Goal: Task Accomplishment & Management: Use online tool/utility

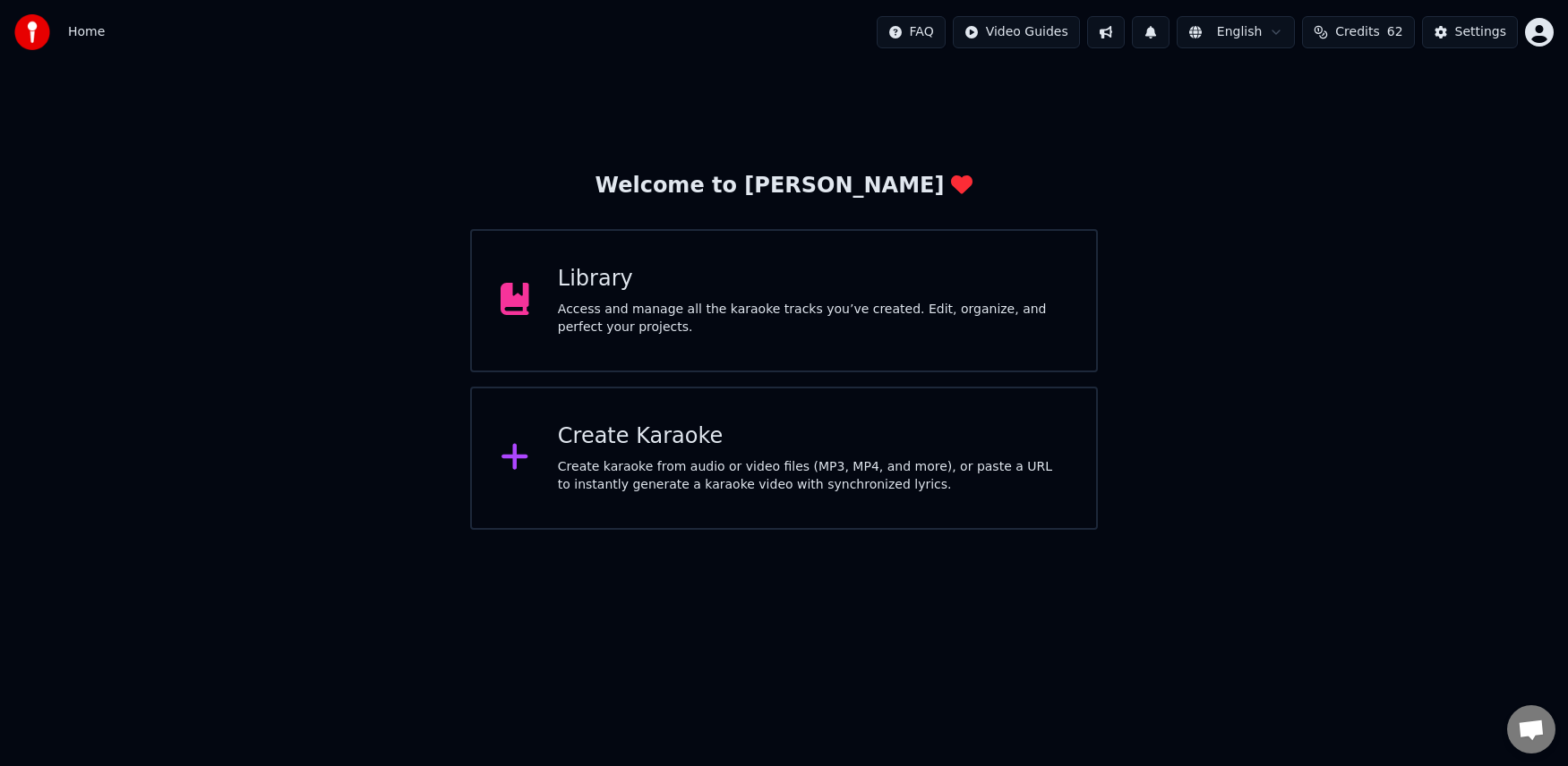
click at [659, 459] on div "Create karaoke from audio or video files (MP3, MP4, and more), or paste a URL t…" at bounding box center [813, 476] width 510 height 35
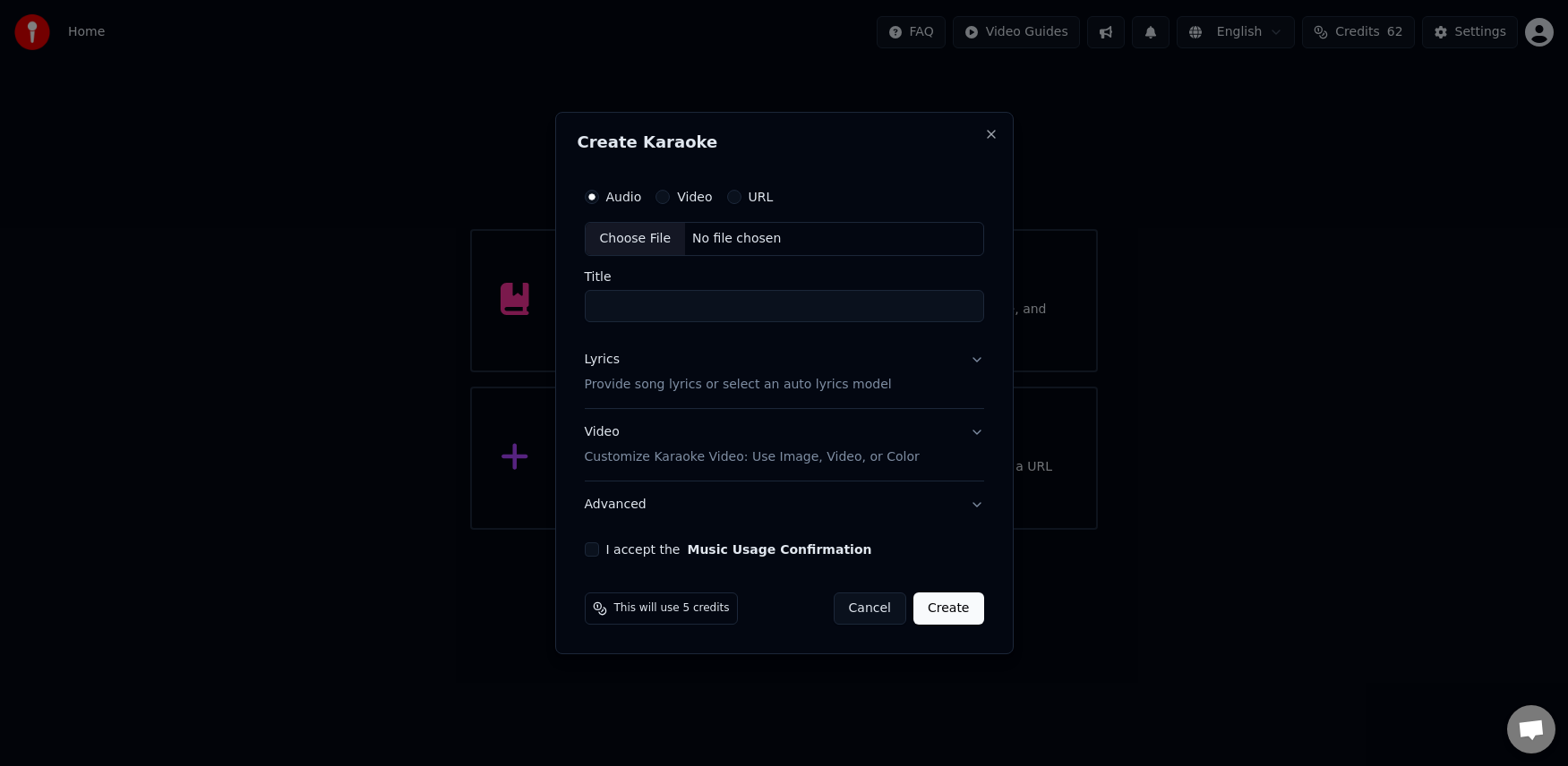
click at [650, 239] on div "Choose File" at bounding box center [635, 238] width 100 height 32
drag, startPoint x: 674, startPoint y: 307, endPoint x: 559, endPoint y: 306, distance: 115.0
click at [559, 306] on div "**********" at bounding box center [784, 383] width 466 height 542
type input "****"
click at [976, 358] on button "Lyrics Provide song lyrics or select an auto lyrics model" at bounding box center [784, 372] width 407 height 72
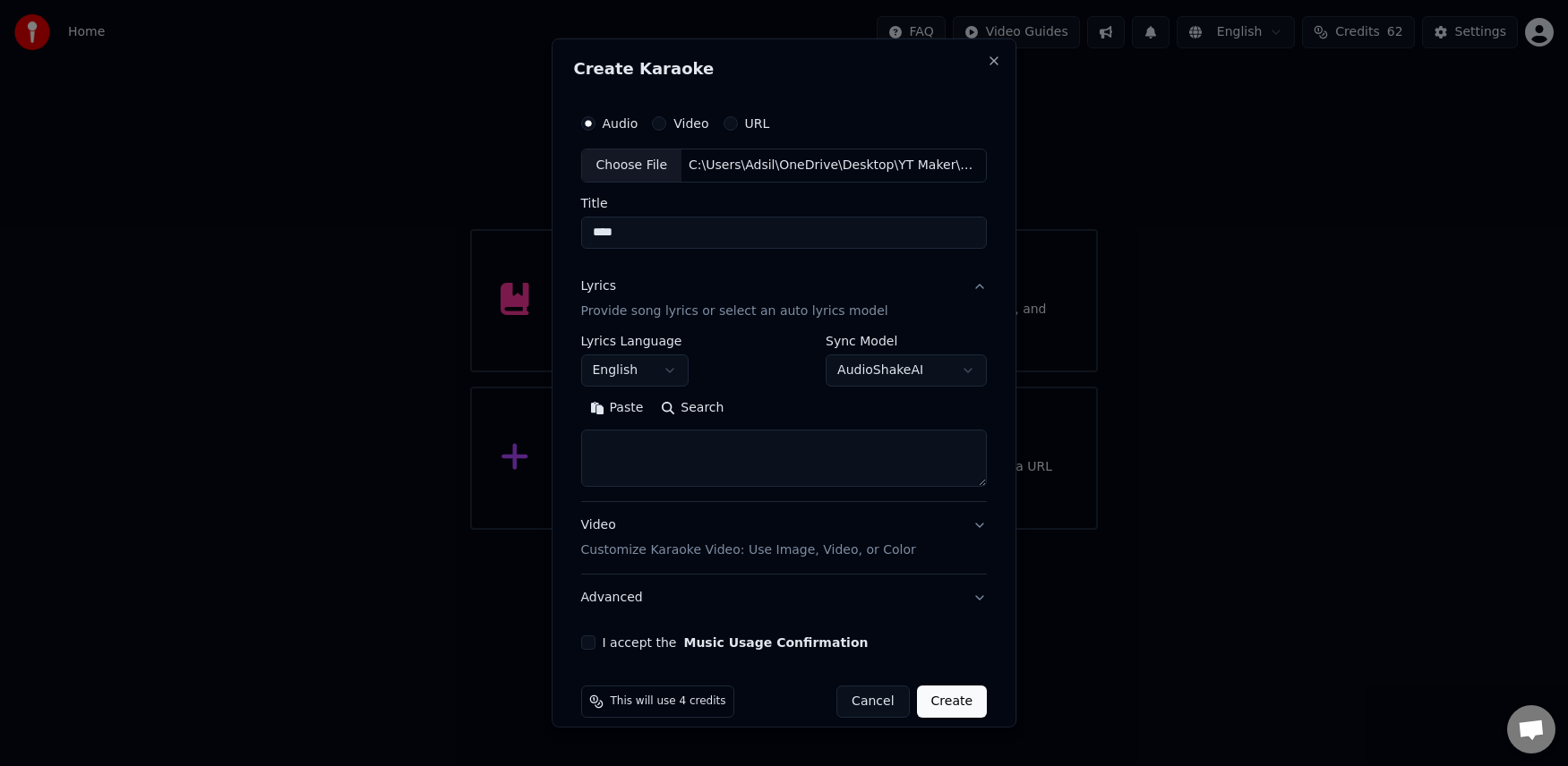
click at [957, 371] on body "**********" at bounding box center [784, 265] width 1568 height 529
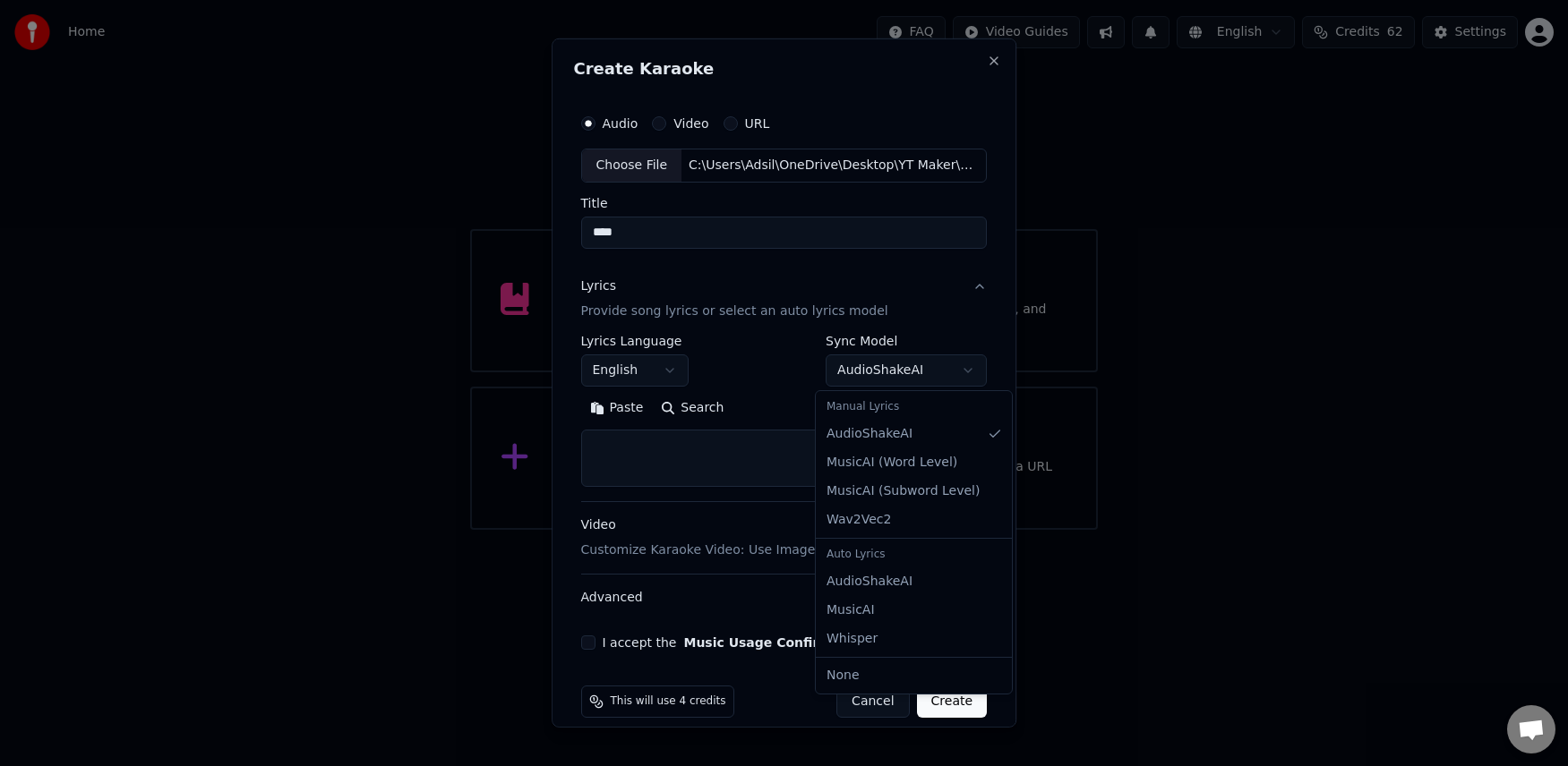
select select "**********"
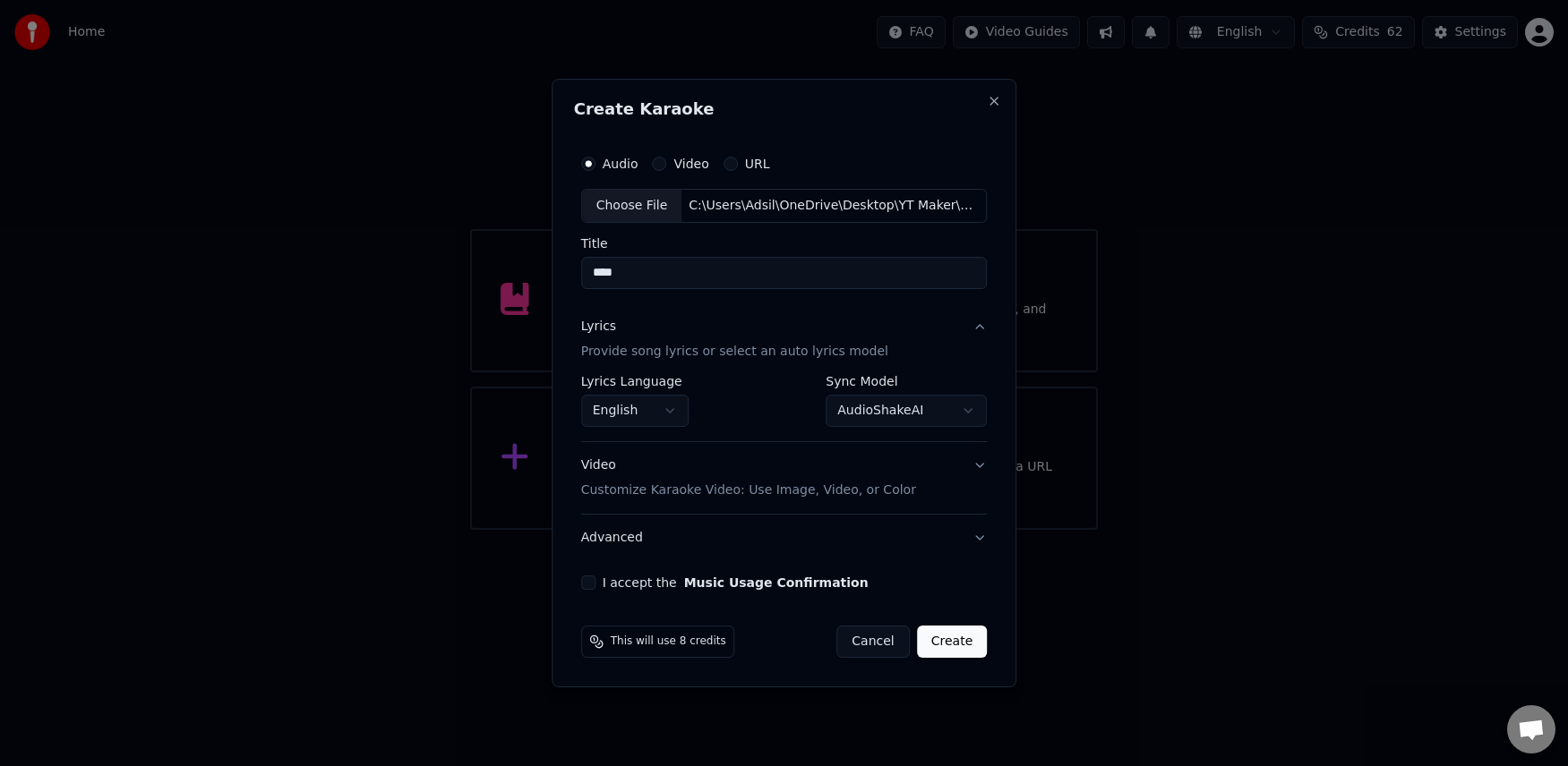
click at [609, 465] on div "Video Customize Karaoke Video: Use Image, Video, or Color" at bounding box center [749, 478] width 335 height 43
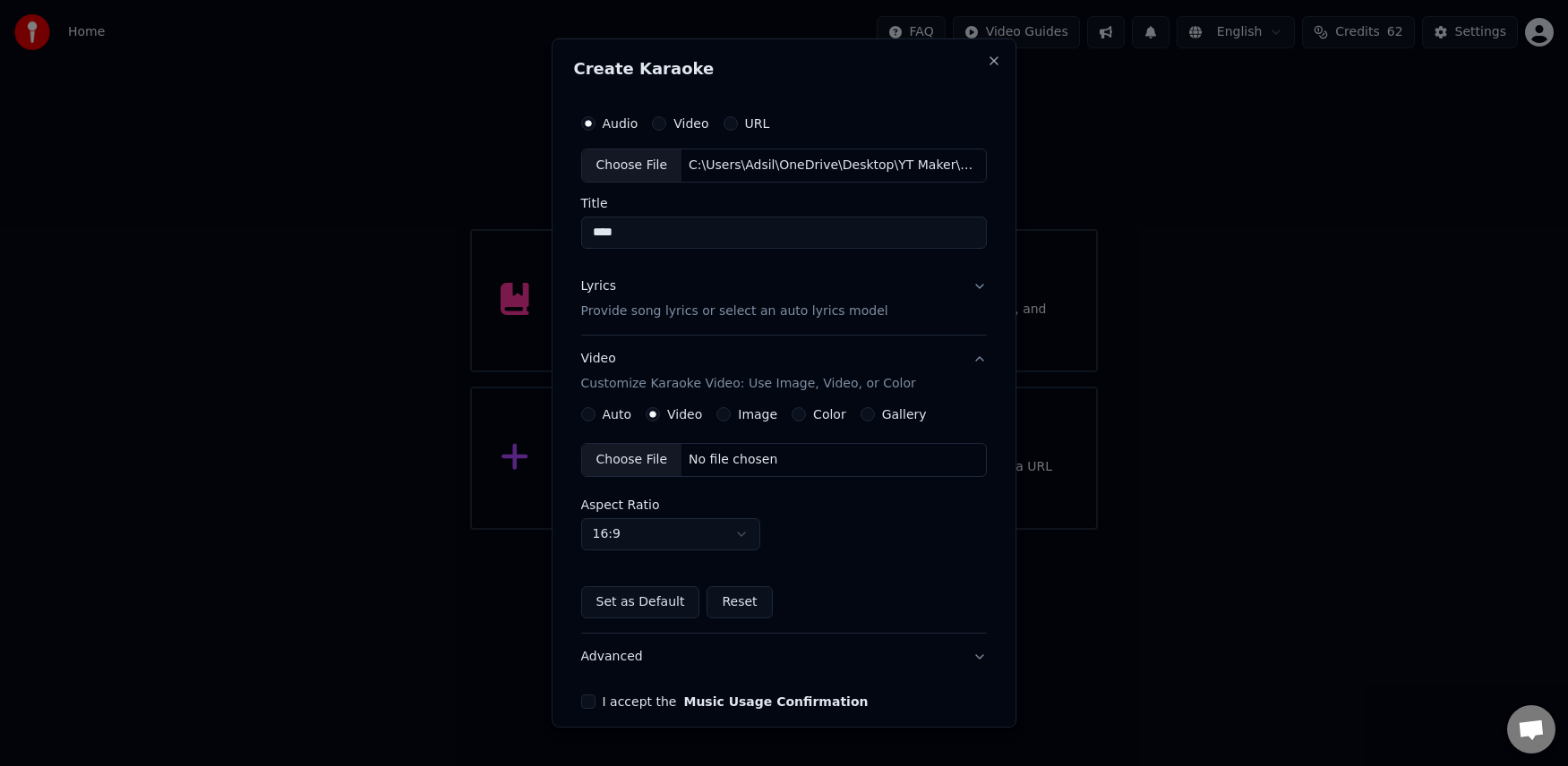
click at [643, 457] on div "Choose File" at bounding box center [632, 459] width 100 height 32
click at [582, 701] on button "I accept the Music Usage Confirmation" at bounding box center [589, 702] width 15 height 15
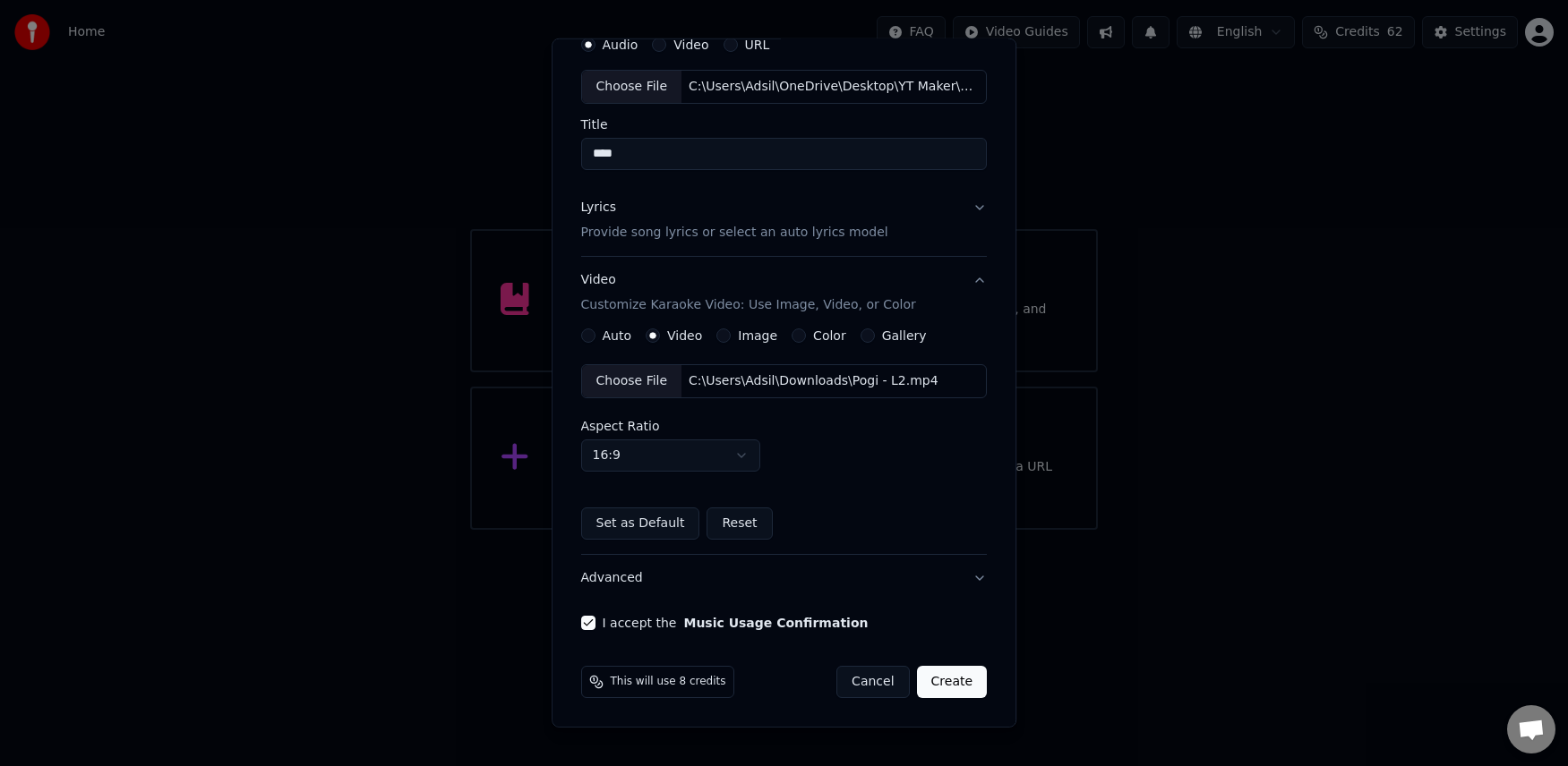
click at [946, 688] on button "Create" at bounding box center [953, 681] width 71 height 32
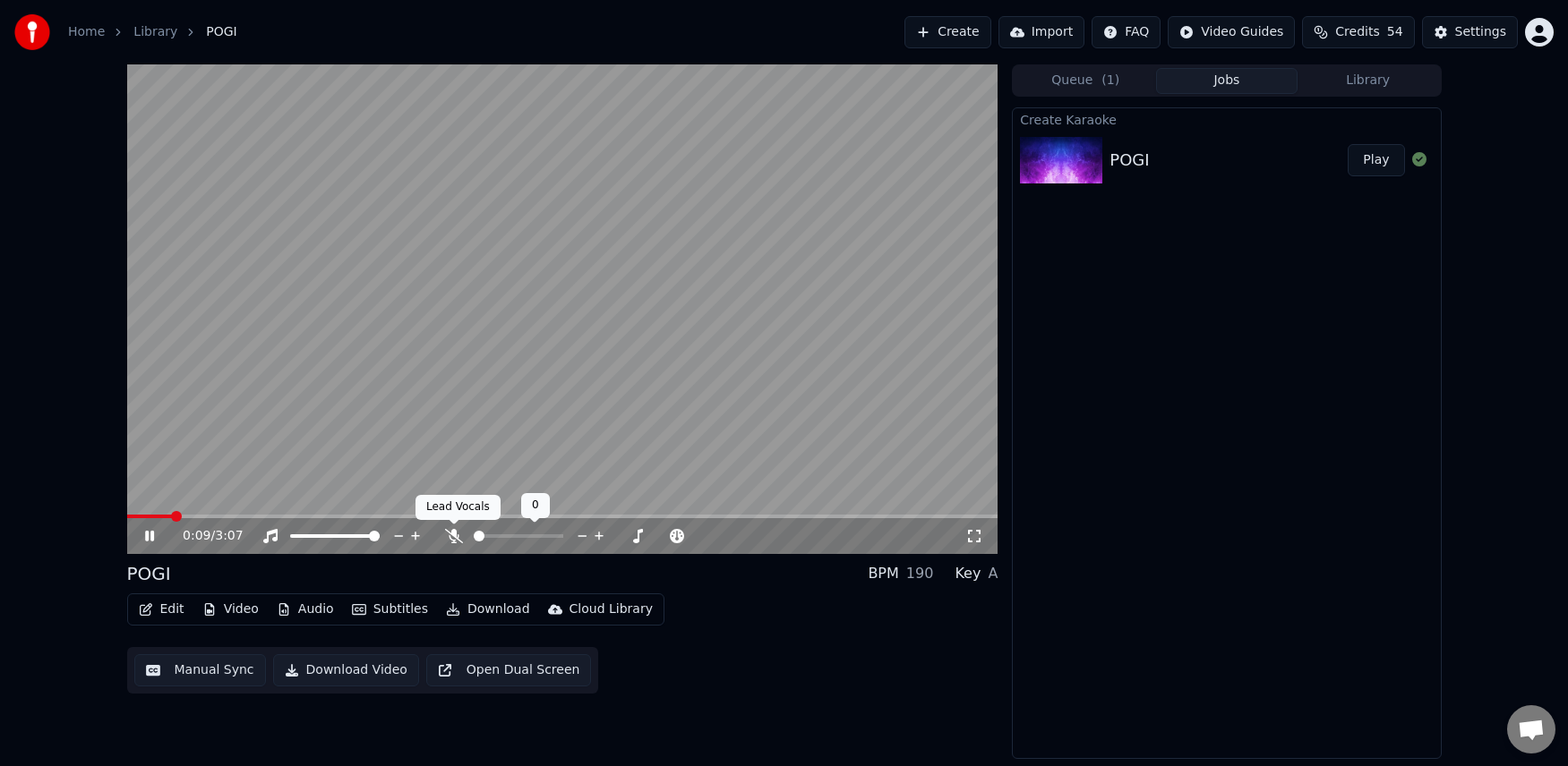
click at [453, 538] on icon at bounding box center [454, 537] width 18 height 15
click at [137, 516] on span at bounding box center [154, 517] width 53 height 4
click at [147, 534] on icon at bounding box center [149, 536] width 9 height 11
click at [150, 537] on icon at bounding box center [149, 536] width 11 height 13
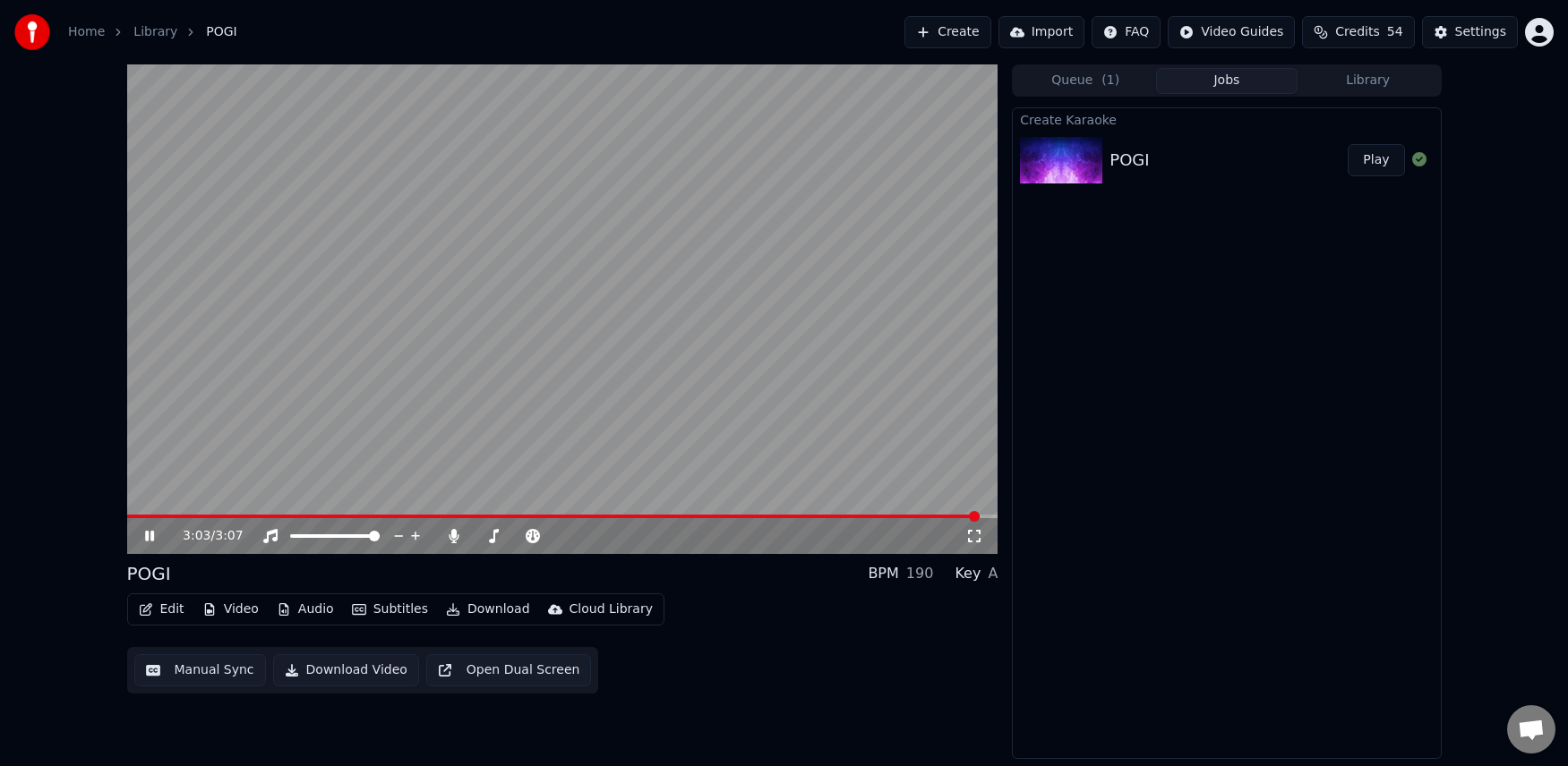
click at [143, 529] on icon at bounding box center [162, 537] width 42 height 15
click at [781, 668] on div "Edit Video Audio Subtitles Download Cloud Library Manual Sync Download Video Op…" at bounding box center [562, 643] width 871 height 100
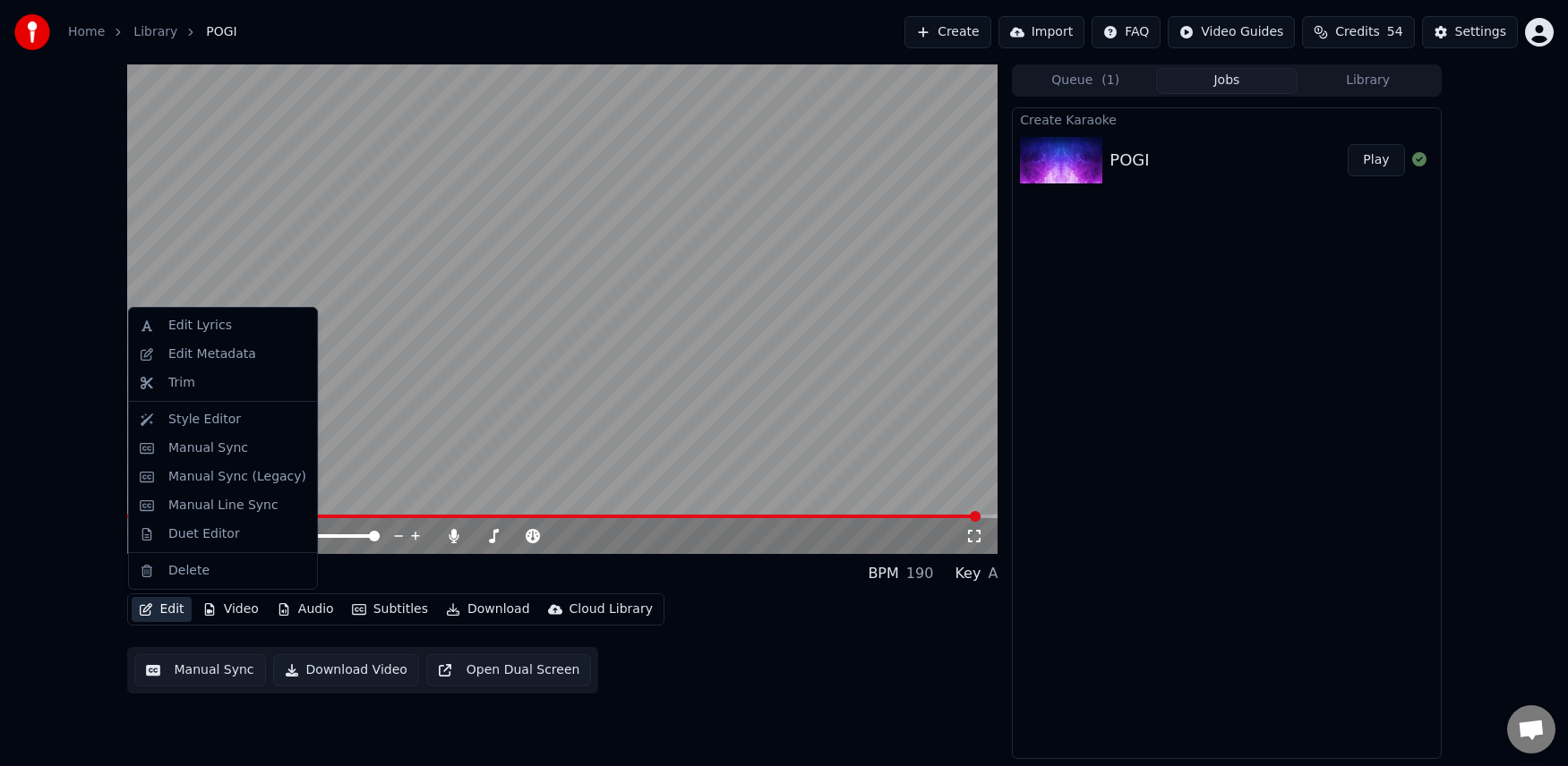
click at [172, 610] on button "Edit" at bounding box center [162, 610] width 60 height 25
click at [192, 445] on div "Manual Sync" at bounding box center [208, 449] width 80 height 18
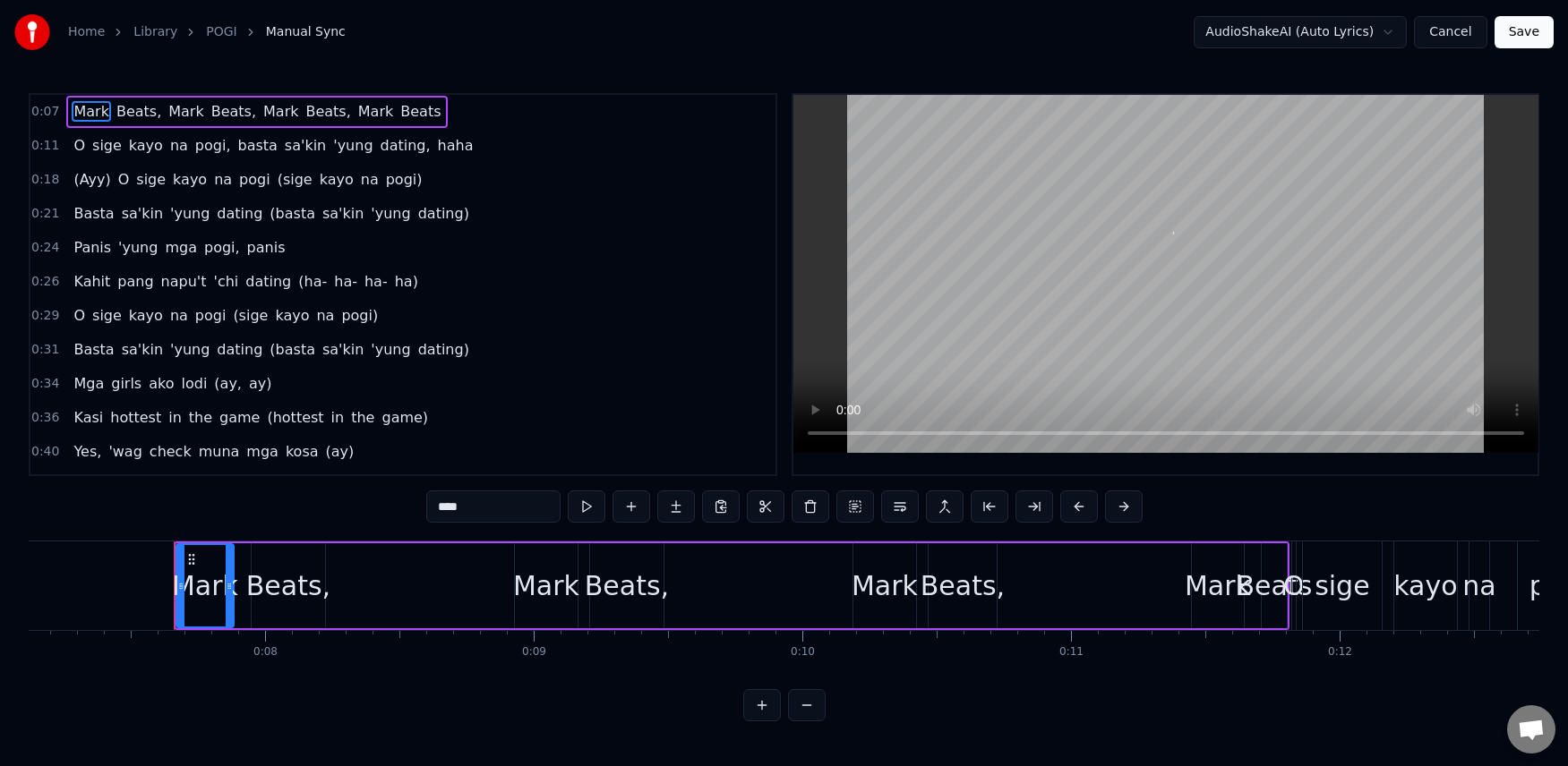
scroll to position [0, 1968]
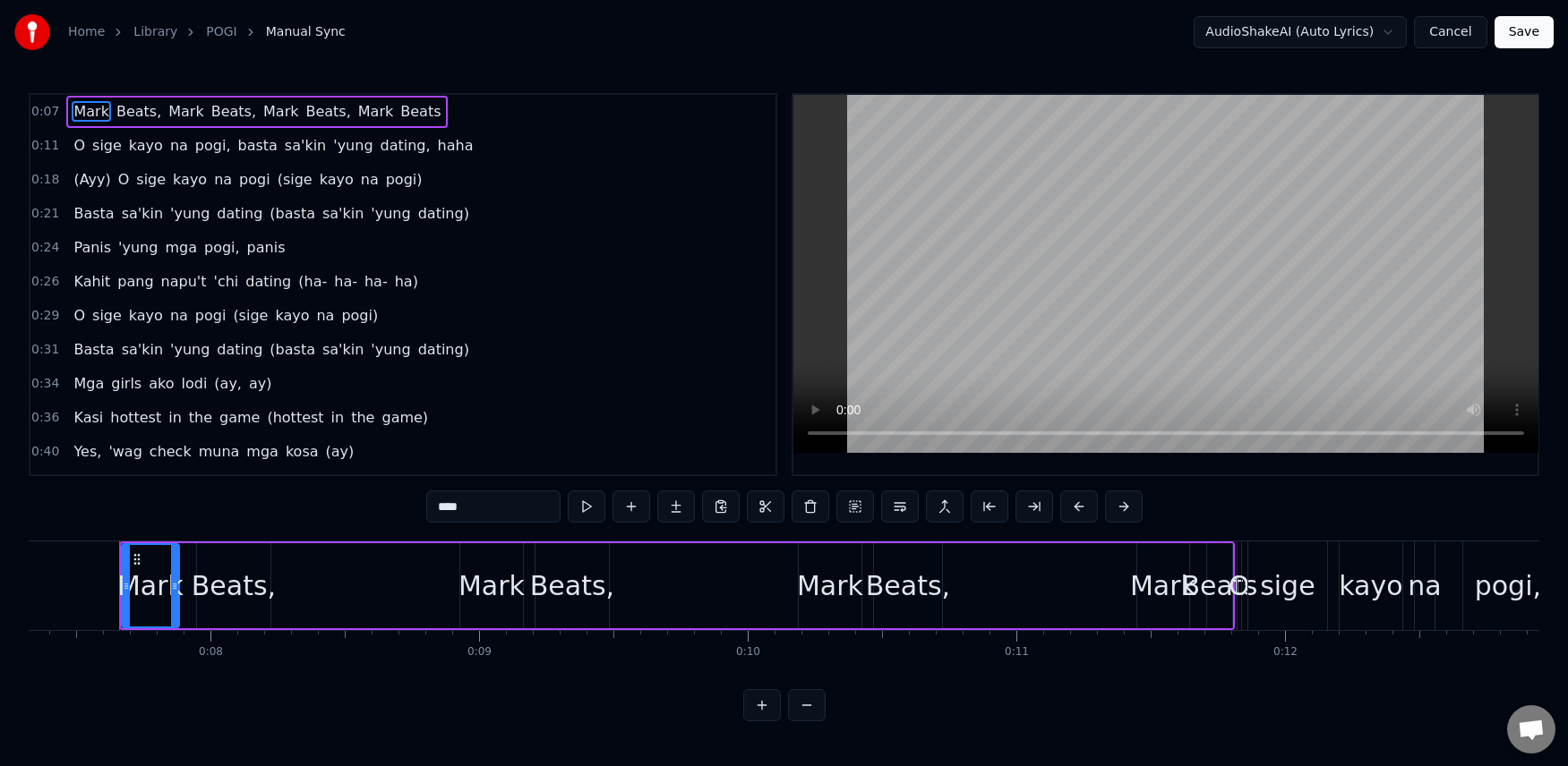
click at [126, 284] on span "pang" at bounding box center [135, 281] width 39 height 21
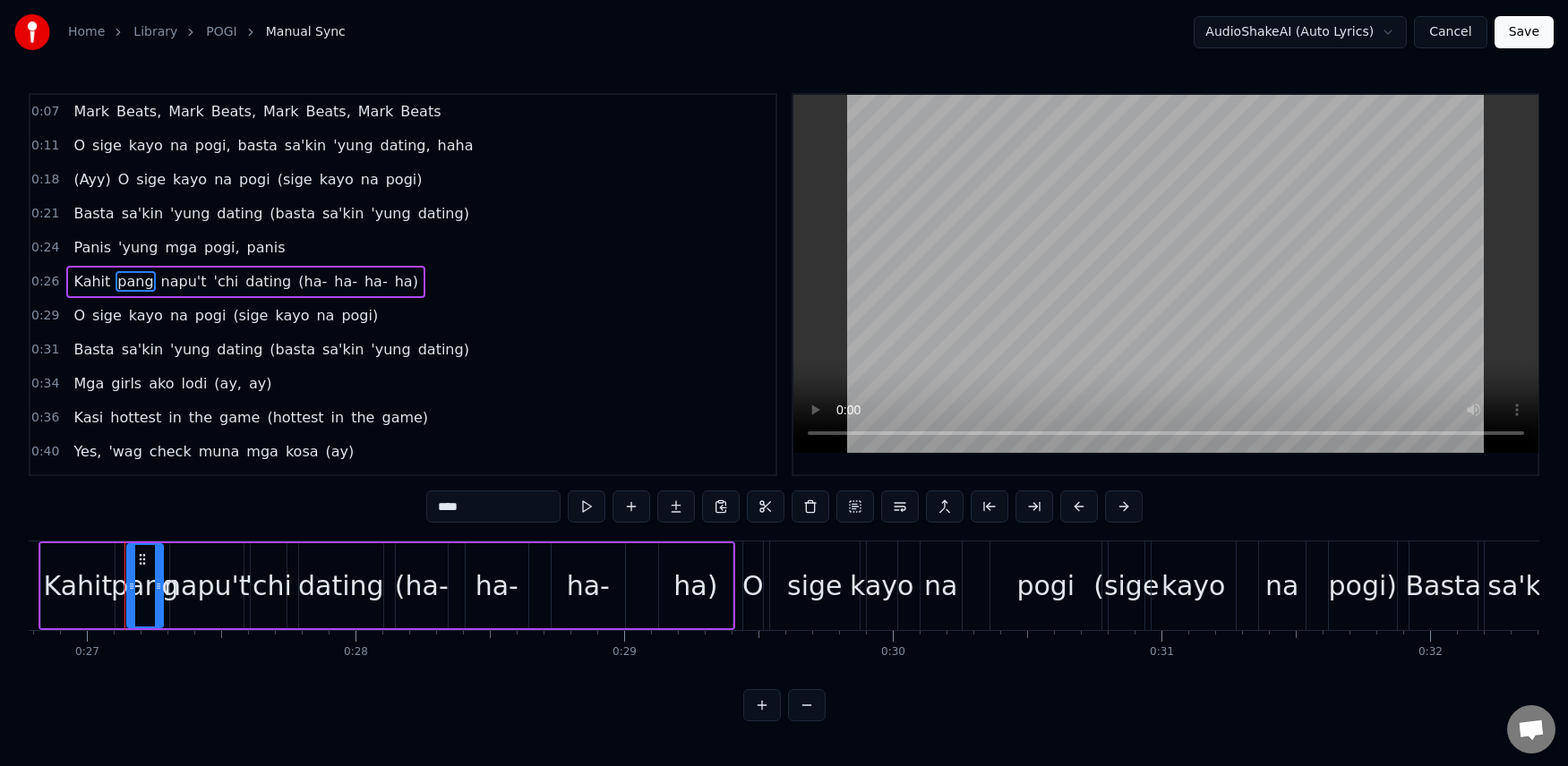
scroll to position [0, 7200]
click at [501, 512] on input "****" at bounding box center [493, 506] width 135 height 32
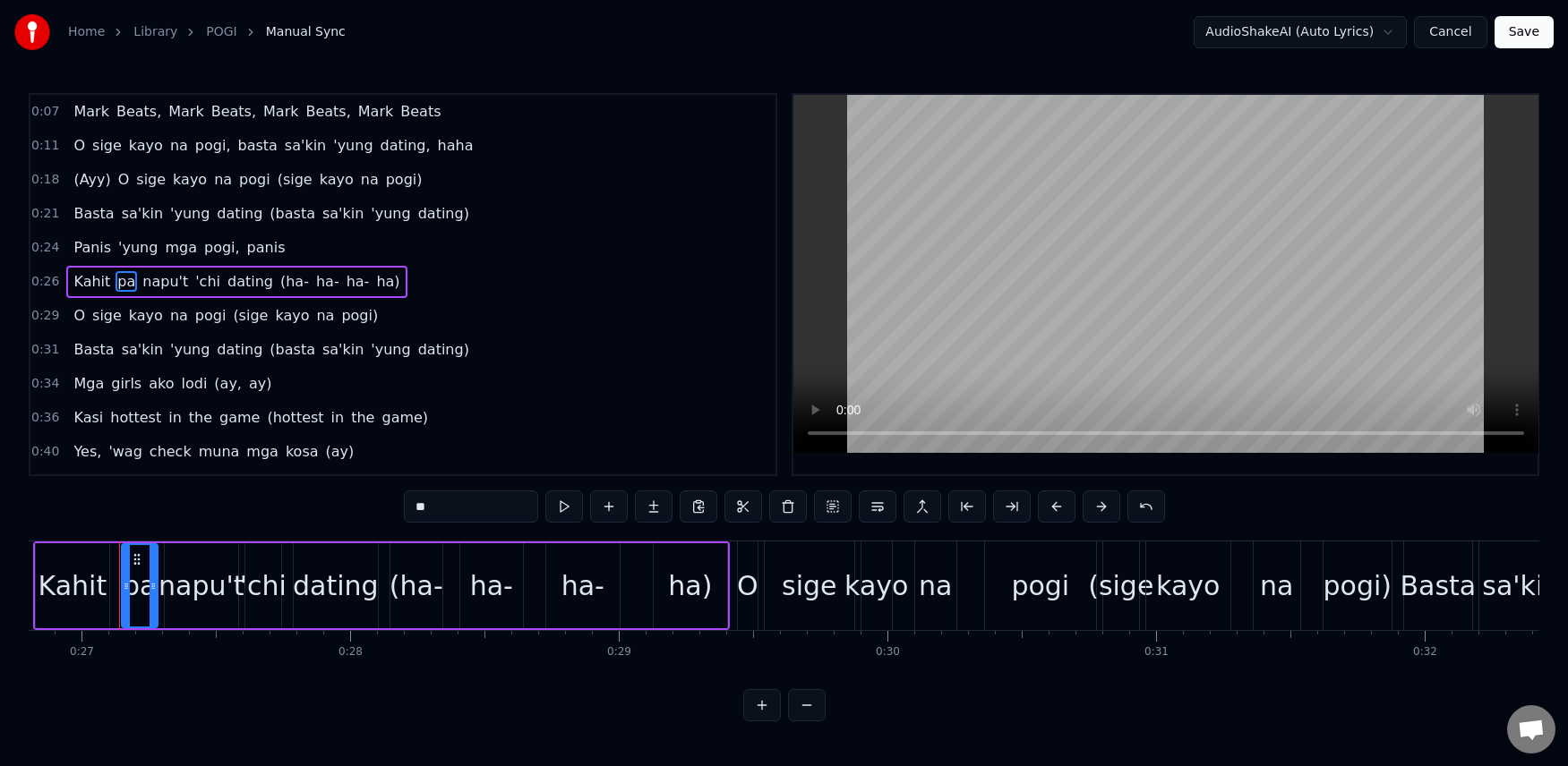
click at [149, 287] on span "napu't" at bounding box center [165, 281] width 49 height 21
click at [483, 510] on input "******" at bounding box center [471, 506] width 135 height 32
click at [184, 281] on span "'chi" at bounding box center [197, 281] width 28 height 21
click at [469, 512] on input "****" at bounding box center [471, 506] width 135 height 32
type input "*"
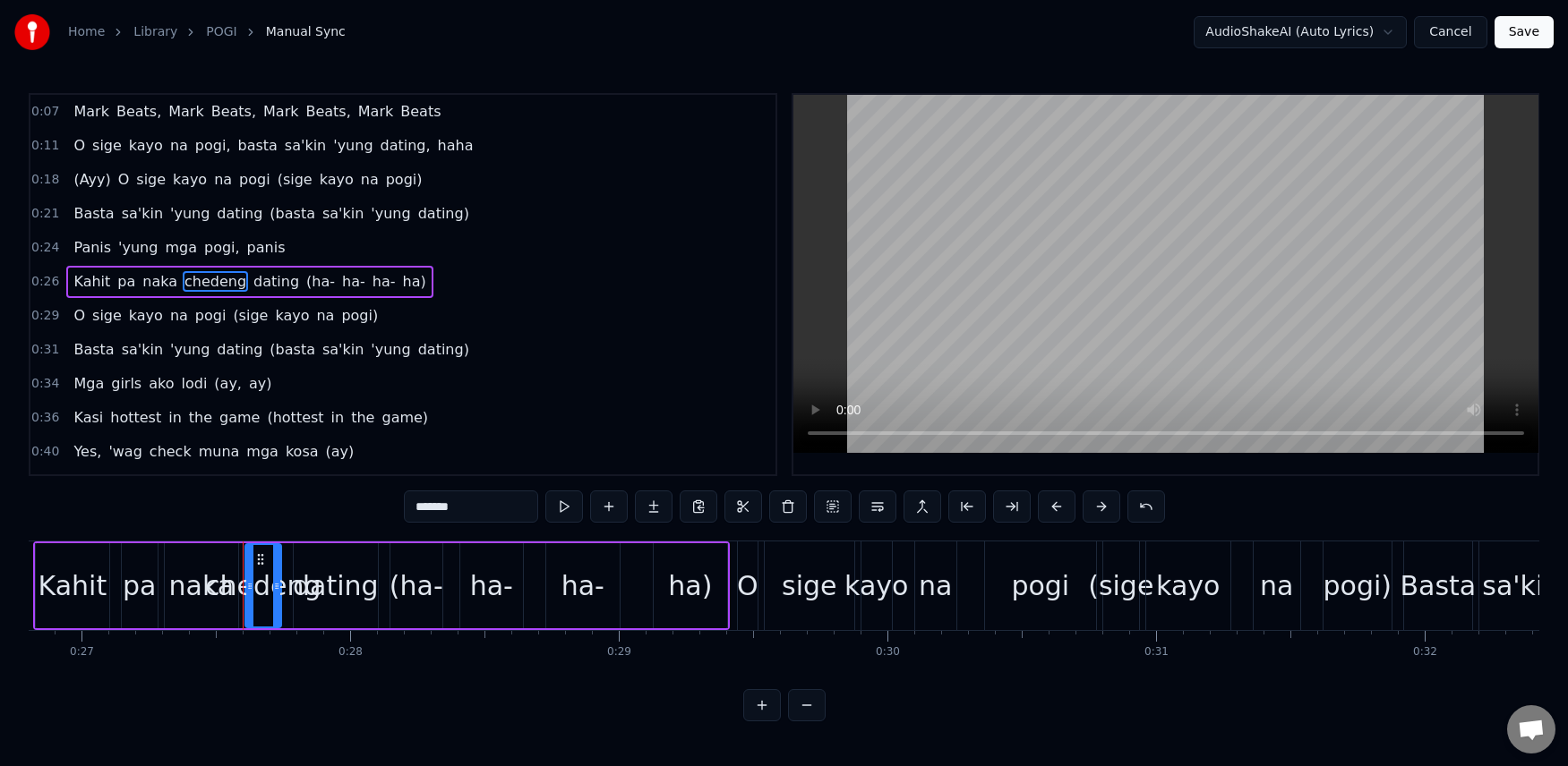
click at [251, 283] on span "dating" at bounding box center [276, 281] width 49 height 21
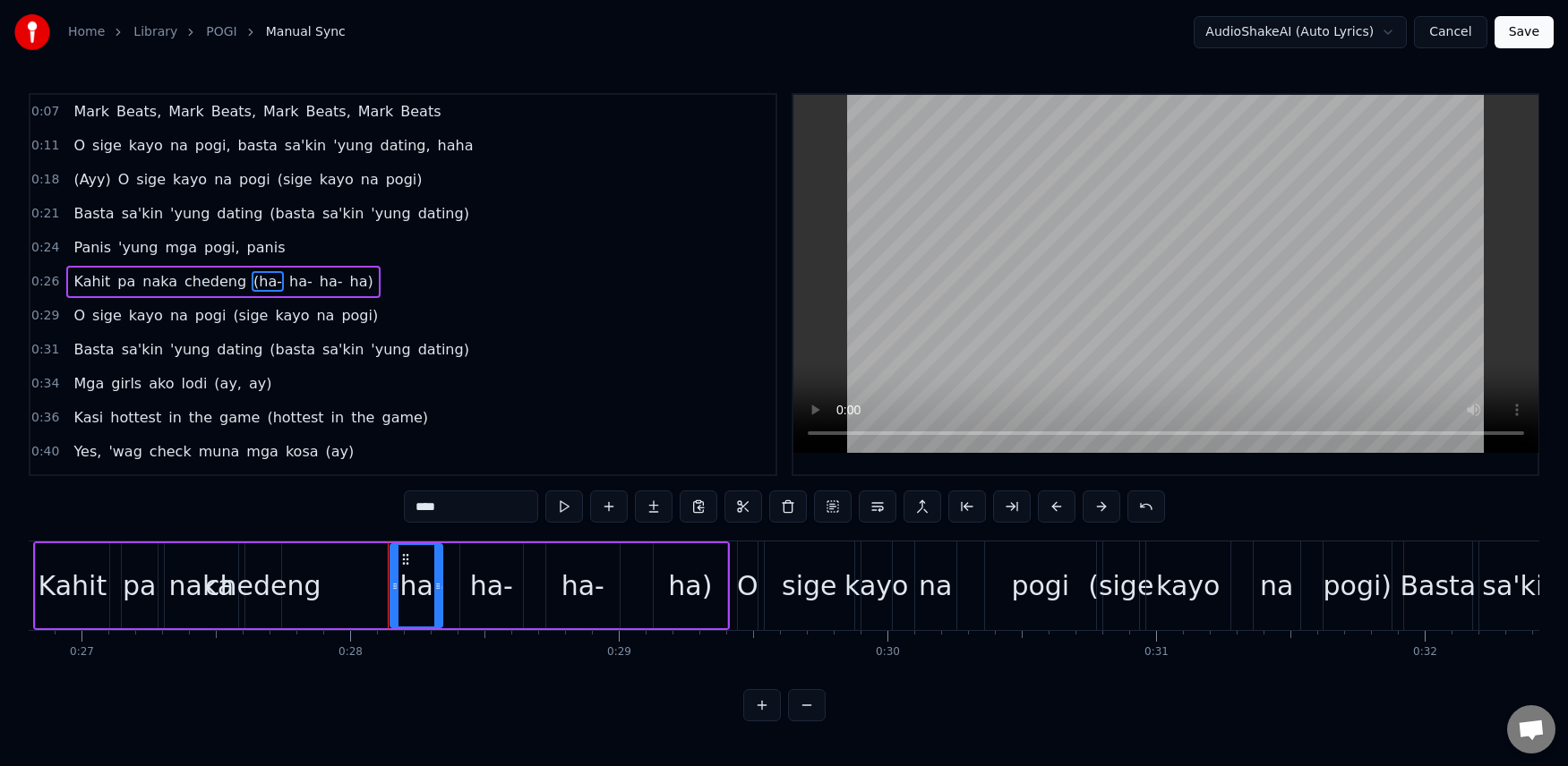
click at [75, 254] on span "Panis" at bounding box center [92, 247] width 41 height 21
type input "*****"
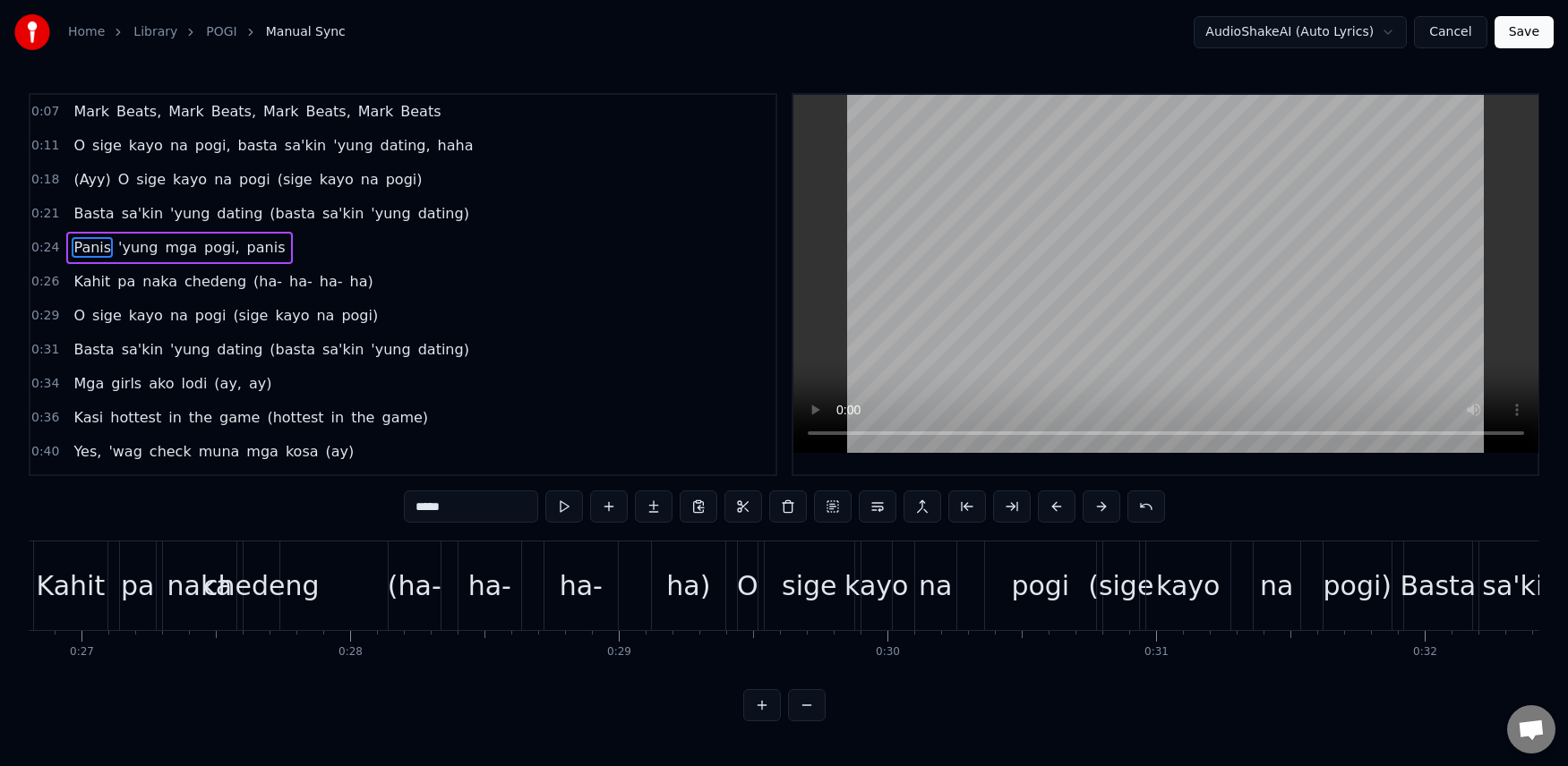
click at [70, 235] on div "Panis 'yung mga pogi, panis" at bounding box center [179, 247] width 226 height 32
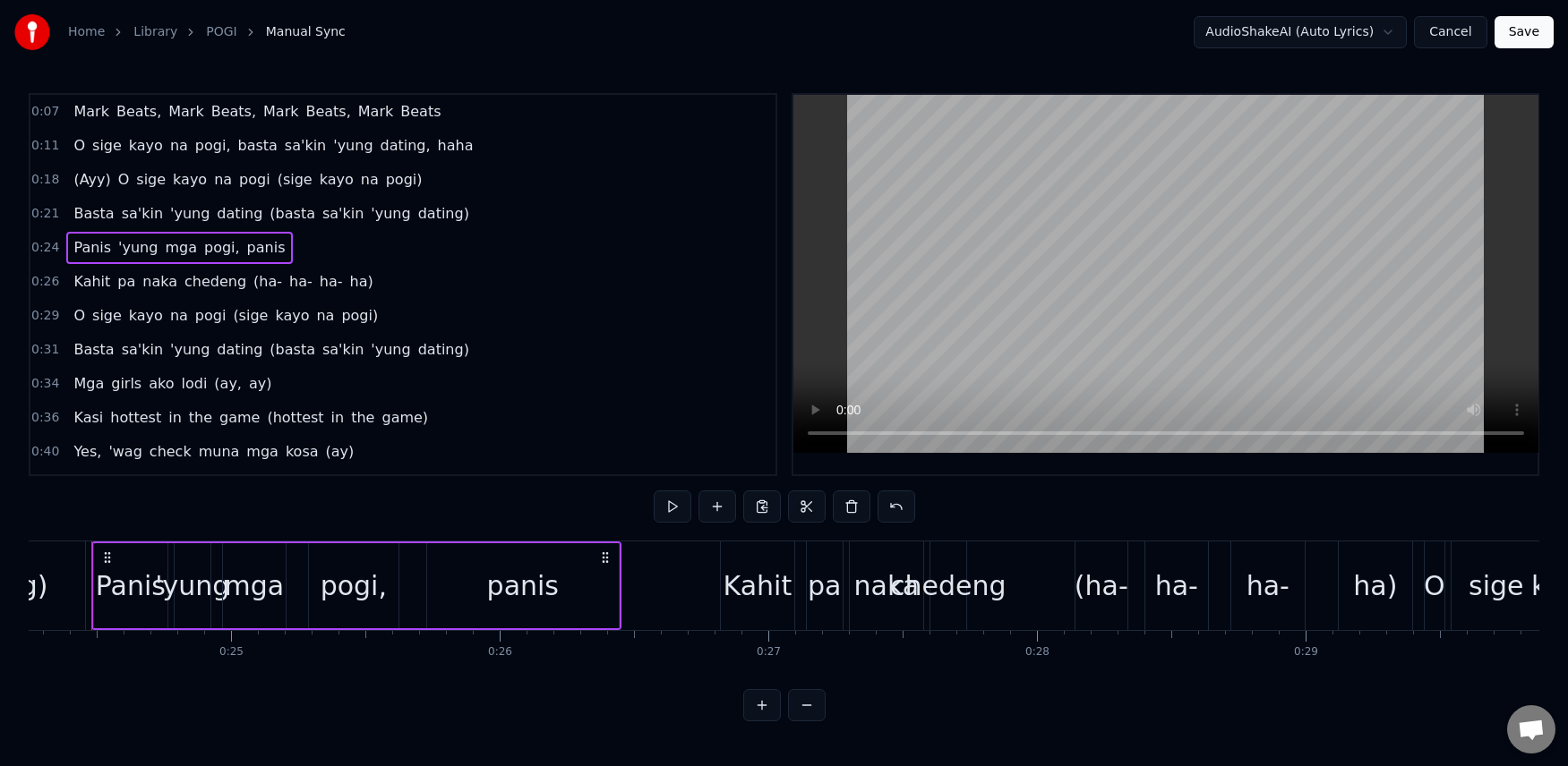
scroll to position [0, 6486]
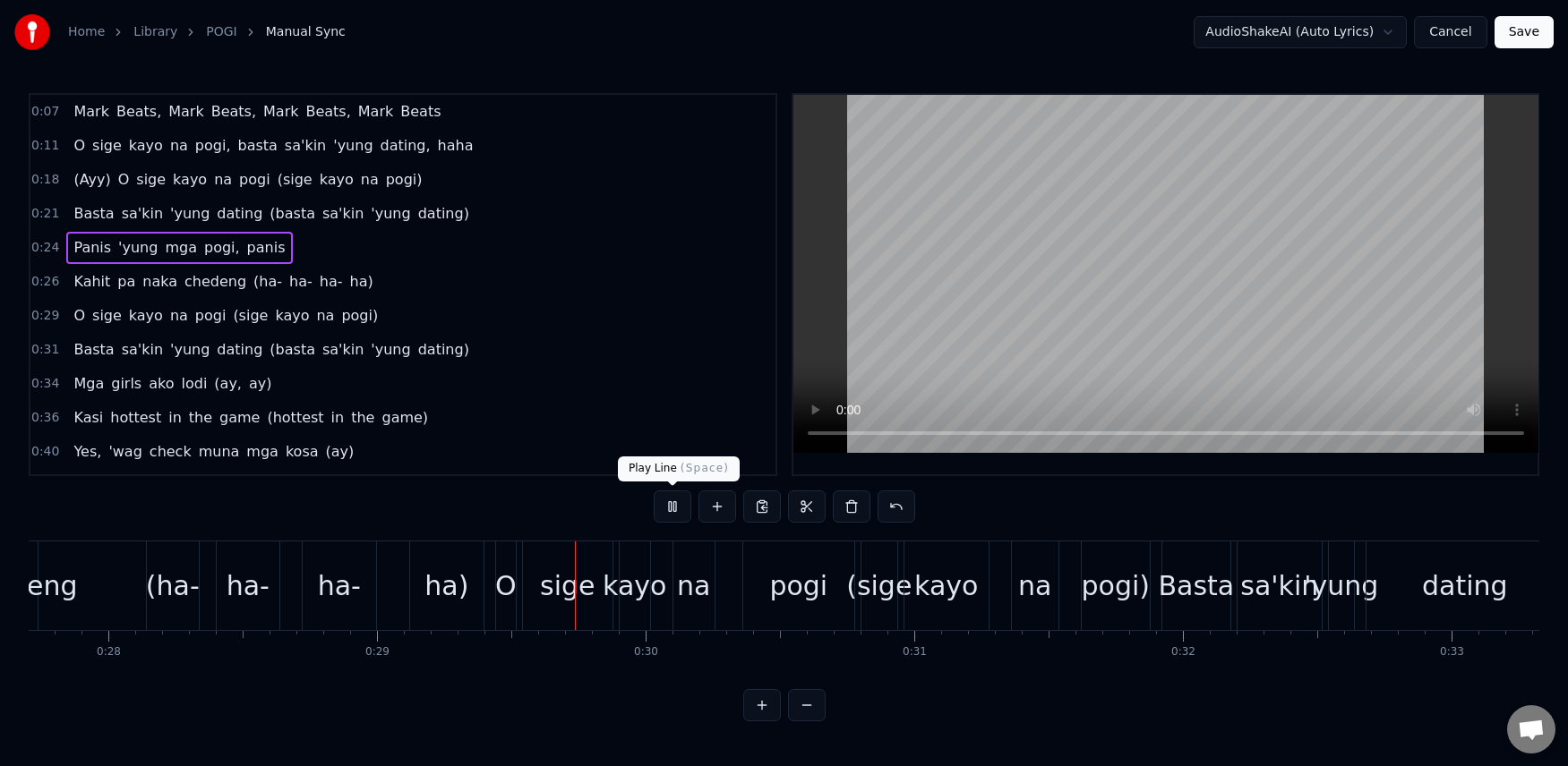
click at [673, 503] on button at bounding box center [672, 506] width 37 height 32
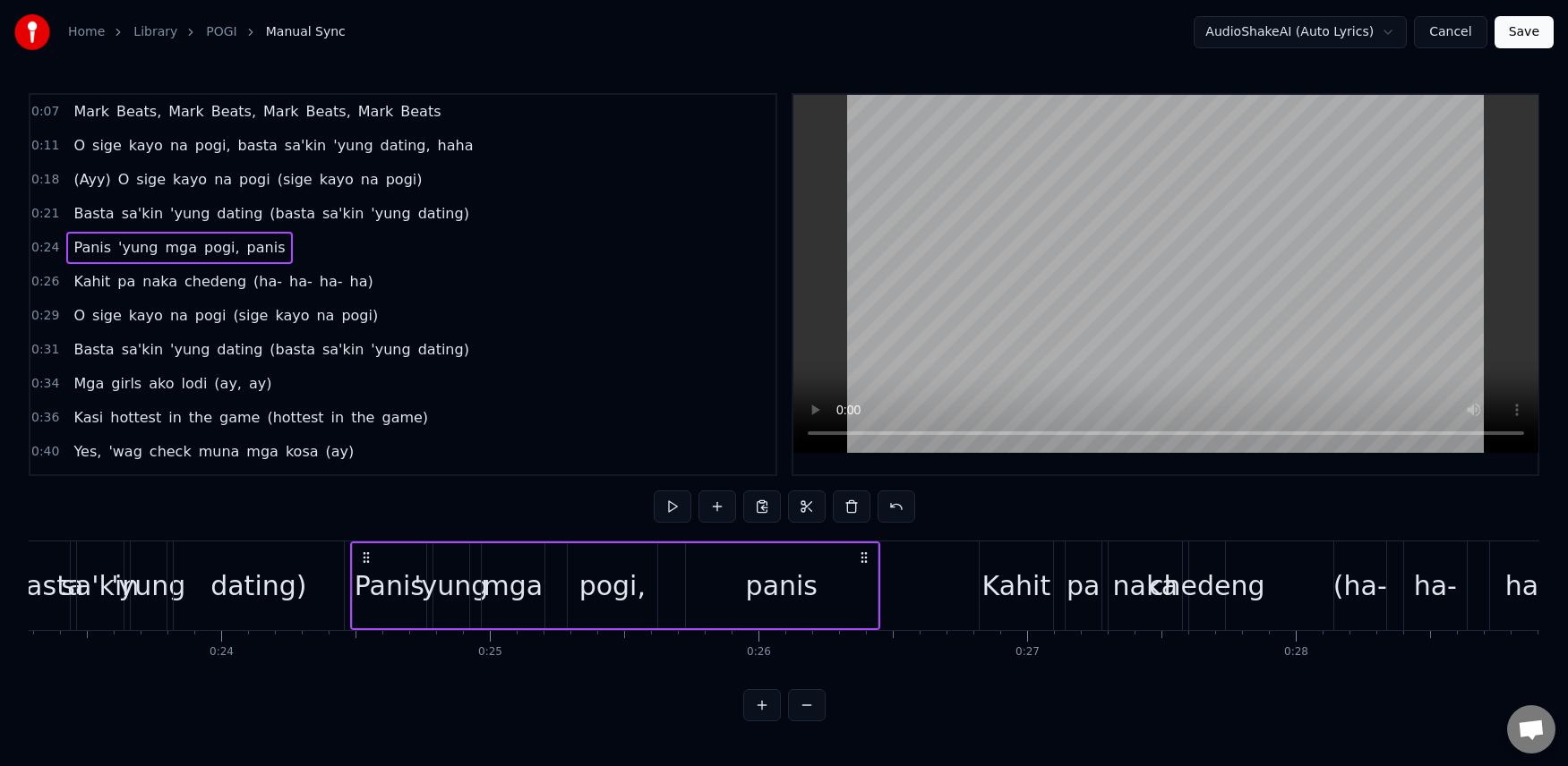
scroll to position [0, 6651]
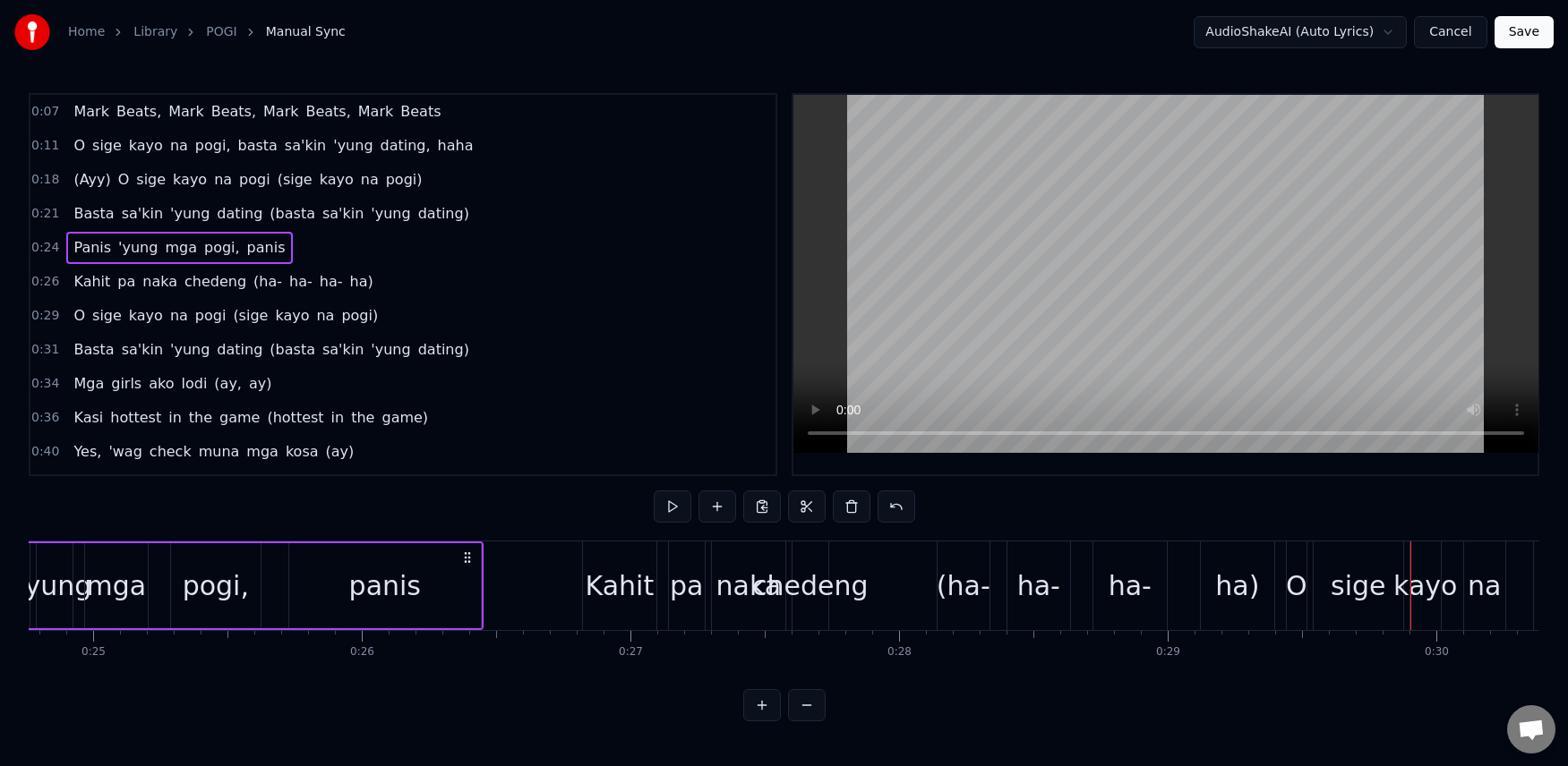
click at [798, 586] on div "chedeng" at bounding box center [811, 586] width 116 height 40
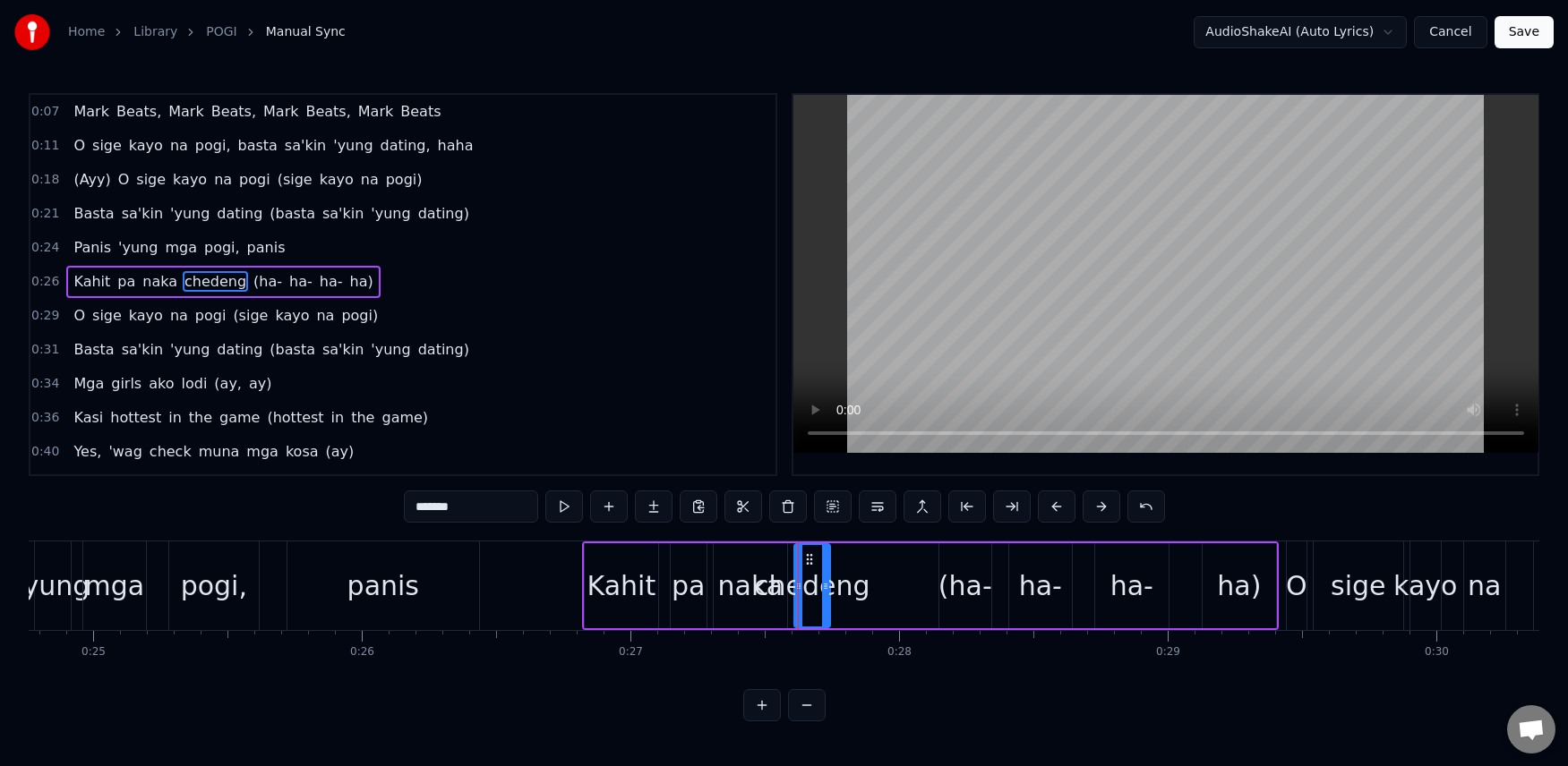
click at [199, 283] on span "chedeng" at bounding box center [216, 281] width 66 height 21
drag, startPoint x: 827, startPoint y: 592, endPoint x: 919, endPoint y: 591, distance: 92.0
click at [919, 591] on icon at bounding box center [917, 587] width 7 height 15
click at [66, 267] on div "Kahit pa naka chedeng (ha- ha- ha- ha)" at bounding box center [223, 281] width 313 height 32
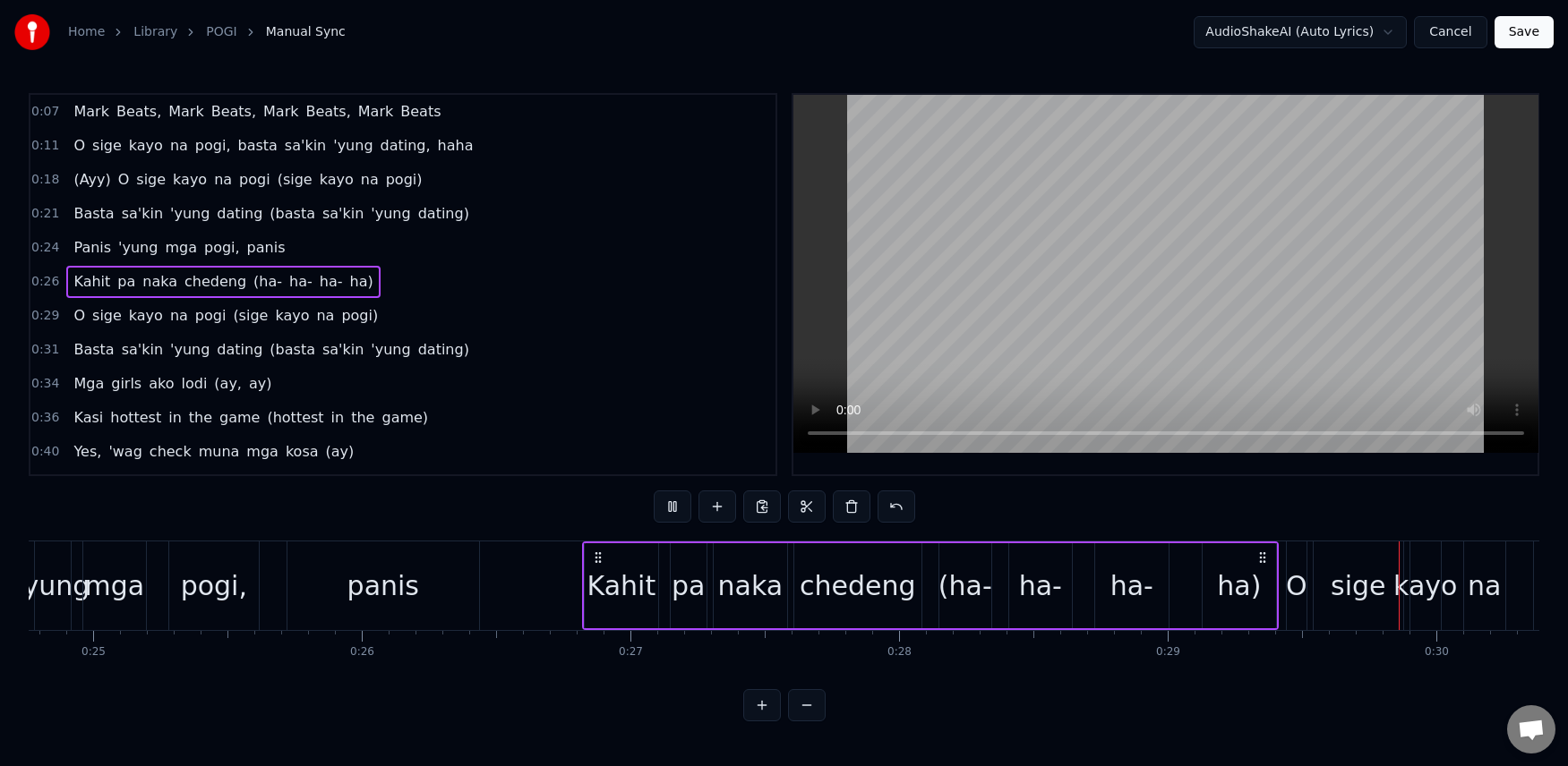
click at [78, 233] on div "Panis 'yung mga pogi, panis" at bounding box center [179, 247] width 226 height 32
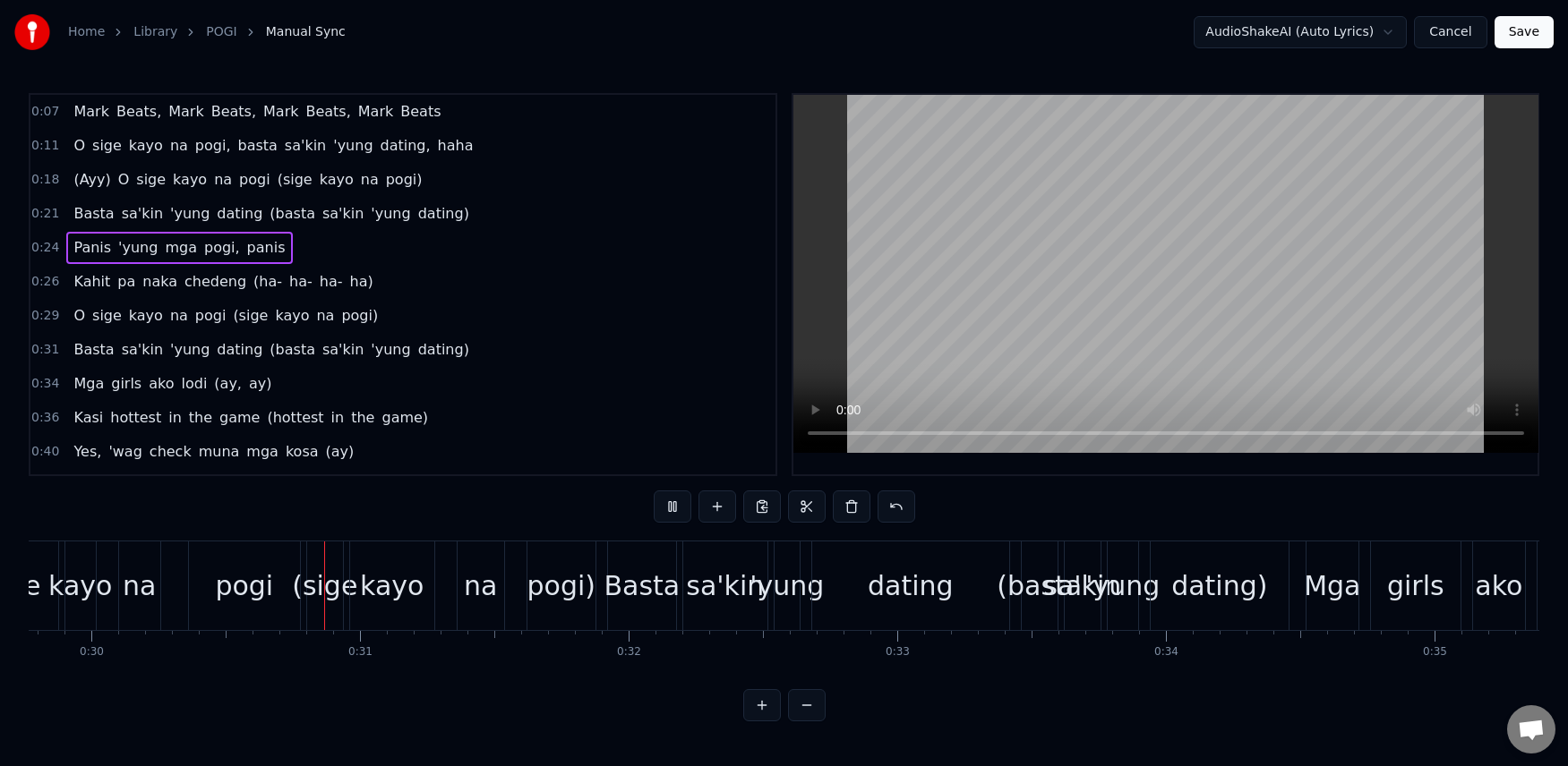
scroll to position [0, 8027]
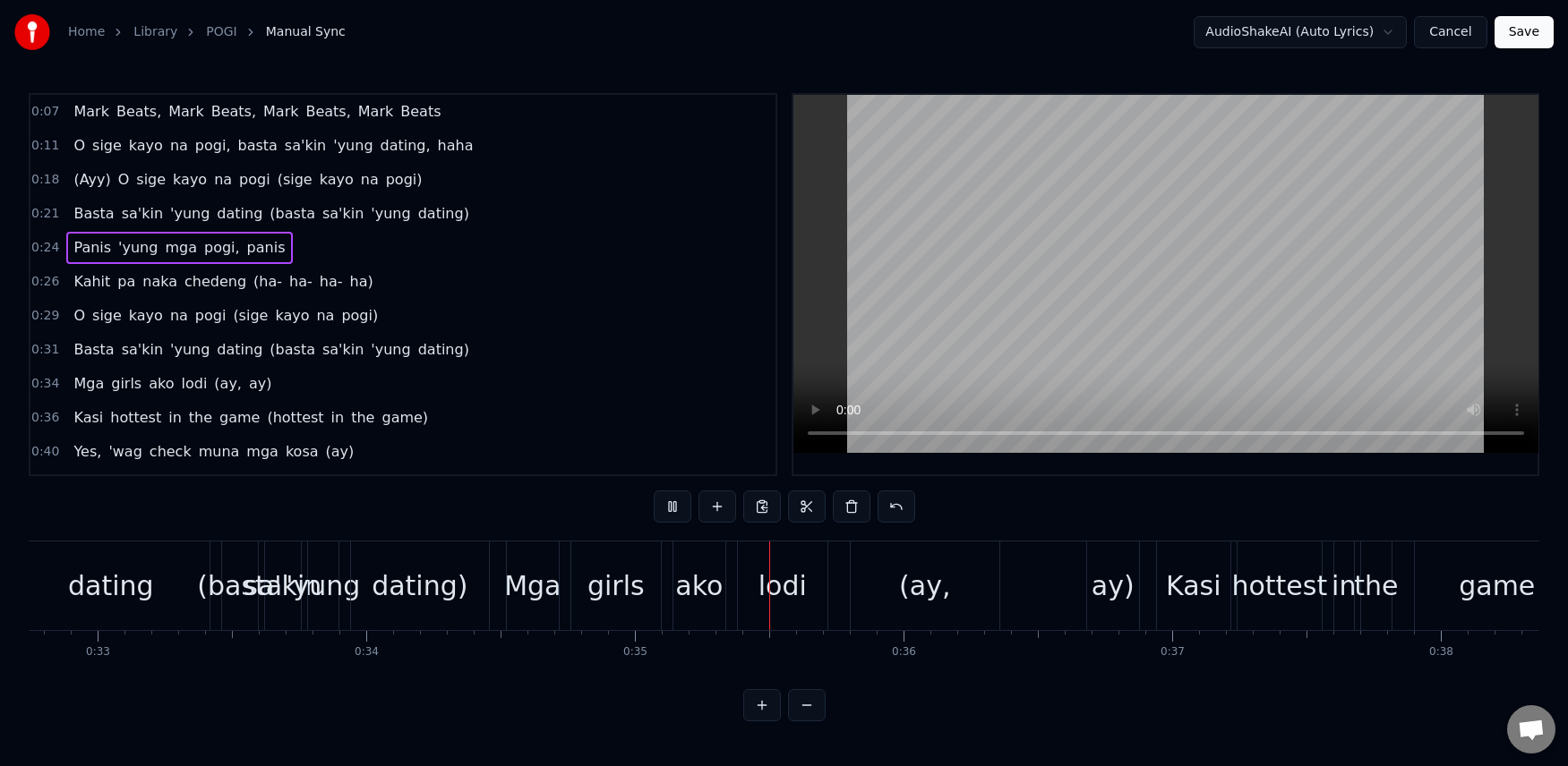
click at [80, 230] on div "0:21 [PERSON_NAME]'kin 'yung dating ([PERSON_NAME]'kin 'yung dating)" at bounding box center [402, 213] width 745 height 34
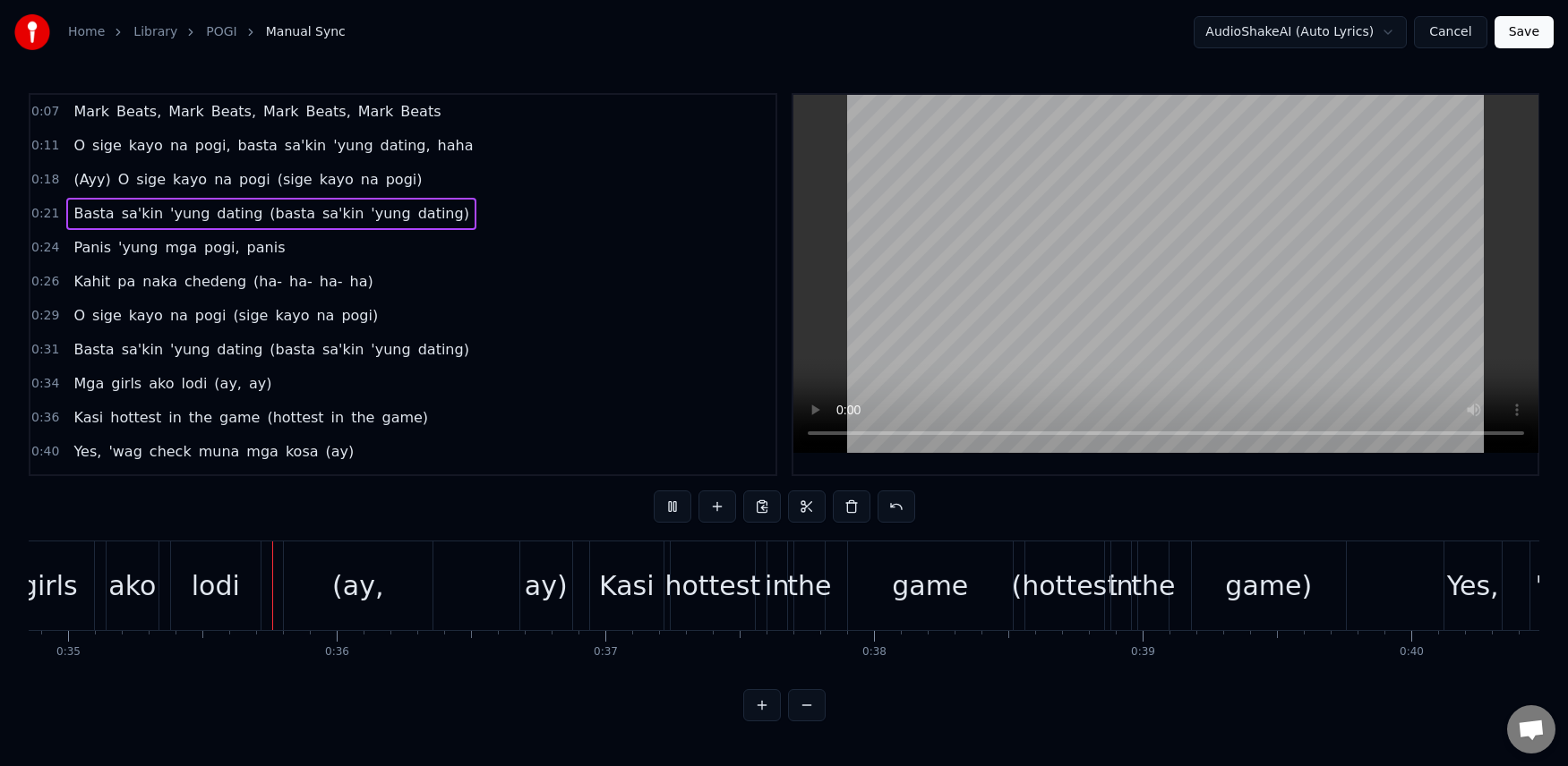
scroll to position [0, 9377]
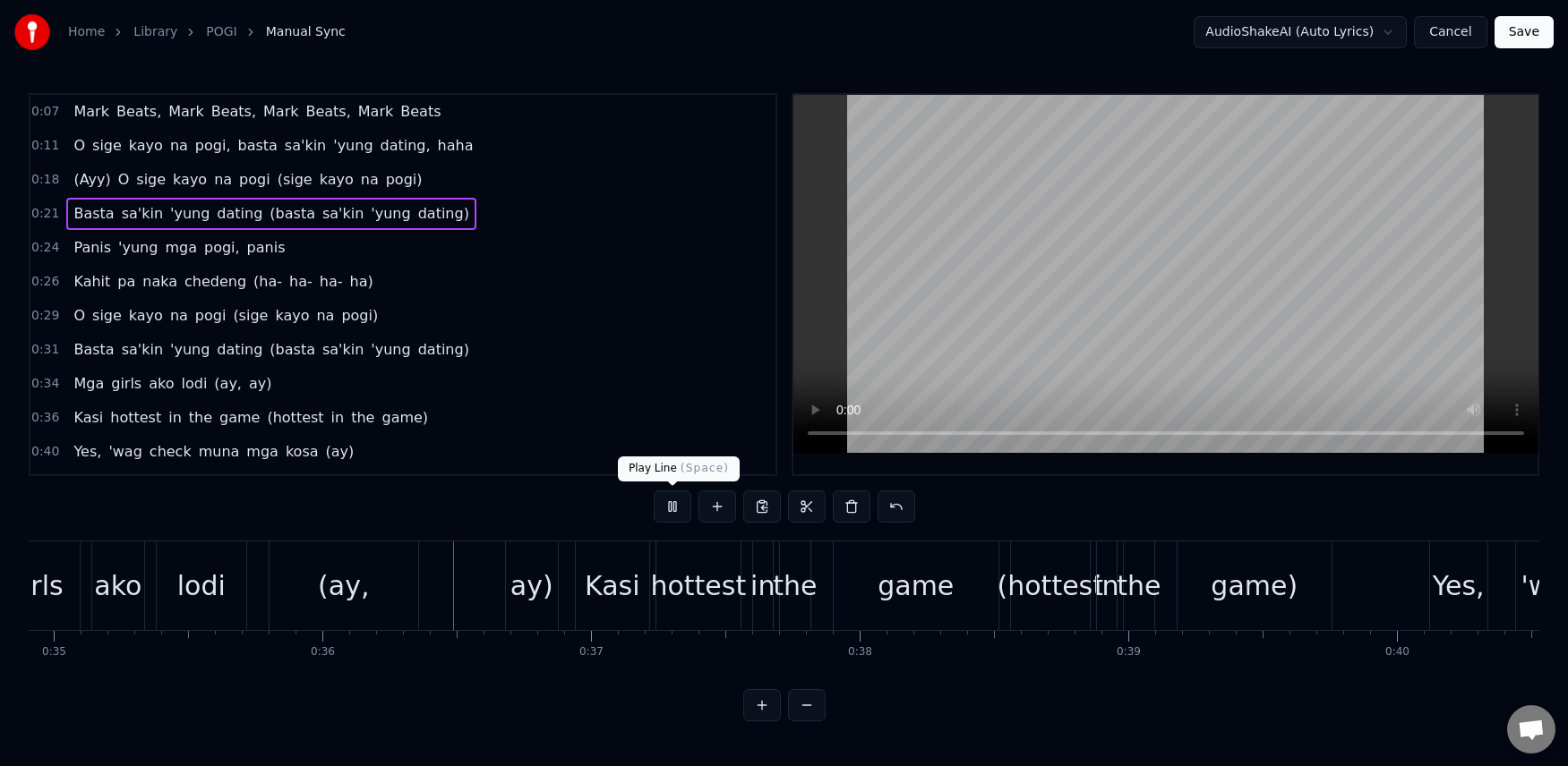
click at [673, 509] on button at bounding box center [672, 506] width 37 height 32
click at [74, 171] on span "(Ayy)" at bounding box center [92, 179] width 40 height 21
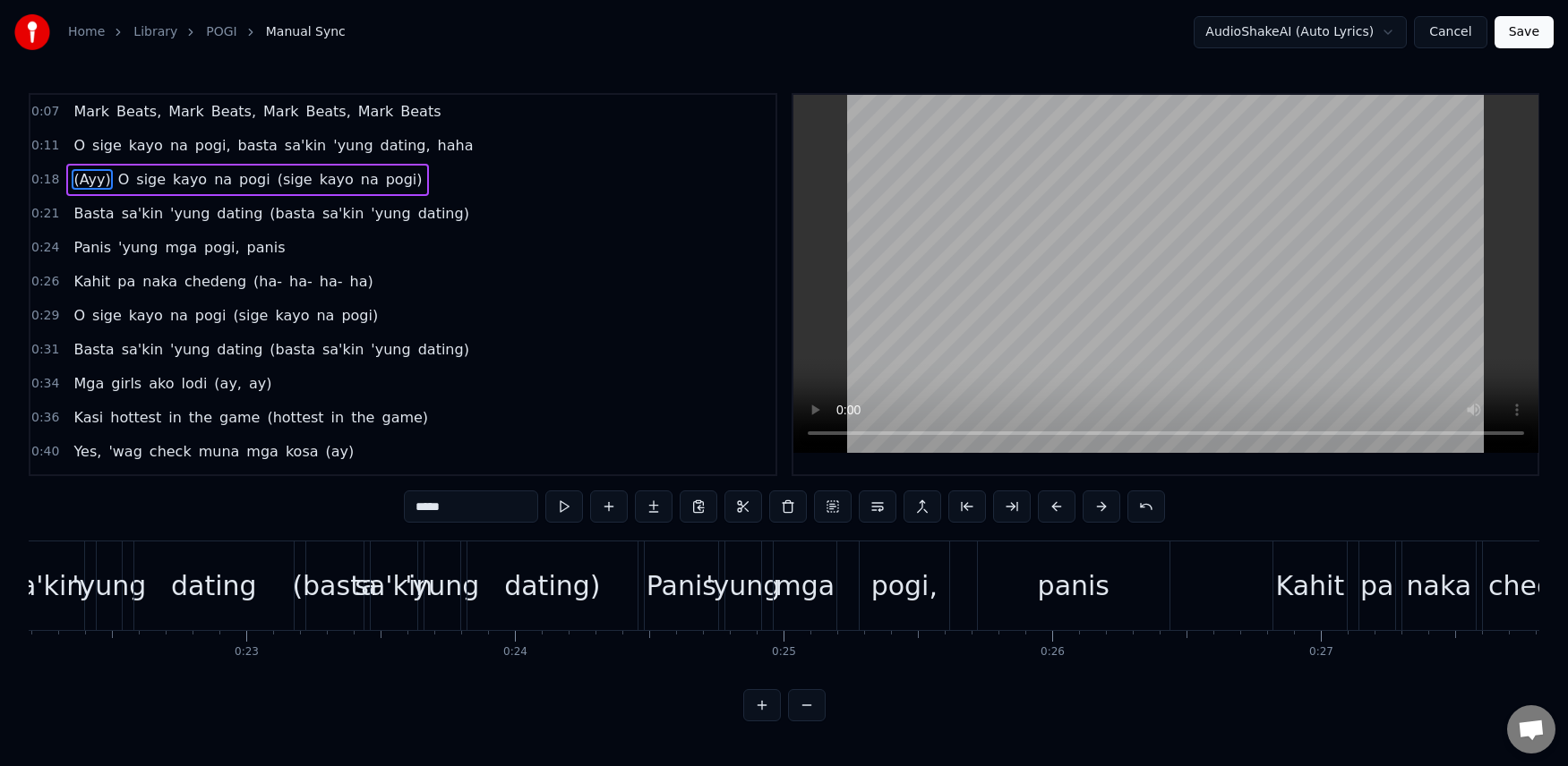
click at [105, 159] on div "O sige [PERSON_NAME] na pogi, [PERSON_NAME]'kin 'yung dating, [PERSON_NAME]" at bounding box center [273, 146] width 414 height 32
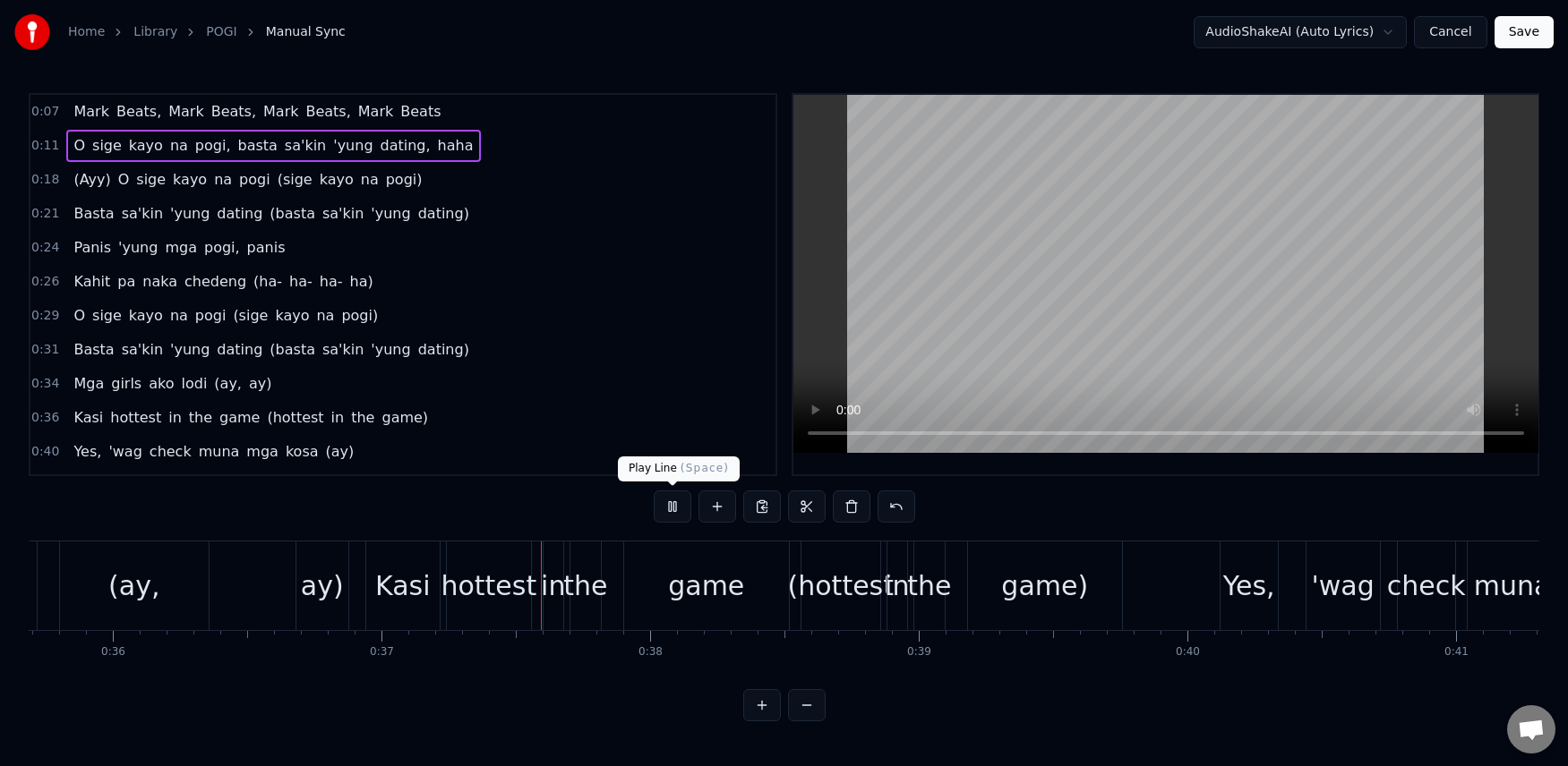
scroll to position [0, 9857]
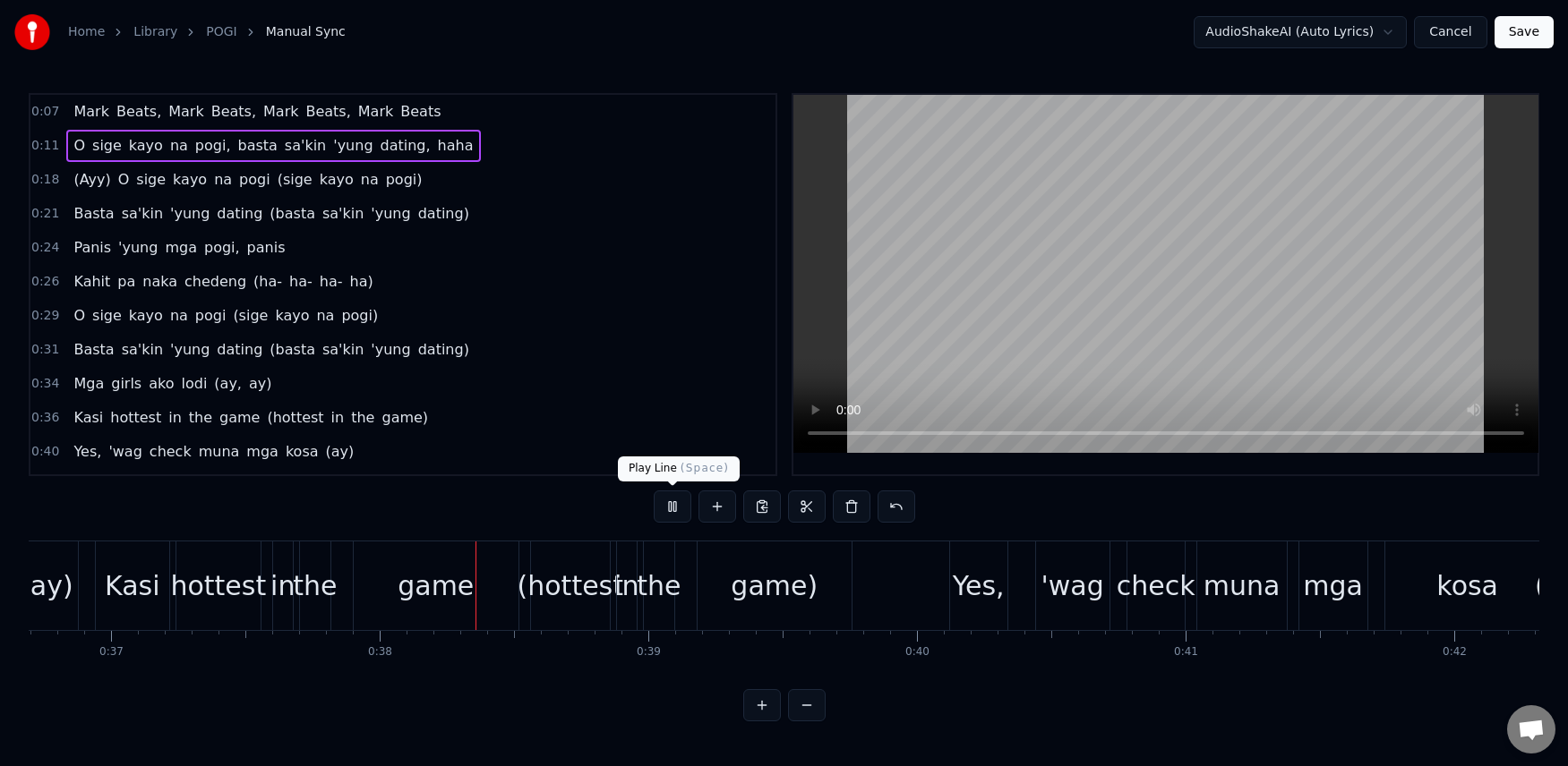
click at [675, 497] on button at bounding box center [672, 506] width 37 height 32
click at [66, 132] on div "O sige [PERSON_NAME] na pogi, [PERSON_NAME]'kin 'yung dating, [PERSON_NAME]" at bounding box center [273, 146] width 414 height 32
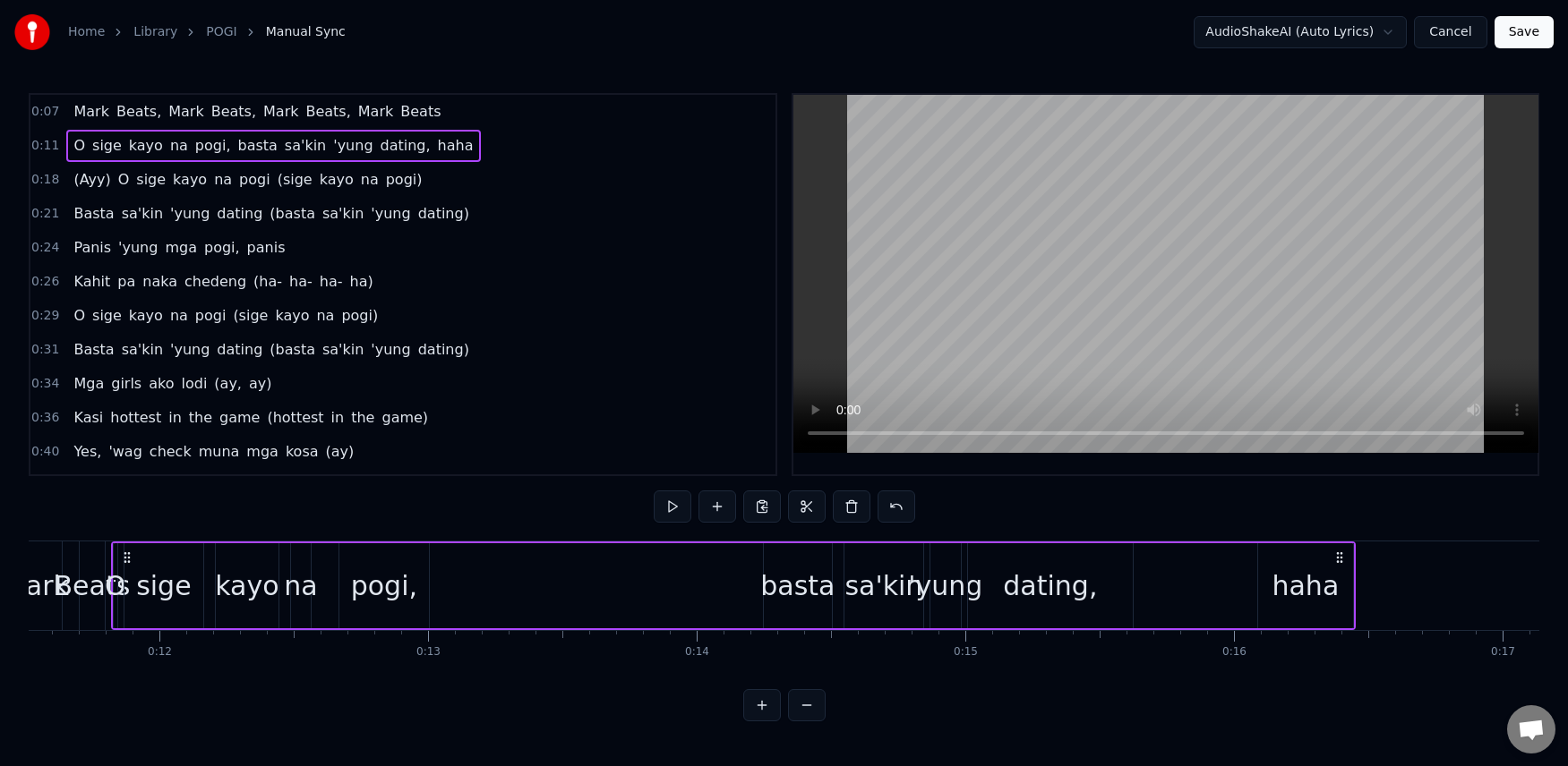
scroll to position [0, 3085]
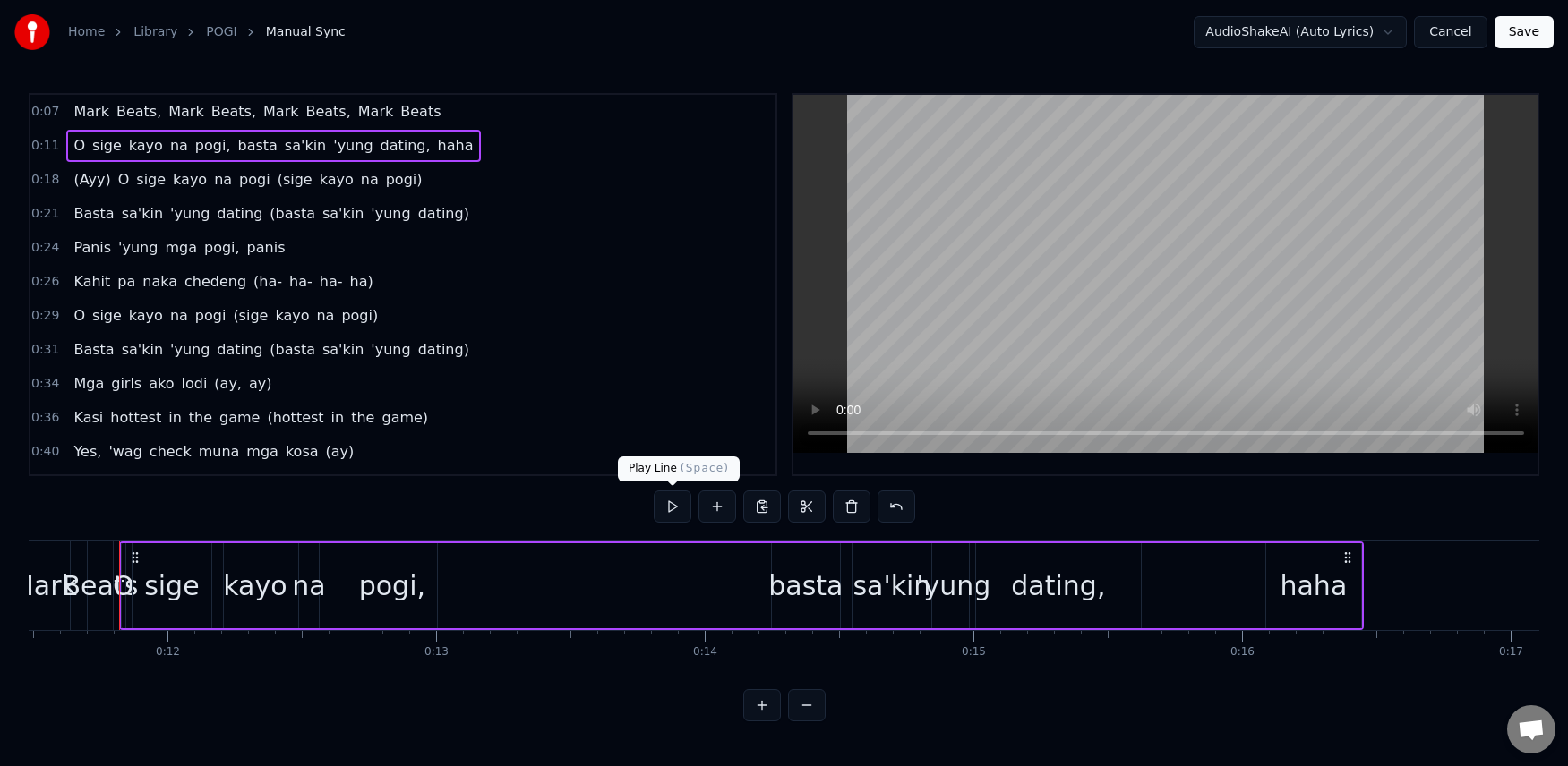
click at [667, 510] on button at bounding box center [672, 506] width 37 height 32
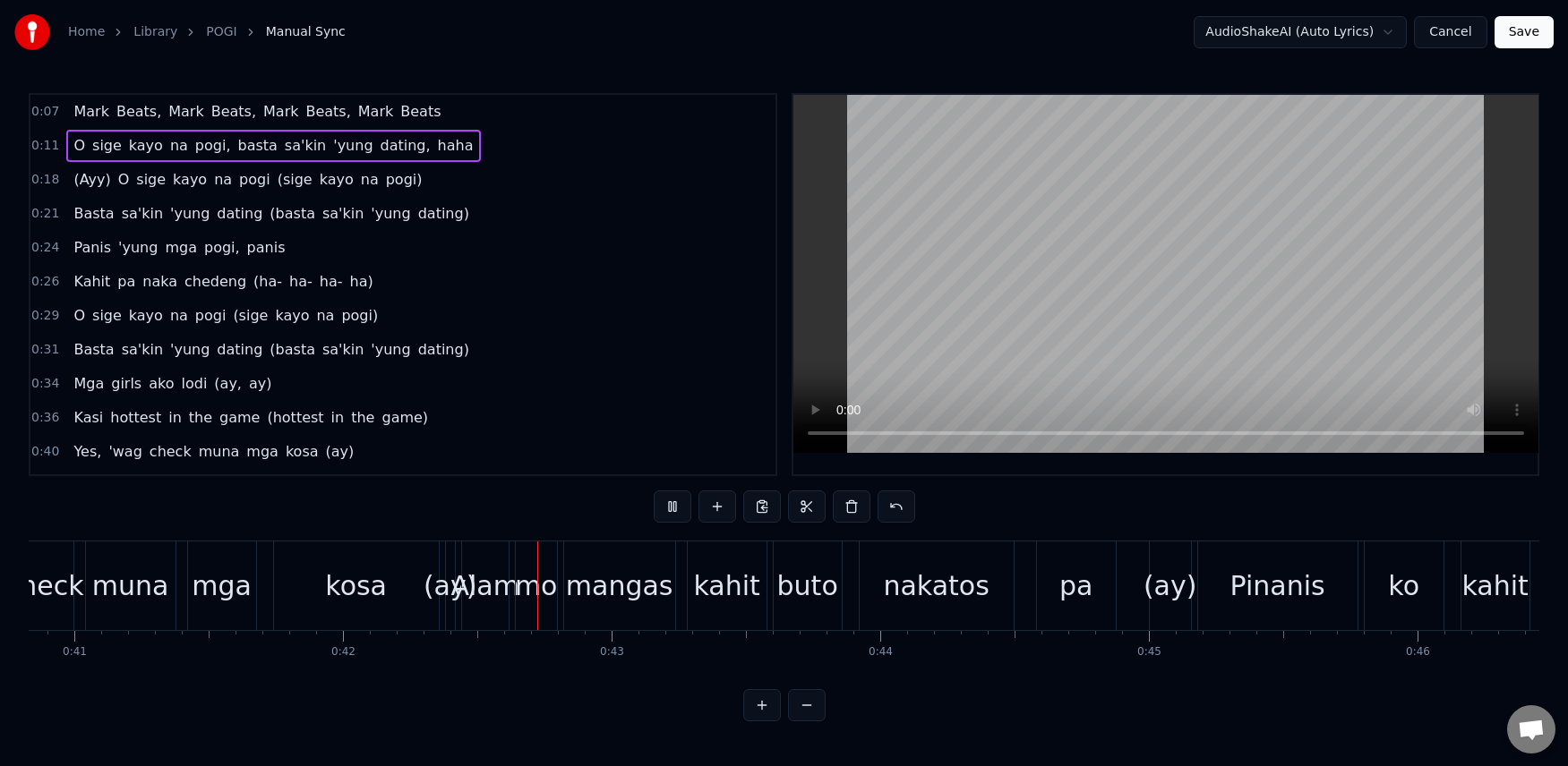
scroll to position [0, 11234]
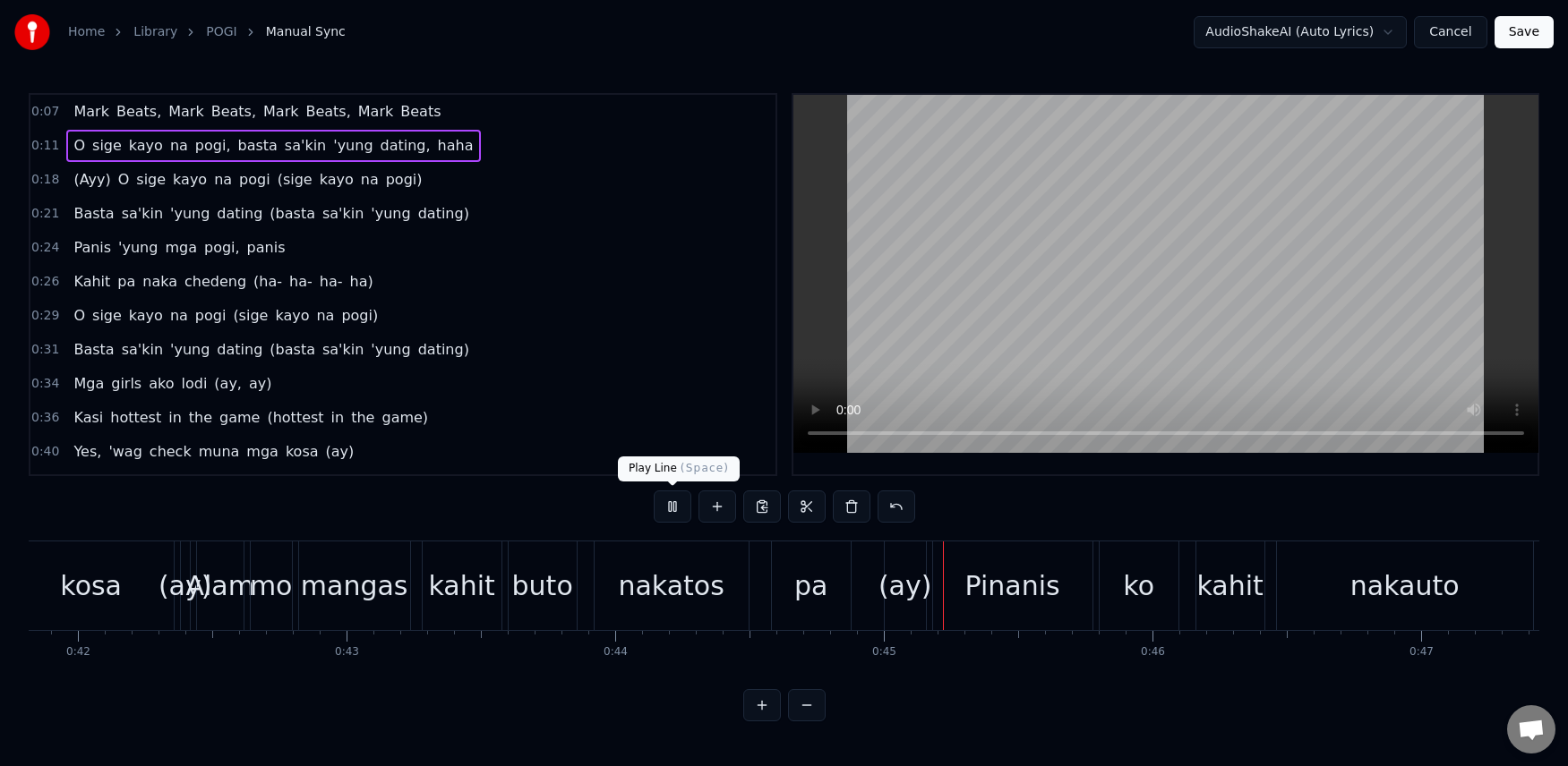
click at [660, 503] on button at bounding box center [672, 506] width 37 height 32
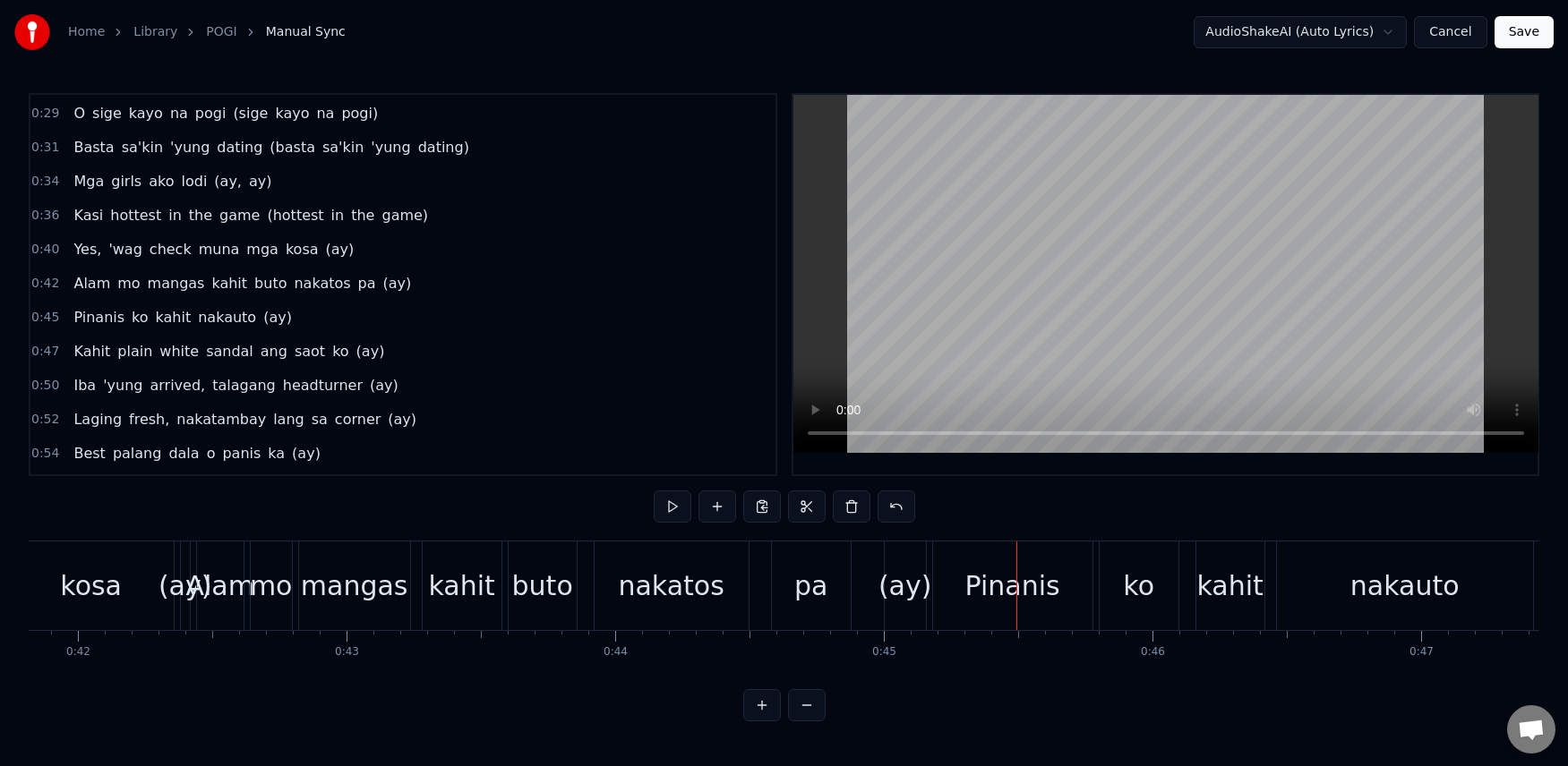
scroll to position [215, 0]
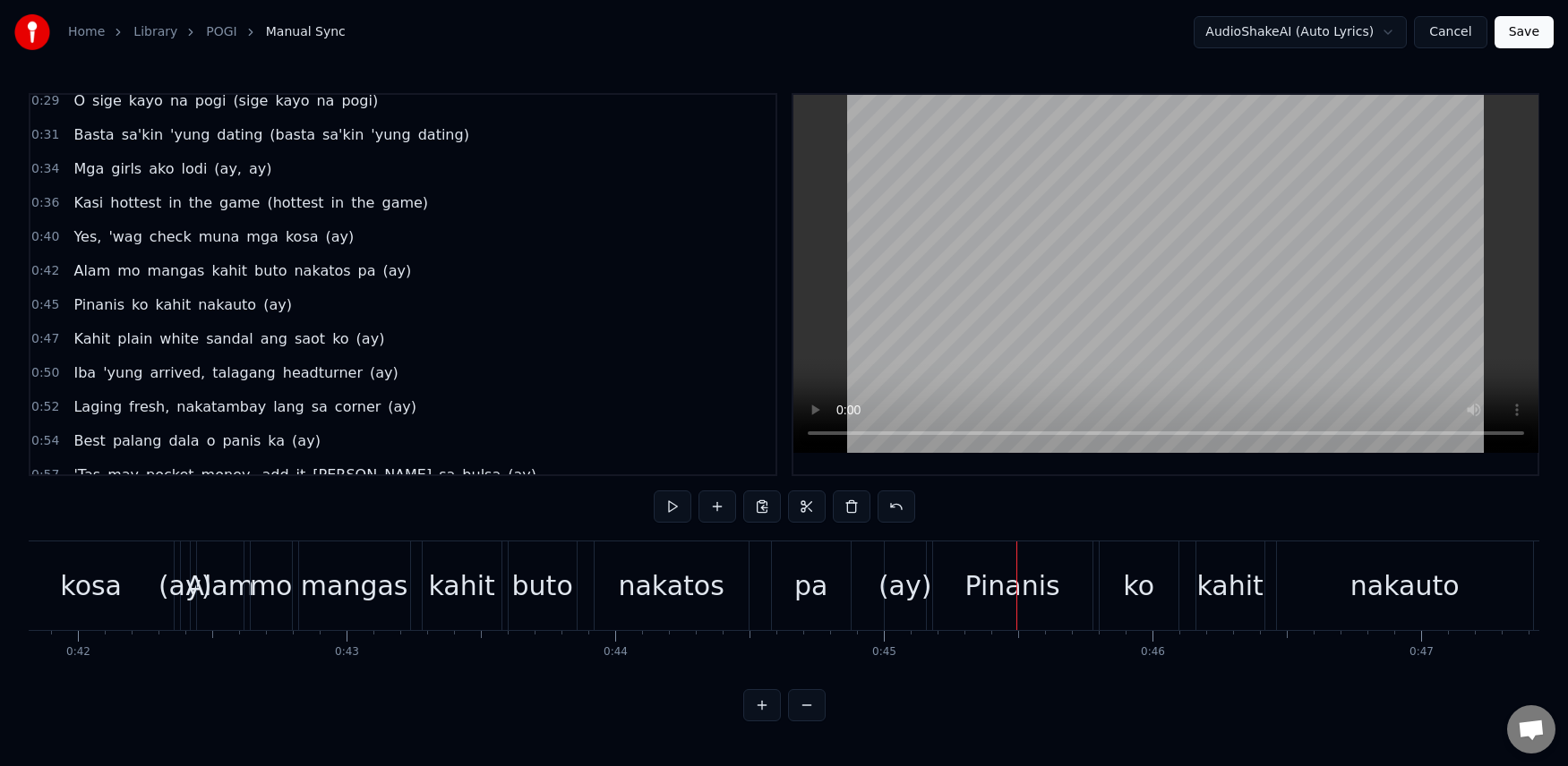
click at [148, 270] on span "mangas" at bounding box center [176, 270] width 61 height 21
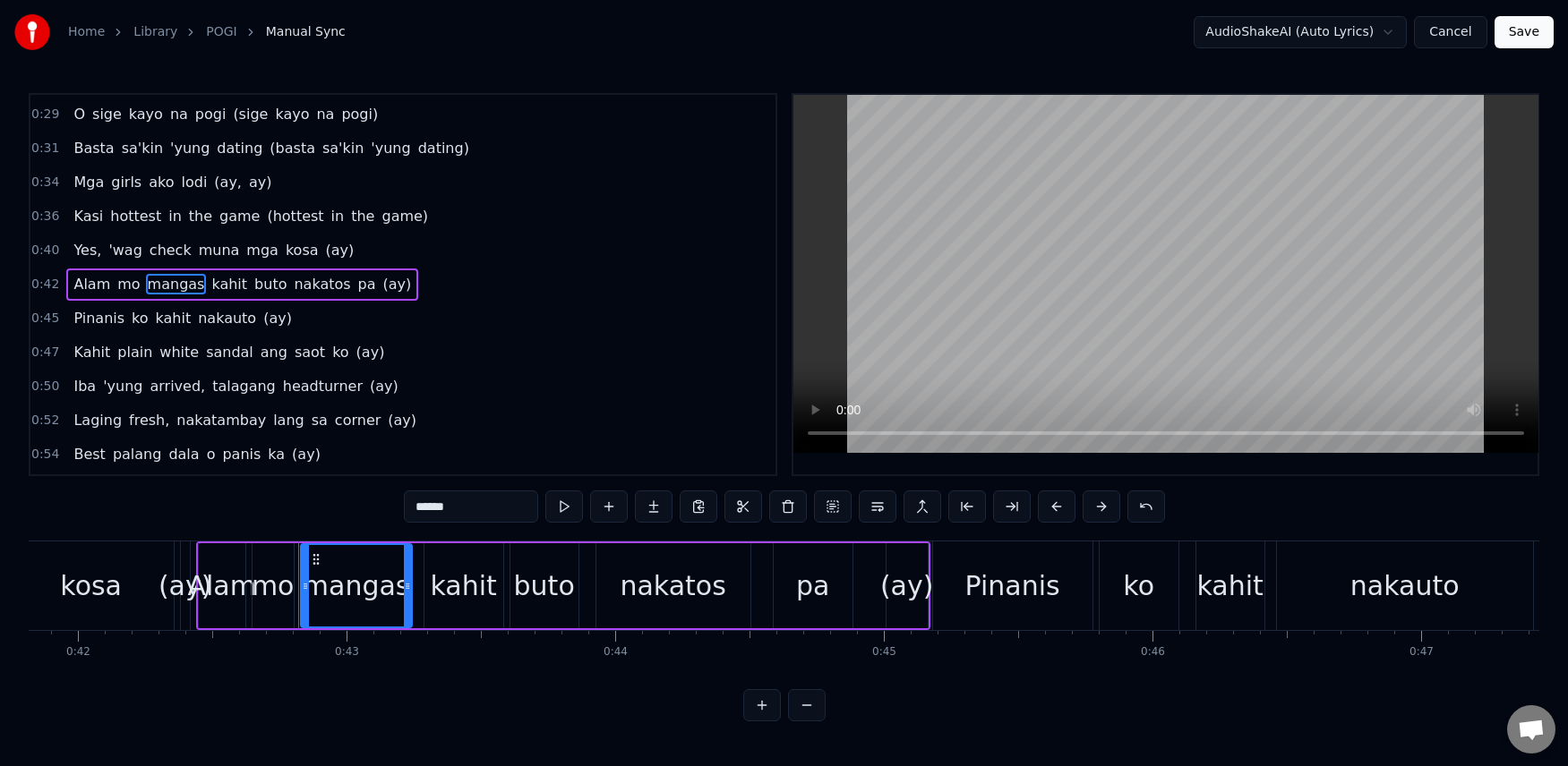
click at [431, 509] on input "******" at bounding box center [471, 506] width 135 height 32
type input "*******"
click at [71, 237] on div "Yes, 'wag check muna mga kosa (ay)" at bounding box center [214, 250] width 295 height 32
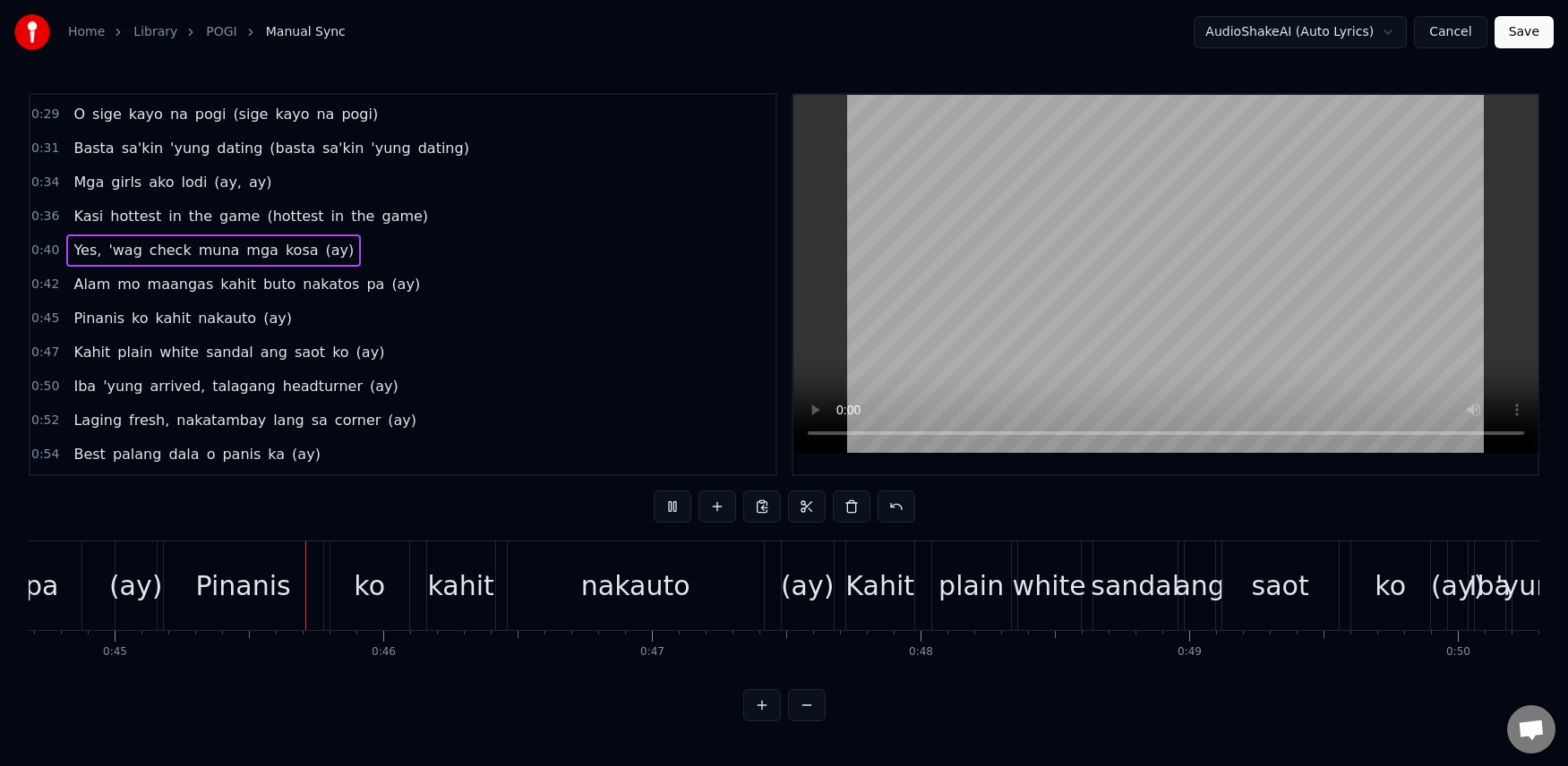
scroll to position [0, 12026]
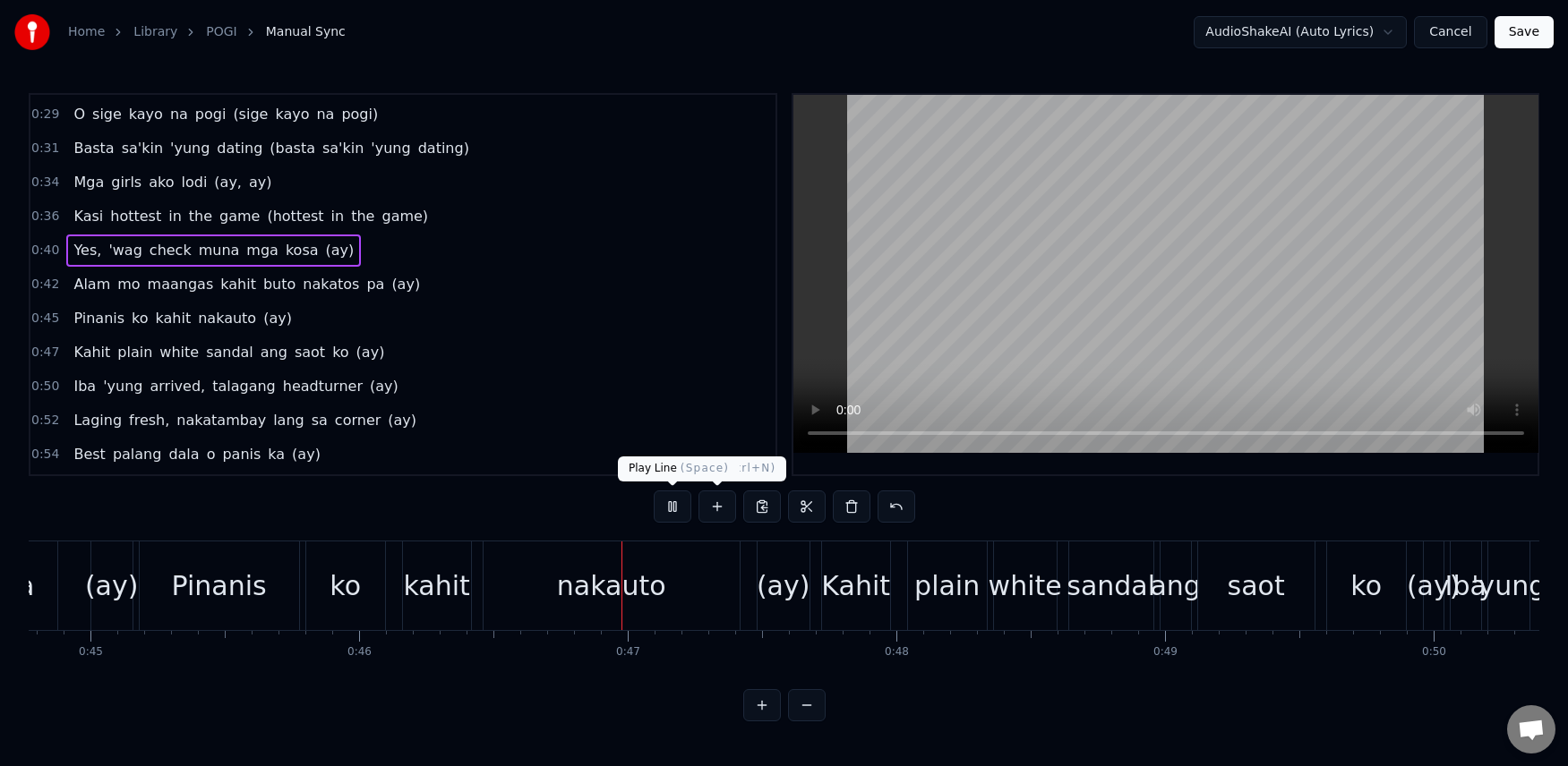
click at [676, 506] on button at bounding box center [672, 506] width 37 height 32
click at [261, 288] on span "buto" at bounding box center [278, 284] width 35 height 21
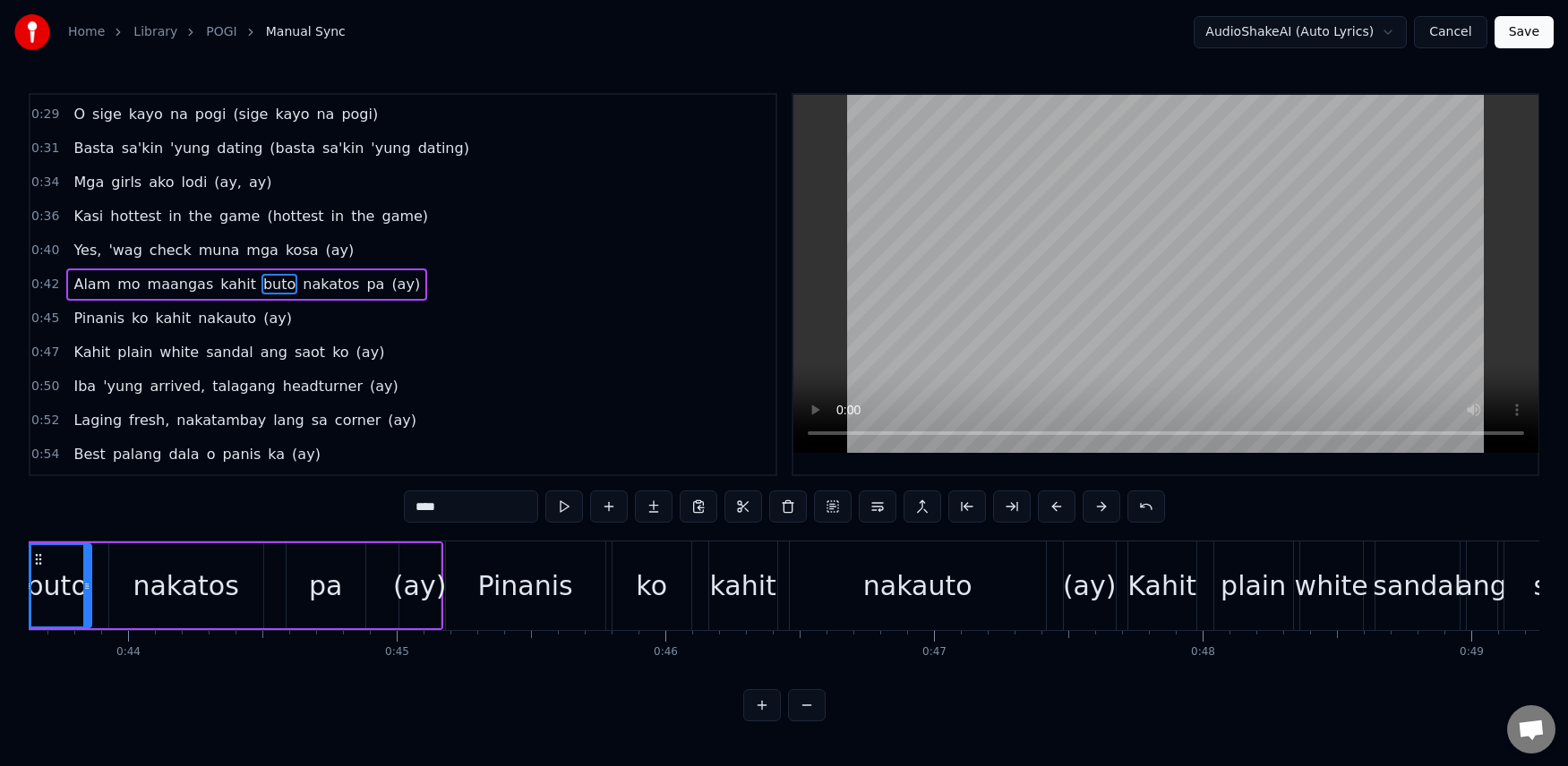
scroll to position [0, 11622]
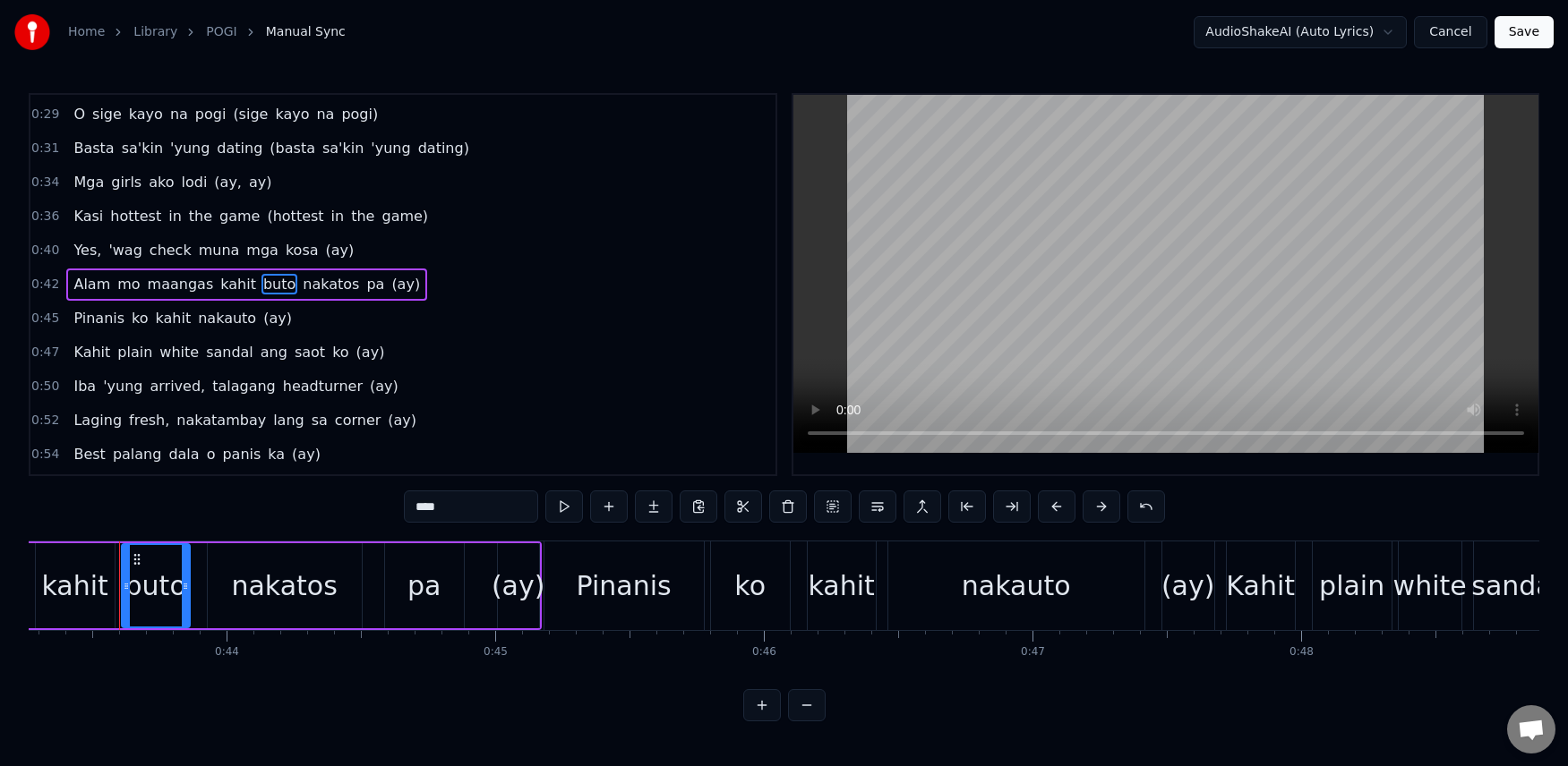
drag, startPoint x: 470, startPoint y: 512, endPoint x: 391, endPoint y: 512, distance: 79.0
click at [391, 512] on div "0:07 [PERSON_NAME], [PERSON_NAME], [PERSON_NAME], [PERSON_NAME] 0:11 O sige [PE…" at bounding box center [784, 407] width 1511 height 629
click at [461, 506] on input "*****" at bounding box center [471, 506] width 135 height 32
click at [289, 585] on div "nakatos" at bounding box center [284, 586] width 106 height 40
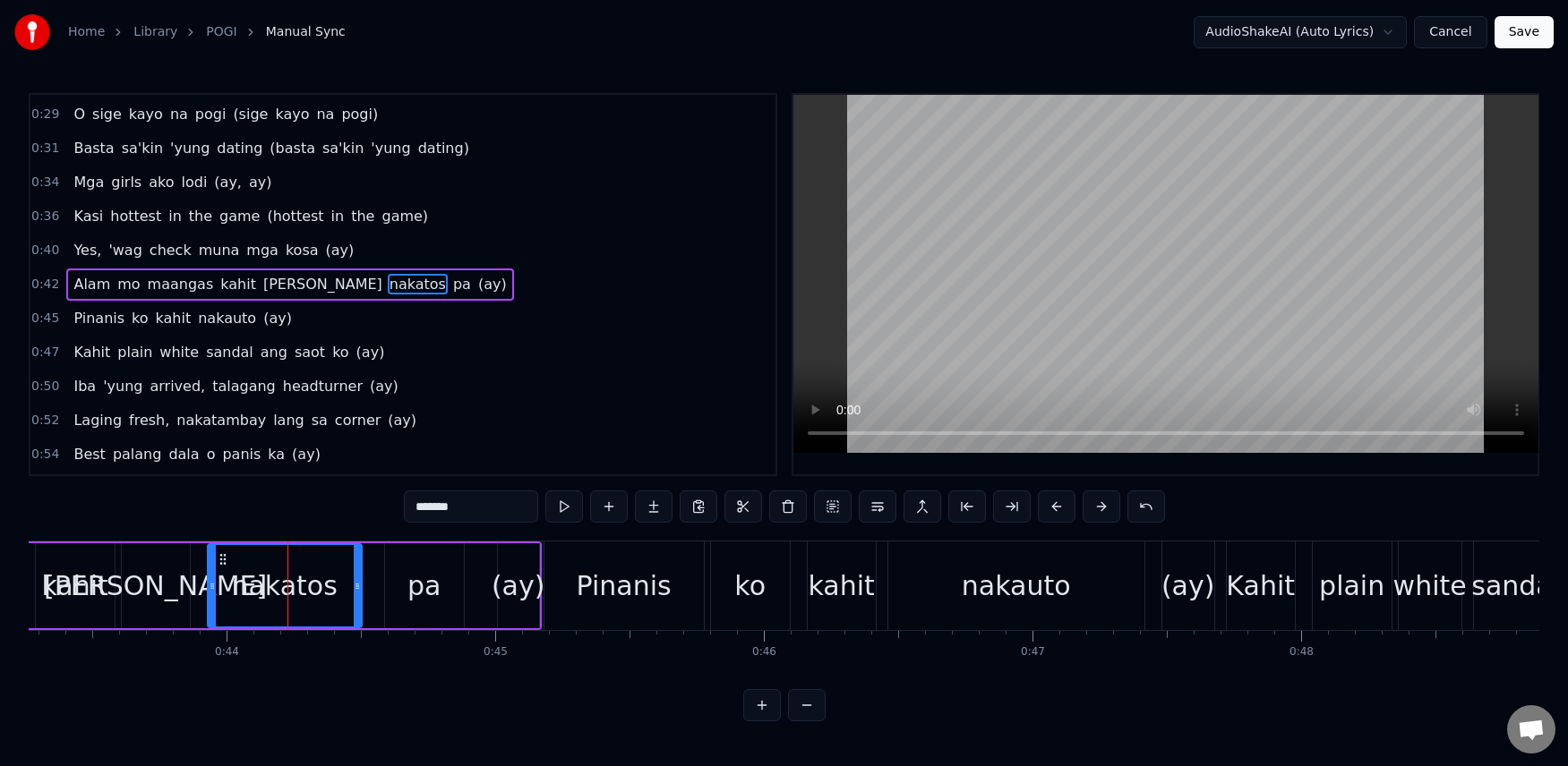
drag, startPoint x: 470, startPoint y: 515, endPoint x: 380, endPoint y: 519, distance: 90.1
click at [380, 519] on div "0:07 [PERSON_NAME], [PERSON_NAME], [PERSON_NAME], [PERSON_NAME] 0:11 O sige [PE…" at bounding box center [784, 407] width 1511 height 629
click at [77, 247] on span "Yes," at bounding box center [87, 250] width 31 height 21
type input "****"
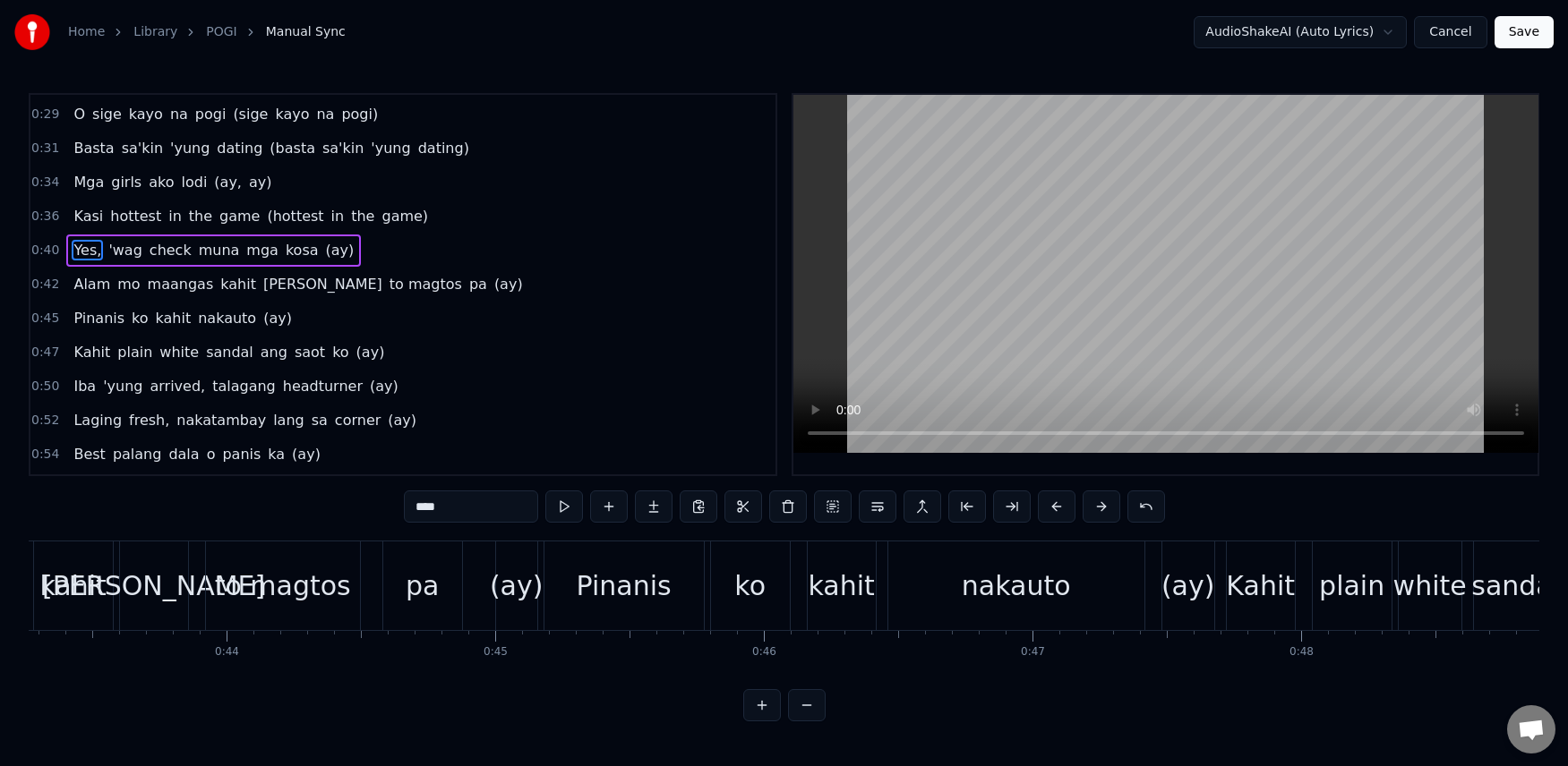
scroll to position [167, 0]
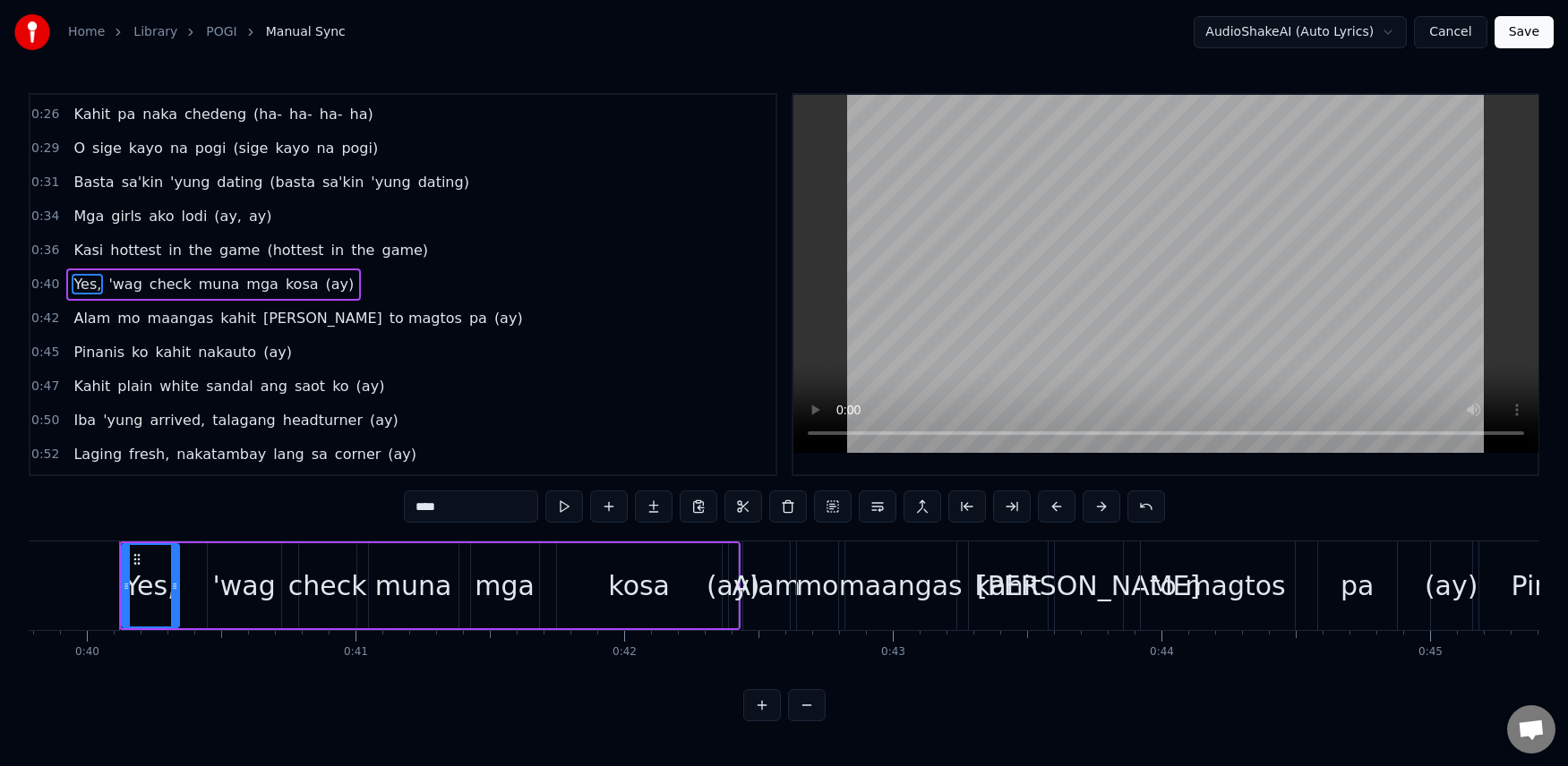
click at [95, 235] on div "Kasi hottest in the game (hottest in the game)" at bounding box center [250, 250] width 369 height 32
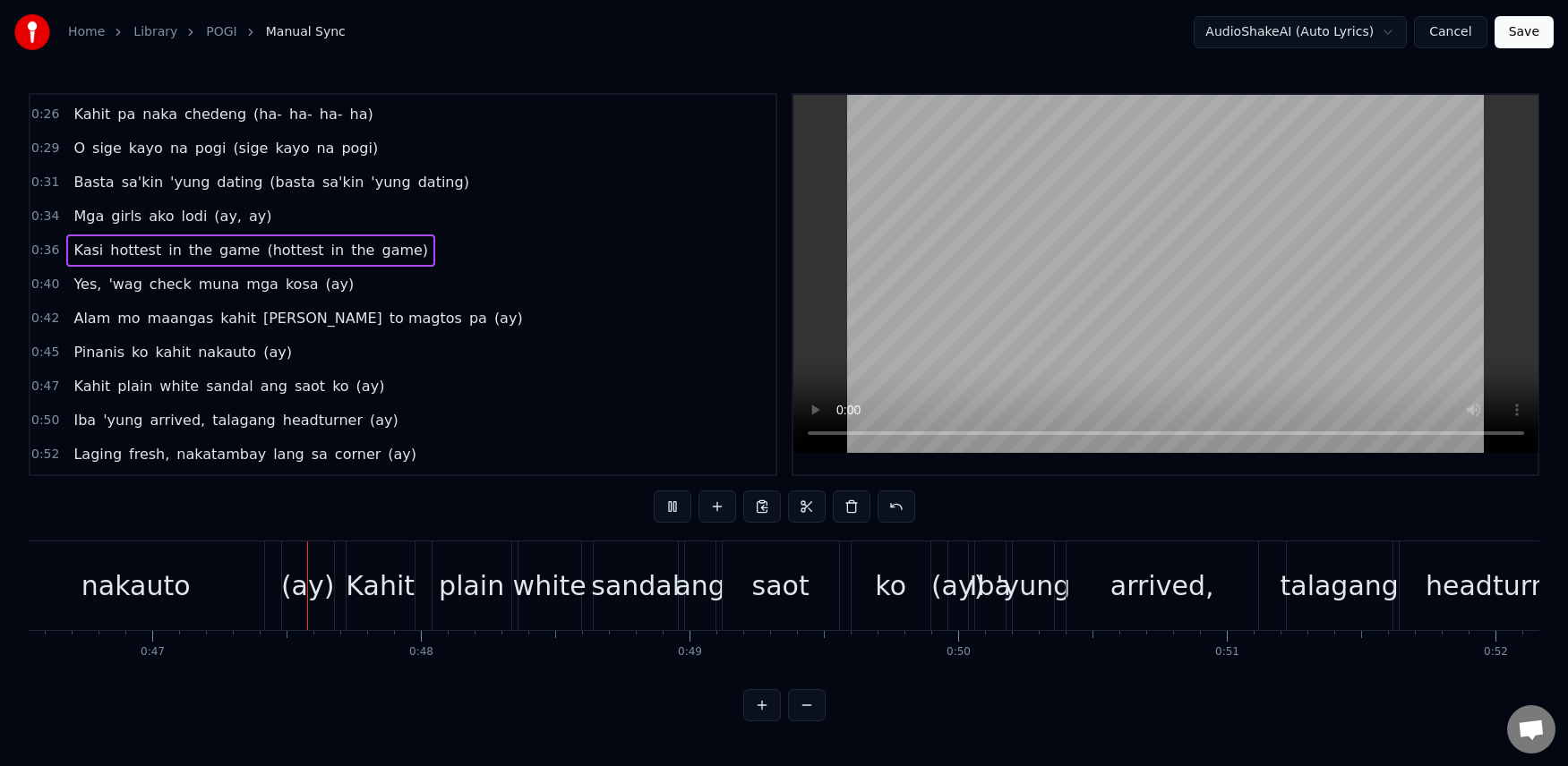
scroll to position [0, 12529]
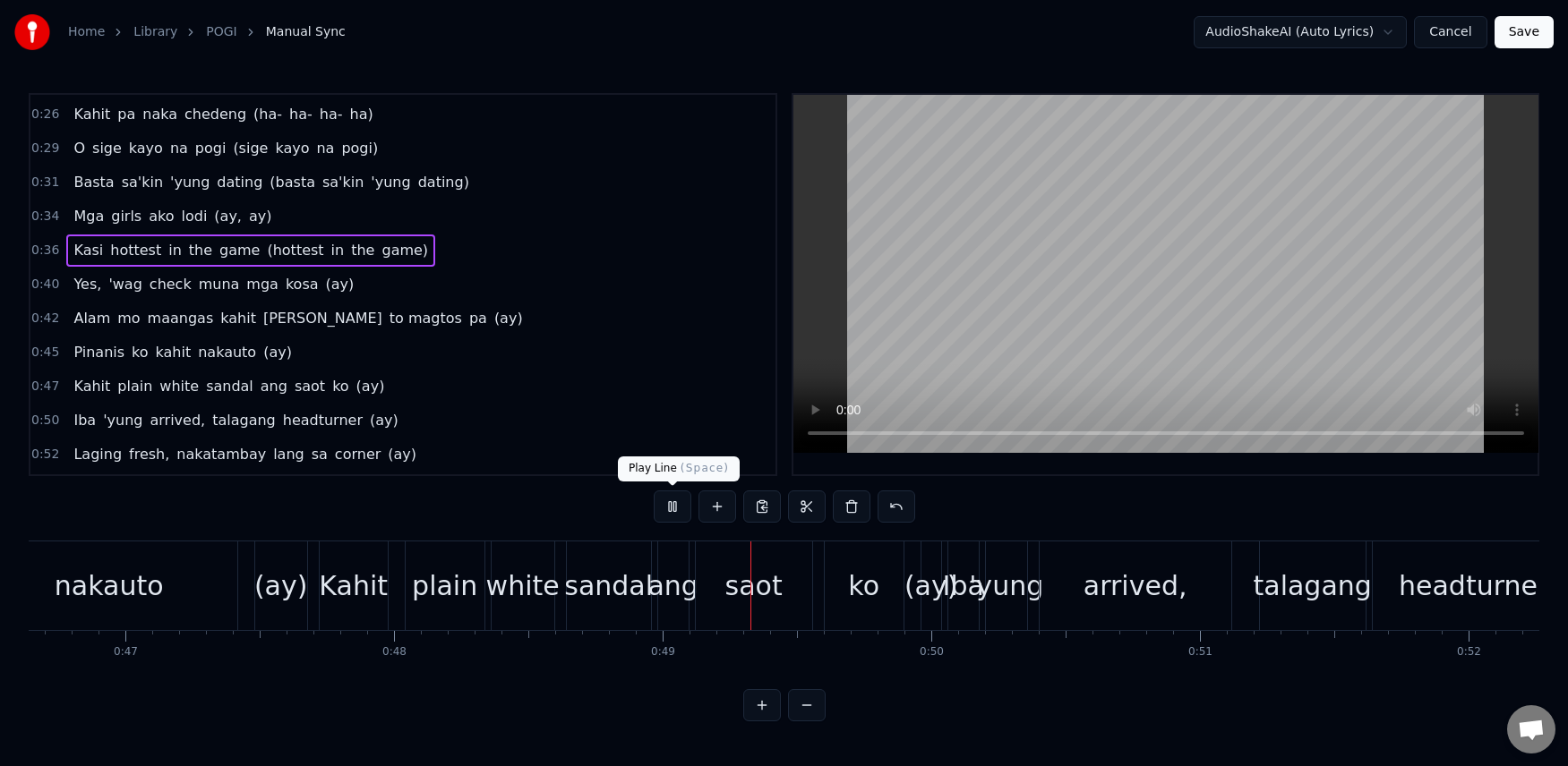
click at [679, 509] on button at bounding box center [672, 506] width 37 height 32
click at [198, 352] on span "nakauto" at bounding box center [227, 352] width 62 height 21
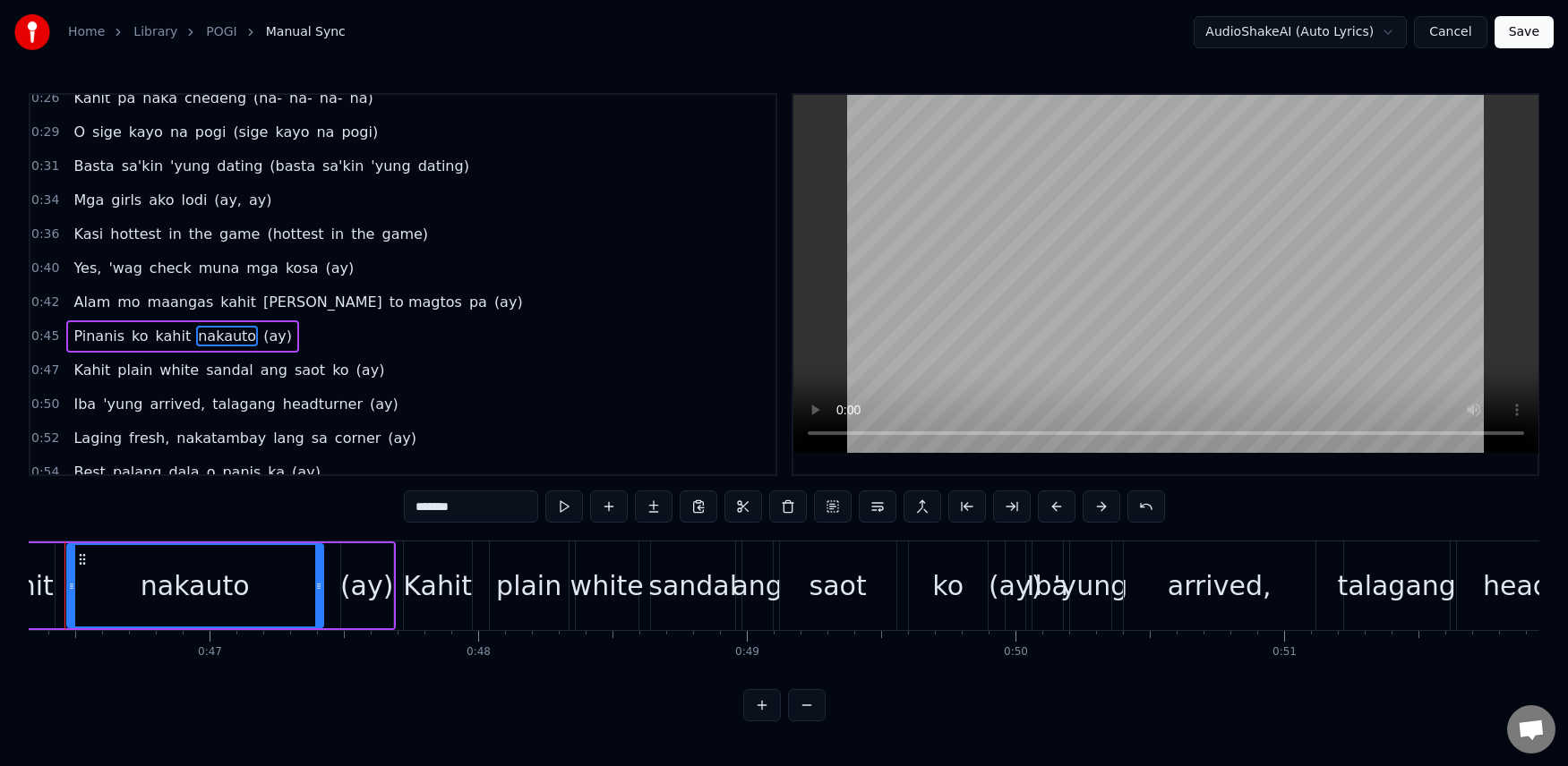
scroll to position [0, 12390]
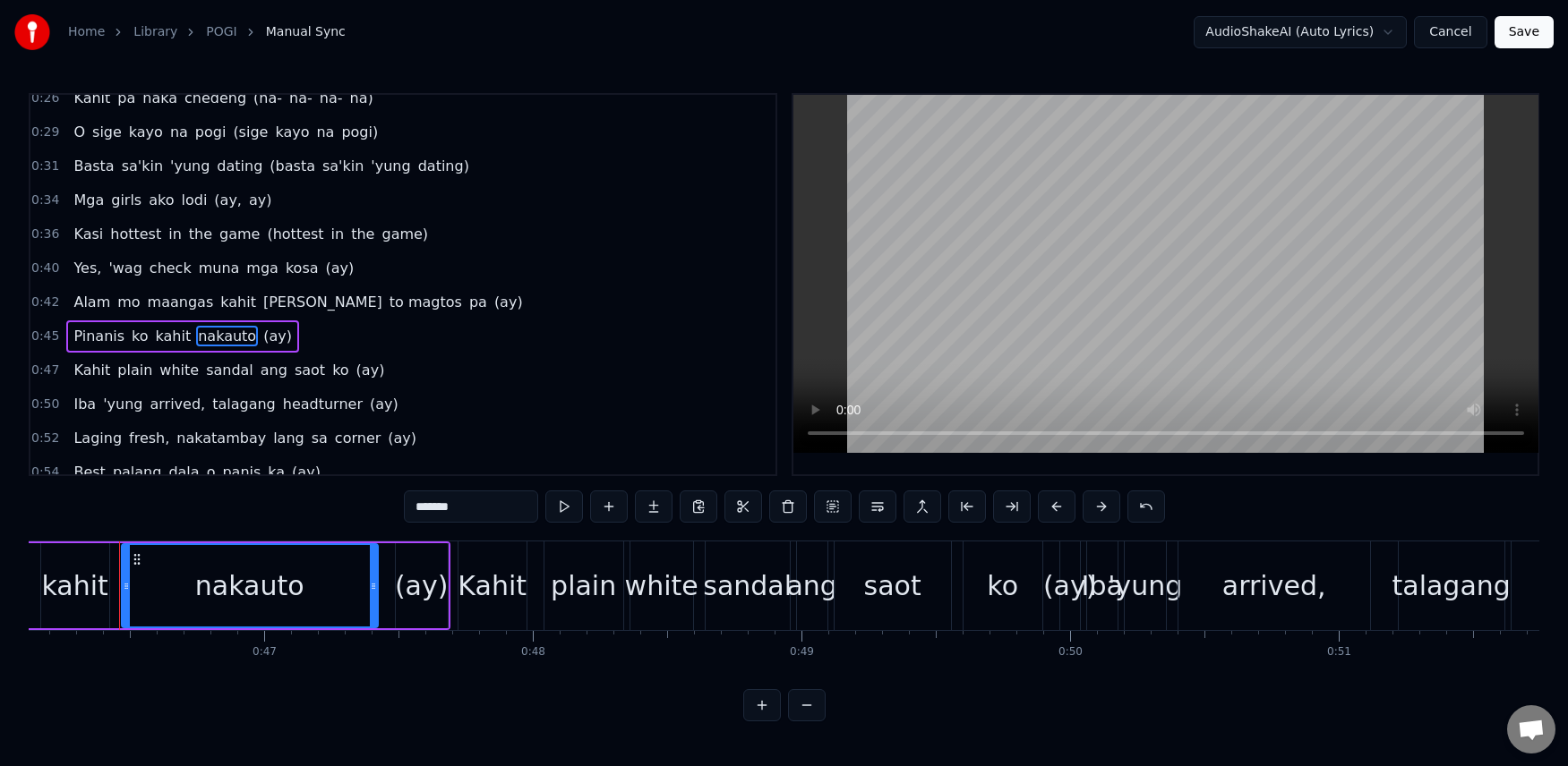
click at [261, 584] on div "nakauto" at bounding box center [249, 586] width 109 height 40
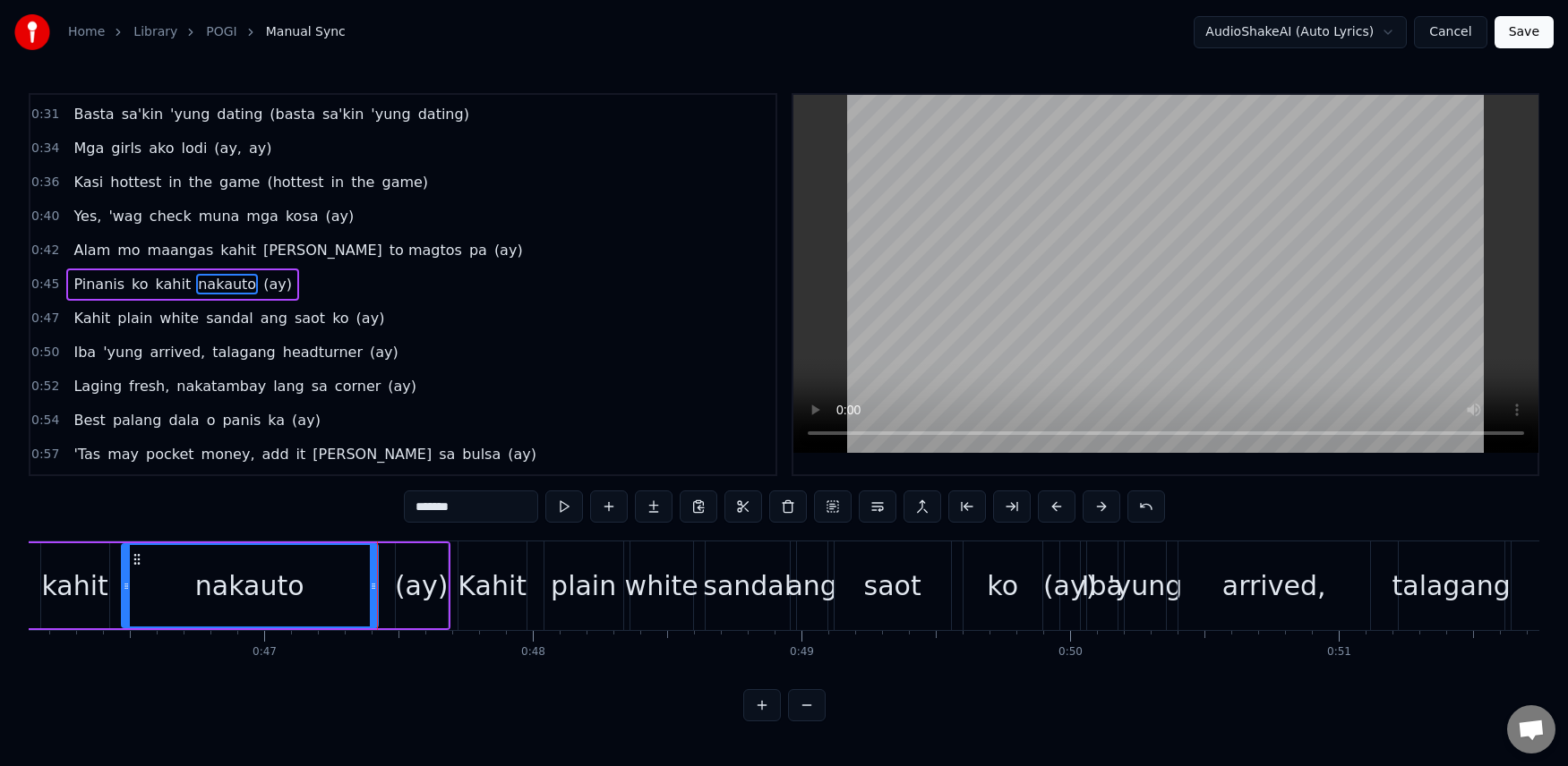
click at [436, 507] on input "*******" at bounding box center [471, 506] width 135 height 32
type input "*********"
click at [74, 236] on div "Alam mo maangas kahit [PERSON_NAME] to magtos pa (ay)" at bounding box center [298, 250] width 463 height 32
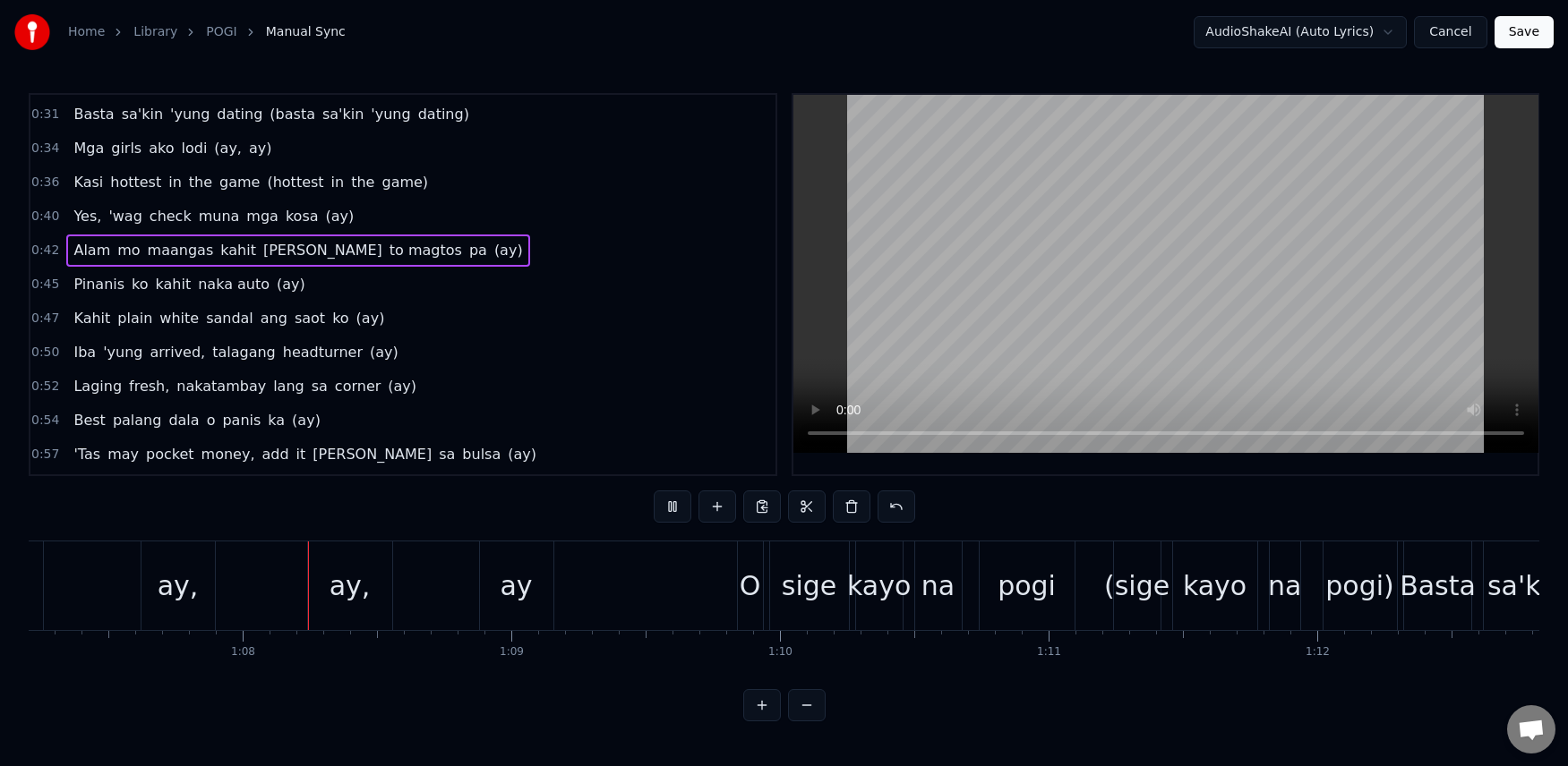
scroll to position [0, 18080]
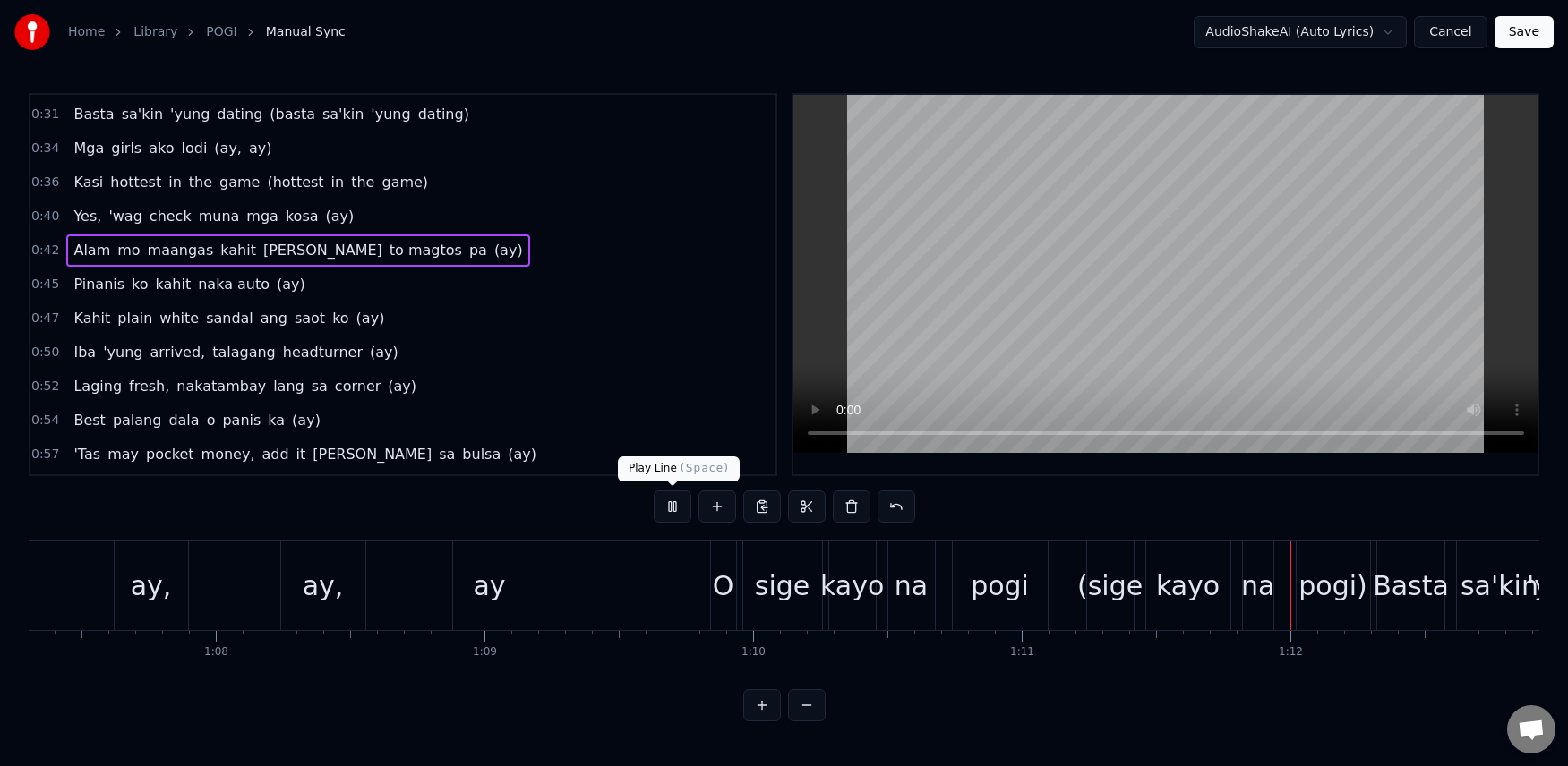
click at [677, 507] on button at bounding box center [672, 506] width 37 height 32
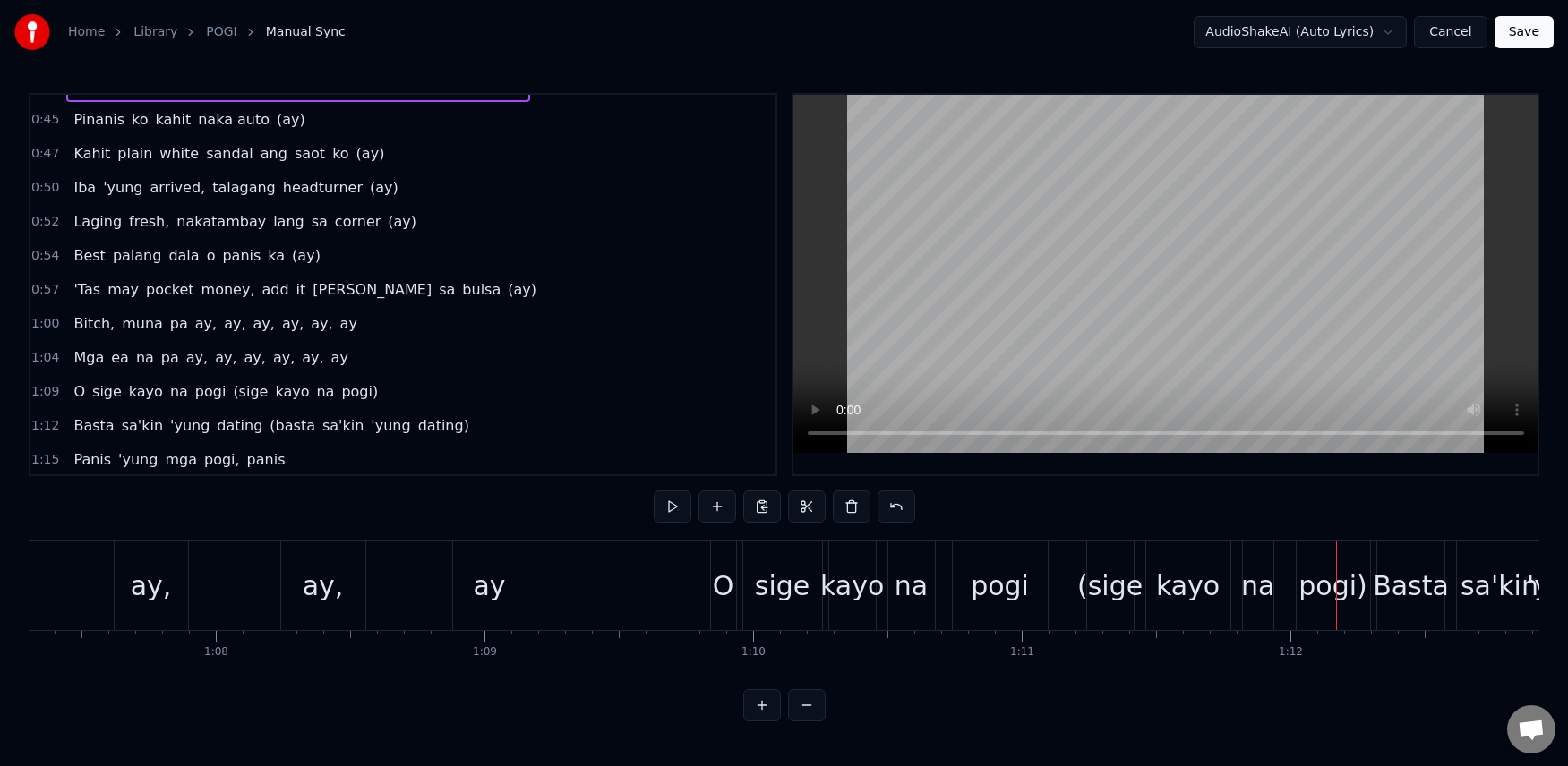
scroll to position [411, 0]
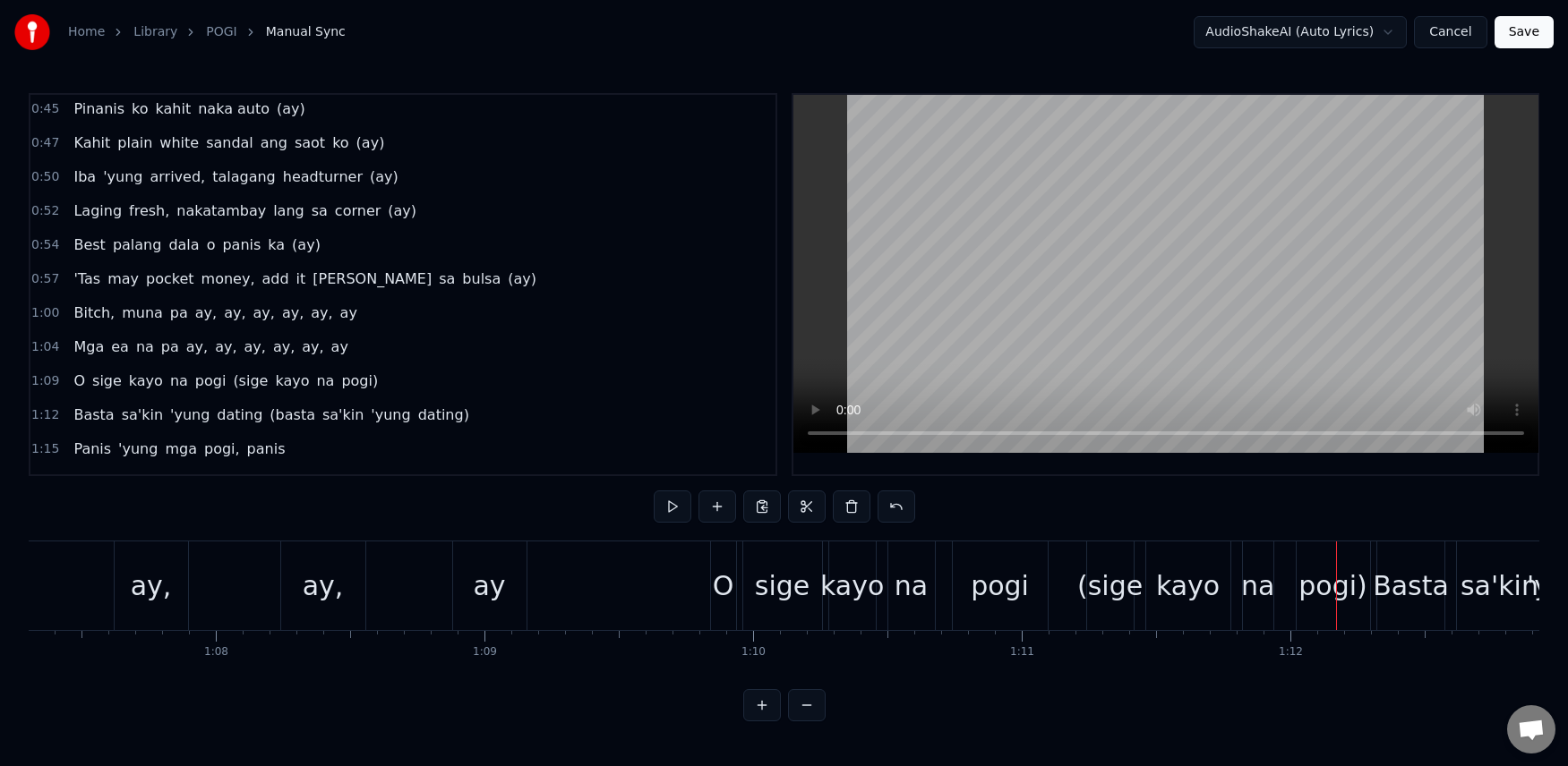
click at [293, 139] on span "saot" at bounding box center [309, 143] width 34 height 21
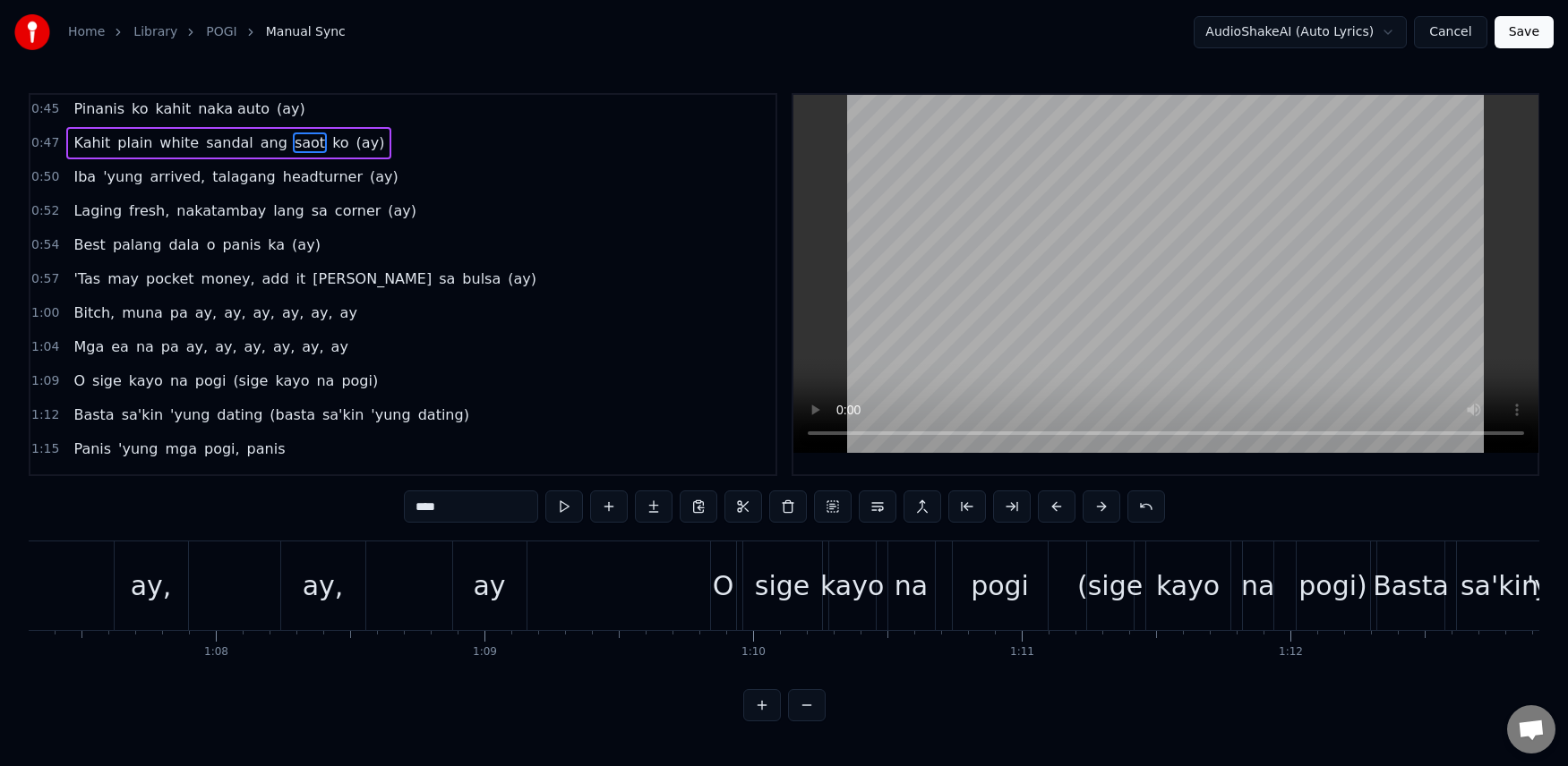
scroll to position [269, 0]
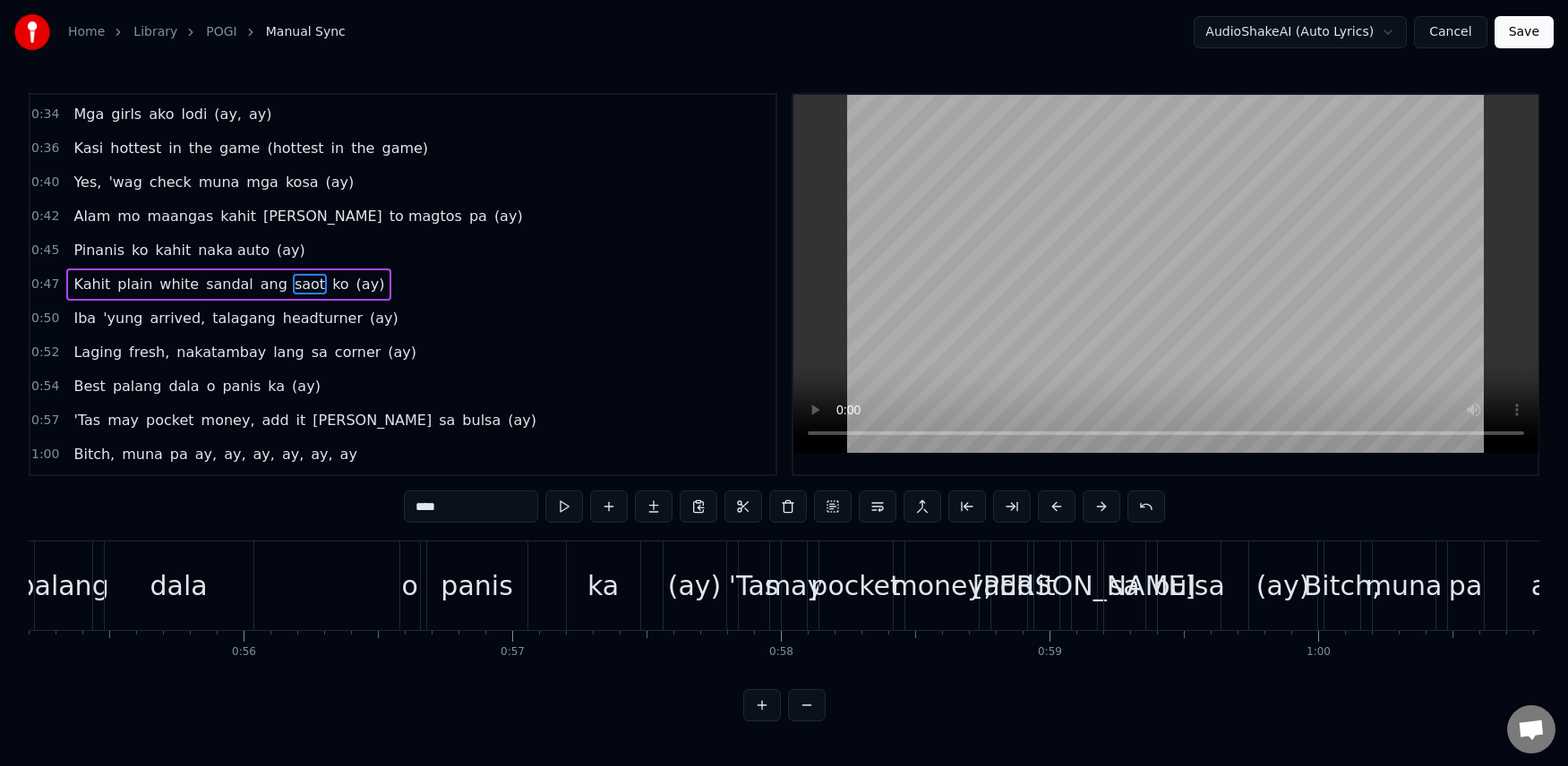
click at [423, 510] on input "****" at bounding box center [471, 506] width 135 height 32
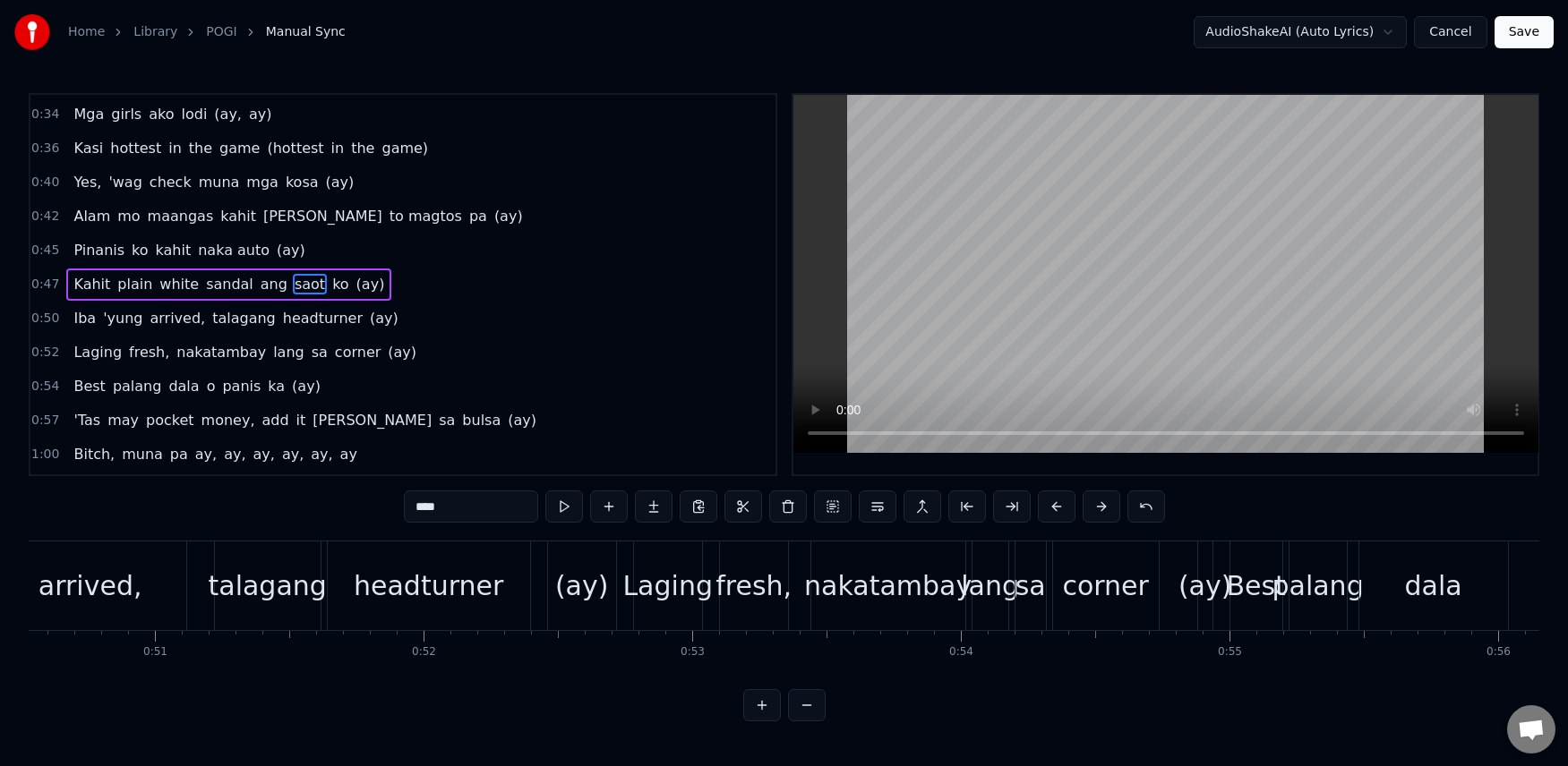
scroll to position [0, 13105]
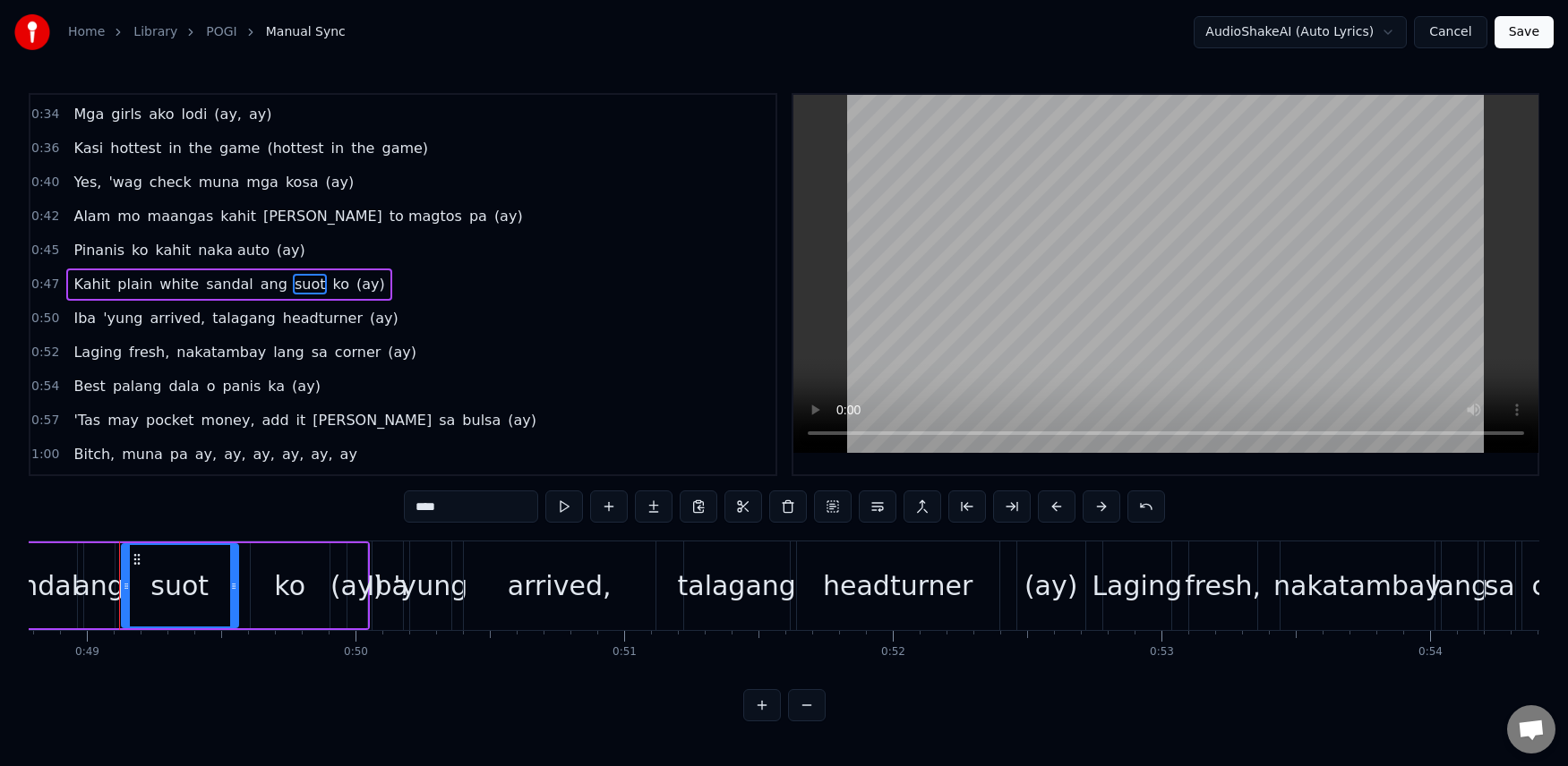
click at [91, 390] on span "Best" at bounding box center [89, 386] width 35 height 21
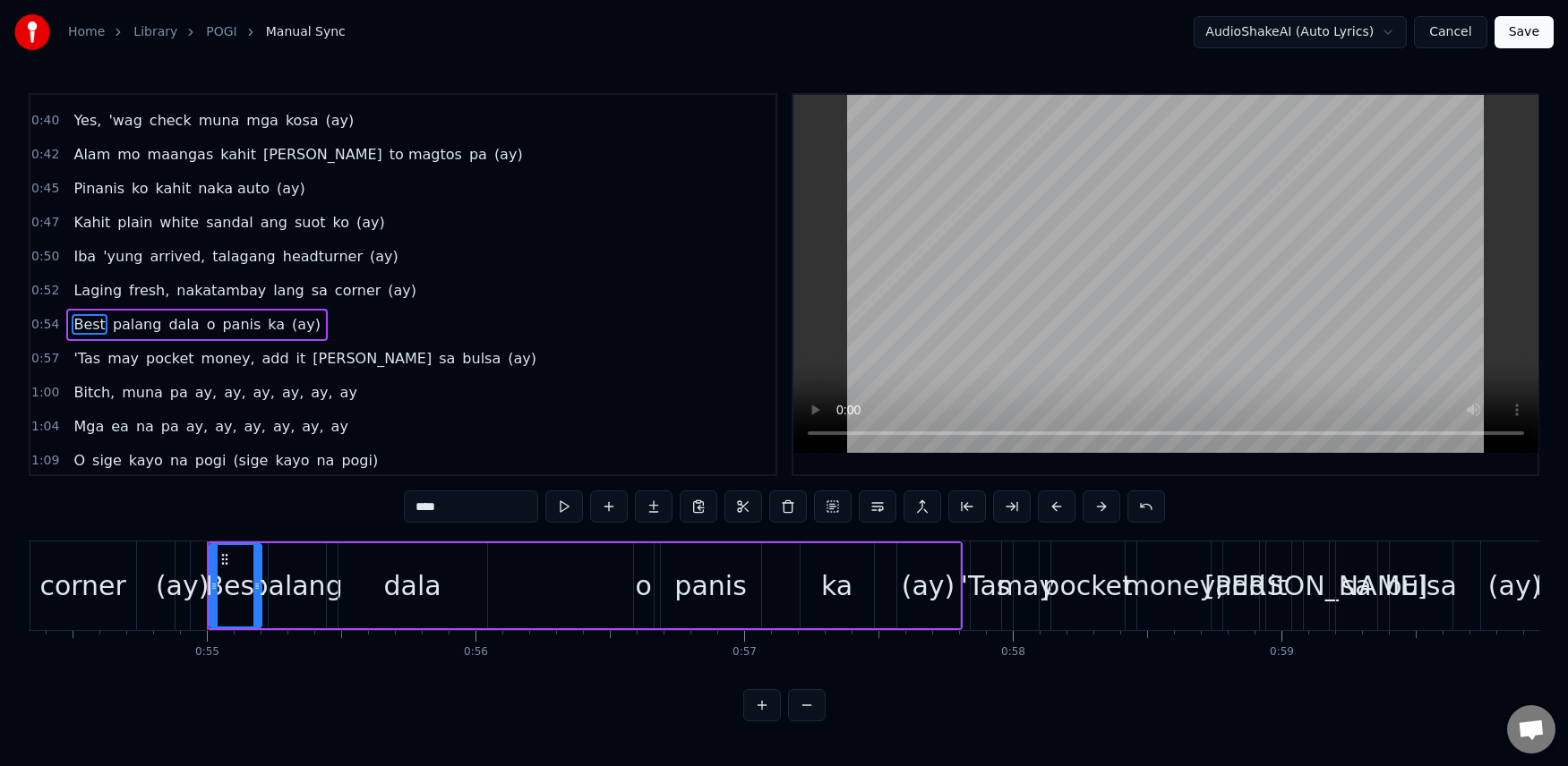
scroll to position [0, 14684]
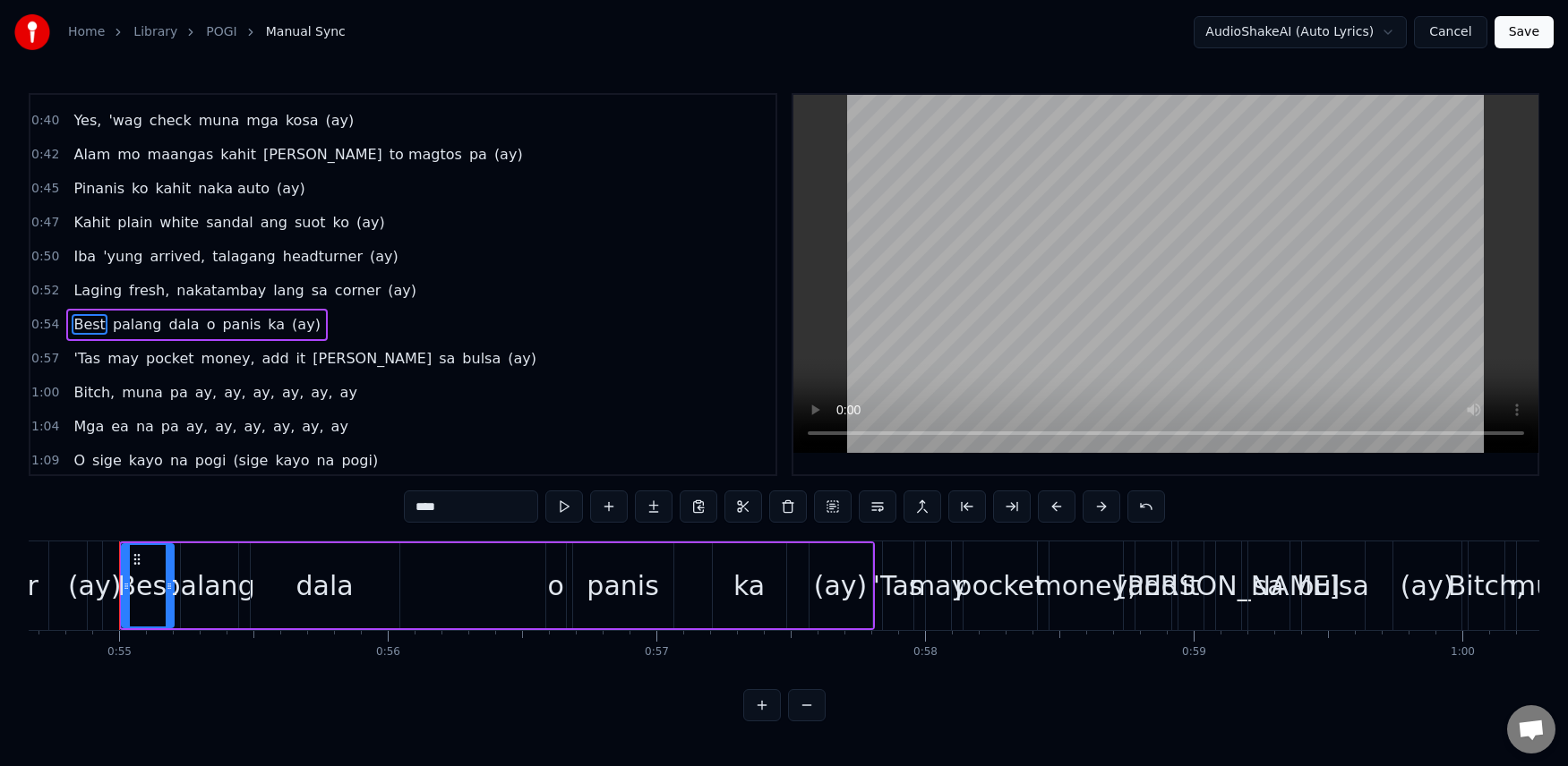
drag, startPoint x: 470, startPoint y: 505, endPoint x: 388, endPoint y: 510, distance: 82.2
click at [388, 510] on div "0:07 [PERSON_NAME], [PERSON_NAME], [PERSON_NAME], [PERSON_NAME] 0:11 O sige [PE…" at bounding box center [784, 407] width 1511 height 629
click at [126, 320] on span "palang" at bounding box center [148, 324] width 53 height 21
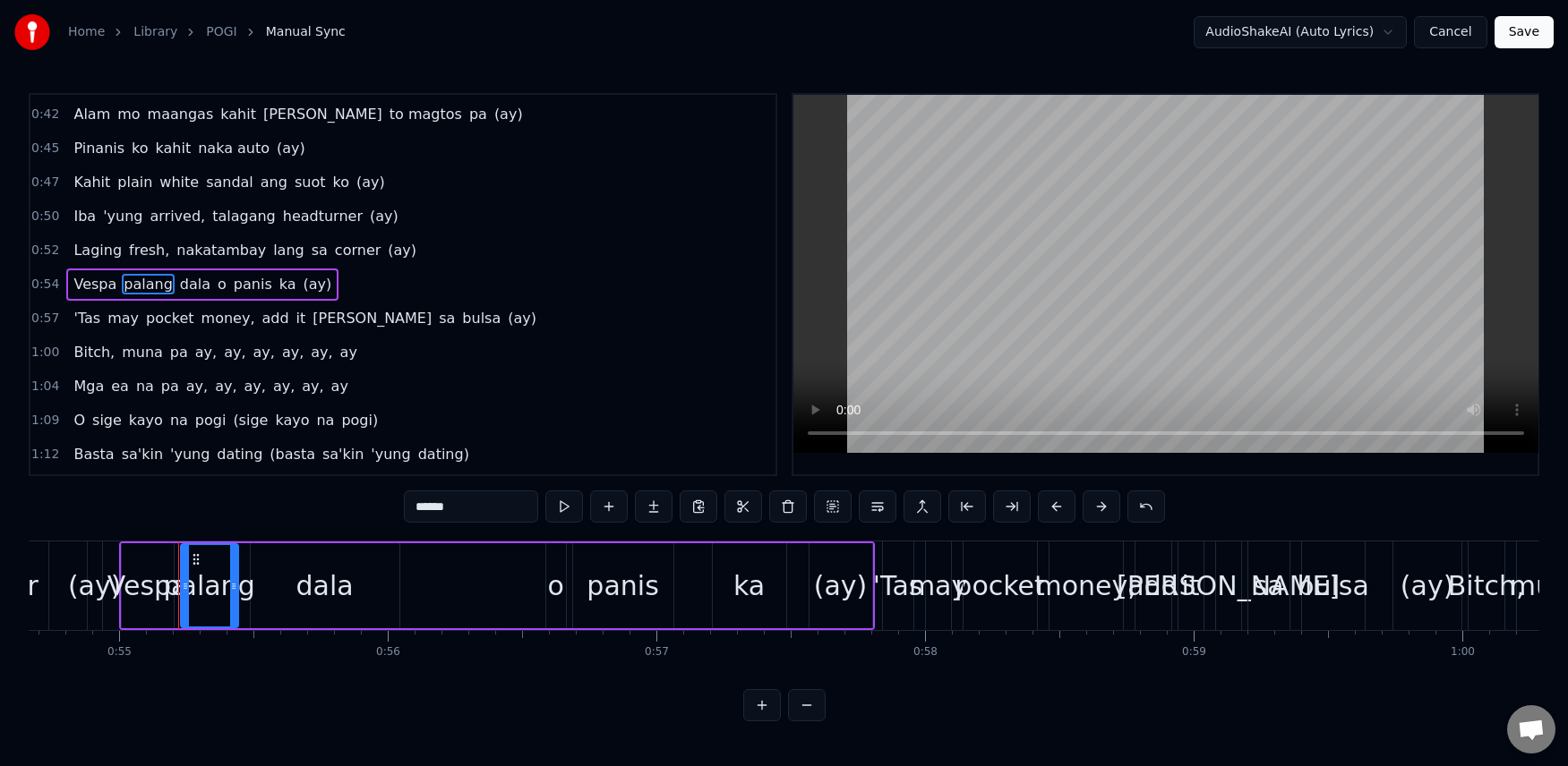
click at [427, 514] on input "******" at bounding box center [471, 506] width 135 height 32
type input "********"
click at [66, 204] on div "[PERSON_NAME] arrived, talagang headturner (ay)" at bounding box center [236, 216] width 339 height 32
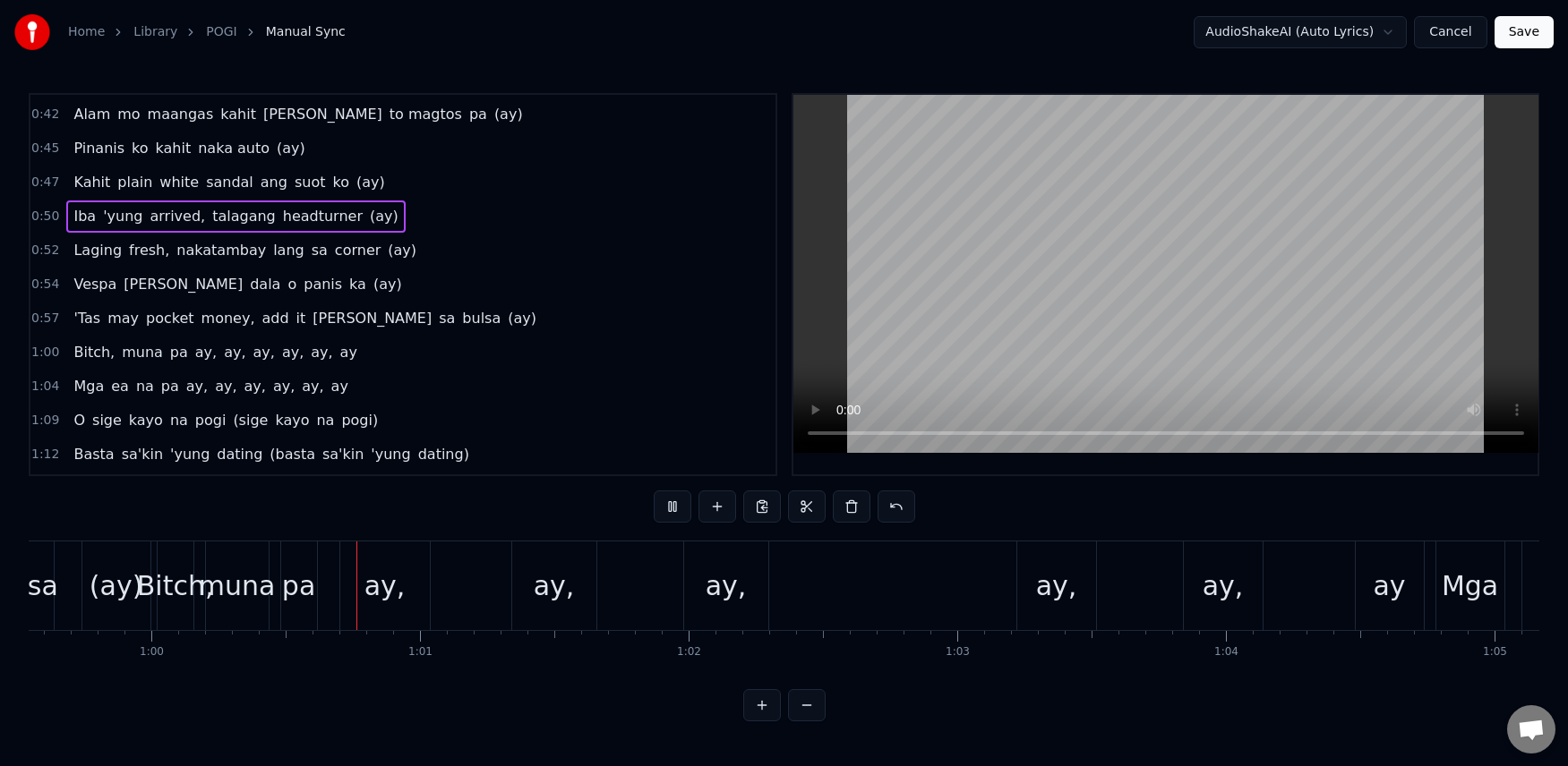
scroll to position [0, 16059]
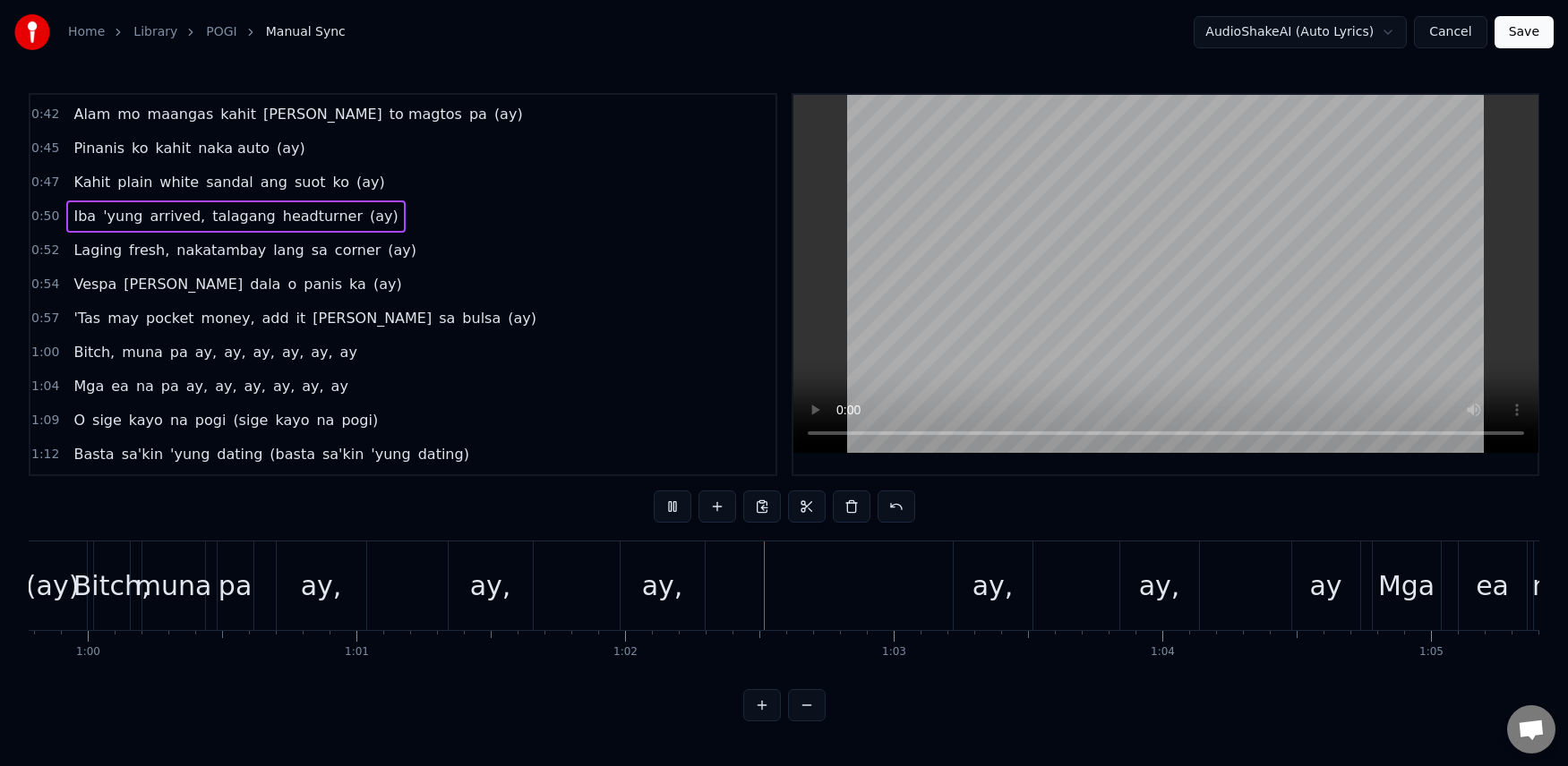
click at [676, 505] on button at bounding box center [672, 506] width 37 height 32
click at [230, 321] on span "money," at bounding box center [228, 318] width 57 height 22
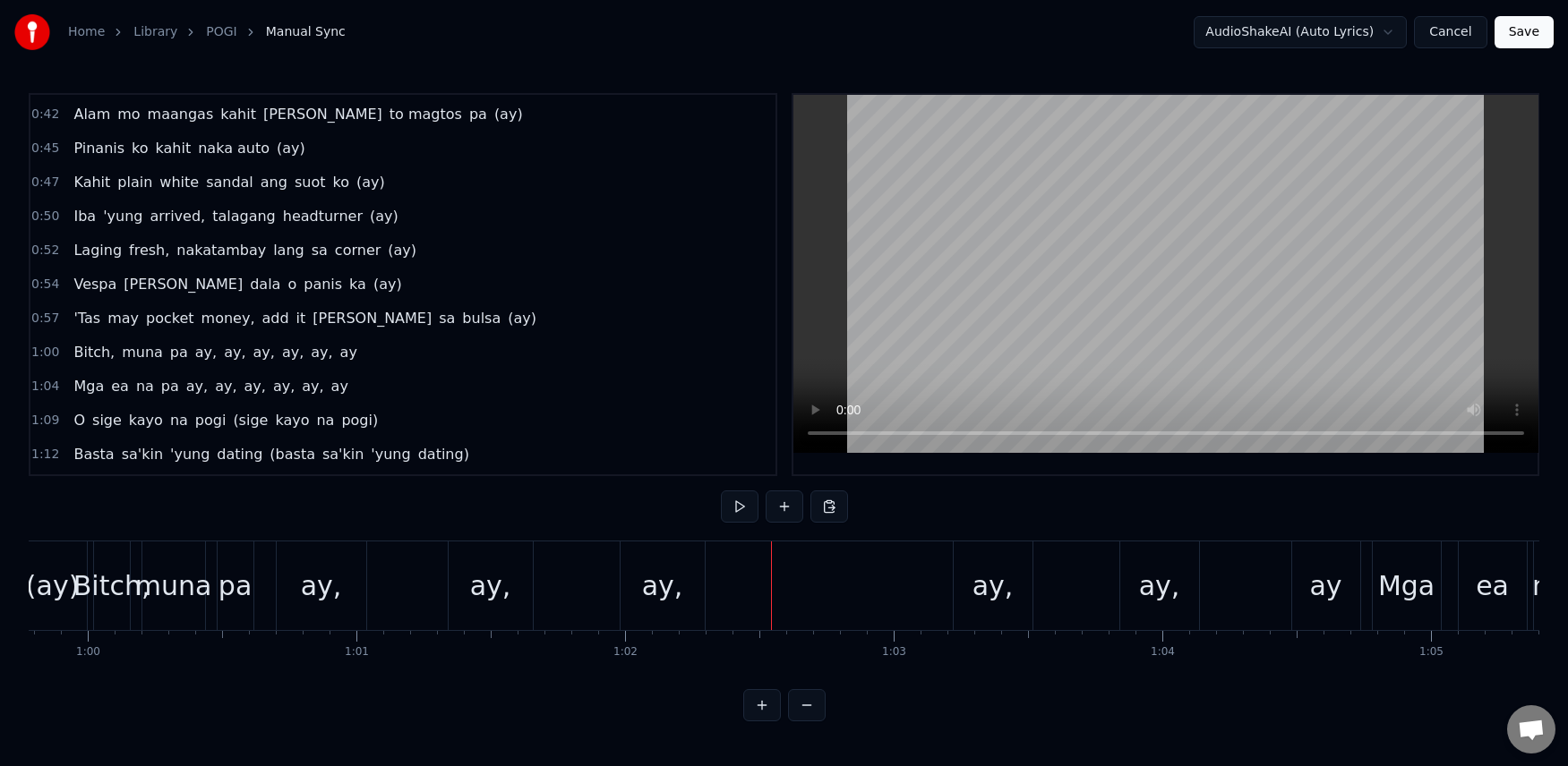
click at [225, 322] on span "money," at bounding box center [228, 317] width 57 height 21
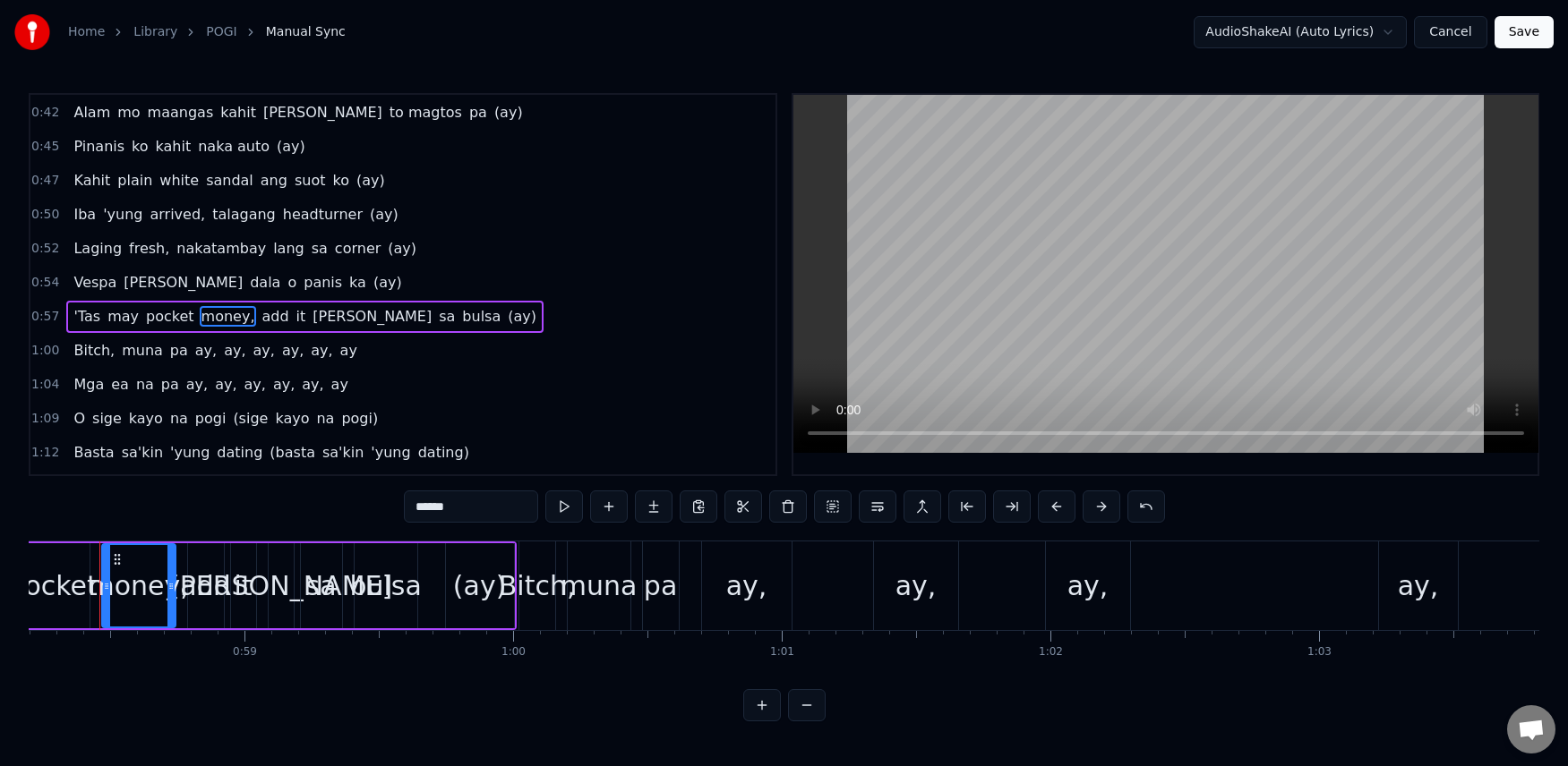
scroll to position [0, 15614]
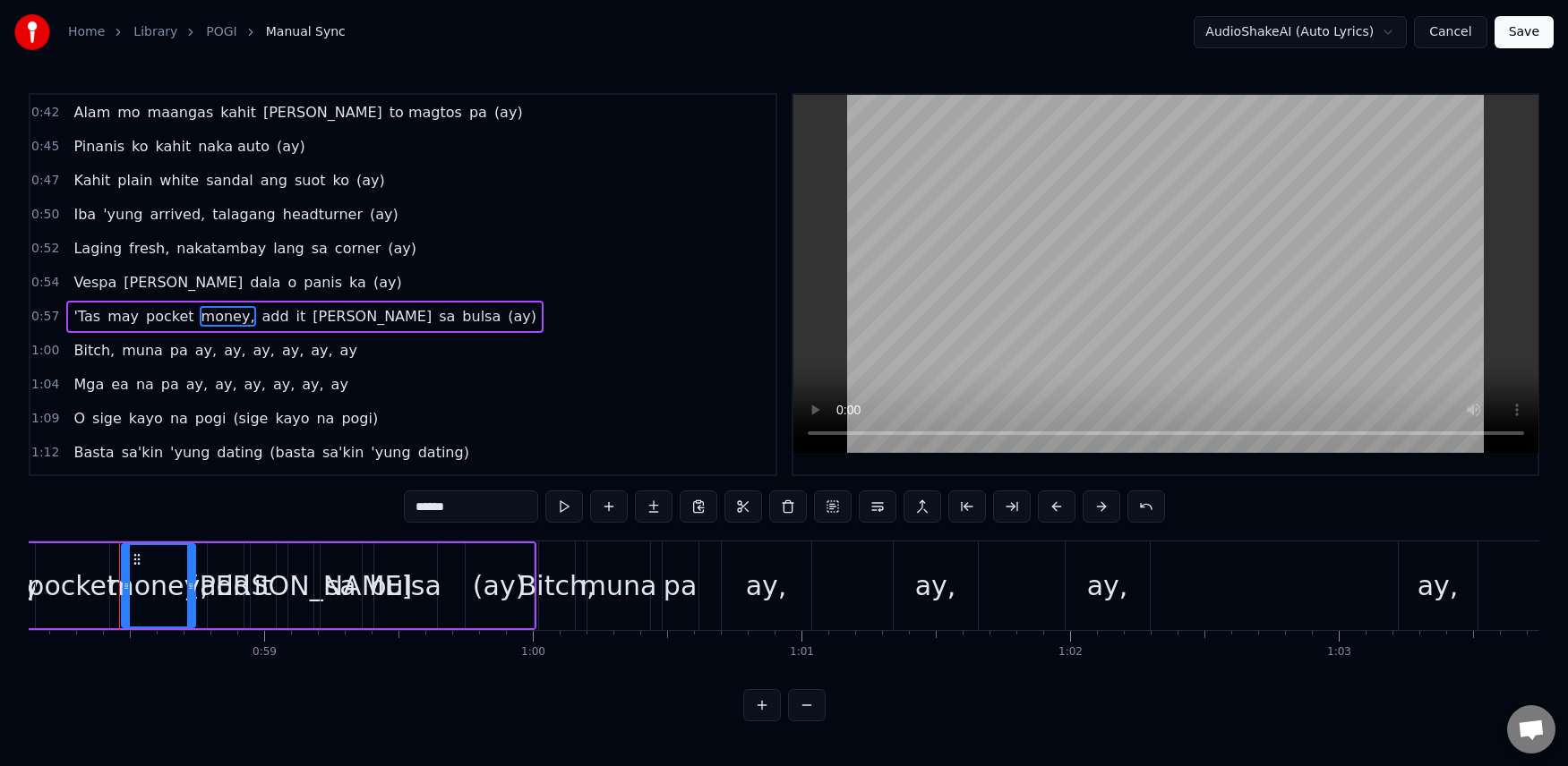
click at [484, 512] on input "******" at bounding box center [471, 506] width 135 height 32
click at [255, 321] on span "add" at bounding box center [269, 317] width 30 height 21
type input "***"
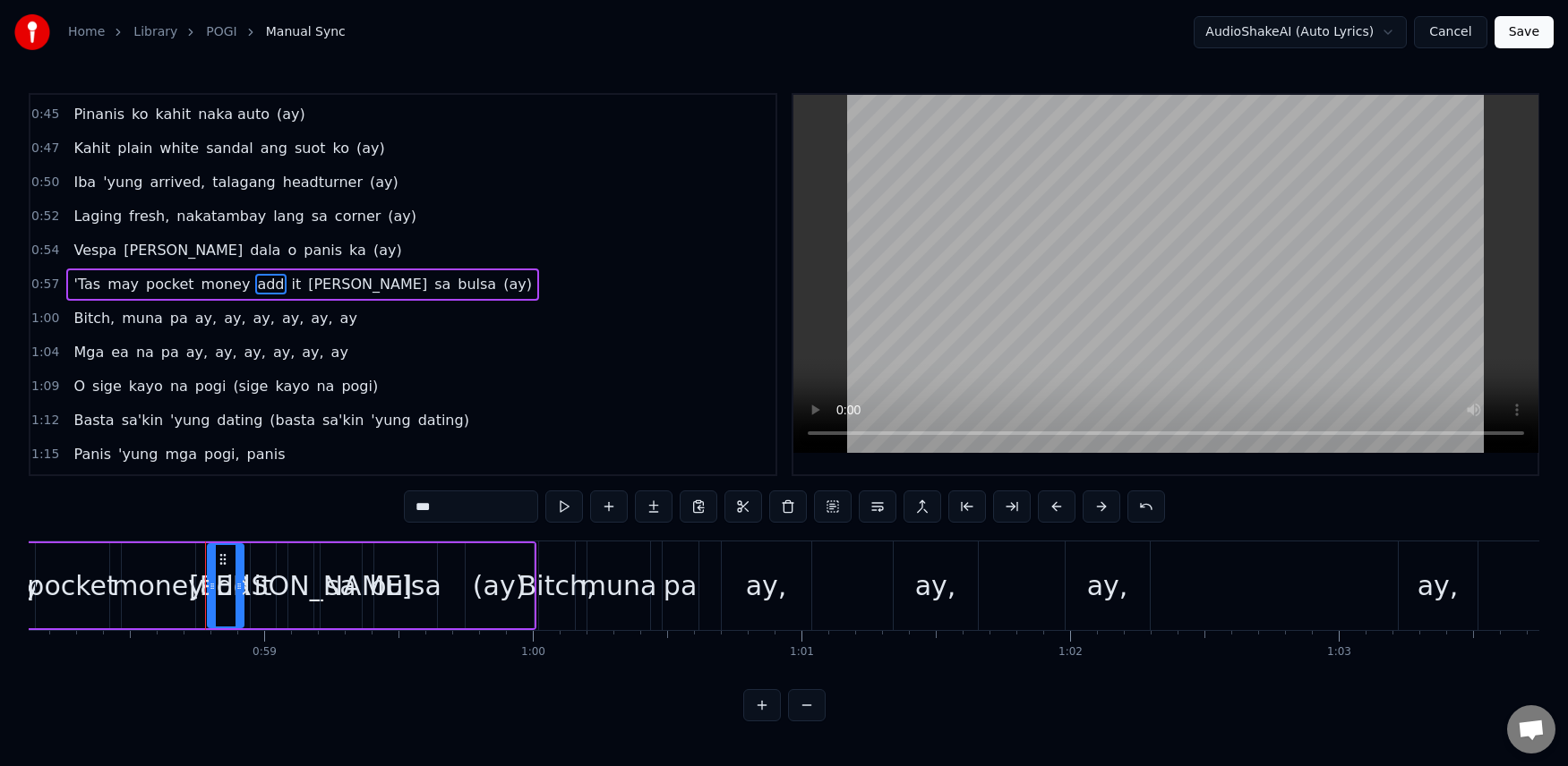
drag, startPoint x: 453, startPoint y: 499, endPoint x: 369, endPoint y: 500, distance: 84.0
click at [369, 500] on div "0:07 [PERSON_NAME], [PERSON_NAME], [PERSON_NAME], [PERSON_NAME] 0:11 O sige [PE…" at bounding box center [784, 407] width 1511 height 629
click at [317, 283] on span "it" at bounding box center [323, 284] width 14 height 21
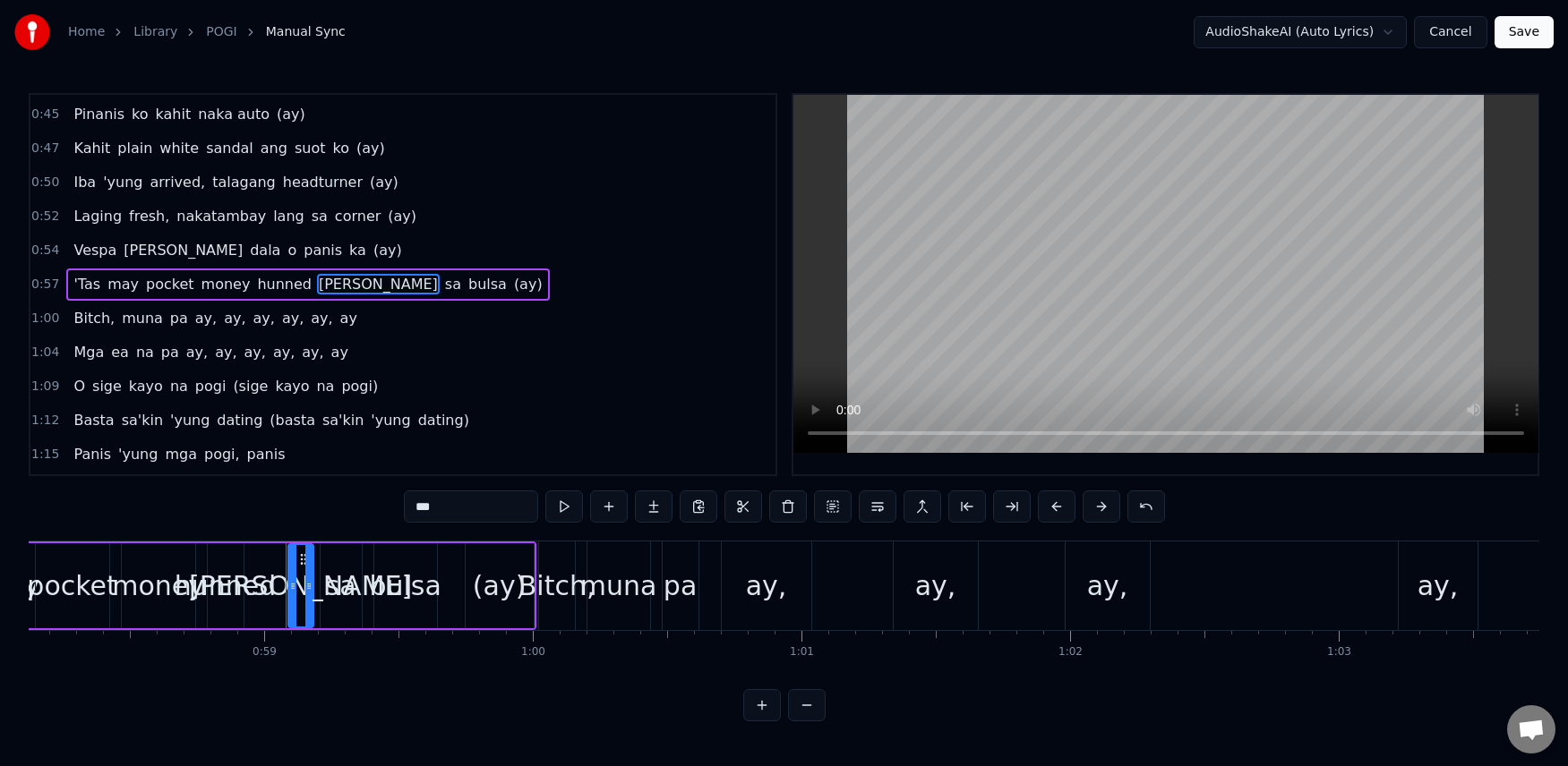
click at [317, 282] on span "[PERSON_NAME]" at bounding box center [378, 284] width 123 height 21
click at [479, 517] on input "***" at bounding box center [471, 506] width 135 height 32
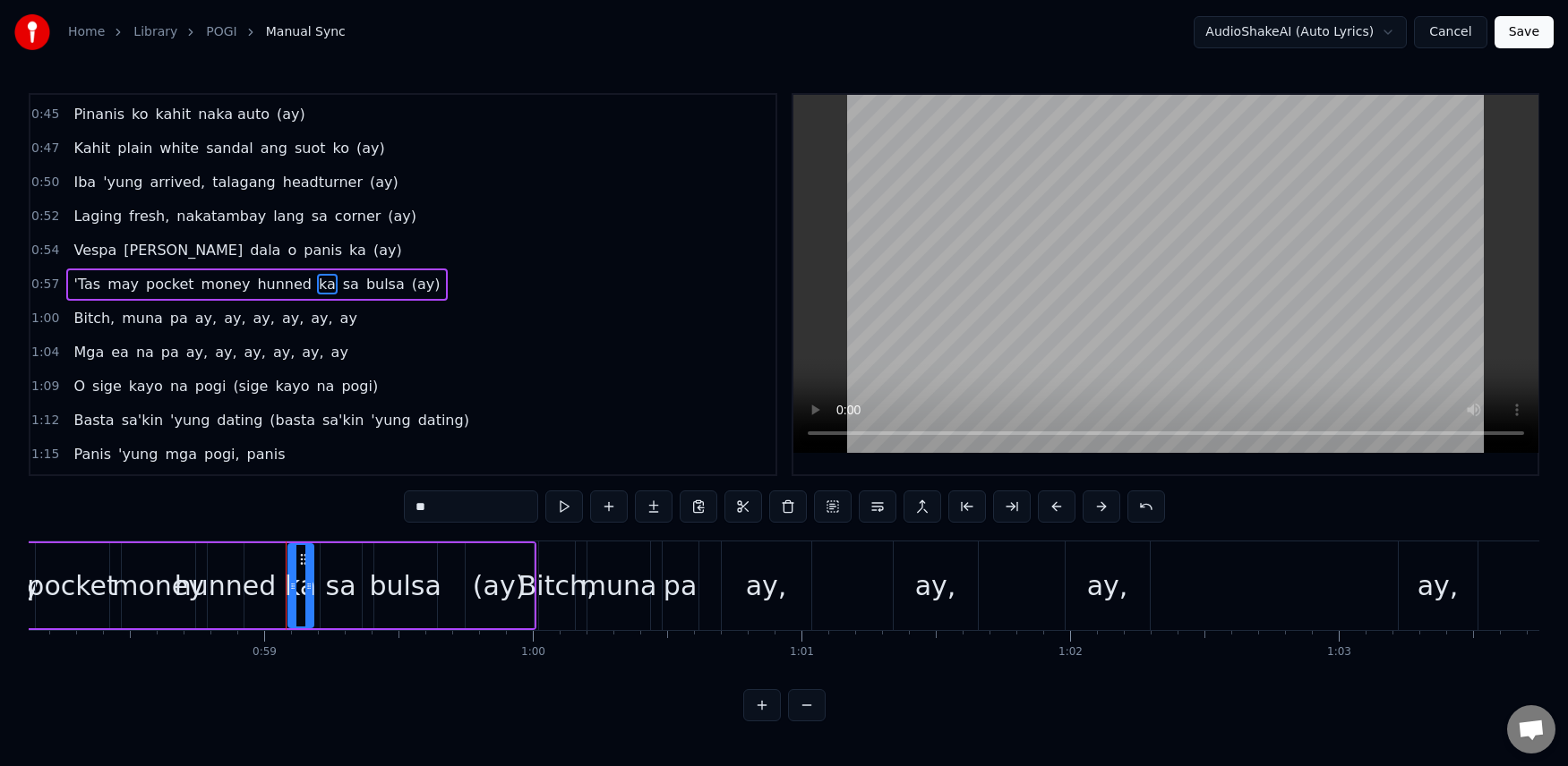
type input "**"
click at [72, 203] on div "Laging fresh, nakatambay [PERSON_NAME] corner (ay)" at bounding box center [245, 216] width 358 height 32
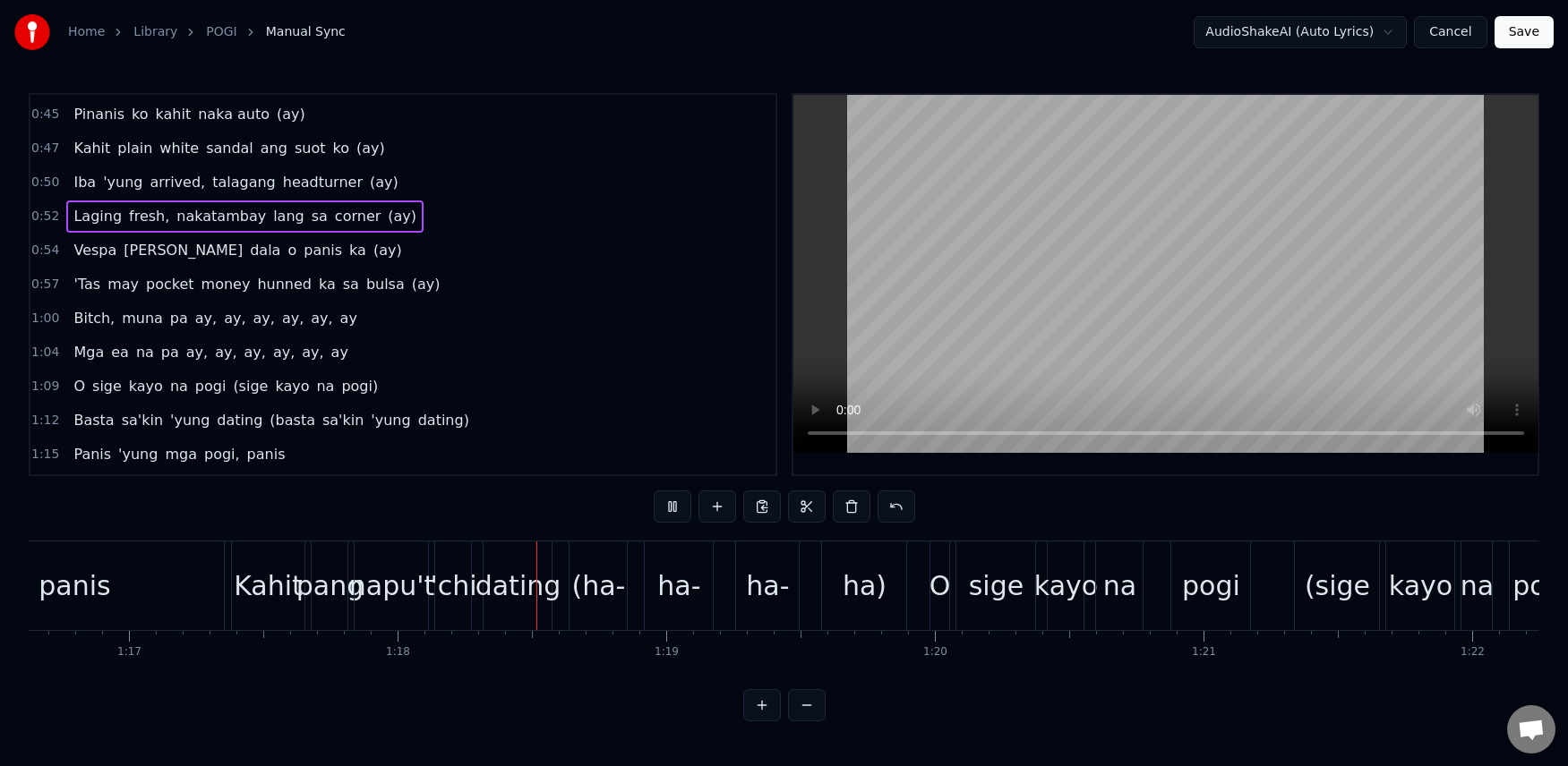
scroll to position [0, 20849]
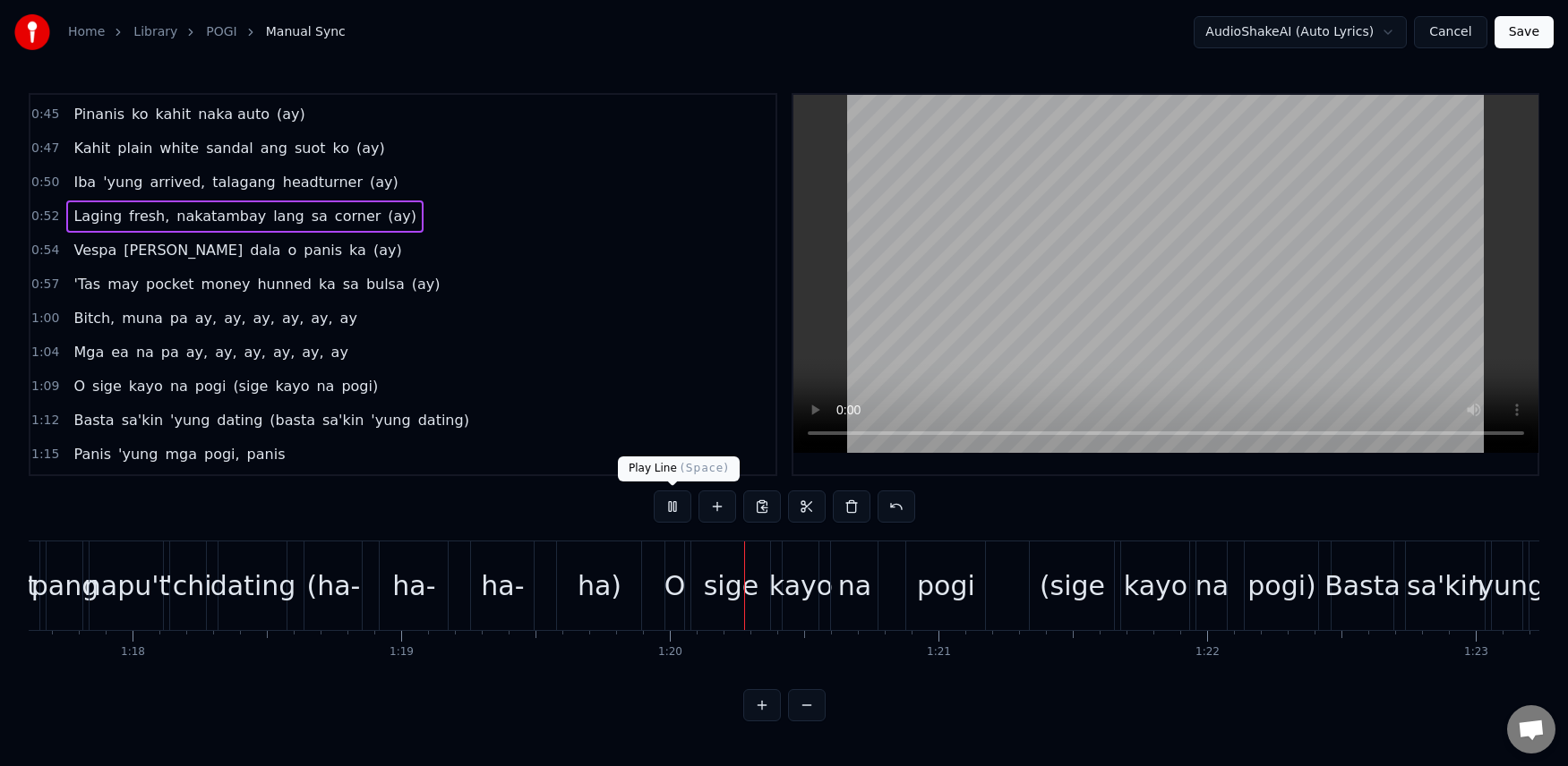
click at [683, 503] on button at bounding box center [672, 506] width 37 height 32
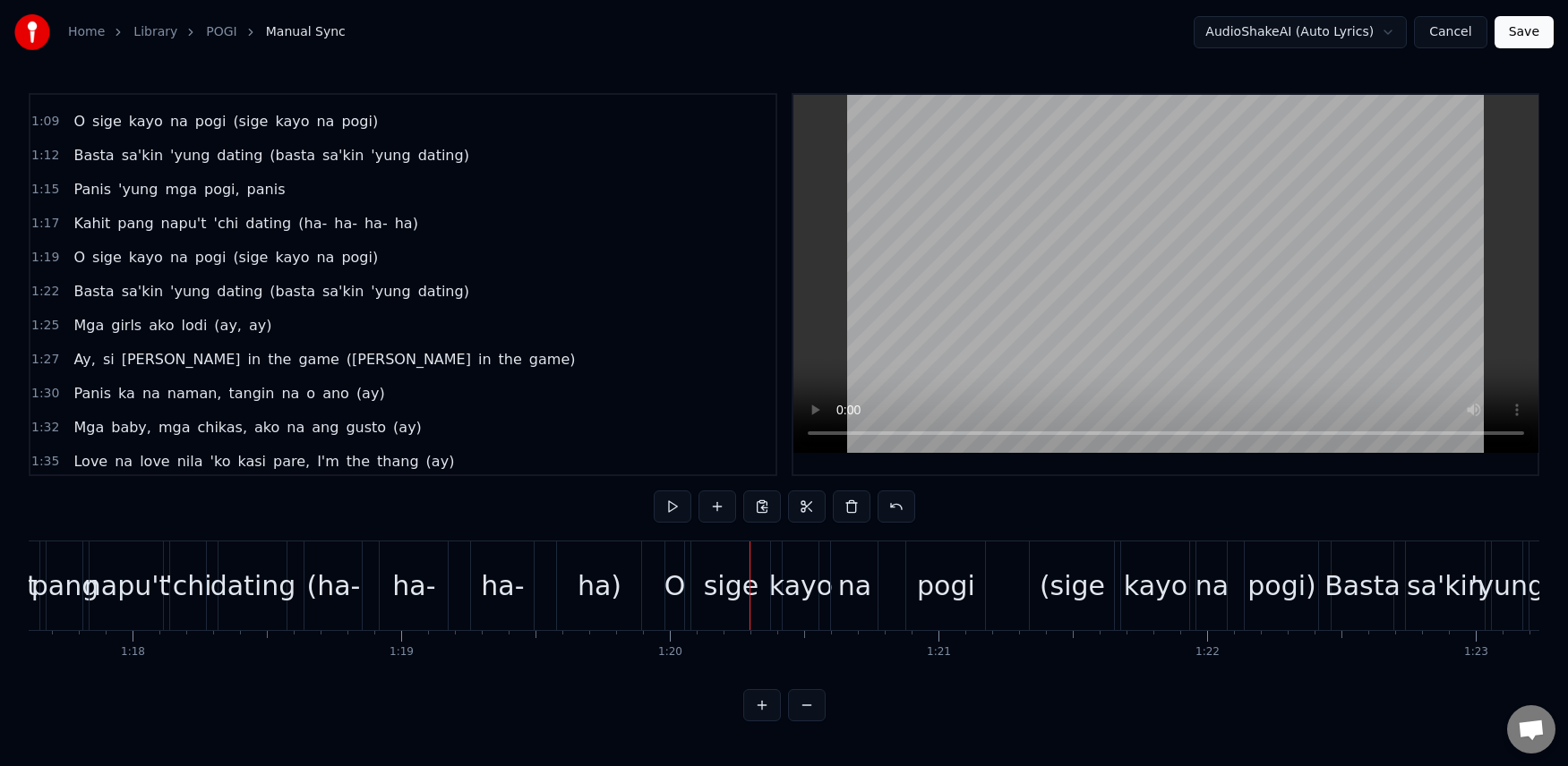
scroll to position [681, 0]
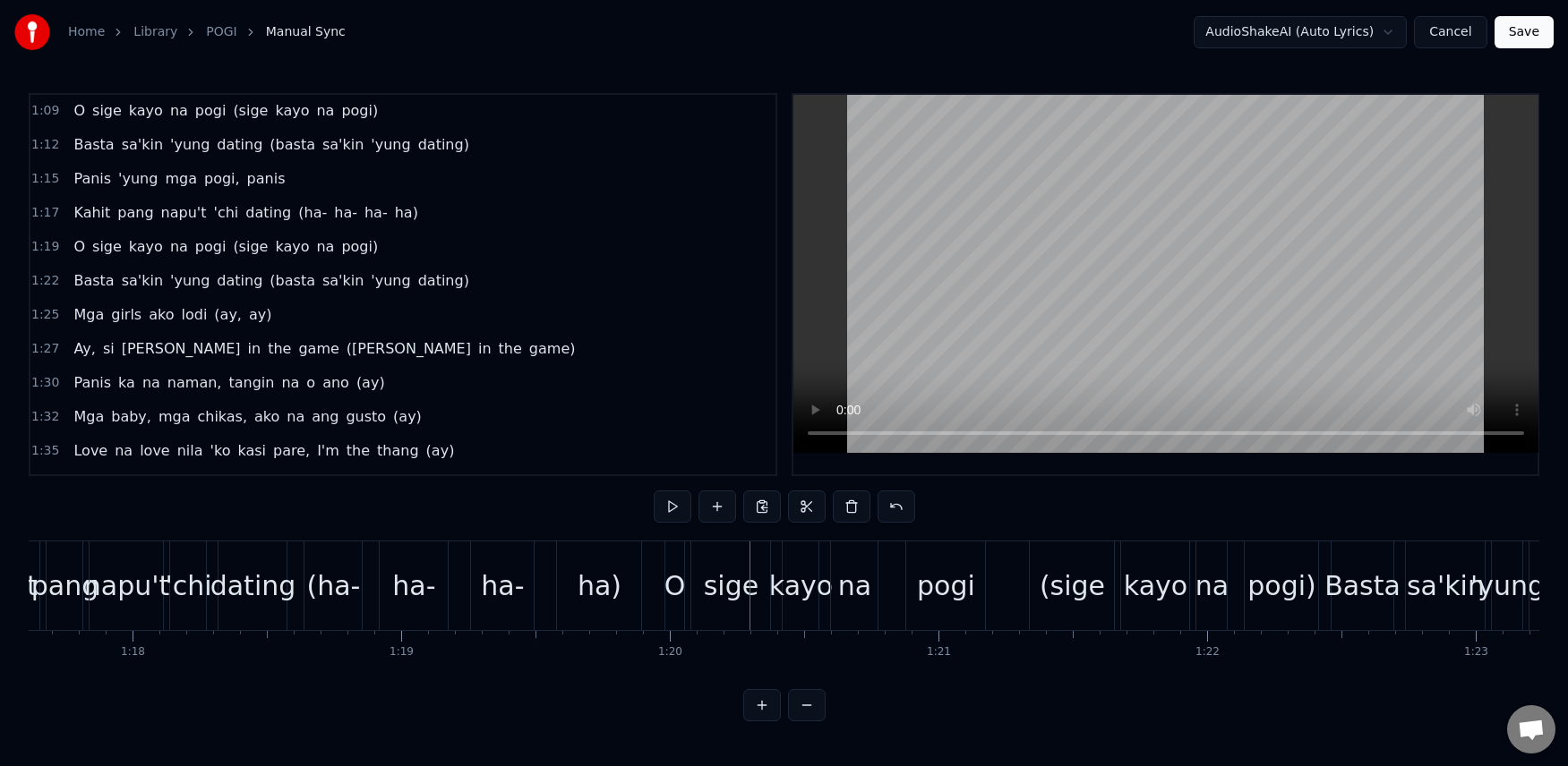
click at [173, 212] on span "napu't" at bounding box center [184, 212] width 49 height 21
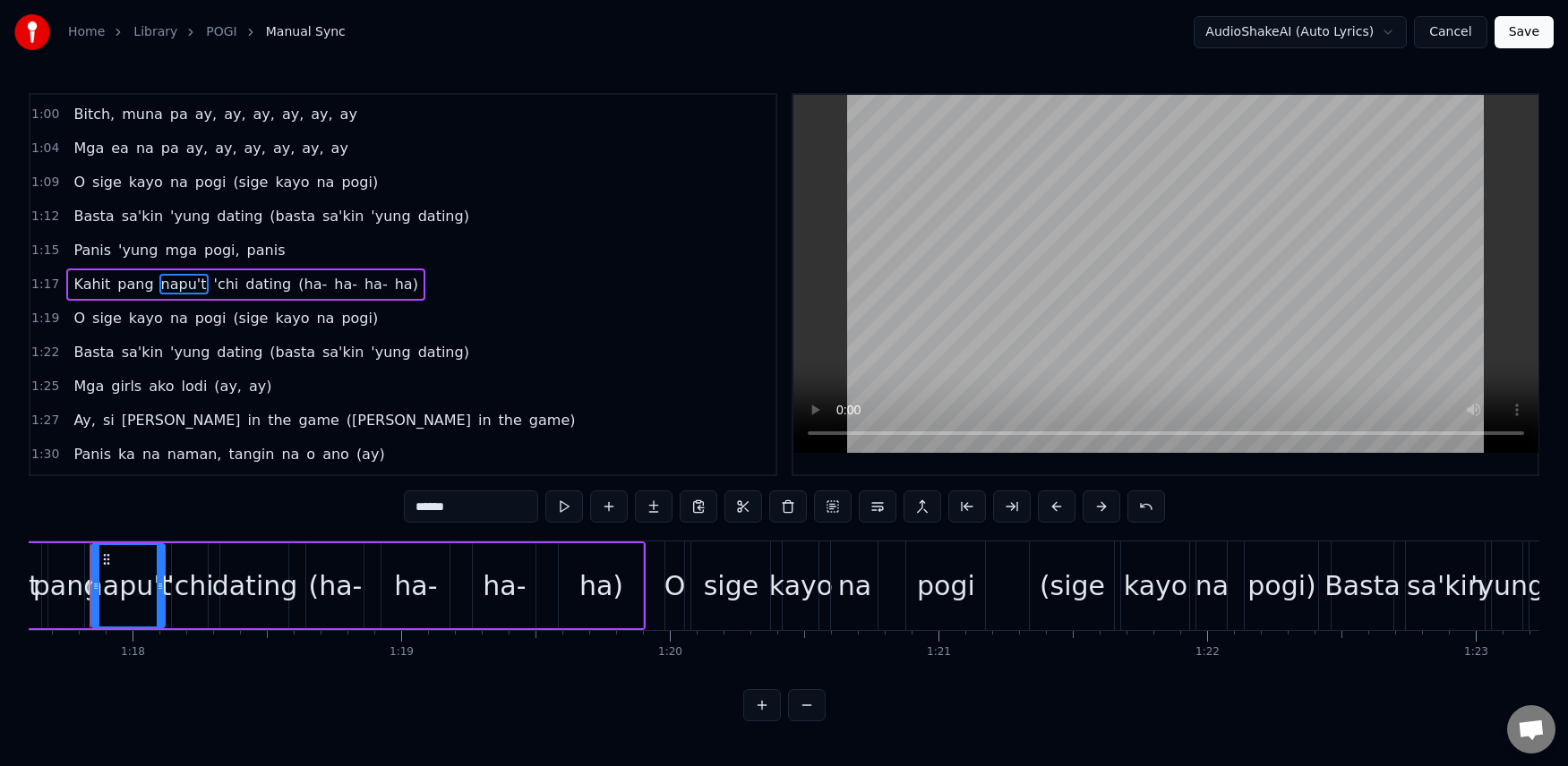
scroll to position [0, 20820]
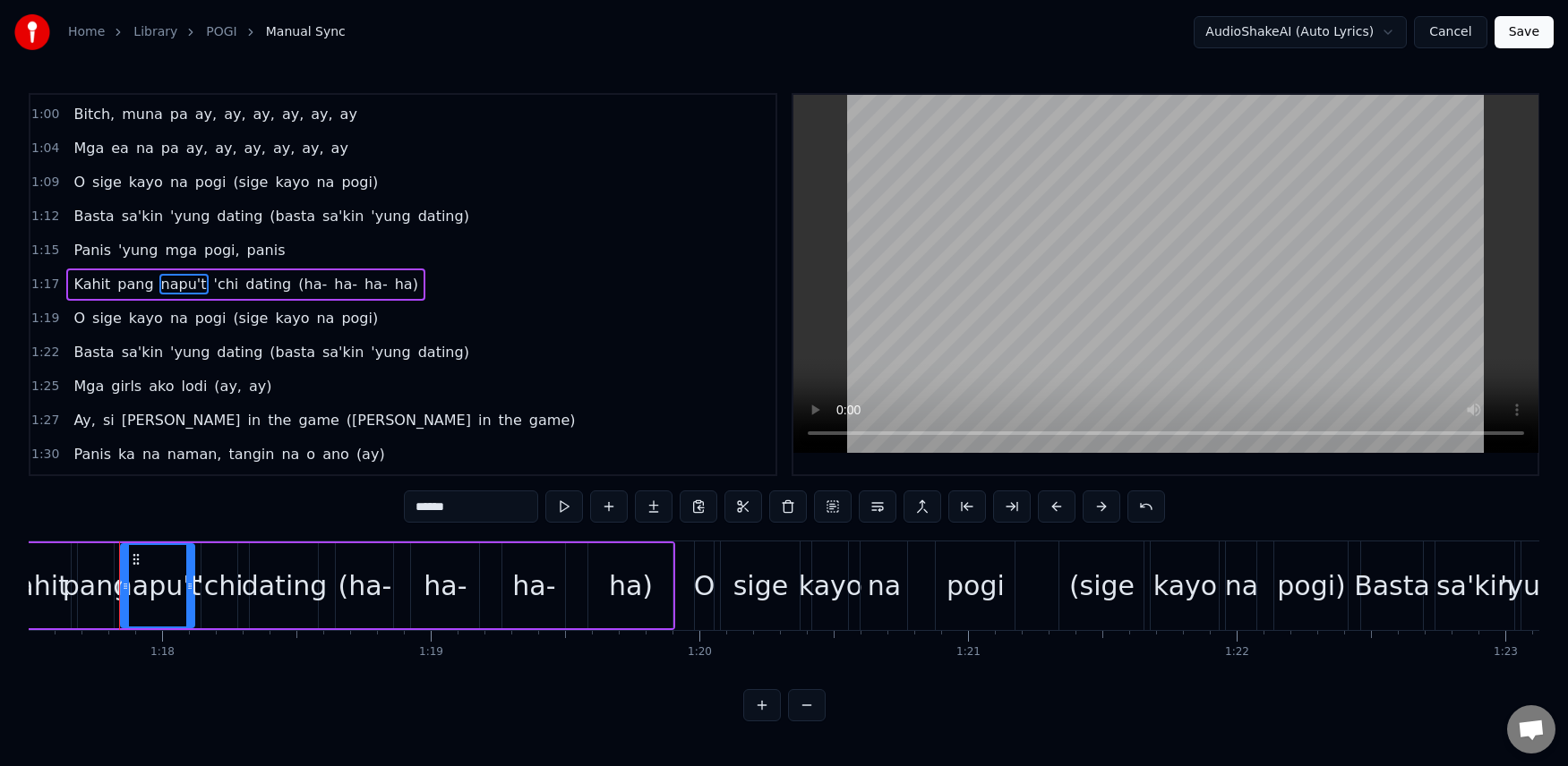
drag, startPoint x: 465, startPoint y: 509, endPoint x: 390, endPoint y: 512, distance: 75.1
click at [390, 512] on div "0:07 [PERSON_NAME], [PERSON_NAME], [PERSON_NAME], [PERSON_NAME] 0:11 O sige [PE…" at bounding box center [784, 407] width 1511 height 629
click at [200, 283] on span "'chi" at bounding box center [214, 284] width 28 height 21
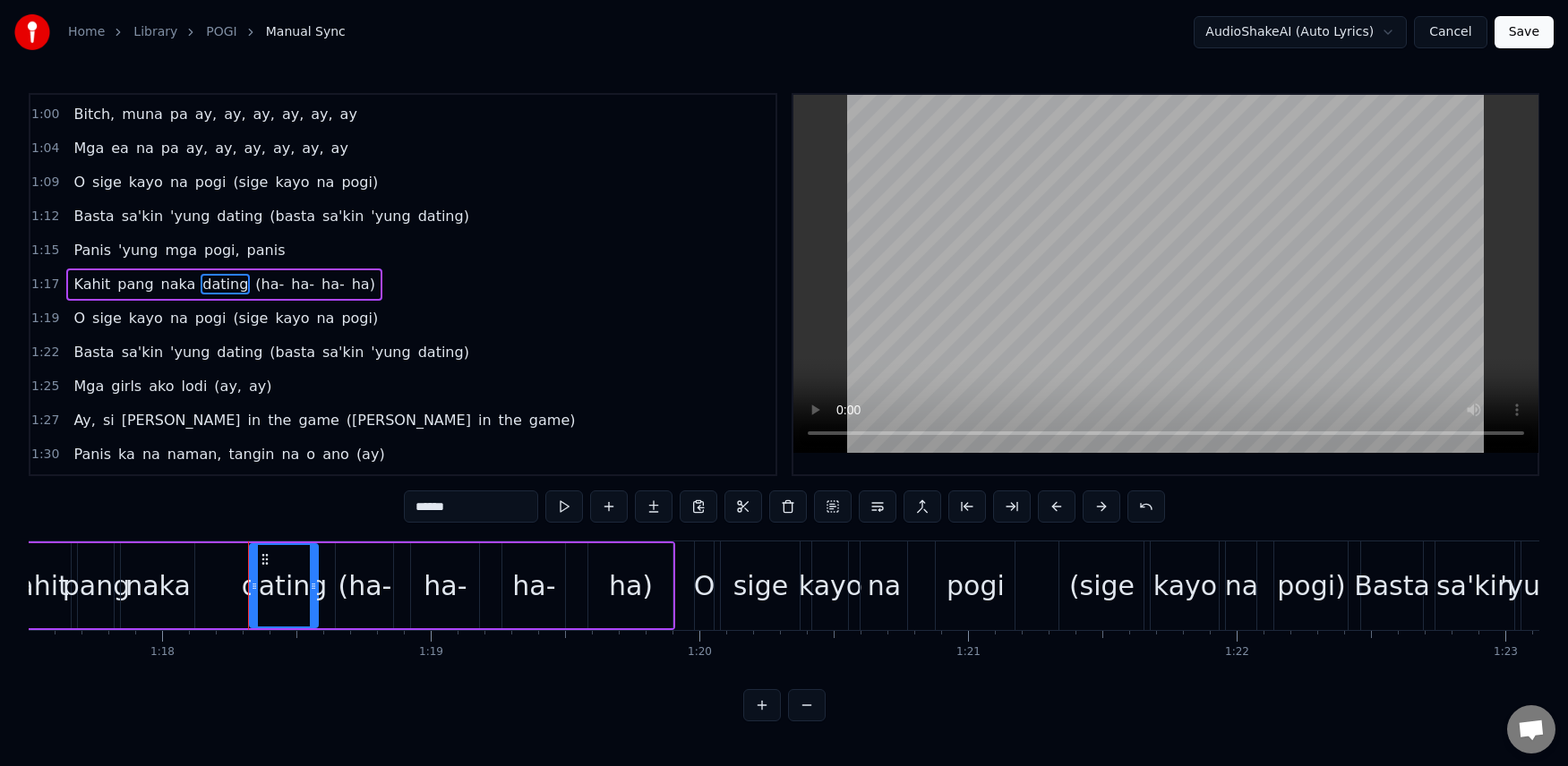
drag, startPoint x: 494, startPoint y: 509, endPoint x: 365, endPoint y: 512, distance: 129.0
click at [365, 512] on div "0:07 [PERSON_NAME], [PERSON_NAME], [PERSON_NAME], [PERSON_NAME] 0:11 O sige [PE…" at bounding box center [784, 407] width 1511 height 629
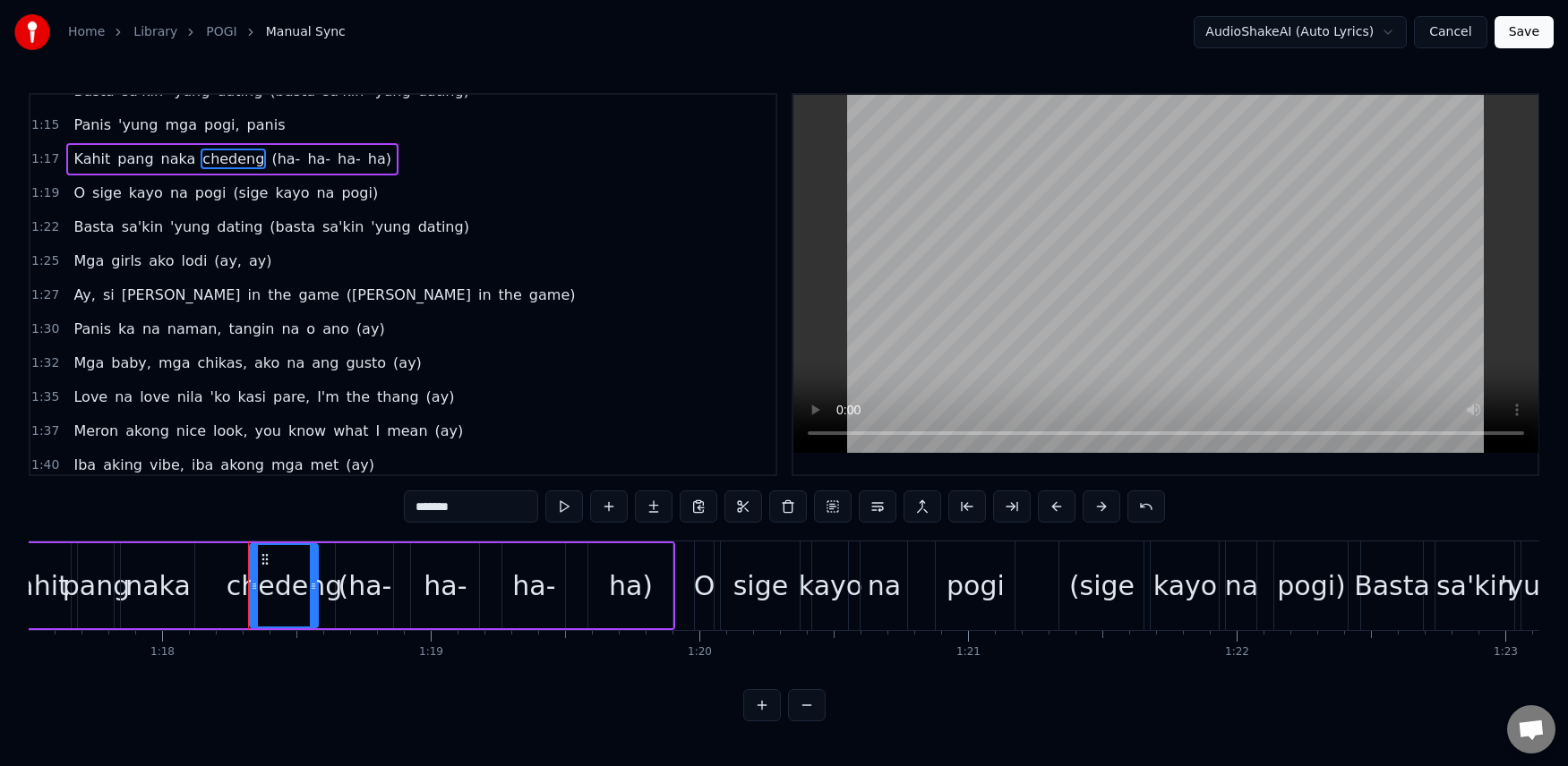
scroll to position [761, 0]
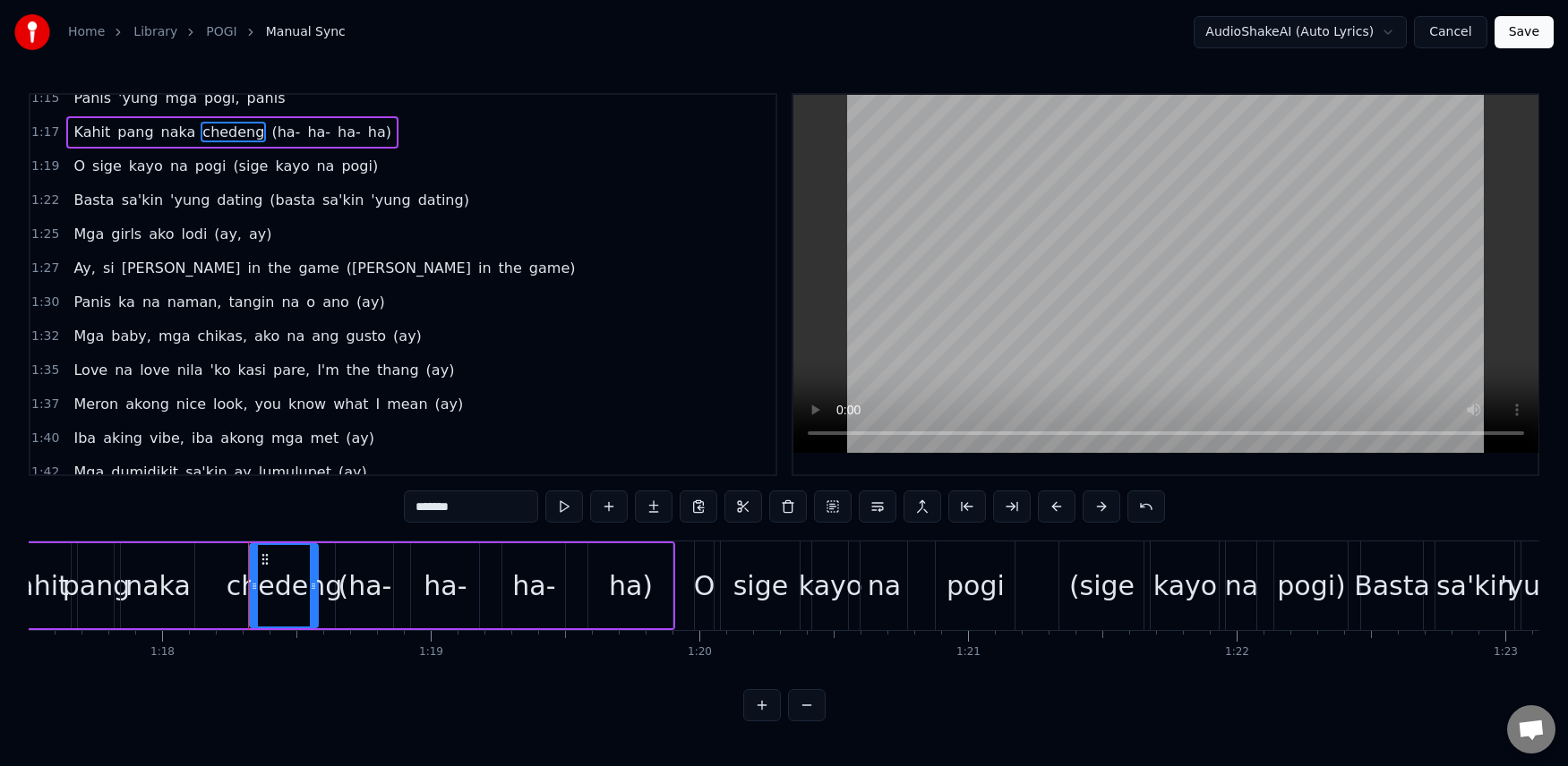
type input "*******"
click at [68, 118] on div "Kahit pang naka chedeng (ha- ha- ha- ha)" at bounding box center [232, 132] width 332 height 32
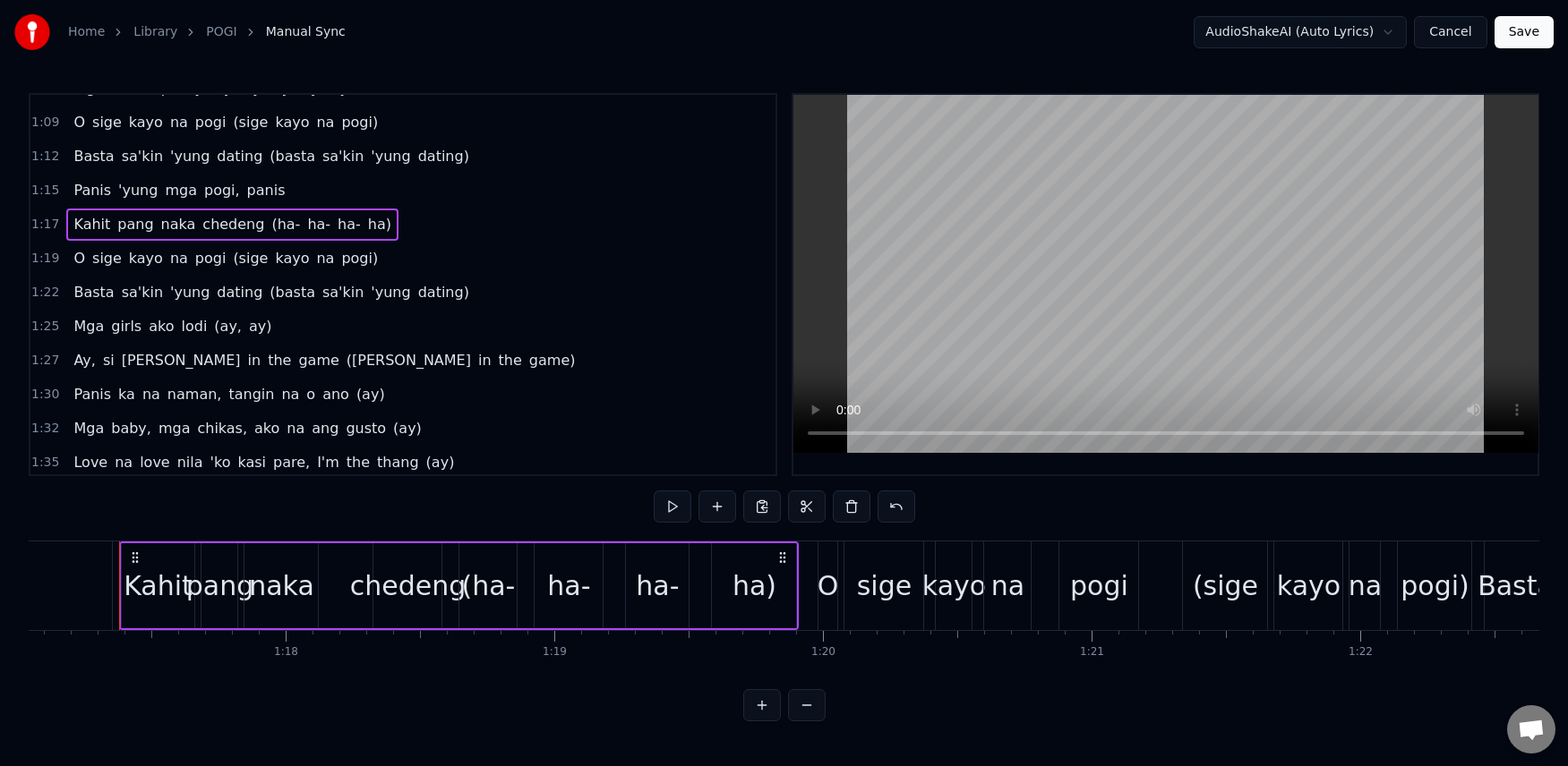
scroll to position [653, 0]
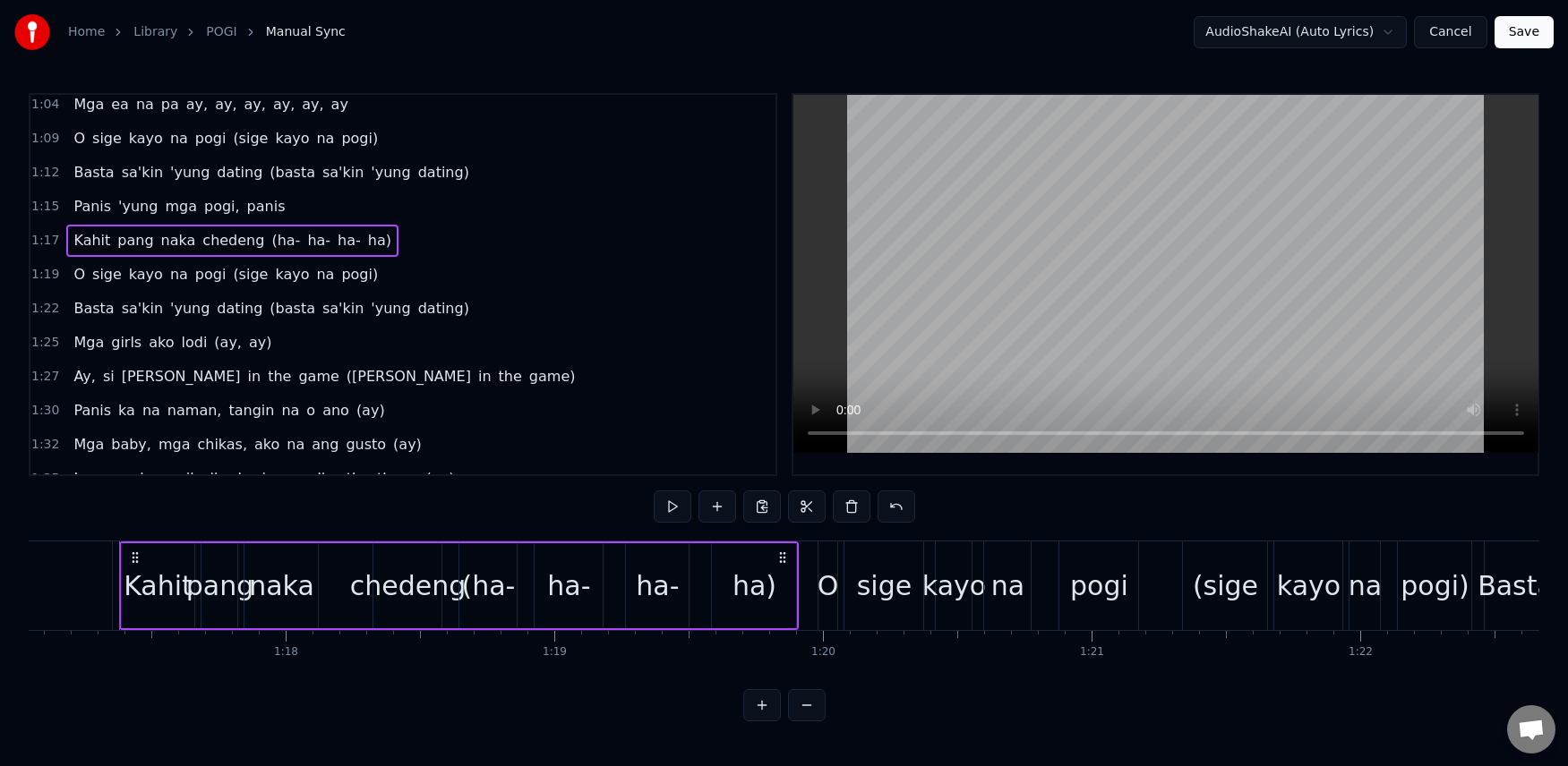
click at [74, 158] on div "[PERSON_NAME]'kin 'yung dating ([PERSON_NAME]'kin 'yung dating)" at bounding box center [271, 172] width 410 height 32
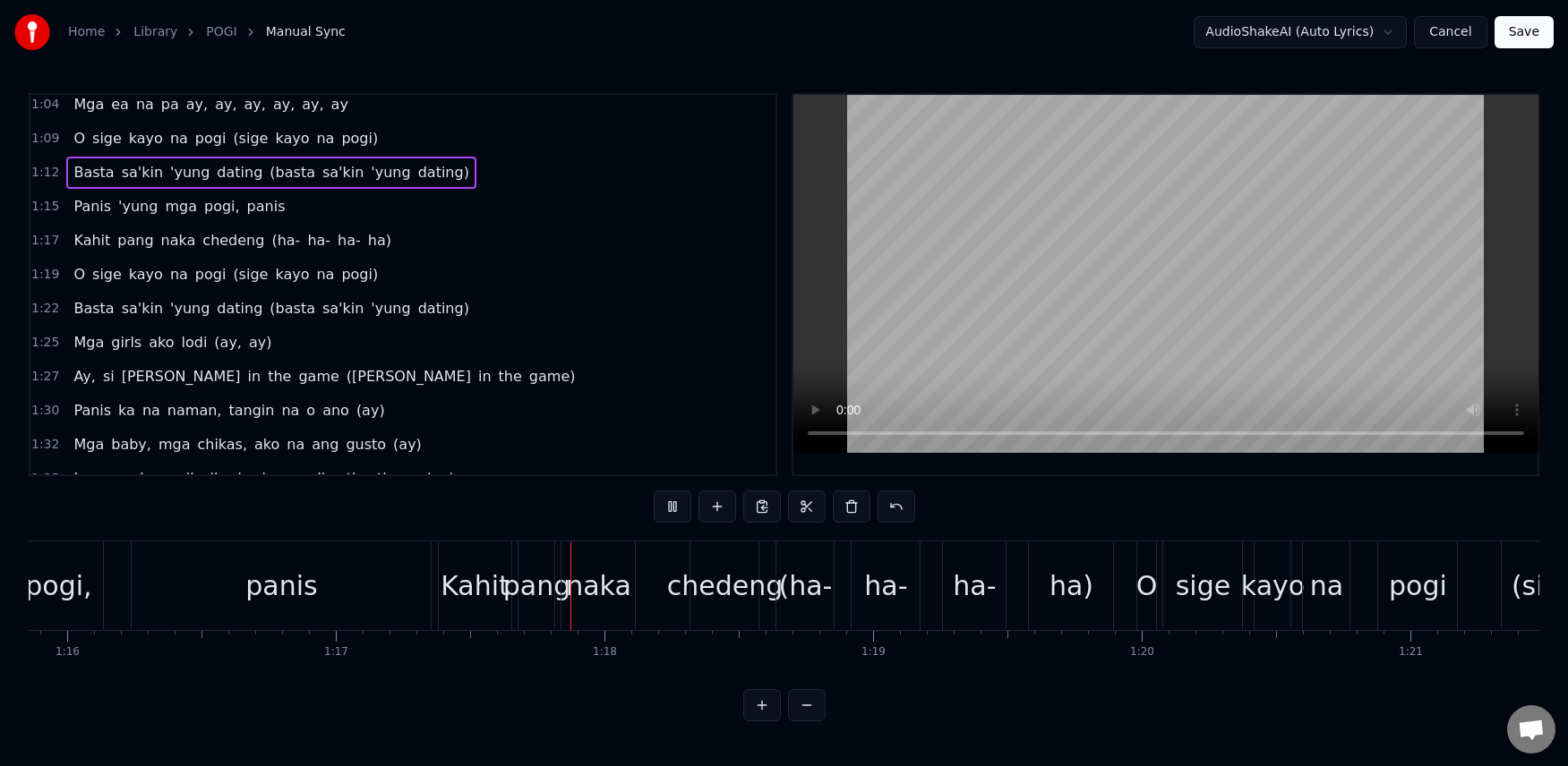
scroll to position [0, 20682]
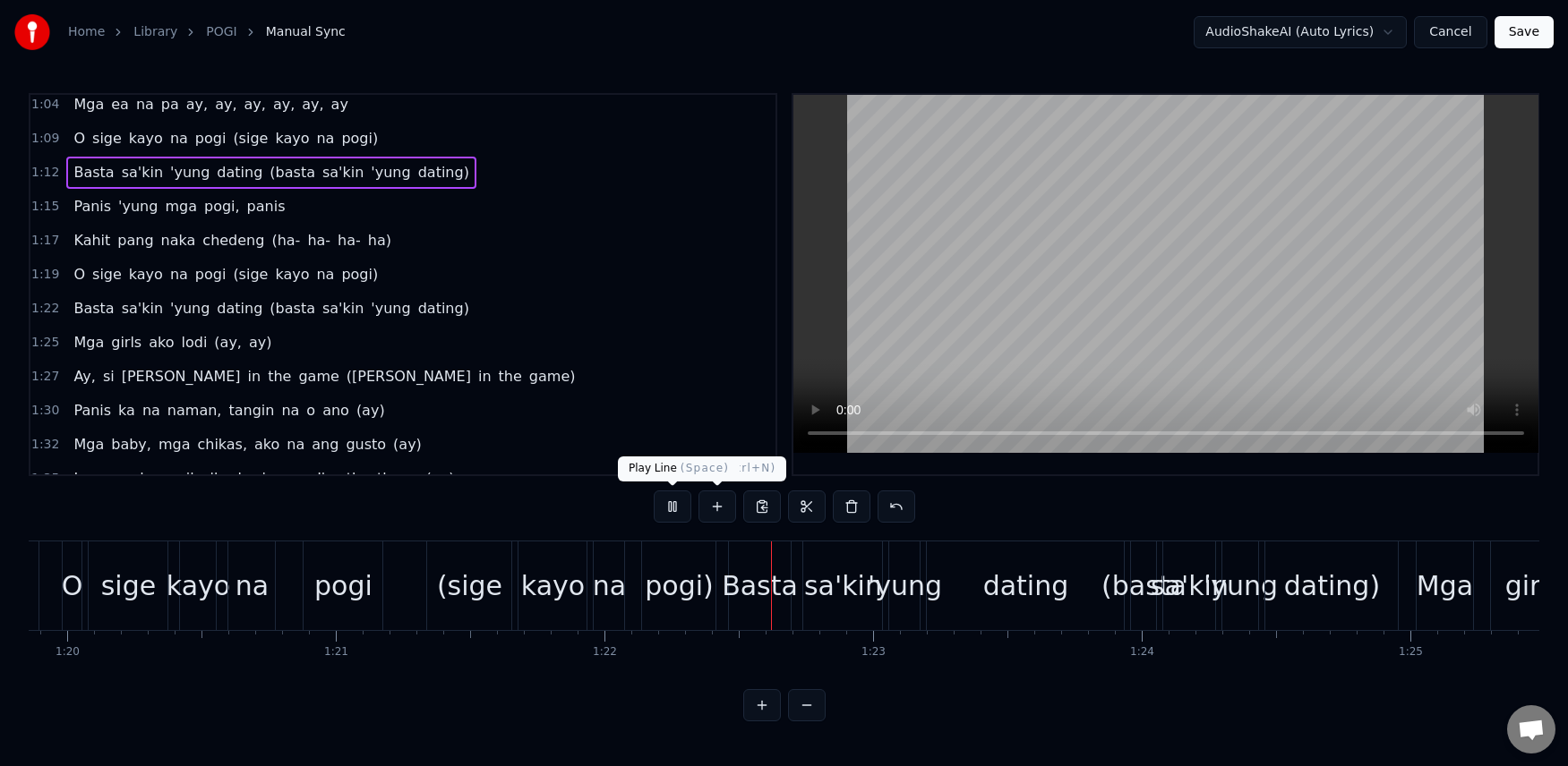
click at [664, 507] on button at bounding box center [672, 506] width 37 height 32
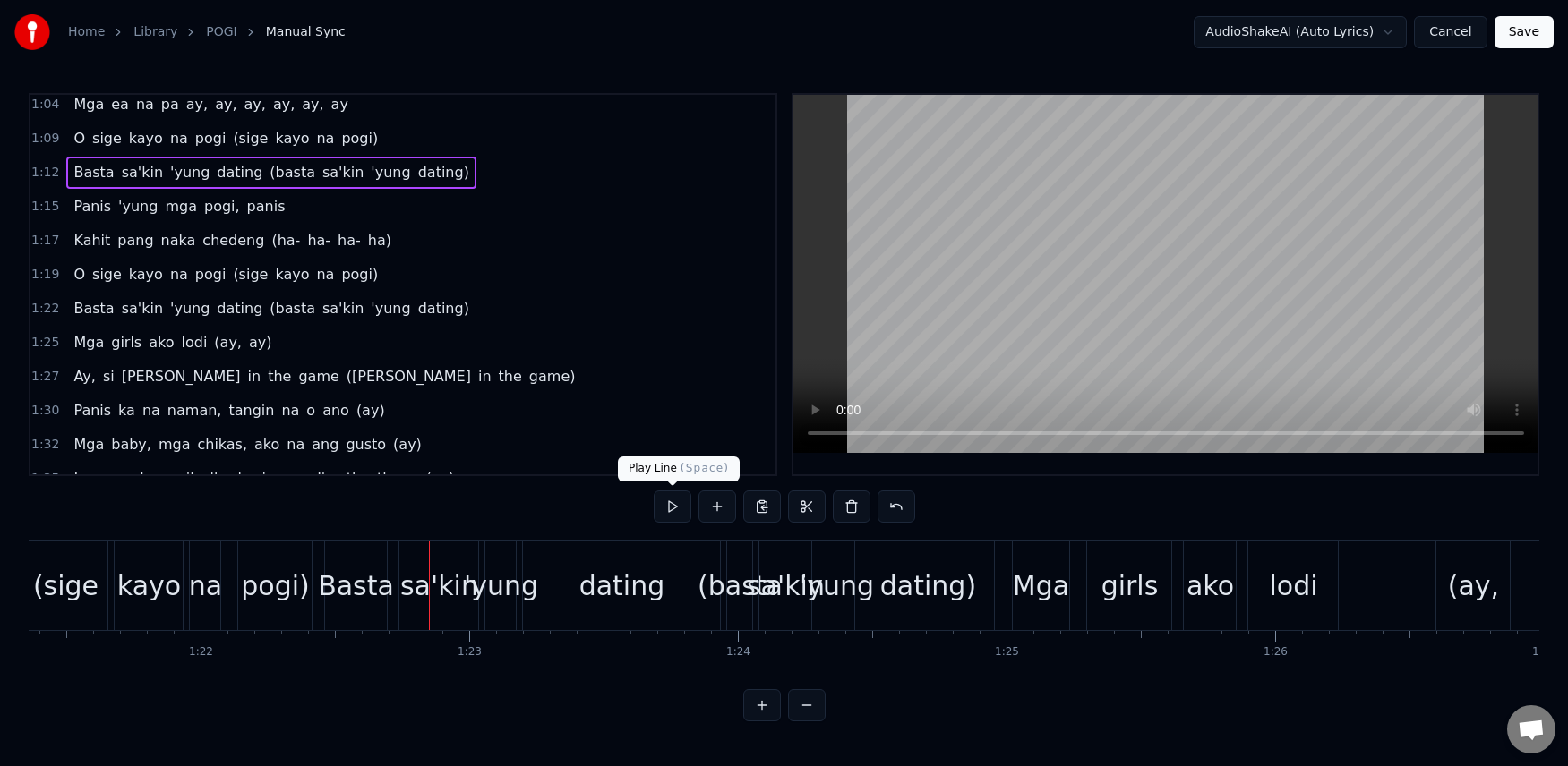
scroll to position [0, 22038]
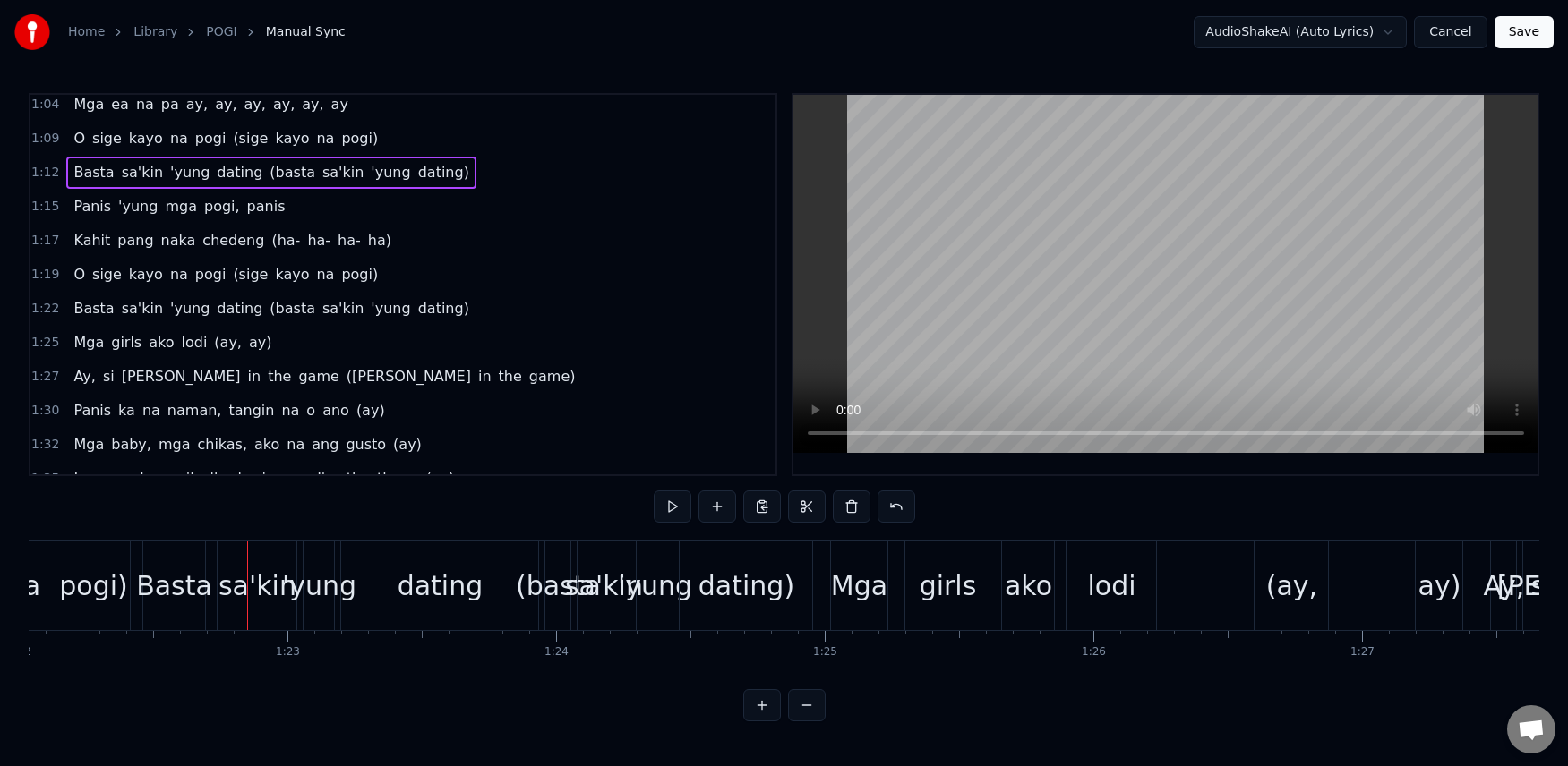
click at [231, 267] on span "(sige" at bounding box center [250, 274] width 38 height 21
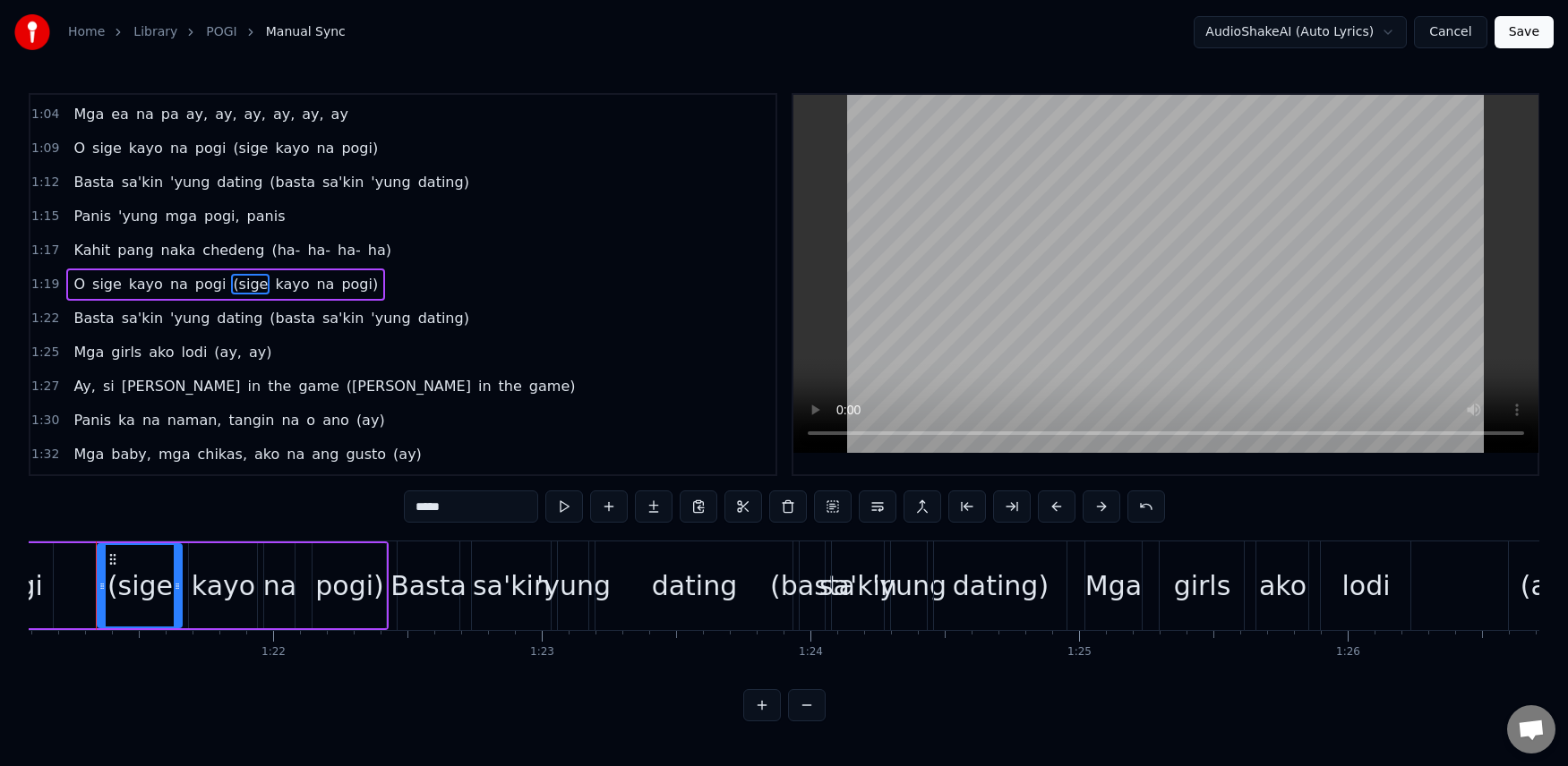
scroll to position [0, 21760]
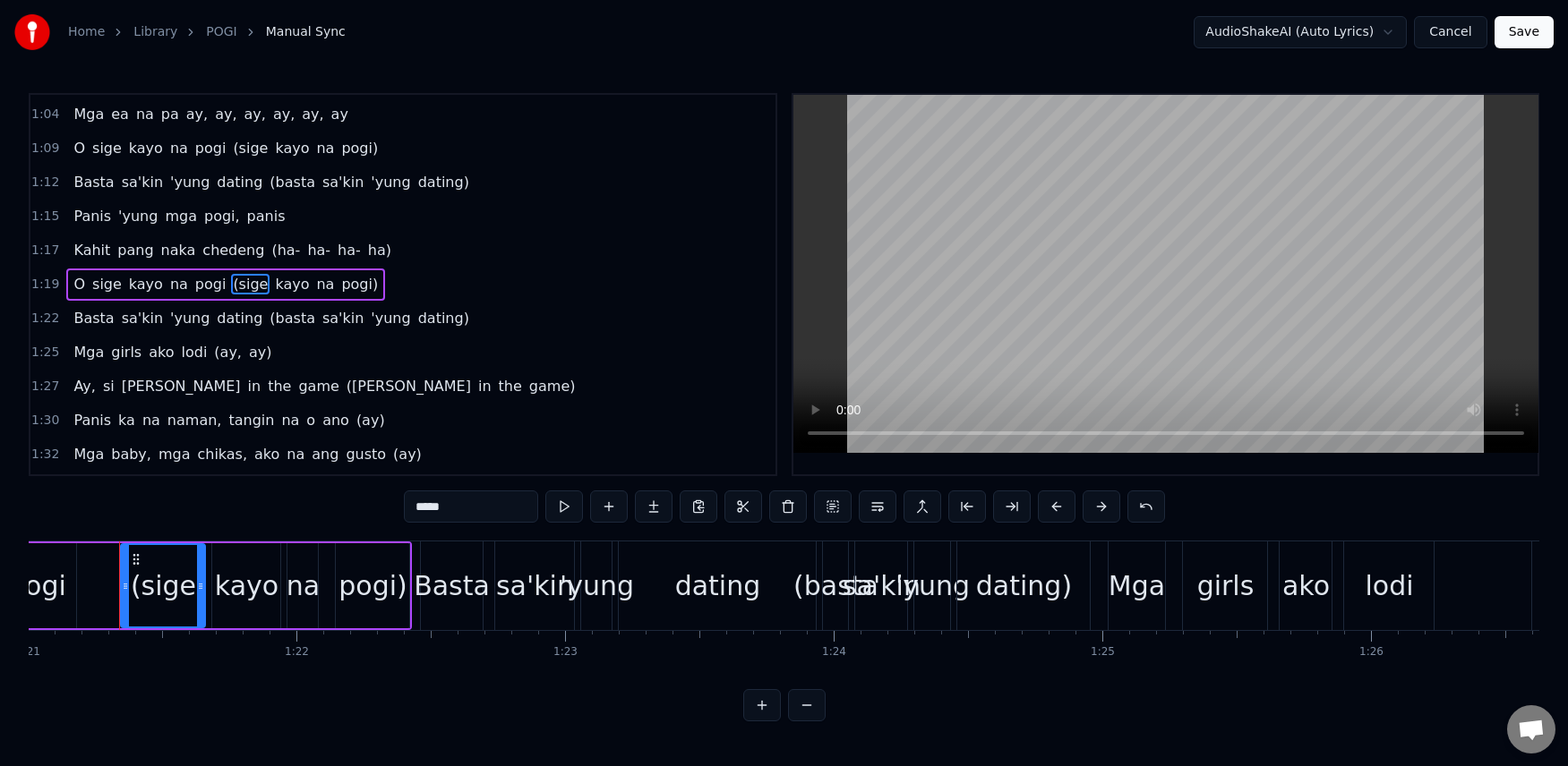
click at [220, 248] on span "chedeng" at bounding box center [233, 250] width 66 height 21
type input "*******"
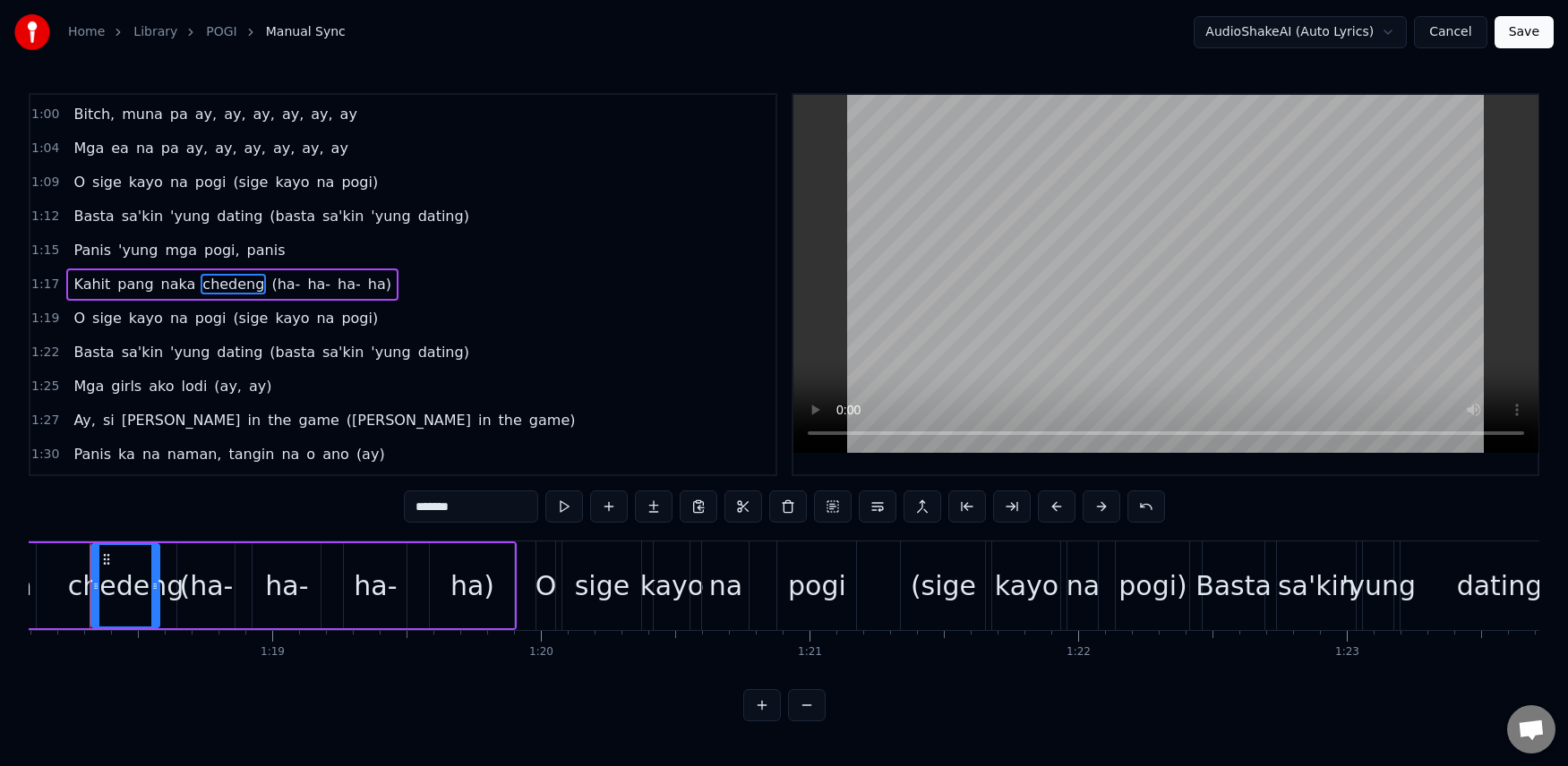
scroll to position [0, 20948]
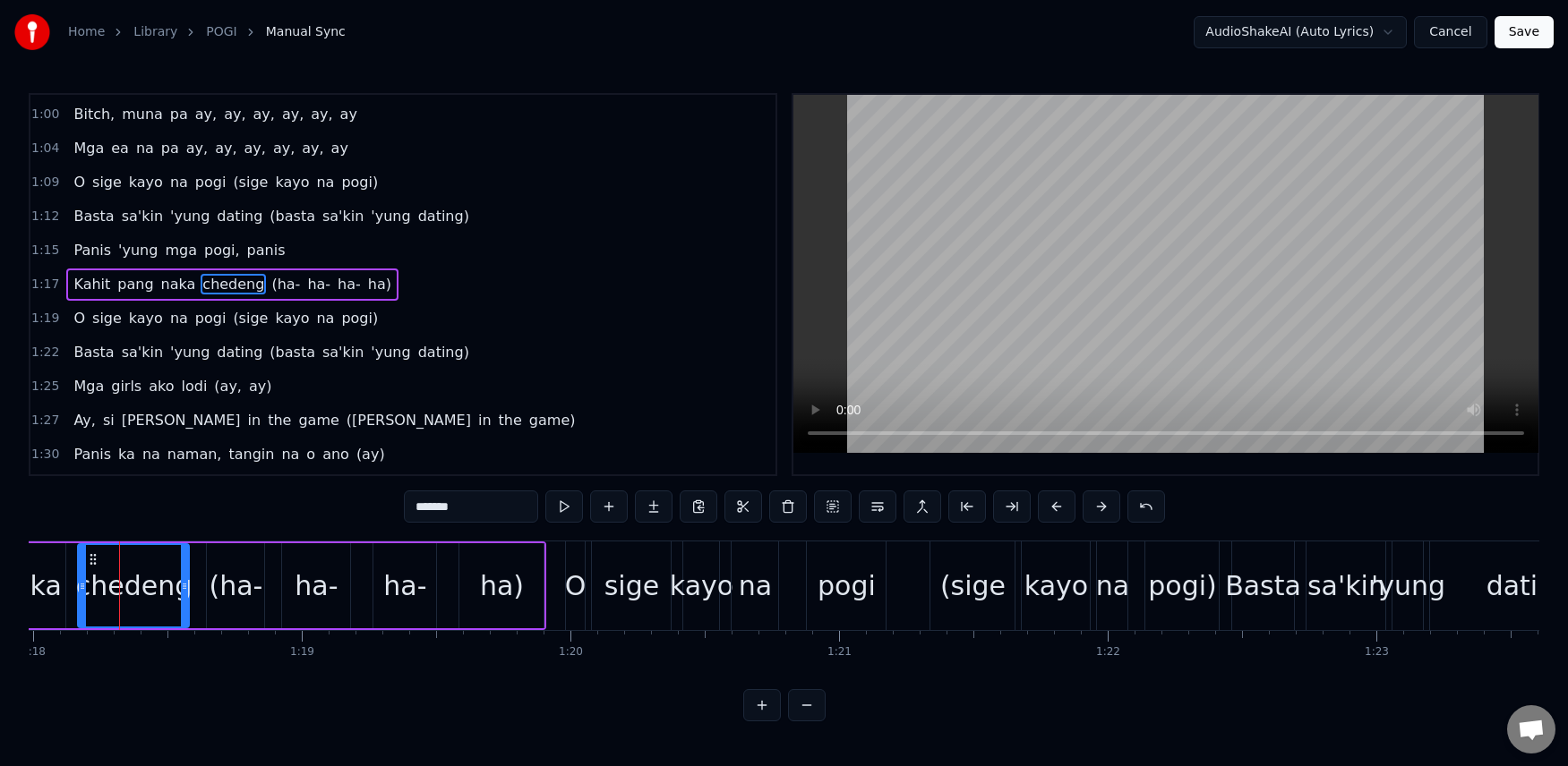
drag, startPoint x: 123, startPoint y: 580, endPoint x: 80, endPoint y: 589, distance: 43.9
click at [80, 589] on icon at bounding box center [83, 587] width 7 height 15
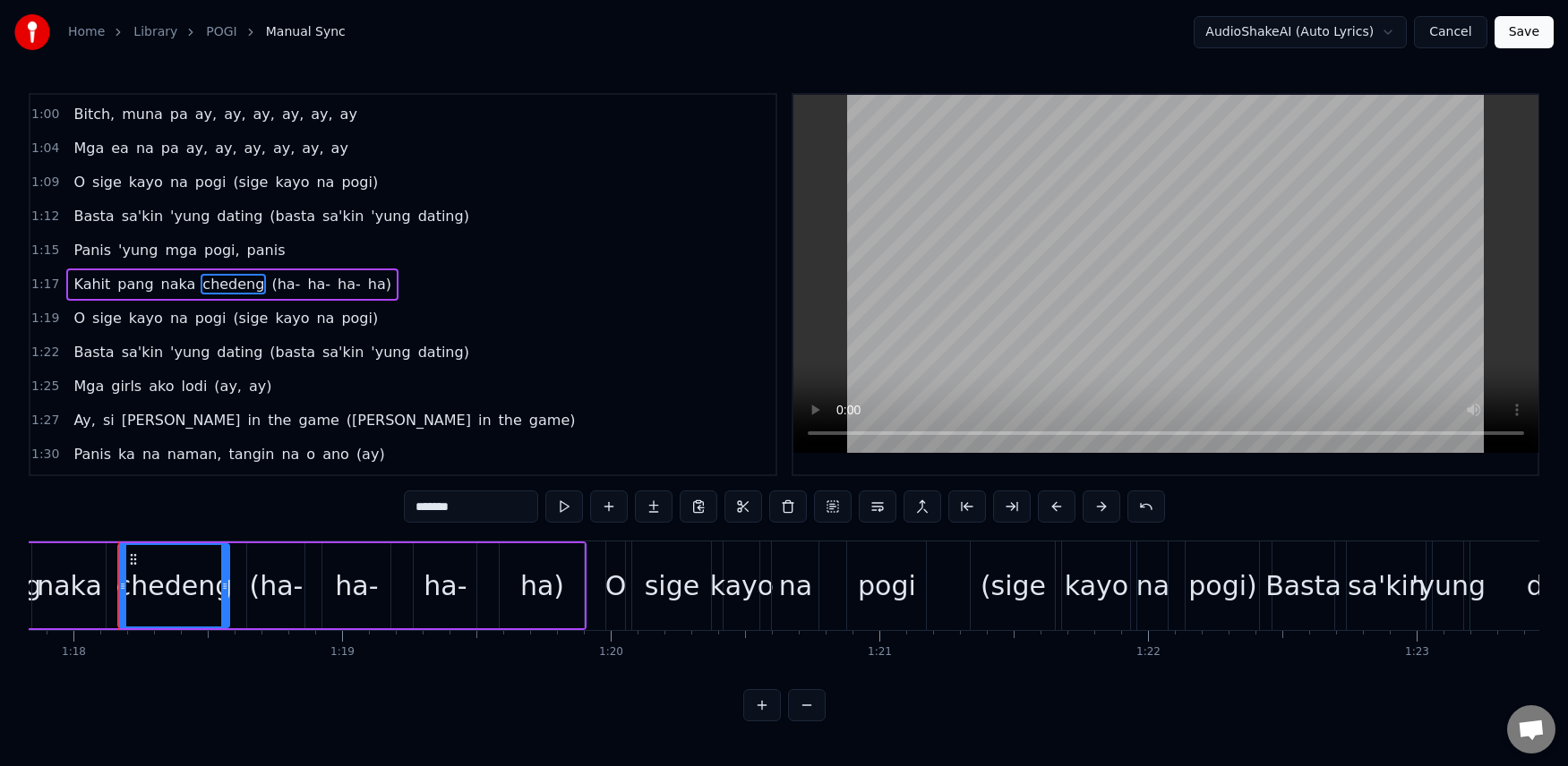
click at [68, 233] on div "1:12 [PERSON_NAME]'kin 'yung dating ([PERSON_NAME]'kin 'yung dating)" at bounding box center [402, 216] width 745 height 34
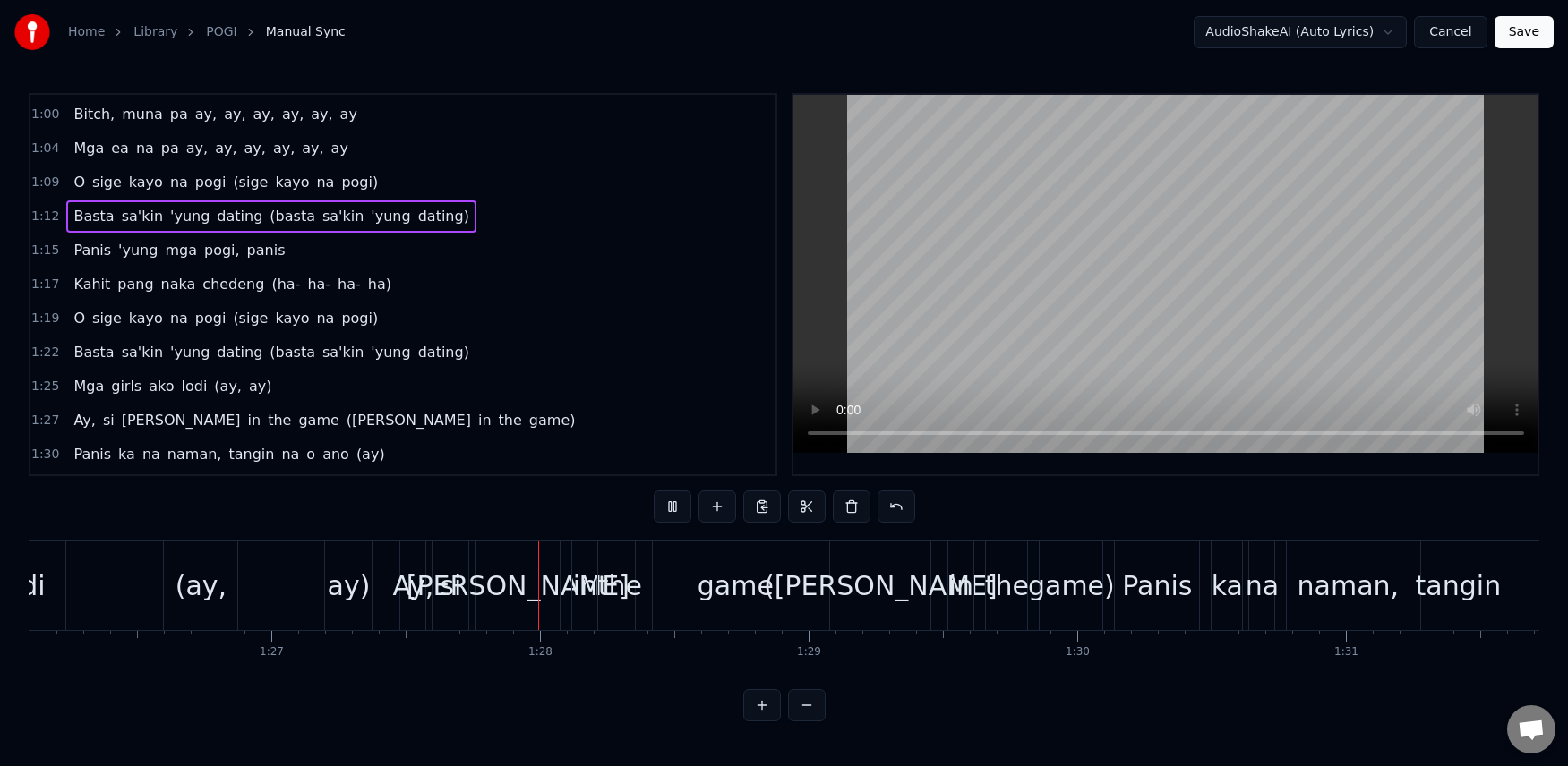
scroll to position [0, 23394]
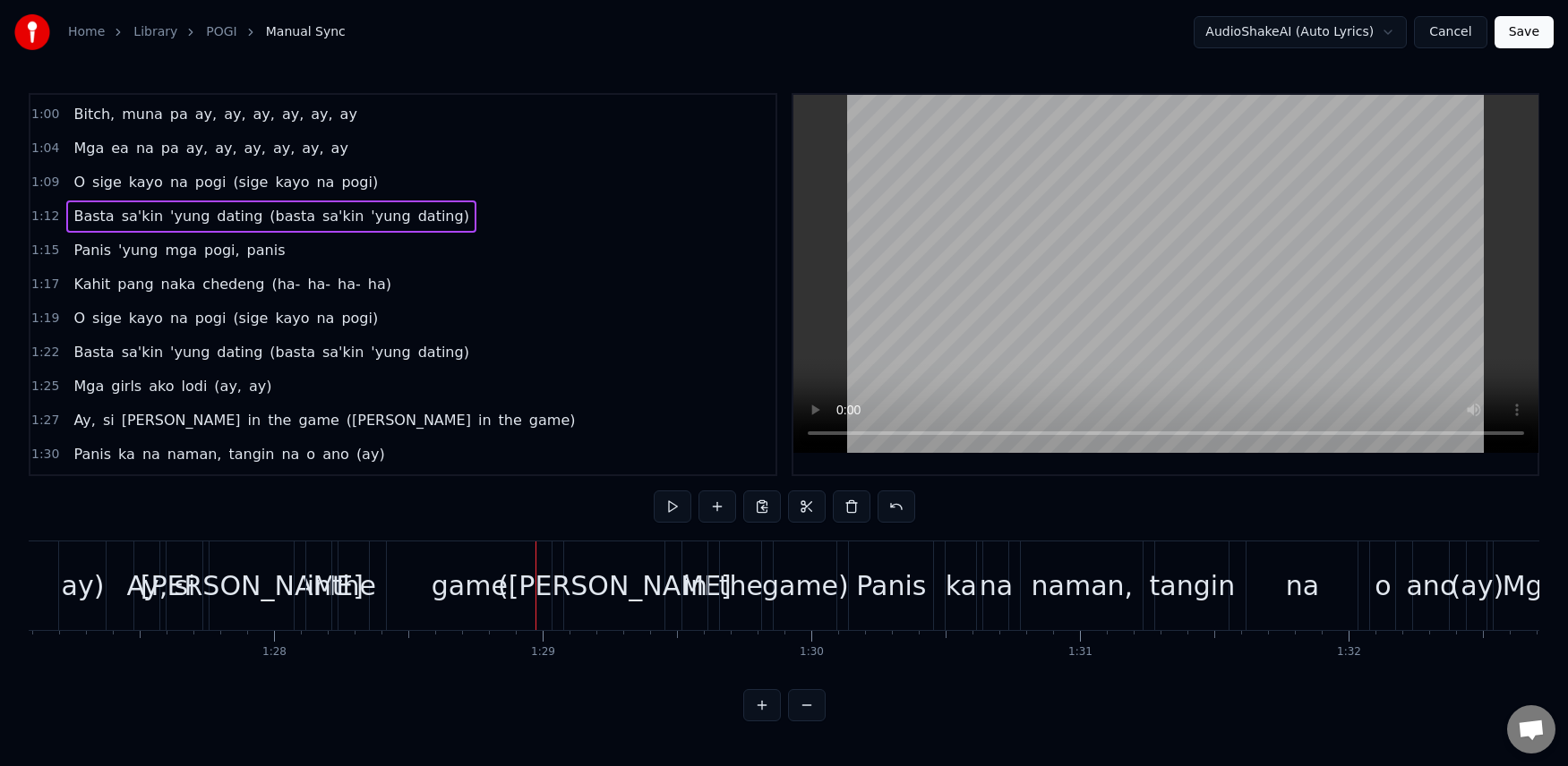
click at [70, 339] on div "[PERSON_NAME]'kin 'yung dating ([PERSON_NAME]'kin 'yung dating)" at bounding box center [271, 352] width 410 height 32
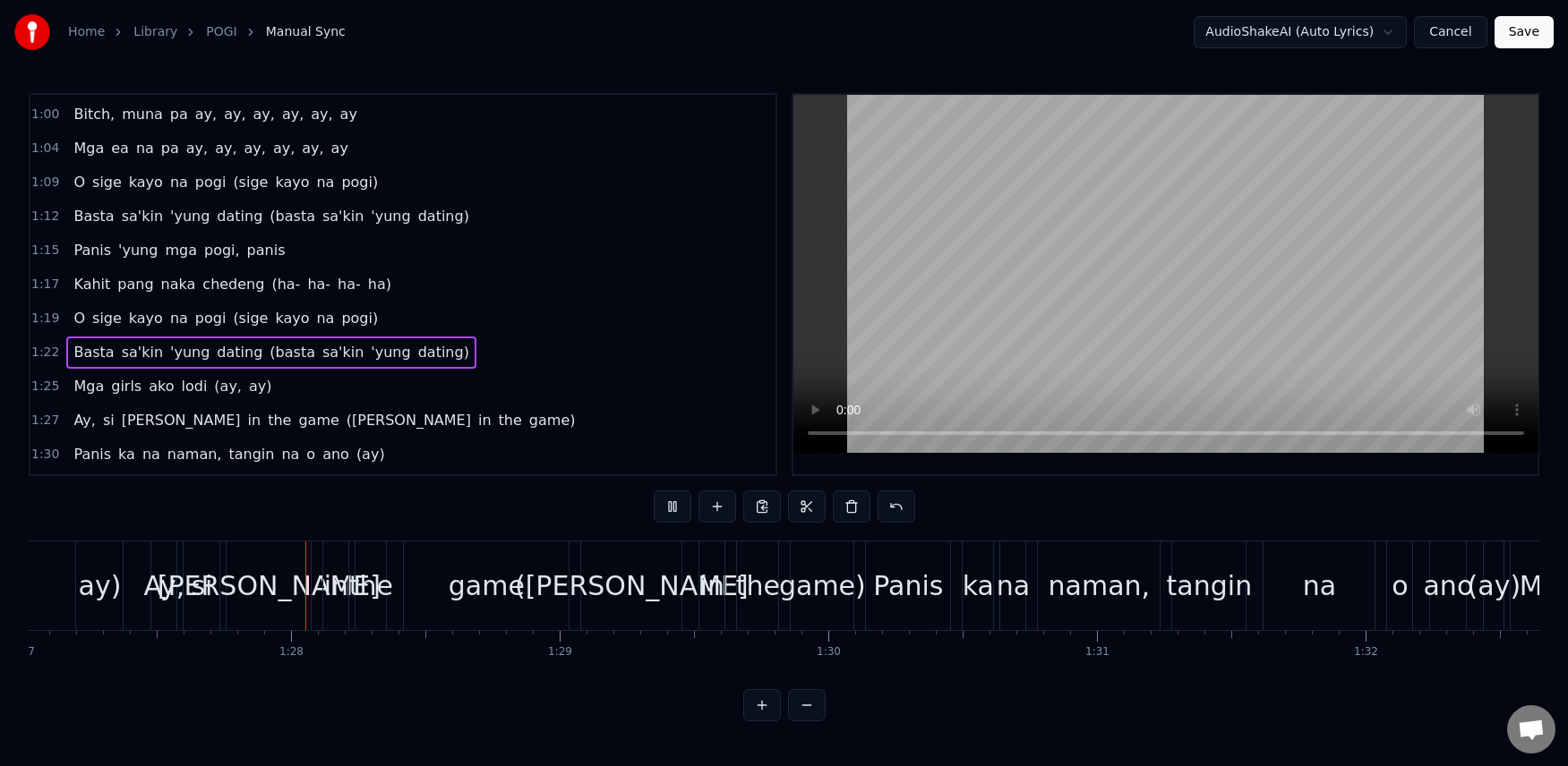
scroll to position [0, 23401]
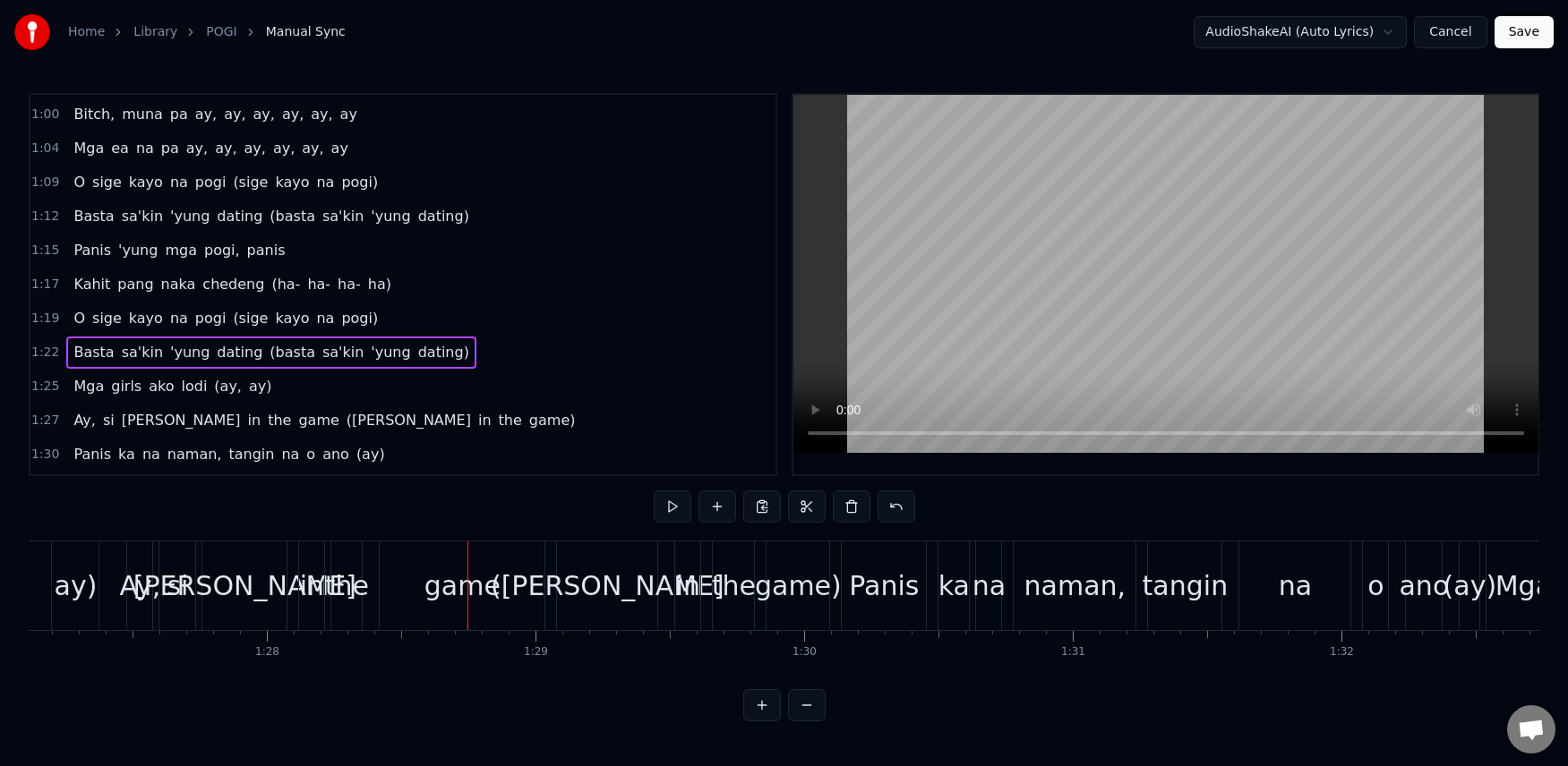
click at [88, 419] on span "Ay," at bounding box center [85, 420] width 25 height 21
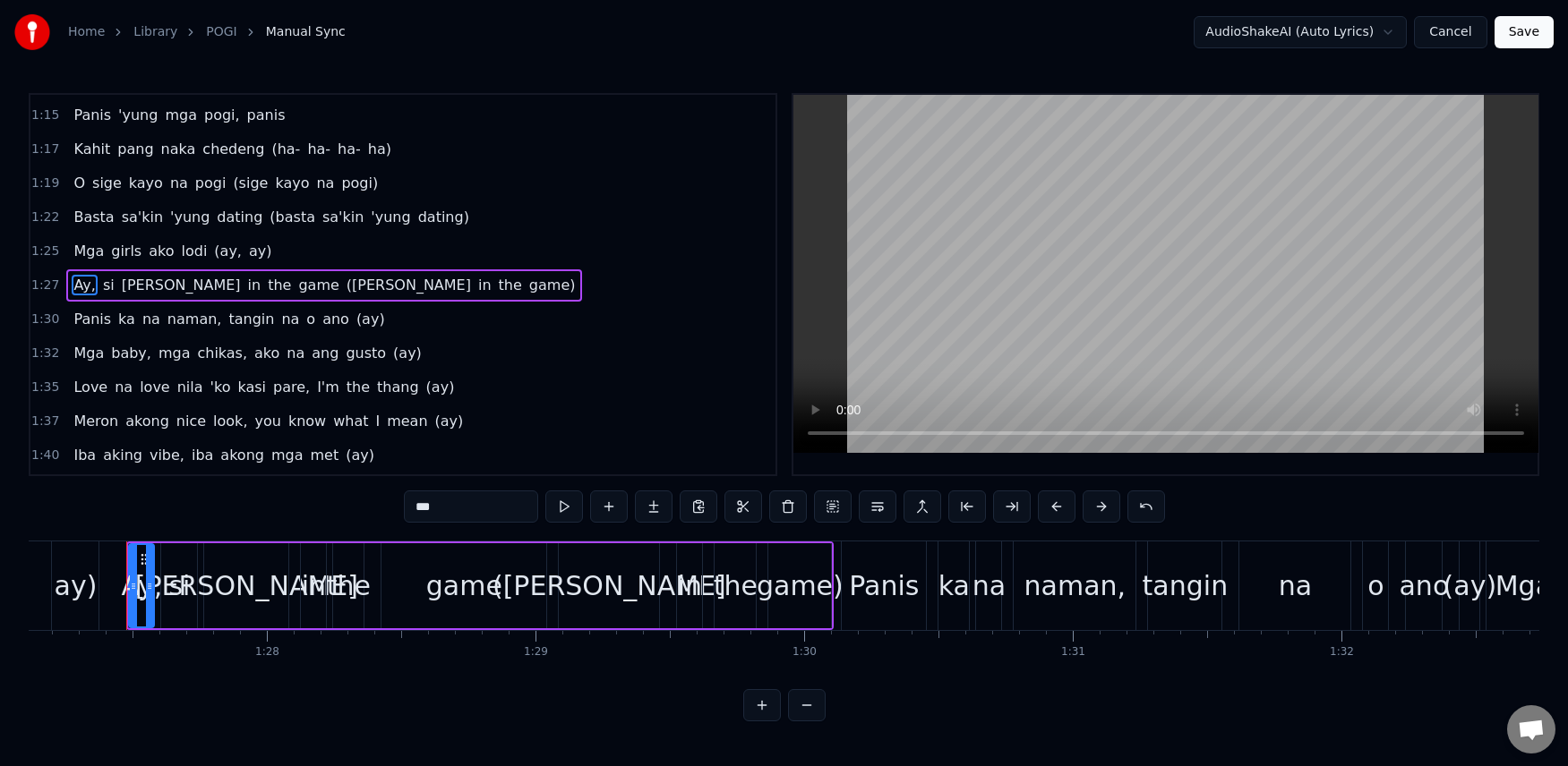
scroll to position [746, 0]
click at [460, 512] on input "***" at bounding box center [471, 506] width 135 height 32
type input "*"
click at [166, 600] on div "si" at bounding box center [178, 585] width 35 height 85
click at [443, 504] on input "**" at bounding box center [471, 506] width 135 height 32
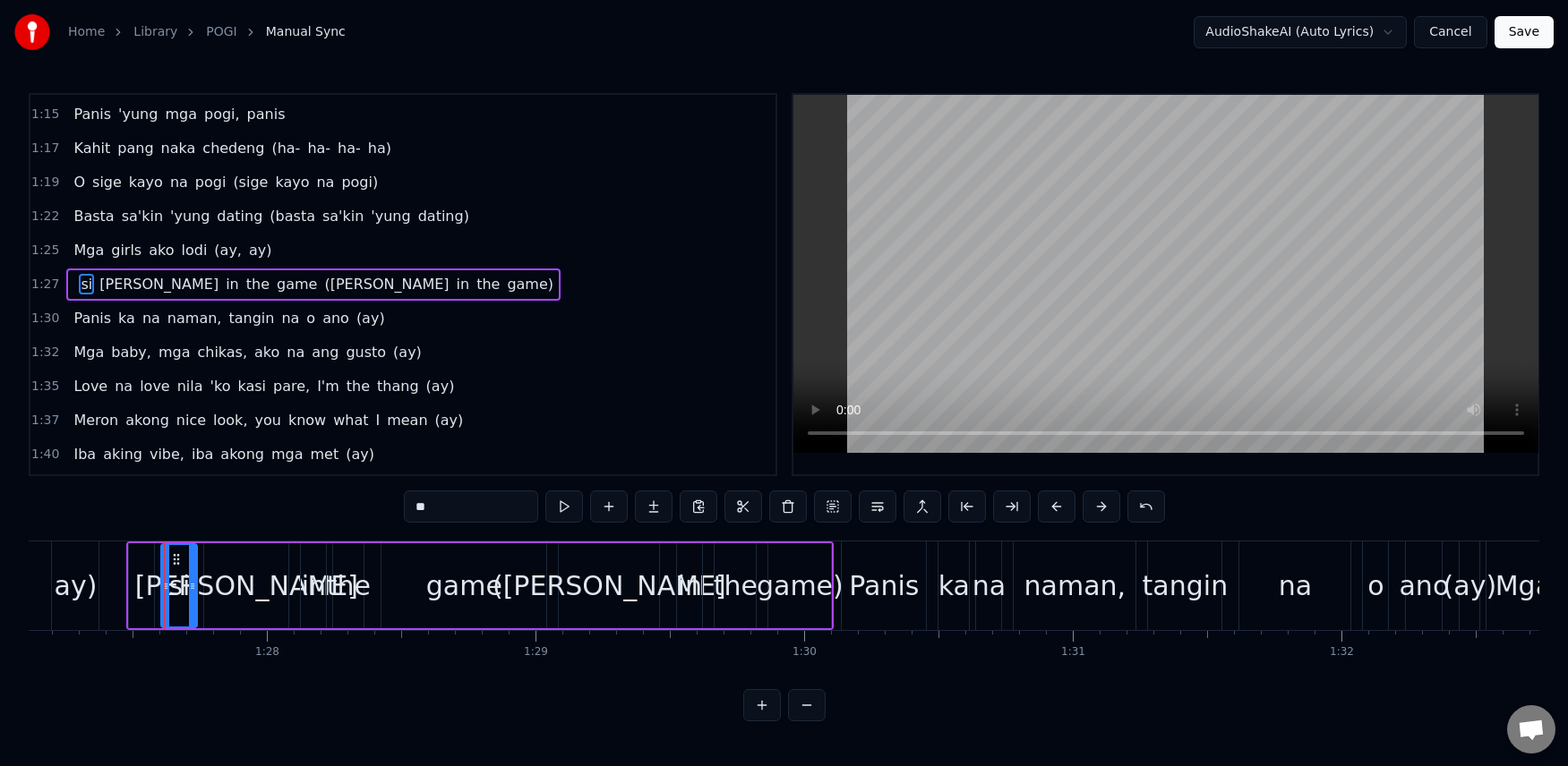
type input "*"
click at [251, 580] on div "[PERSON_NAME]" at bounding box center [247, 586] width 223 height 40
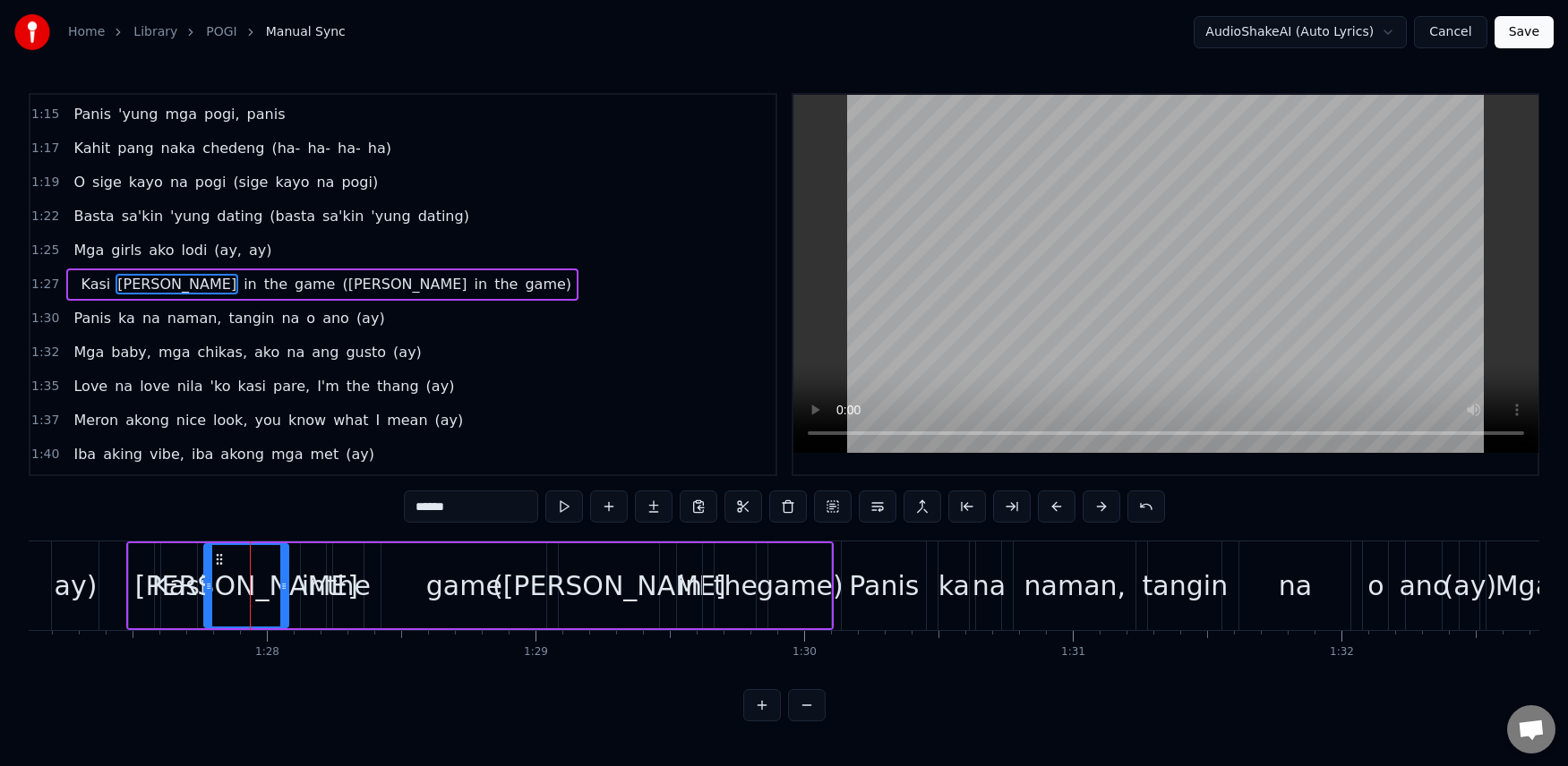
click at [501, 499] on input "******" at bounding box center [471, 506] width 135 height 32
drag, startPoint x: 488, startPoint y: 500, endPoint x: 359, endPoint y: 505, distance: 129.1
click at [359, 505] on div "0:07 [PERSON_NAME], [PERSON_NAME], [PERSON_NAME], [PERSON_NAME] 0:11 O sige [PE…" at bounding box center [784, 407] width 1511 height 629
click at [608, 586] on div "([PERSON_NAME]" at bounding box center [609, 586] width 234 height 40
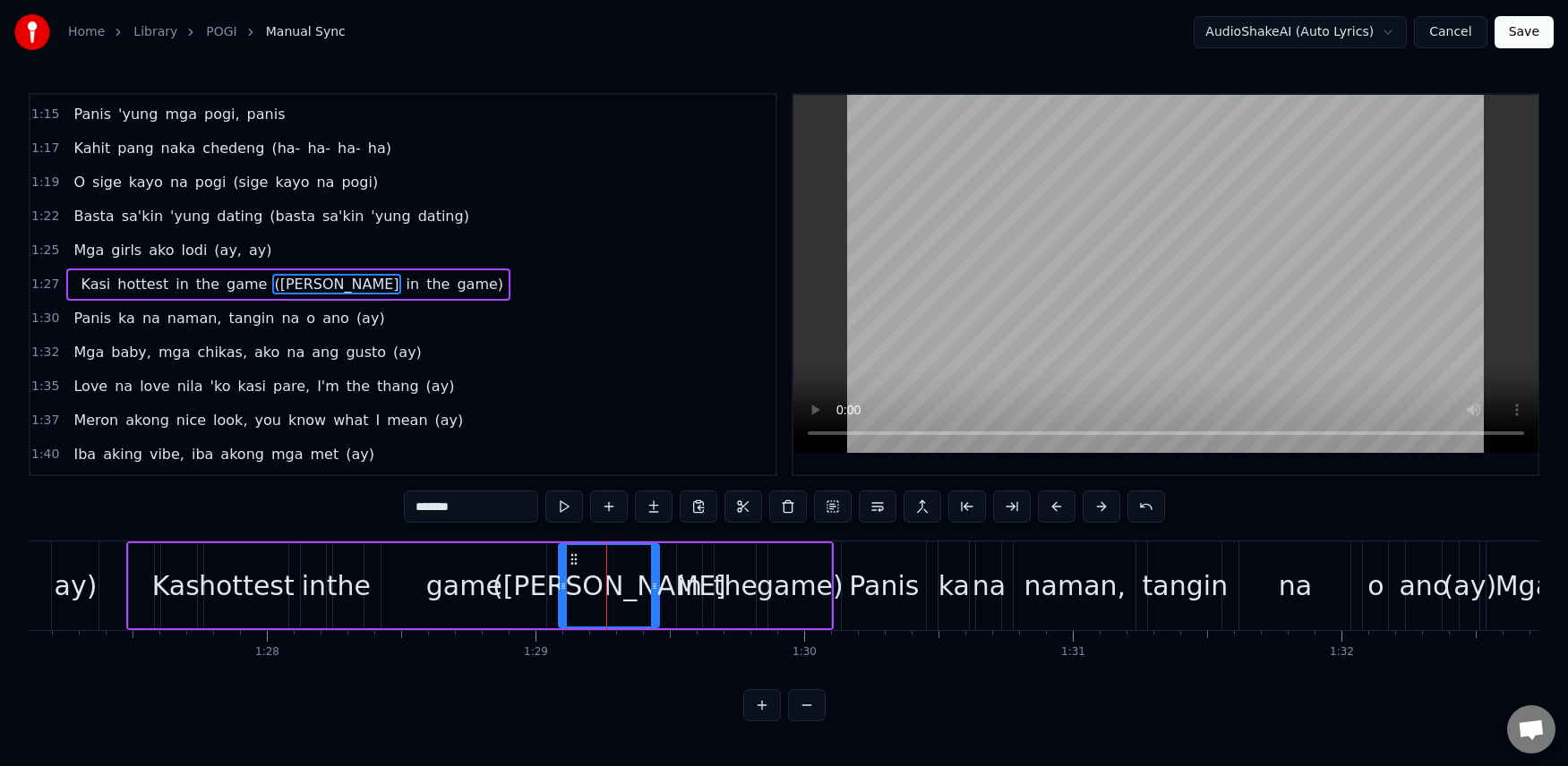
click at [481, 511] on input "*******" at bounding box center [471, 506] width 135 height 32
type input "********"
click at [73, 202] on div "[PERSON_NAME]'kin 'yung dating ([PERSON_NAME]'kin 'yung dating)" at bounding box center [271, 216] width 410 height 32
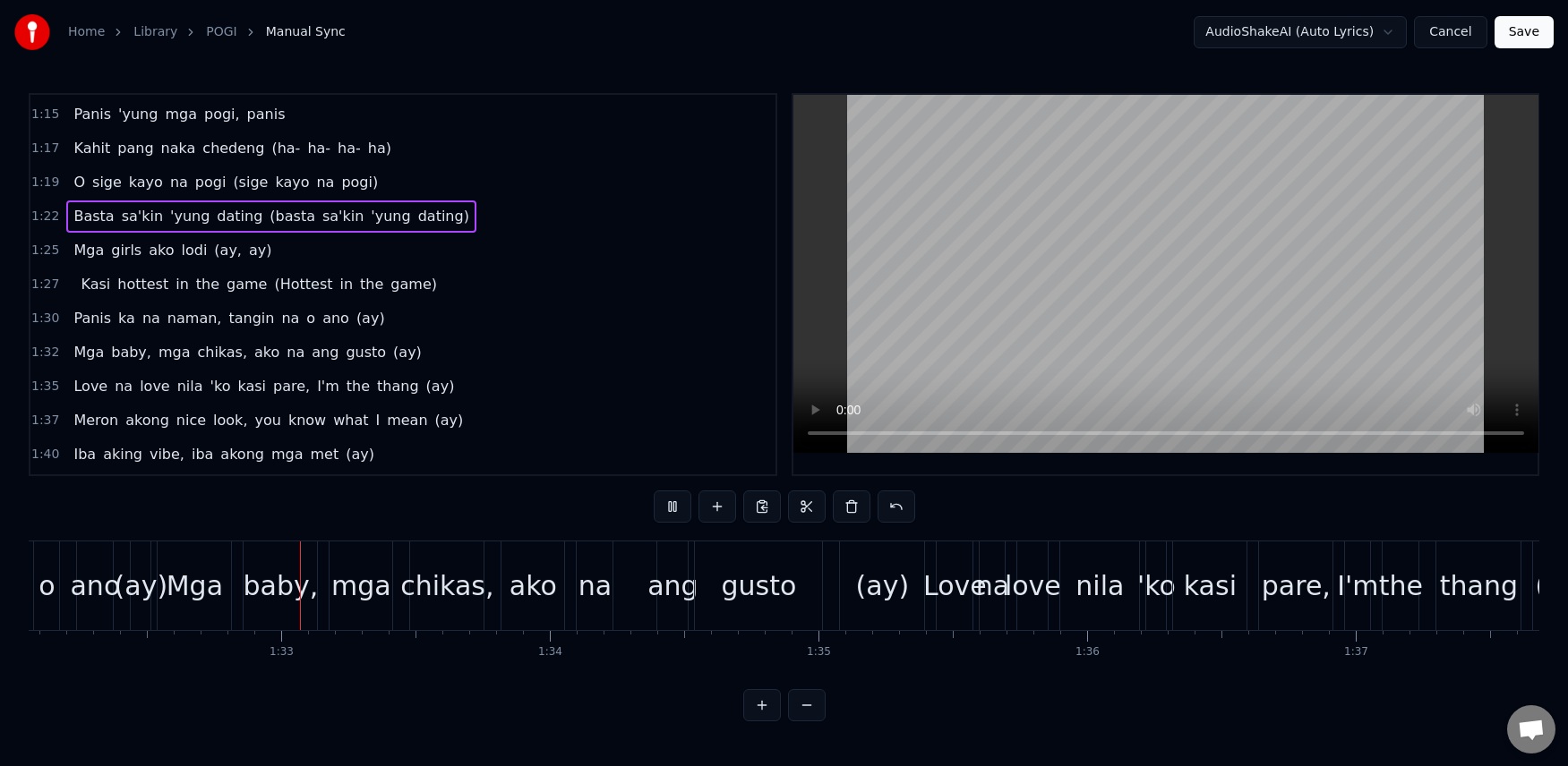
scroll to position [0, 24758]
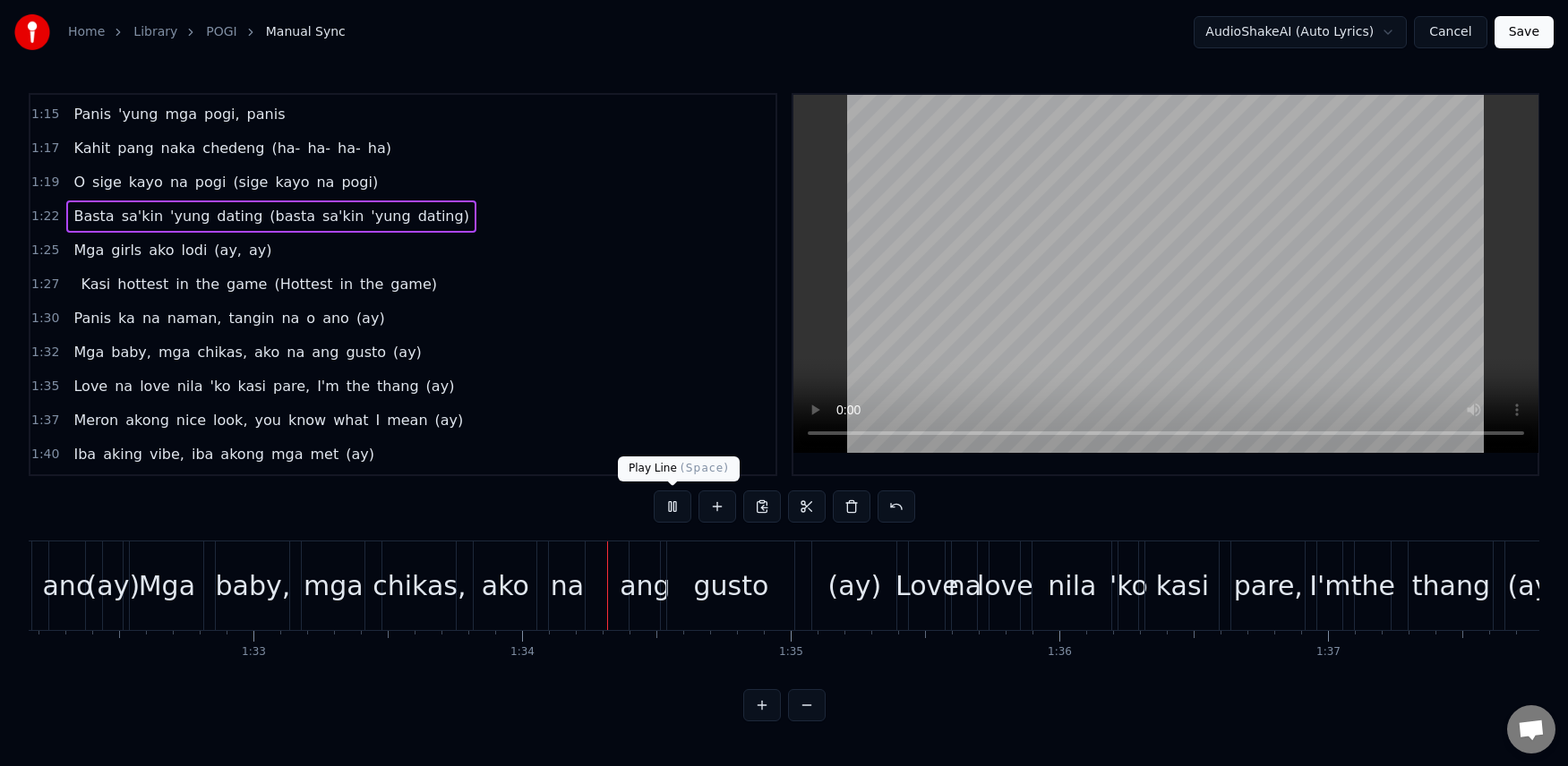
click at [659, 500] on button at bounding box center [672, 506] width 37 height 32
click at [228, 321] on span "tangin" at bounding box center [251, 317] width 49 height 21
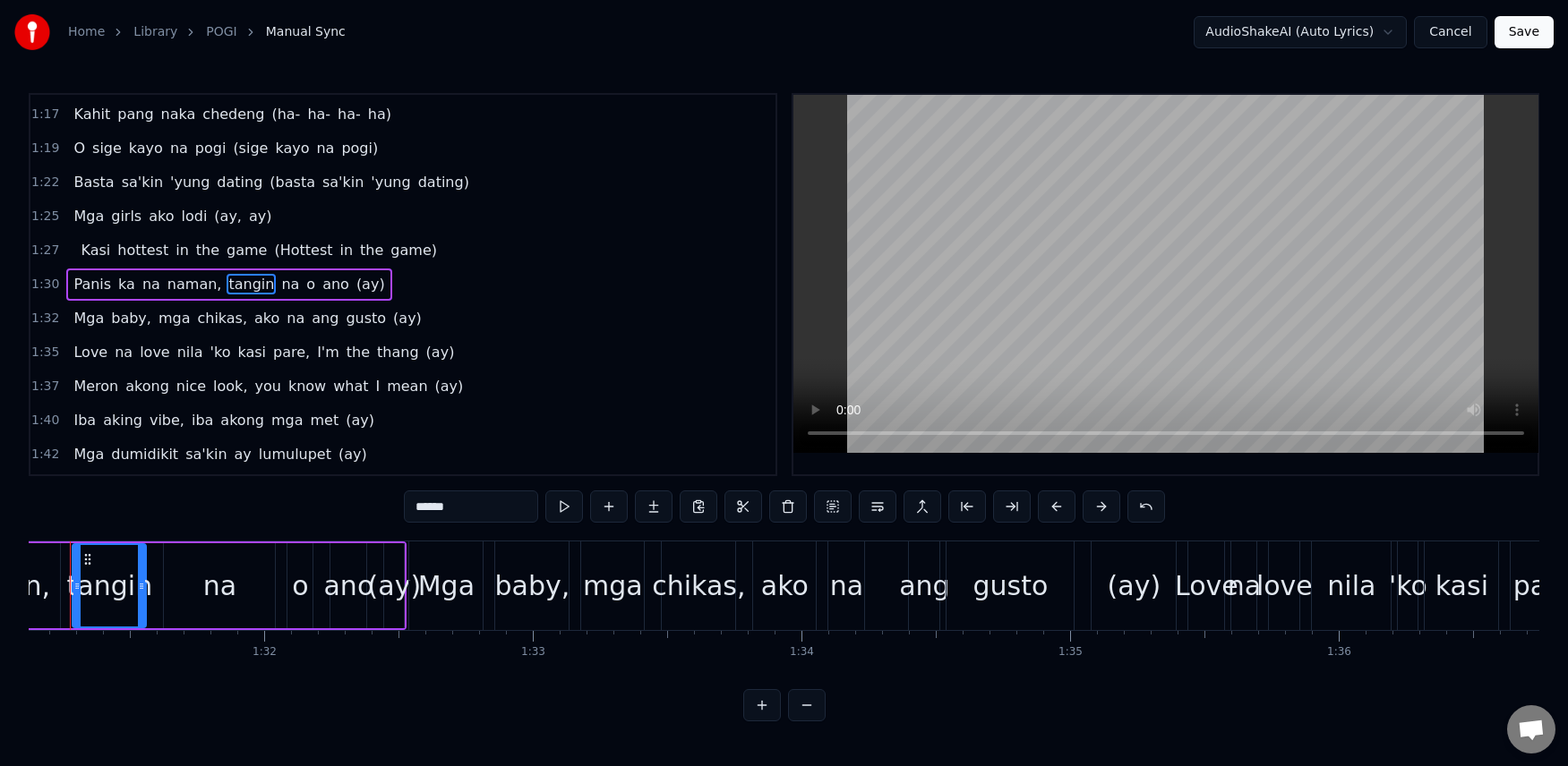
scroll to position [0, 24430]
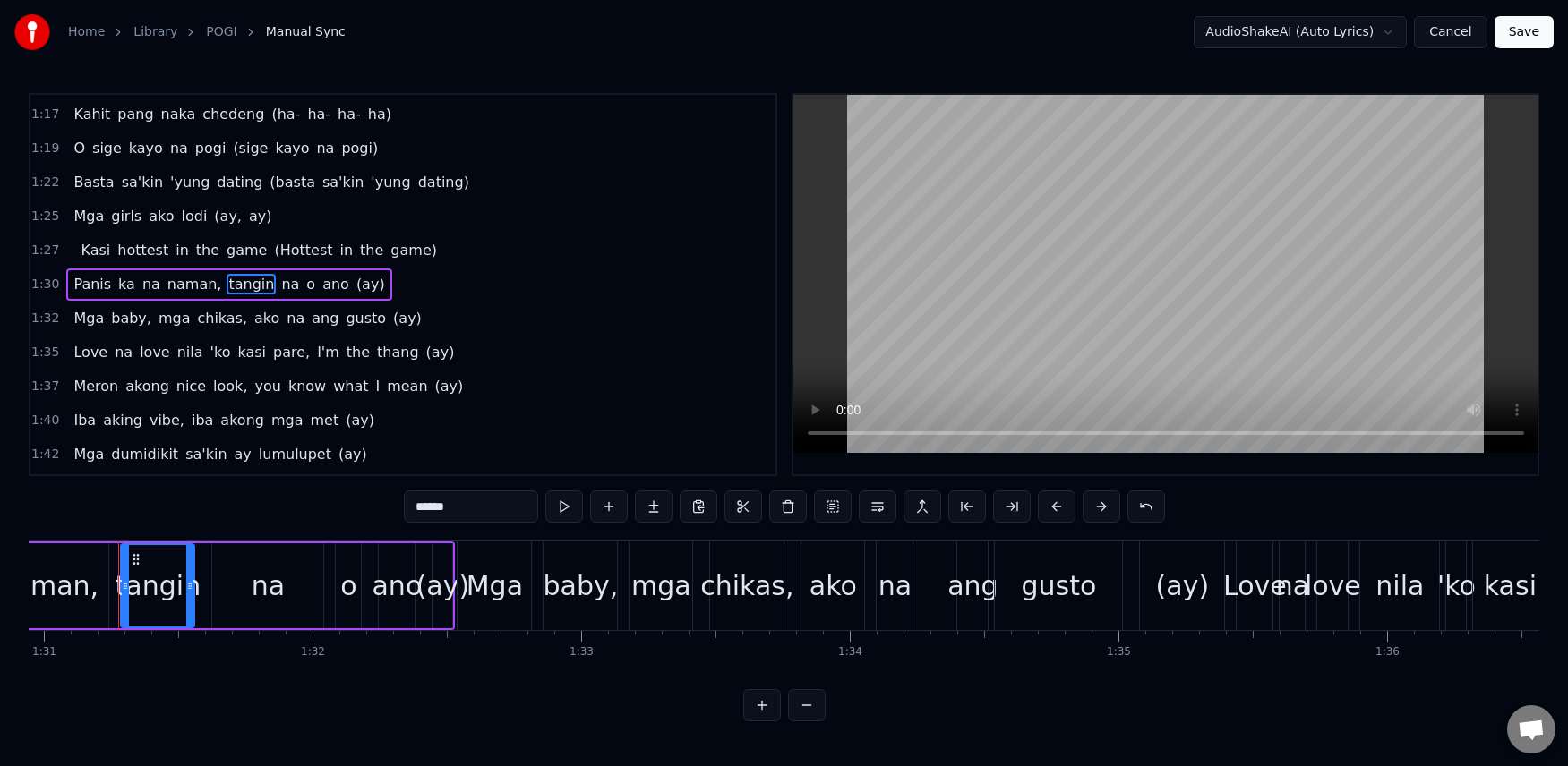
click at [236, 283] on span "tangin" at bounding box center [251, 284] width 49 height 21
click at [279, 287] on span "na" at bounding box center [290, 284] width 22 height 21
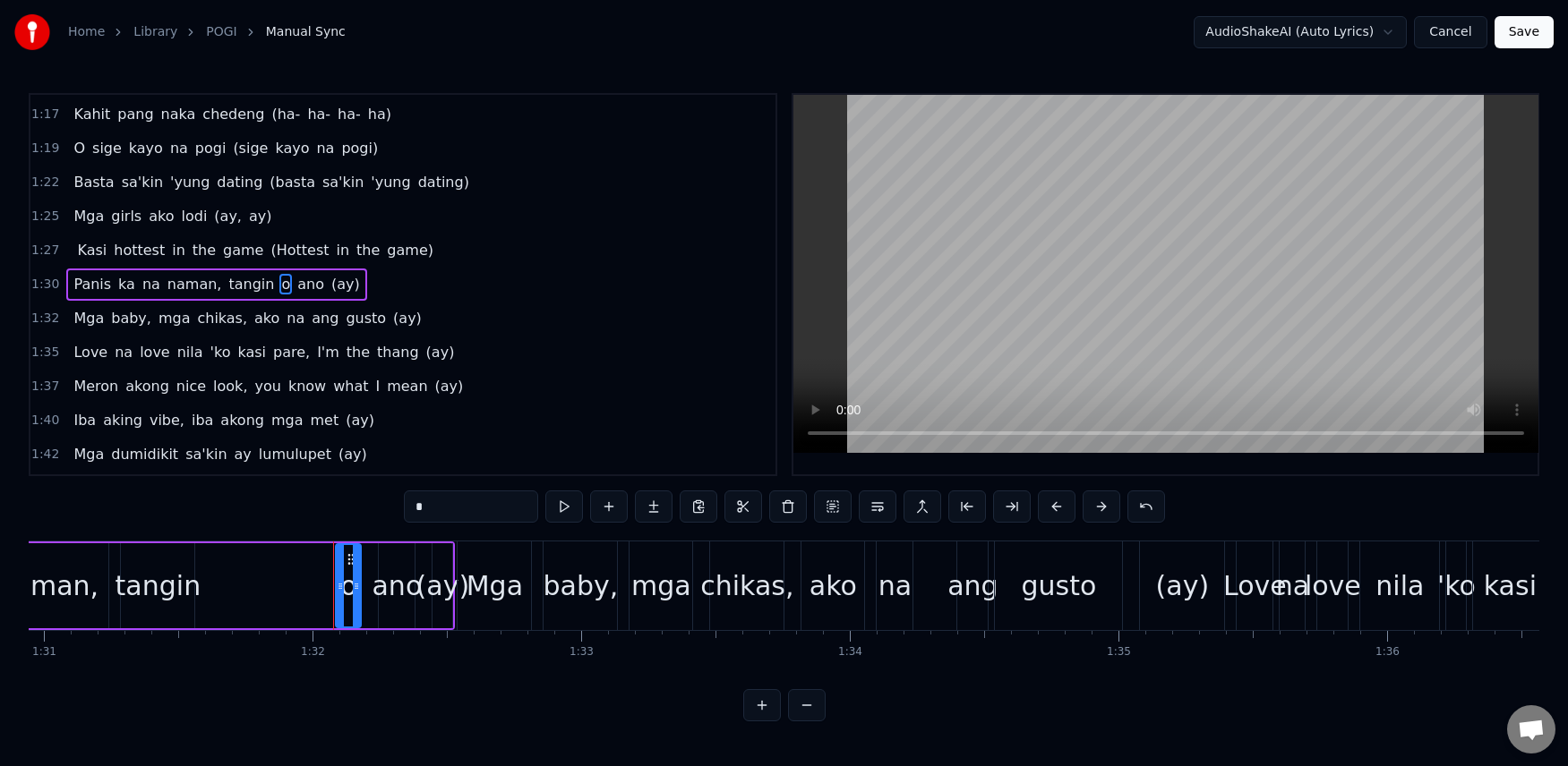
click at [227, 281] on span "tangin" at bounding box center [251, 284] width 49 height 21
click at [443, 506] on input "******" at bounding box center [471, 506] width 135 height 32
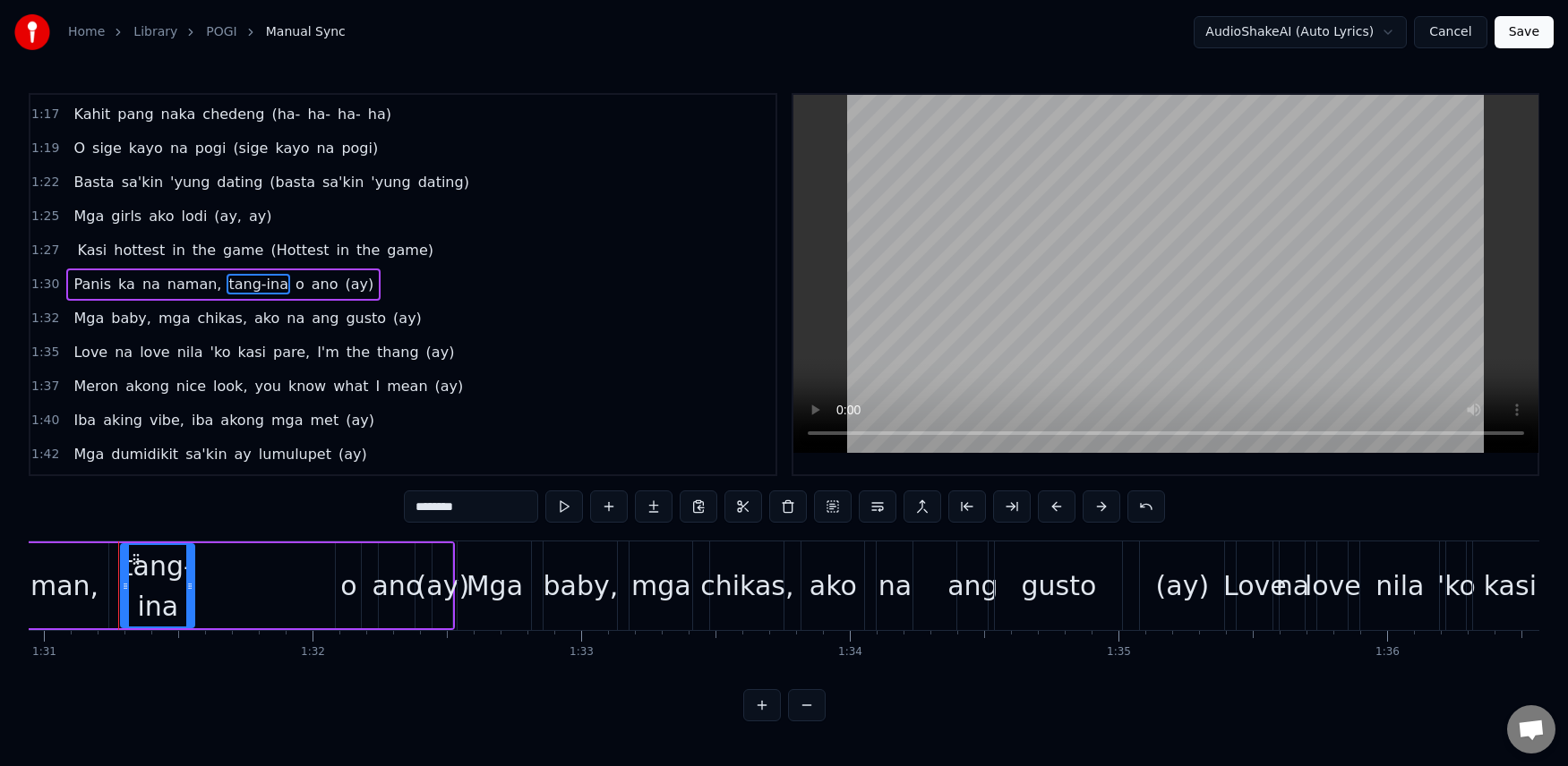
type input "********"
click at [66, 239] on div "Kasi hottest in the game (Hottest in the game)" at bounding box center [253, 250] width 374 height 32
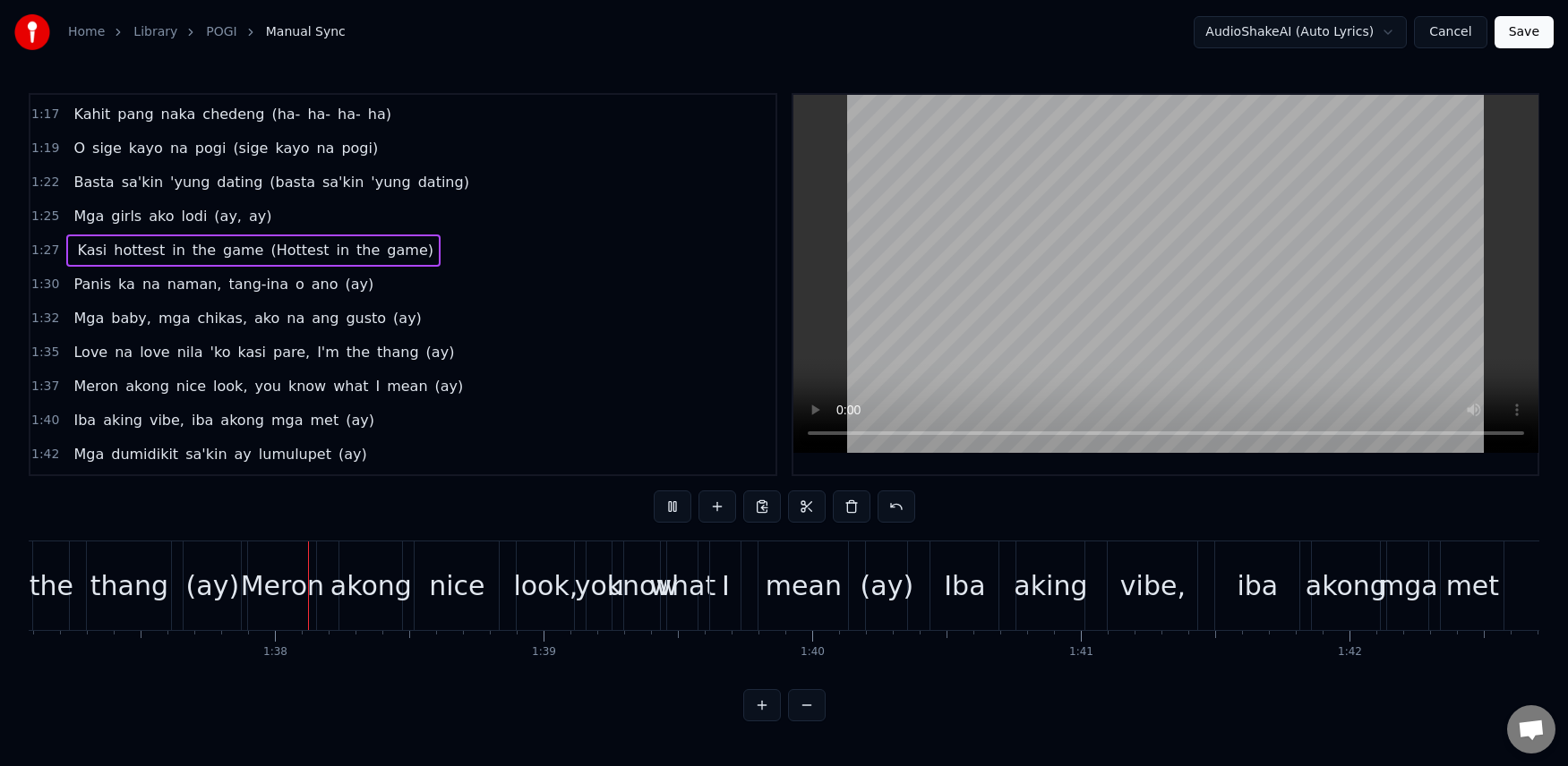
scroll to position [0, 26107]
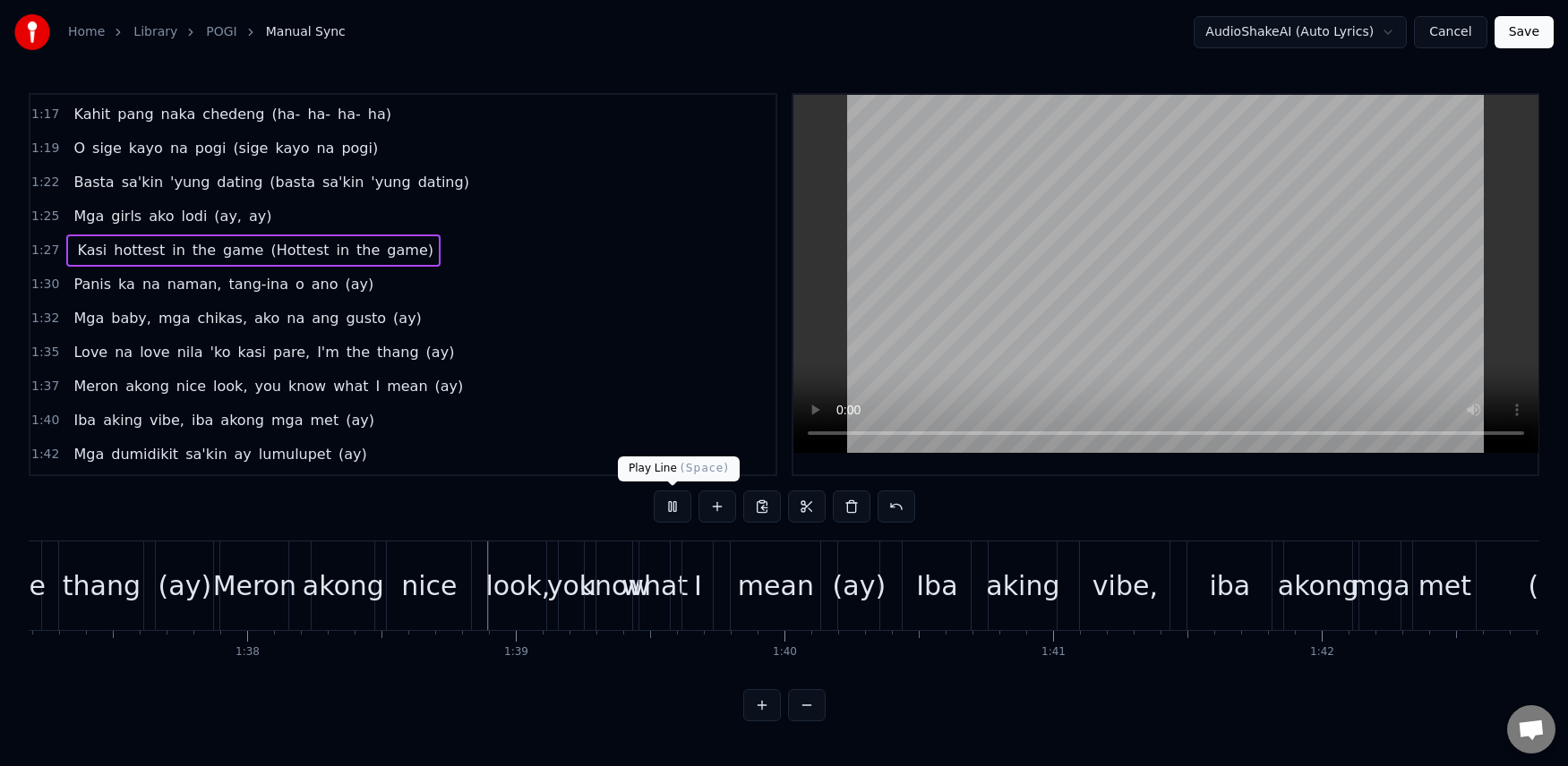
click at [675, 500] on button at bounding box center [672, 506] width 37 height 32
click at [70, 304] on div "Mga baby, mga chikas, ako na ang gusto (ay)" at bounding box center [248, 318] width 362 height 32
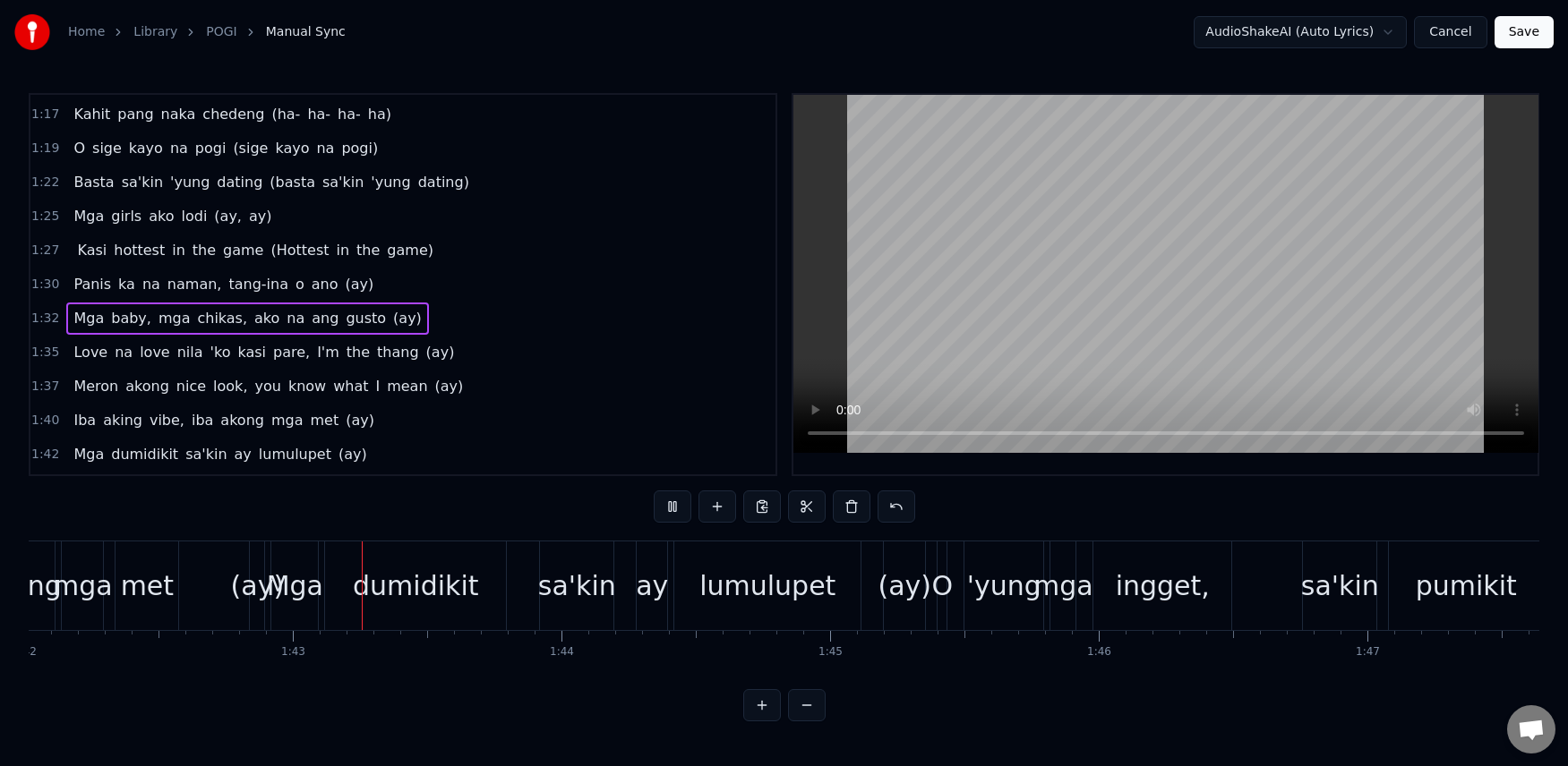
scroll to position [0, 27468]
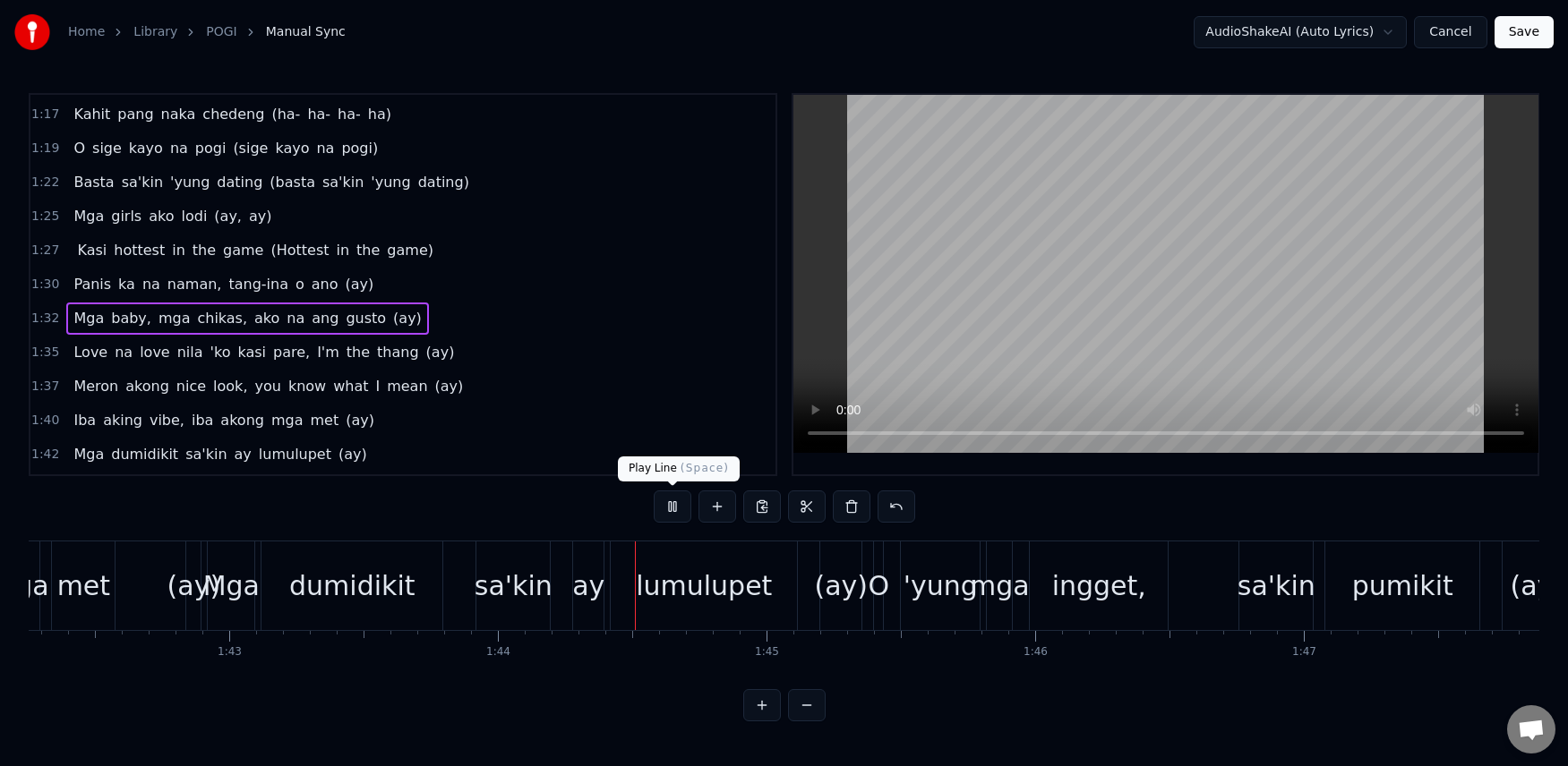
click at [669, 504] on button at bounding box center [672, 506] width 37 height 32
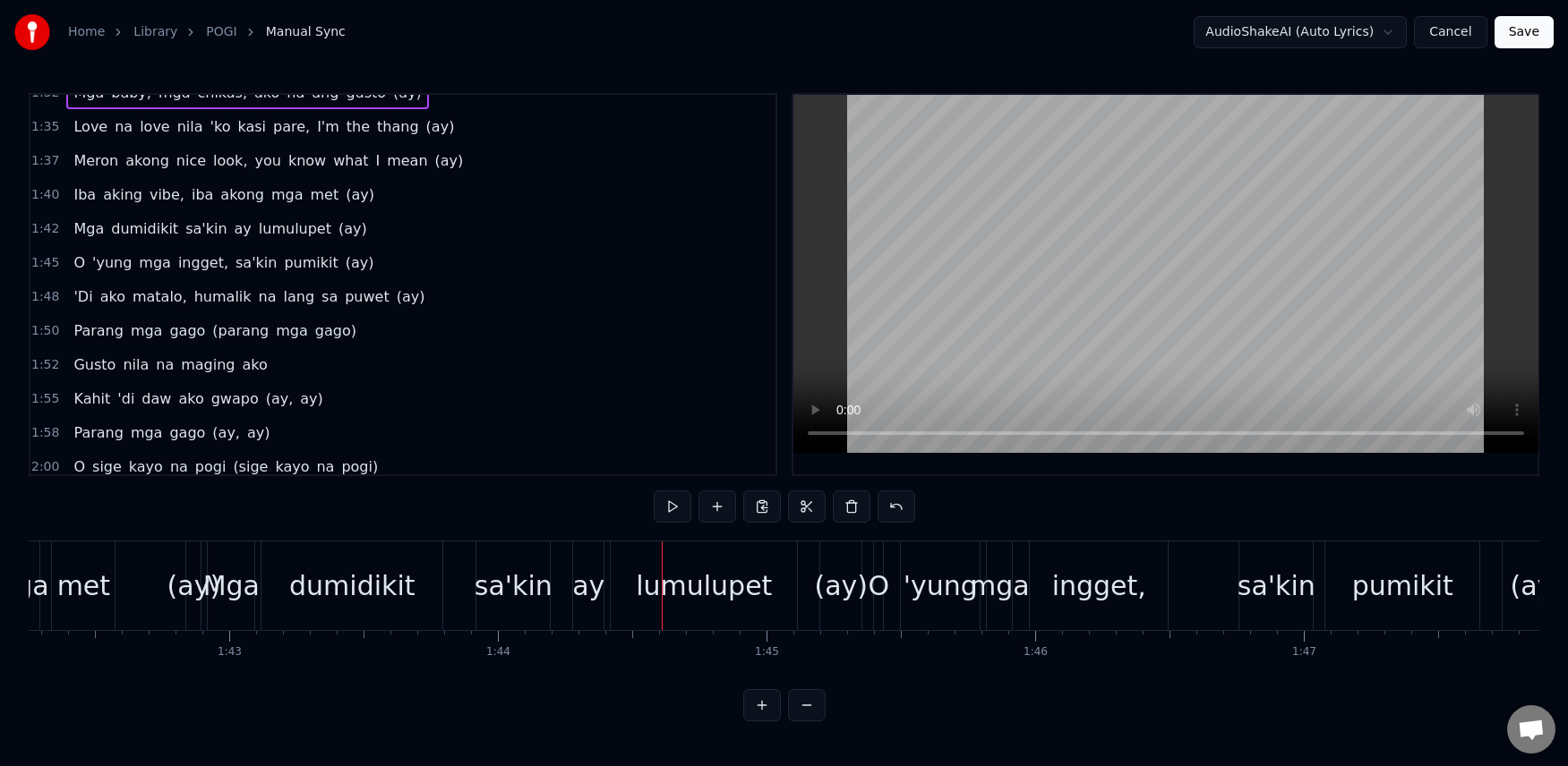
scroll to position [1027, 0]
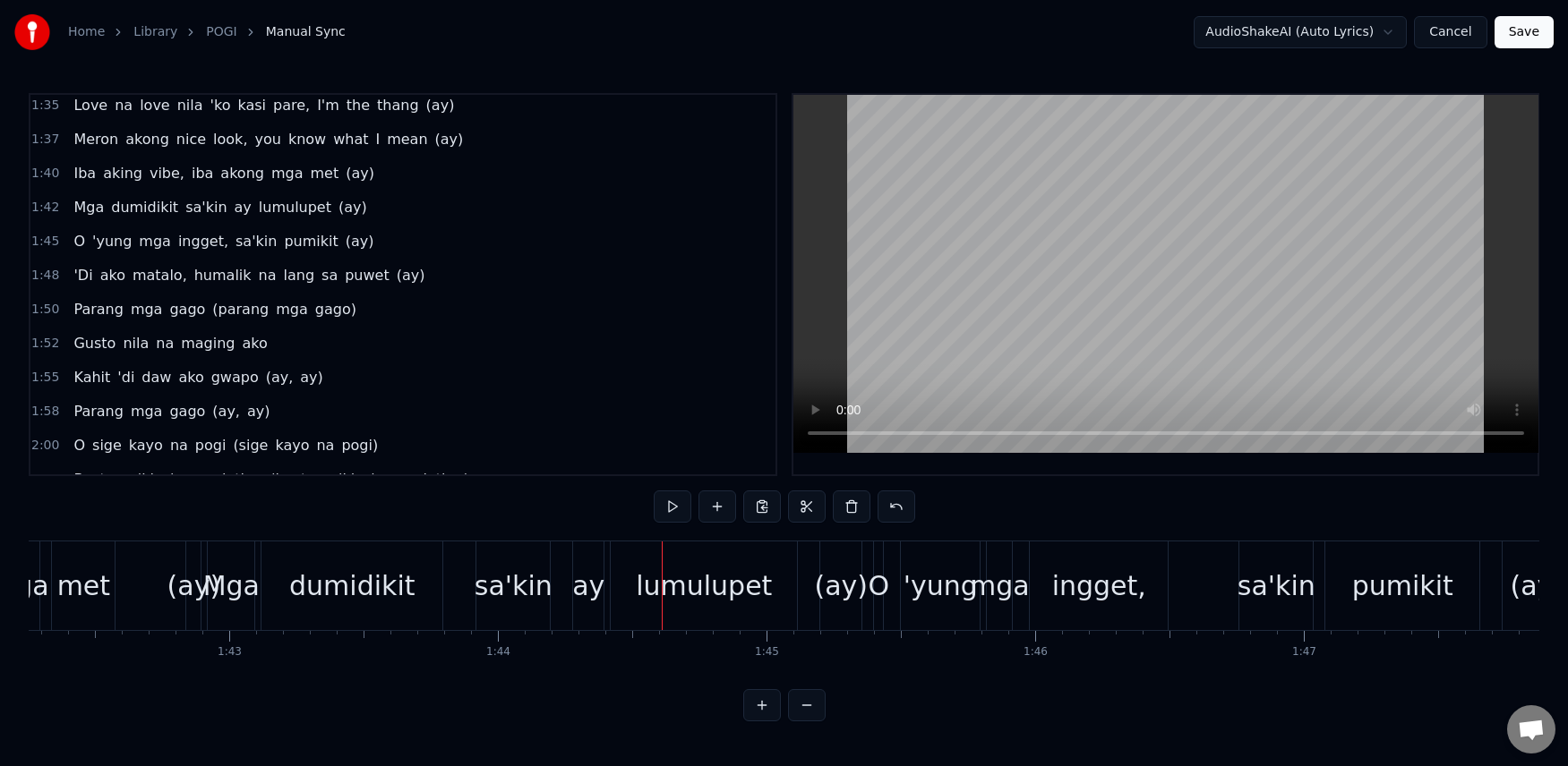
click at [269, 176] on span "mga" at bounding box center [287, 173] width 35 height 21
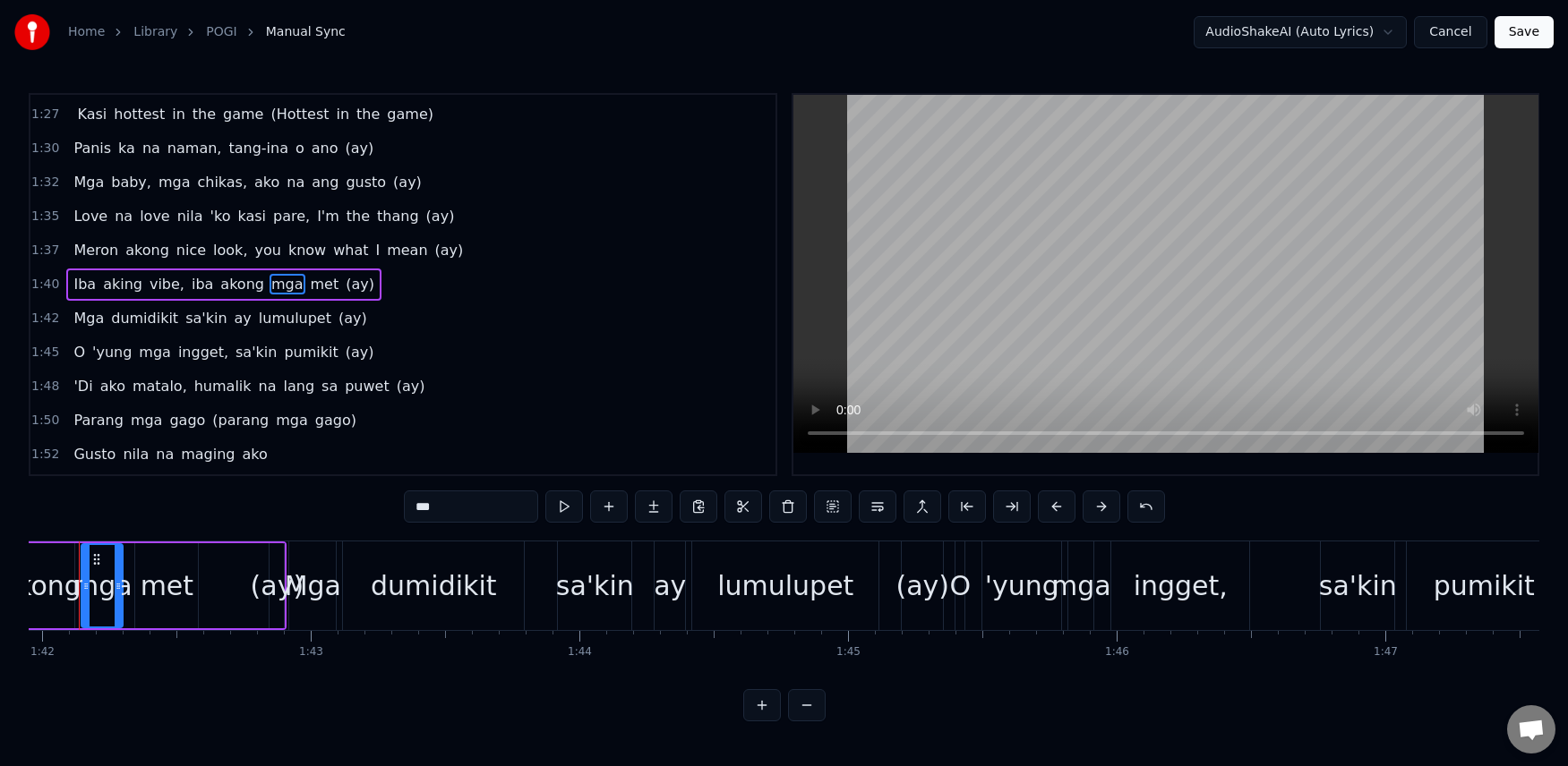
scroll to position [0, 27347]
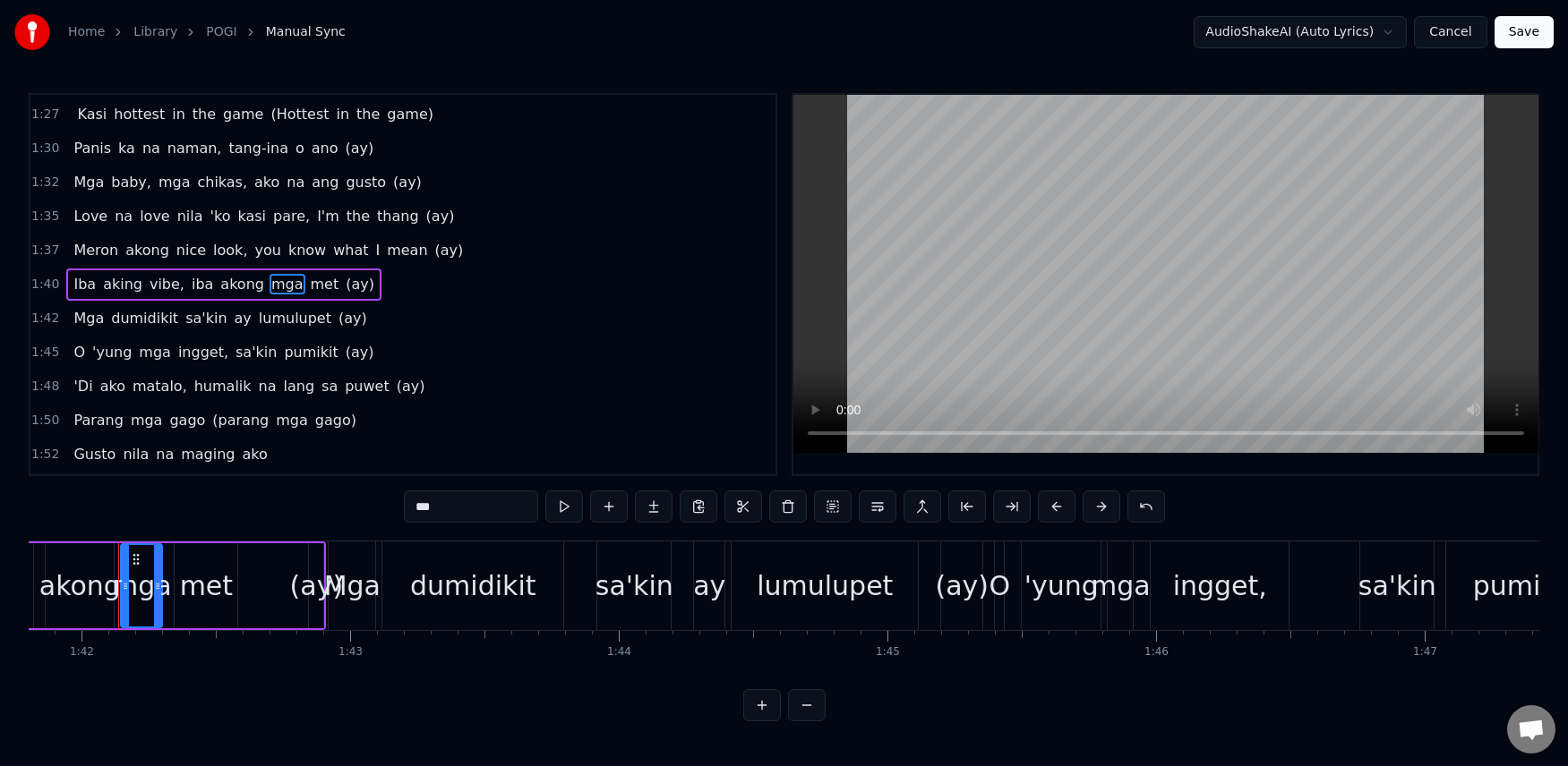
click at [452, 509] on input "***" at bounding box center [471, 506] width 135 height 32
type input "****"
click at [588, 348] on div "1:45 O 'yung mga ingget, sa'kin pumikit (ay)" at bounding box center [402, 352] width 745 height 34
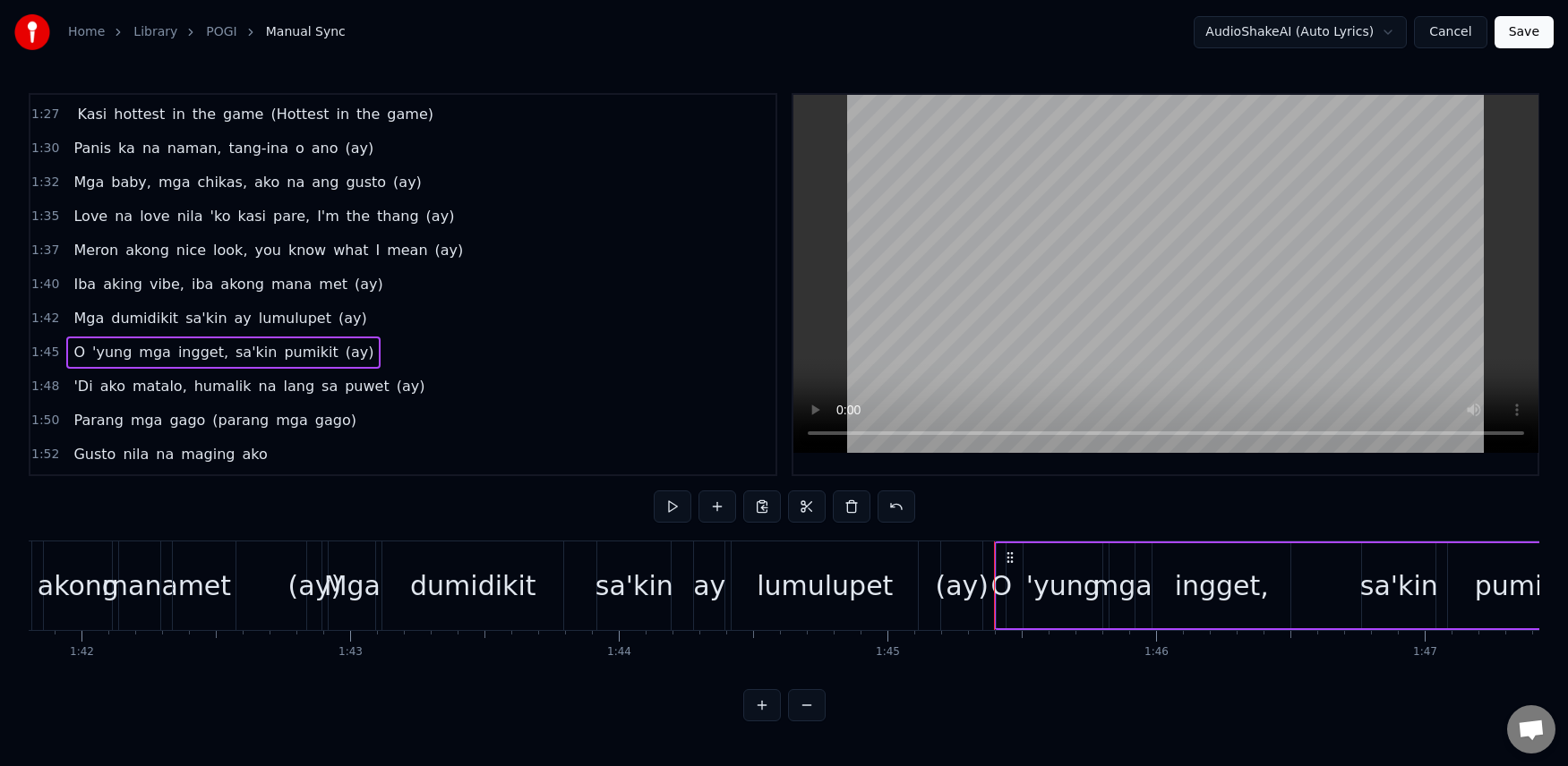
click at [317, 293] on span "met" at bounding box center [332, 284] width 32 height 21
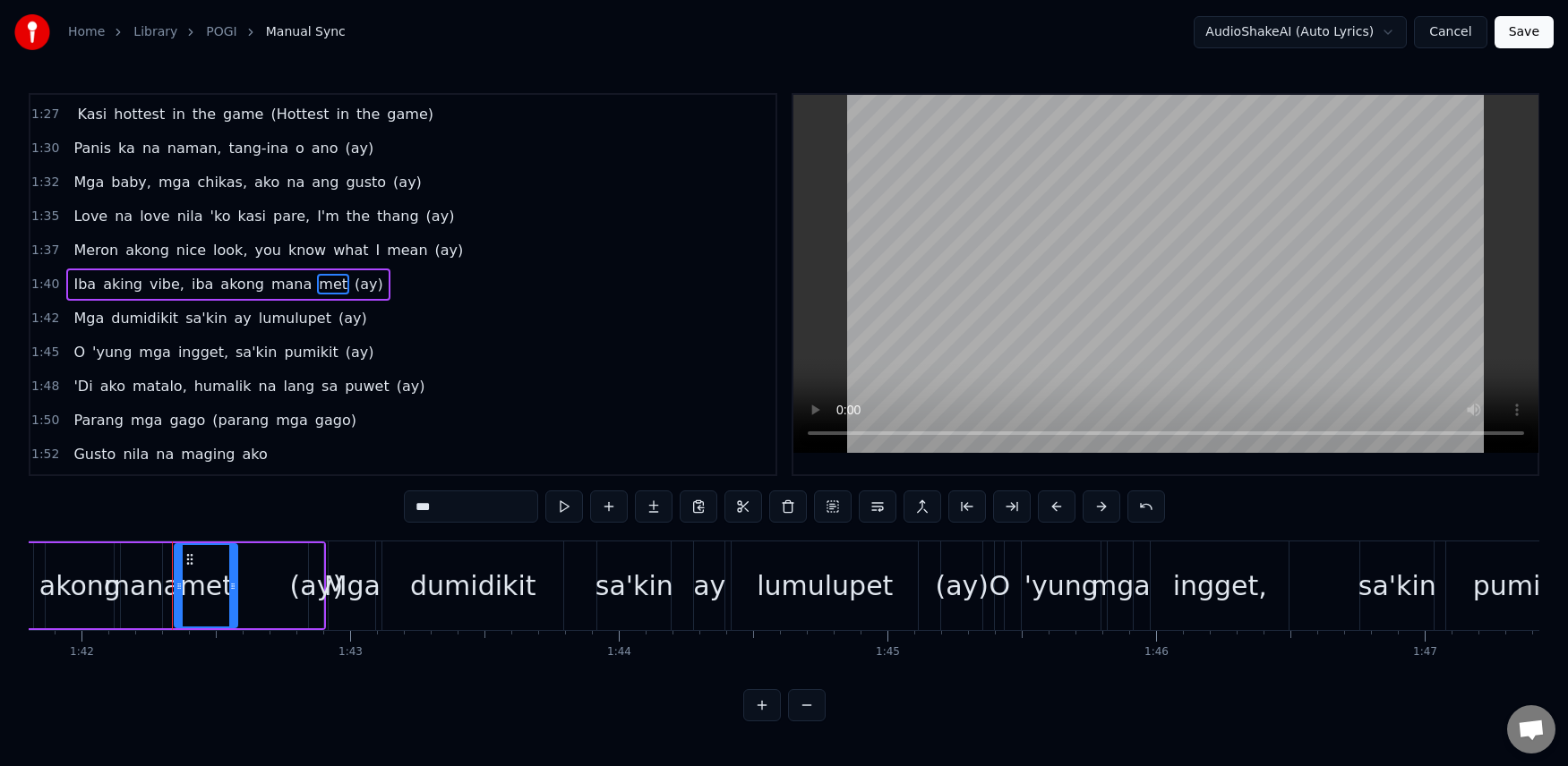
click at [187, 558] on icon at bounding box center [190, 559] width 15 height 15
click at [68, 236] on div "Meron akong nice look, you know what I mean (ay)" at bounding box center [268, 250] width 404 height 32
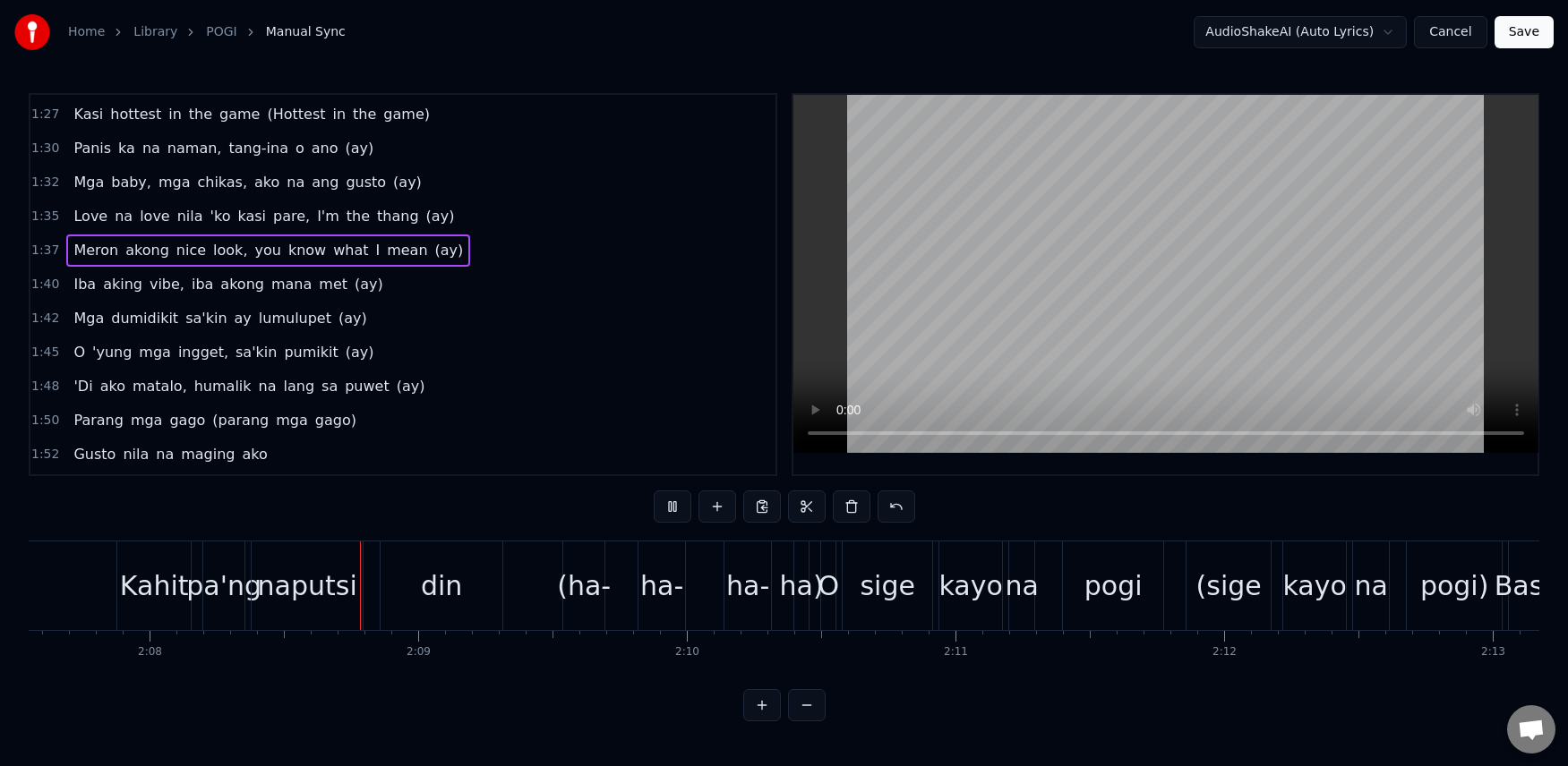
scroll to position [0, 34327]
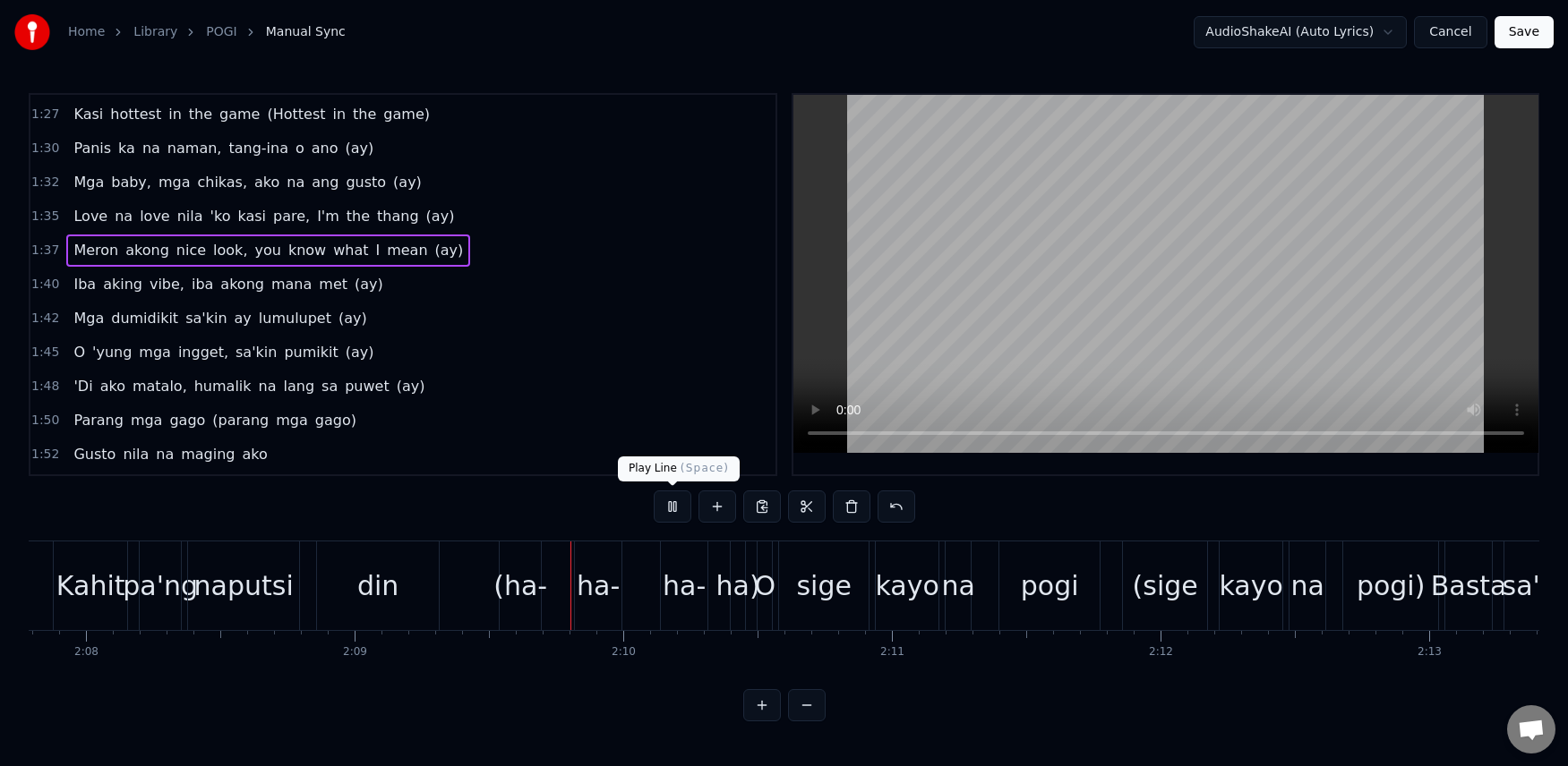
click at [671, 506] on button at bounding box center [672, 506] width 37 height 32
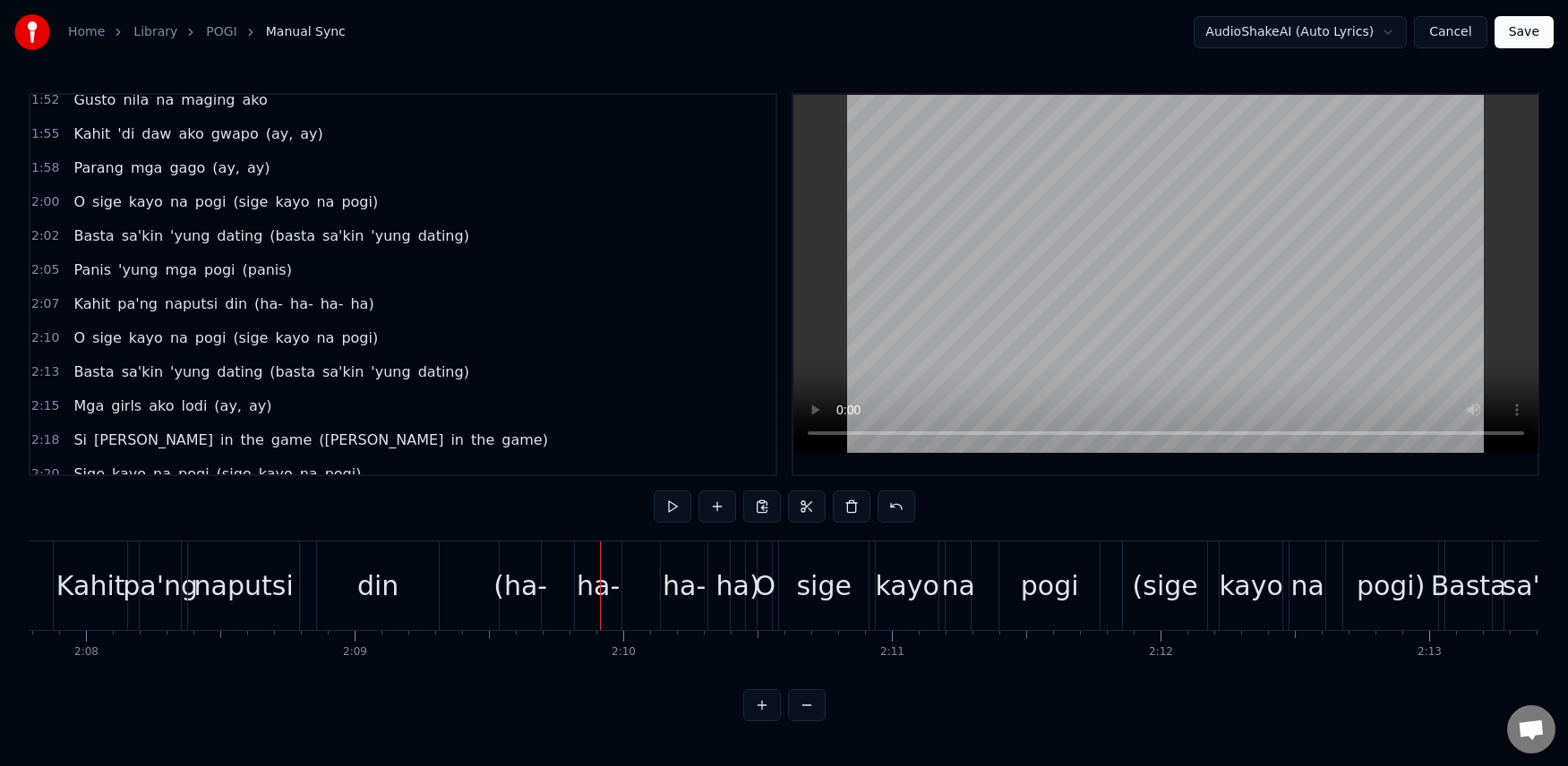
scroll to position [1286, 0]
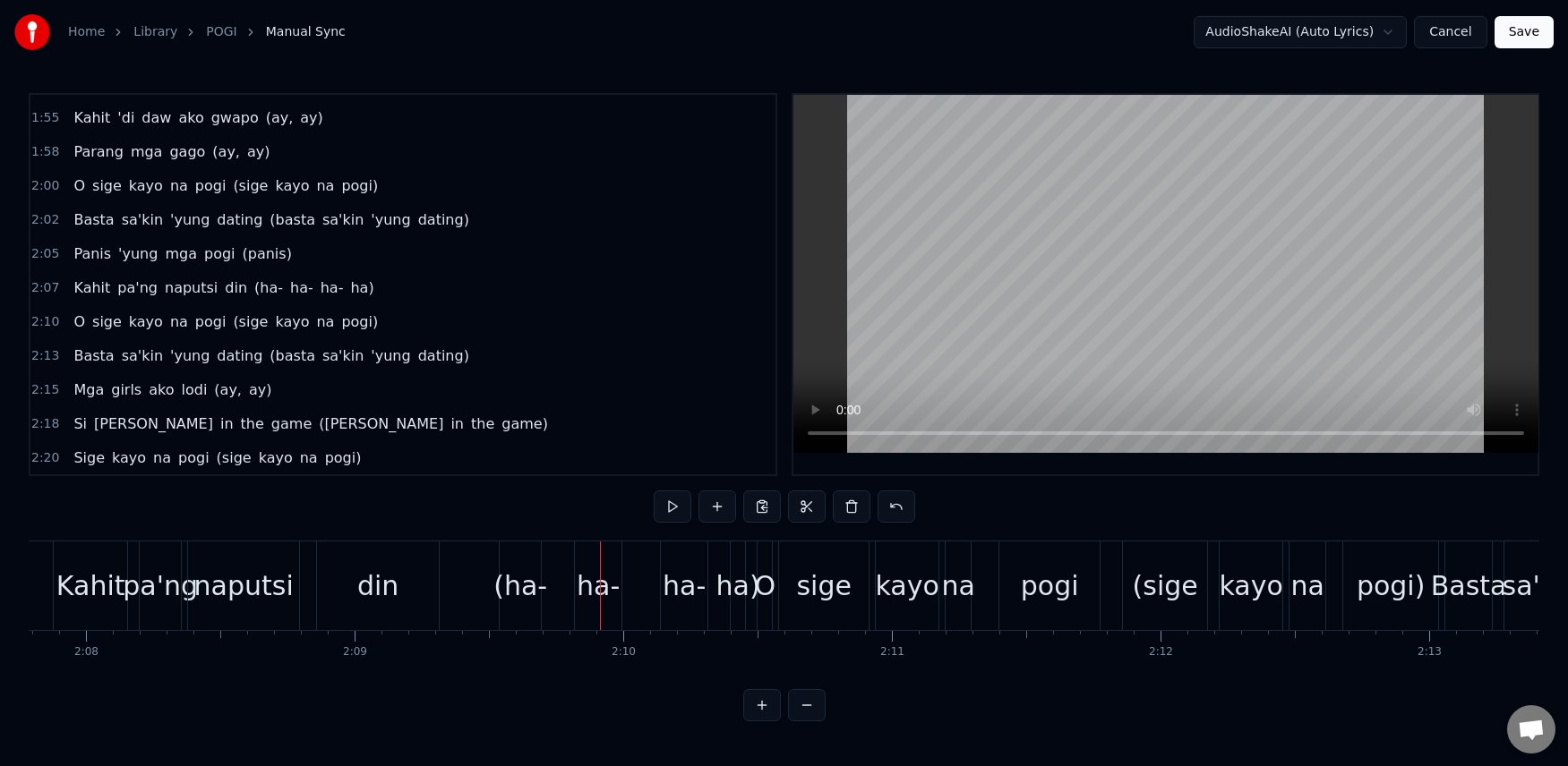
click at [139, 290] on span "pa'ng" at bounding box center [137, 287] width 44 height 21
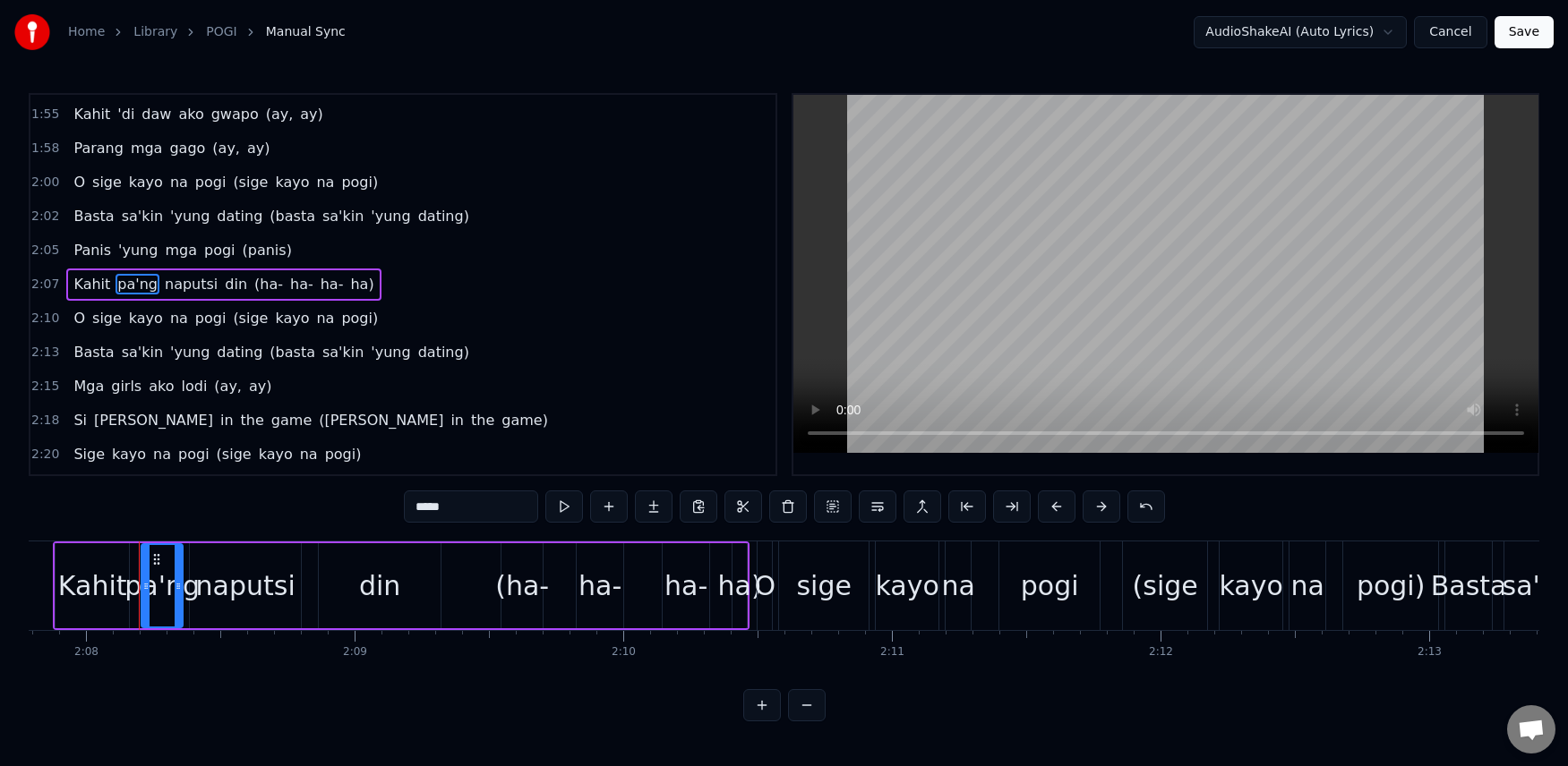
click at [490, 509] on input "*****" at bounding box center [471, 506] width 135 height 32
click at [161, 286] on span "naputsi" at bounding box center [168, 284] width 56 height 21
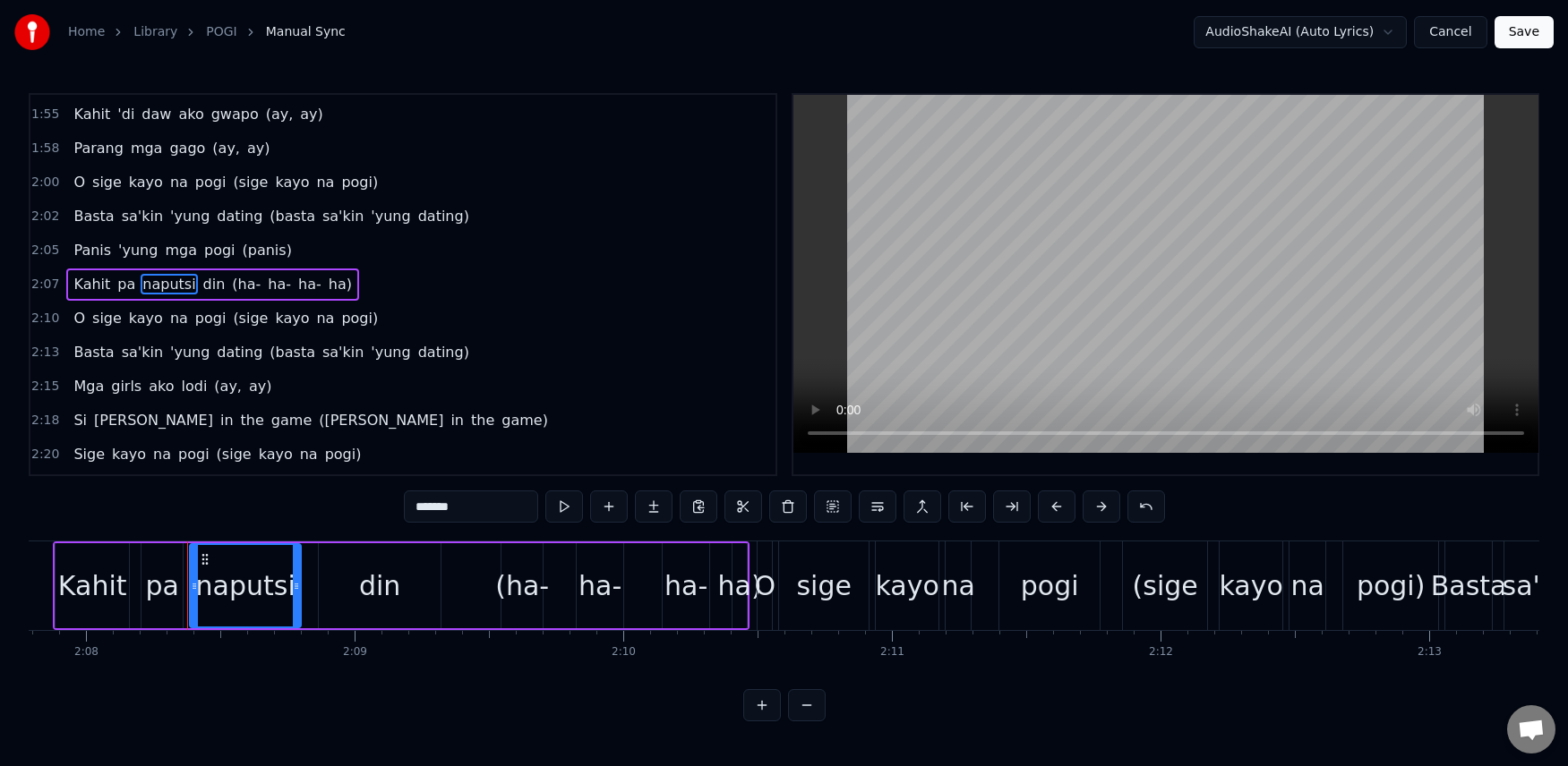
click at [491, 512] on input "*******" at bounding box center [471, 506] width 135 height 32
click at [189, 286] on span "din" at bounding box center [196, 284] width 26 height 21
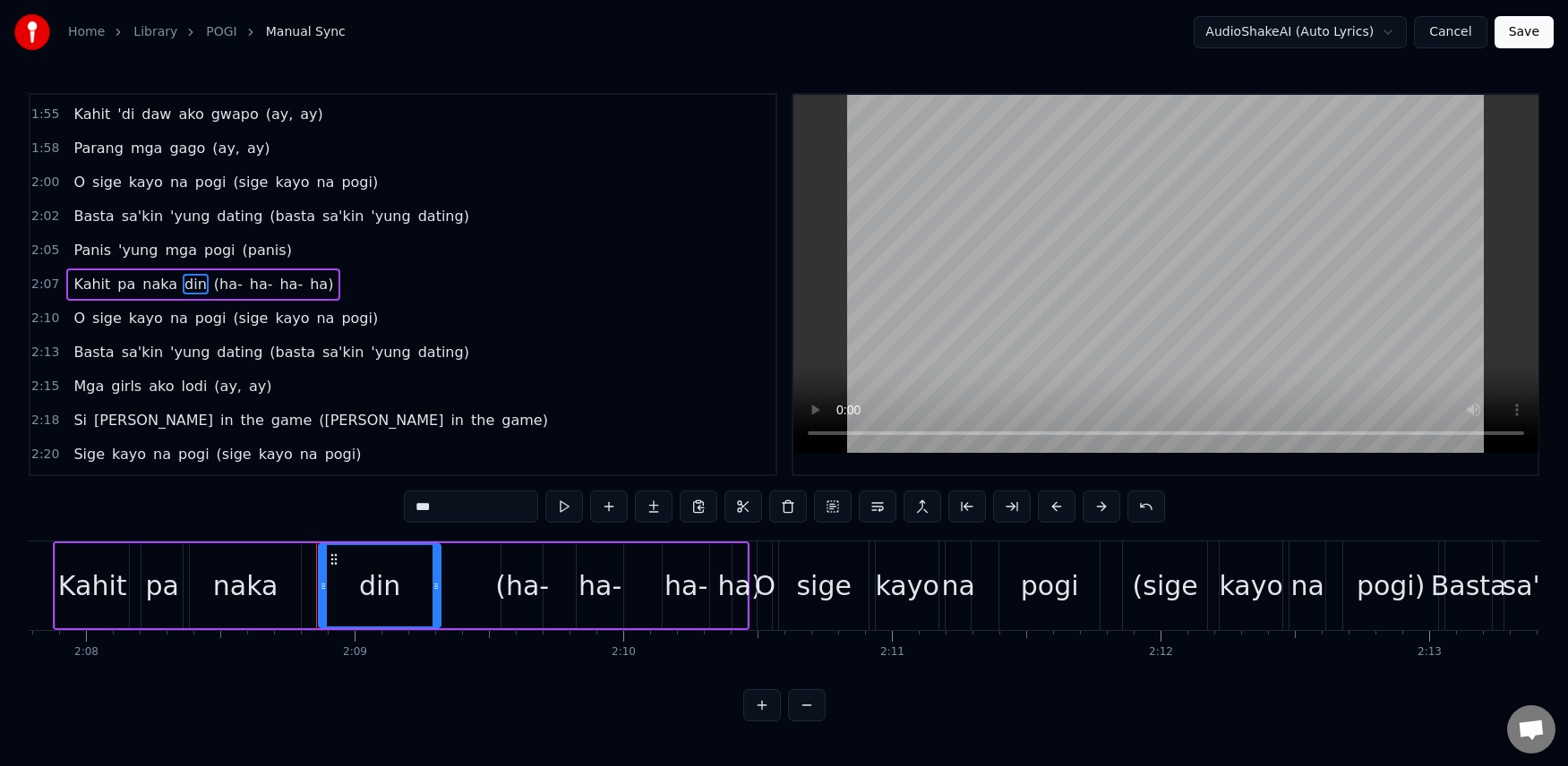
click at [462, 508] on input "***" at bounding box center [471, 506] width 135 height 32
type input "*"
drag, startPoint x: 321, startPoint y: 584, endPoint x: 288, endPoint y: 581, distance: 33.1
click at [282, 589] on icon at bounding box center [284, 587] width 7 height 15
click at [72, 242] on span "Panis" at bounding box center [92, 250] width 41 height 21
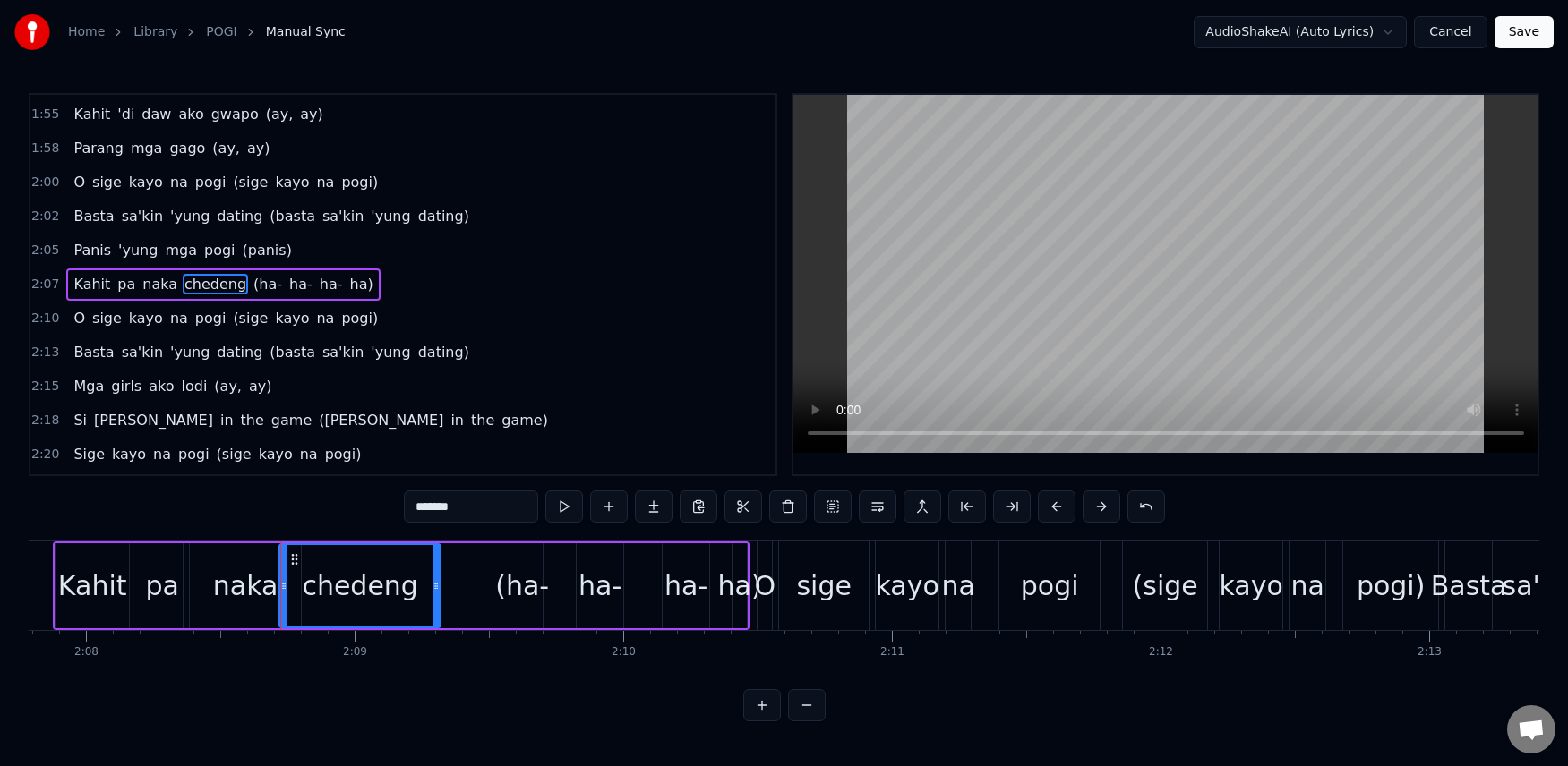
type input "*****"
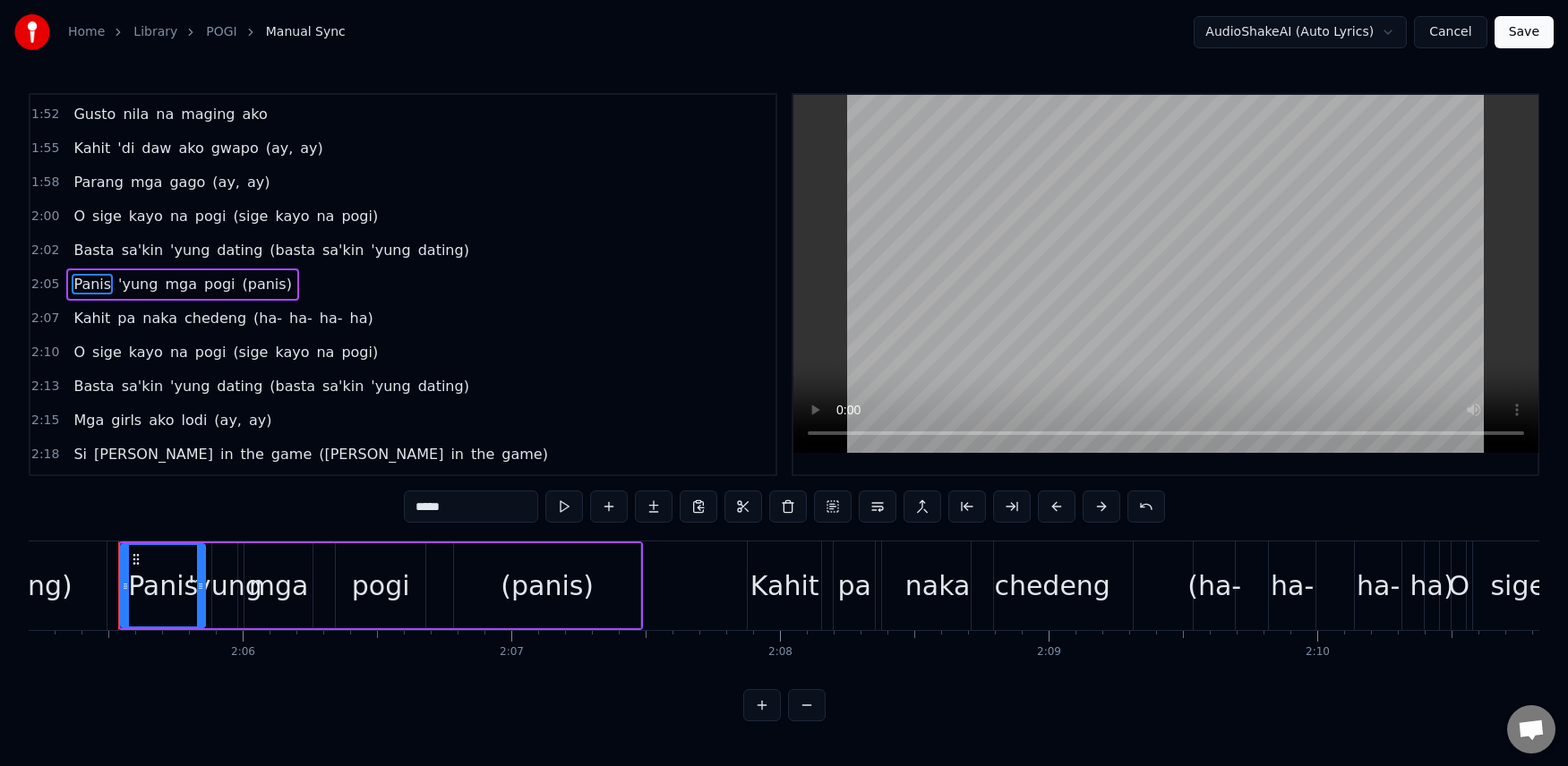
click at [66, 237] on div "[PERSON_NAME]'kin 'yung dating ([PERSON_NAME]'kin 'yung dating)" at bounding box center [271, 250] width 410 height 32
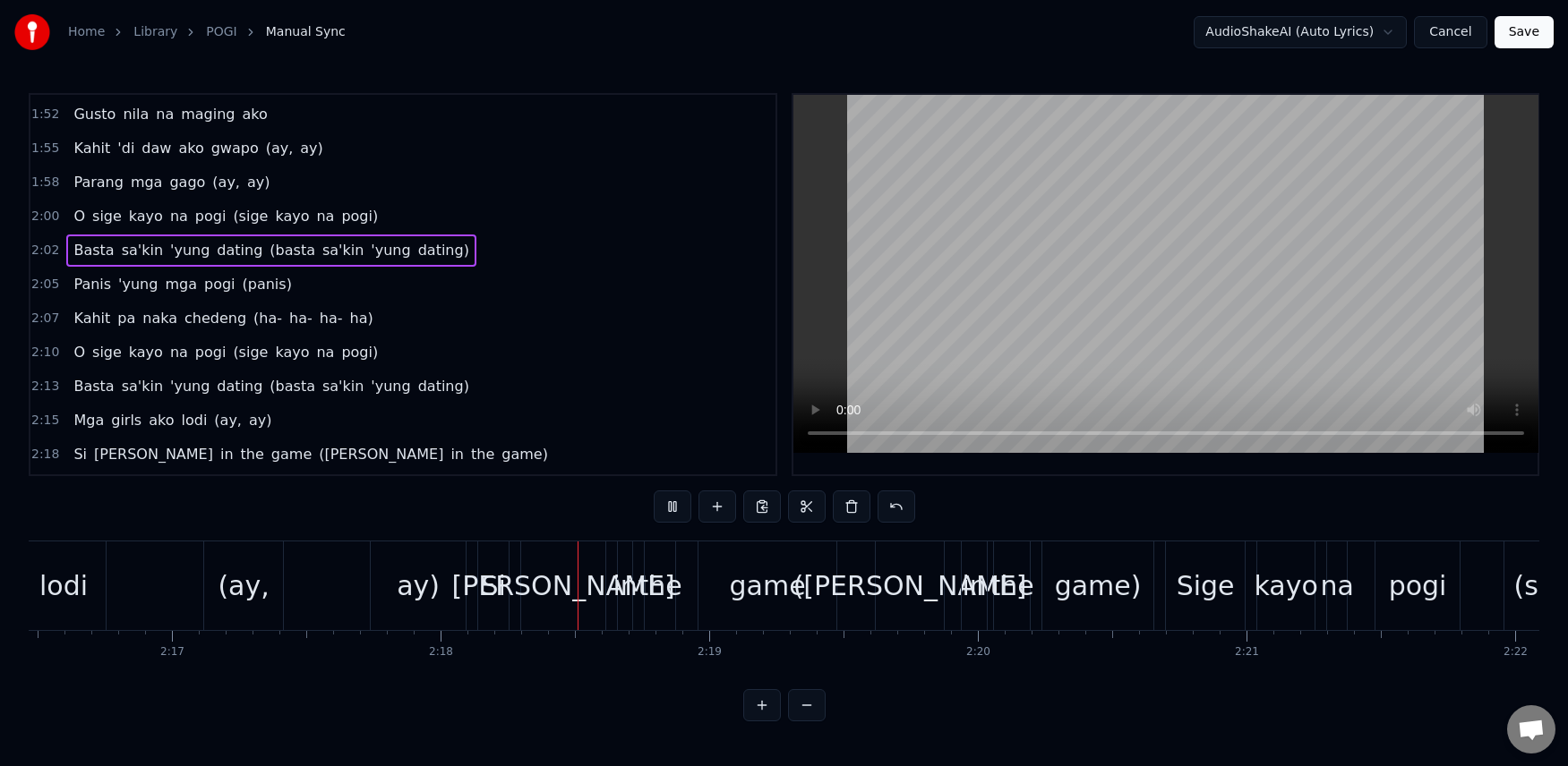
scroll to position [0, 36970]
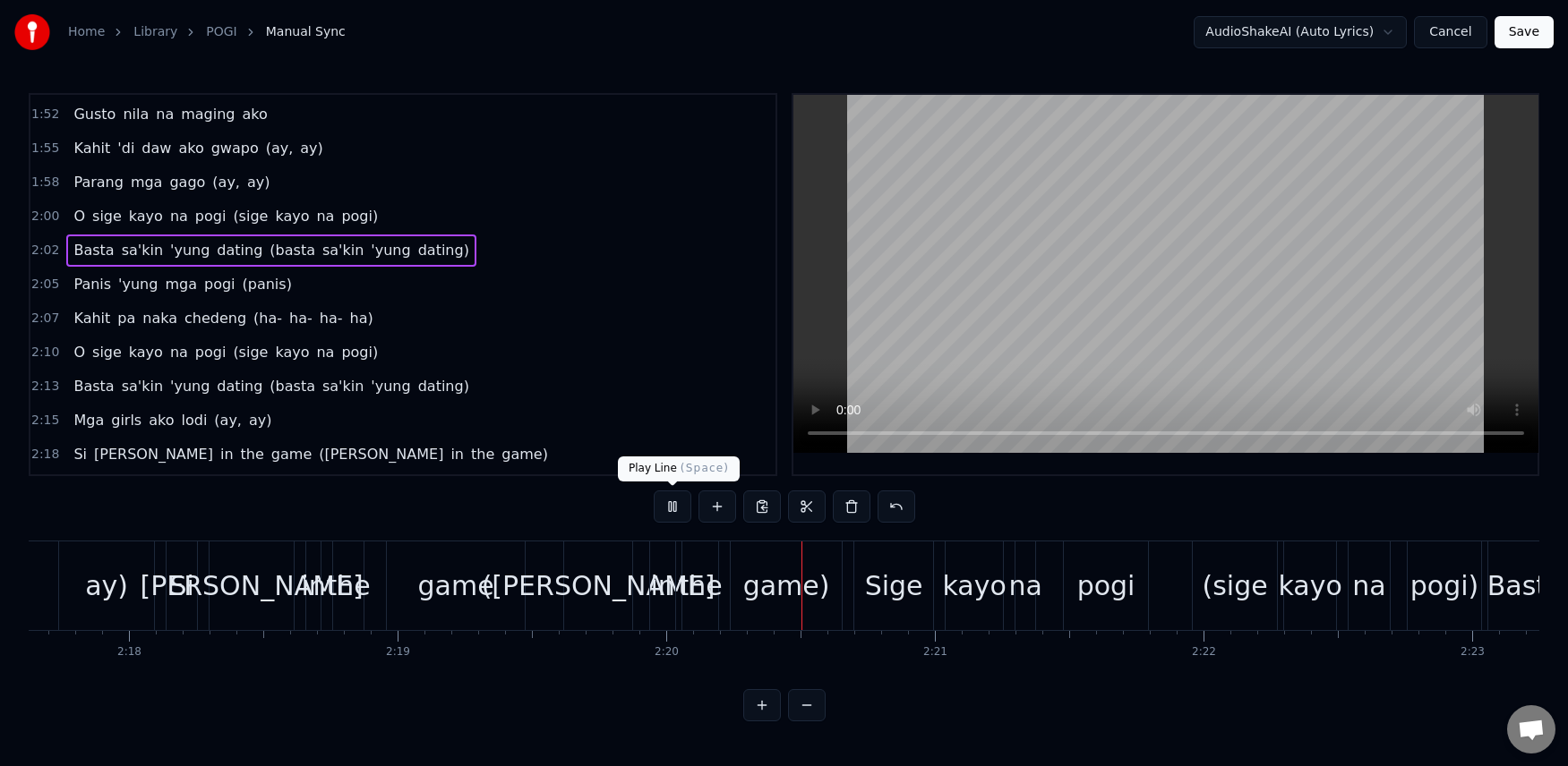
click at [685, 509] on button at bounding box center [672, 506] width 37 height 32
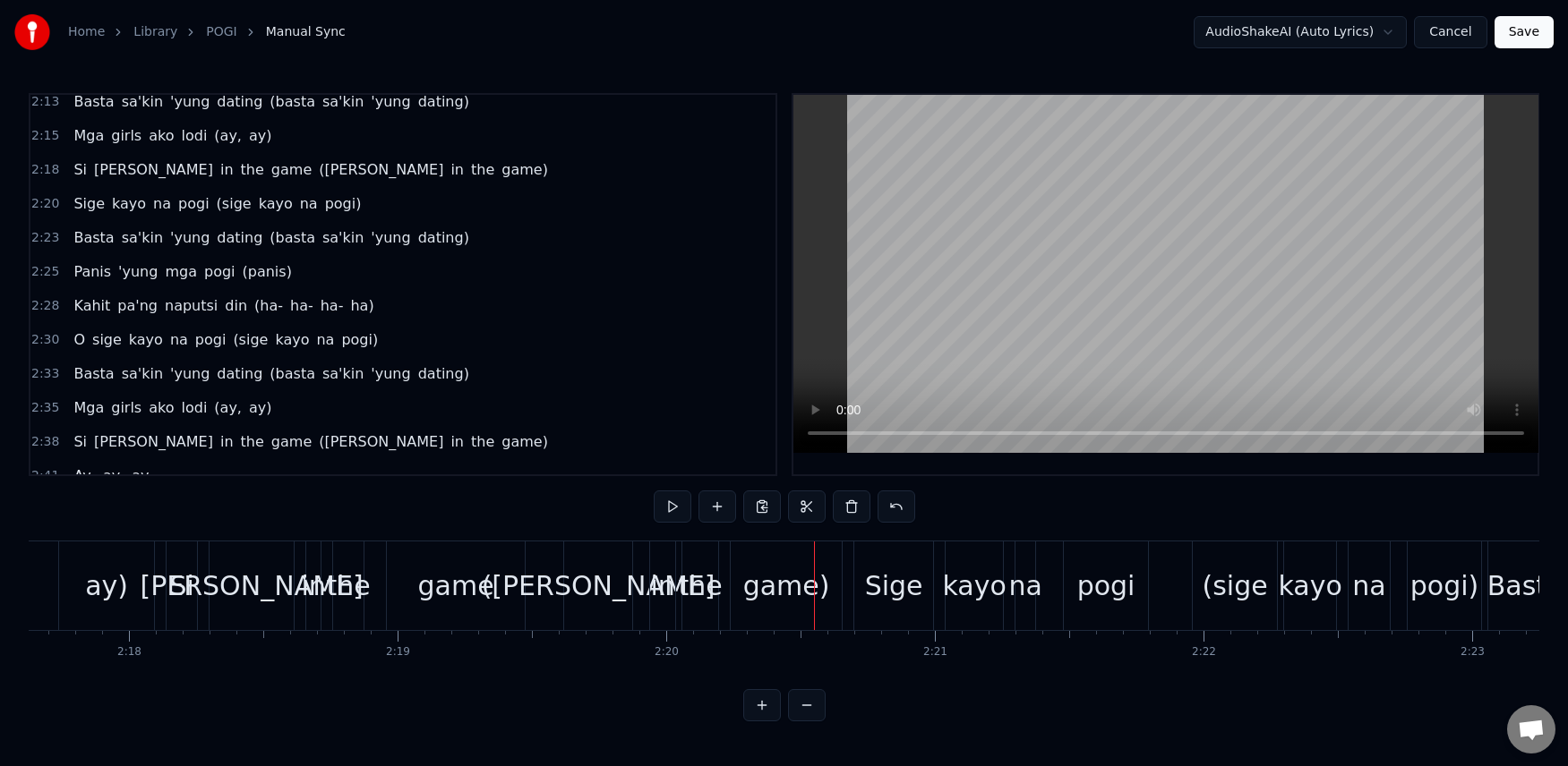
scroll to position [1545, 0]
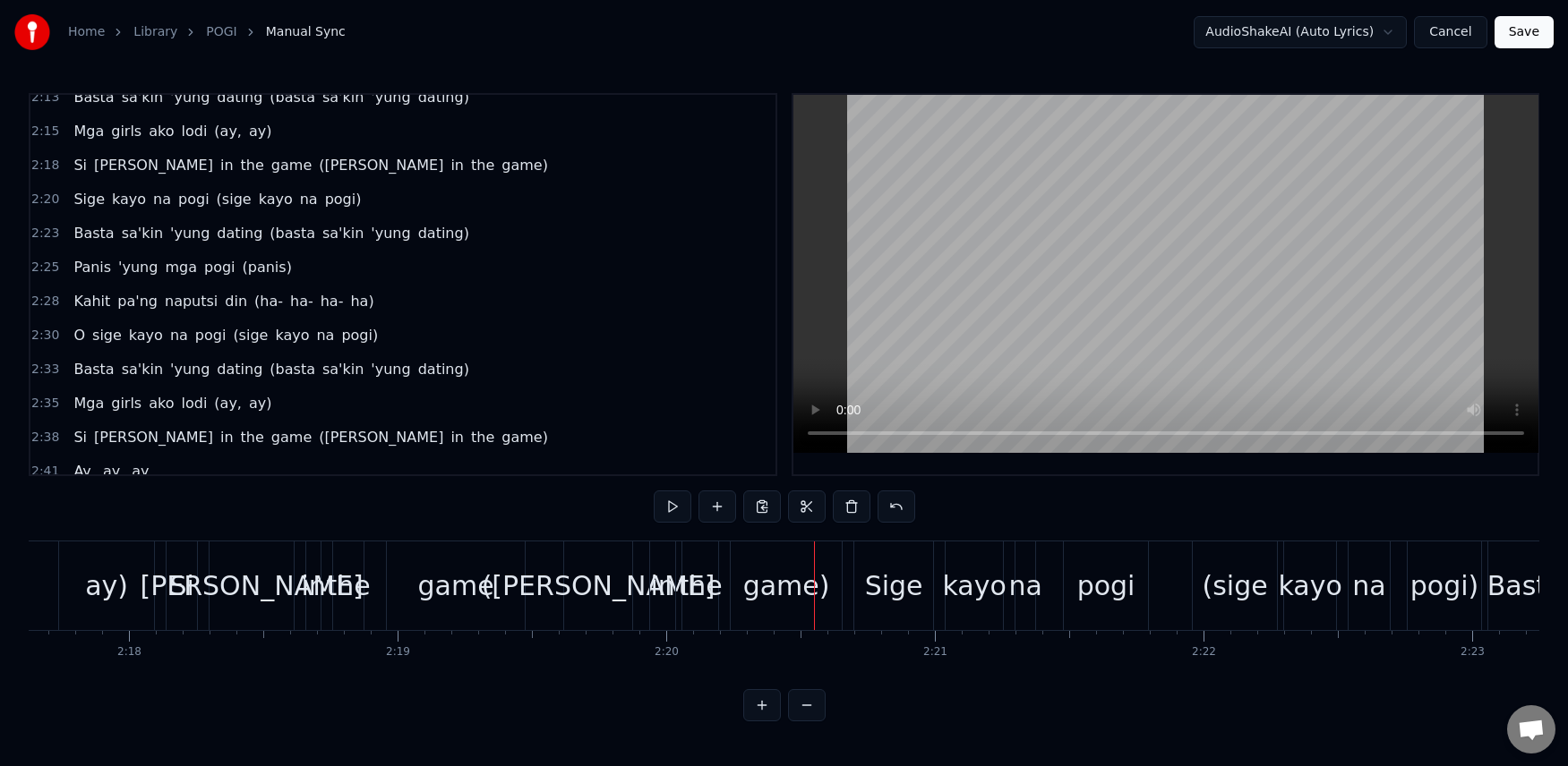
click at [75, 165] on span "Si" at bounding box center [80, 165] width 17 height 21
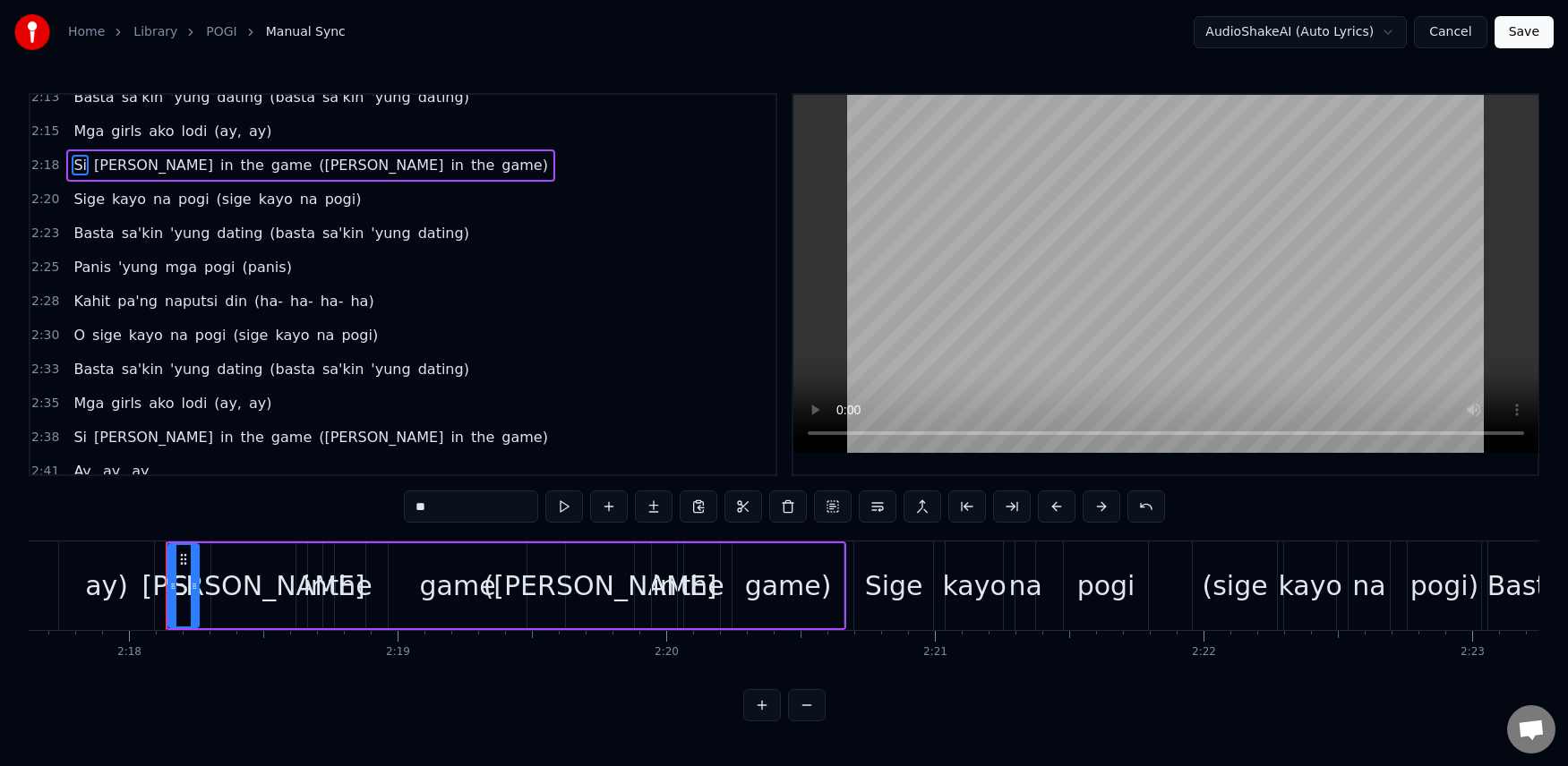
scroll to position [1426, 0]
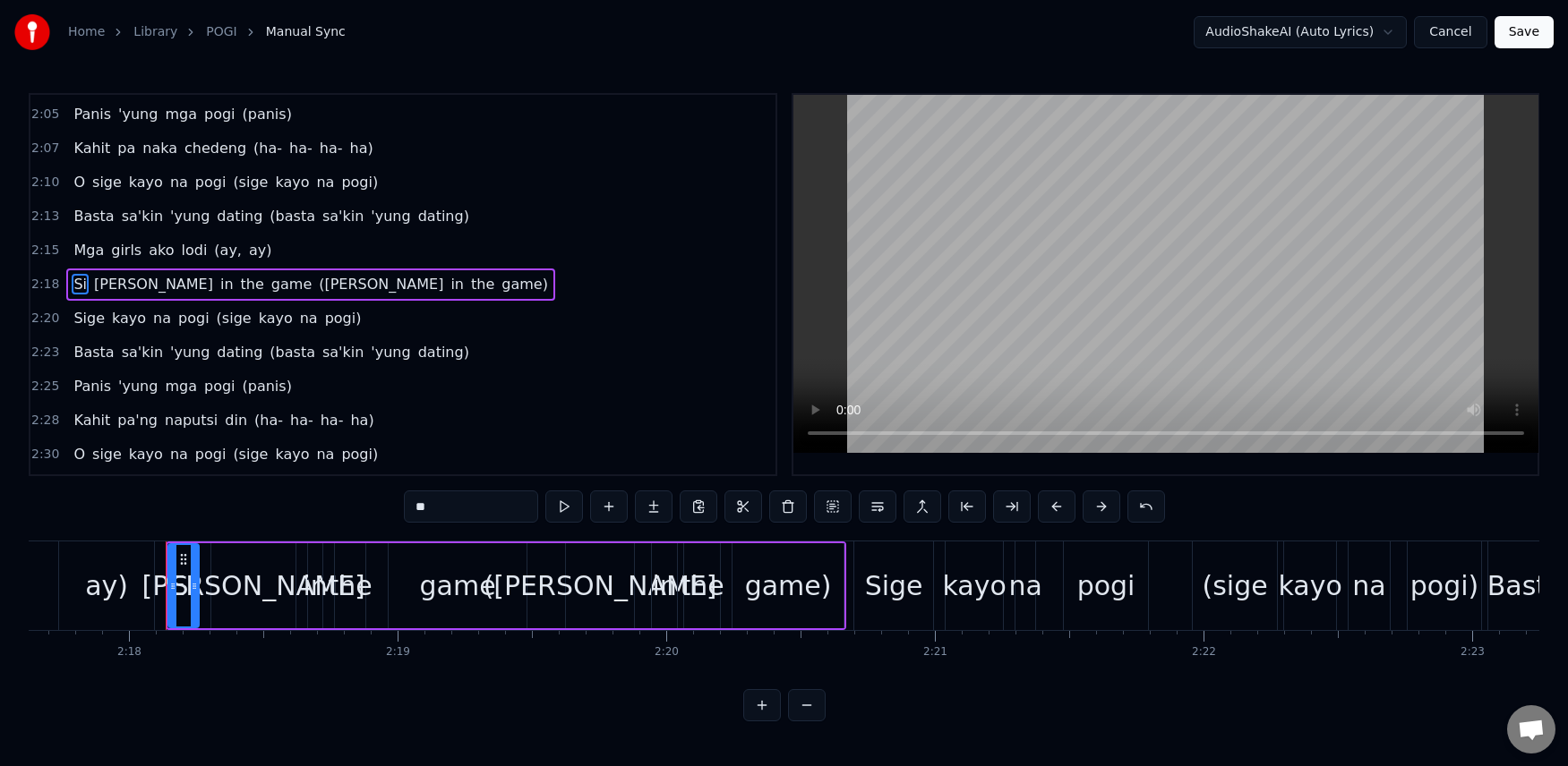
drag, startPoint x: 432, startPoint y: 508, endPoint x: 369, endPoint y: 511, distance: 63.1
click at [369, 511] on div "0:07 [PERSON_NAME], [PERSON_NAME], [PERSON_NAME], [PERSON_NAME] 0:11 O sige [PE…" at bounding box center [784, 407] width 1511 height 629
click at [117, 277] on span "[PERSON_NAME]" at bounding box center [169, 284] width 123 height 21
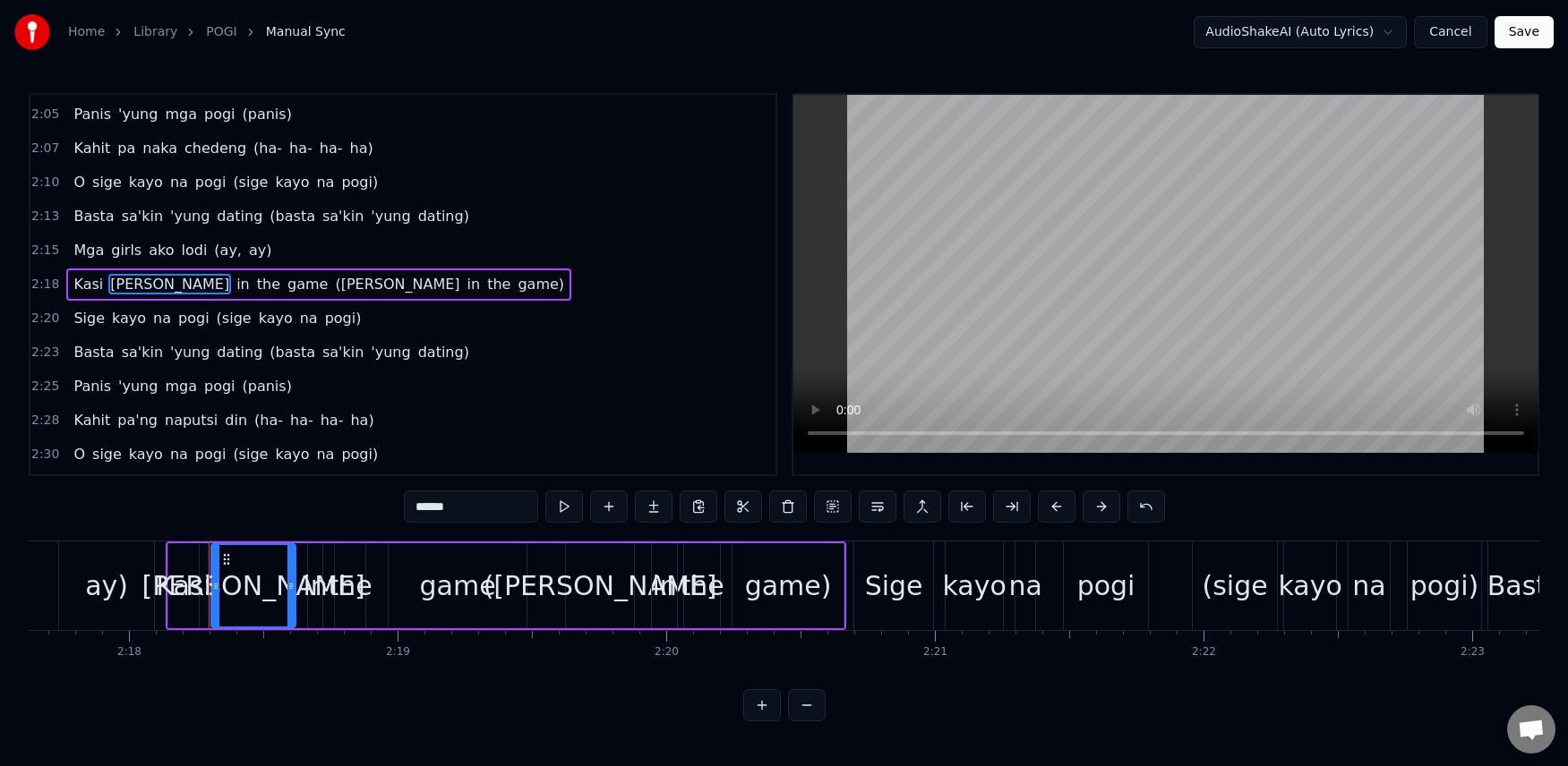
click at [471, 503] on input "******" at bounding box center [471, 506] width 135 height 32
click at [273, 283] on span "([PERSON_NAME]" at bounding box center [330, 284] width 128 height 21
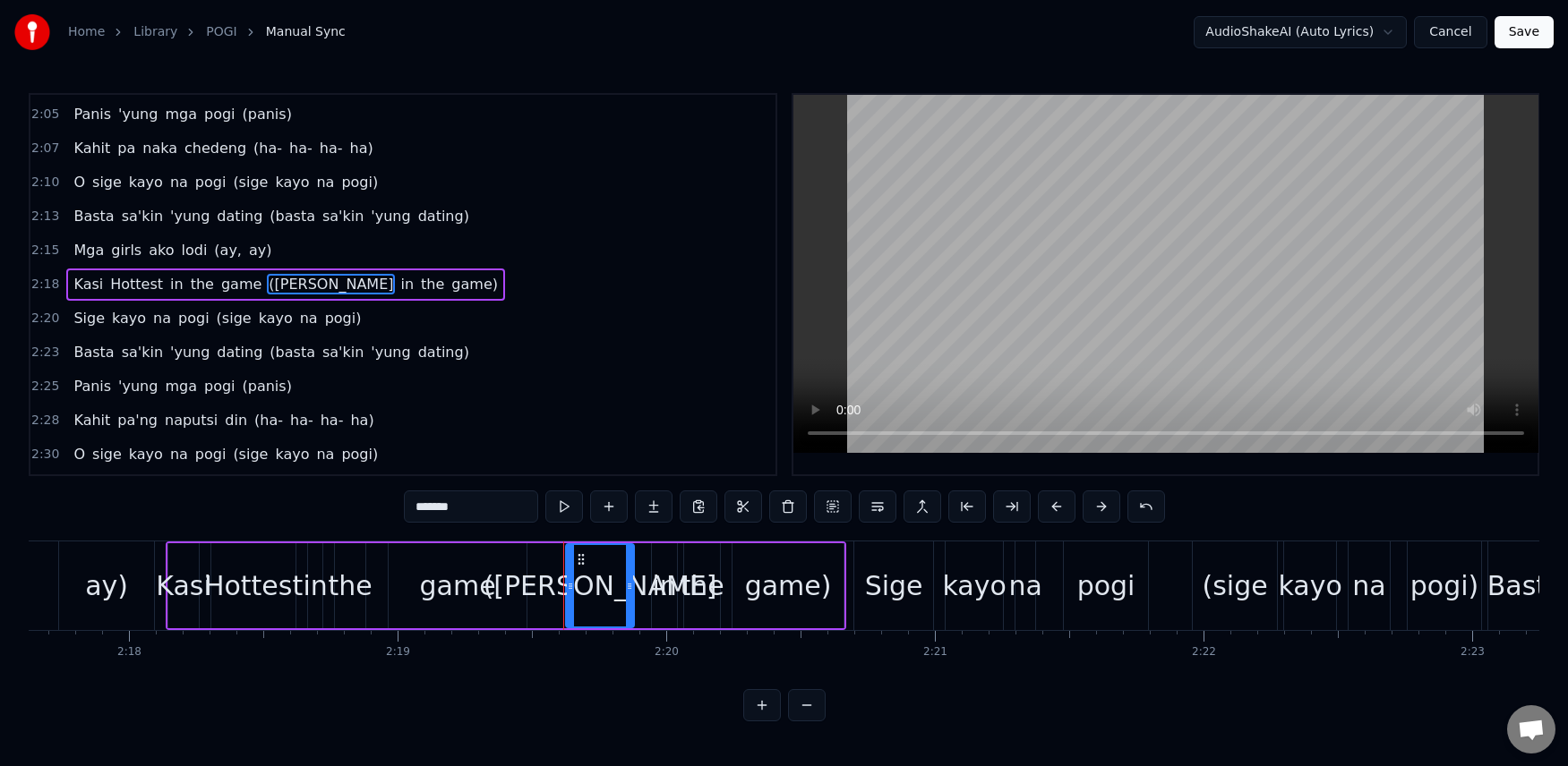
click at [460, 506] on input "*******" at bounding box center [471, 506] width 135 height 32
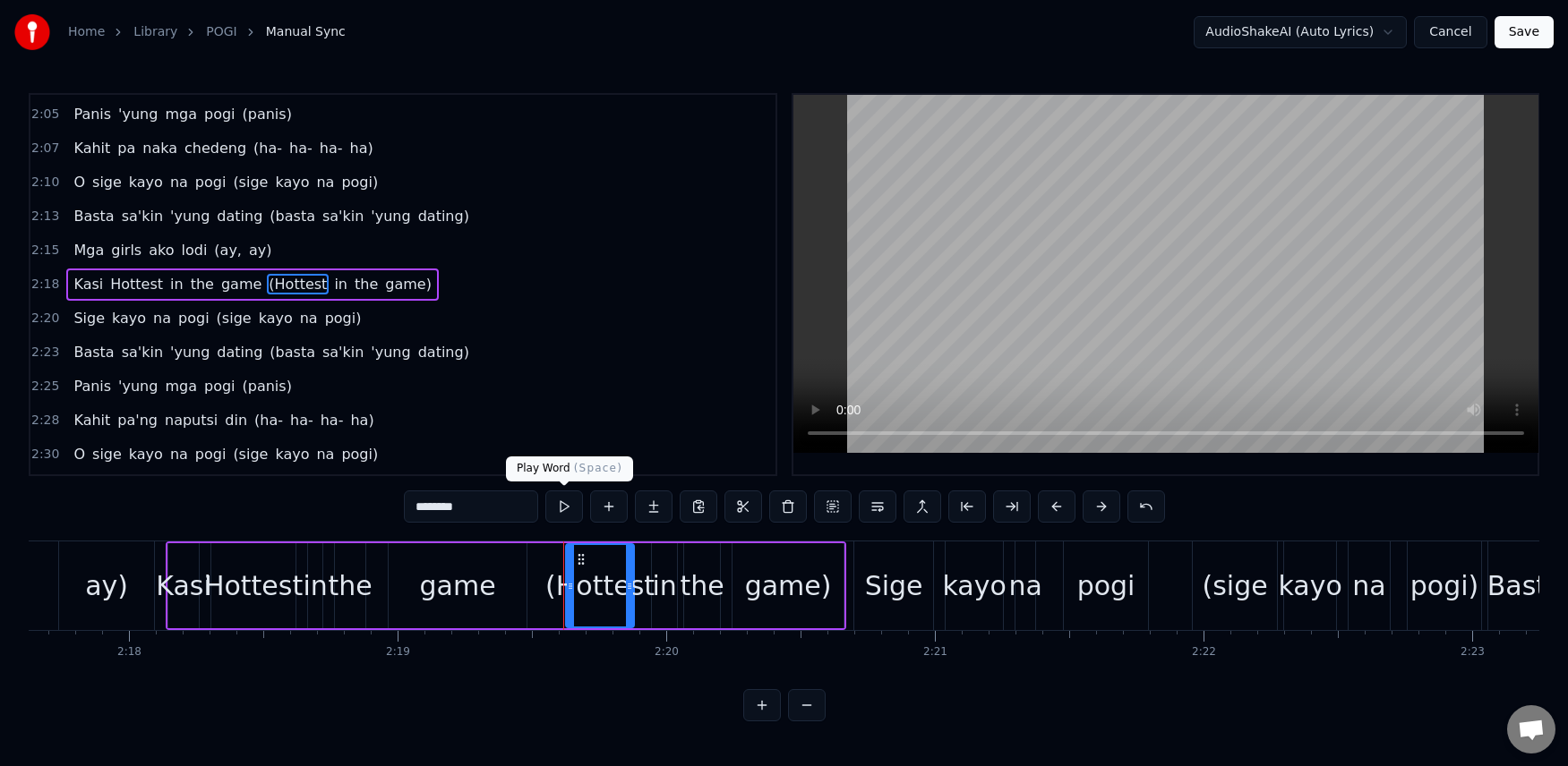
type input "********"
click at [619, 400] on div "2:25 Panis 'yung mga pogi (panis)" at bounding box center [402, 386] width 745 height 34
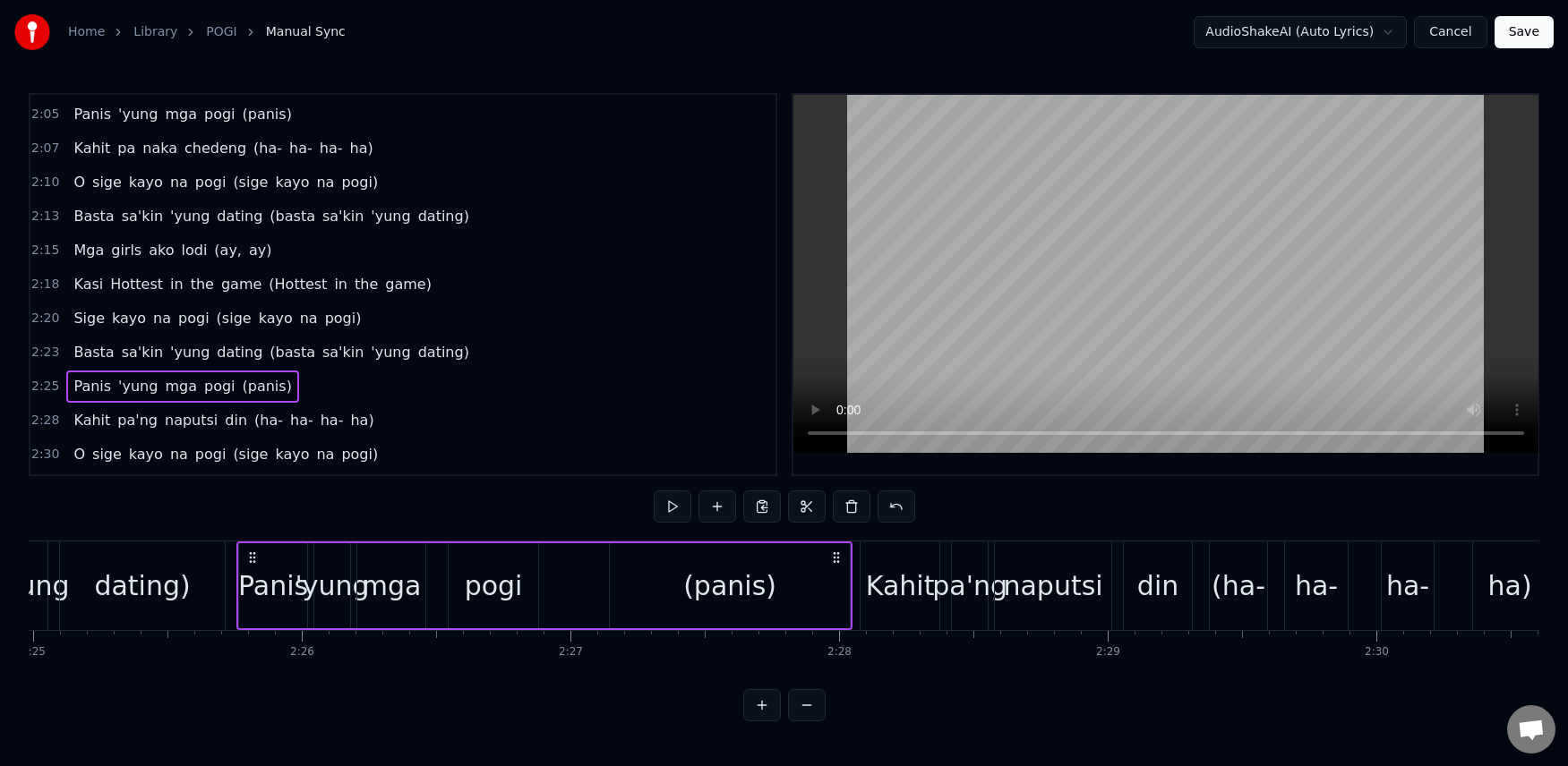
scroll to position [0, 39064]
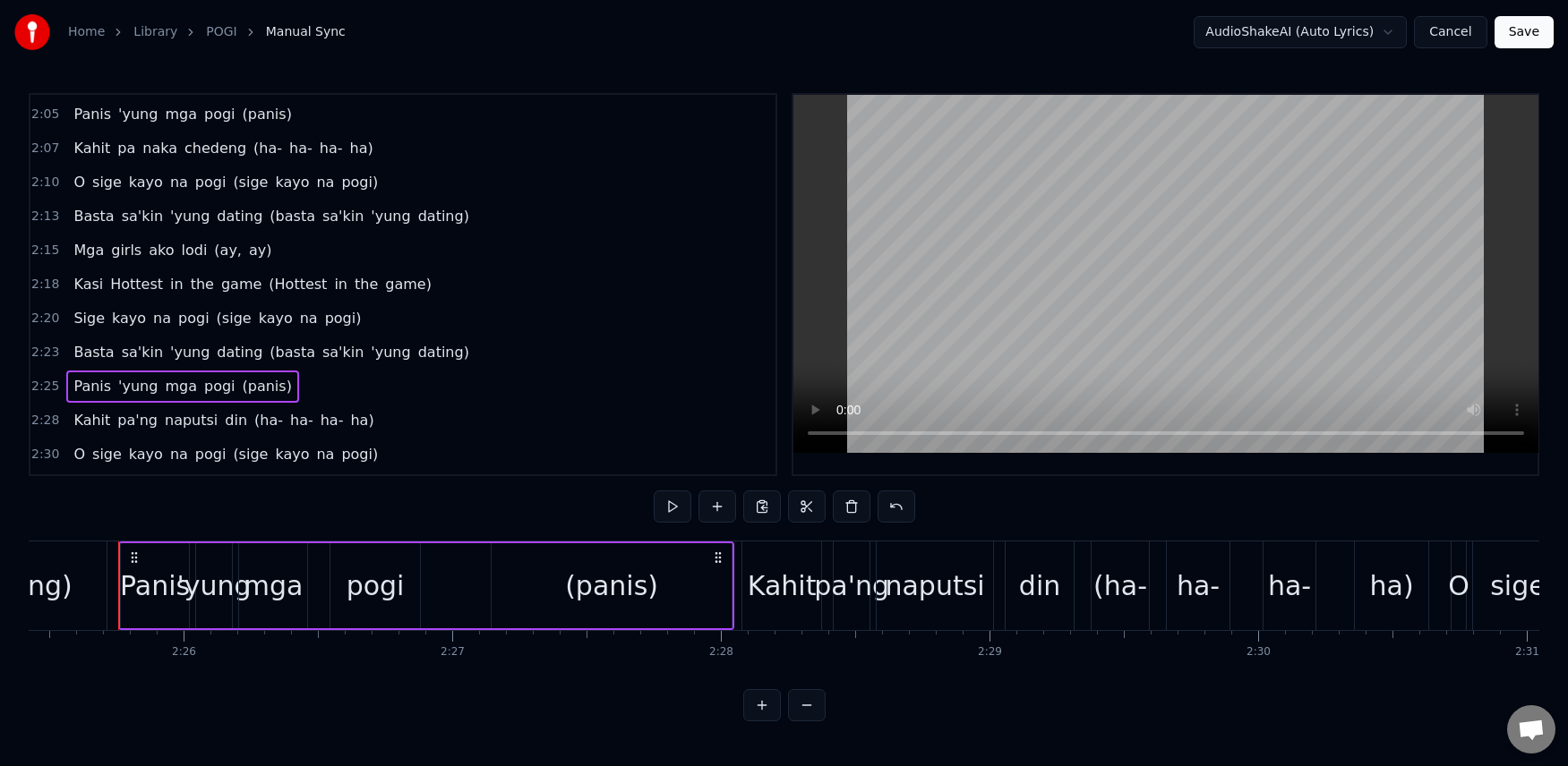
click at [126, 420] on span "pa'ng" at bounding box center [137, 420] width 44 height 21
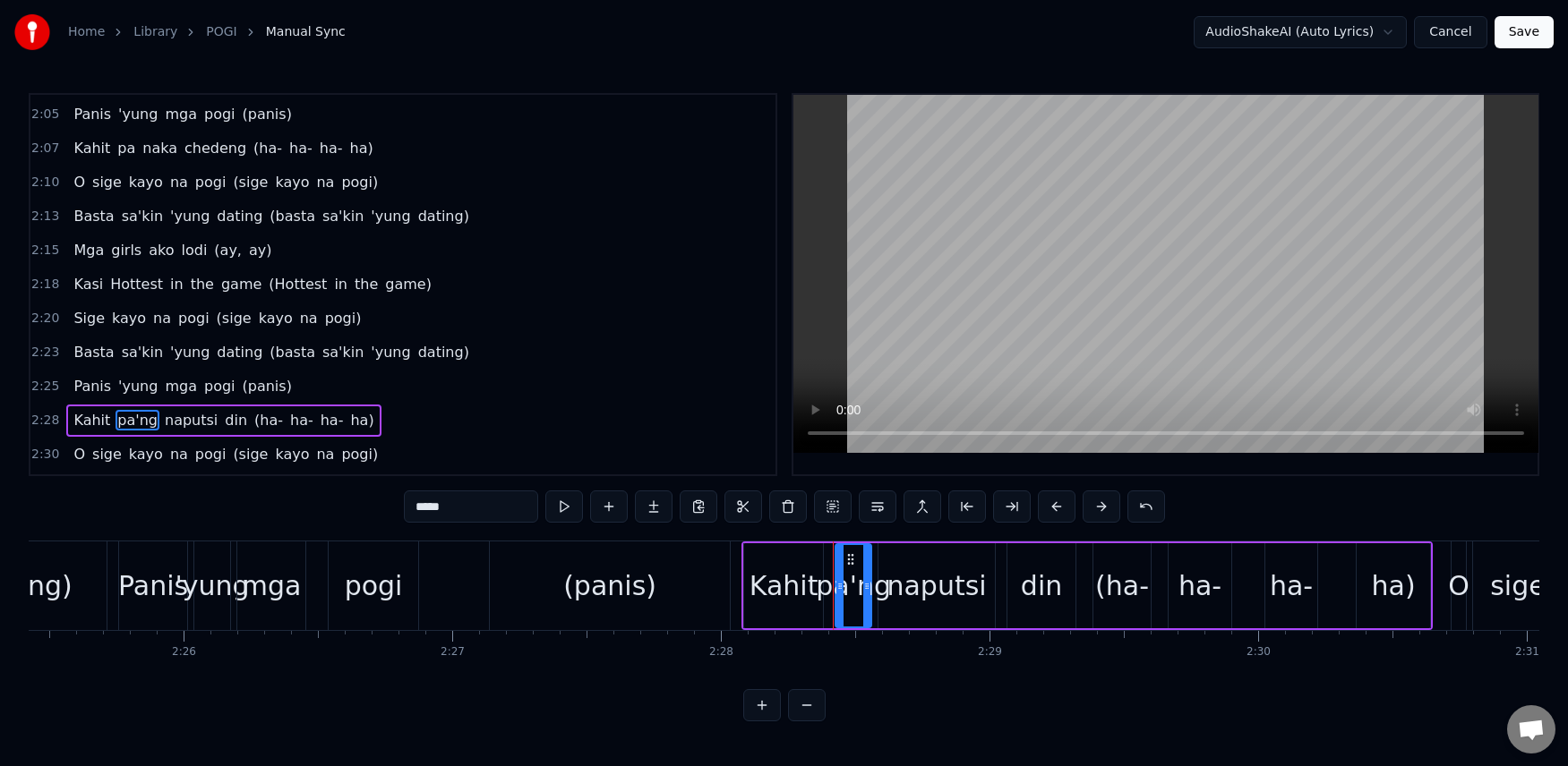
scroll to position [1562, 0]
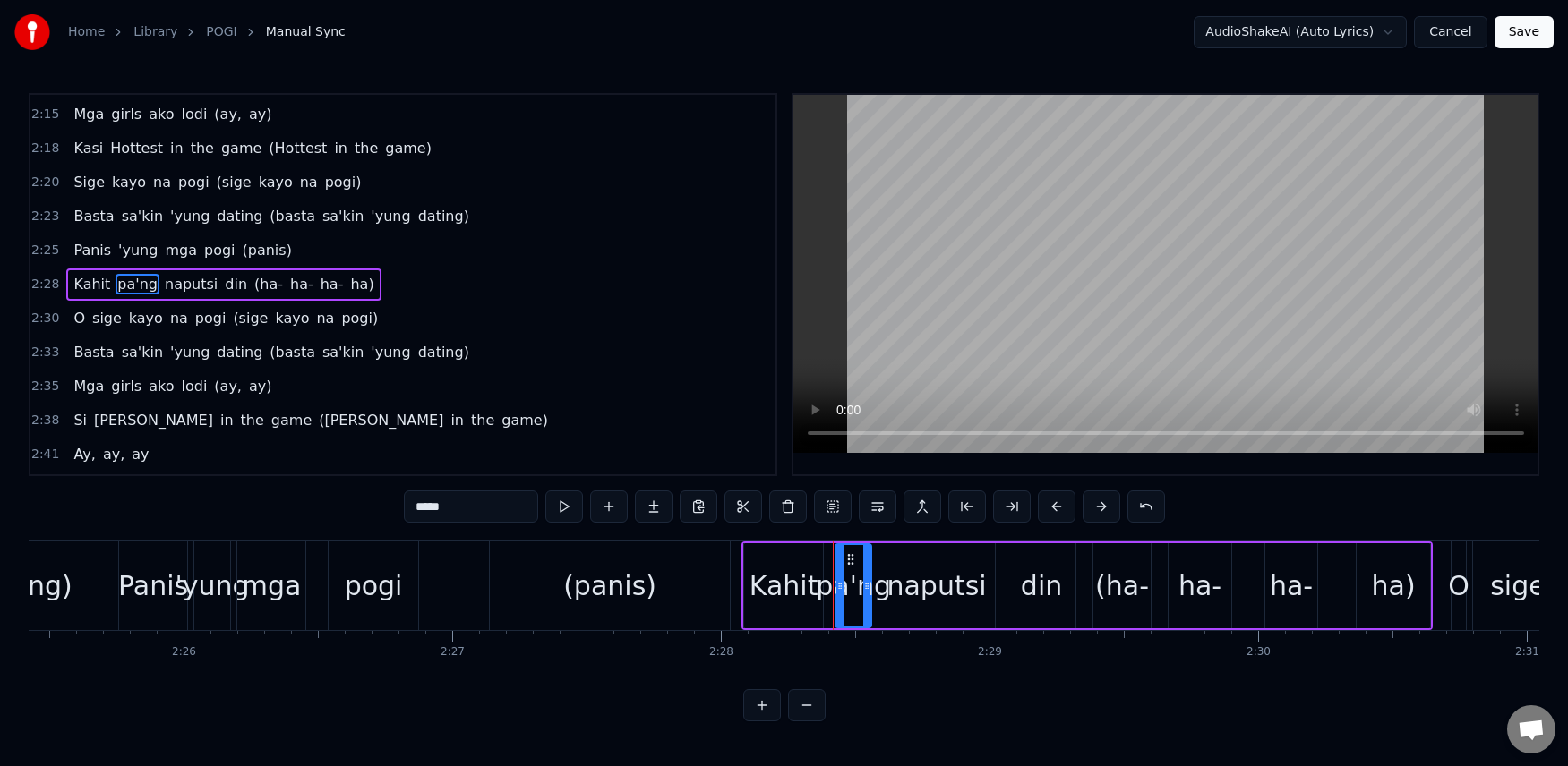
click at [459, 504] on input "*****" at bounding box center [471, 506] width 135 height 32
click at [164, 278] on span "naputsi" at bounding box center [168, 284] width 56 height 21
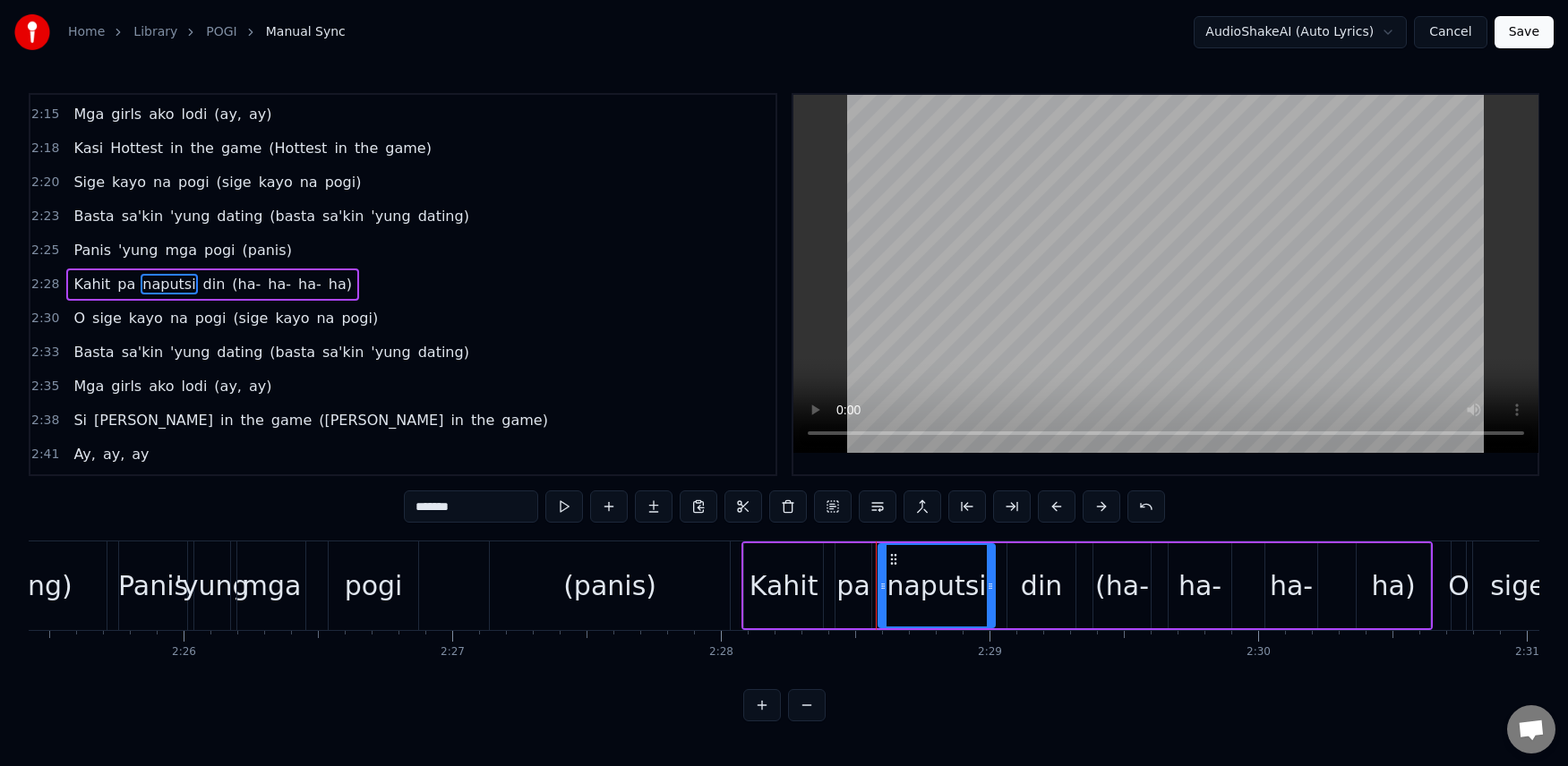
click at [490, 513] on input "*******" at bounding box center [471, 506] width 135 height 32
click at [184, 285] on span "din" at bounding box center [196, 284] width 26 height 21
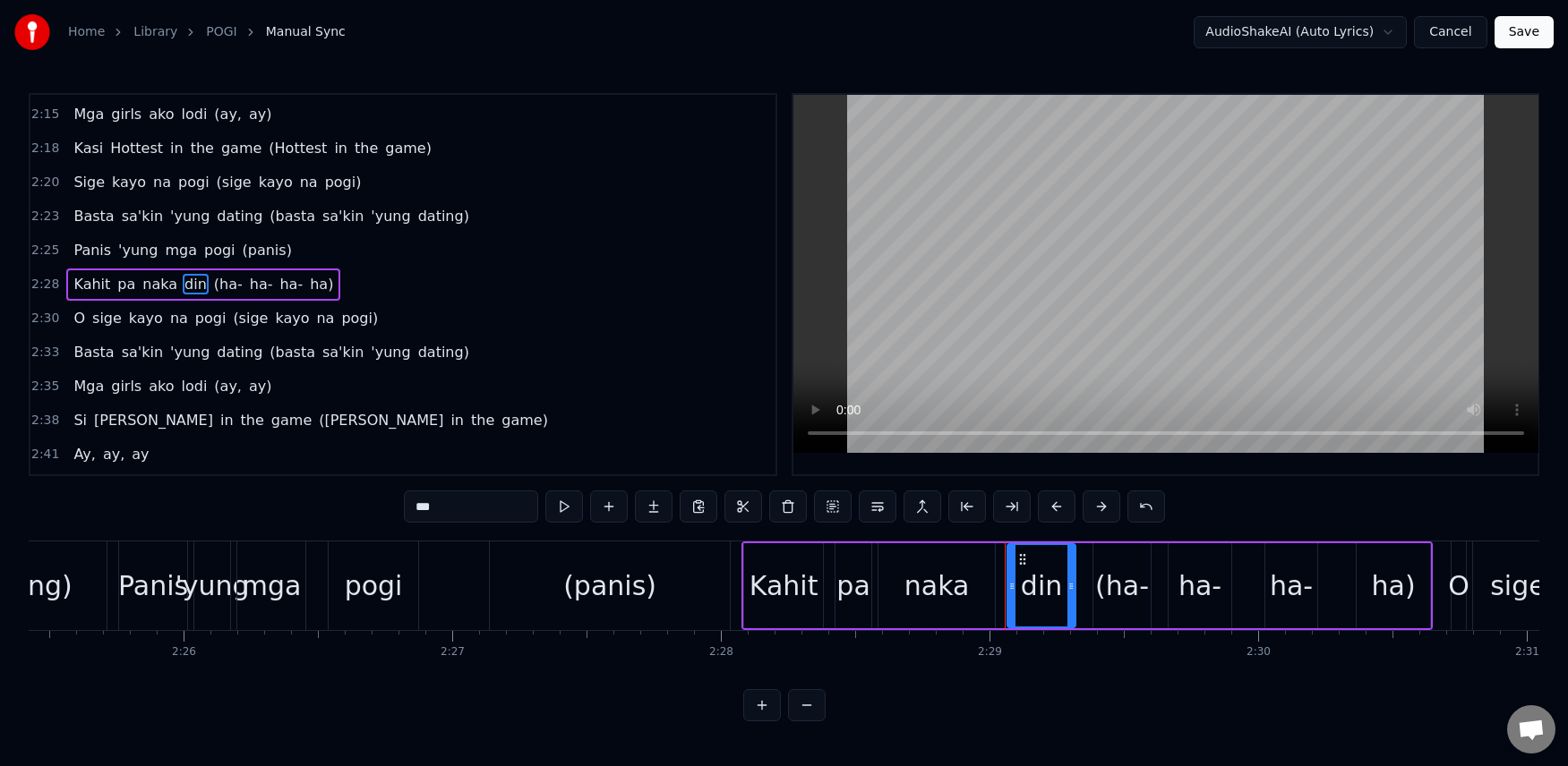
click at [471, 517] on input "***" at bounding box center [471, 506] width 135 height 32
type input "*"
type input "*******"
click at [508, 468] on div "2:41 Ay, ay, ay" at bounding box center [402, 454] width 745 height 34
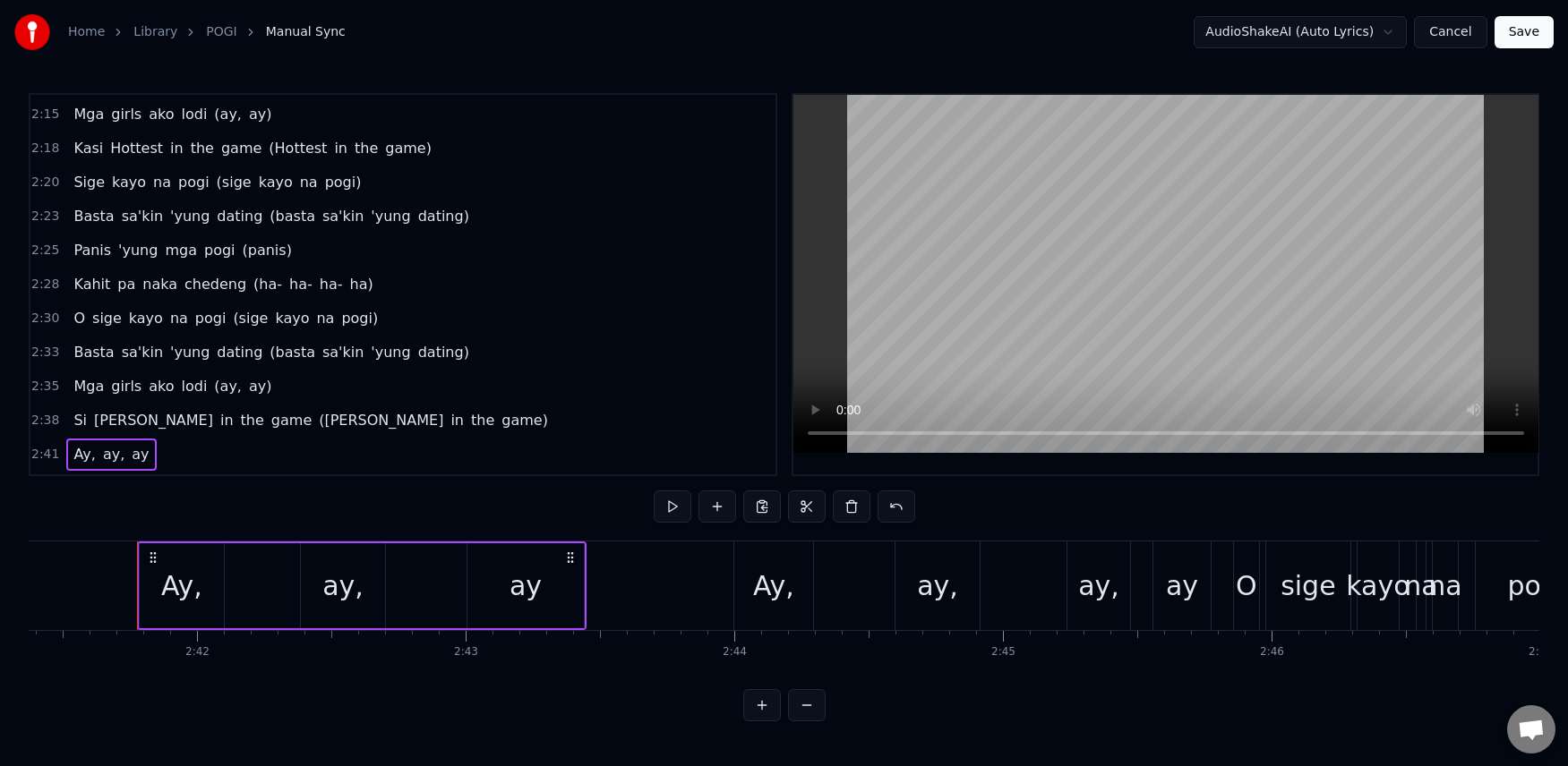
scroll to position [0, 43367]
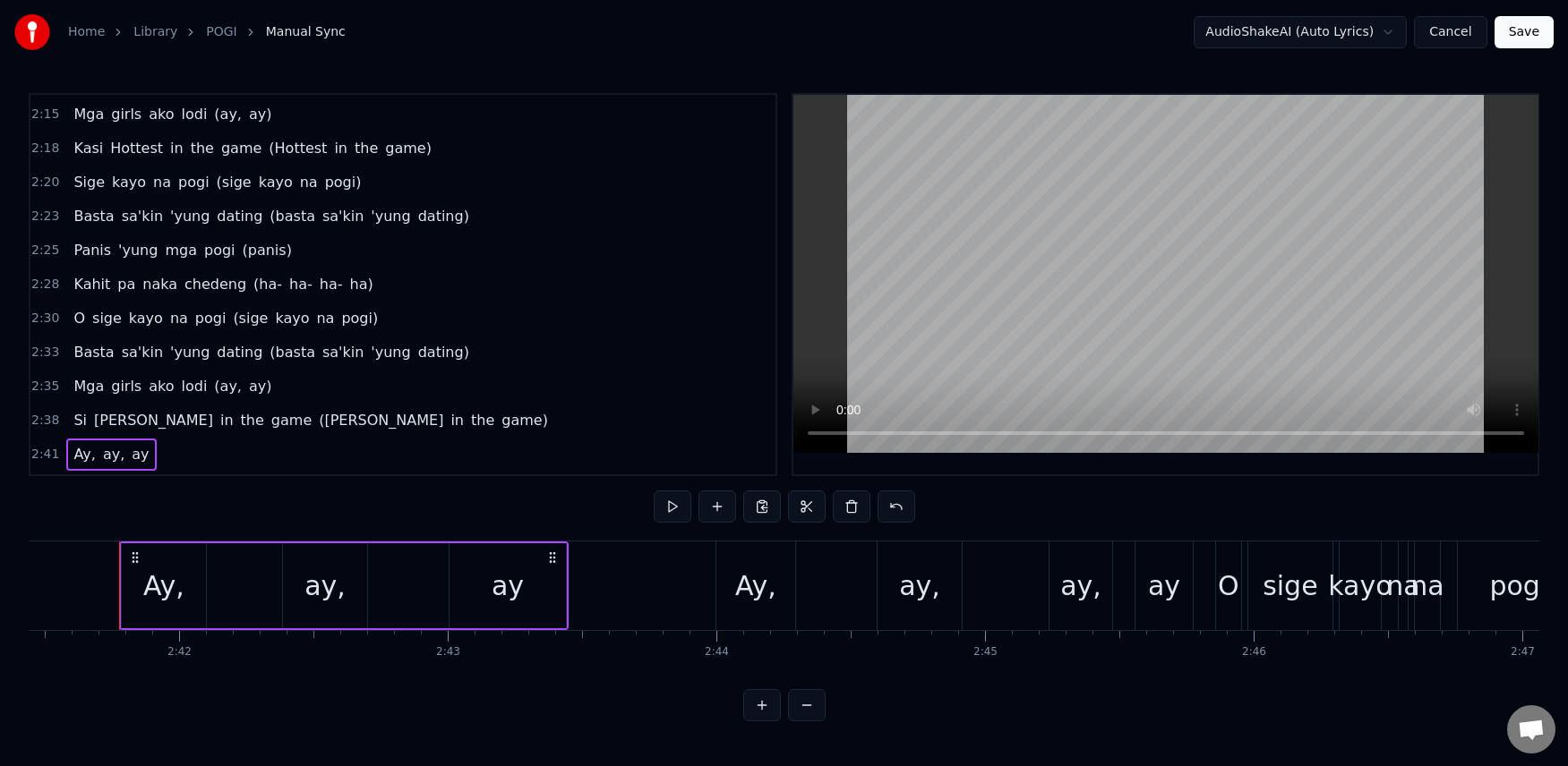
click at [198, 288] on span "chedeng" at bounding box center [216, 284] width 66 height 21
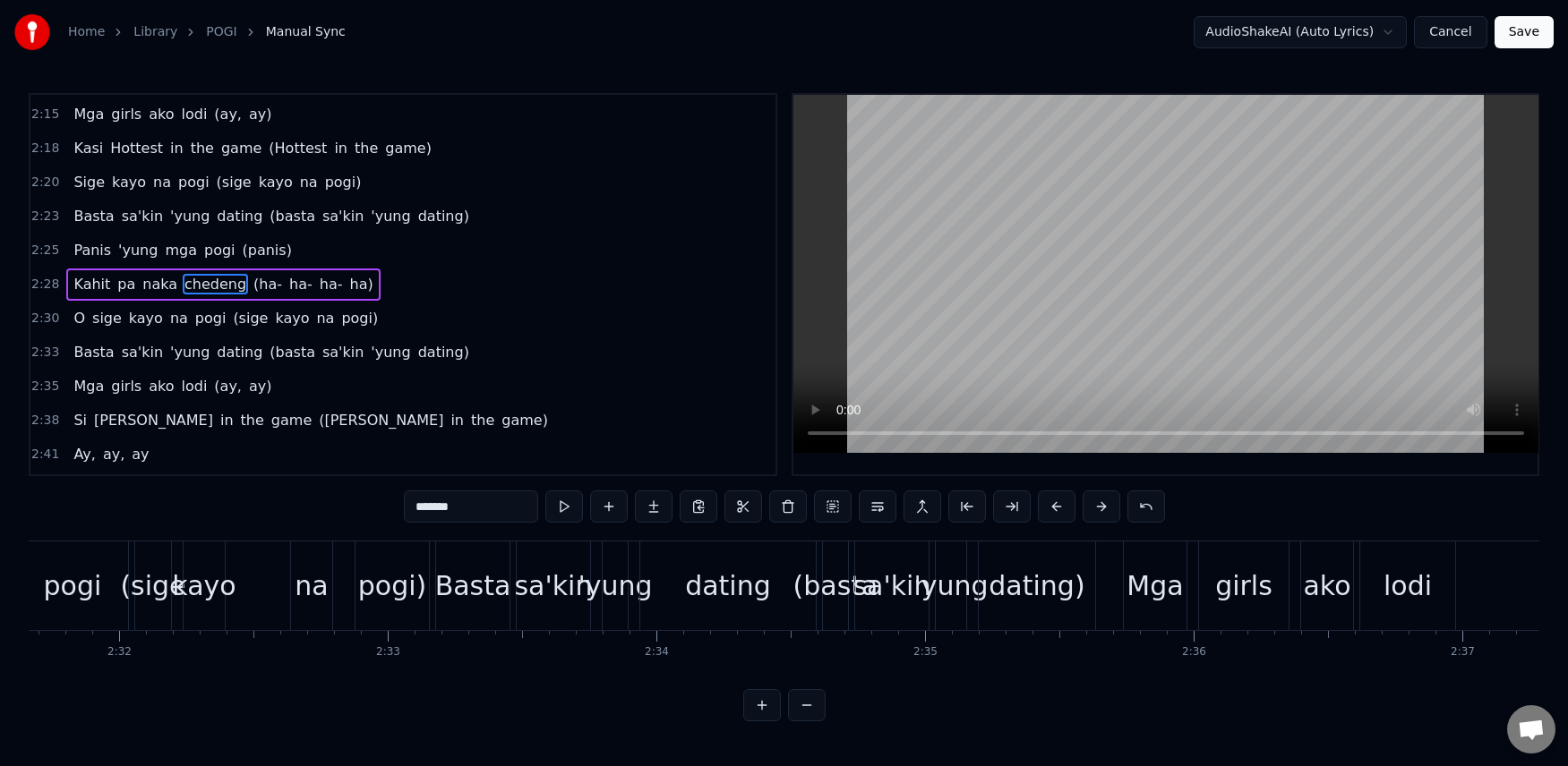
scroll to position [0, 39951]
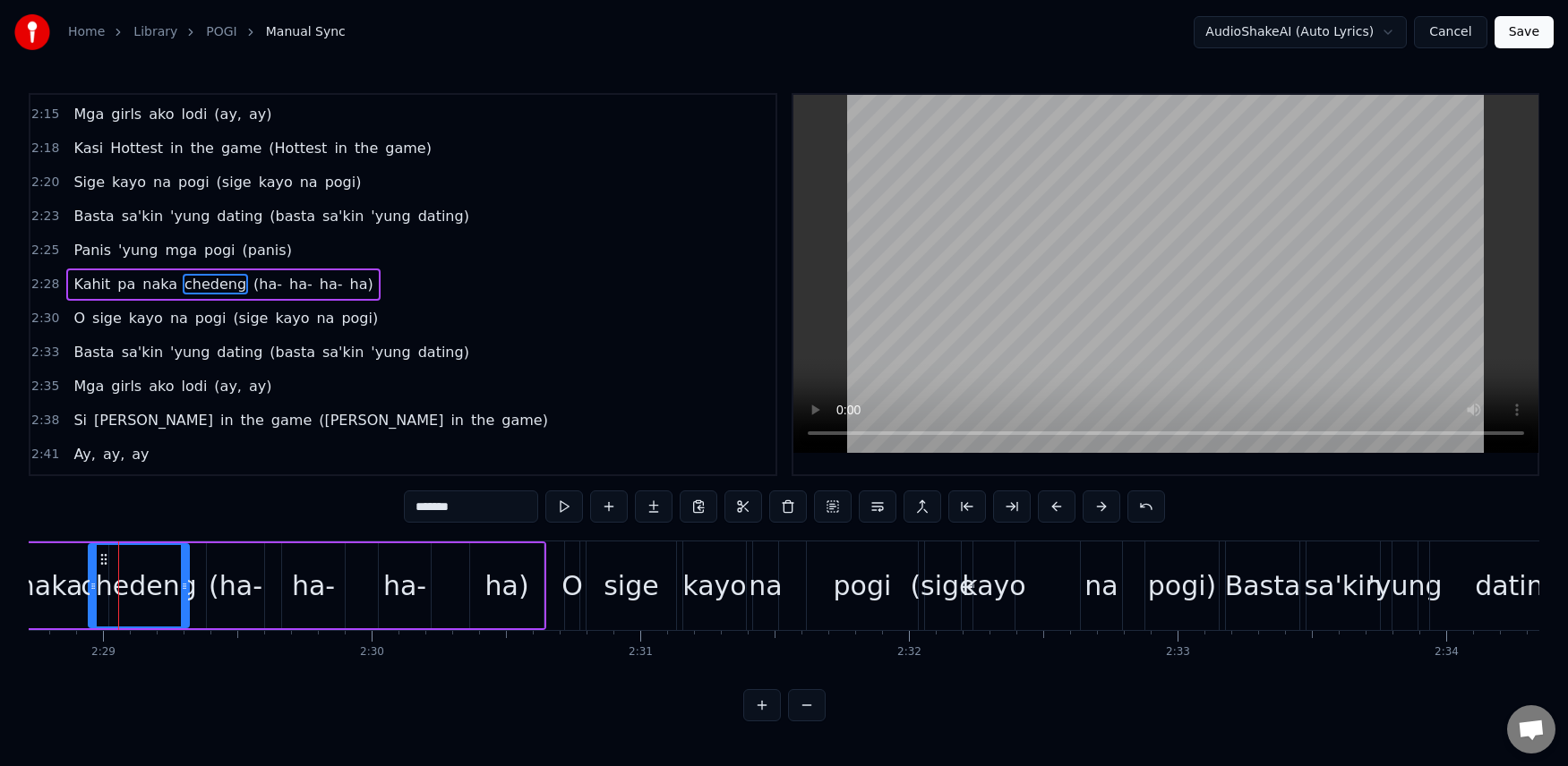
drag, startPoint x: 123, startPoint y: 585, endPoint x: 90, endPoint y: 586, distance: 33.0
click at [90, 586] on icon at bounding box center [93, 587] width 7 height 15
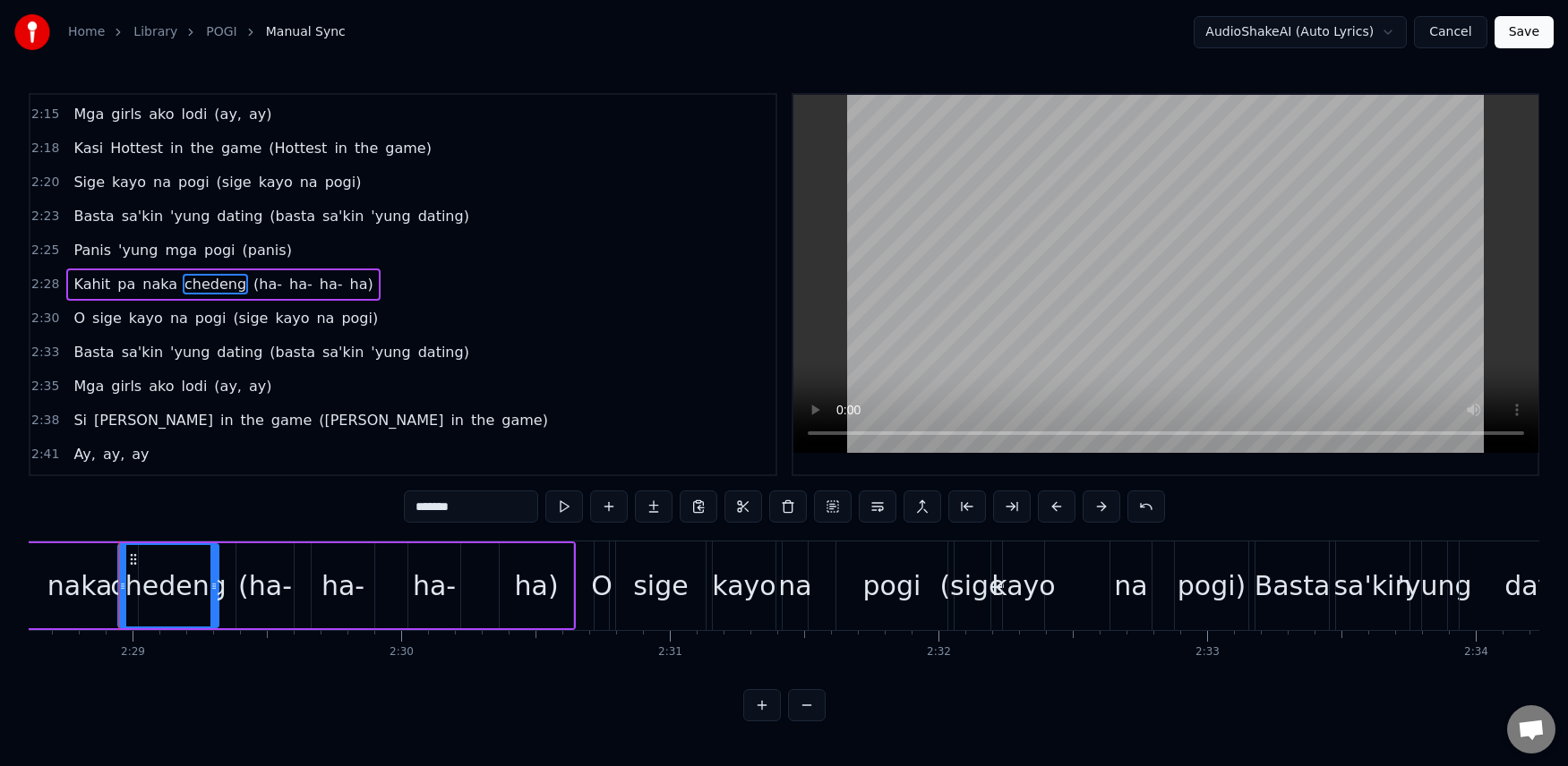
click at [78, 420] on span "Si" at bounding box center [80, 420] width 17 height 21
type input "**"
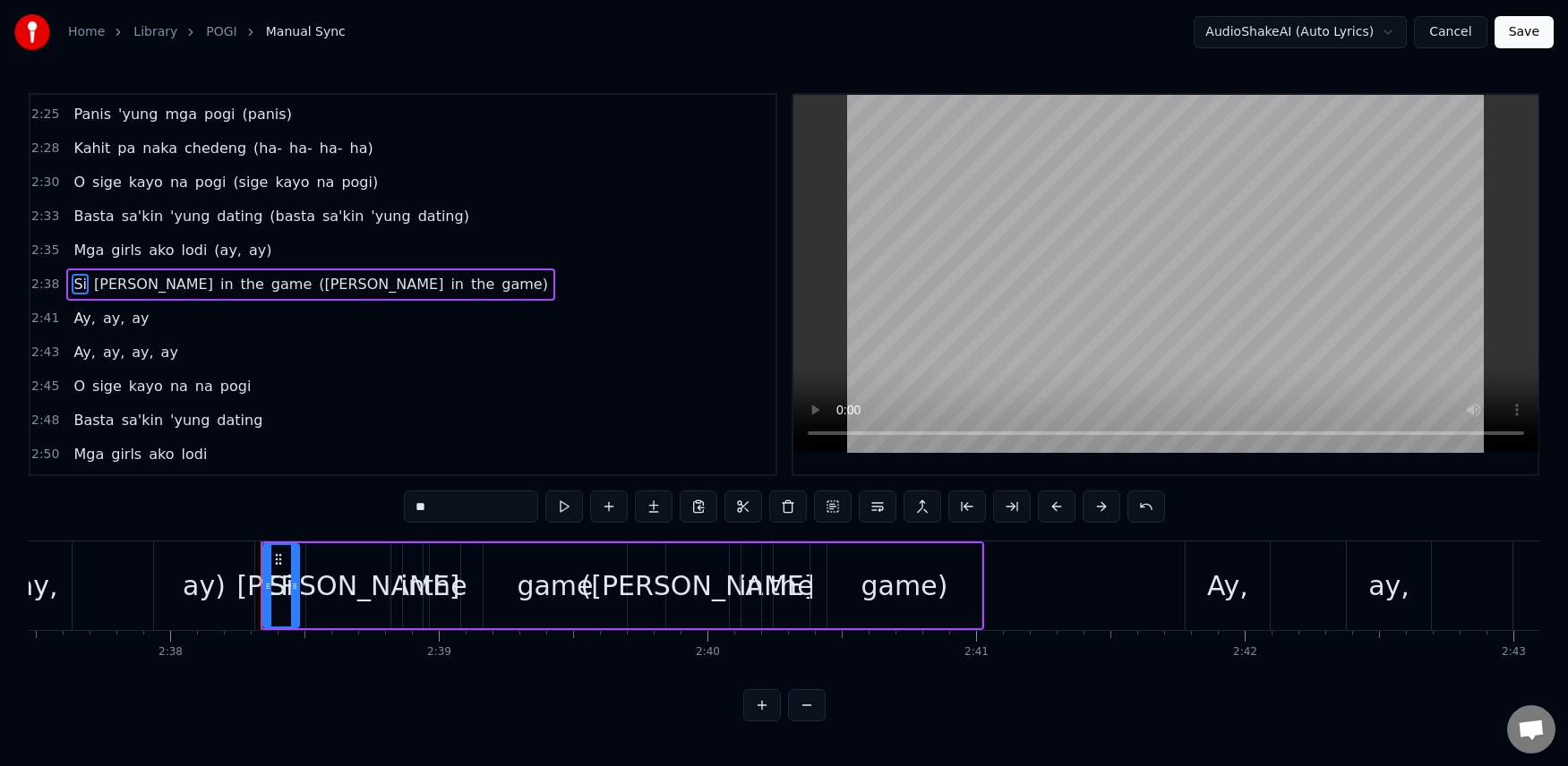
scroll to position [0, 42443]
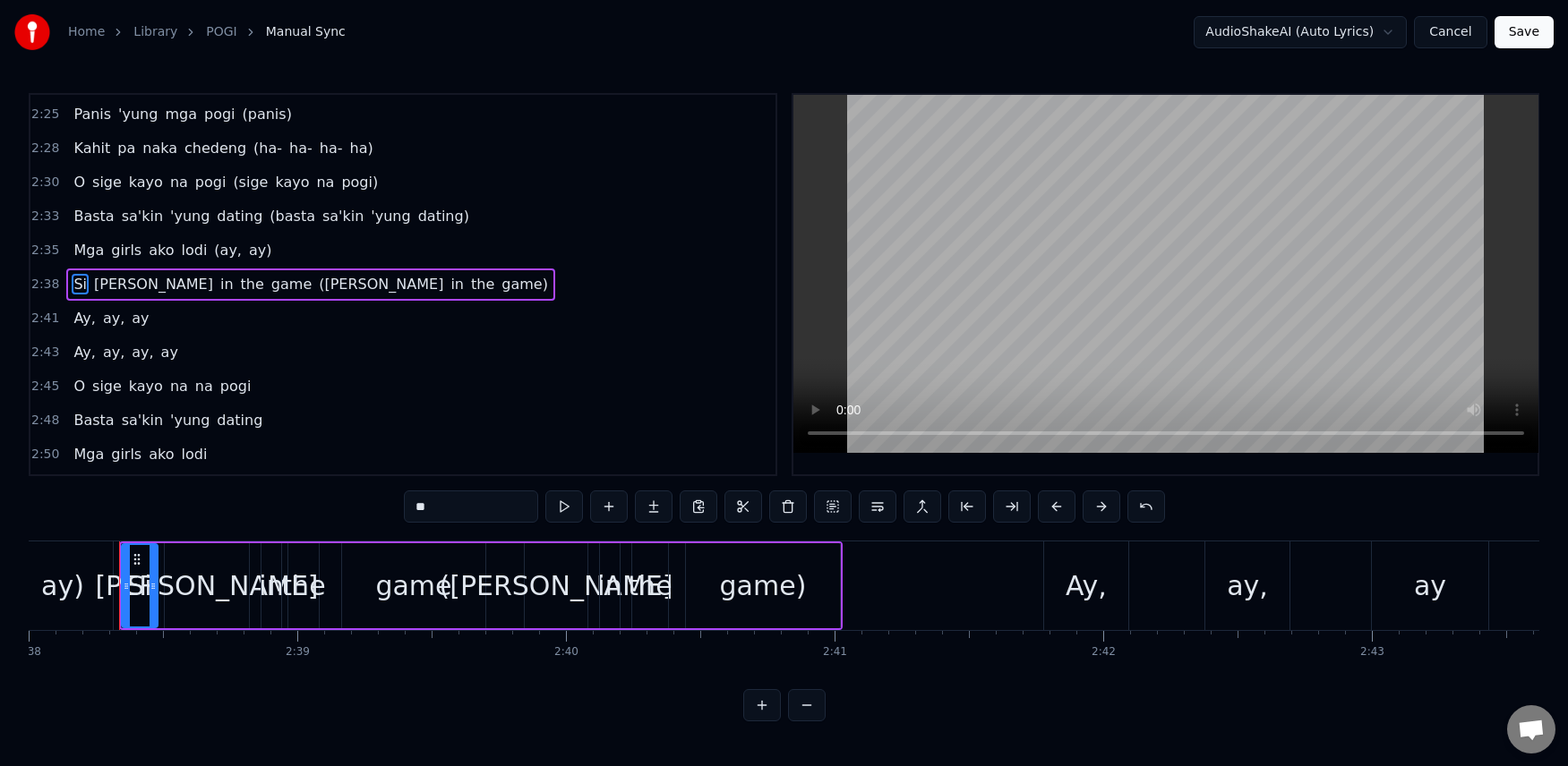
drag, startPoint x: 439, startPoint y: 502, endPoint x: 349, endPoint y: 506, distance: 90.1
click at [349, 506] on div "0:07 [PERSON_NAME], [PERSON_NAME], [PERSON_NAME], [PERSON_NAME] 0:11 O sige [PE…" at bounding box center [784, 407] width 1511 height 629
click at [118, 288] on span "[PERSON_NAME]" at bounding box center [169, 284] width 123 height 21
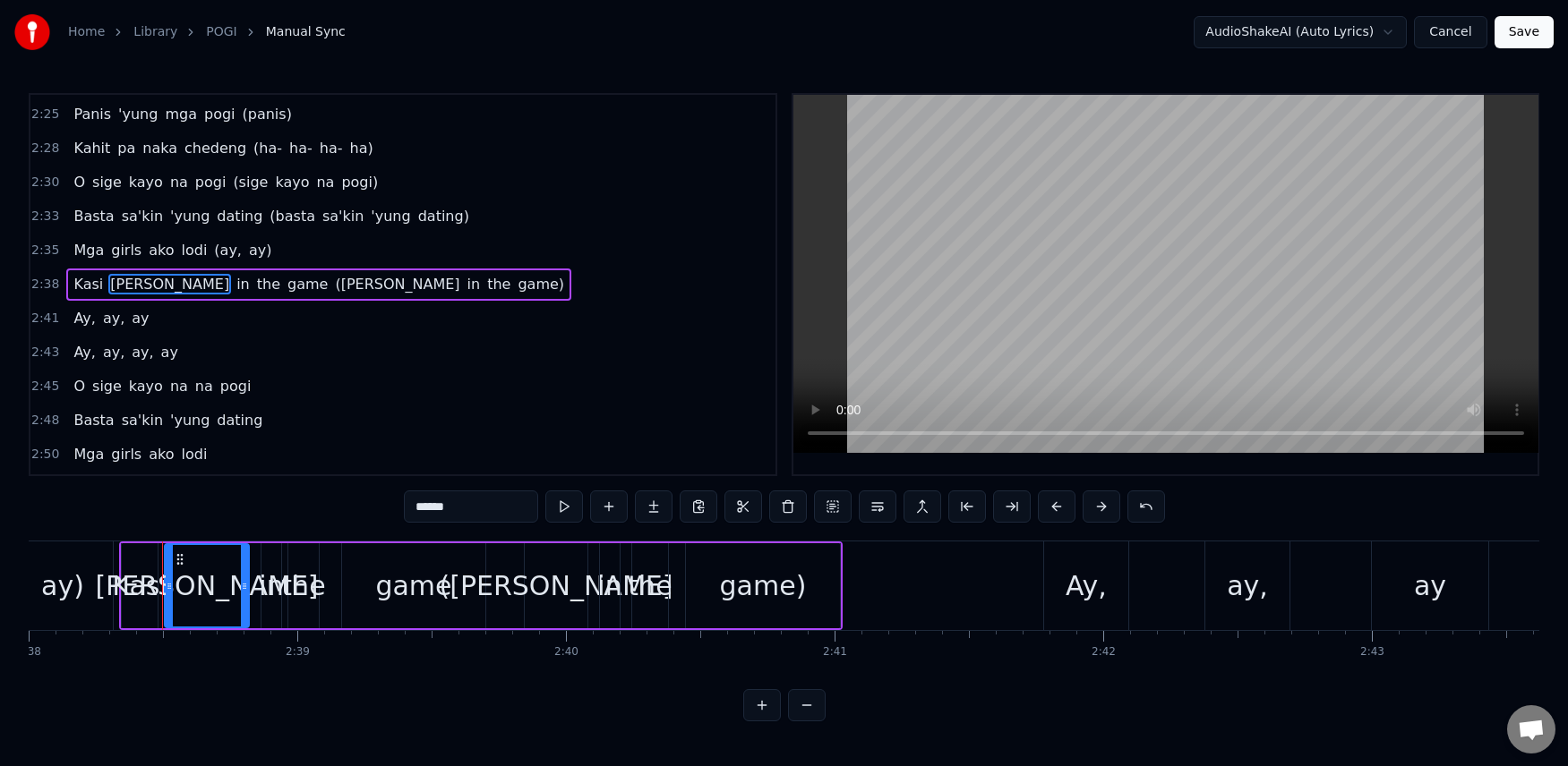
click at [470, 505] on input "******" at bounding box center [471, 506] width 135 height 32
click at [276, 281] on span "([PERSON_NAME]" at bounding box center [330, 284] width 128 height 21
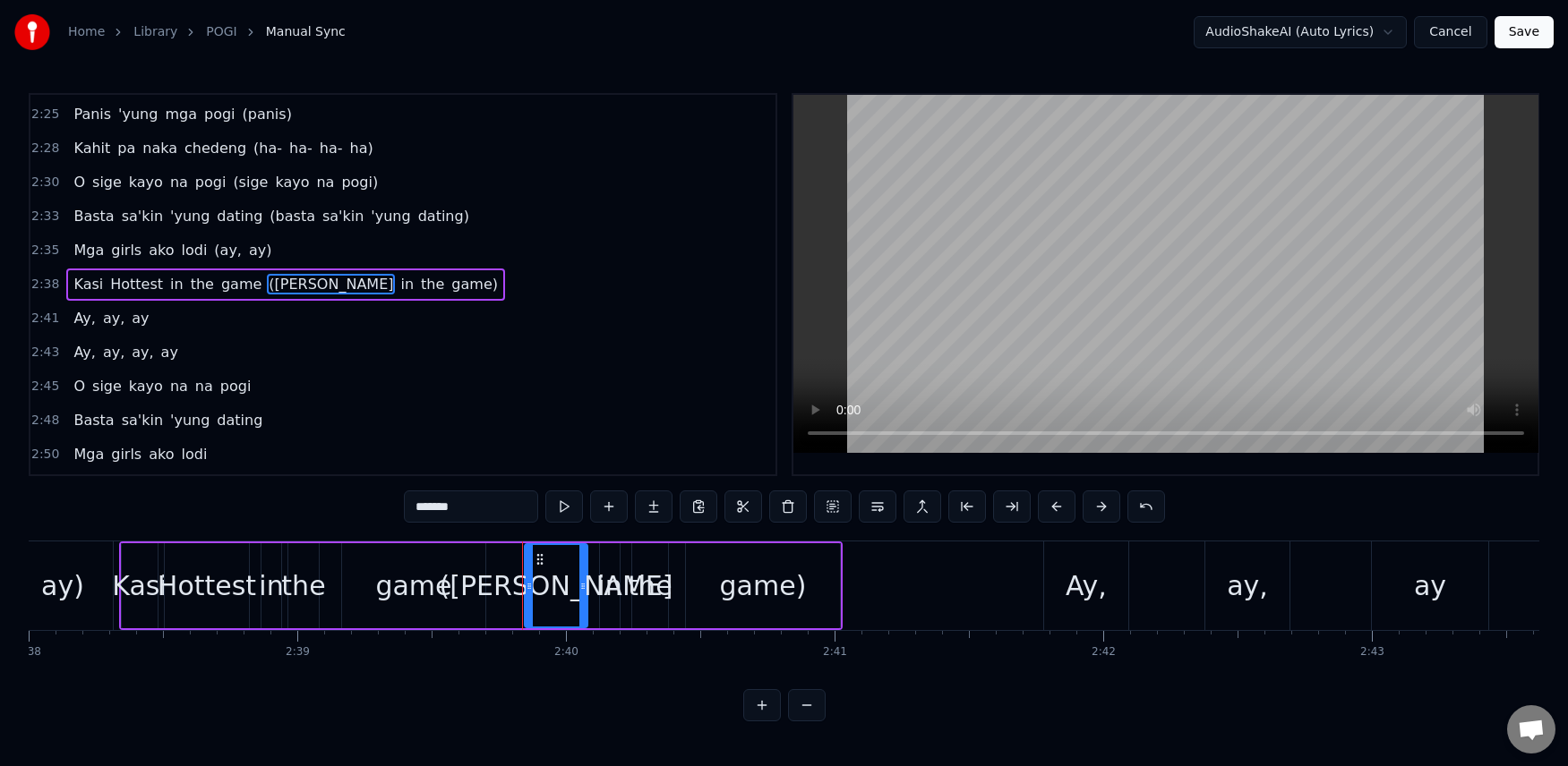
click at [480, 503] on input "*******" at bounding box center [471, 506] width 135 height 32
type input "********"
click at [506, 383] on div "2:45 O sige kayo na na pogi" at bounding box center [402, 386] width 745 height 34
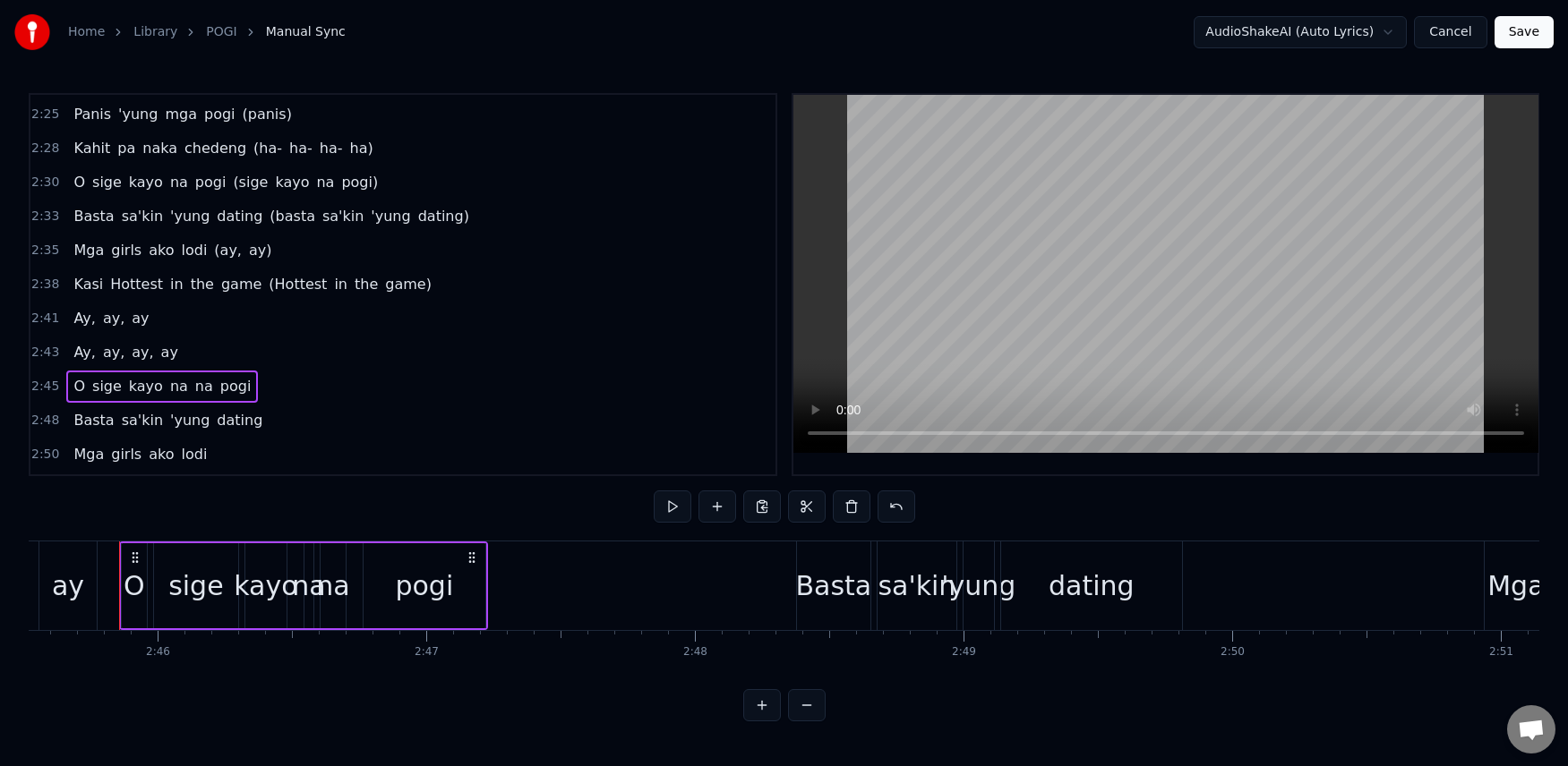
scroll to position [1729, 0]
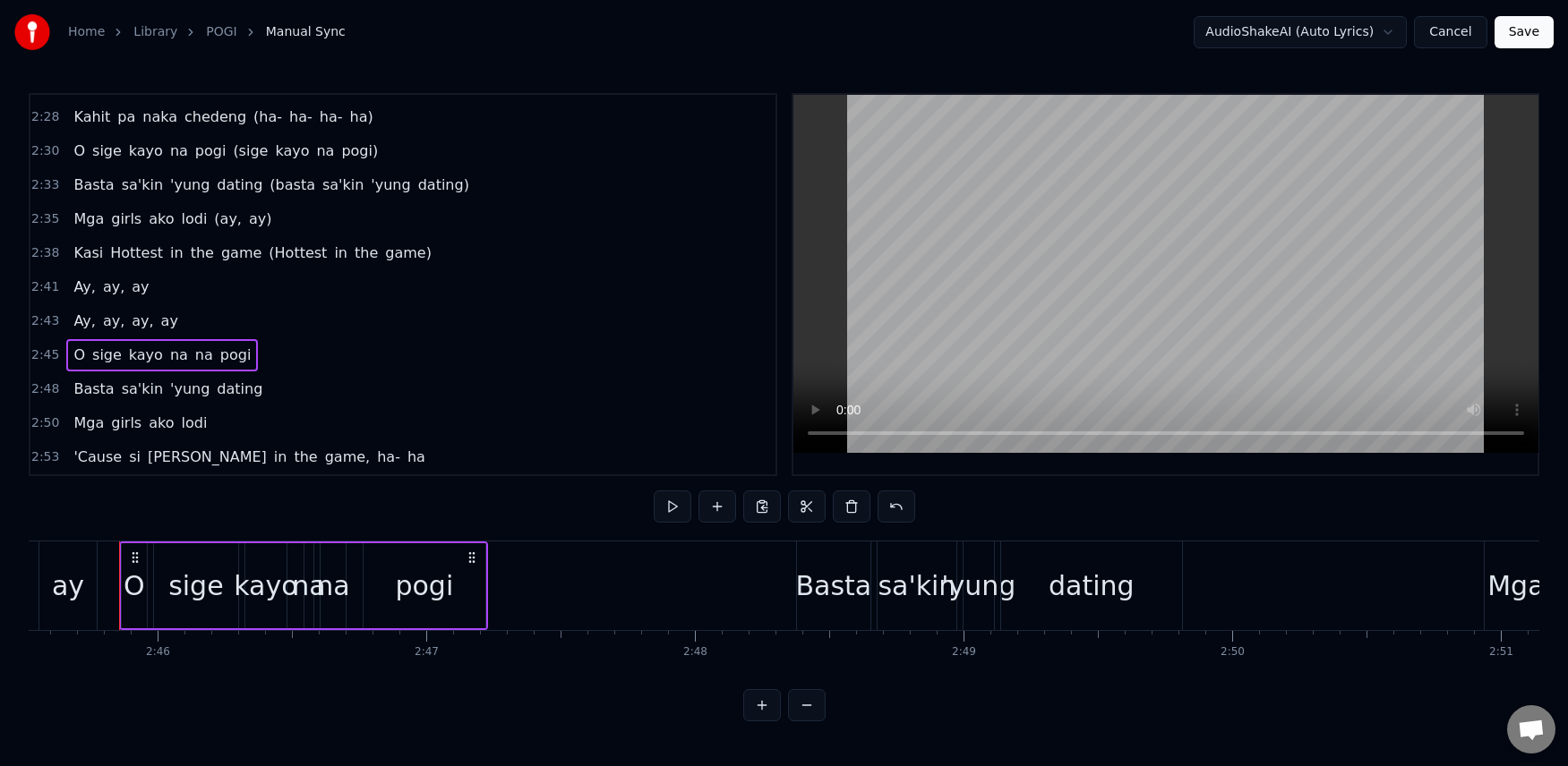
click at [146, 464] on span "[PERSON_NAME]" at bounding box center [207, 457] width 123 height 21
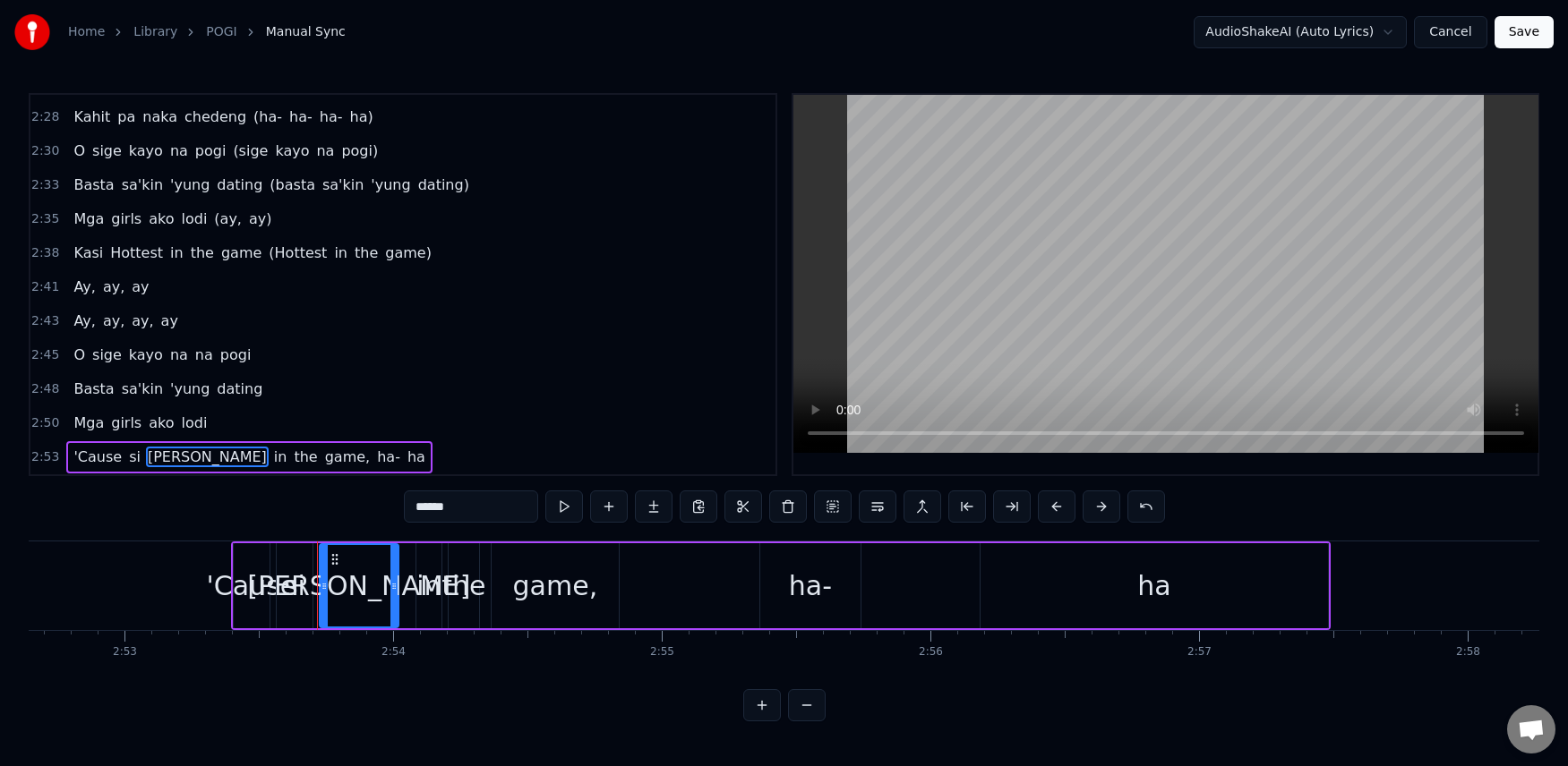
click at [473, 505] on input "******" at bounding box center [471, 506] width 135 height 32
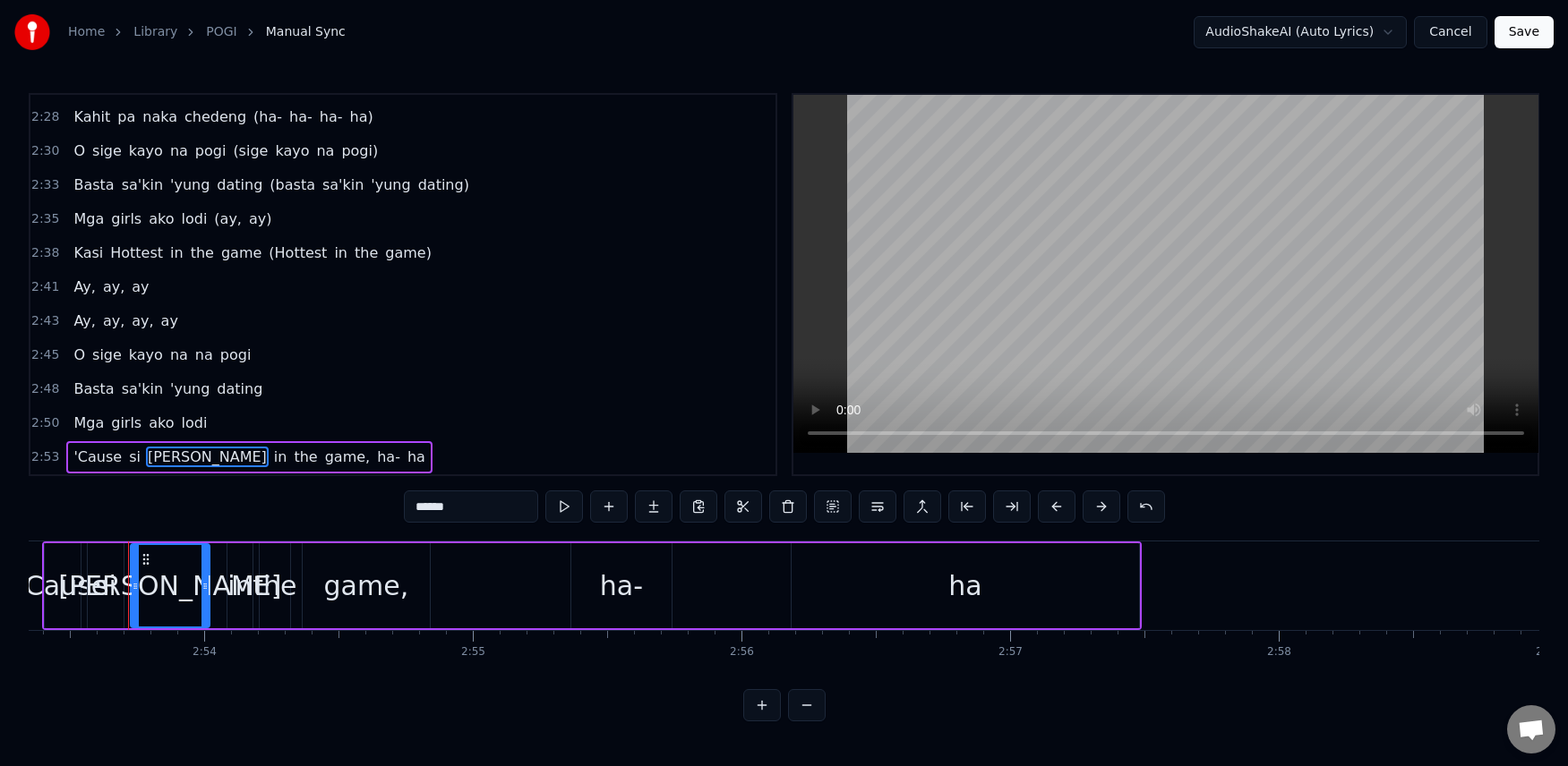
scroll to position [0, 46575]
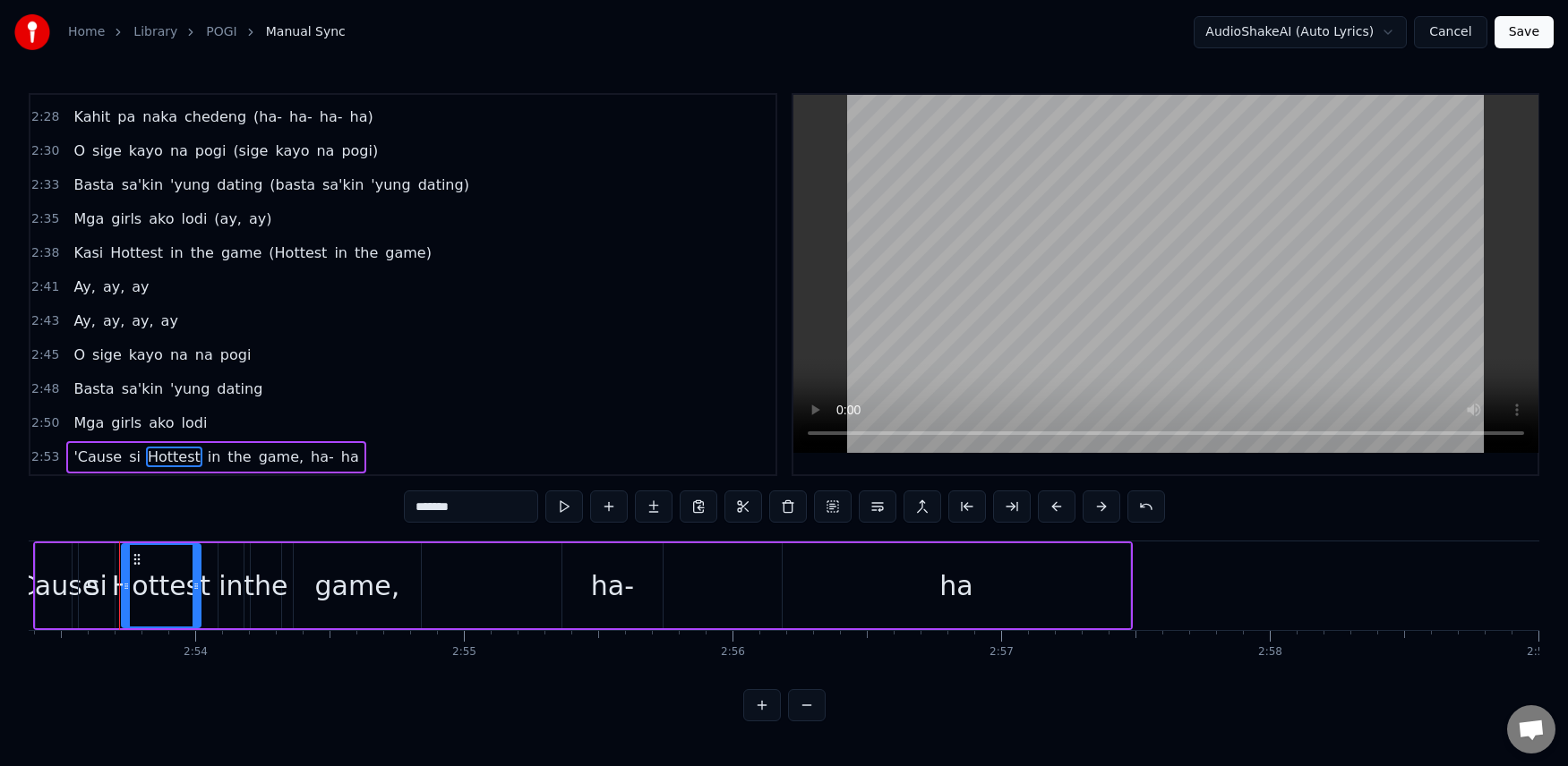
click at [91, 459] on span "'Cause" at bounding box center [97, 457] width 52 height 21
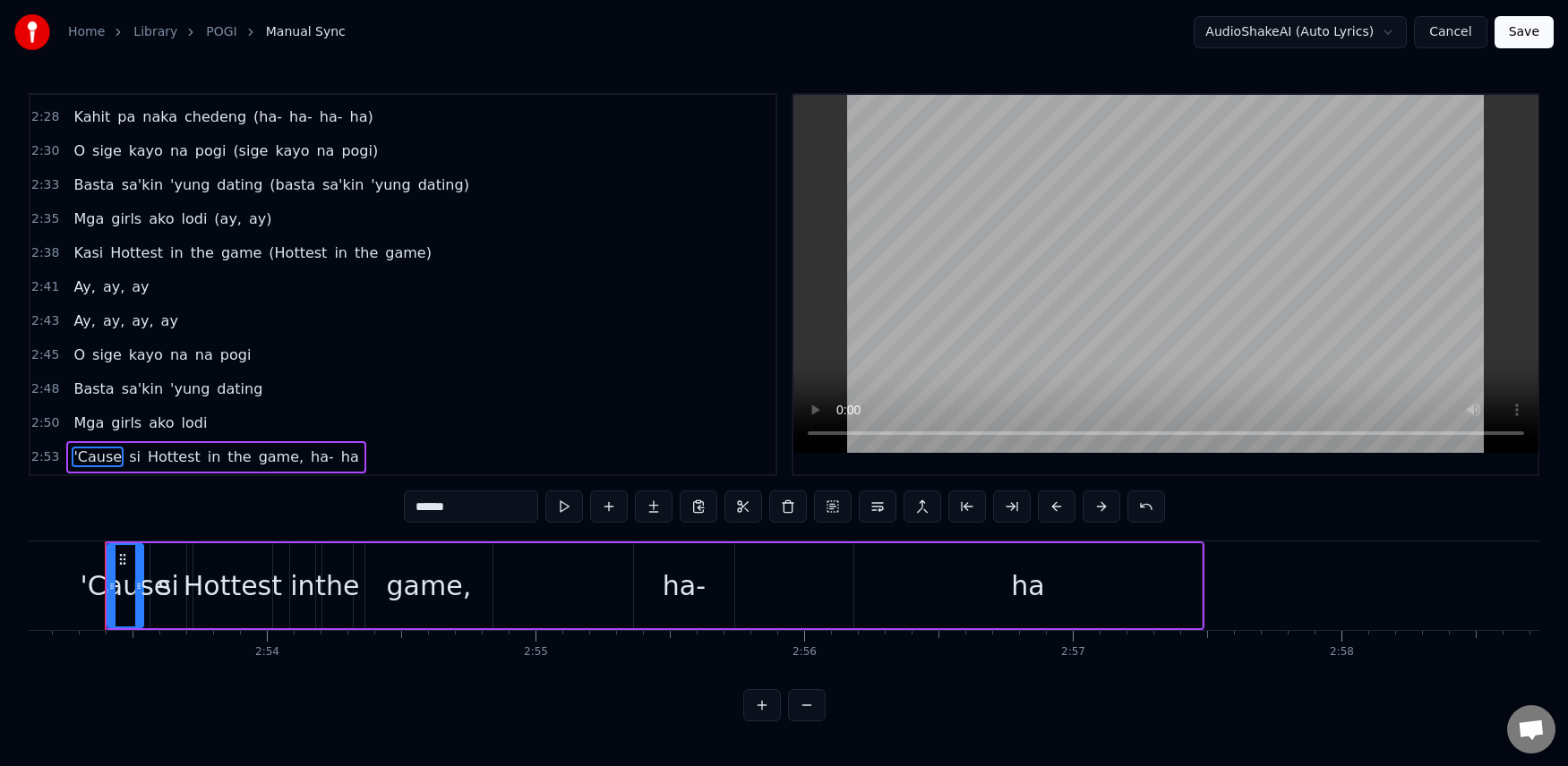
scroll to position [0, 46489]
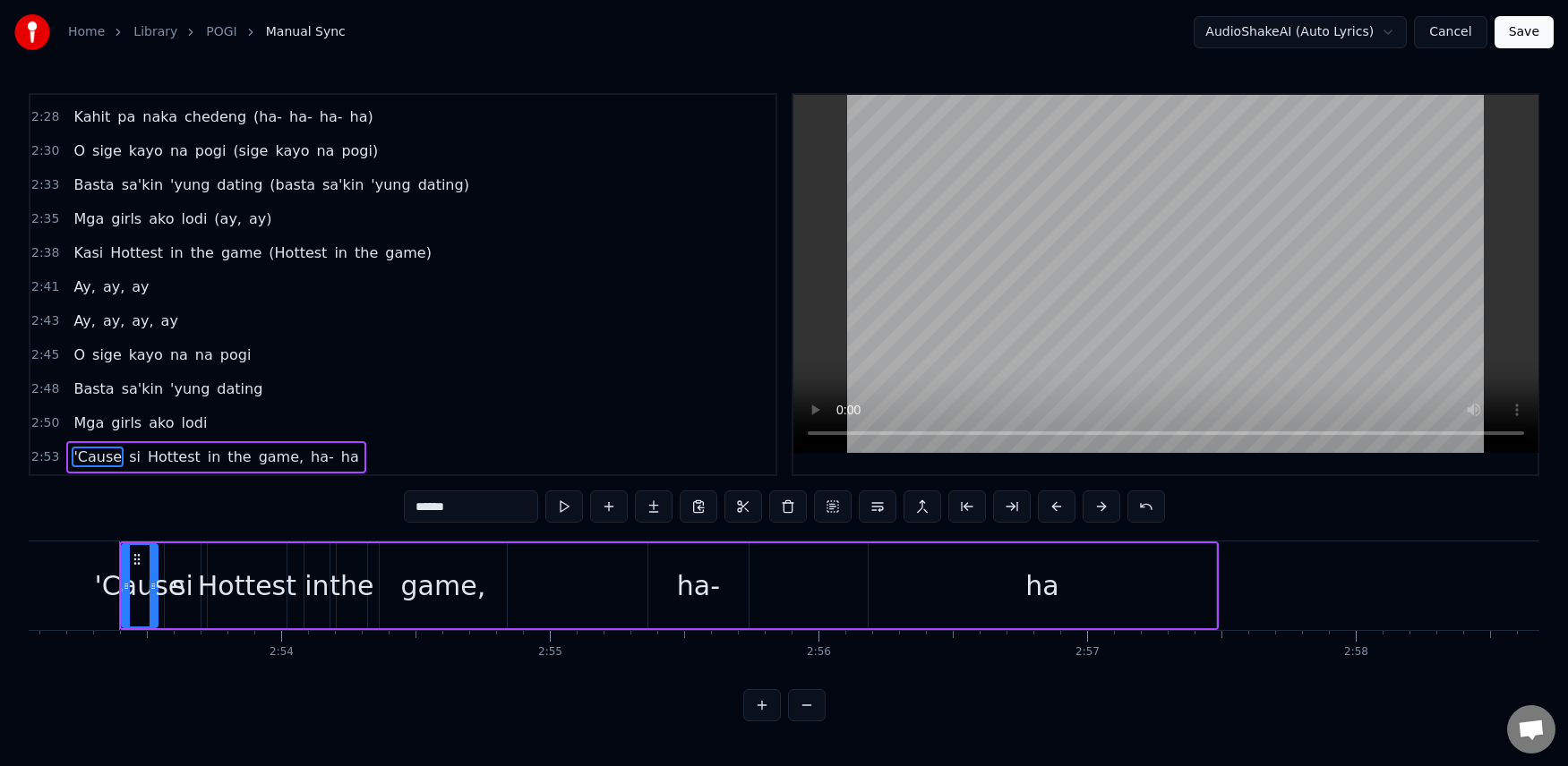
drag, startPoint x: 477, startPoint y: 507, endPoint x: 383, endPoint y: 506, distance: 94.0
click at [383, 506] on div "0:07 [PERSON_NAME], [PERSON_NAME], [PERSON_NAME], [PERSON_NAME] 0:11 O sige [PE…" at bounding box center [784, 407] width 1511 height 629
click at [108, 460] on span "si" at bounding box center [116, 457] width 15 height 21
type input "*******"
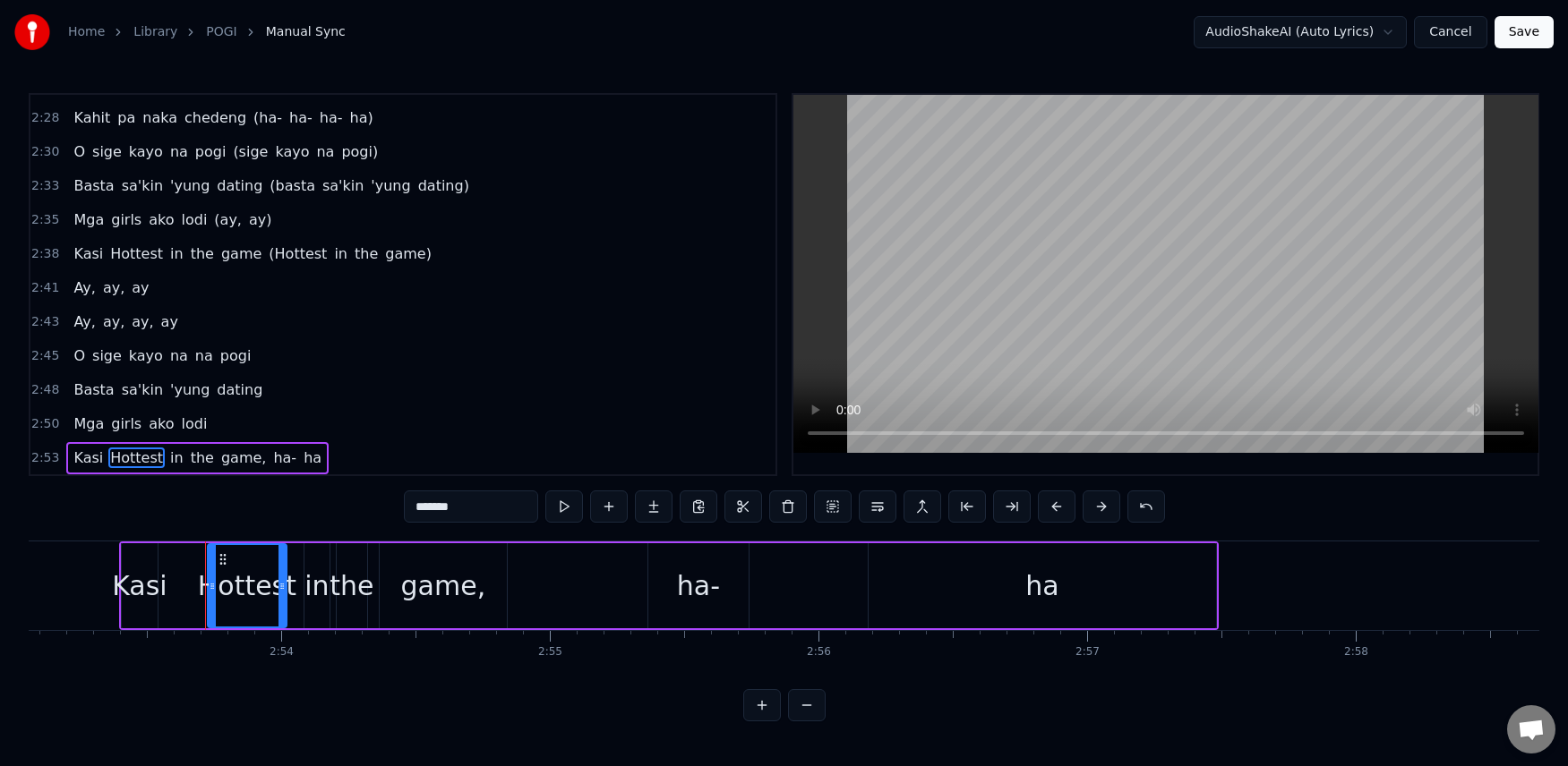
scroll to position [1729, 0]
click at [67, 344] on div "O sige [PERSON_NAME] na na pogi" at bounding box center [162, 355] width 192 height 32
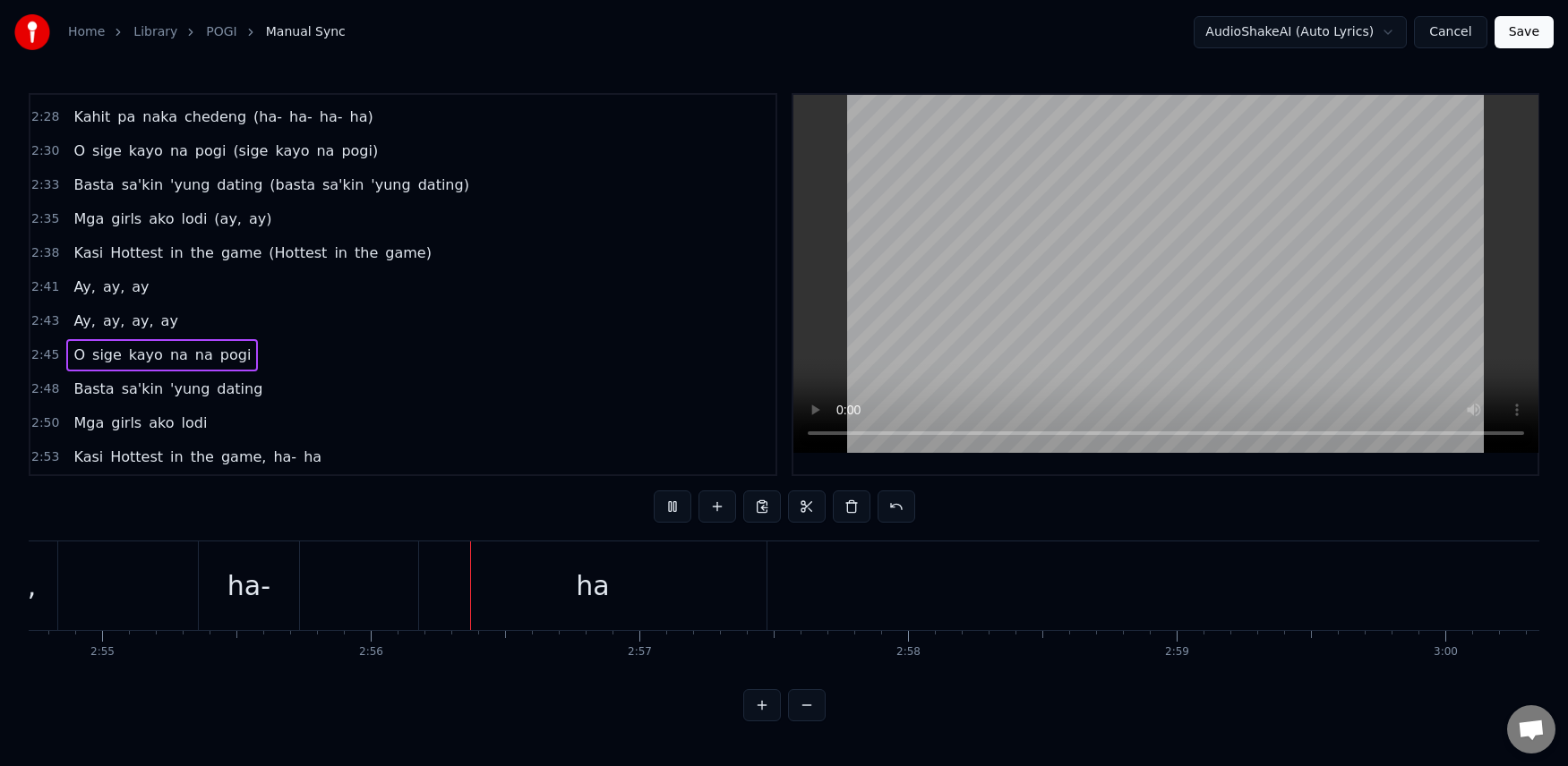
scroll to position [0, 47159]
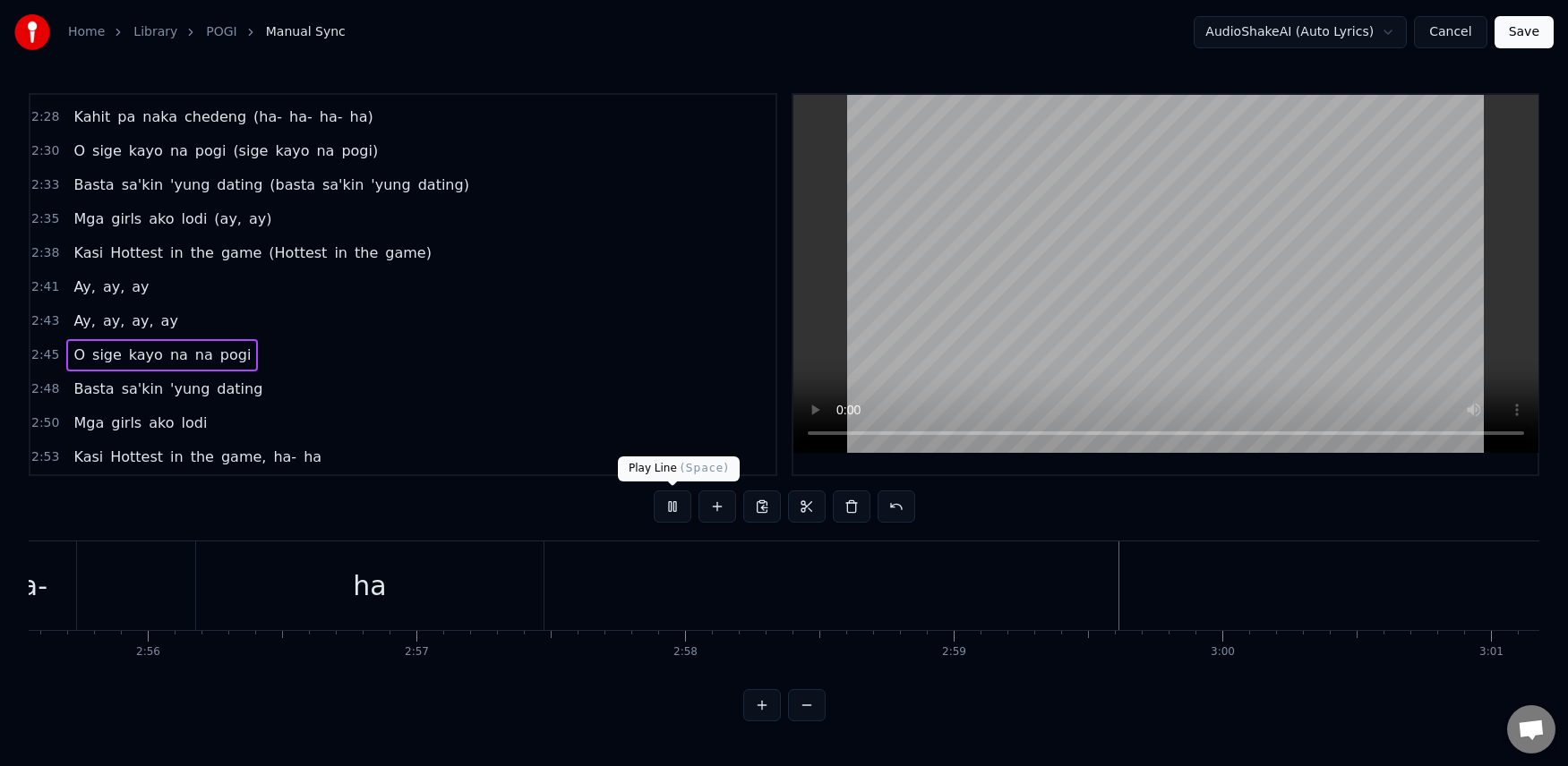
click at [680, 513] on button at bounding box center [672, 506] width 37 height 32
click at [299, 459] on div "2:53 Kasi Hottest in the game, ha- ha" at bounding box center [402, 457] width 745 height 34
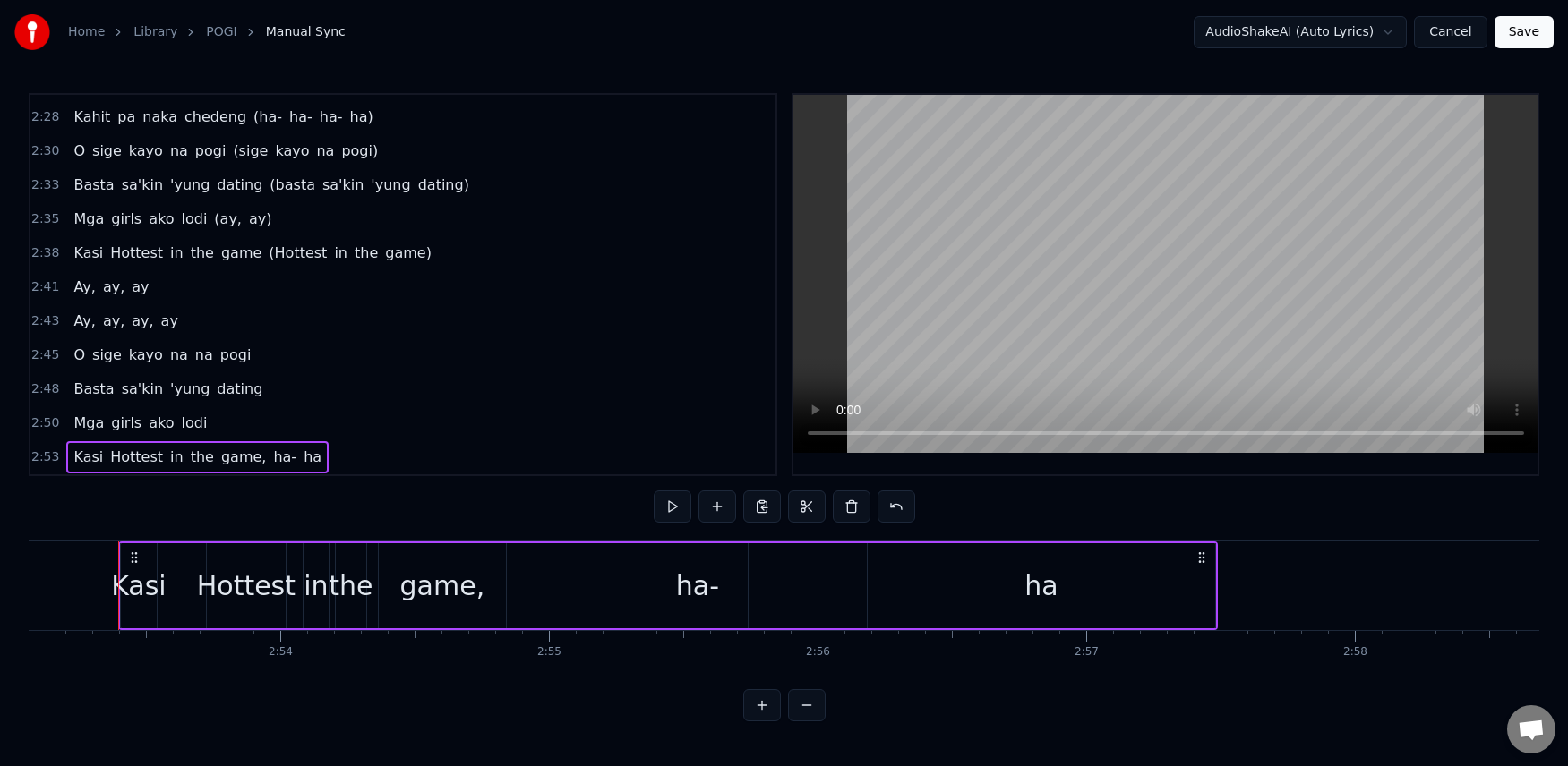
scroll to position [0, 46489]
click at [302, 461] on span "ha" at bounding box center [313, 457] width 22 height 21
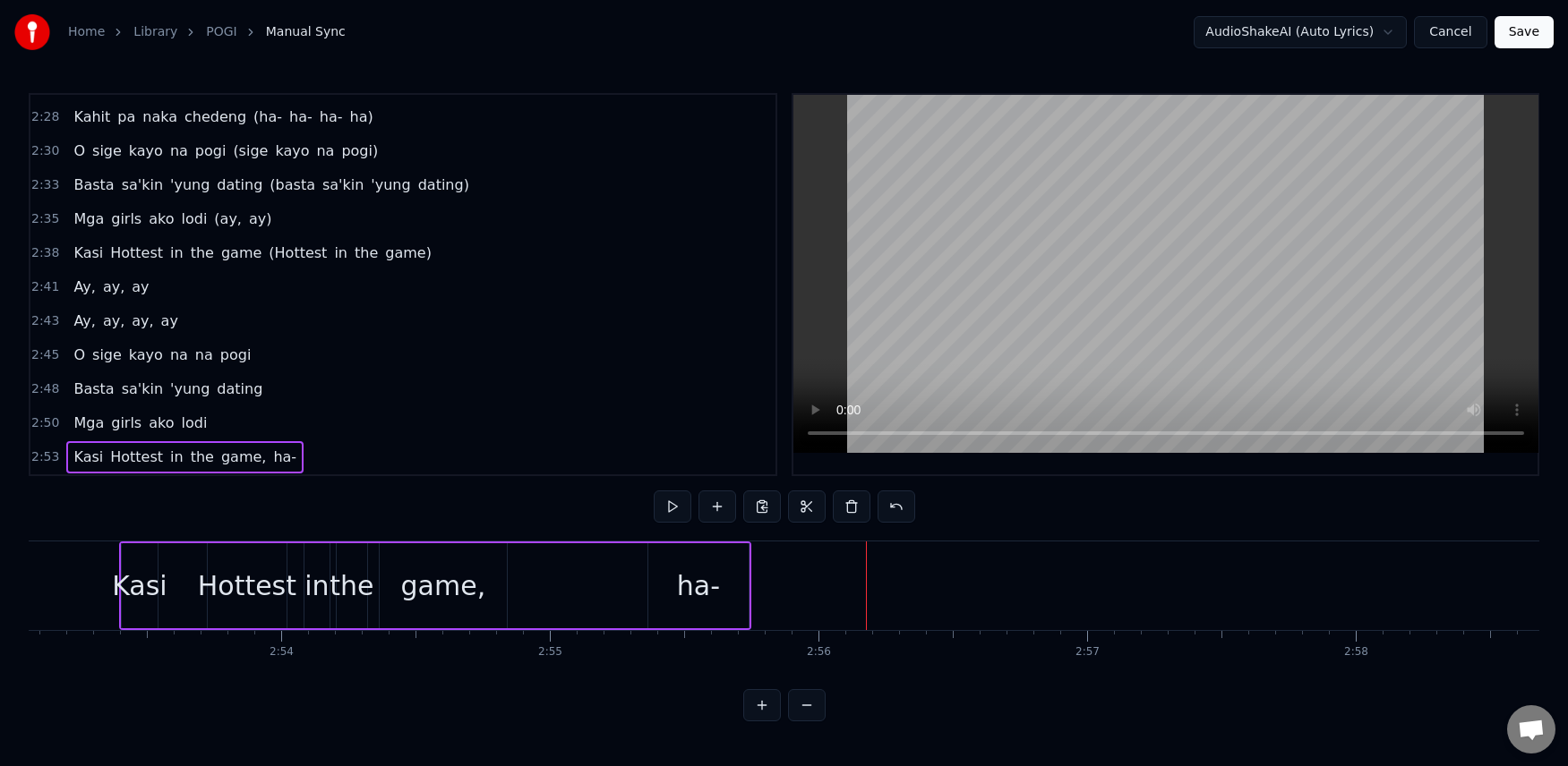
click at [271, 459] on span "ha-" at bounding box center [285, 457] width 27 height 21
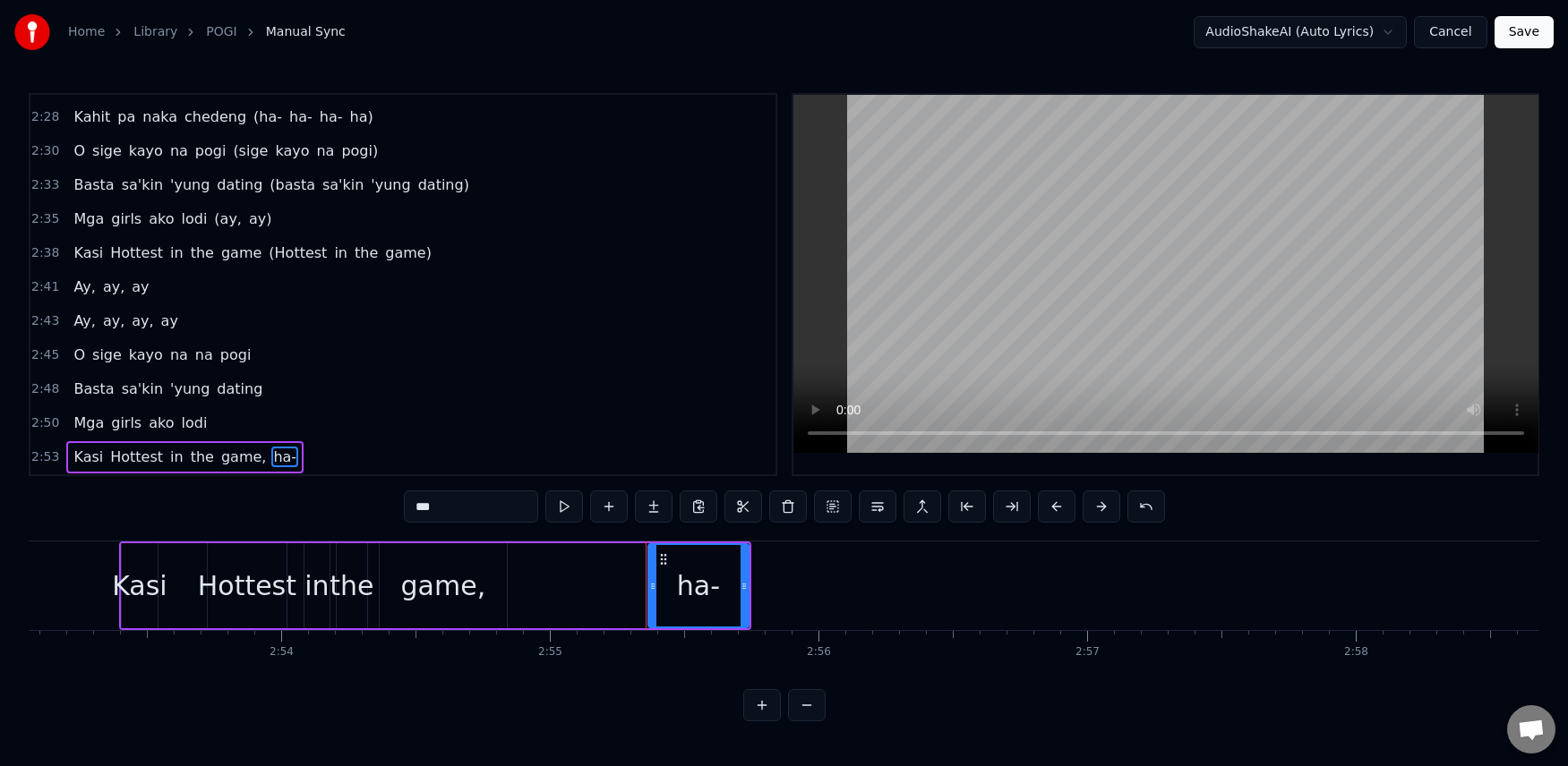
click at [473, 509] on input "***" at bounding box center [471, 506] width 135 height 32
type input "*****"
click at [76, 375] on div "[PERSON_NAME]'kin 'yung dating" at bounding box center [167, 388] width 203 height 32
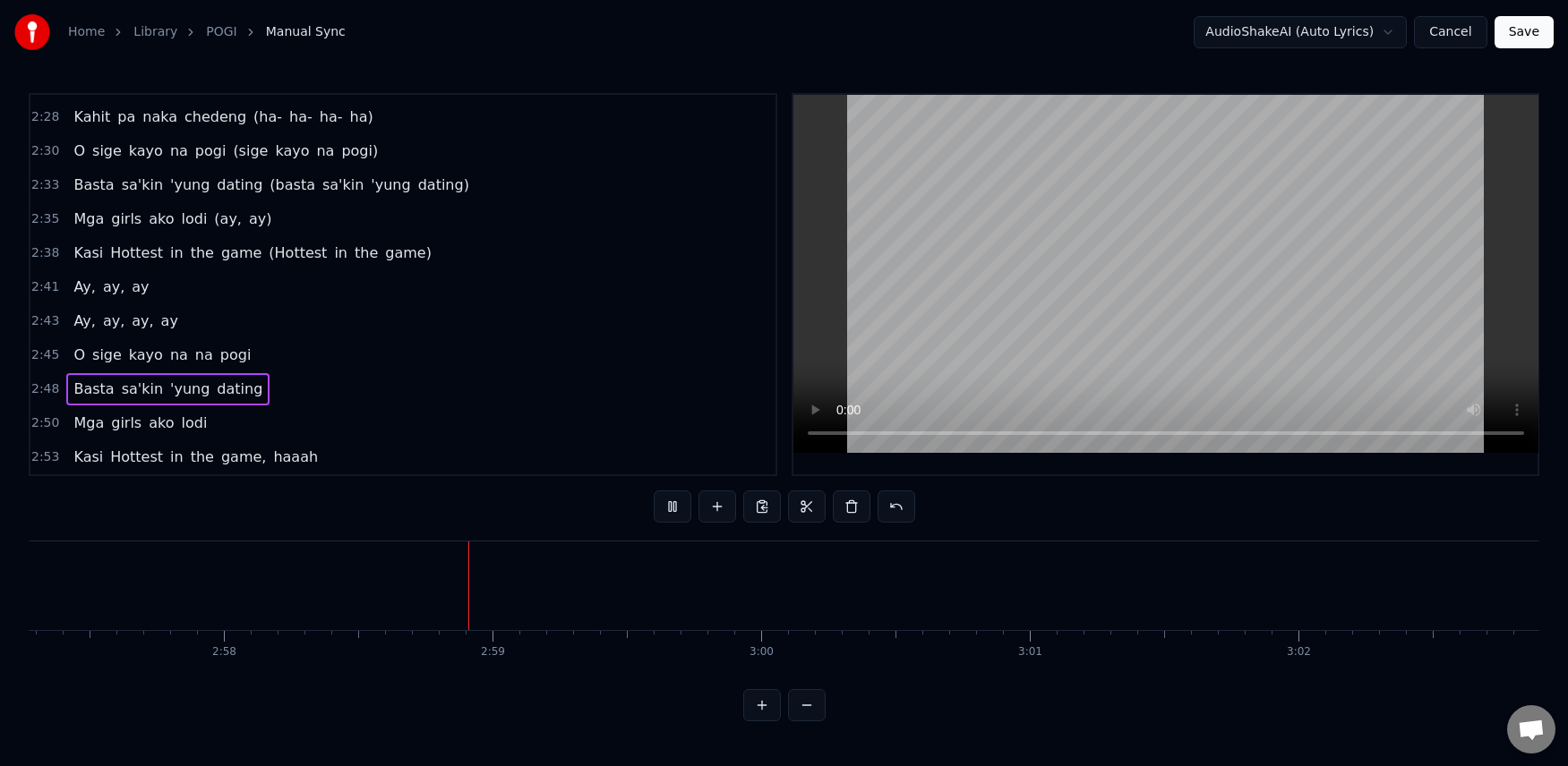
scroll to position [0, 47842]
click at [1536, 37] on button "Save" at bounding box center [1523, 32] width 59 height 32
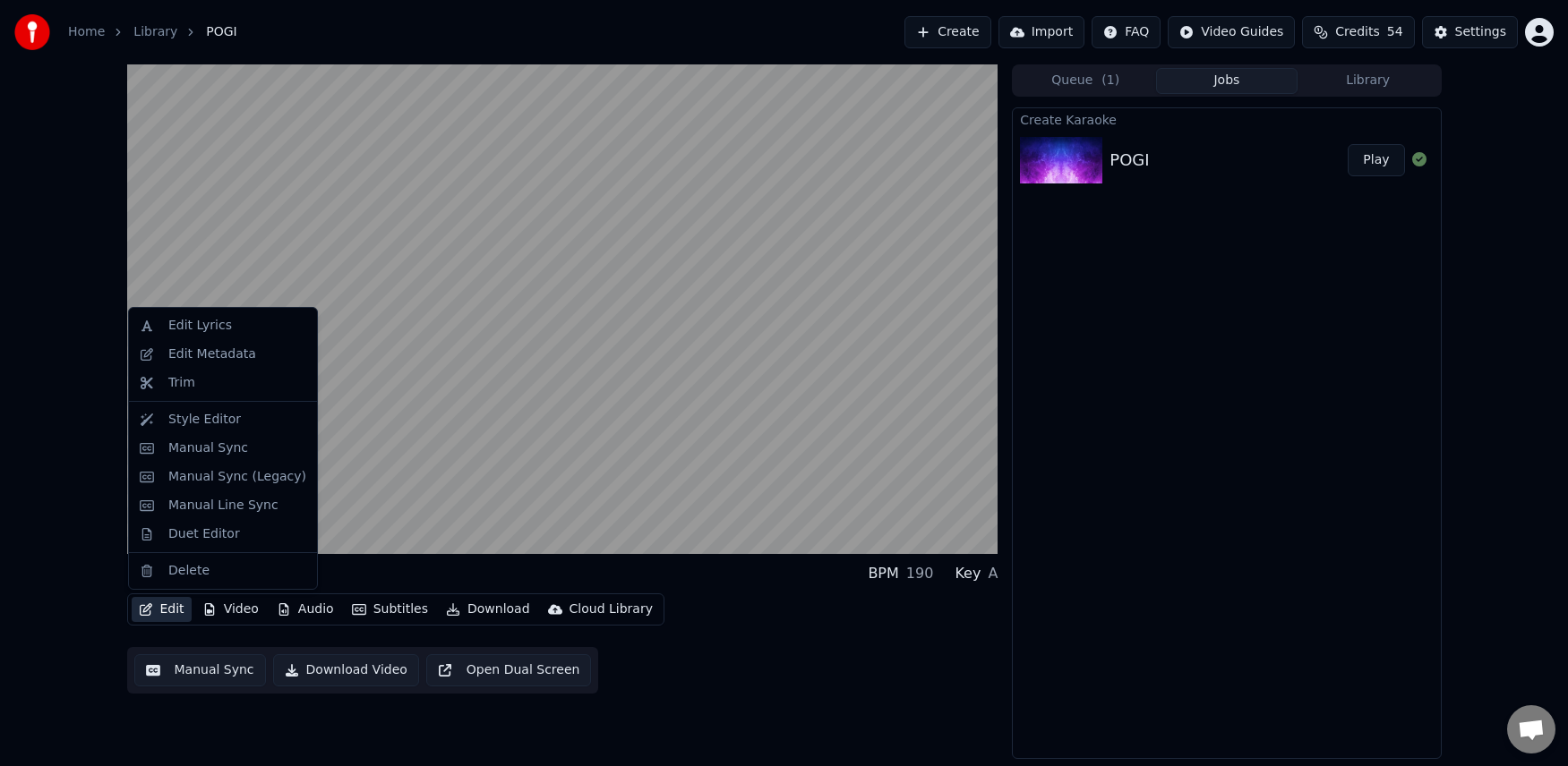
click at [153, 609] on button "Edit" at bounding box center [162, 610] width 60 height 25
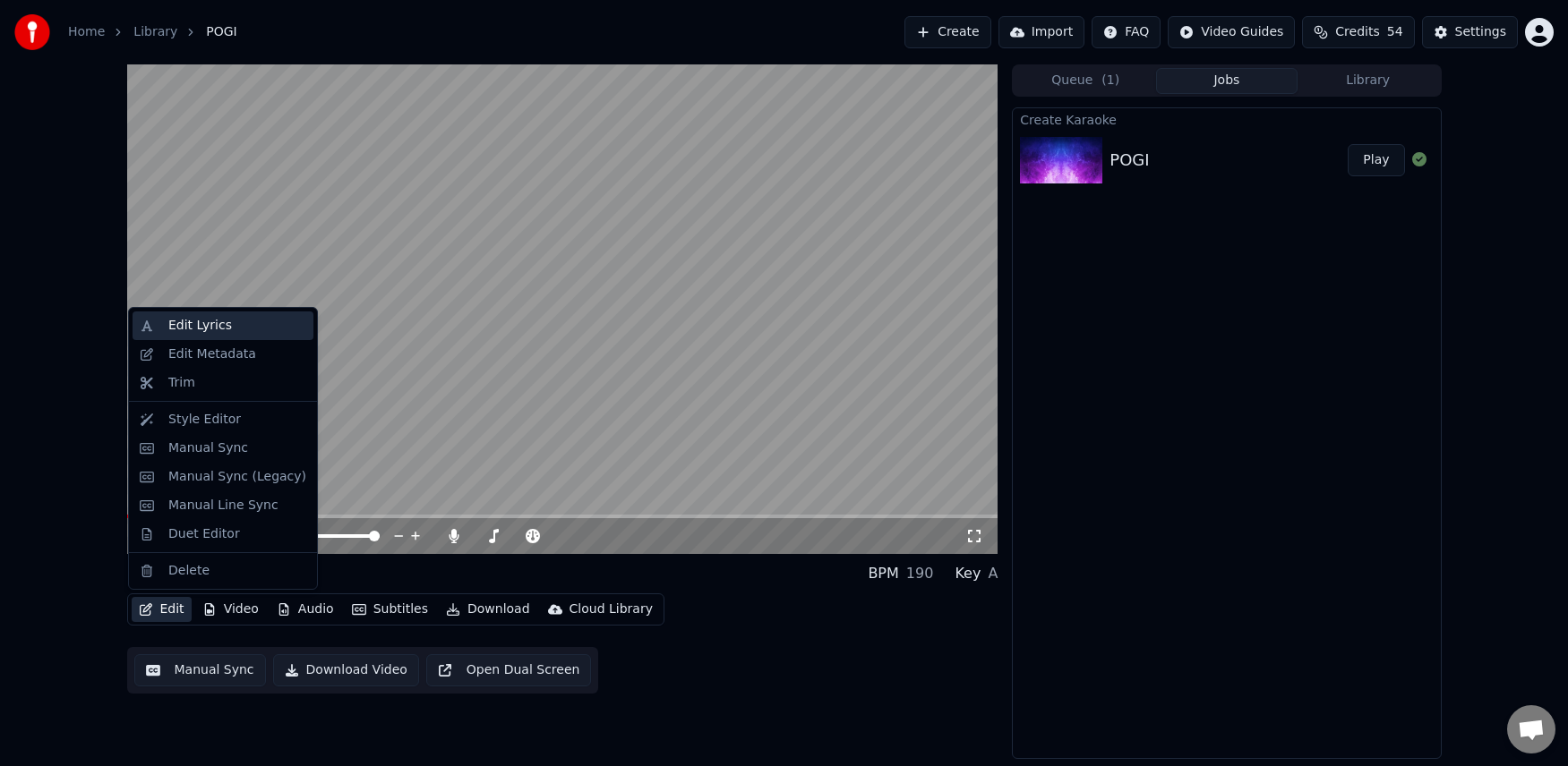
click at [176, 321] on div "Edit Lyrics" at bounding box center [200, 326] width 64 height 18
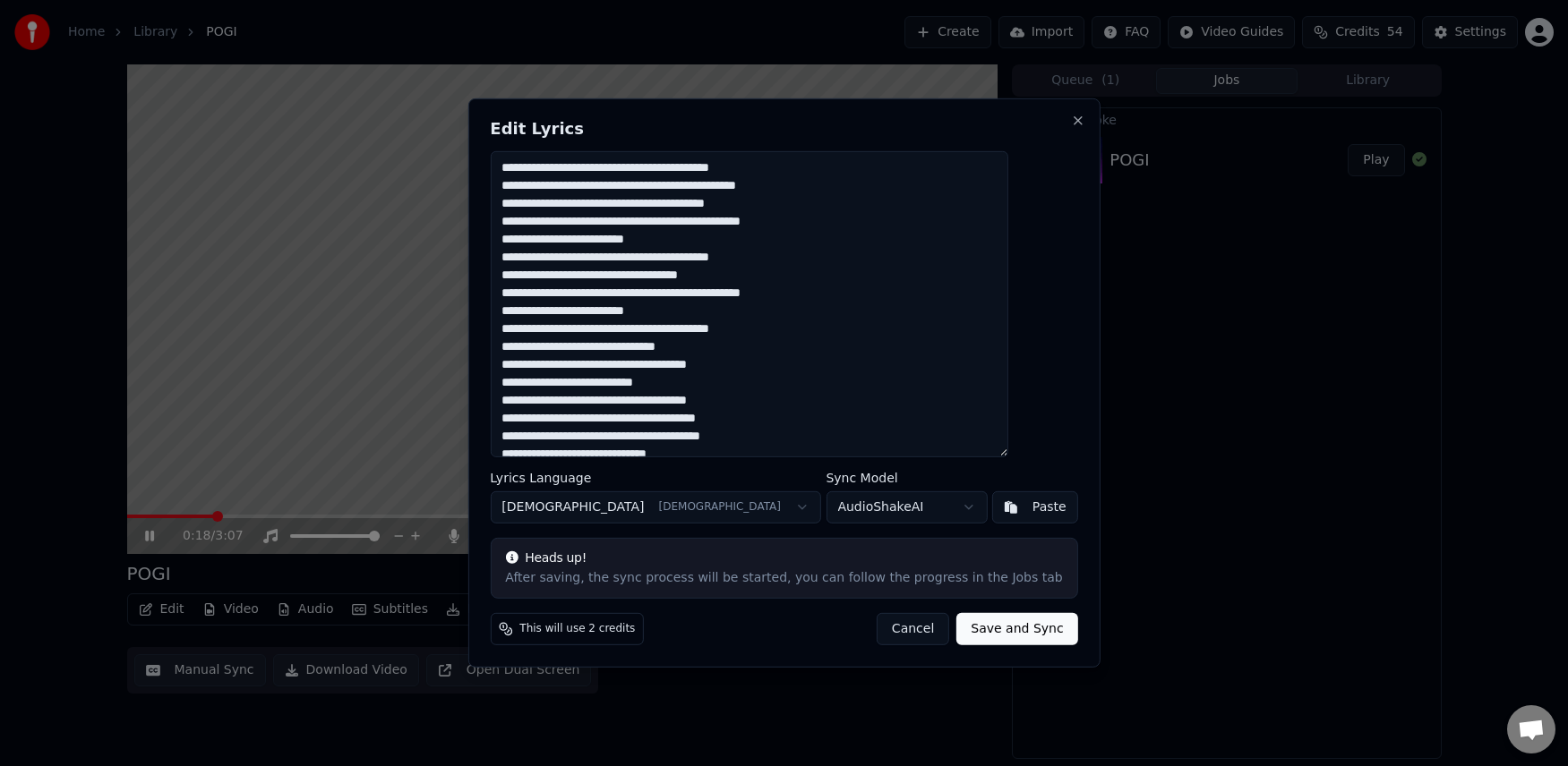
click at [898, 629] on button "Cancel" at bounding box center [913, 629] width 73 height 32
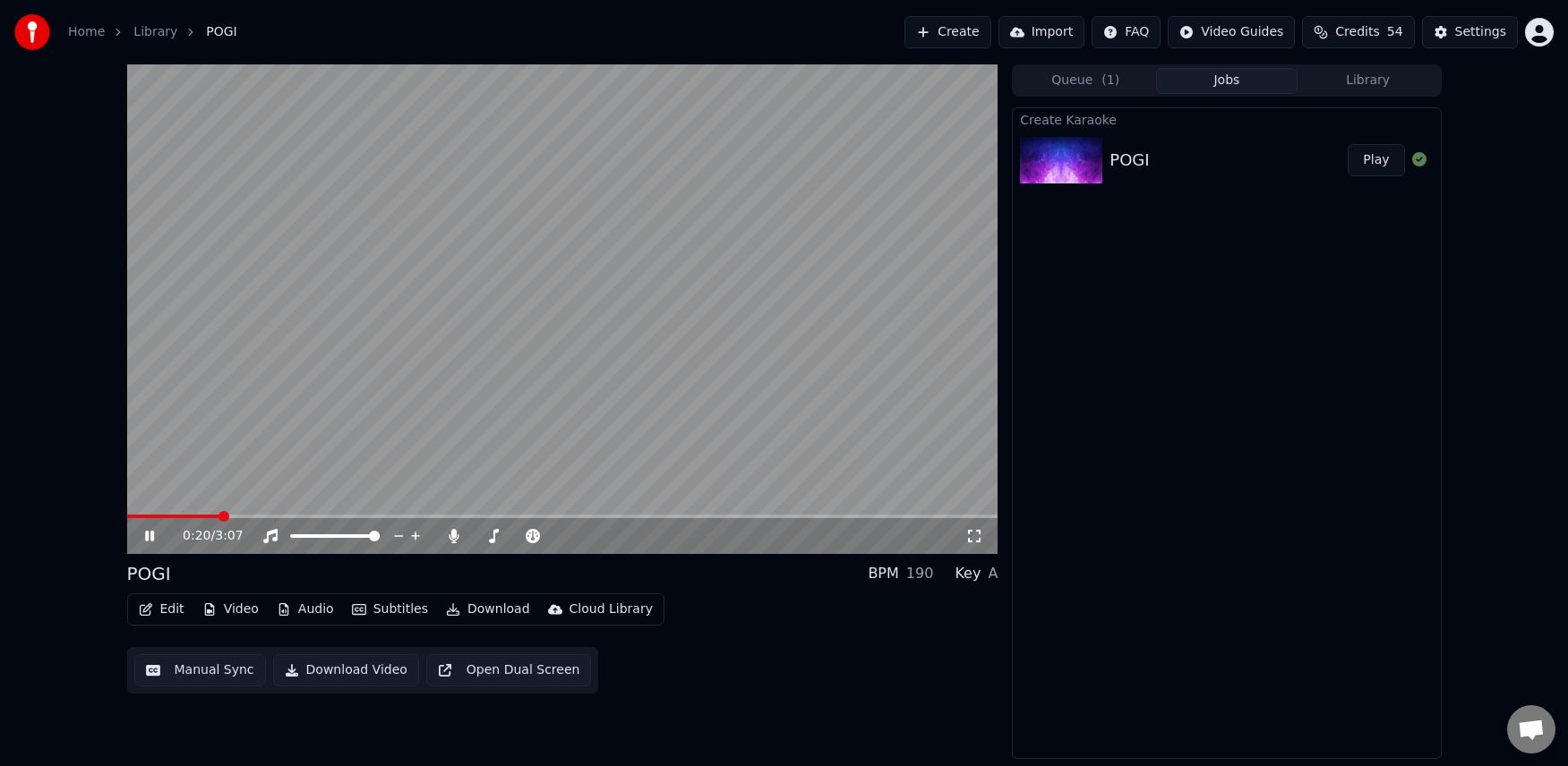
click at [177, 610] on button "Edit" at bounding box center [162, 610] width 60 height 25
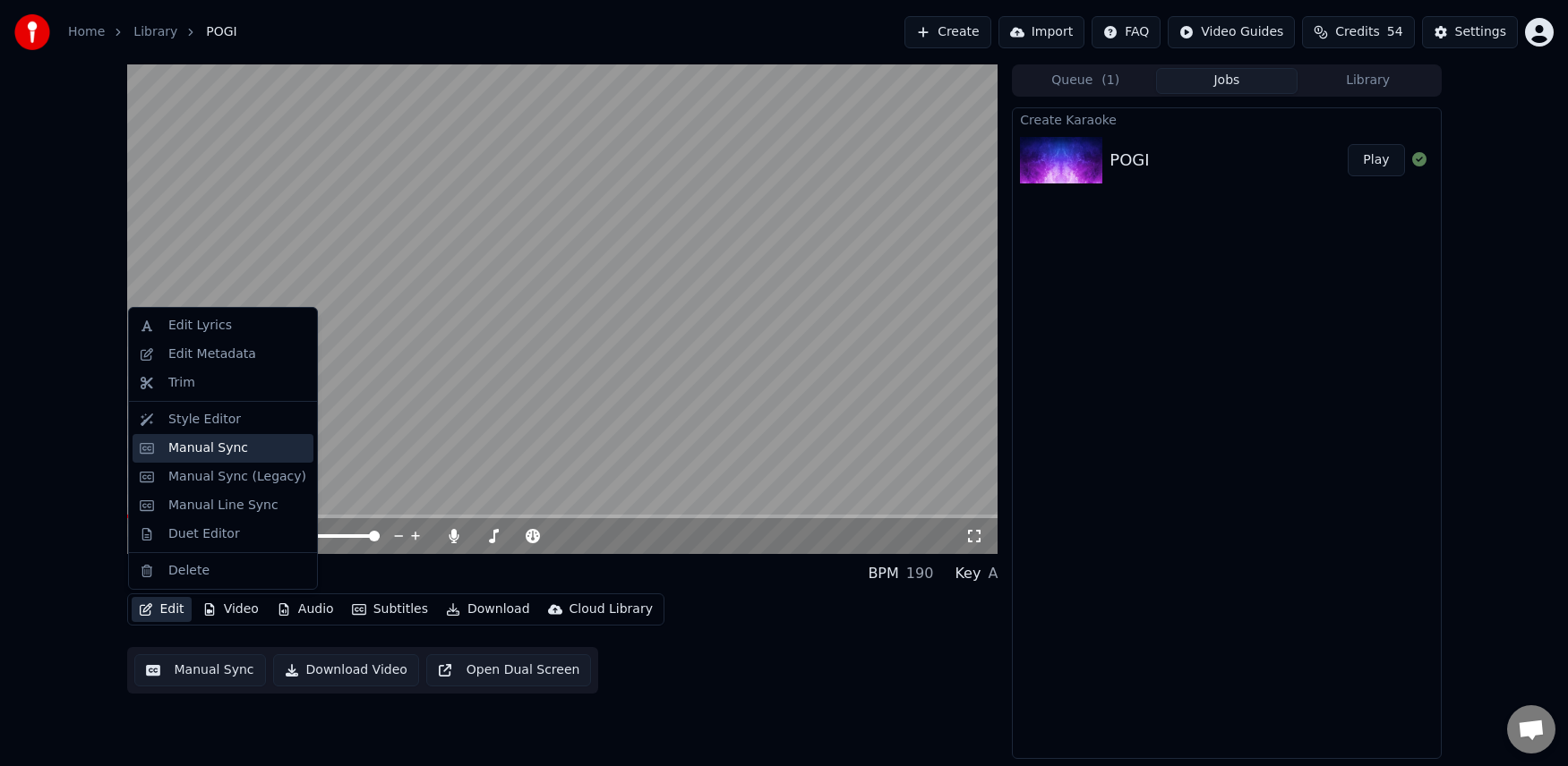
click at [191, 447] on div "Manual Sync" at bounding box center [208, 449] width 80 height 18
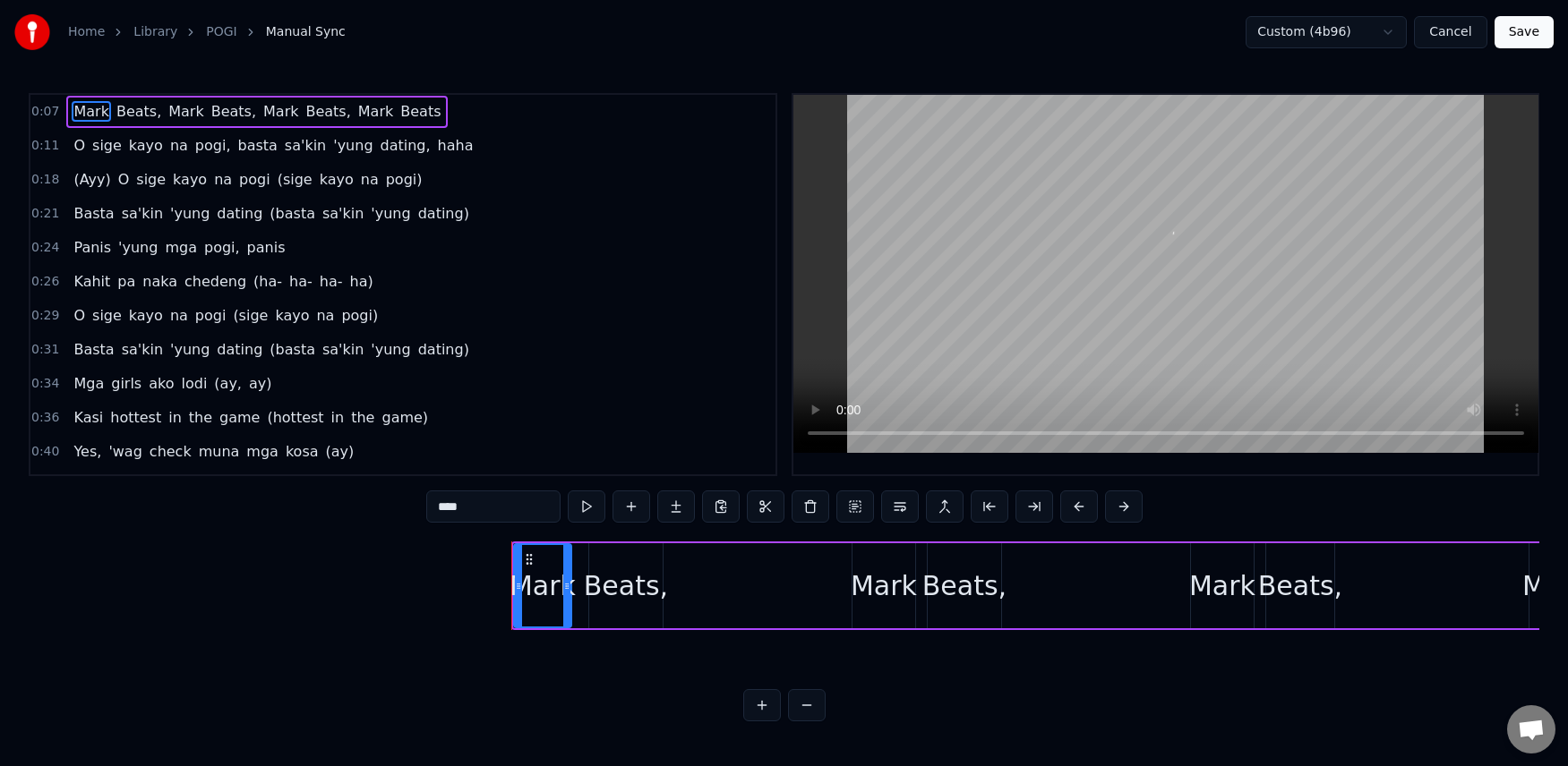
scroll to position [0, 1968]
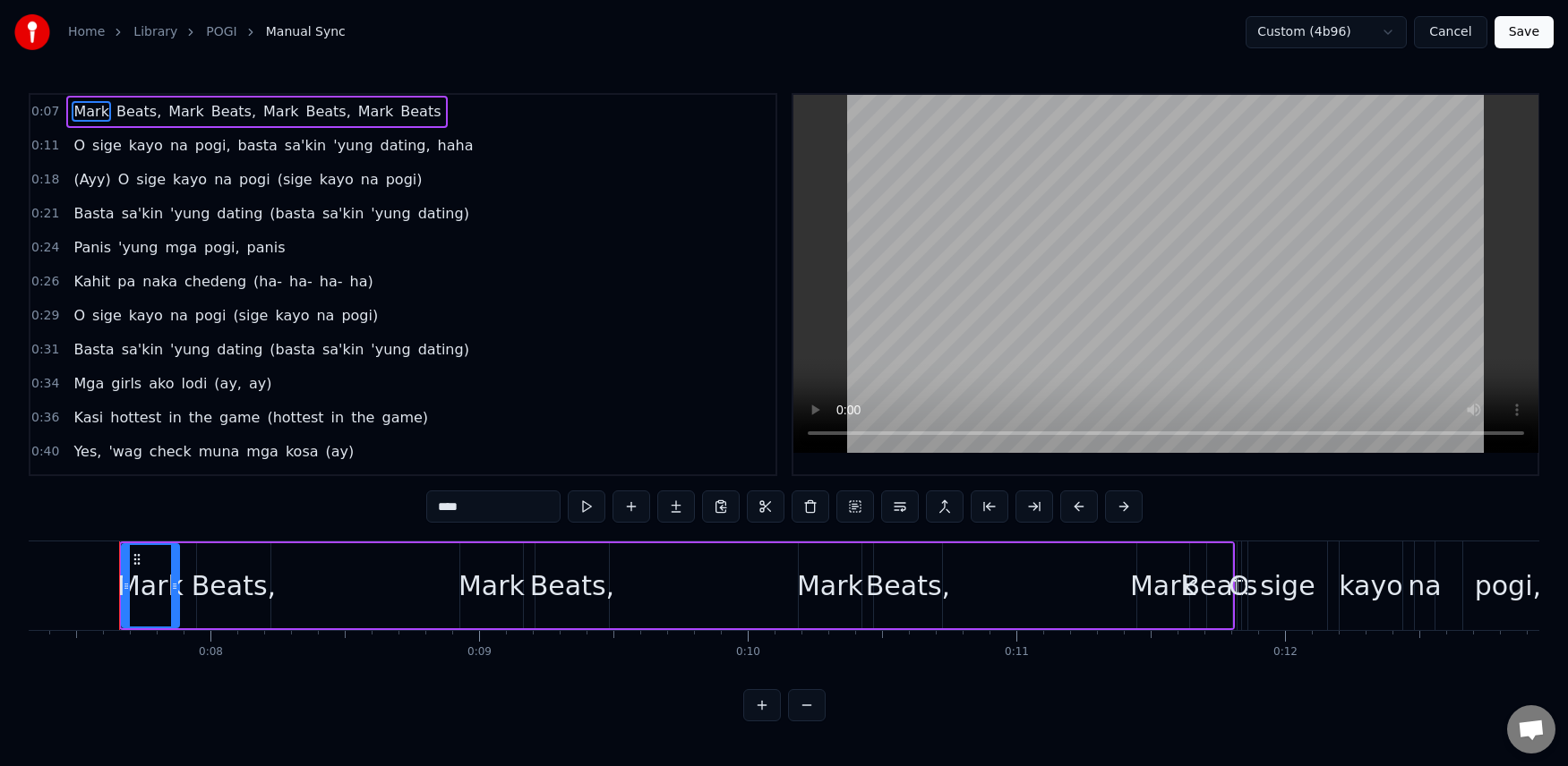
click at [357, 107] on span "Mark" at bounding box center [376, 111] width 38 height 21
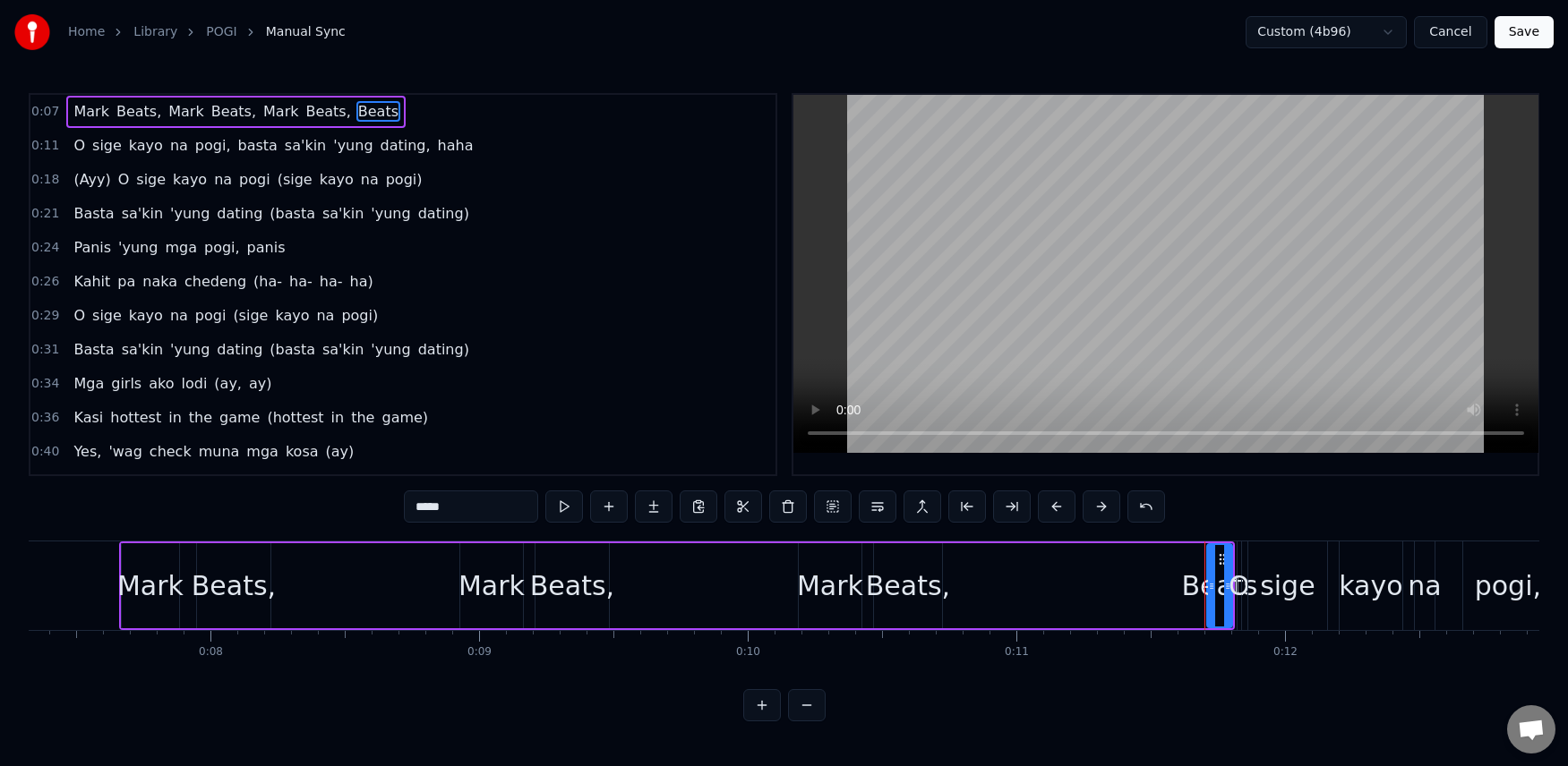
click at [357, 115] on span "Beats" at bounding box center [379, 111] width 44 height 21
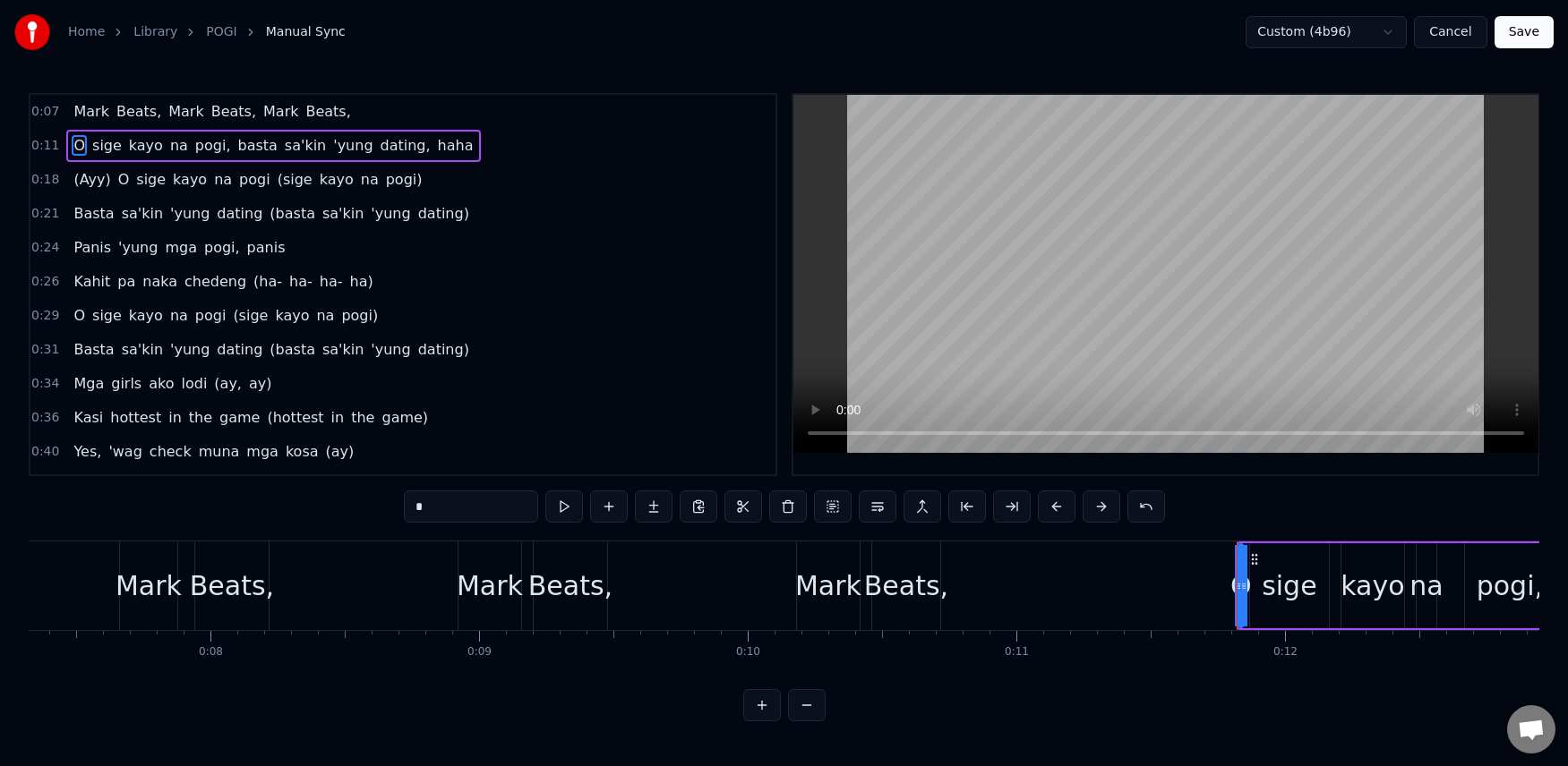
click at [304, 116] on span "Beats," at bounding box center [328, 111] width 48 height 21
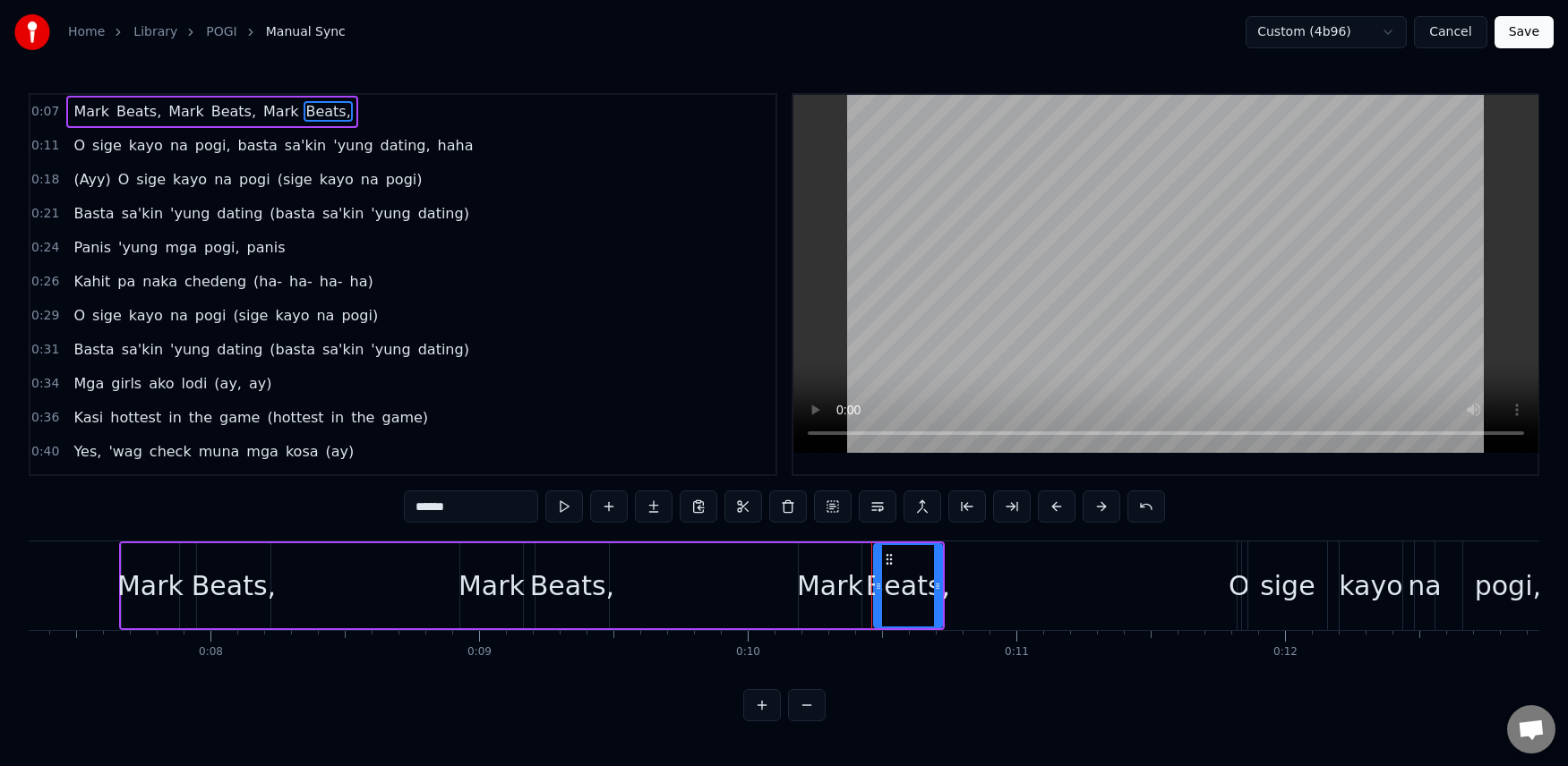
click at [491, 503] on input "******" at bounding box center [471, 506] width 135 height 32
type input "*****"
click at [1529, 34] on button "Save" at bounding box center [1523, 32] width 59 height 32
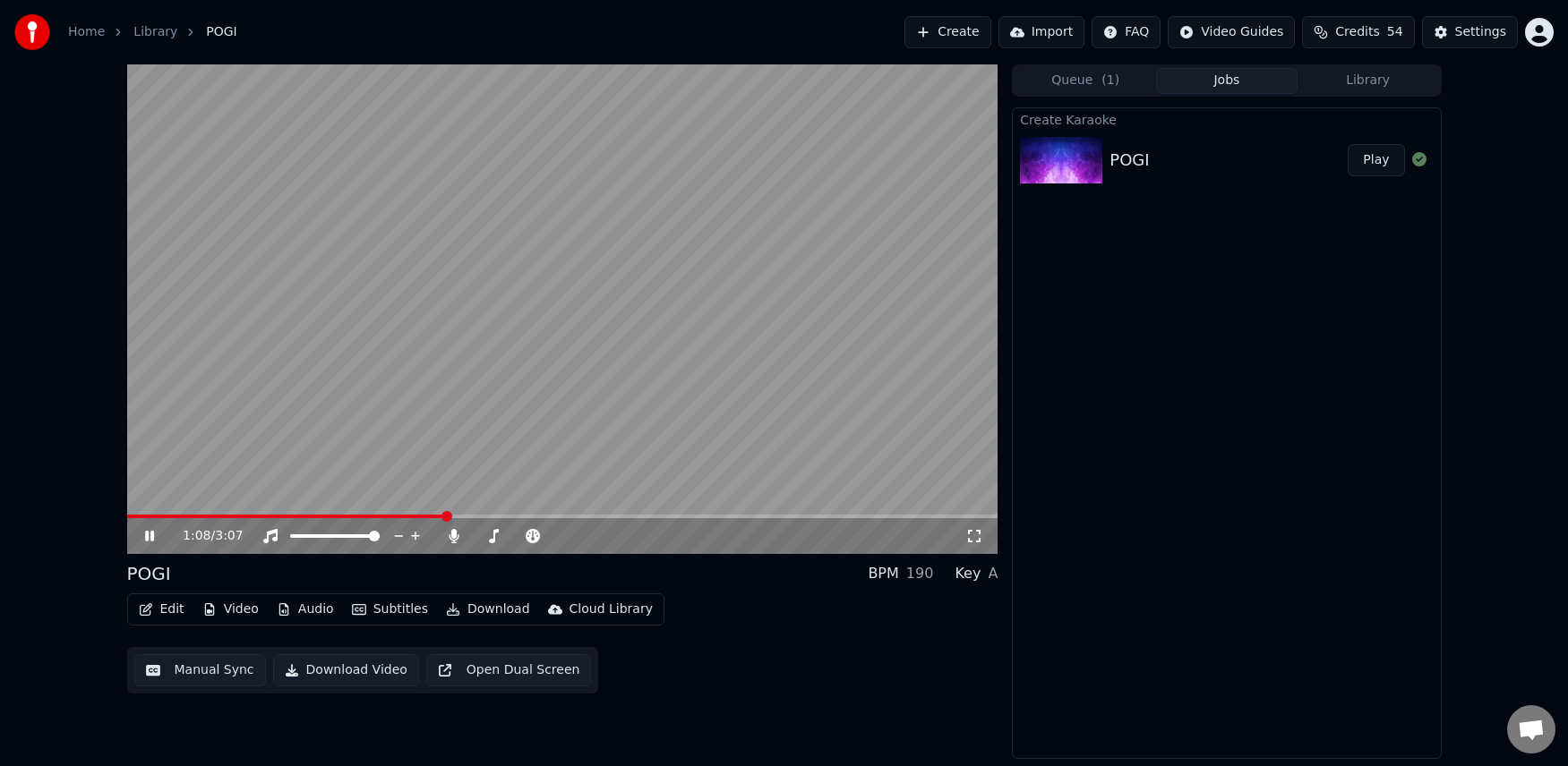
click at [150, 531] on icon at bounding box center [149, 536] width 9 height 11
click at [127, 522] on span at bounding box center [133, 517] width 11 height 11
click at [243, 612] on button "Video" at bounding box center [230, 610] width 71 height 25
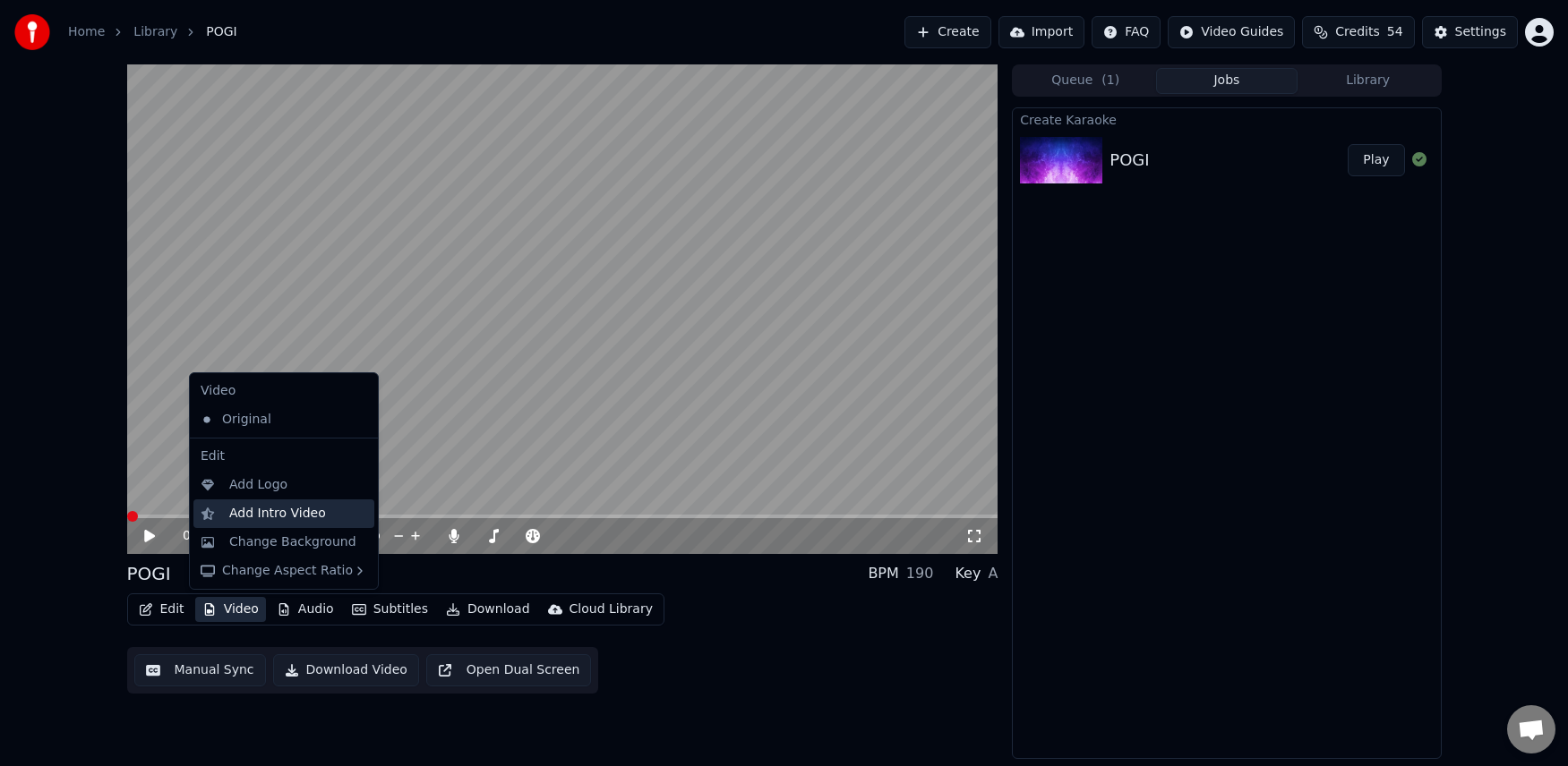
click at [227, 509] on div "Add Intro Video" at bounding box center [284, 513] width 181 height 28
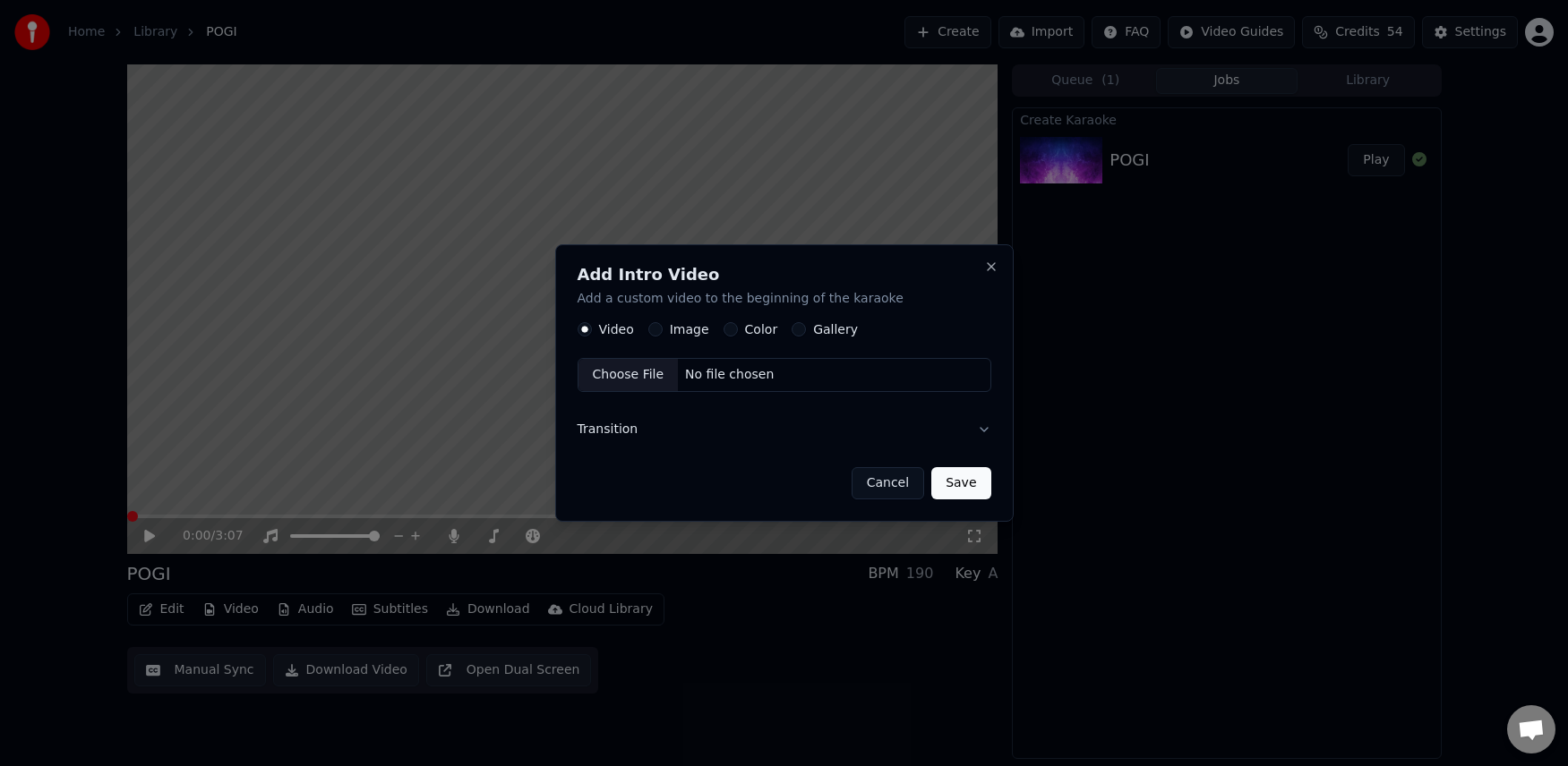
click at [656, 325] on button "Image" at bounding box center [655, 329] width 15 height 15
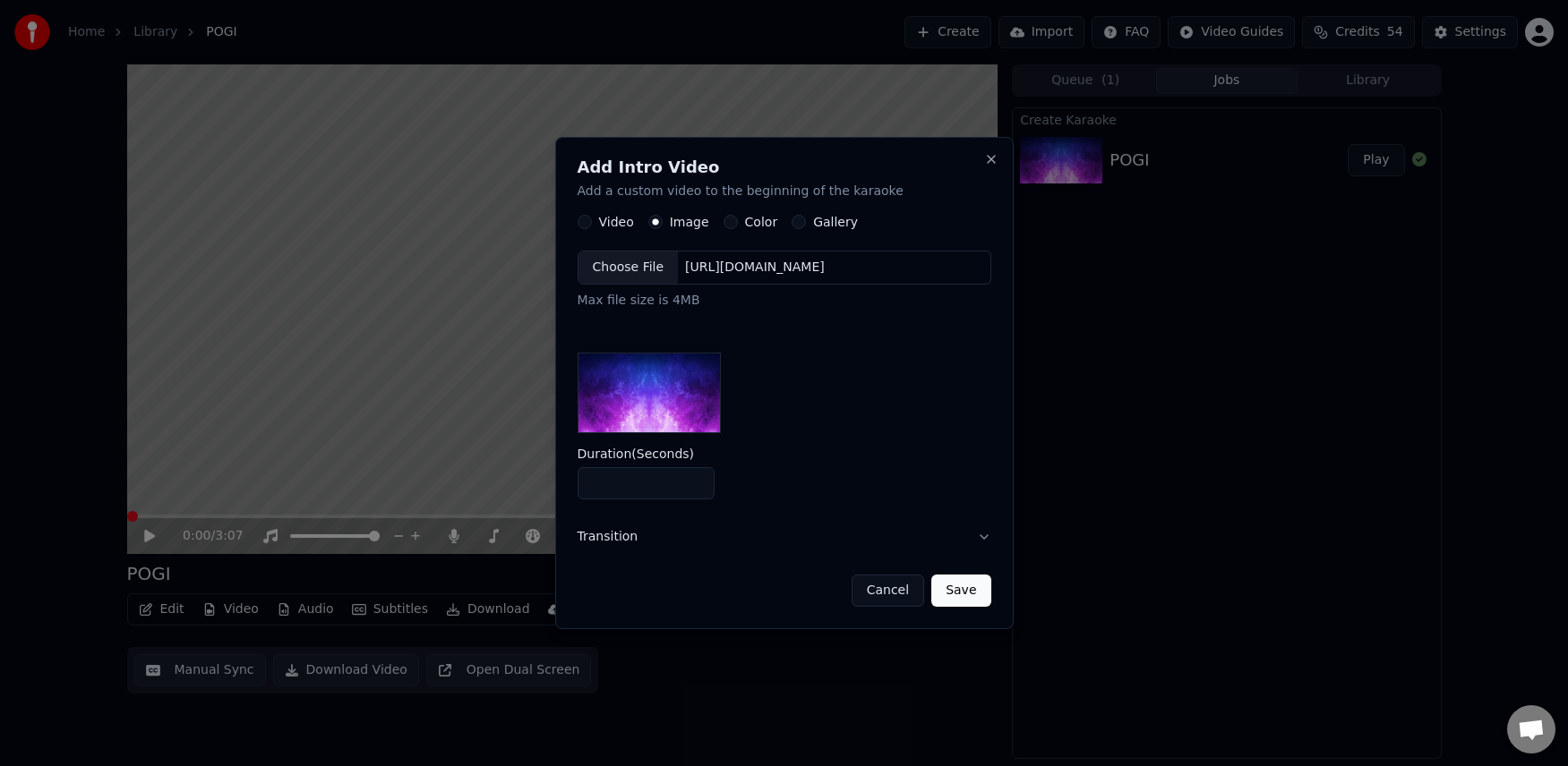
click at [623, 262] on div "Choose File" at bounding box center [629, 267] width 100 height 32
click at [974, 590] on button "Save" at bounding box center [960, 590] width 59 height 32
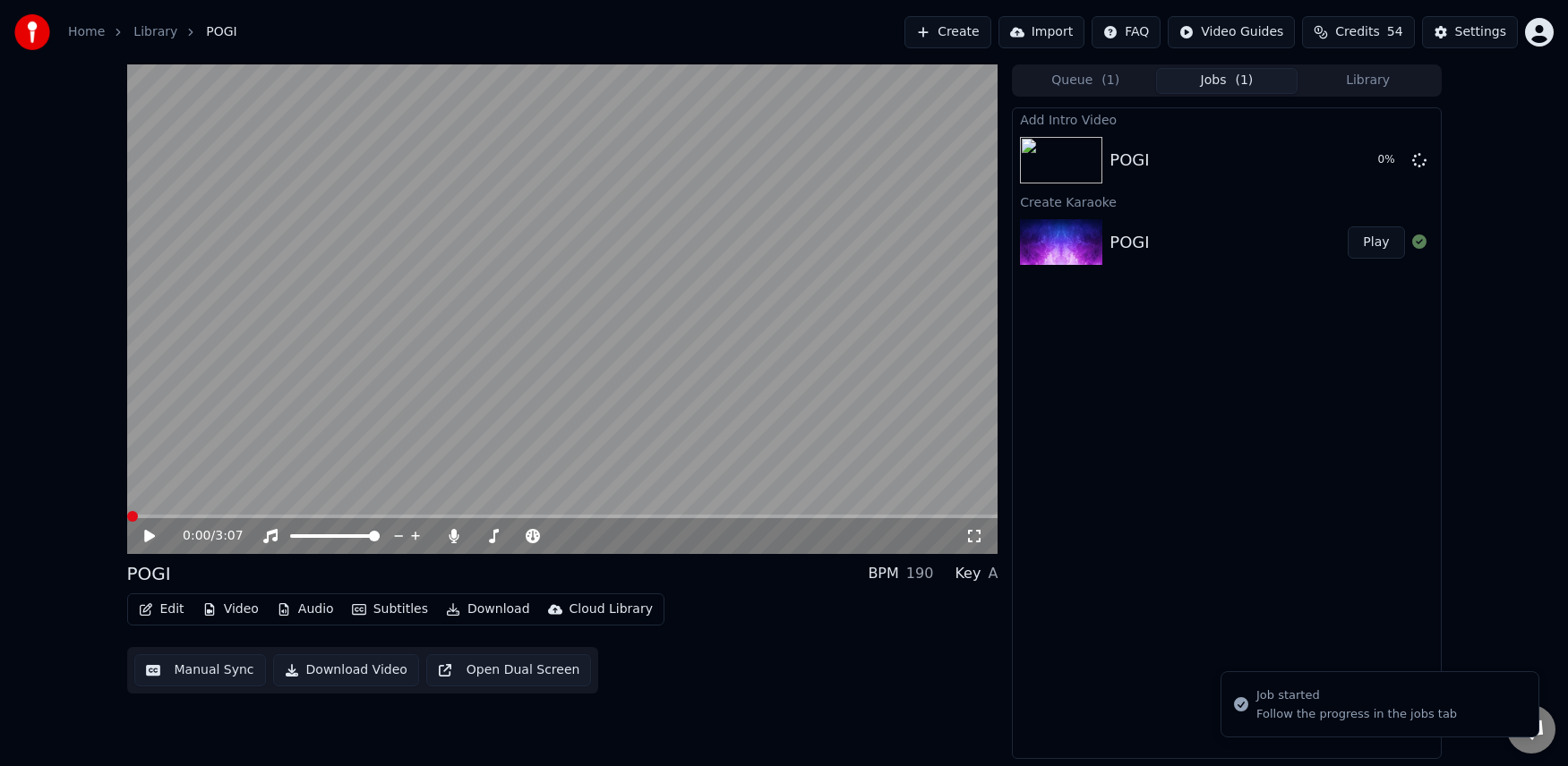
click at [150, 531] on icon at bounding box center [162, 537] width 42 height 15
click at [146, 532] on icon at bounding box center [149, 536] width 9 height 11
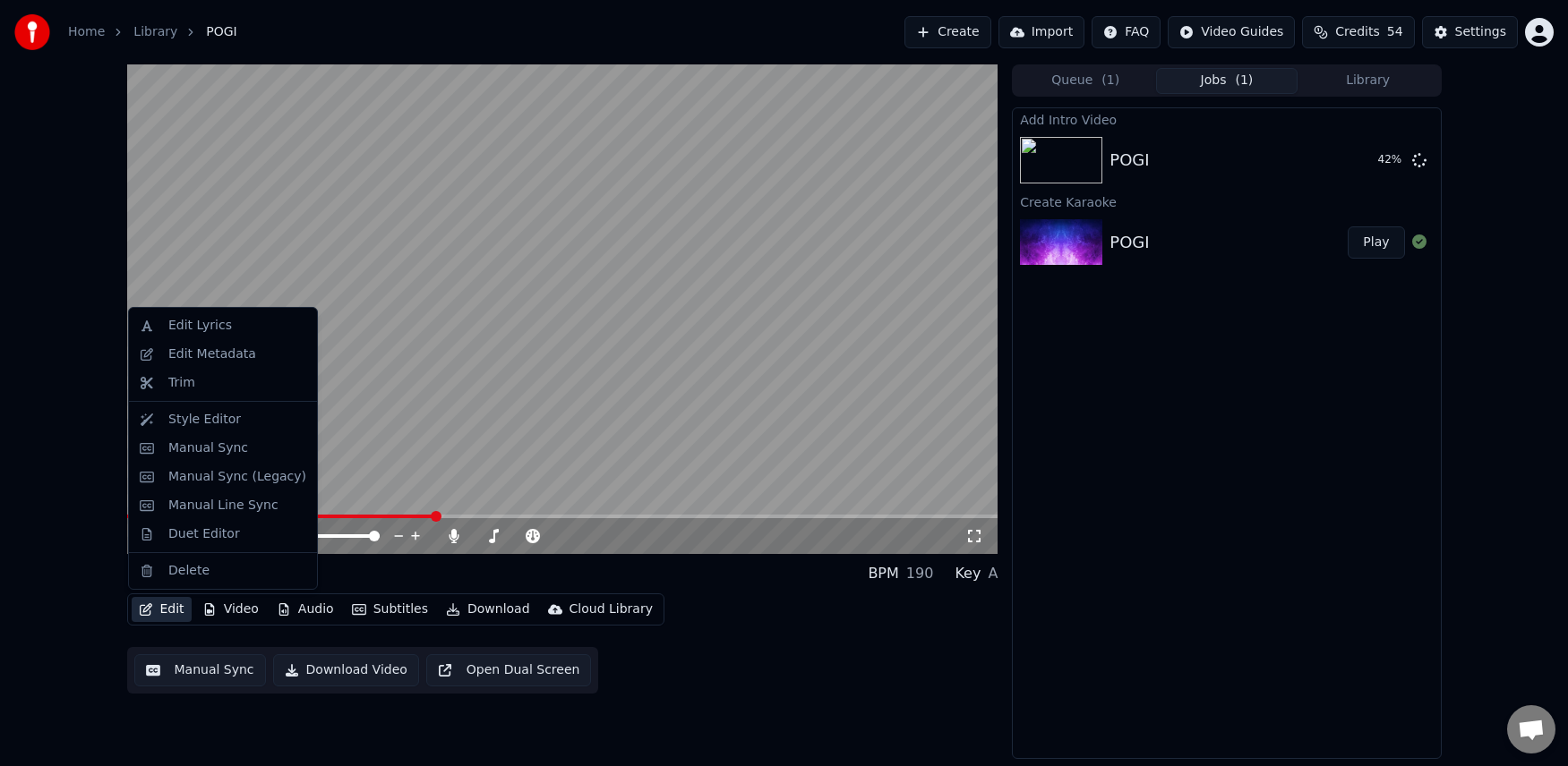
click at [180, 613] on button "Edit" at bounding box center [162, 610] width 60 height 25
click at [205, 451] on div "Manual Sync" at bounding box center [208, 449] width 80 height 18
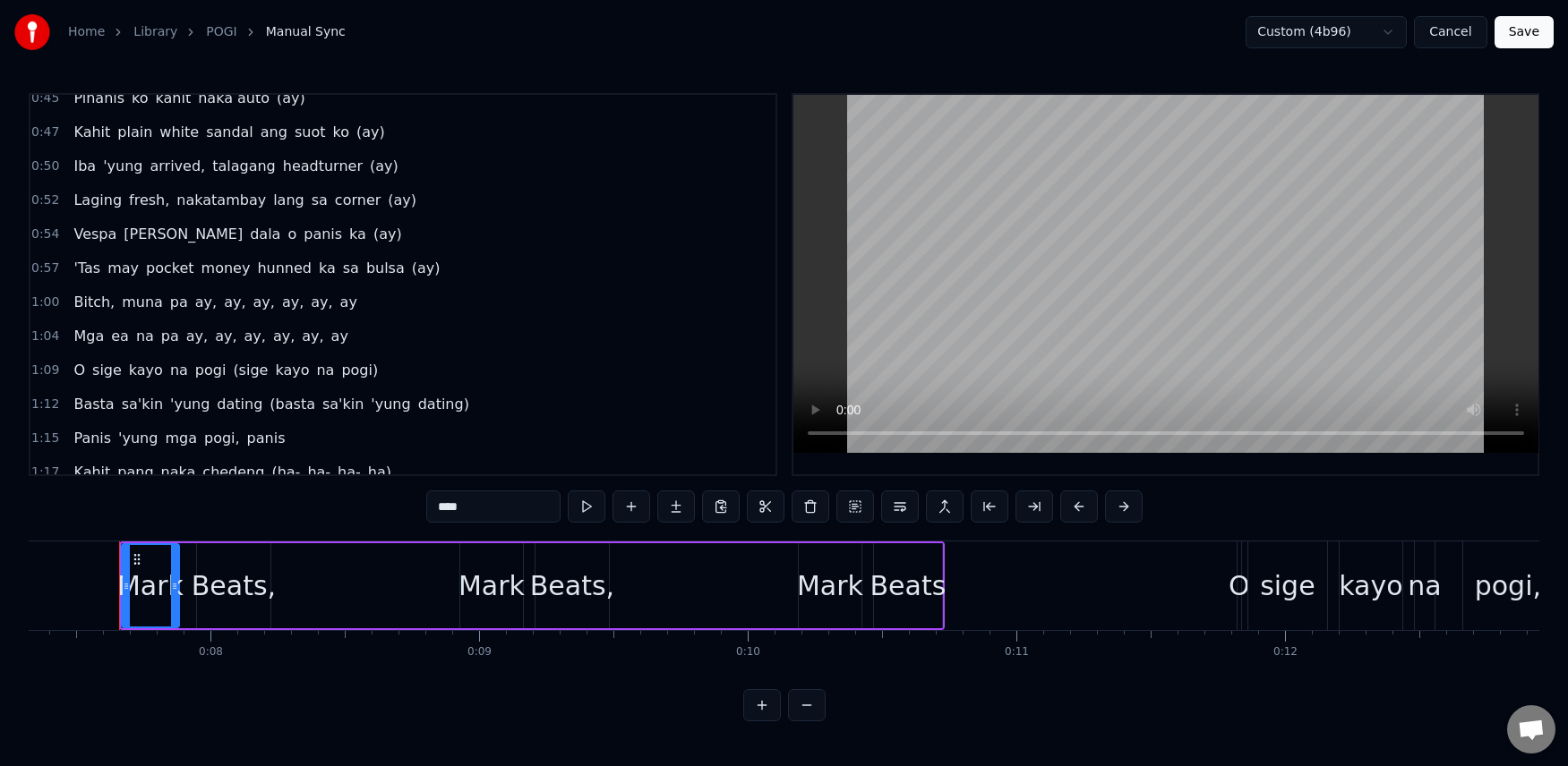
scroll to position [384, 0]
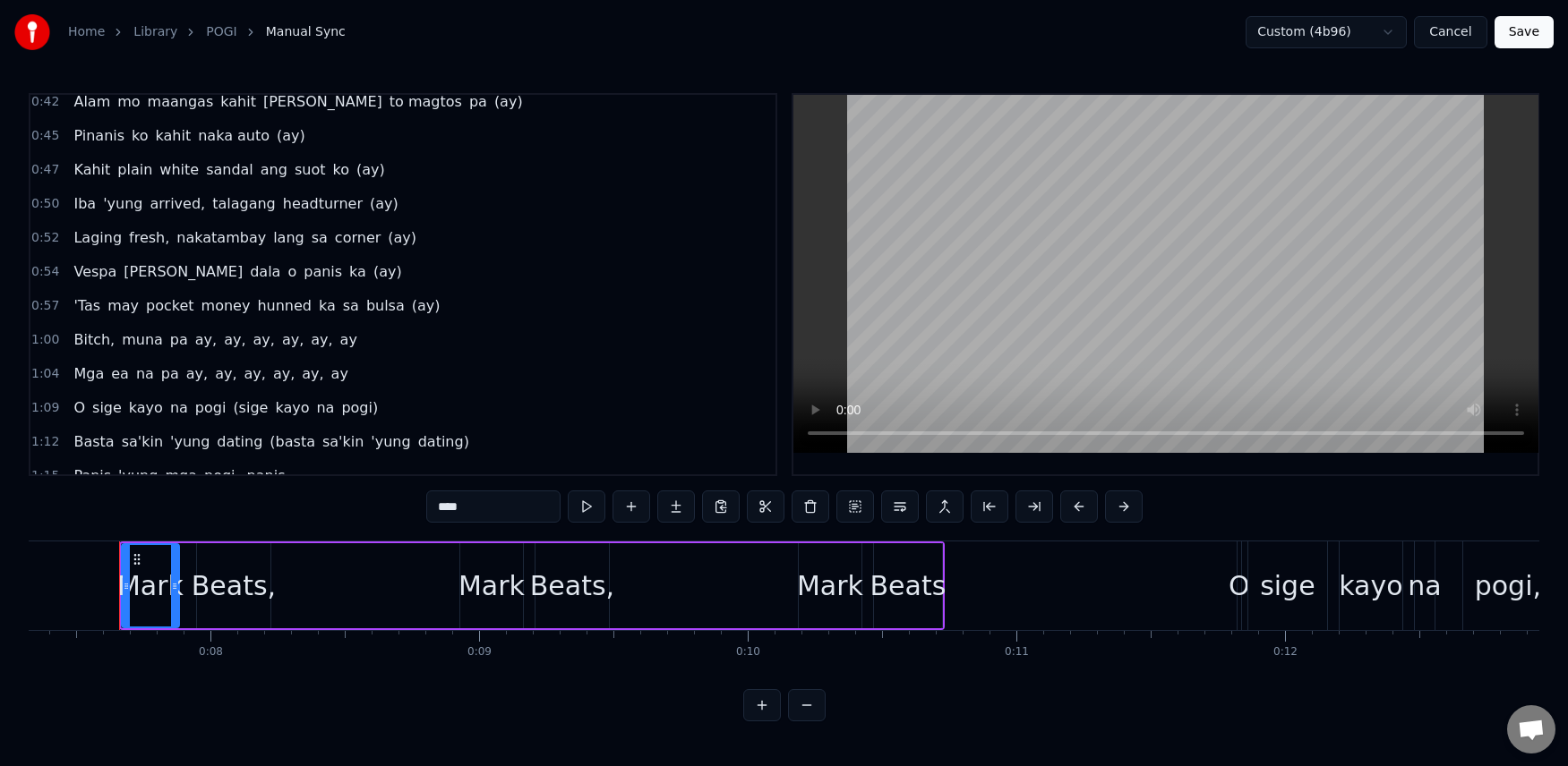
click at [255, 307] on span "hunned" at bounding box center [284, 306] width 58 height 21
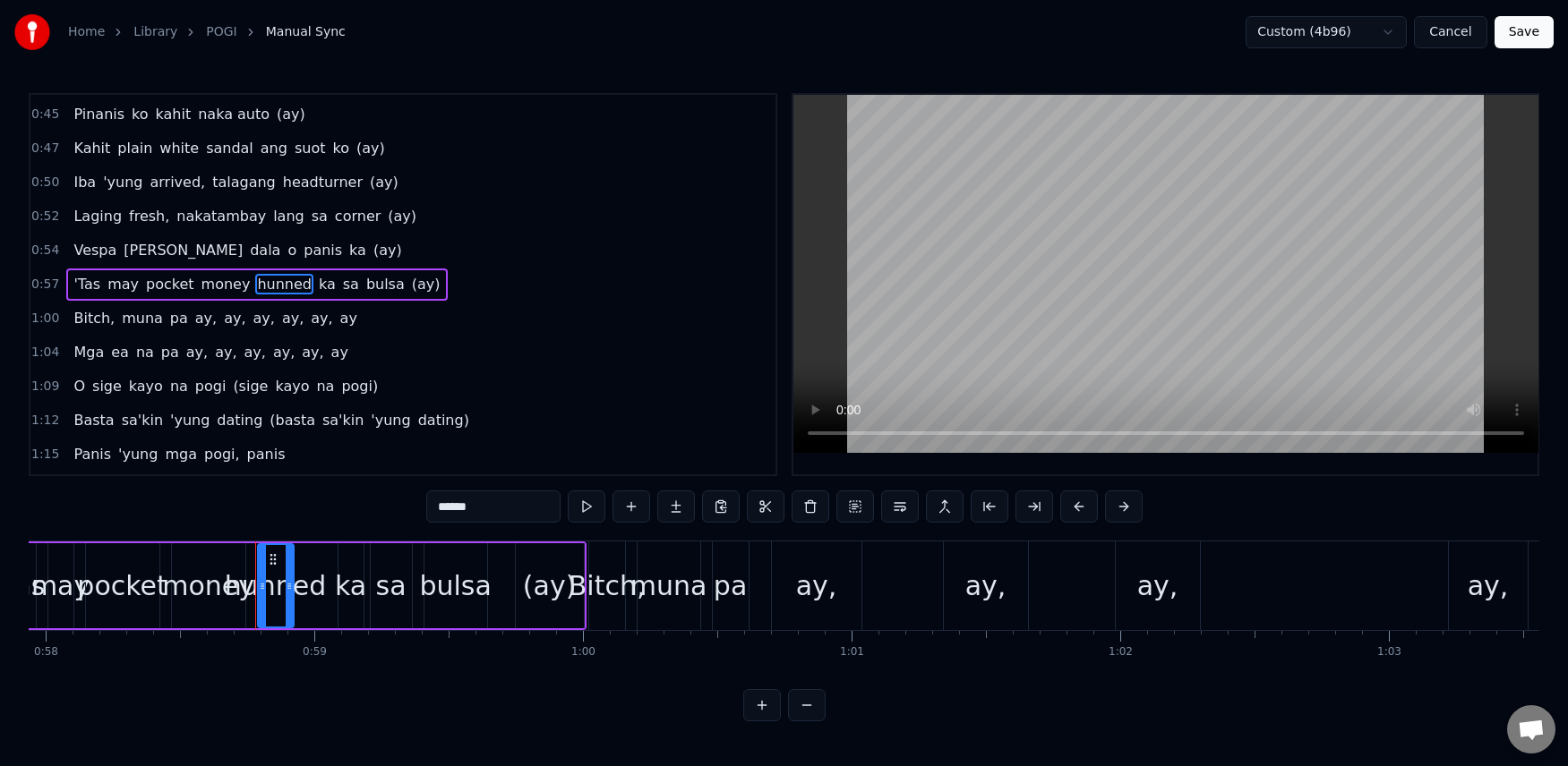
scroll to position [0, 15699]
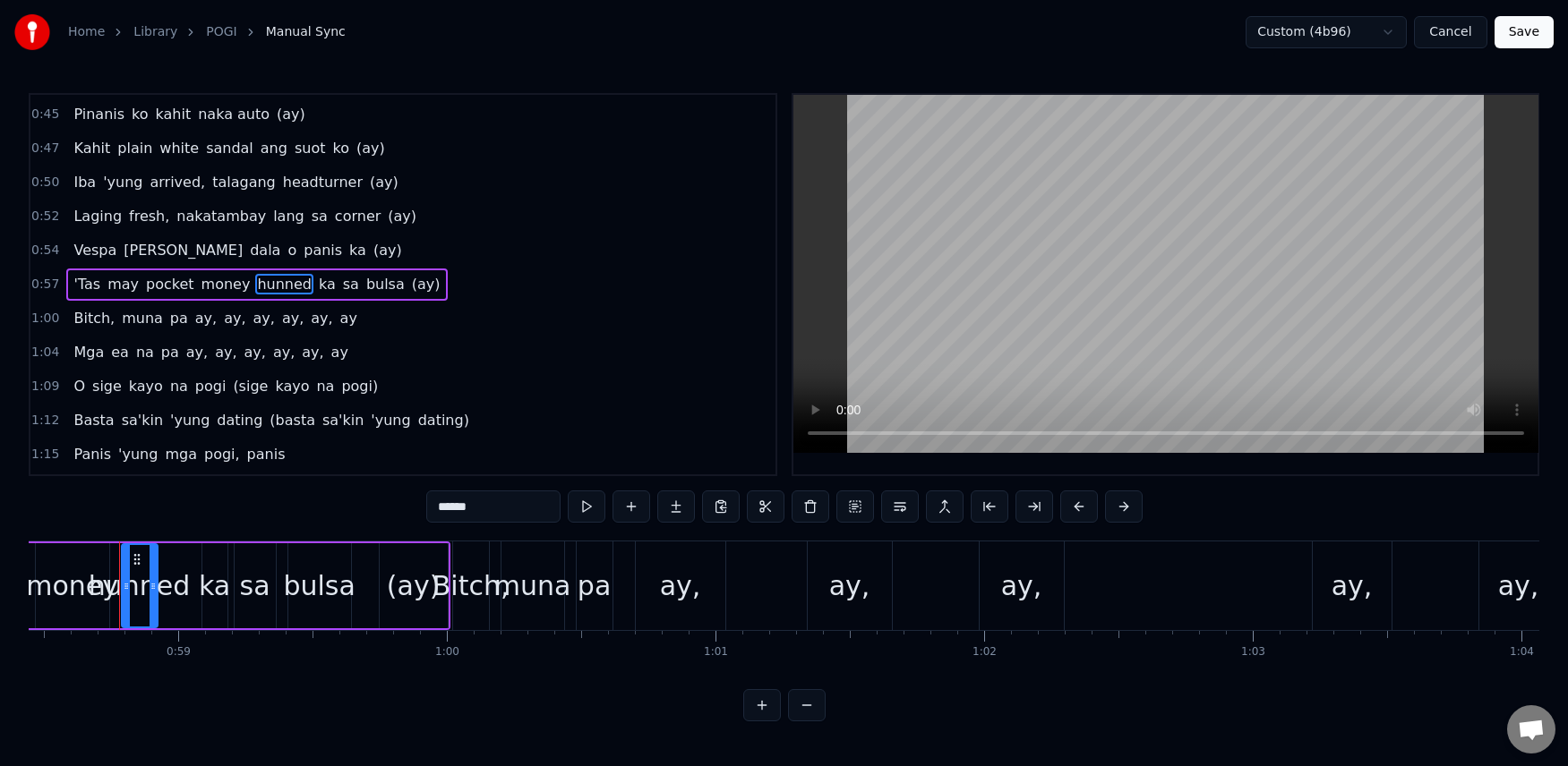
drag, startPoint x: 501, startPoint y: 513, endPoint x: 429, endPoint y: 506, distance: 72.3
click at [429, 506] on input "******" at bounding box center [493, 506] width 135 height 32
click at [308, 281] on span "ka" at bounding box center [318, 284] width 21 height 21
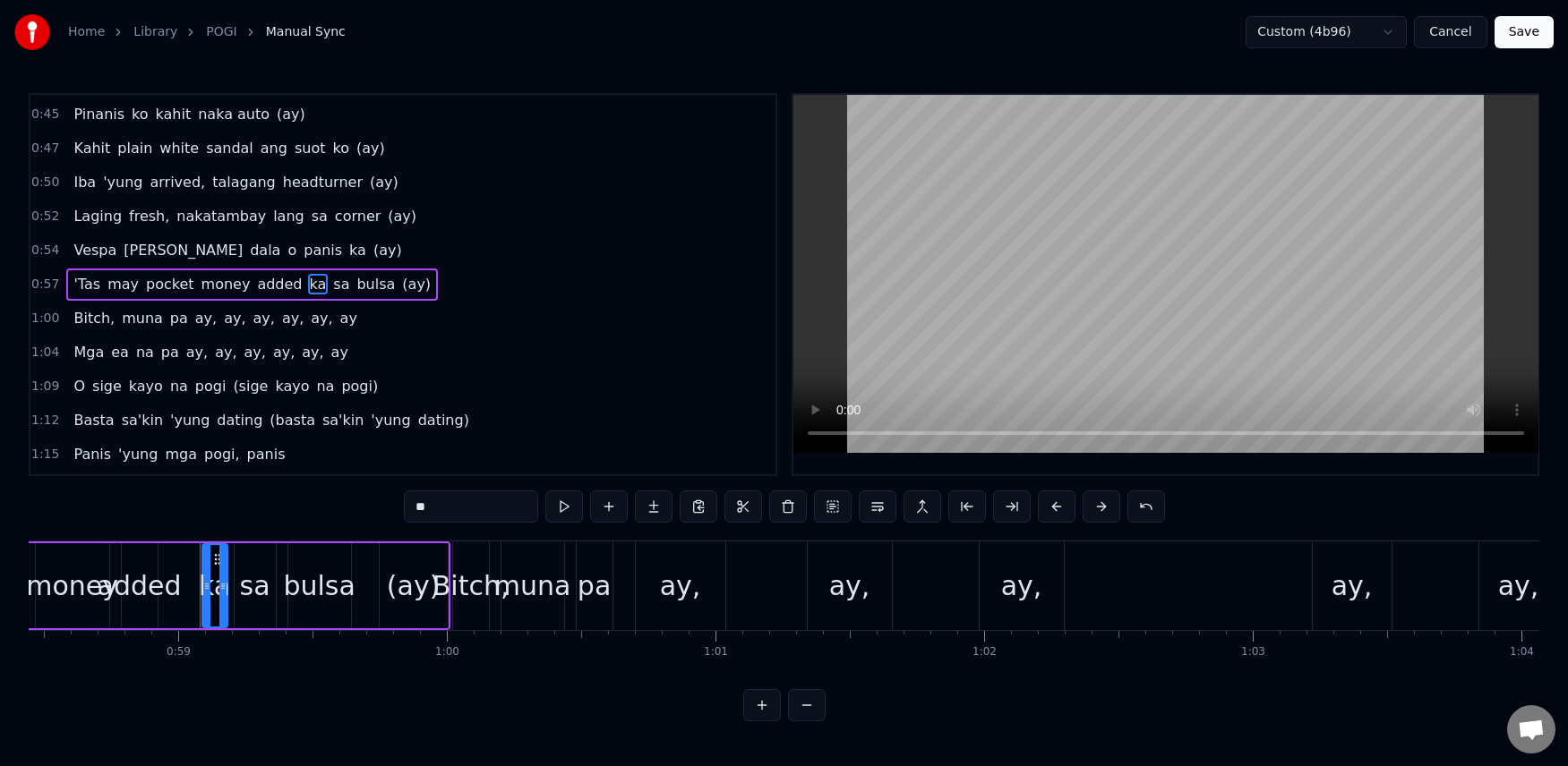
click at [447, 515] on input "**" at bounding box center [471, 506] width 135 height 32
type input "*"
click at [66, 238] on div "Vespa [PERSON_NAME] [PERSON_NAME] ka (ay)" at bounding box center [238, 250] width 342 height 32
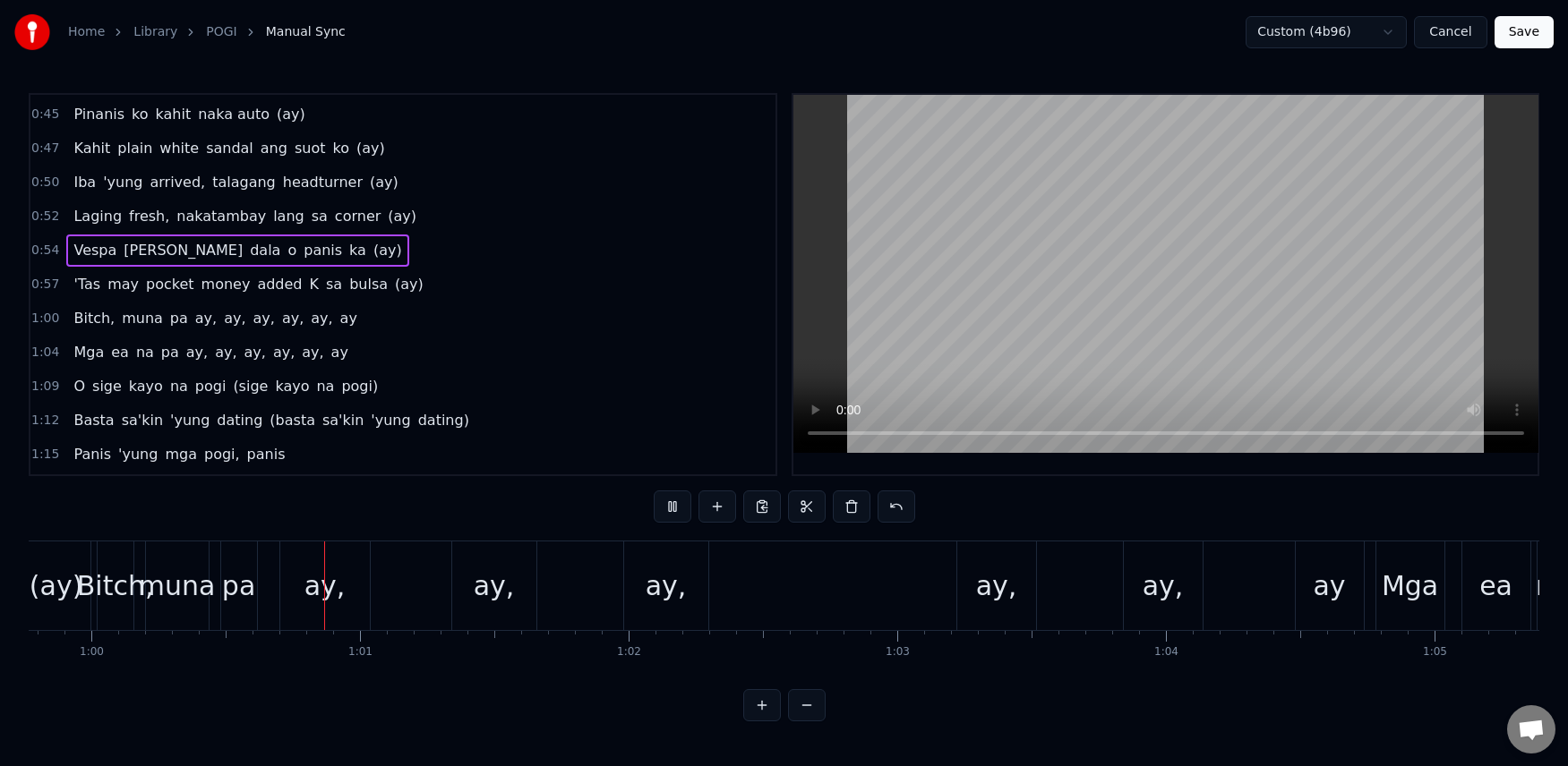
scroll to position [0, 16064]
click at [1527, 28] on button "Save" at bounding box center [1523, 32] width 59 height 32
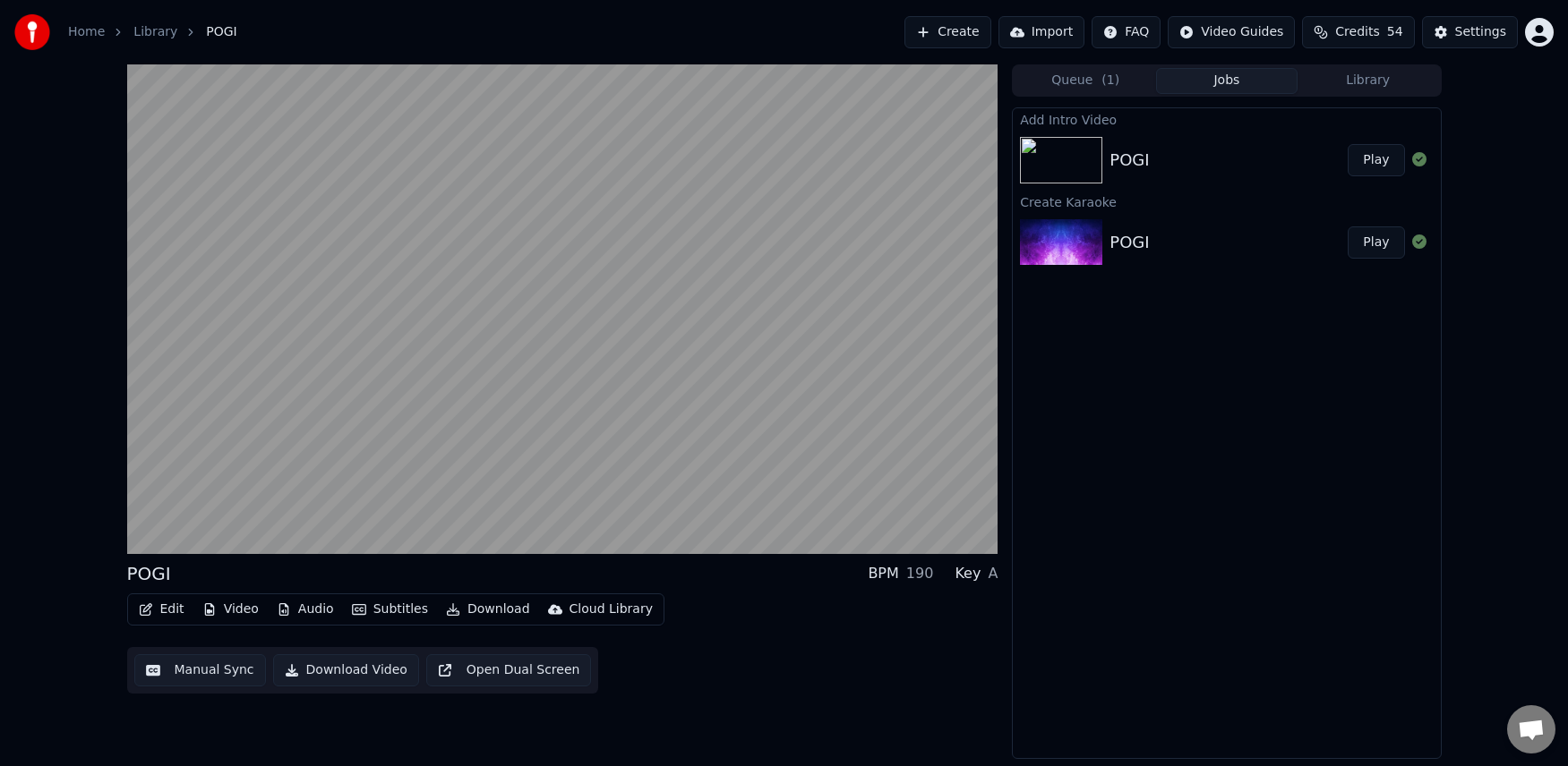
click at [172, 611] on button "Edit" at bounding box center [162, 610] width 60 height 25
click at [721, 650] on div "Edit Video Audio Subtitles Download Cloud Library Manual Sync Download Video Op…" at bounding box center [562, 643] width 871 height 100
click at [1373, 160] on button "Play" at bounding box center [1376, 159] width 56 height 32
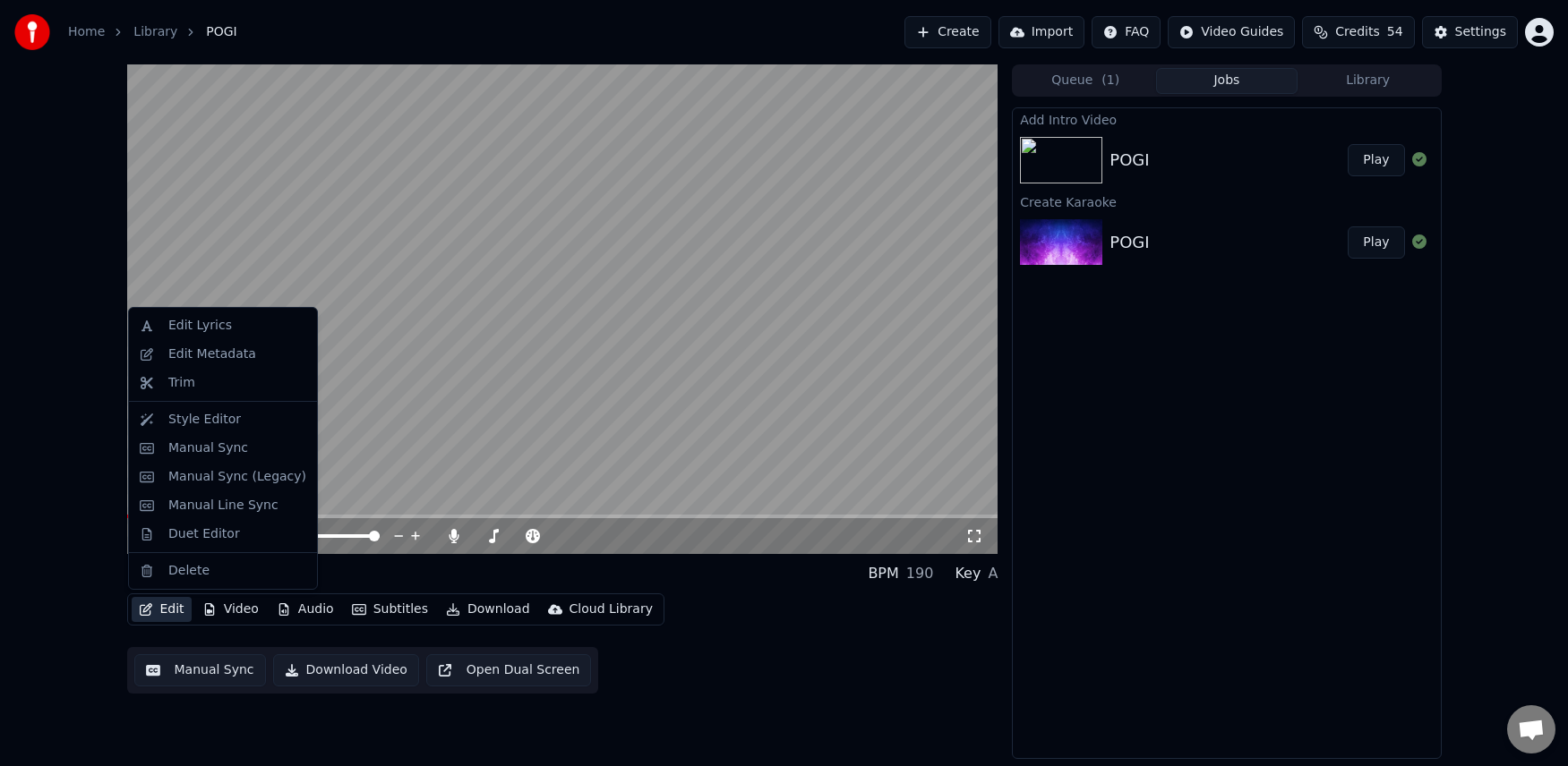
click at [167, 610] on button "Edit" at bounding box center [162, 610] width 60 height 25
click at [195, 419] on div "Style Editor" at bounding box center [205, 420] width 73 height 18
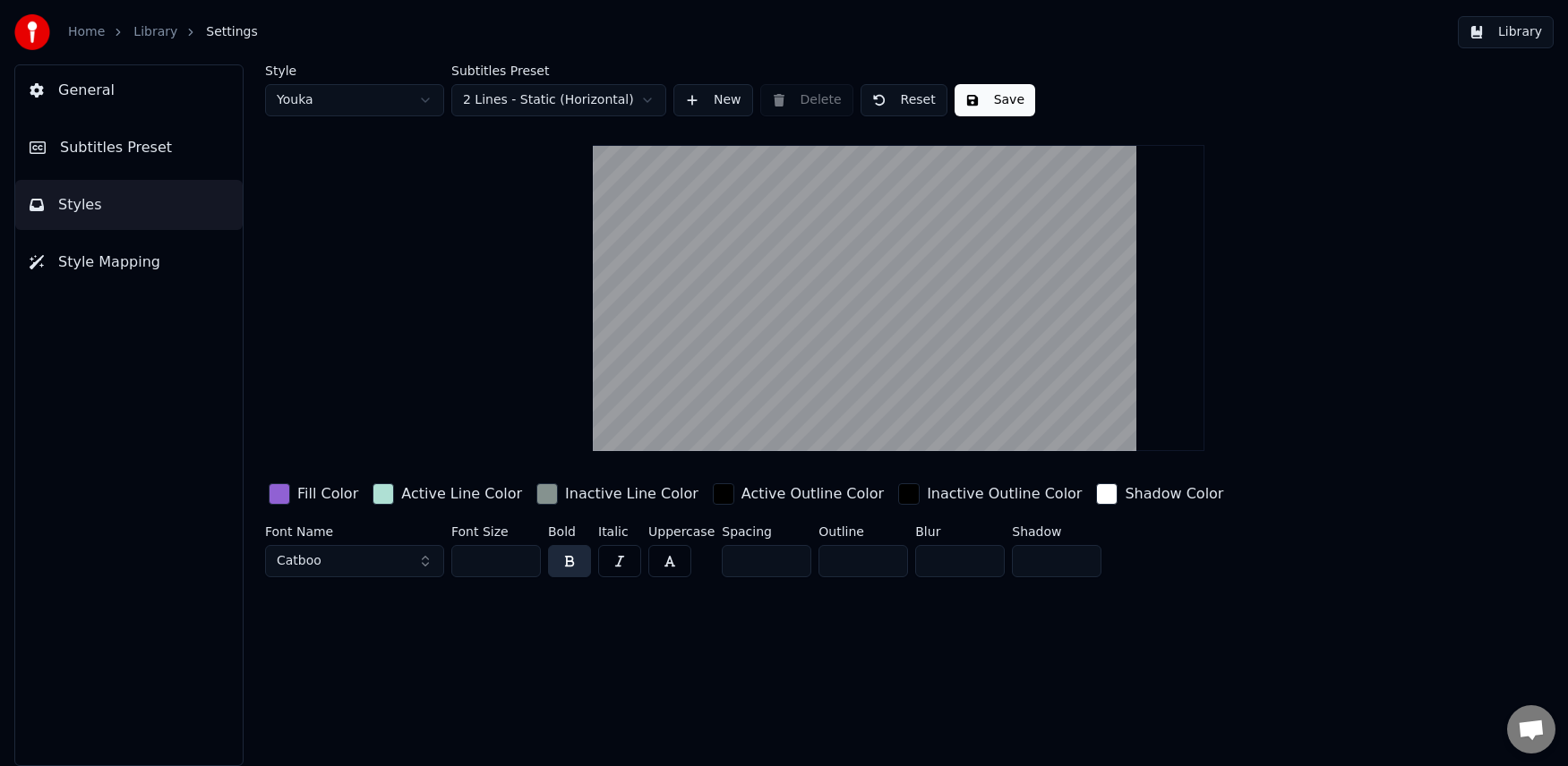
click at [357, 559] on button "Catboo" at bounding box center [354, 560] width 179 height 32
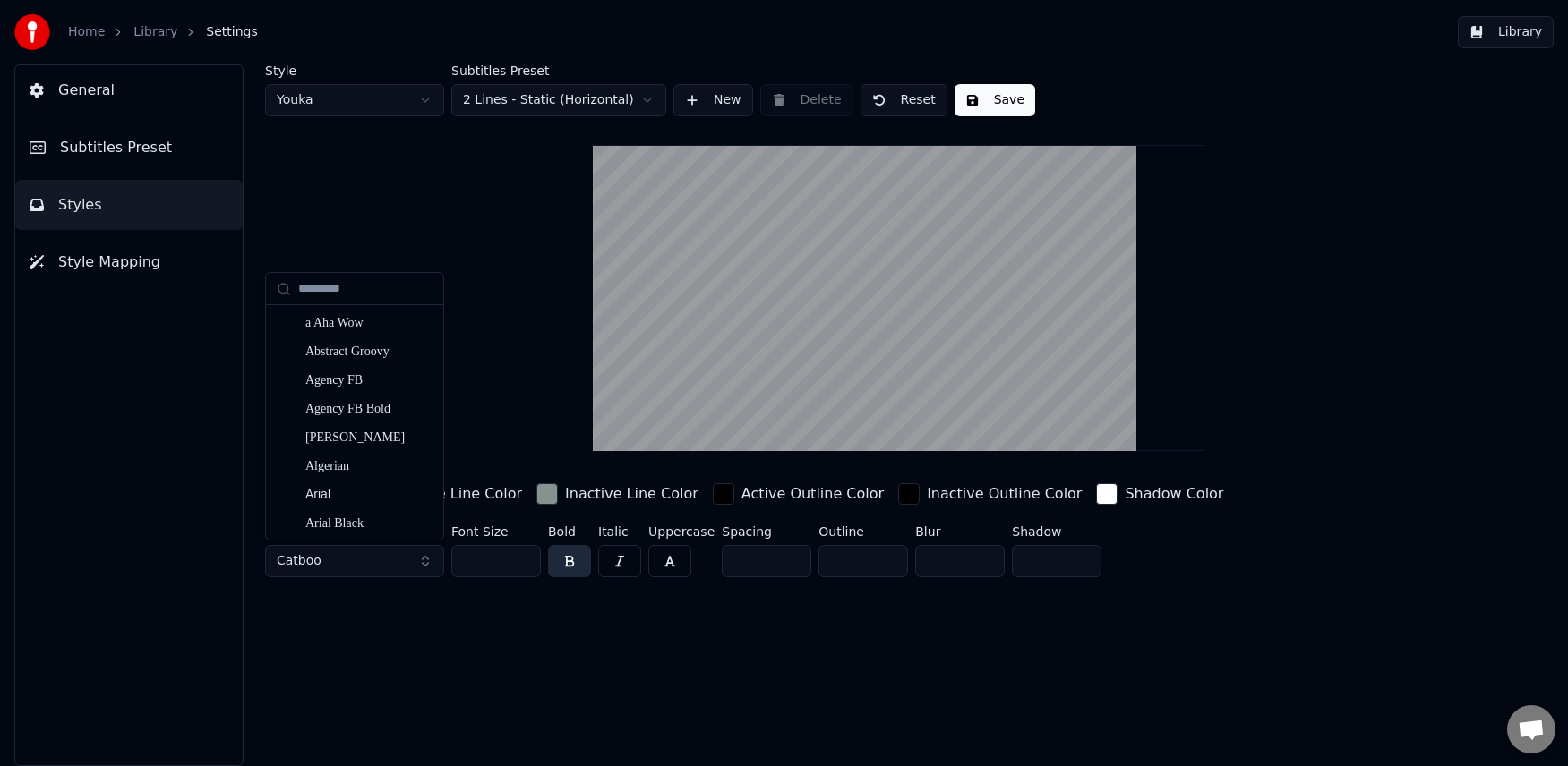
click at [420, 555] on button "Catboo" at bounding box center [354, 560] width 179 height 32
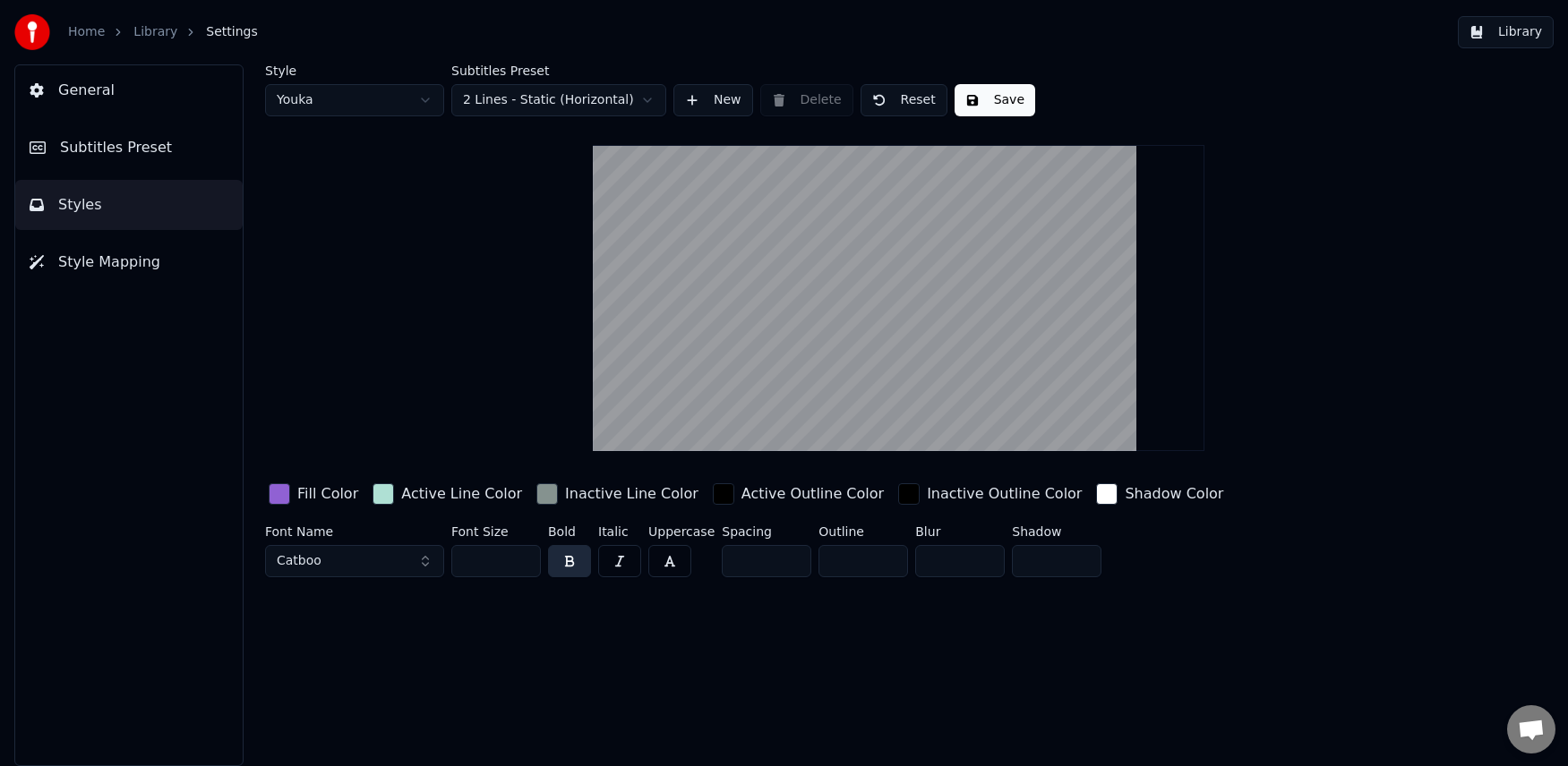
click at [423, 565] on button "Catboo" at bounding box center [354, 560] width 179 height 32
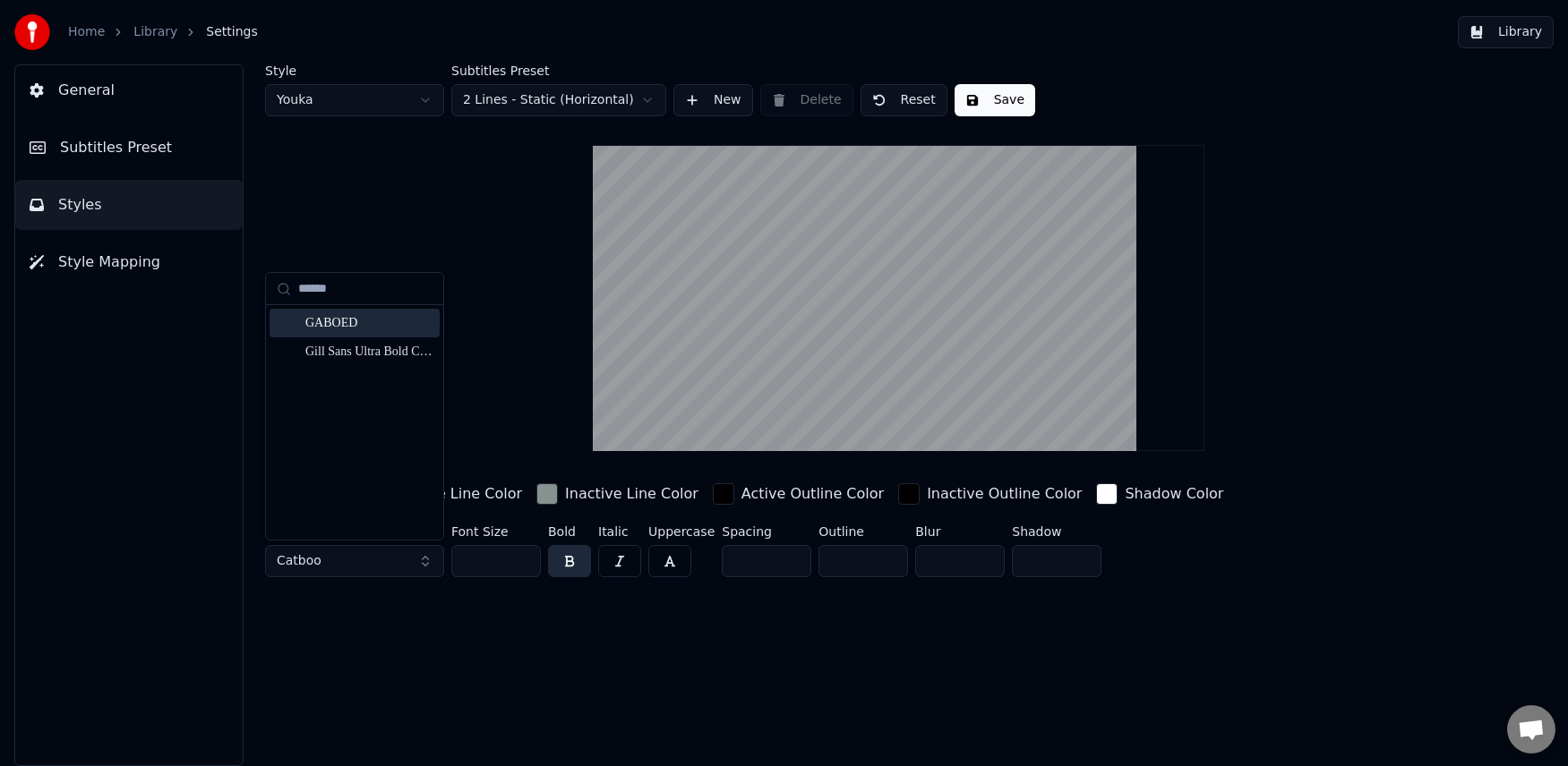
type input "******"
click at [348, 310] on div "GABOED" at bounding box center [354, 322] width 170 height 28
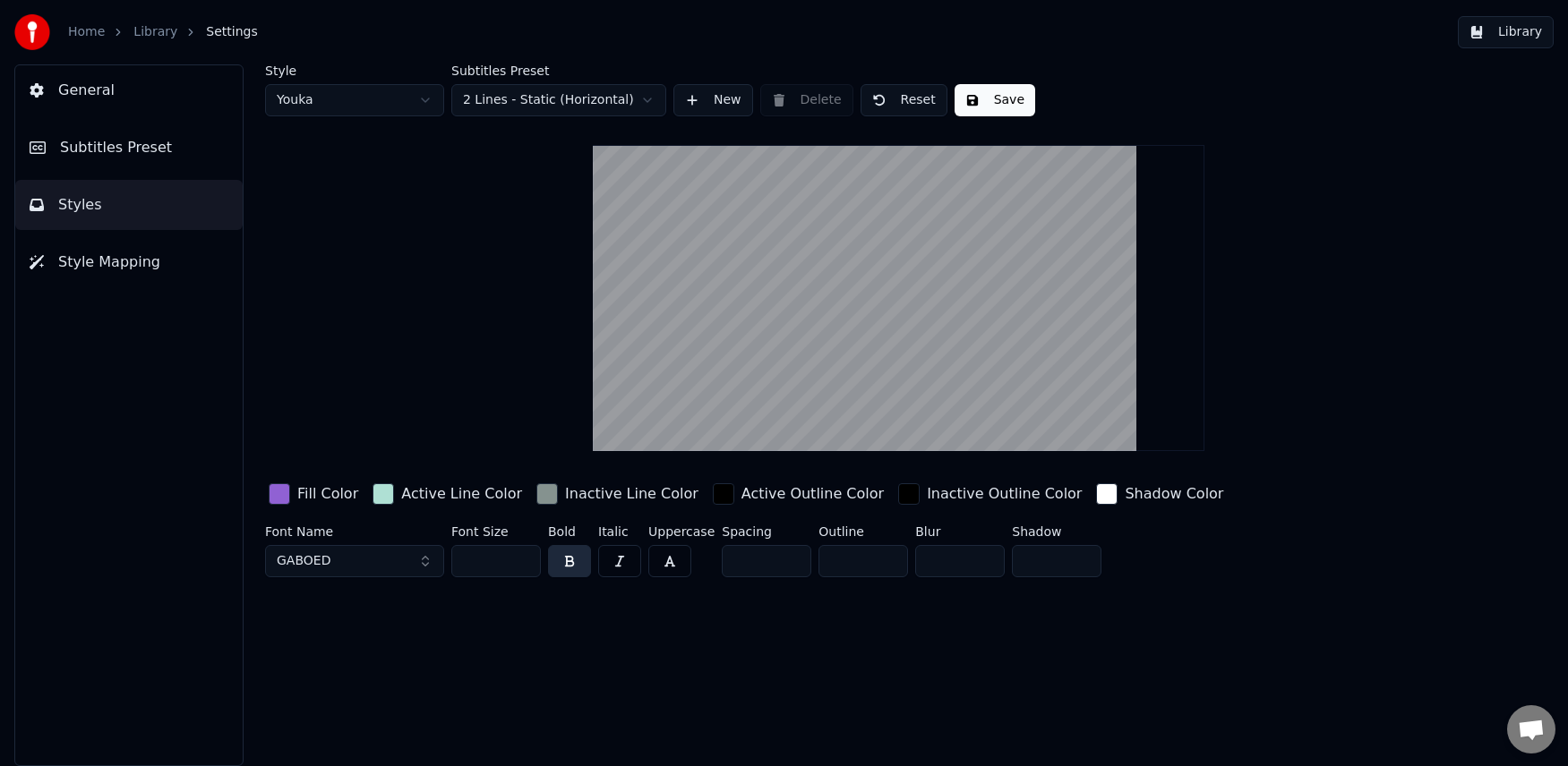
click at [504, 561] on input "***" at bounding box center [496, 560] width 89 height 32
drag, startPoint x: 504, startPoint y: 559, endPoint x: 446, endPoint y: 559, distance: 58.0
click at [446, 559] on div "Font Name GABOED Font Size *** Bold Italic Uppercase Spacing * Outline * Blur *…" at bounding box center [814, 555] width 1098 height 59
type input "***"
click at [614, 671] on div "Style Youka Subtitles Preset 2 Lines - Static (Horizontal) New Delete Reset Sav…" at bounding box center [898, 415] width 1339 height 701
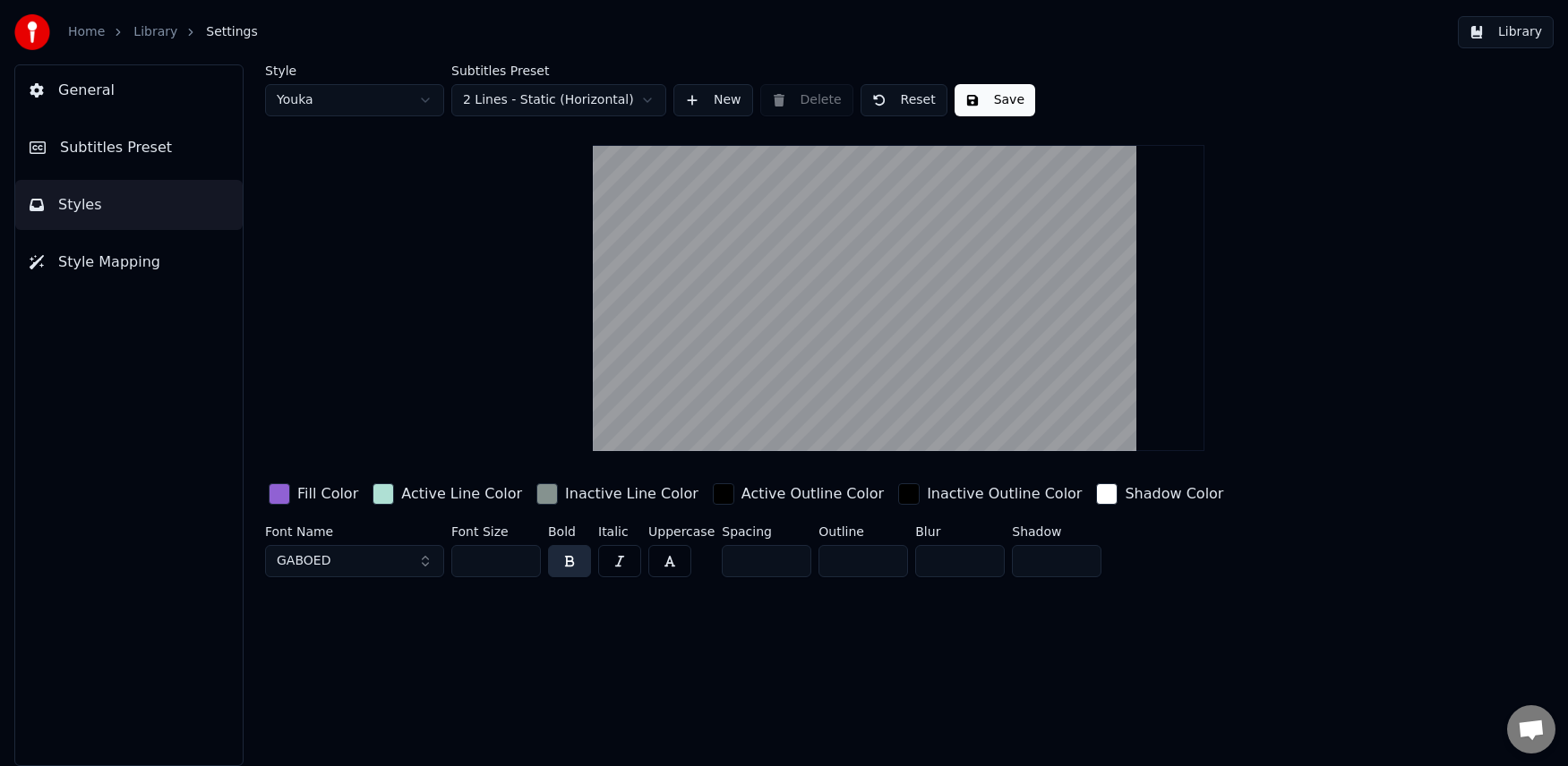
click at [324, 487] on div "Fill Color" at bounding box center [328, 494] width 61 height 22
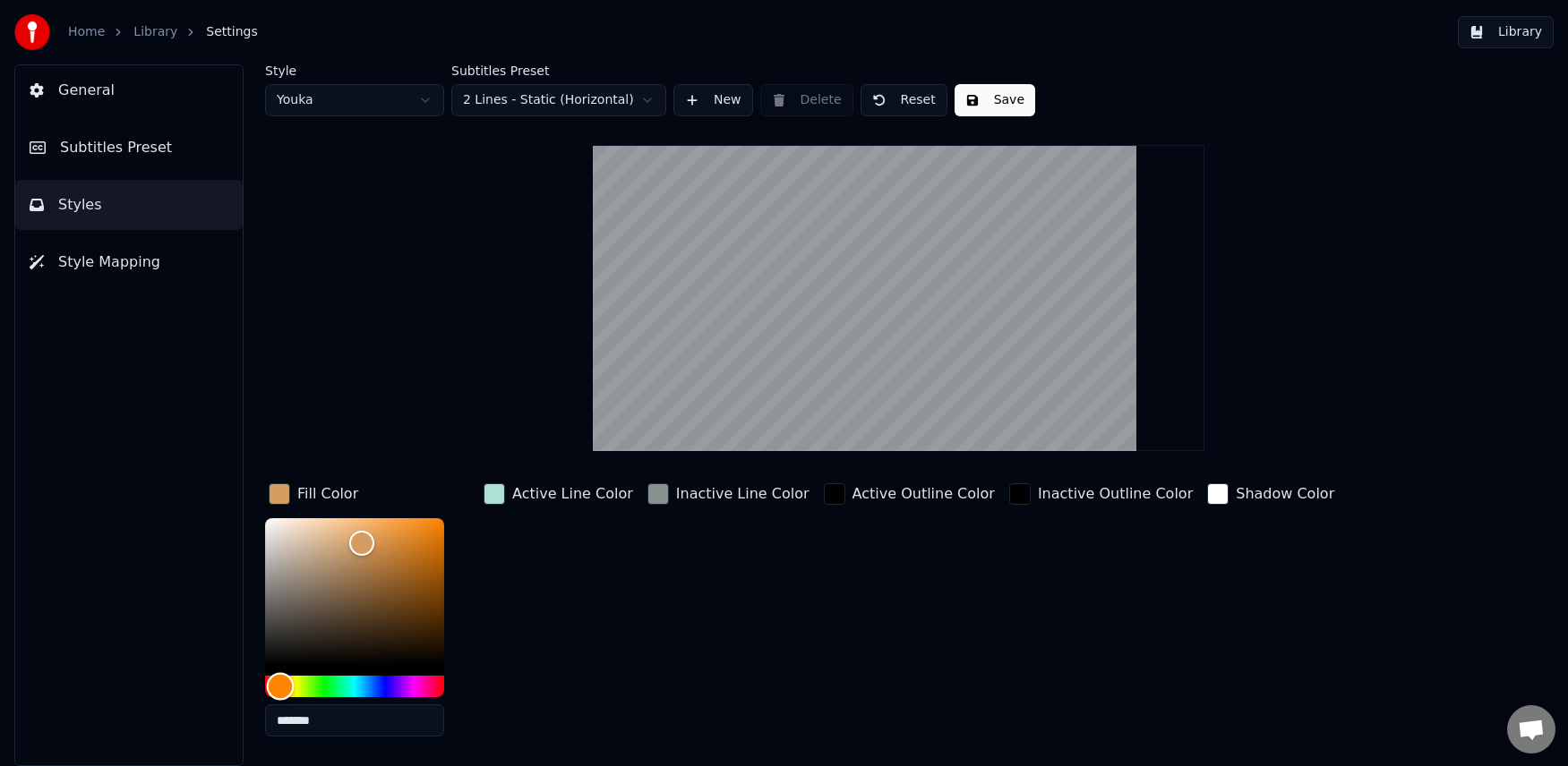
click at [279, 686] on div "Hue" at bounding box center [354, 687] width 179 height 22
type input "*******"
click at [373, 536] on div "Color" at bounding box center [374, 538] width 28 height 28
click at [987, 93] on button "Save" at bounding box center [995, 99] width 81 height 32
click at [1520, 34] on button "Library" at bounding box center [1505, 32] width 96 height 32
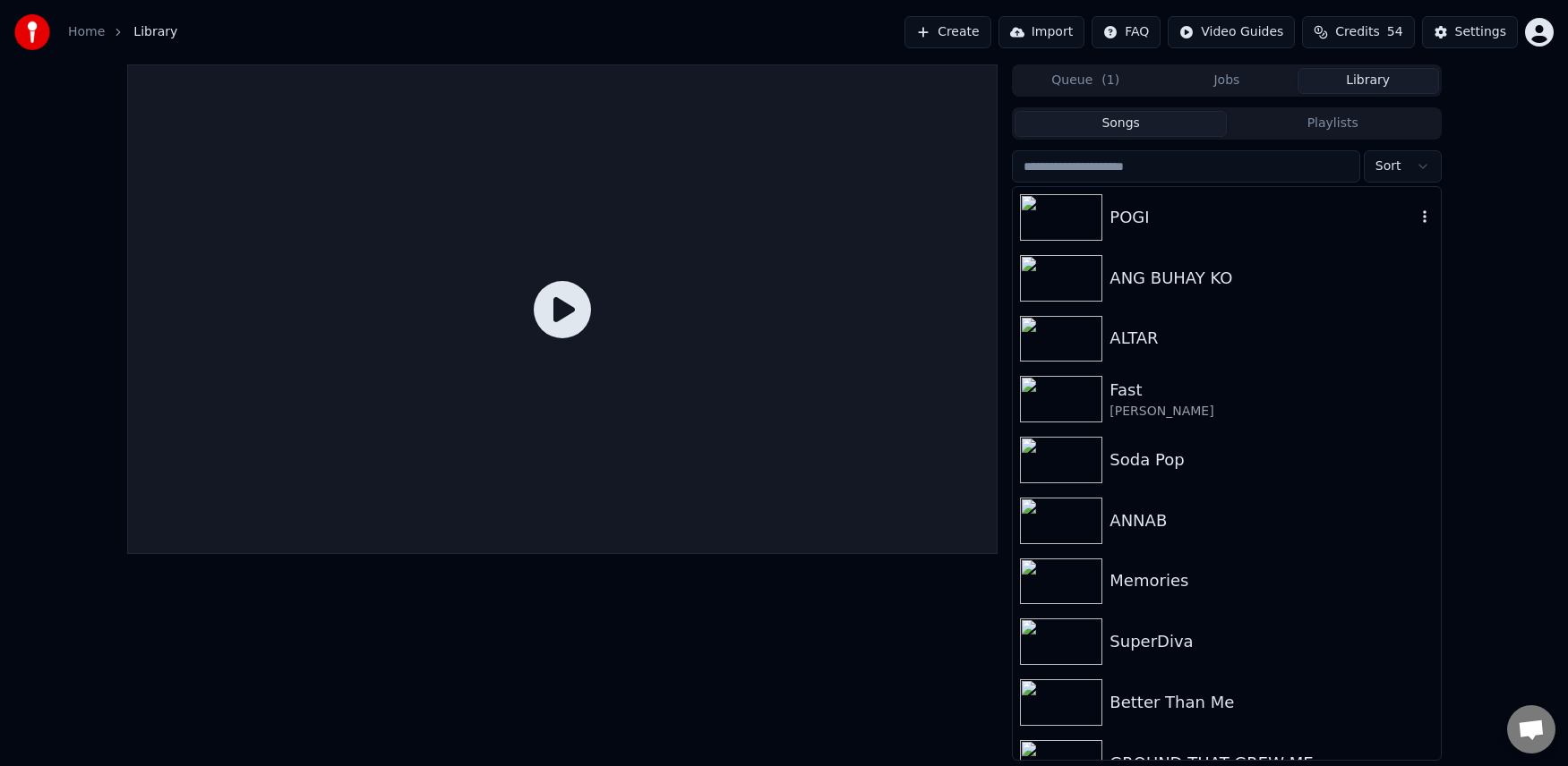
click at [1069, 216] on img at bounding box center [1061, 217] width 83 height 46
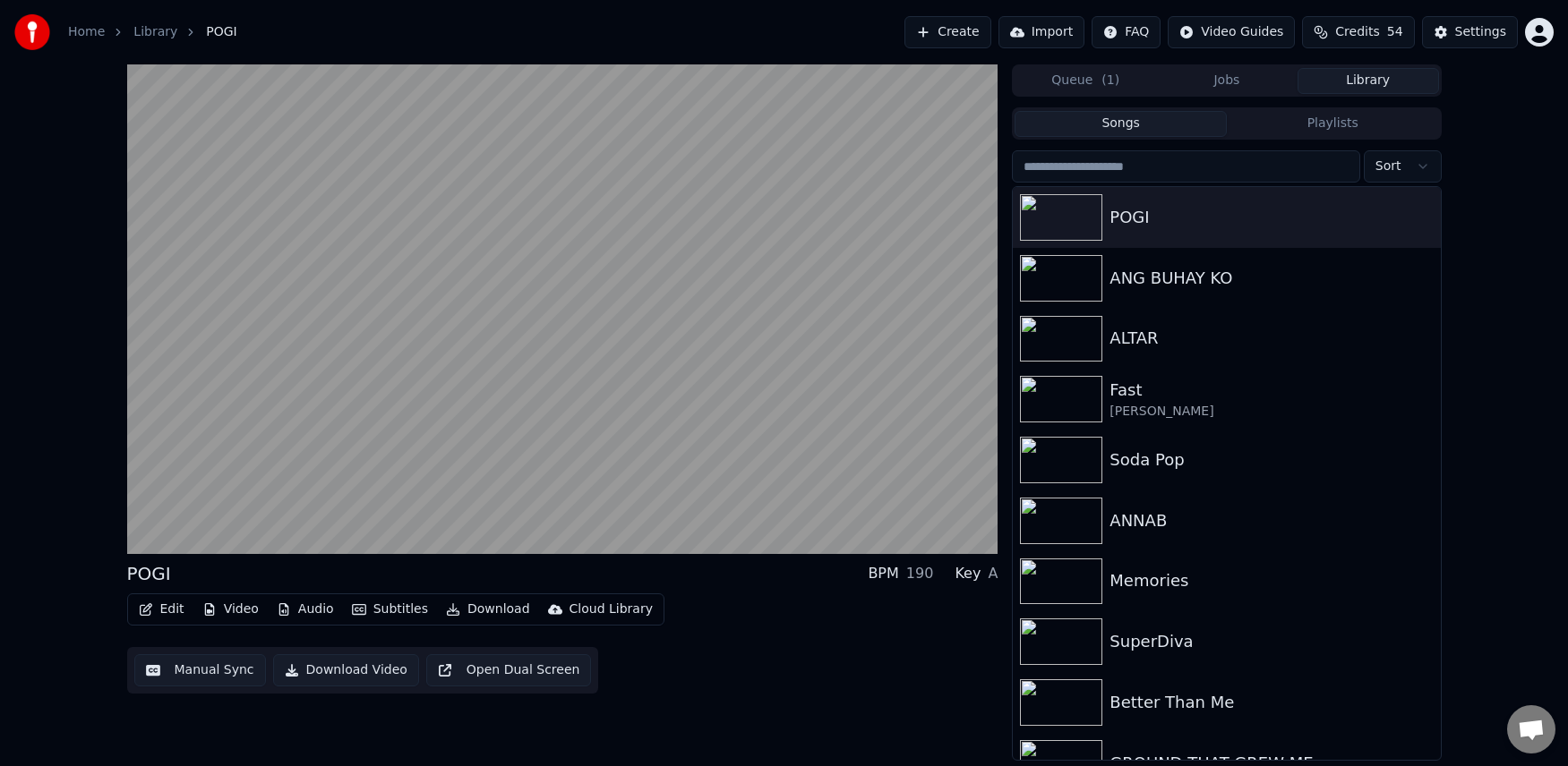
click at [150, 608] on icon "button" at bounding box center [147, 610] width 15 height 13
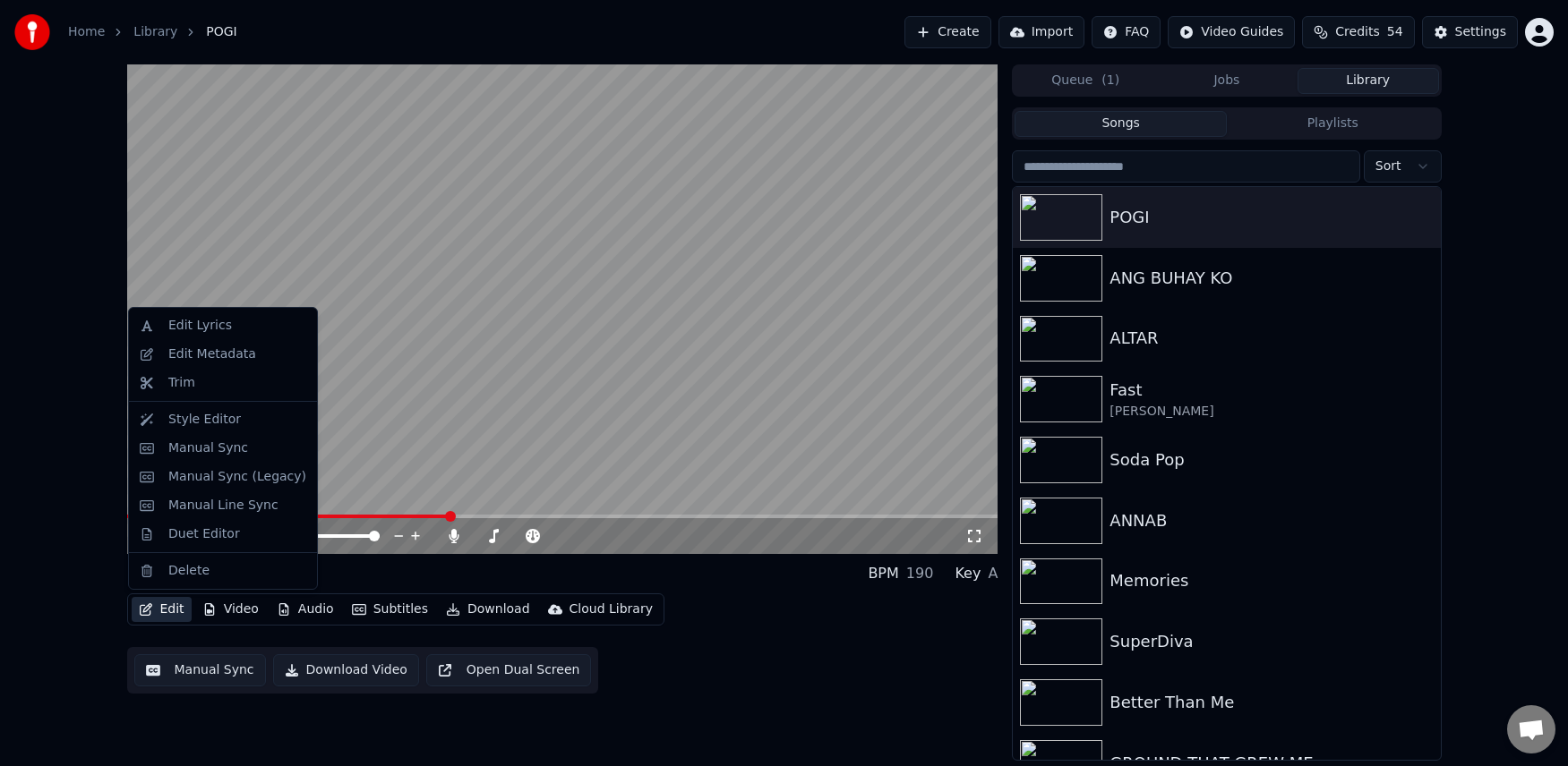
click at [163, 618] on button "Edit" at bounding box center [162, 610] width 60 height 25
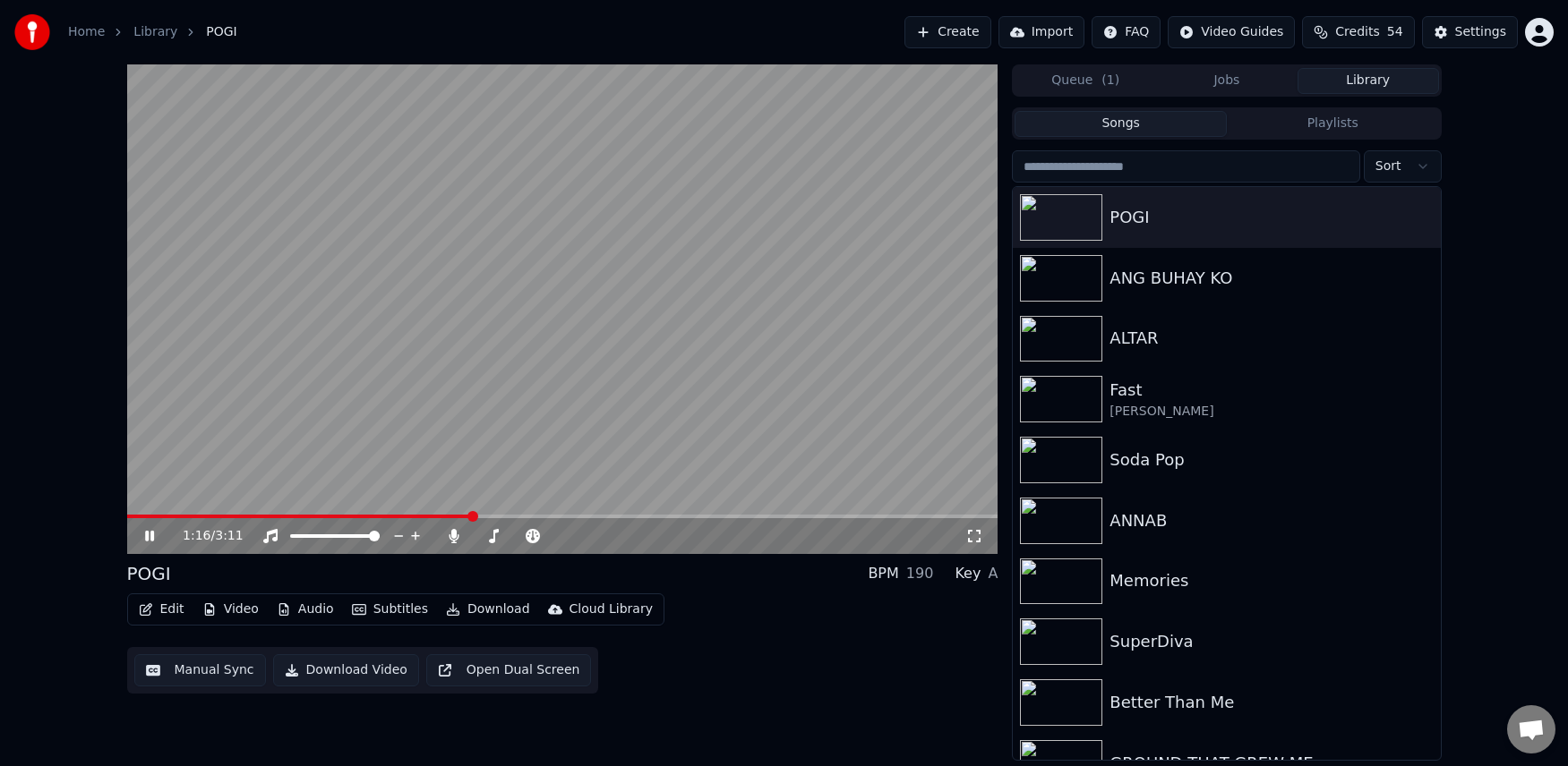
click at [148, 529] on icon at bounding box center [162, 537] width 42 height 15
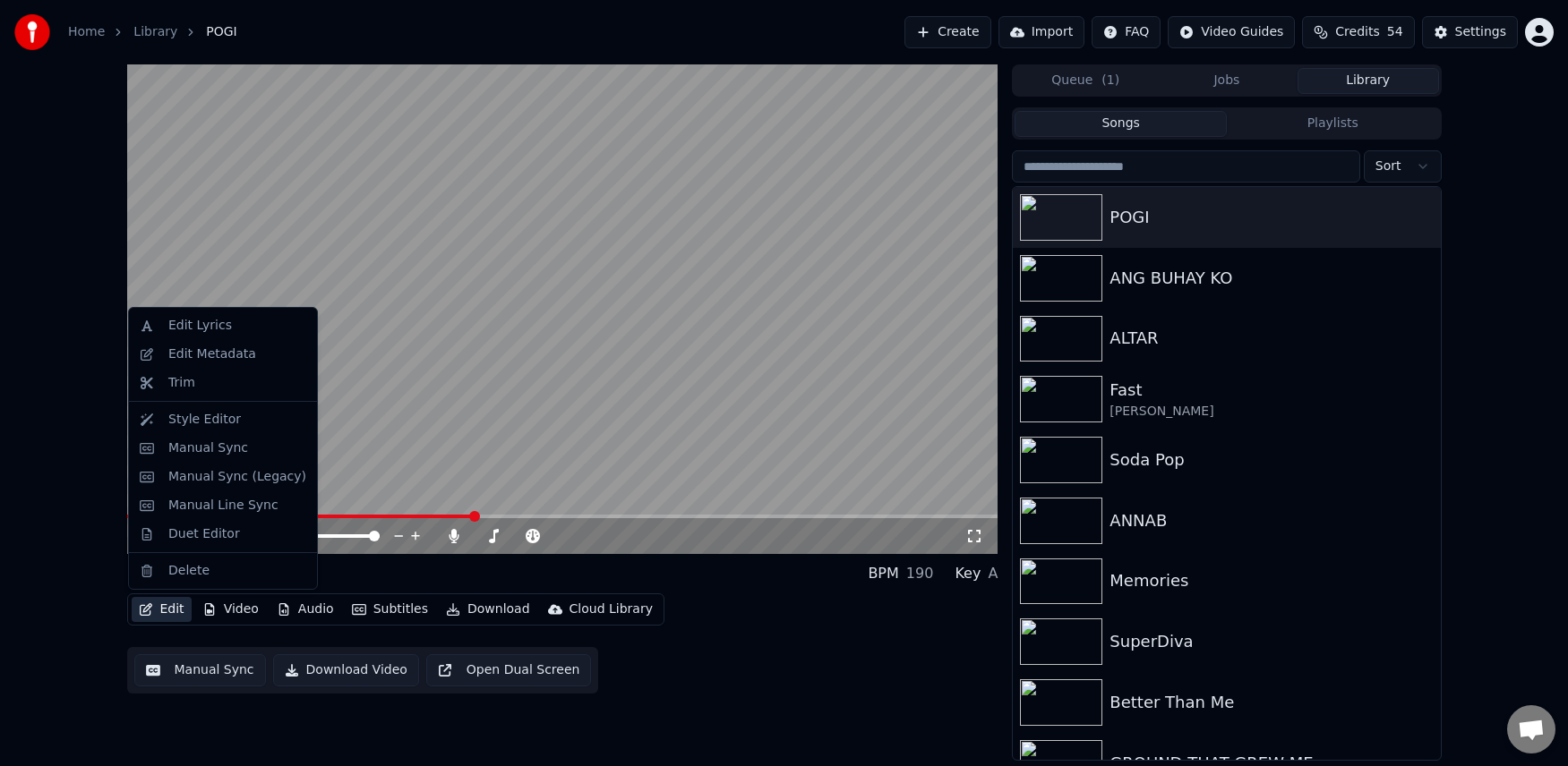
click at [171, 610] on button "Edit" at bounding box center [162, 610] width 60 height 25
click at [189, 442] on div "Manual Sync" at bounding box center [208, 449] width 80 height 18
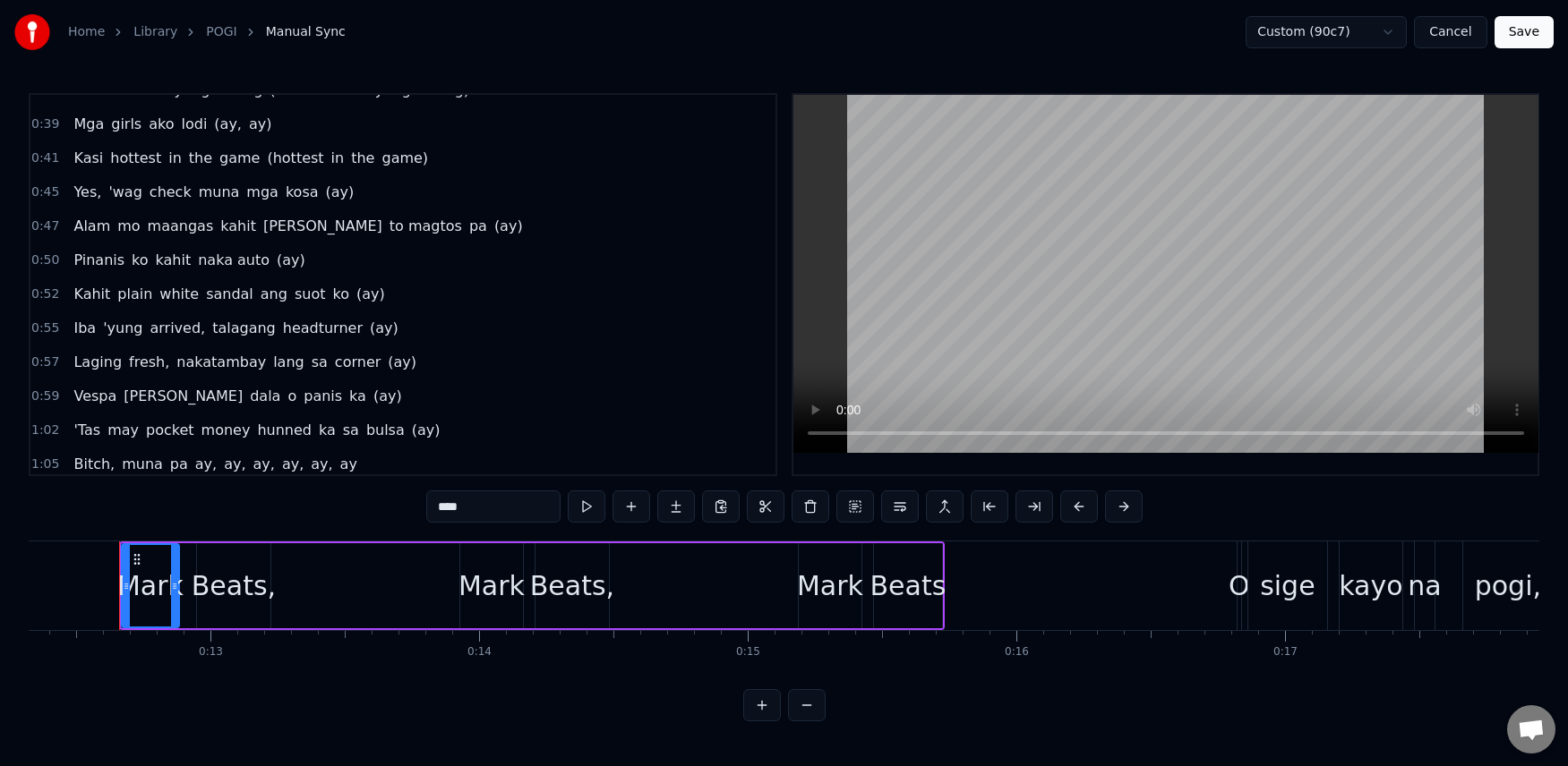
scroll to position [270, 0]
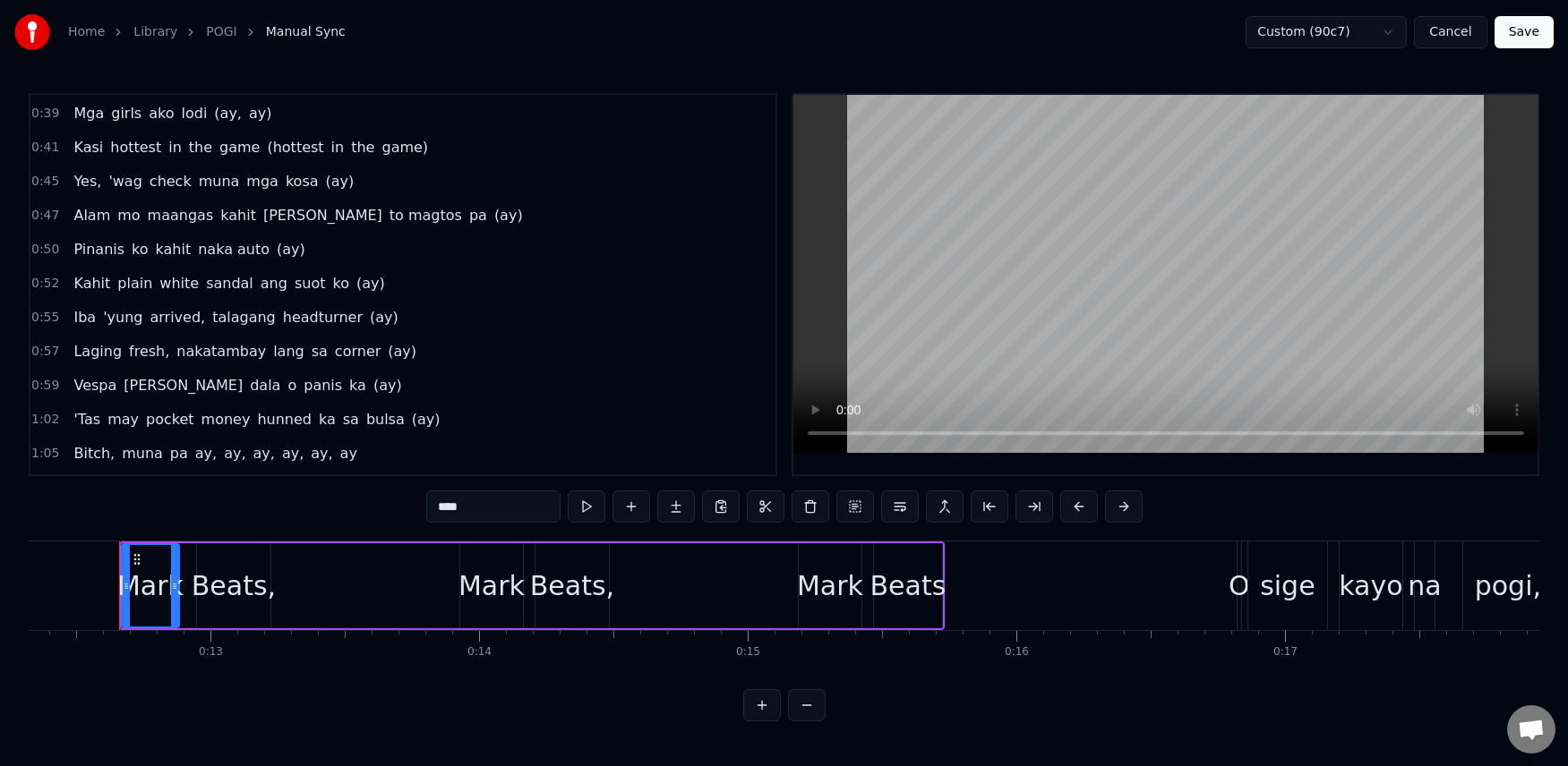
click at [255, 421] on span "hunned" at bounding box center [284, 419] width 58 height 21
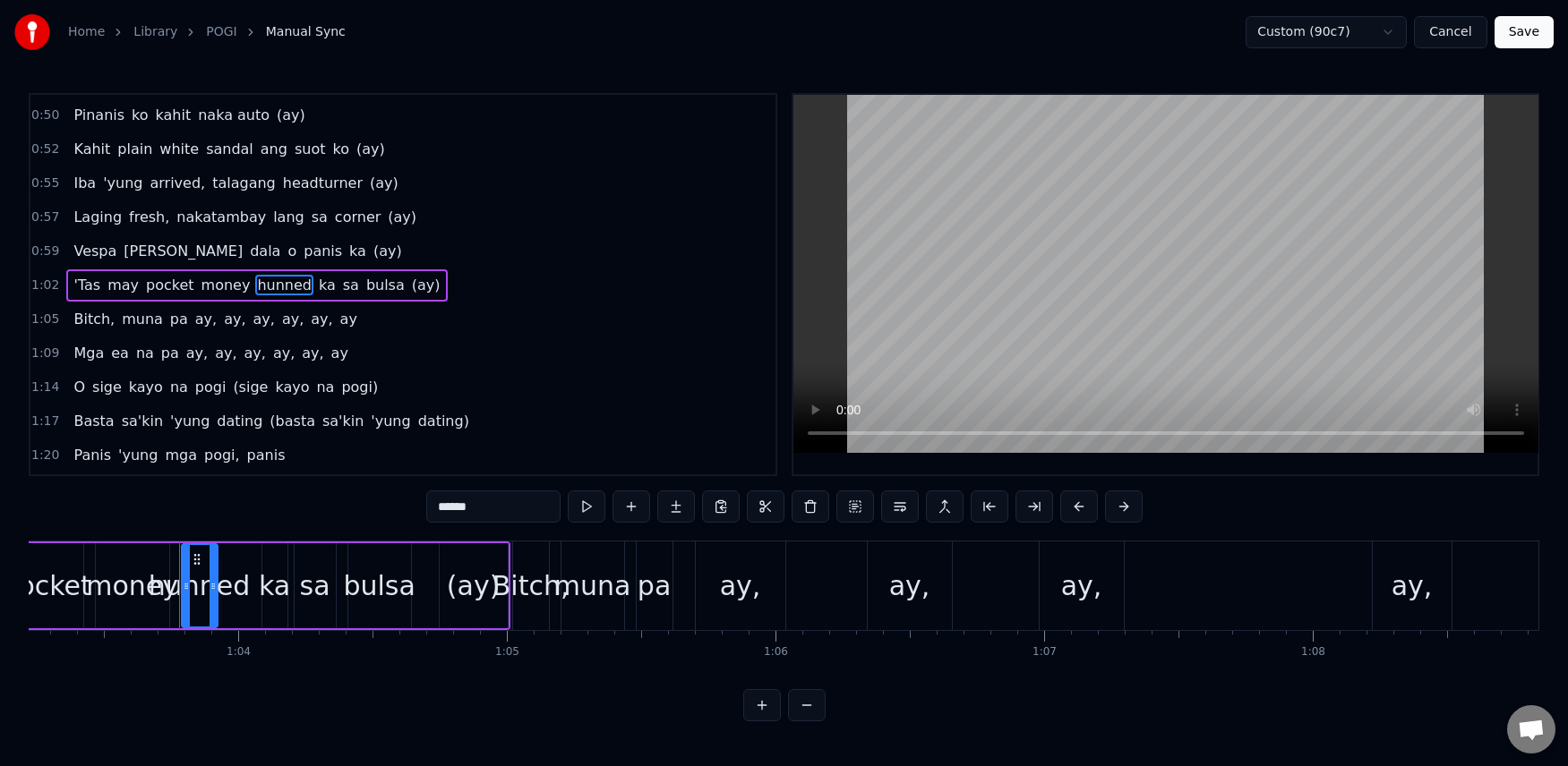
scroll to position [0, 17042]
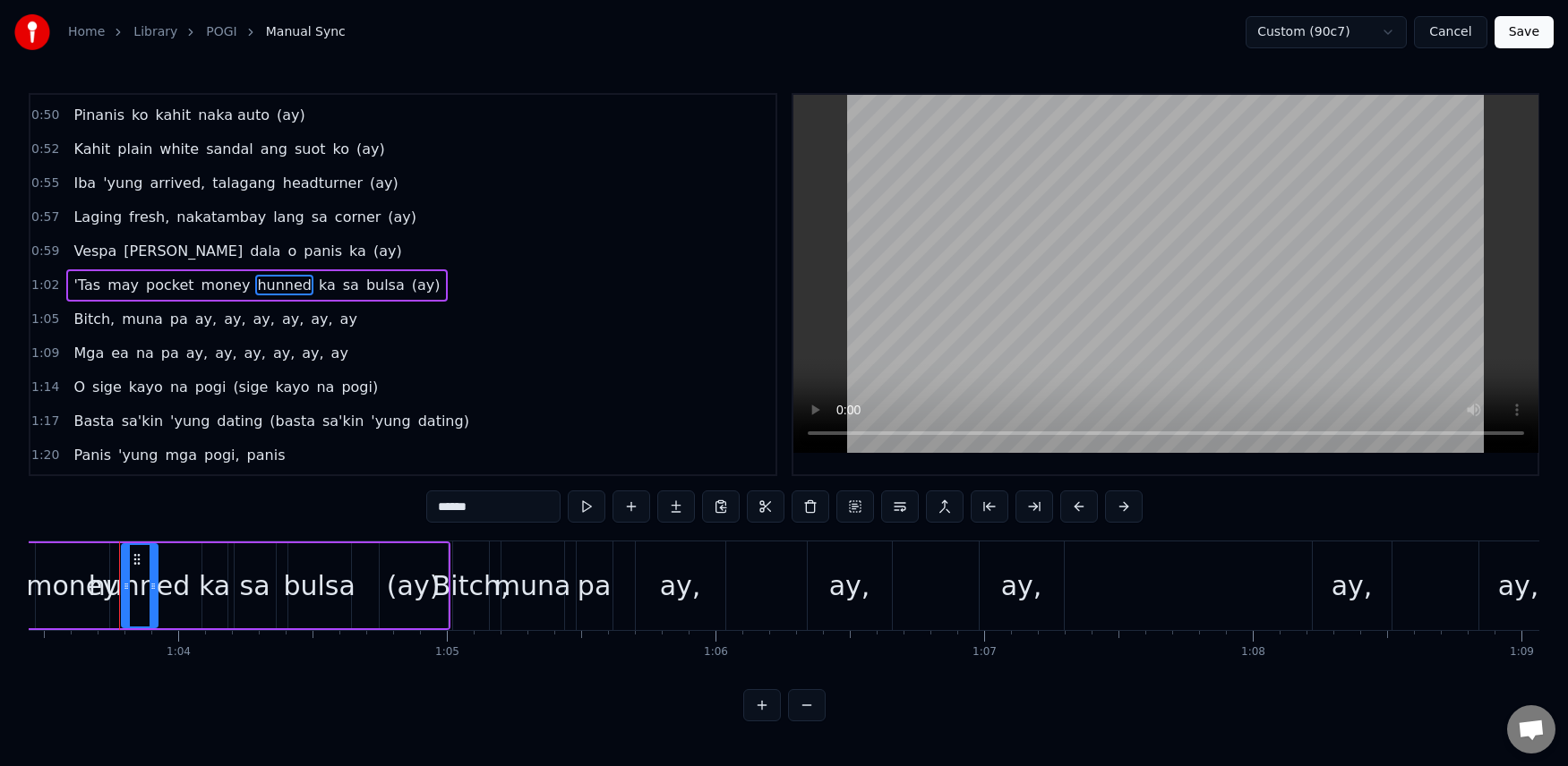
drag, startPoint x: 507, startPoint y: 509, endPoint x: 407, endPoint y: 510, distance: 100.0
click at [407, 510] on div "0:12 [PERSON_NAME], [PERSON_NAME], [PERSON_NAME] 0:16 O sige kayo na pogi, [PER…" at bounding box center [784, 407] width 1511 height 629
click at [308, 290] on span "ka" at bounding box center [318, 285] width 21 height 21
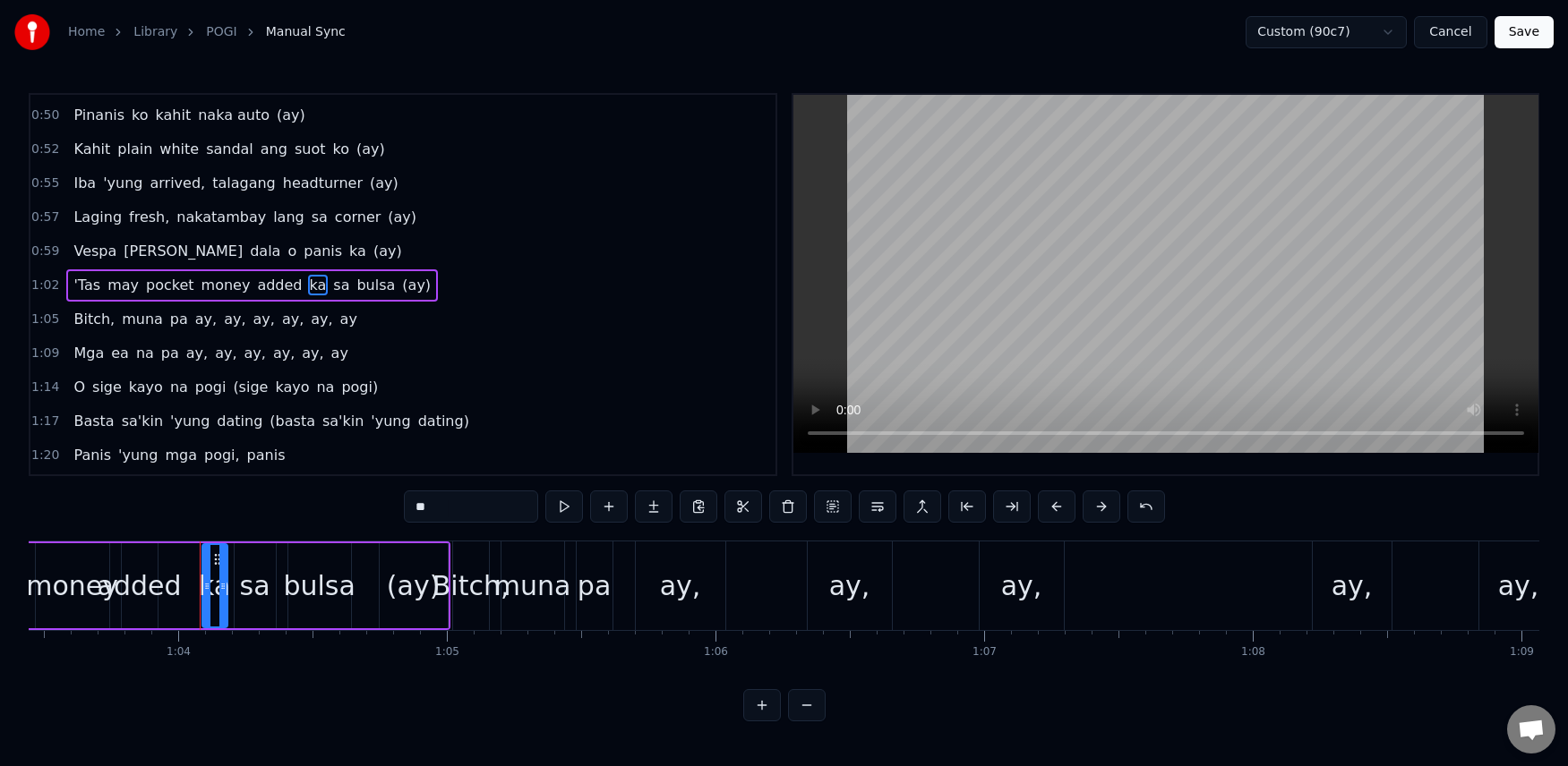
scroll to position [406, 0]
click at [450, 510] on input "**" at bounding box center [471, 506] width 135 height 32
type input "*"
click at [1535, 31] on button "Save" at bounding box center [1523, 32] width 59 height 32
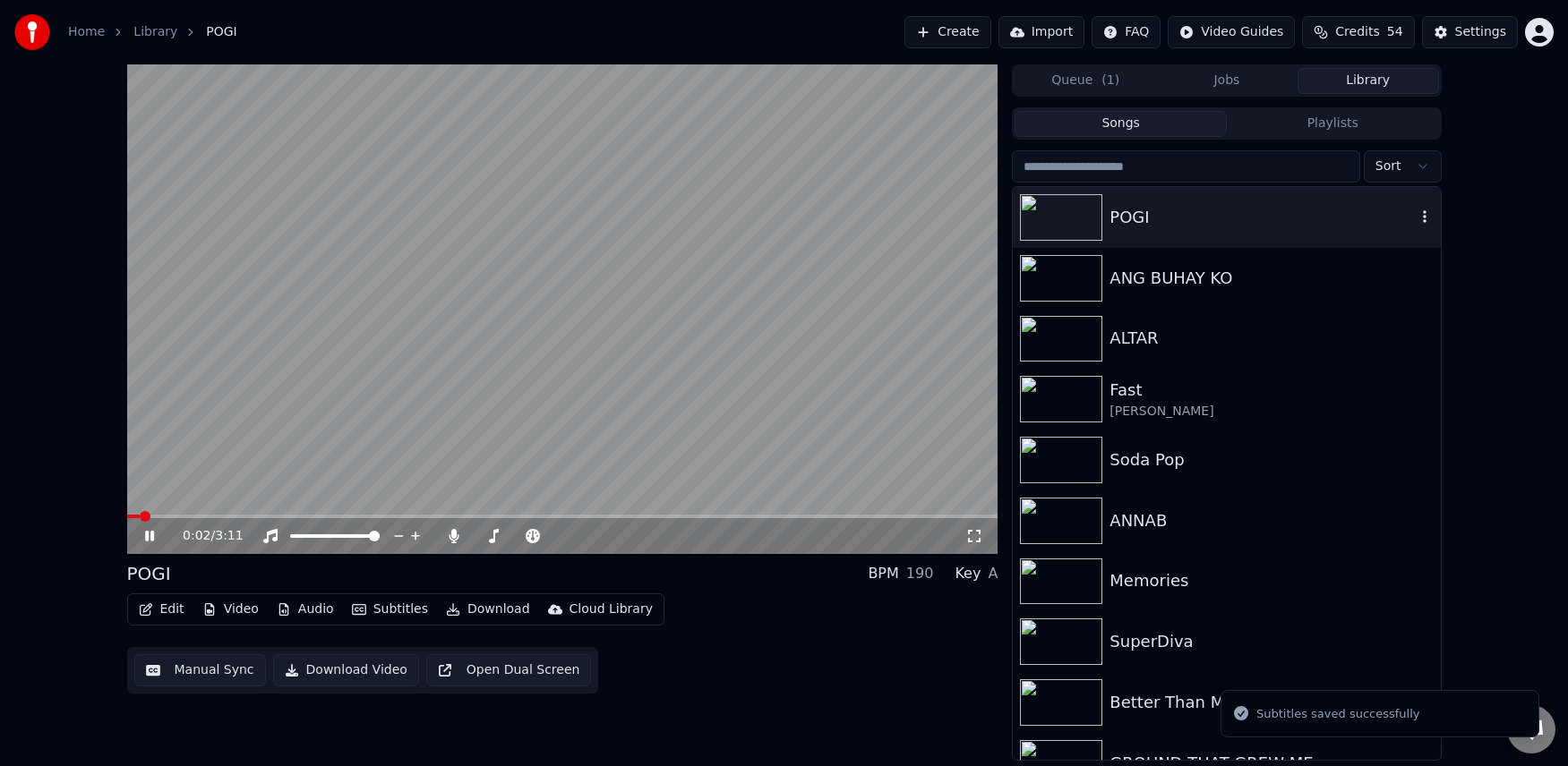
click at [1213, 209] on div "POGI" at bounding box center [1262, 217] width 306 height 25
click at [218, 514] on video at bounding box center [562, 309] width 871 height 489
click at [219, 518] on span at bounding box center [562, 517] width 871 height 4
click at [149, 535] on icon at bounding box center [149, 536] width 11 height 13
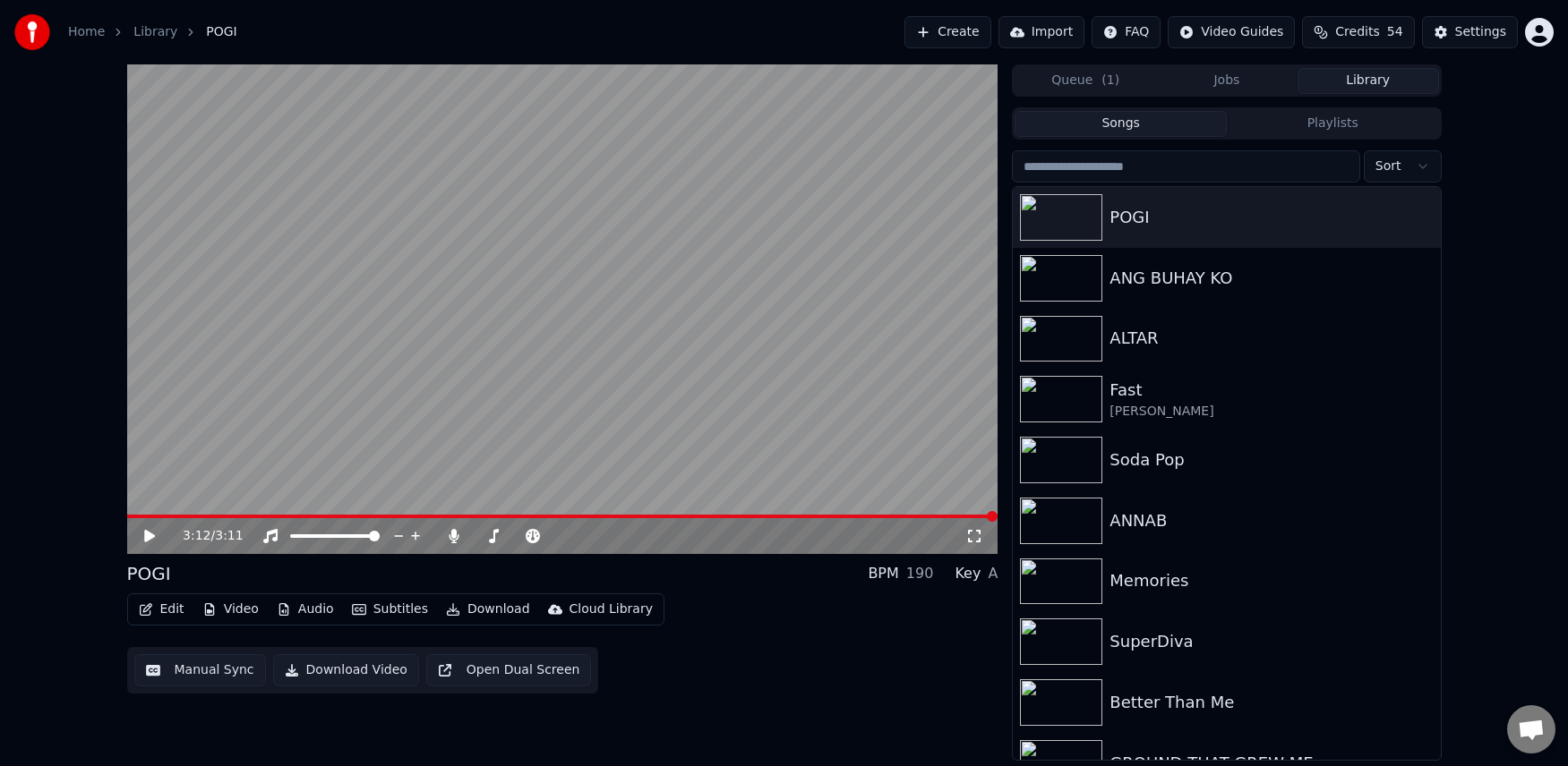
click at [357, 668] on button "Download Video" at bounding box center [346, 670] width 146 height 32
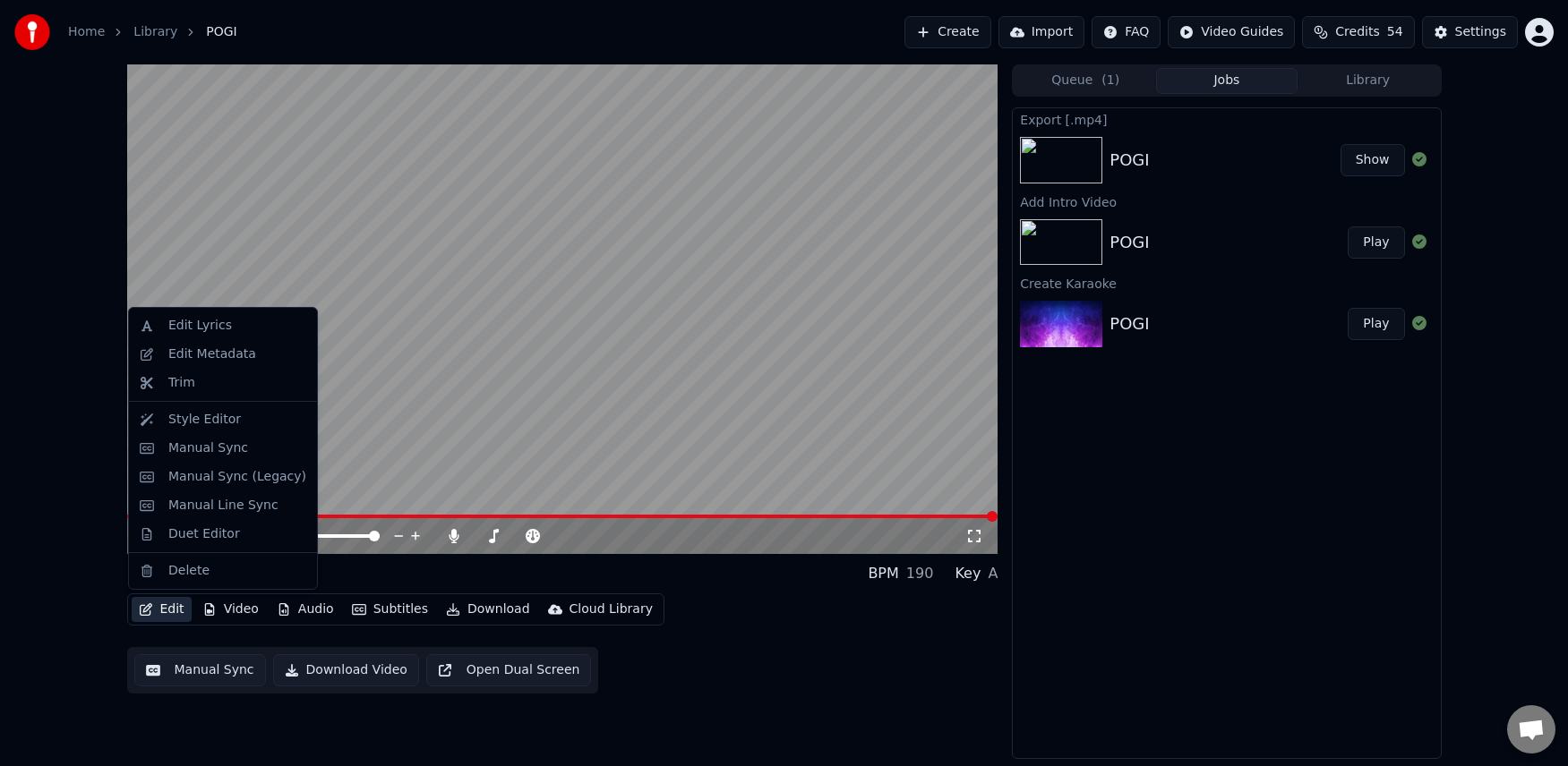
click at [163, 608] on button "Edit" at bounding box center [162, 610] width 60 height 25
click at [185, 420] on div "Style Editor" at bounding box center [205, 420] width 73 height 18
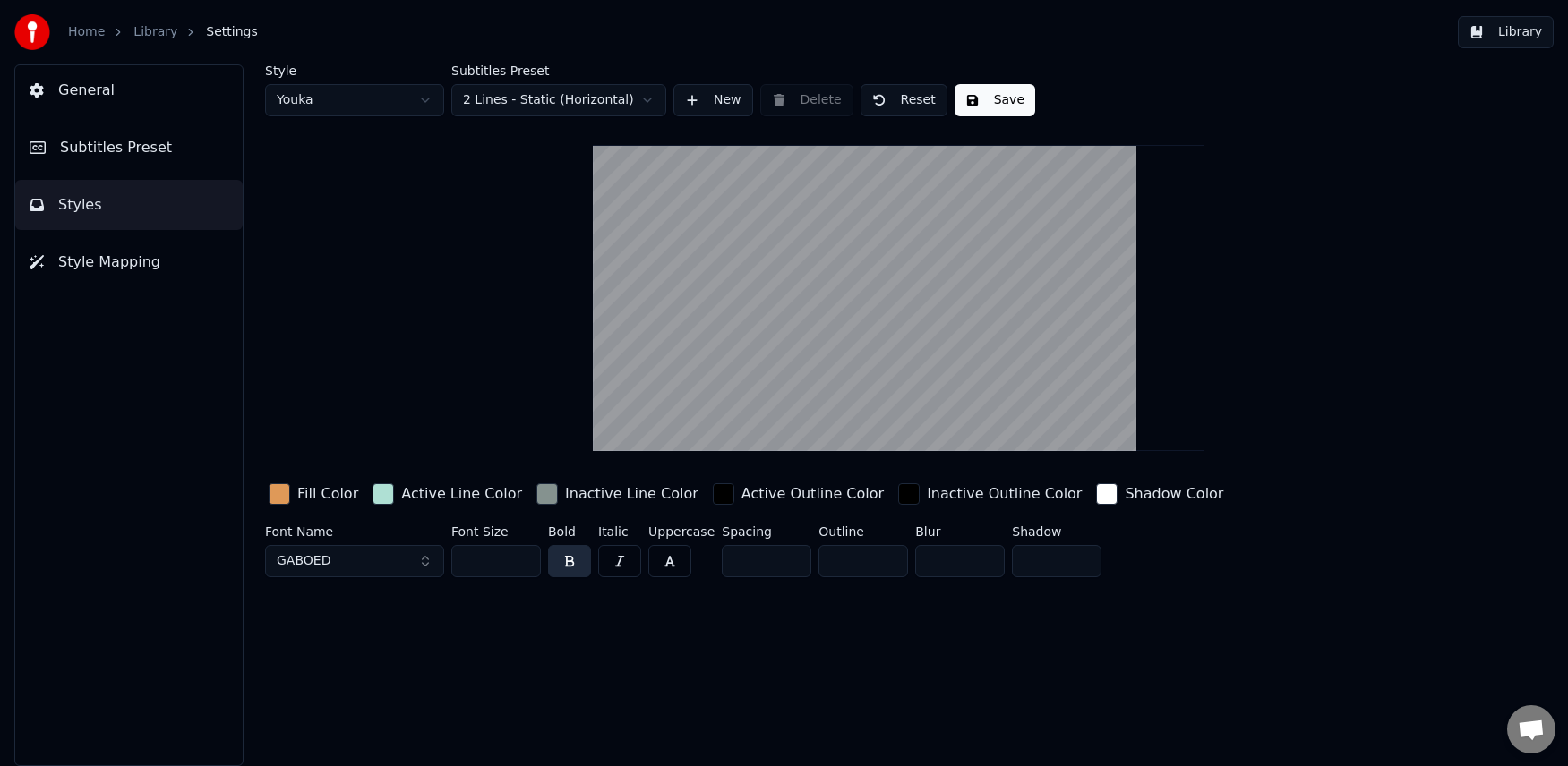
click at [317, 493] on div "Fill Color" at bounding box center [328, 494] width 61 height 22
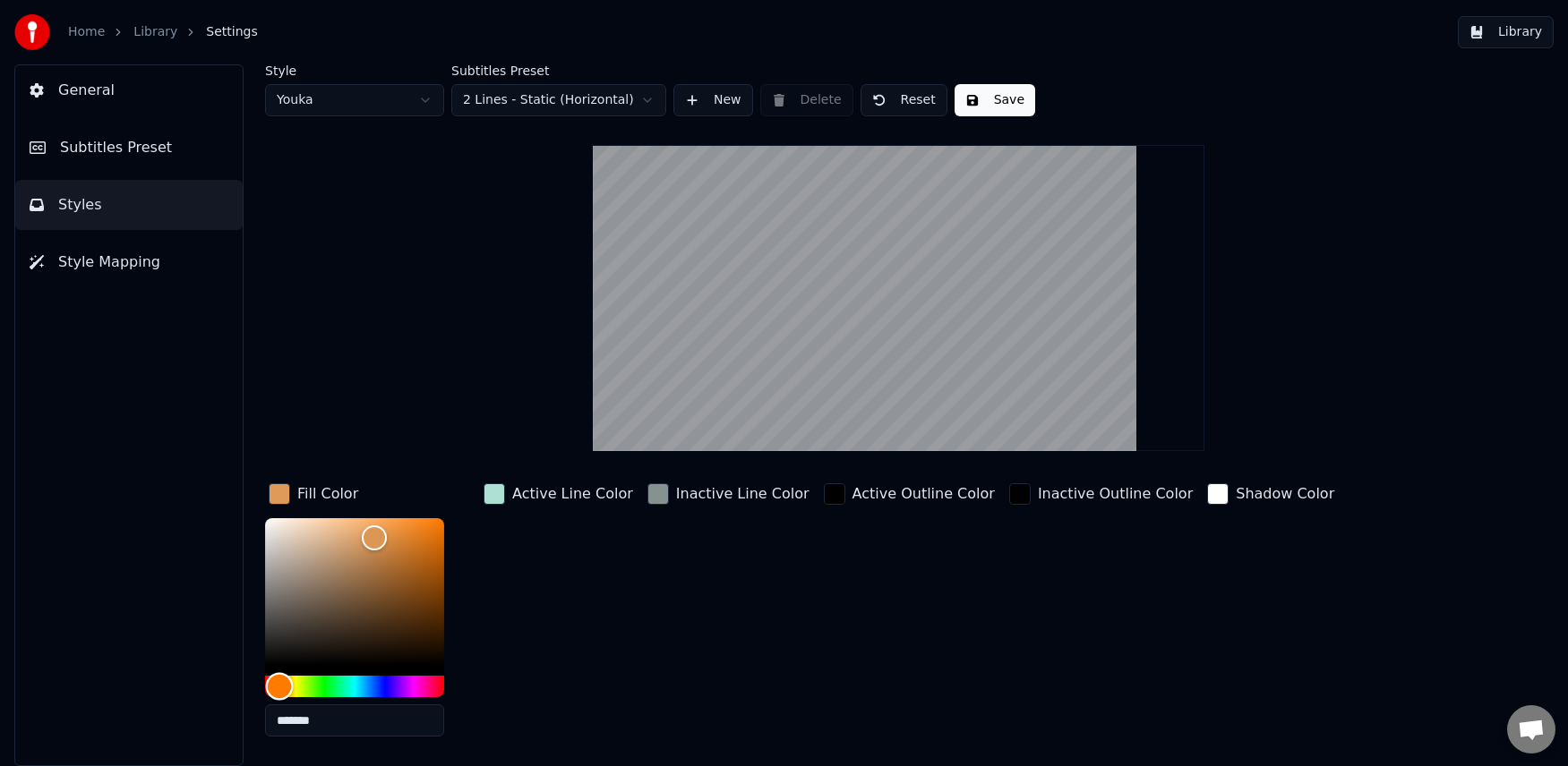
click at [371, 683] on div "Hue" at bounding box center [354, 687] width 179 height 22
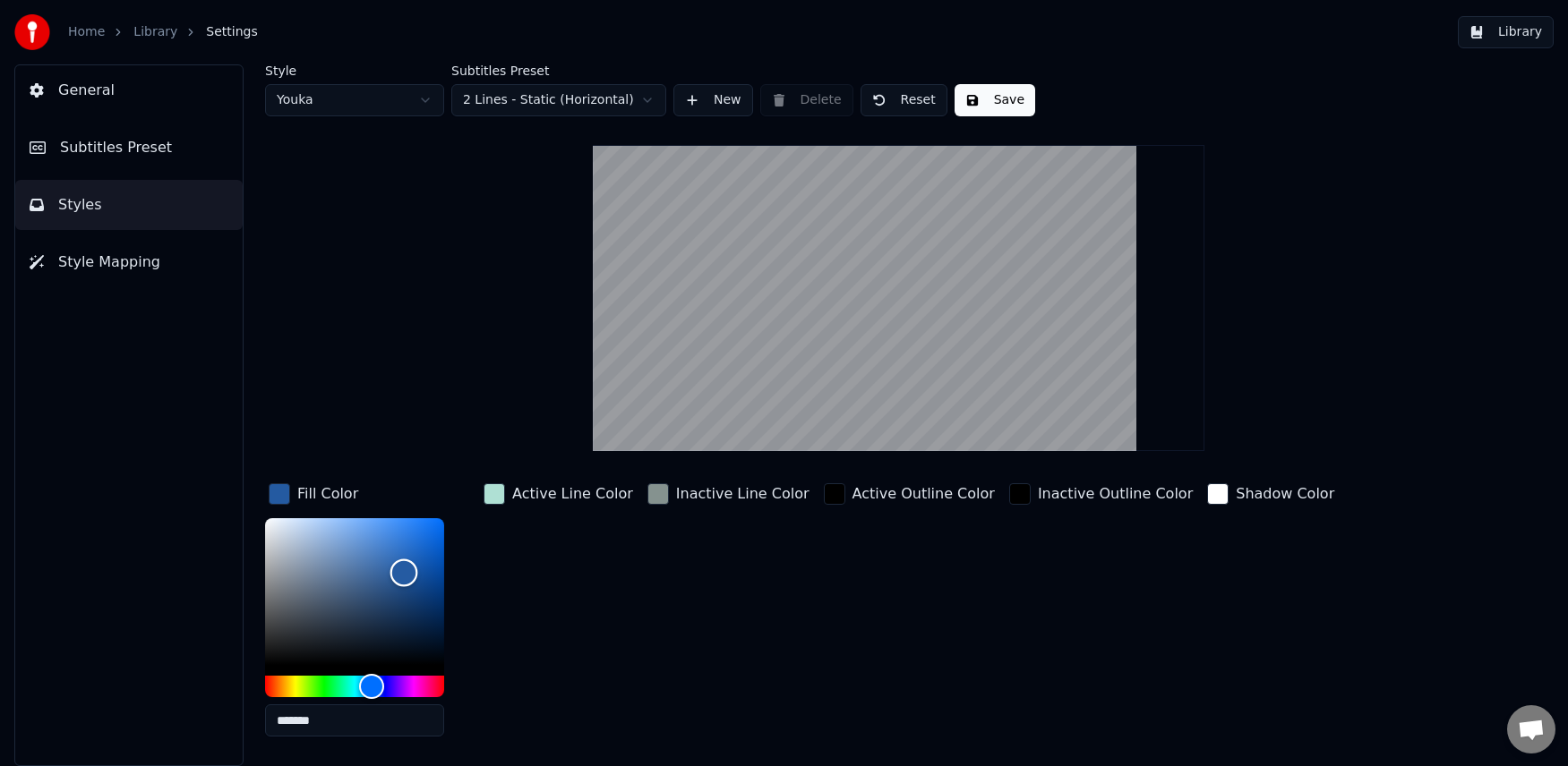
type input "*******"
drag, startPoint x: 367, startPoint y: 539, endPoint x: 400, endPoint y: 569, distance: 44.6
click at [400, 569] on div "Color" at bounding box center [400, 570] width 28 height 28
click at [601, 639] on div "Active Line Color" at bounding box center [558, 615] width 157 height 271
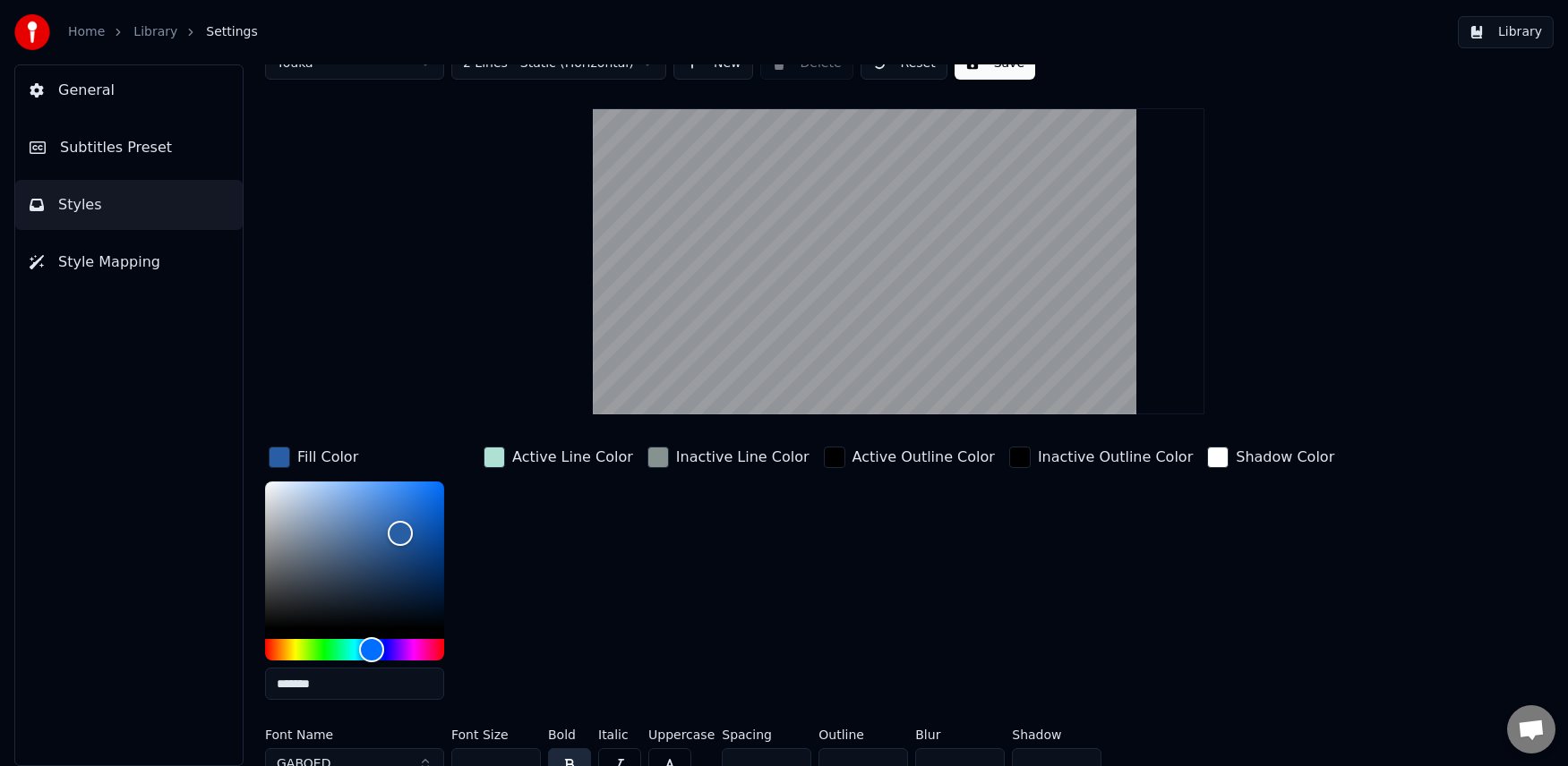
scroll to position [57, 0]
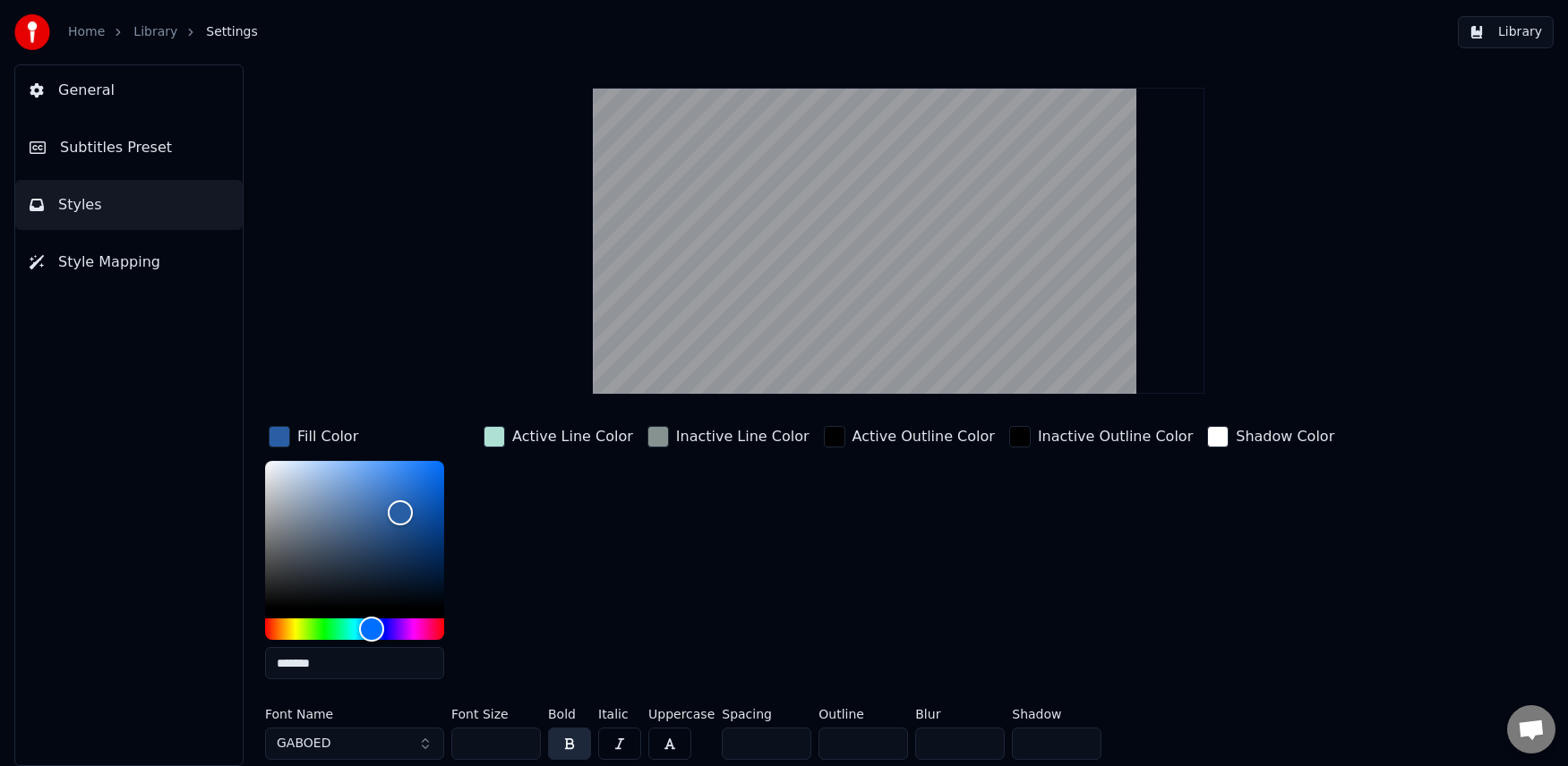
click at [352, 738] on button "GABOED" at bounding box center [354, 743] width 179 height 32
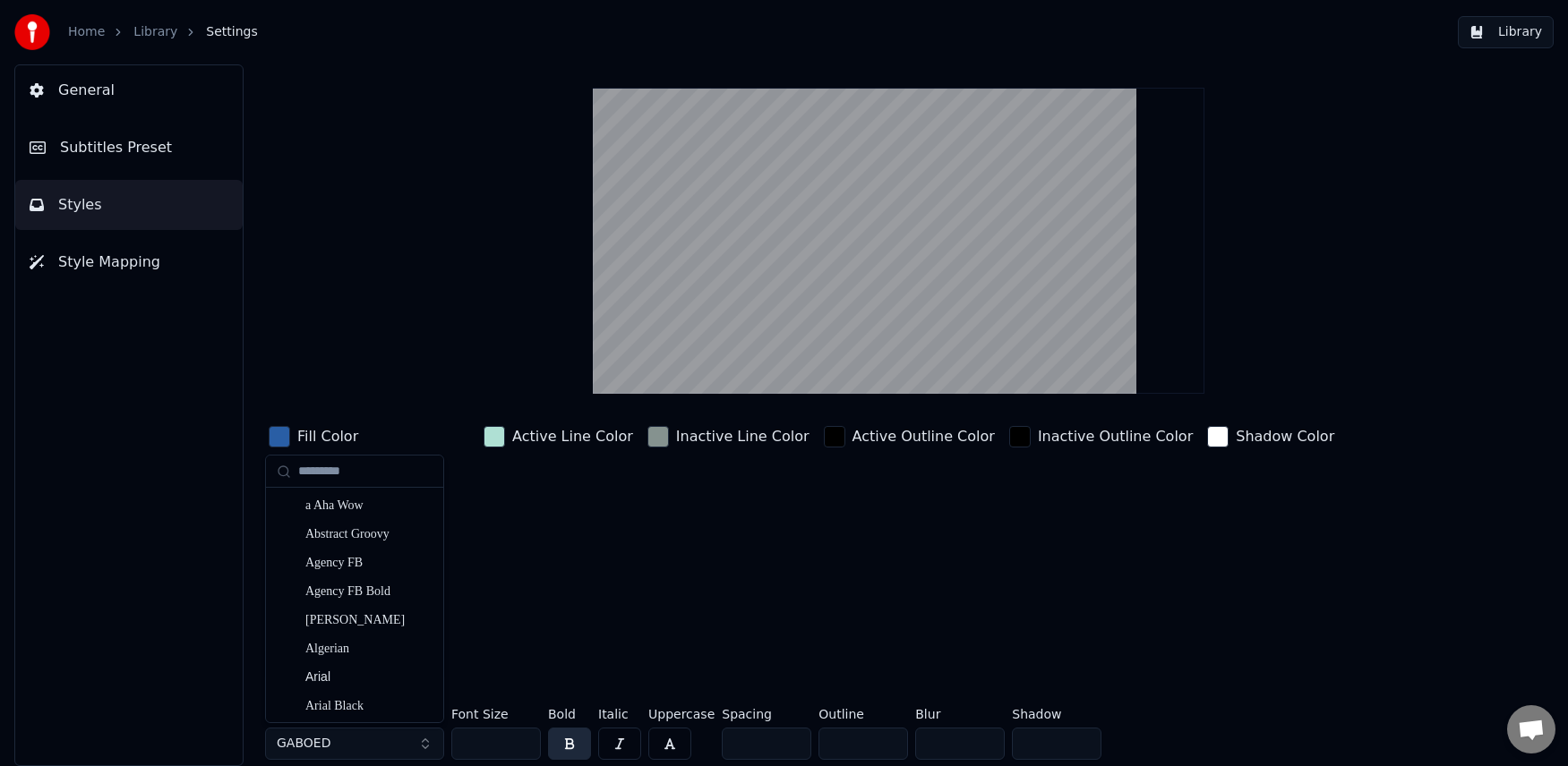
click at [385, 743] on button "GABOED" at bounding box center [354, 743] width 179 height 32
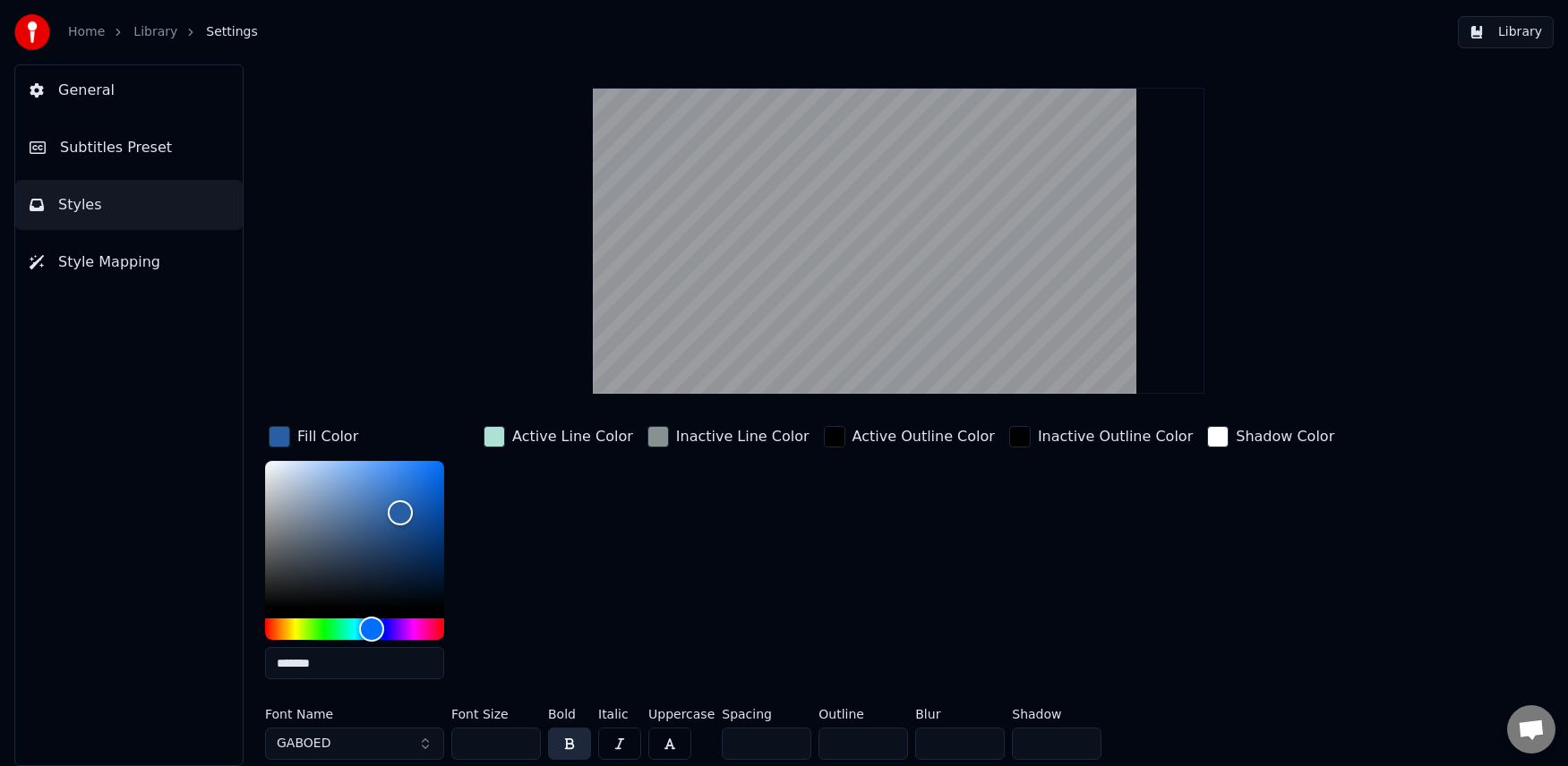
click at [381, 731] on button "GABOED" at bounding box center [354, 743] width 179 height 32
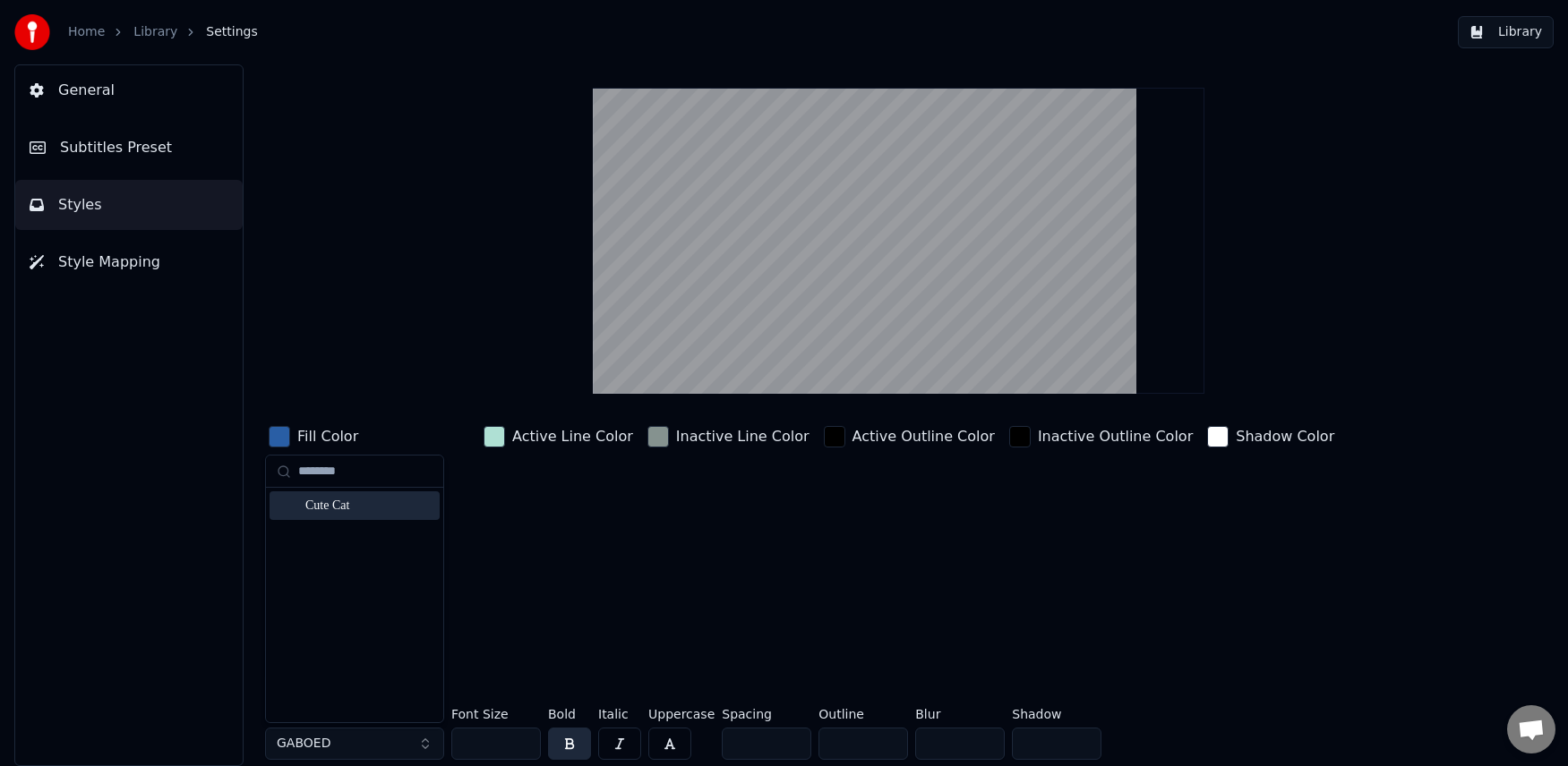
type input "********"
click at [323, 510] on div "Cute Cat" at bounding box center [369, 506] width 127 height 18
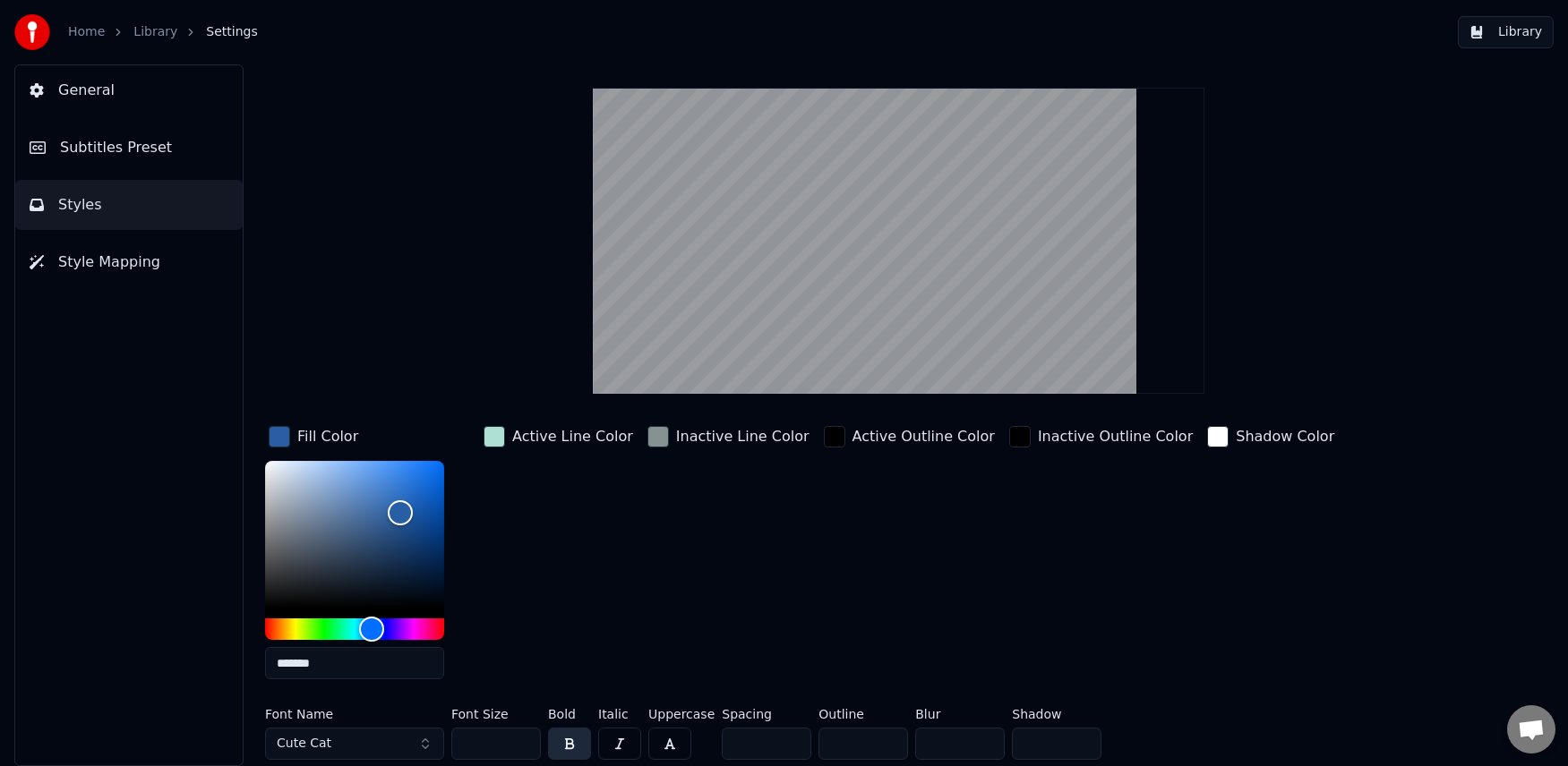
drag, startPoint x: 493, startPoint y: 746, endPoint x: 470, endPoint y: 750, distance: 23.3
click at [470, 750] on input "***" at bounding box center [496, 743] width 89 height 32
type input "***"
click at [820, 628] on div "Active Outline Color" at bounding box center [909, 558] width 178 height 271
click at [1203, 552] on div "Shadow Color" at bounding box center [1270, 558] width 135 height 271
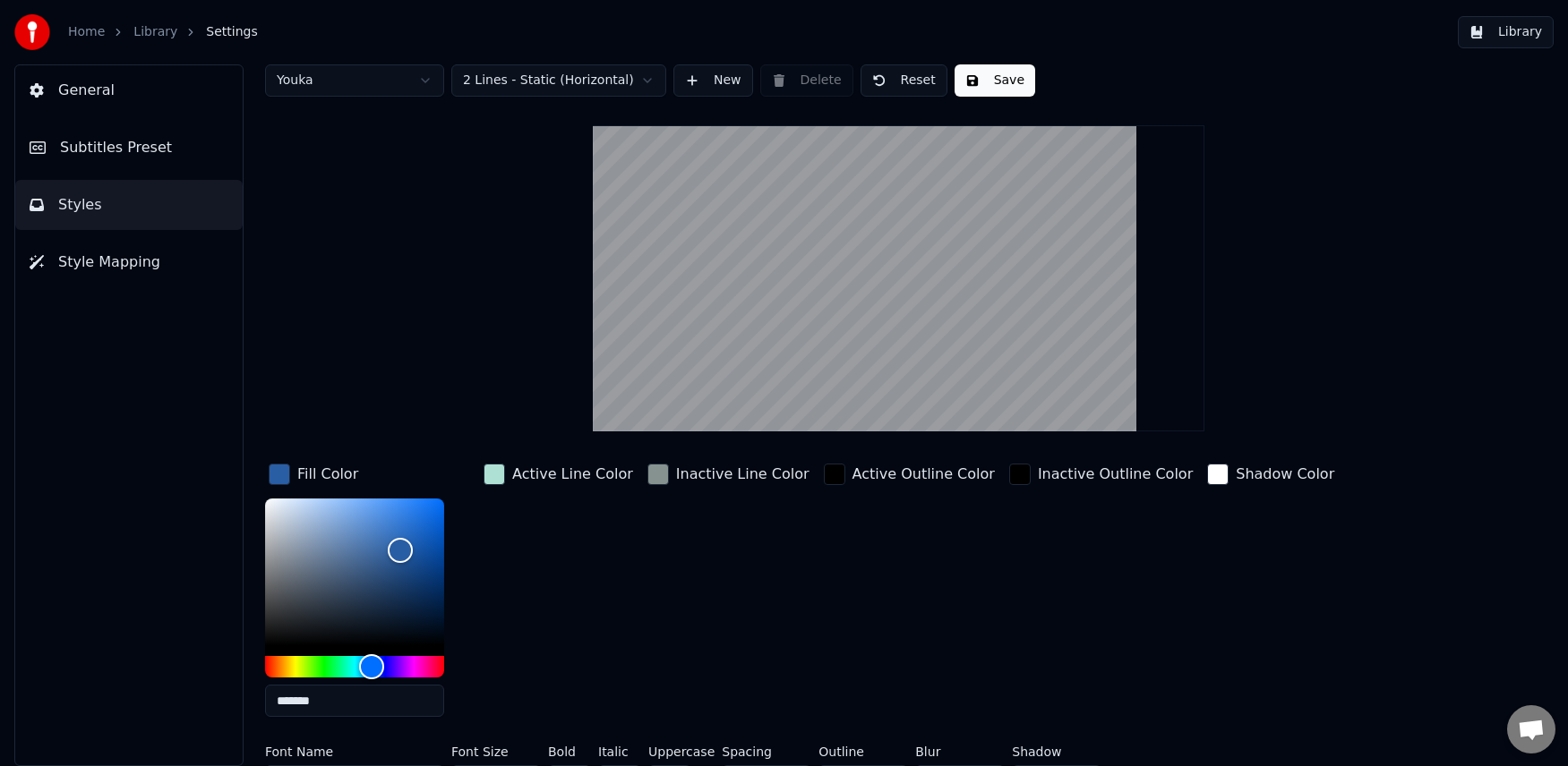
scroll to position [0, 0]
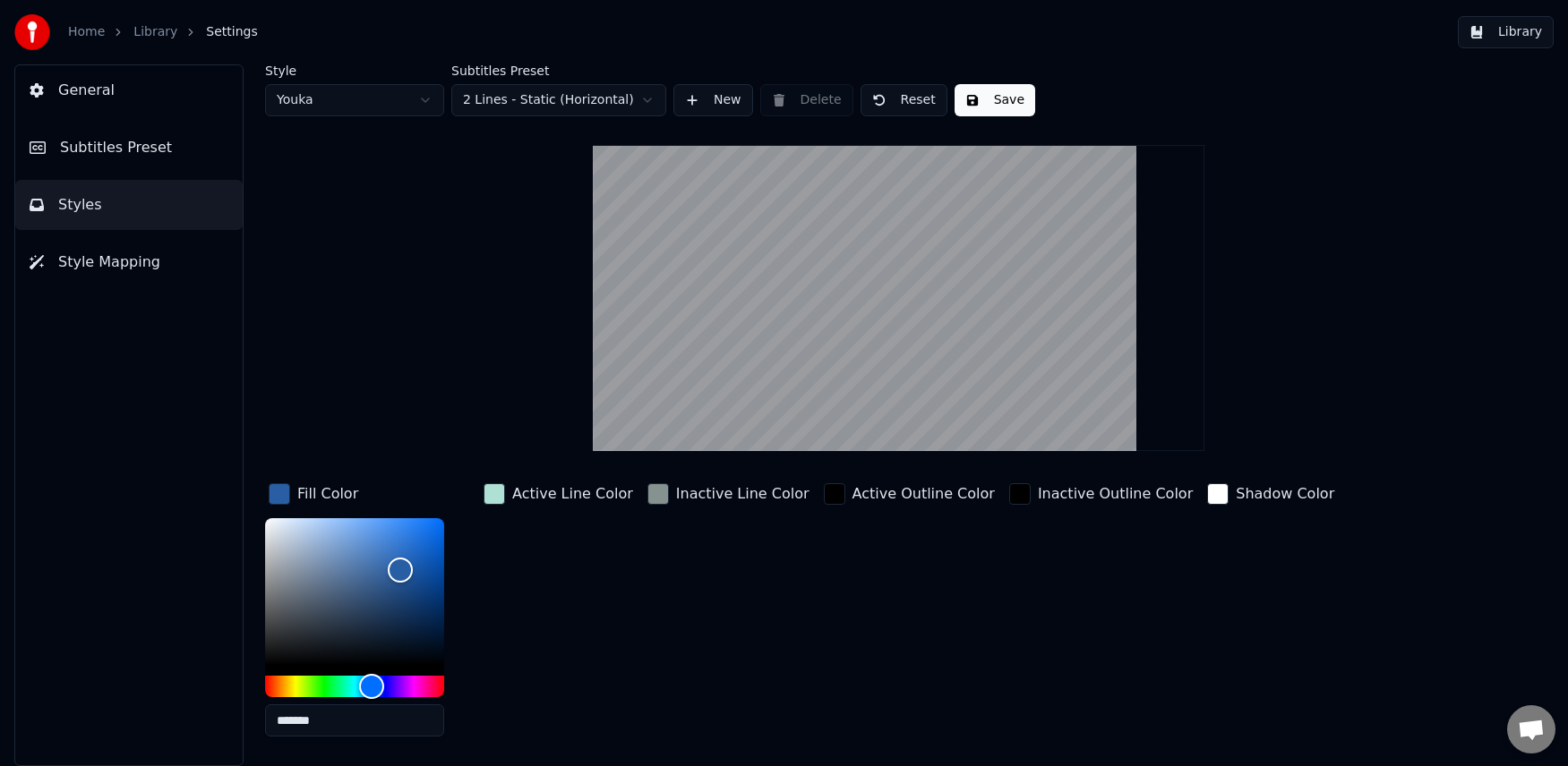
click at [1014, 92] on button "Save" at bounding box center [995, 99] width 81 height 32
click at [1530, 31] on button "Library" at bounding box center [1505, 32] width 96 height 32
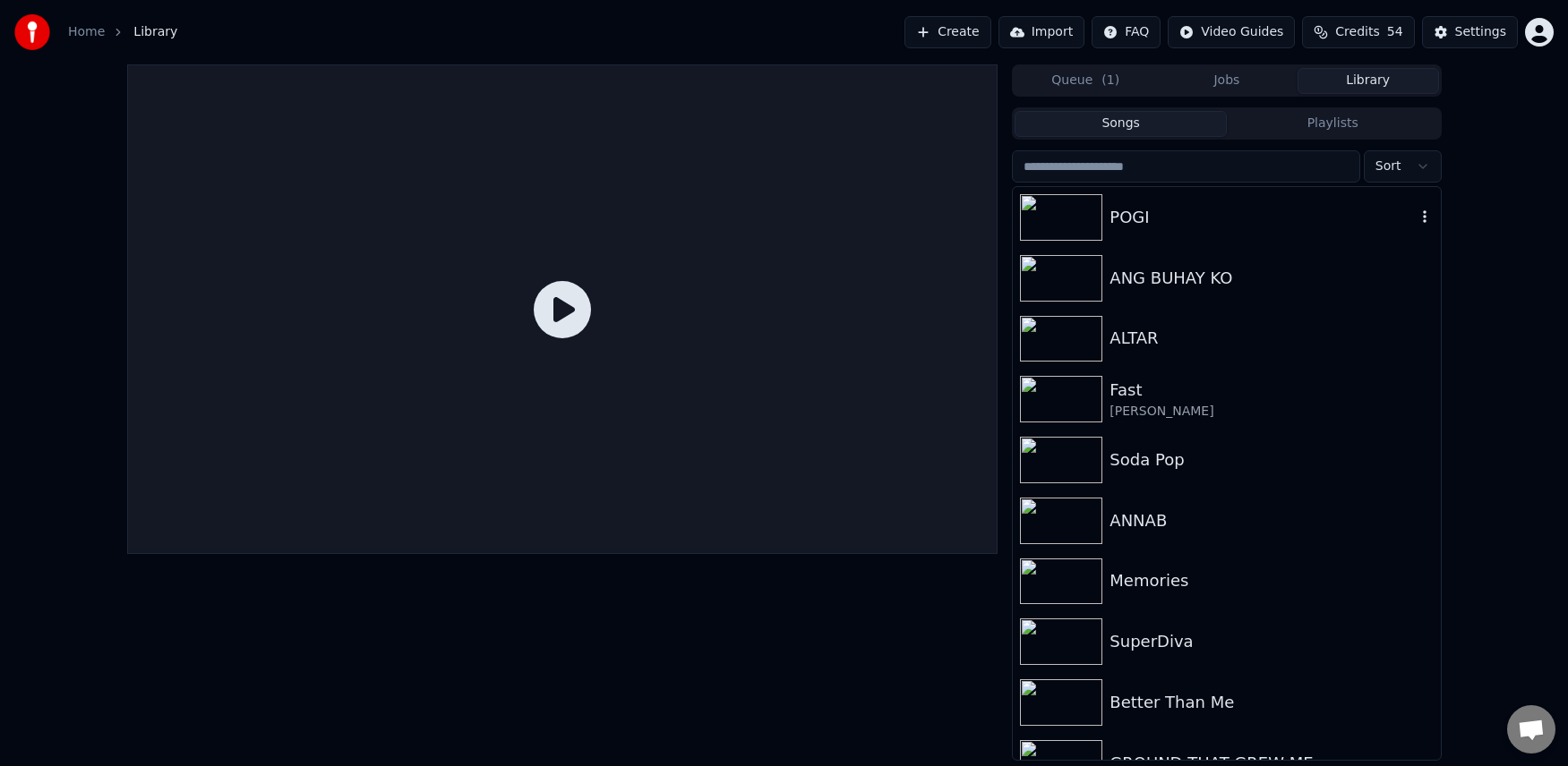
click at [1198, 223] on div "POGI" at bounding box center [1262, 217] width 306 height 25
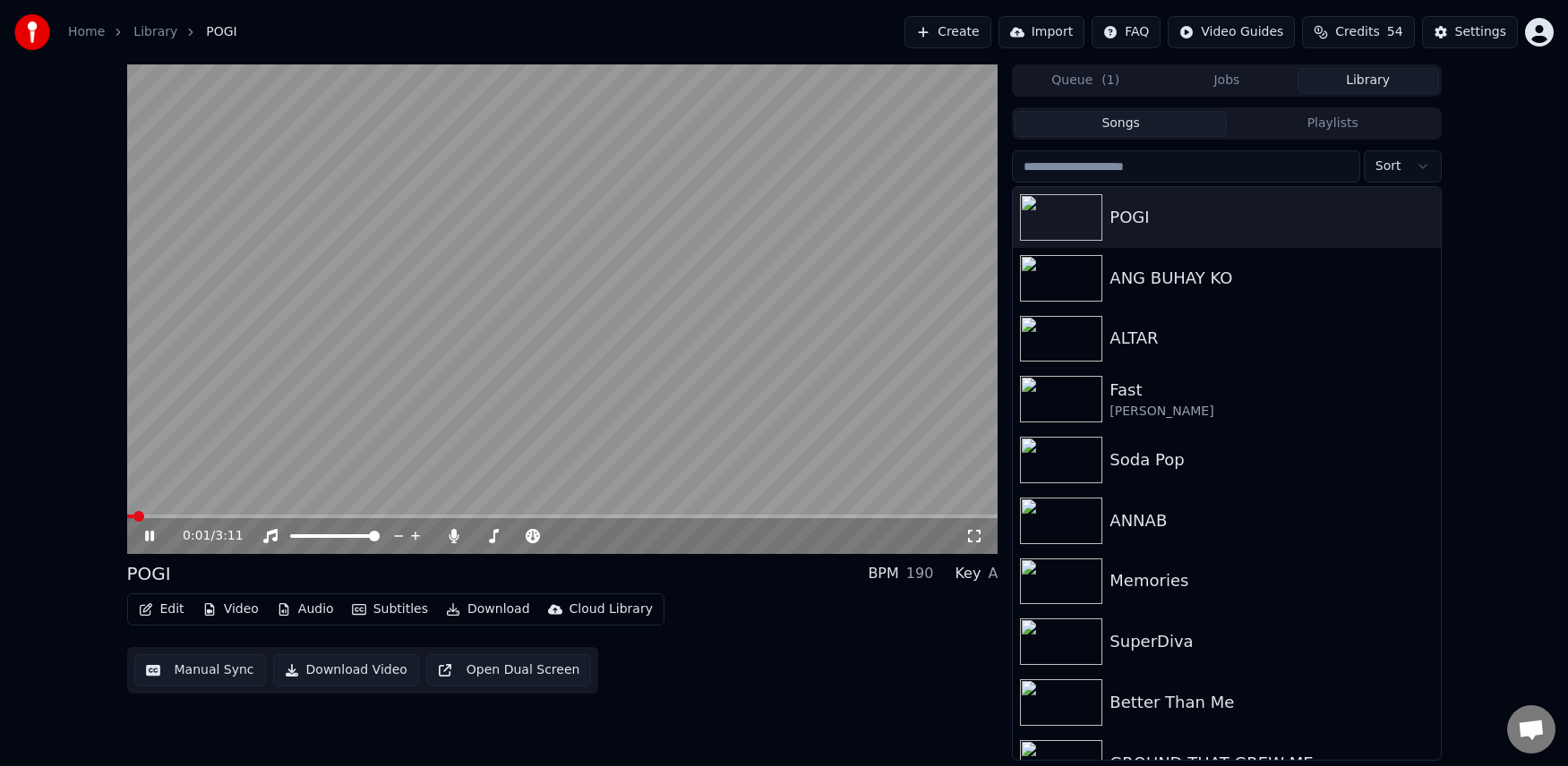
click at [150, 533] on icon at bounding box center [149, 536] width 9 height 11
click at [163, 607] on button "Edit" at bounding box center [162, 610] width 60 height 25
click at [228, 610] on button "Video" at bounding box center [230, 610] width 71 height 25
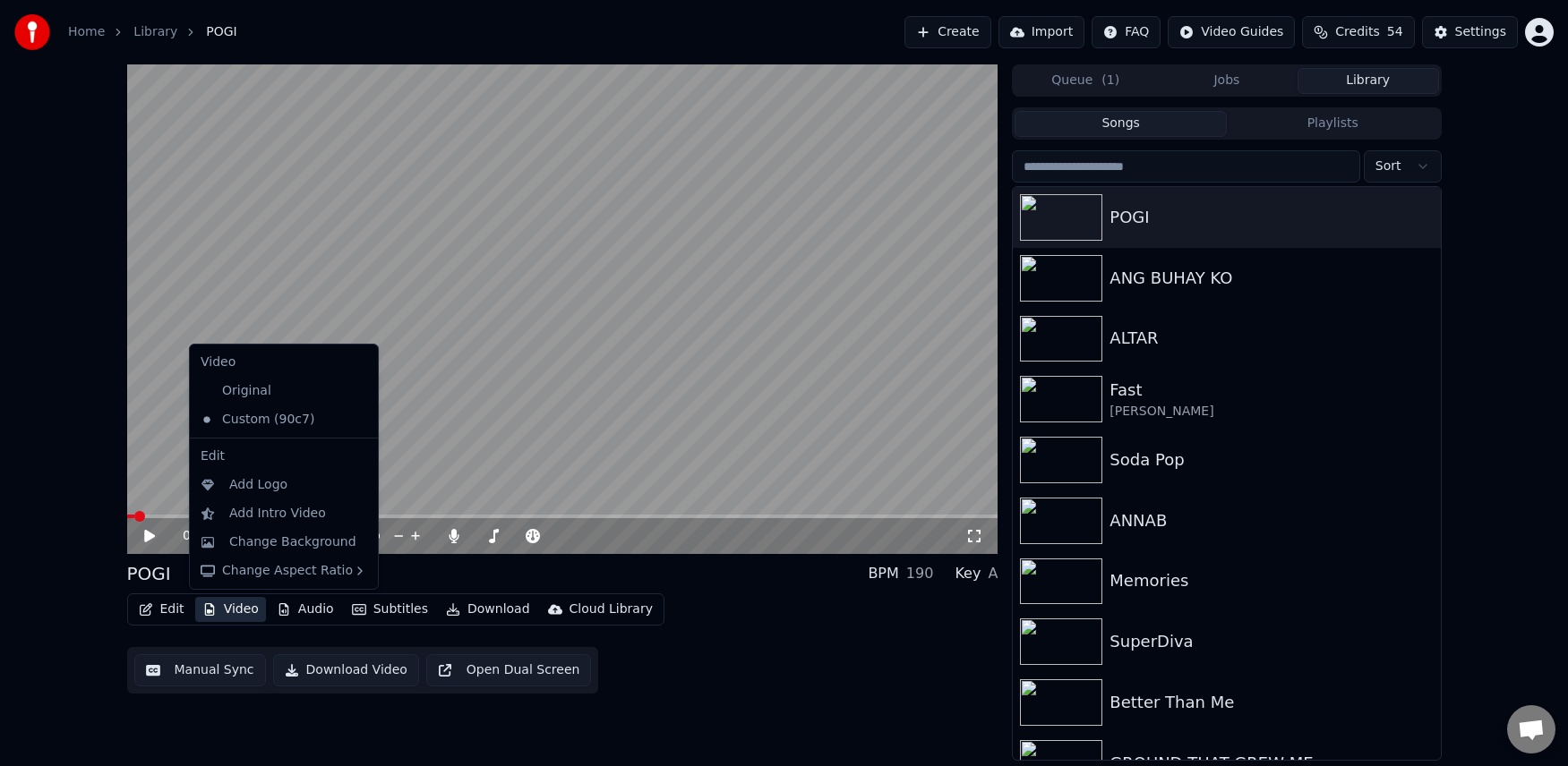
click at [228, 610] on button "Video" at bounding box center [230, 610] width 71 height 25
click at [271, 546] on div "Change Background" at bounding box center [293, 542] width 127 height 18
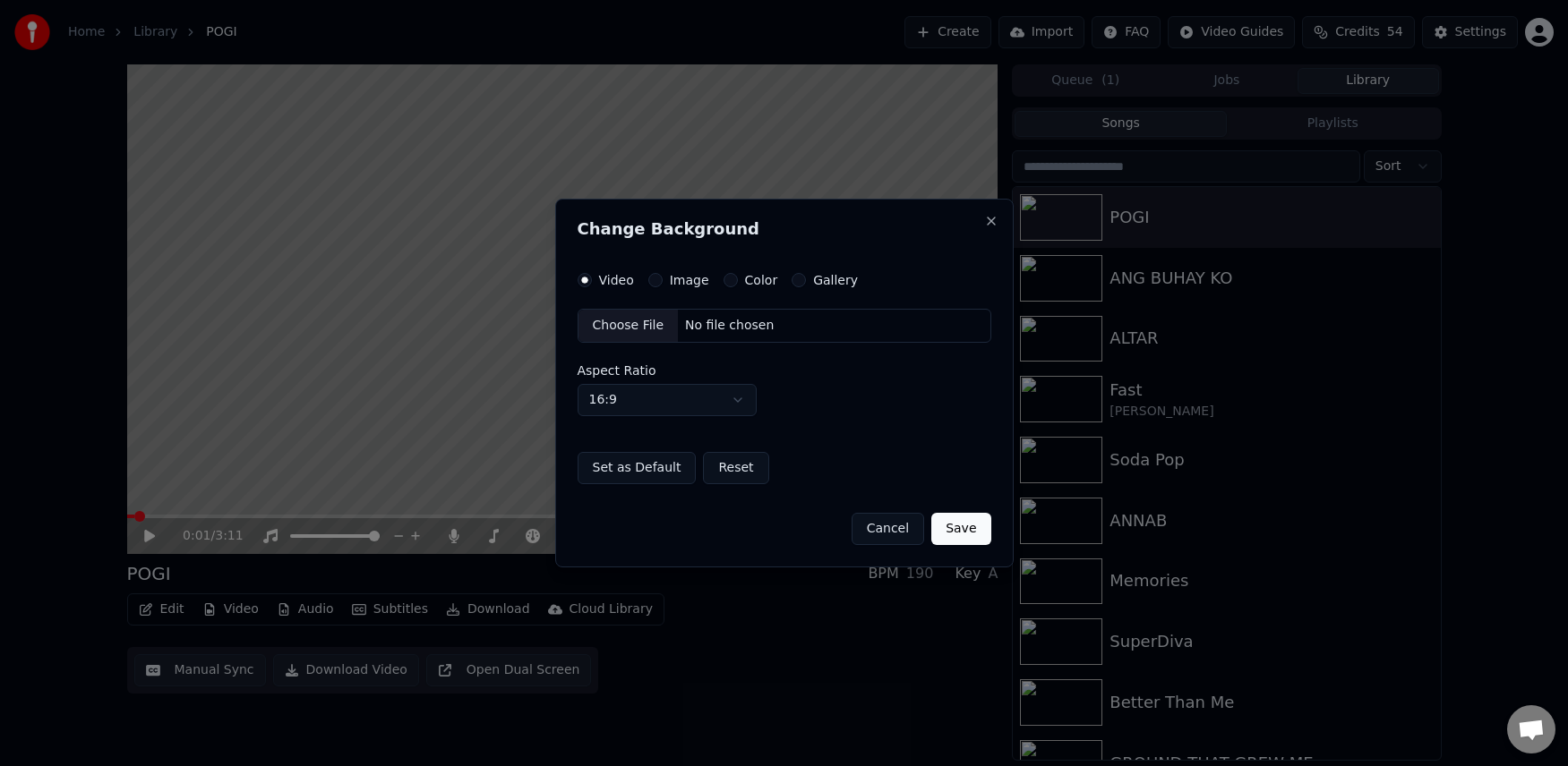
click at [620, 323] on div "Choose File" at bounding box center [629, 325] width 100 height 32
click at [969, 526] on button "Save" at bounding box center [960, 529] width 59 height 32
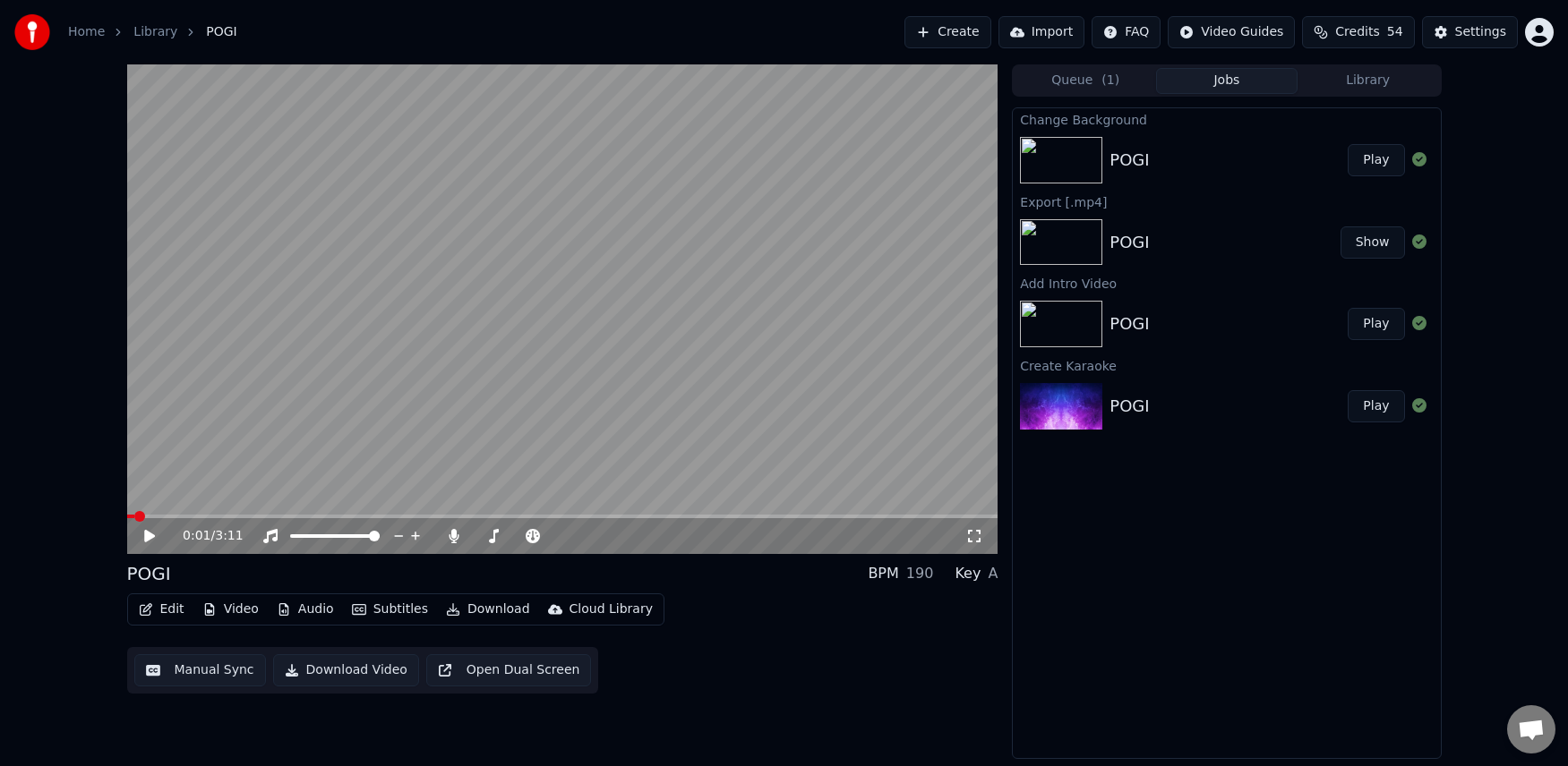
click at [150, 539] on icon at bounding box center [149, 536] width 11 height 13
click at [151, 530] on icon at bounding box center [162, 537] width 42 height 15
click at [147, 537] on icon at bounding box center [149, 536] width 11 height 13
click at [147, 536] on icon at bounding box center [149, 536] width 9 height 11
click at [796, 685] on div "Edit Video Audio Subtitles Download Cloud Library Manual Sync Download Video Op…" at bounding box center [562, 643] width 871 height 100
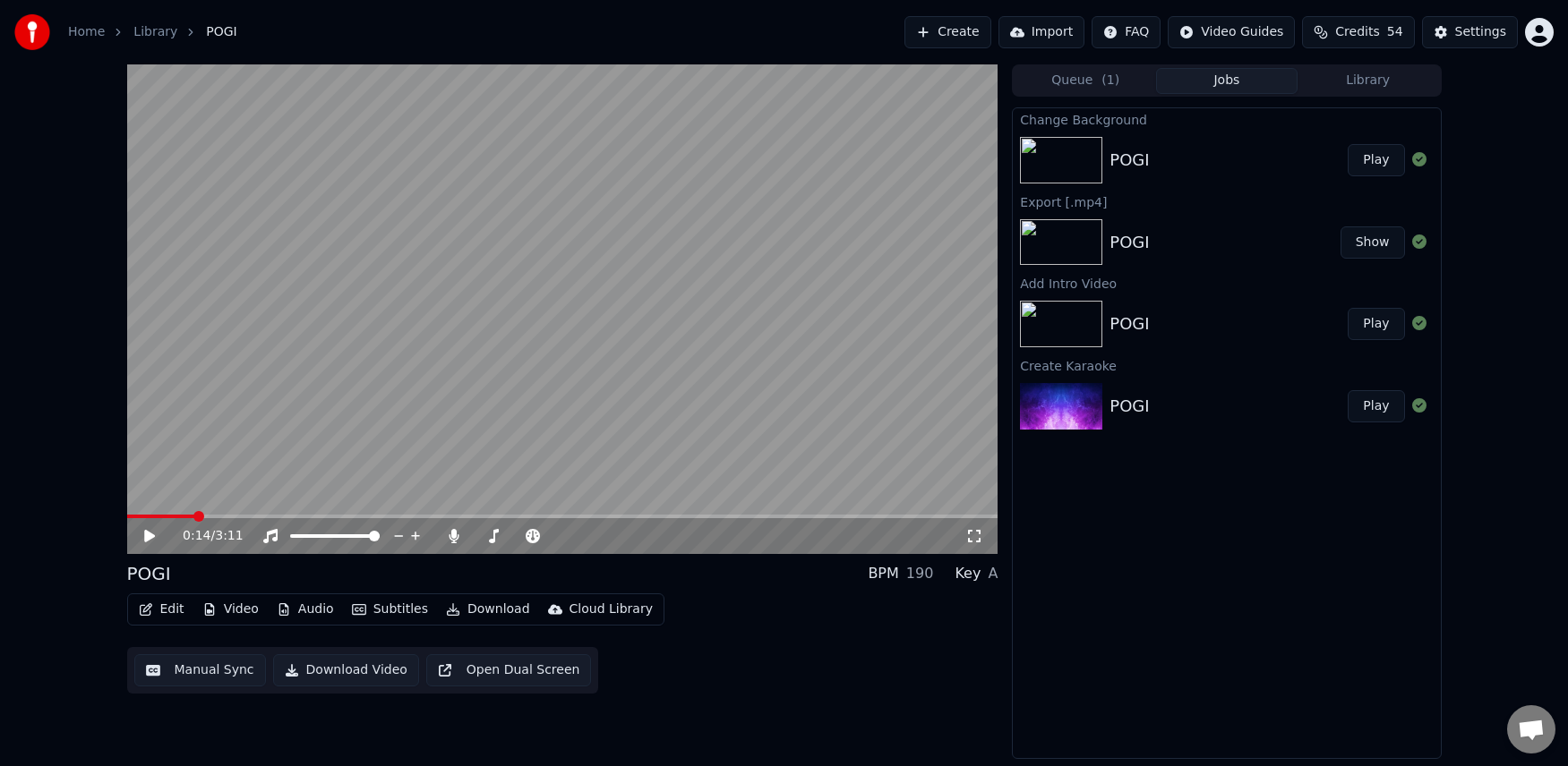
click at [222, 606] on button "Video" at bounding box center [230, 610] width 71 height 25
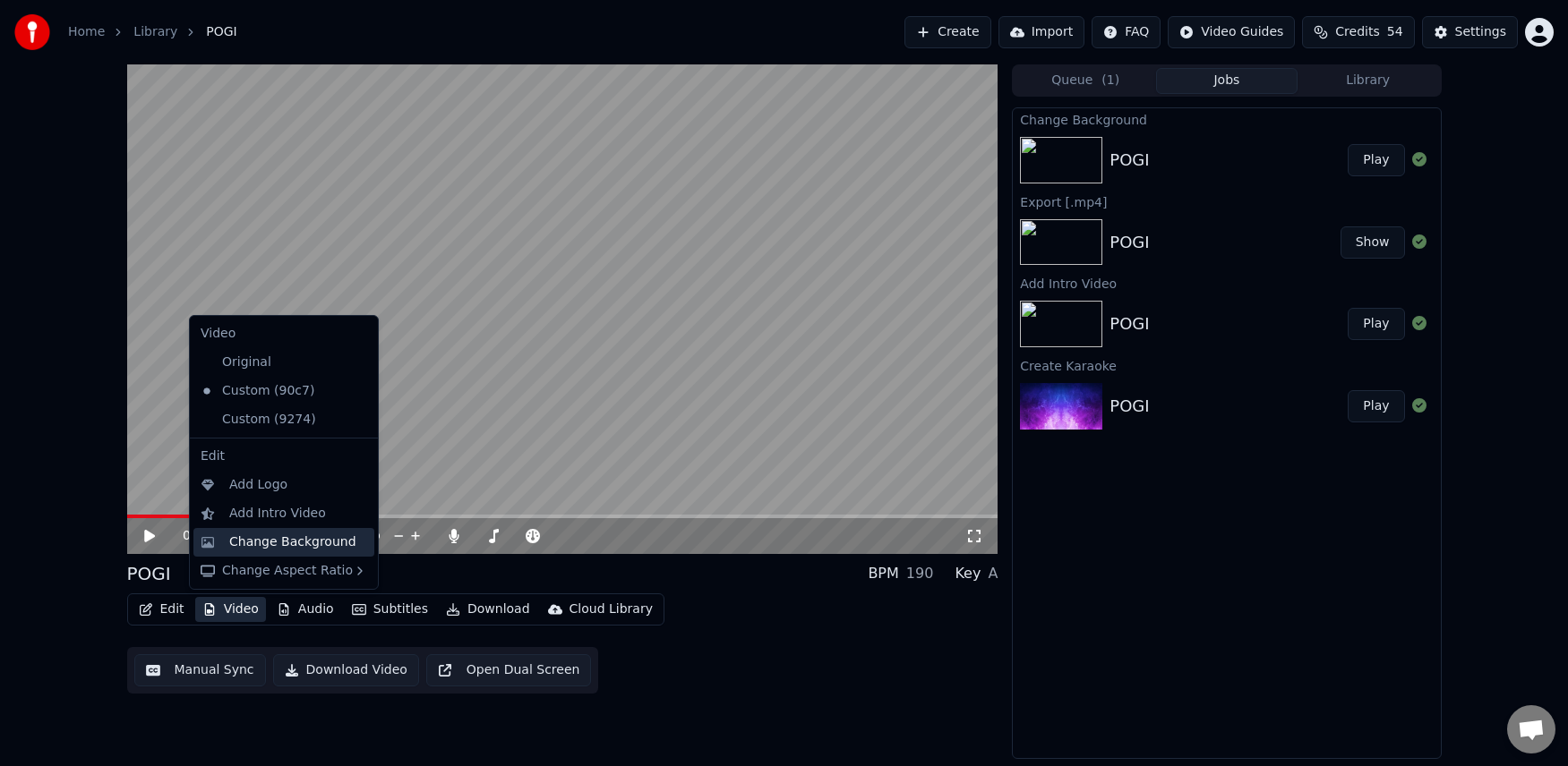
click at [245, 536] on div "Change Background" at bounding box center [293, 542] width 127 height 18
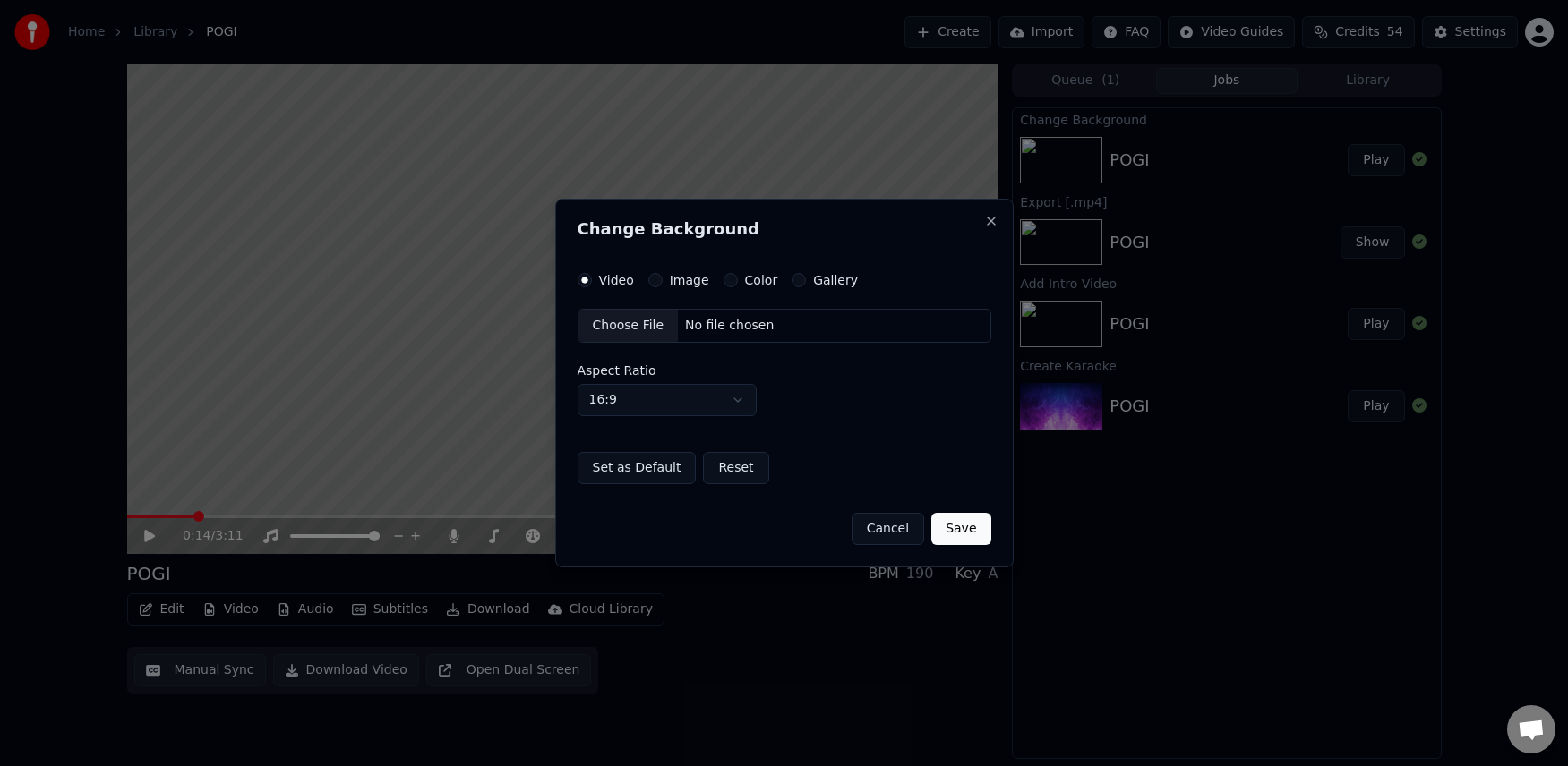
click at [634, 326] on div "Choose File" at bounding box center [629, 325] width 100 height 32
click at [979, 530] on button "Save" at bounding box center [960, 529] width 59 height 32
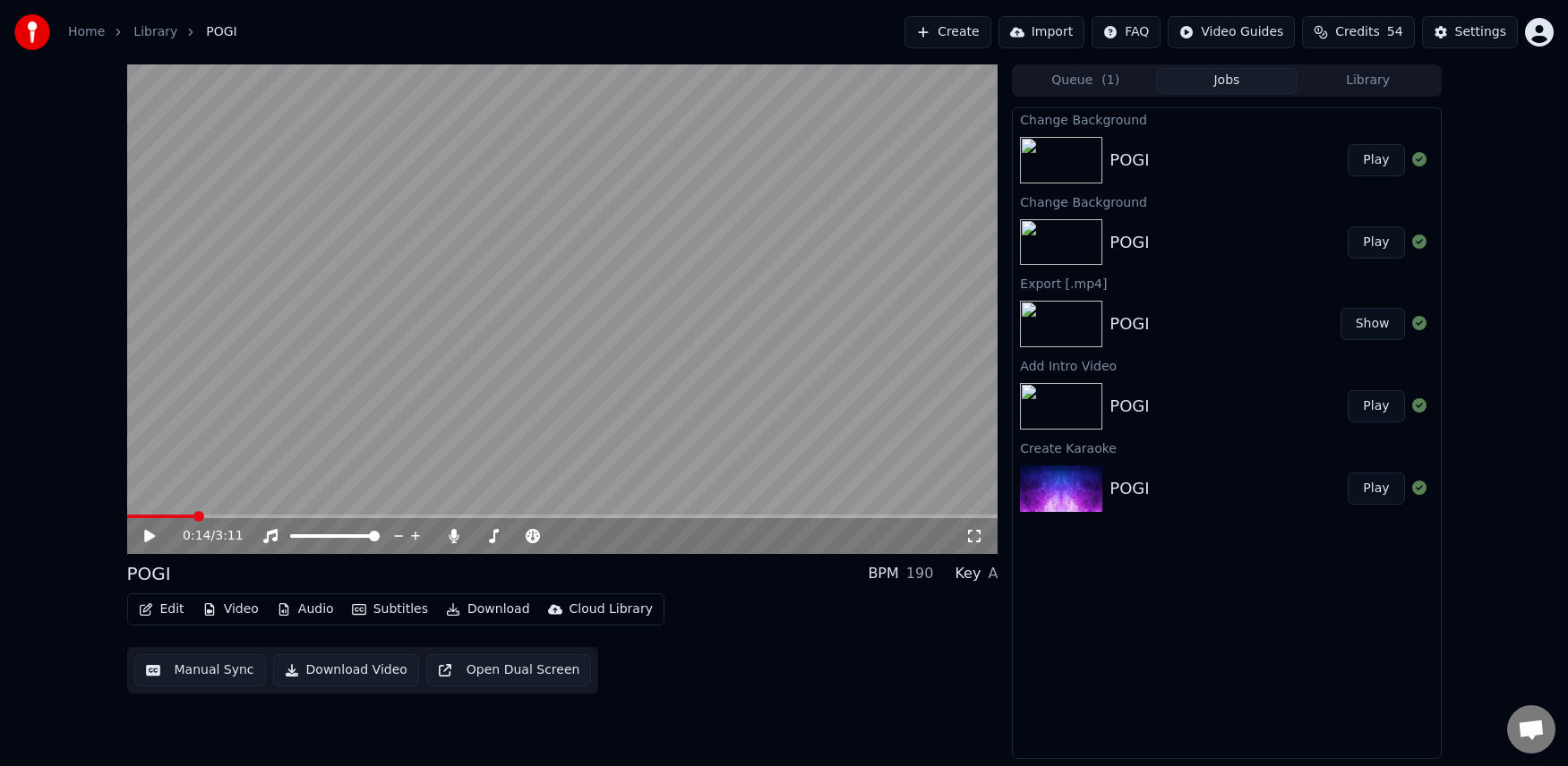
click at [82, 247] on div "0:14 / 3:11 POGI BPM 190 Key A Edit Video Audio Subtitles Download Cloud Librar…" at bounding box center [784, 412] width 1568 height 695
click at [1366, 158] on button "Play" at bounding box center [1376, 159] width 56 height 32
click at [147, 531] on icon at bounding box center [149, 536] width 9 height 11
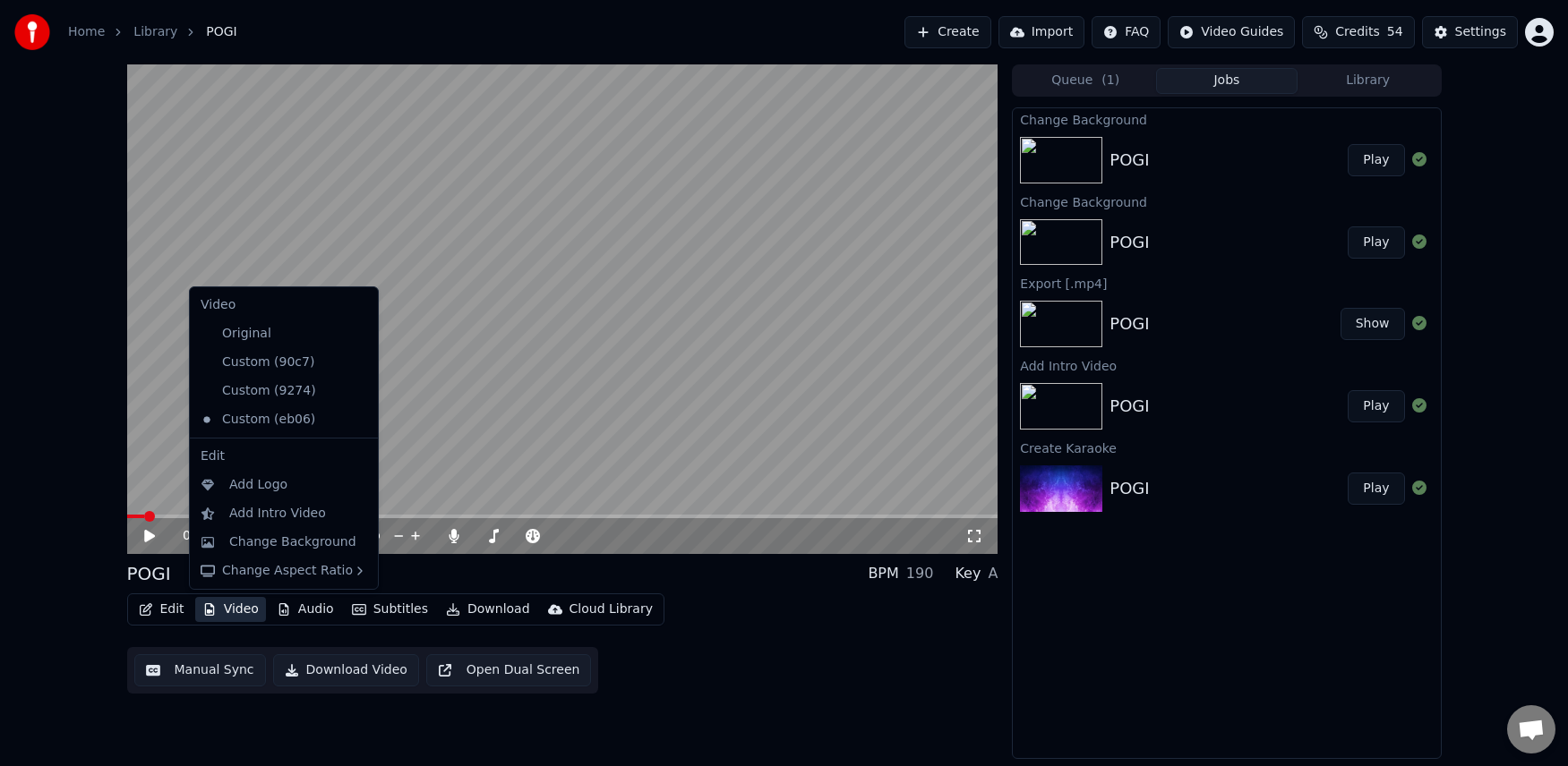
click at [247, 617] on button "Video" at bounding box center [230, 610] width 71 height 25
click at [241, 515] on div "Add Intro Video" at bounding box center [278, 514] width 96 height 18
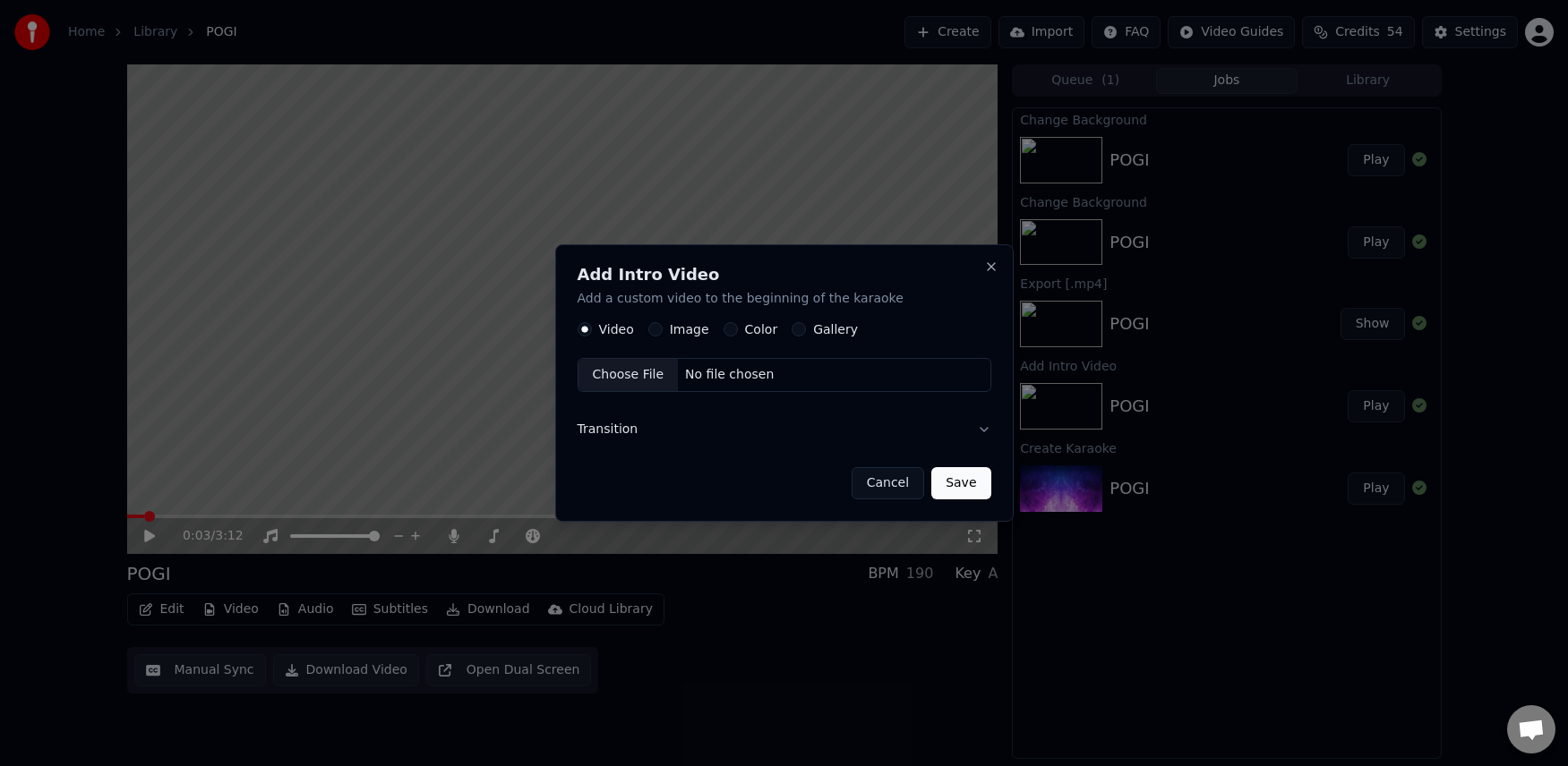
click at [657, 327] on button "Image" at bounding box center [655, 329] width 15 height 15
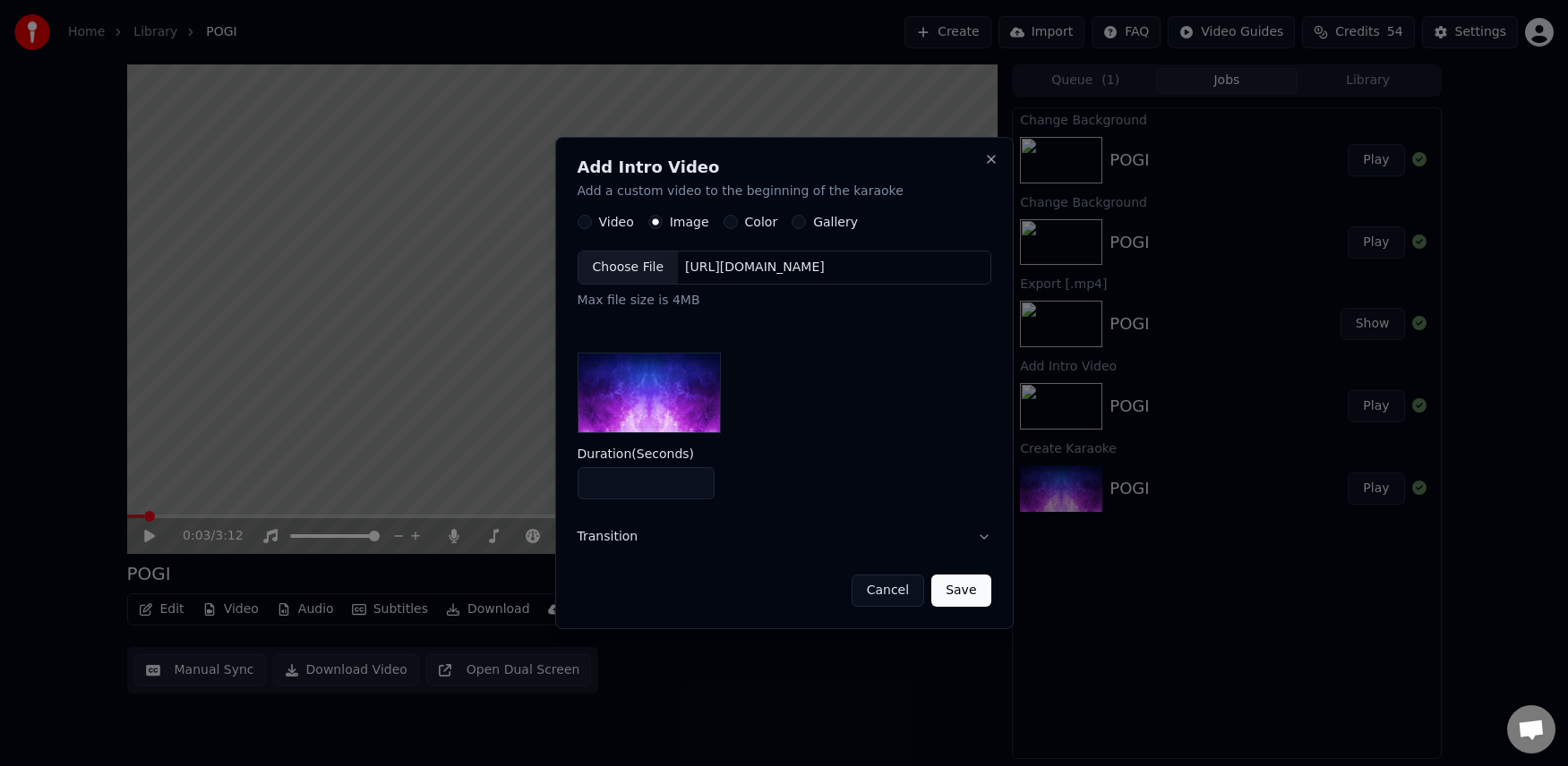
click at [615, 267] on div "Choose File" at bounding box center [629, 267] width 100 height 32
click at [955, 588] on button "Save" at bounding box center [960, 590] width 59 height 32
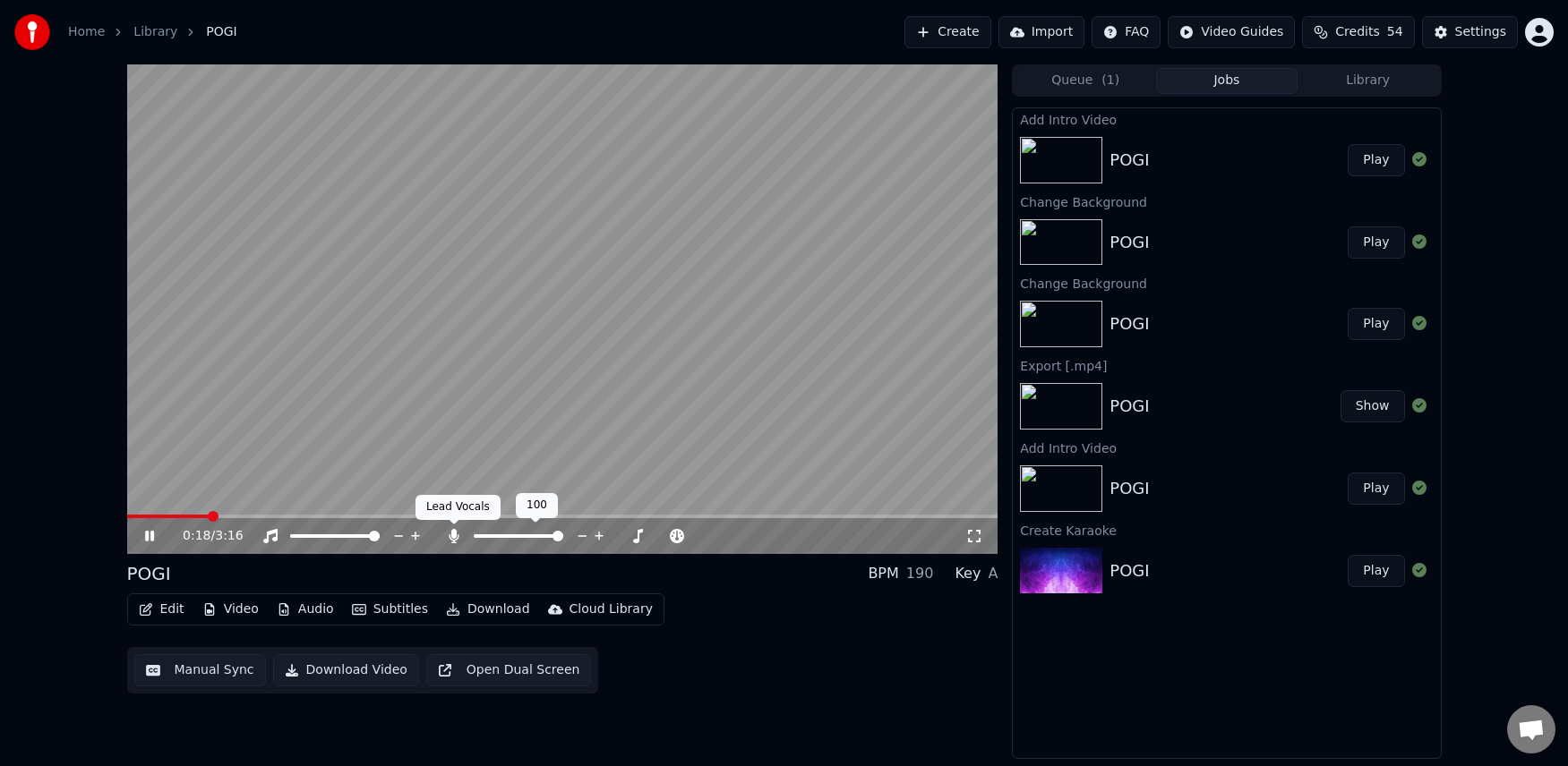
click at [454, 538] on icon at bounding box center [454, 537] width 10 height 15
click at [150, 539] on icon at bounding box center [149, 536] width 9 height 11
click at [127, 522] on span at bounding box center [133, 517] width 11 height 11
click at [151, 534] on icon at bounding box center [149, 536] width 11 height 13
click at [150, 534] on icon at bounding box center [149, 536] width 9 height 11
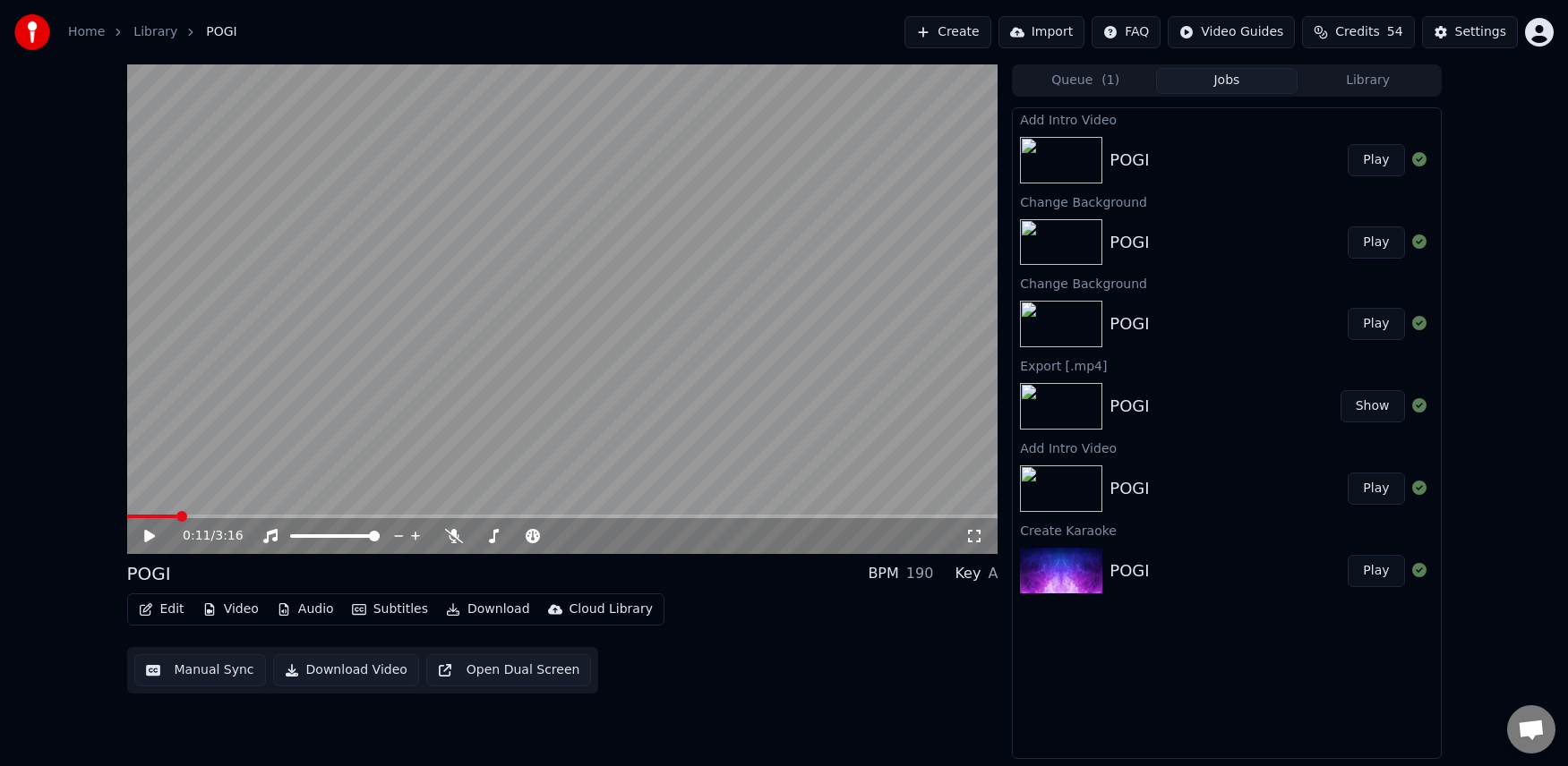
click at [378, 731] on div "0:11 / 3:16 POGI BPM 190 Key A Edit Video Audio Subtitles Download Cloud Librar…" at bounding box center [562, 412] width 871 height 695
click at [1362, 160] on button "Play" at bounding box center [1376, 159] width 56 height 32
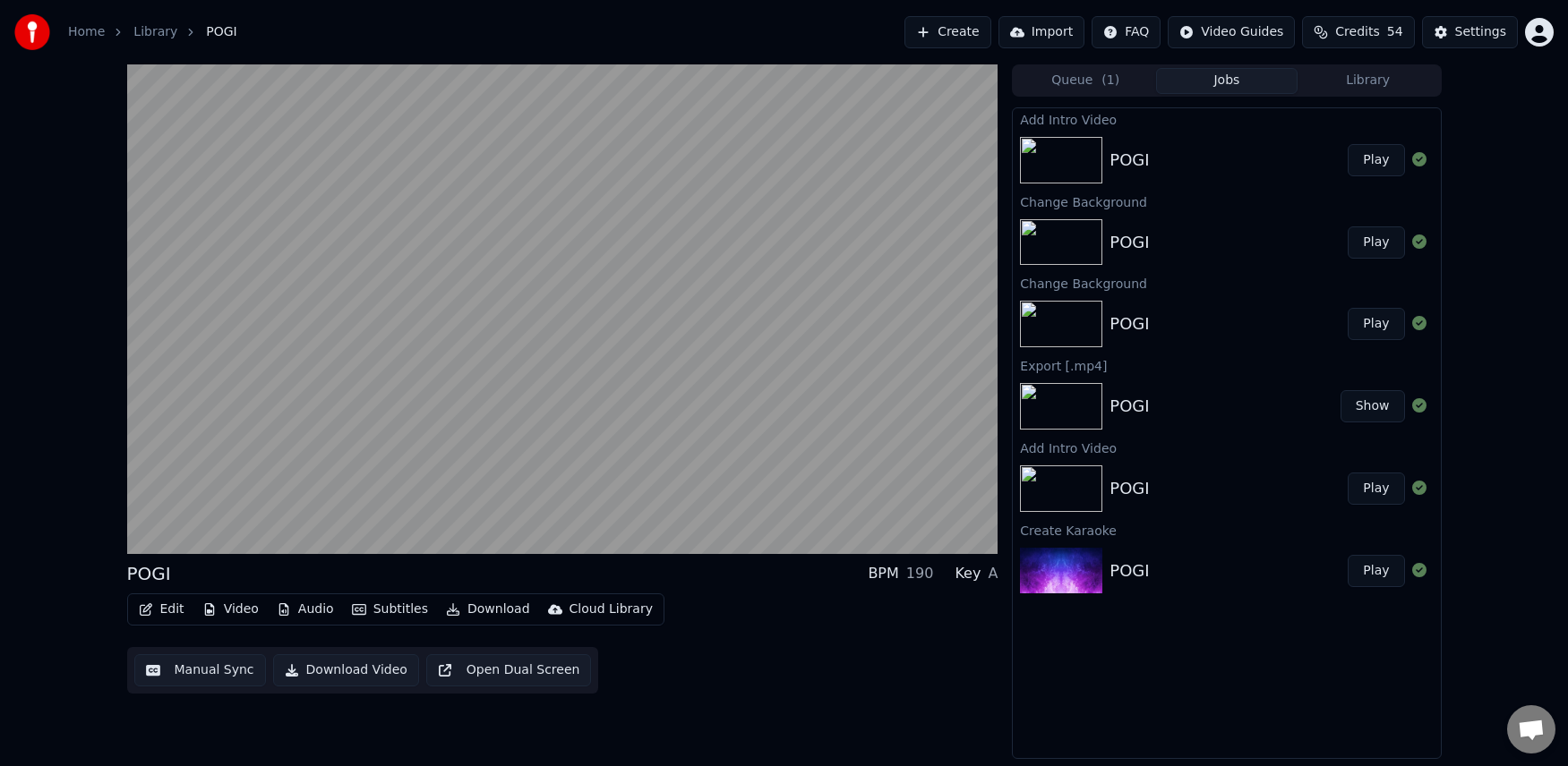
click at [359, 675] on button "Download Video" at bounding box center [346, 670] width 146 height 32
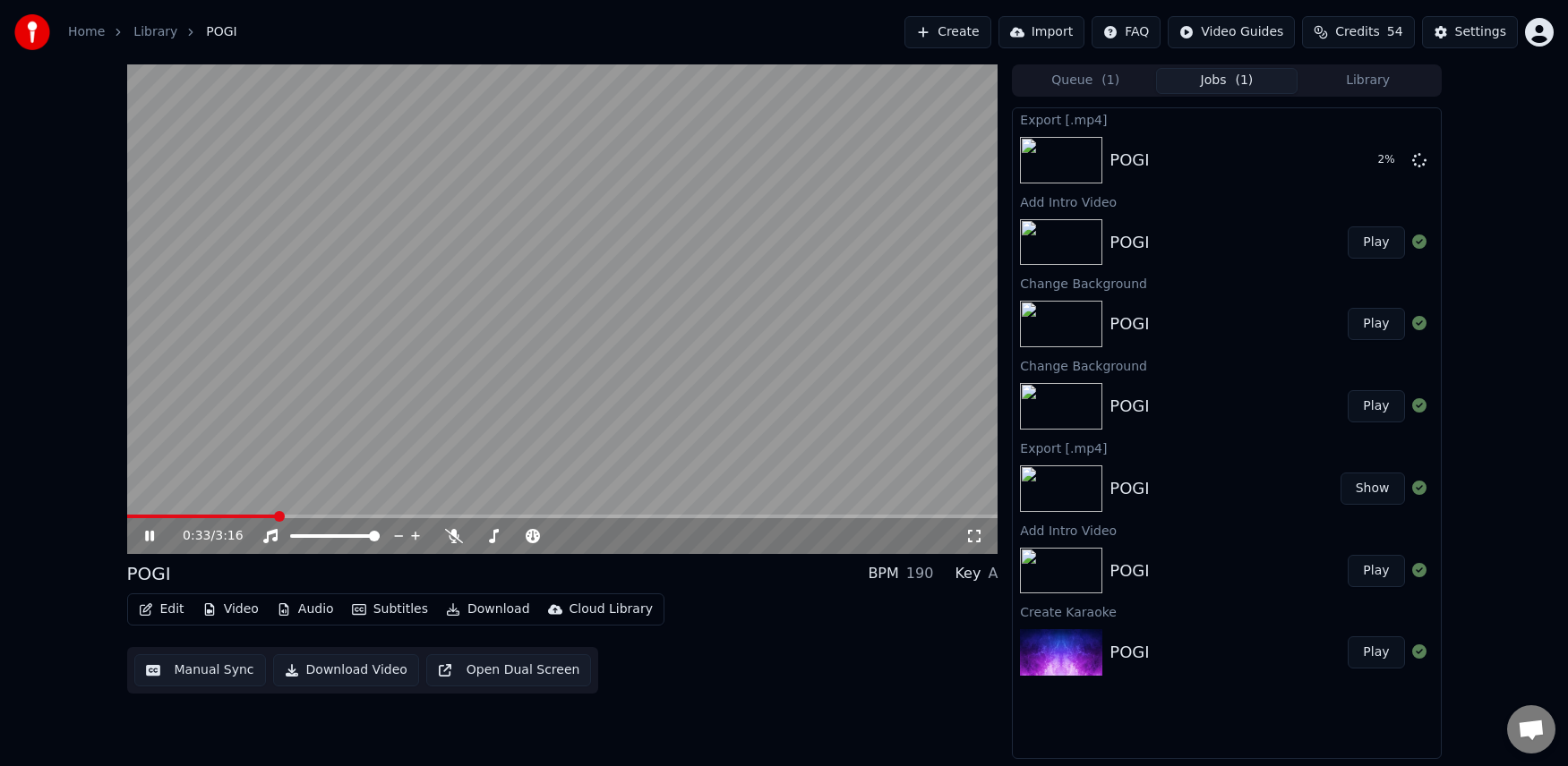
click at [145, 530] on icon at bounding box center [162, 537] width 42 height 15
click at [172, 726] on div "0:33 / 3:16 POGI BPM 190 Key A Edit Video Audio Subtitles Download Cloud Librar…" at bounding box center [562, 412] width 871 height 695
